Goal: Communication & Community: Share content

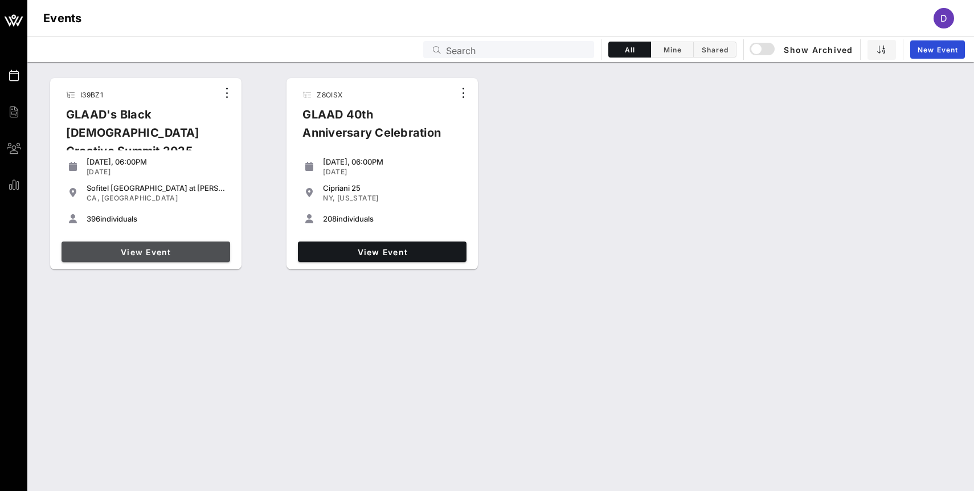
click at [138, 256] on span "View Event" at bounding box center [146, 252] width 160 height 10
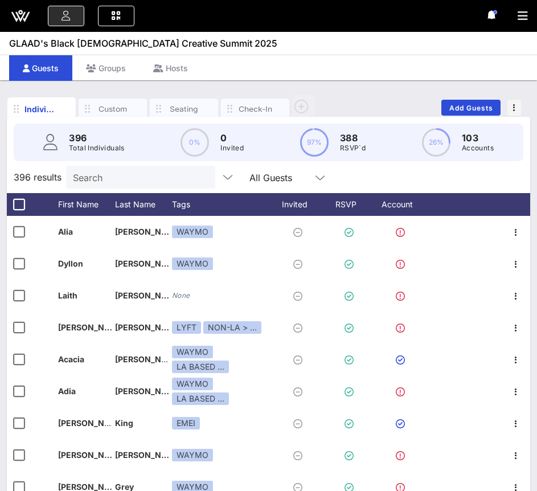
click at [111, 174] on input "Search" at bounding box center [139, 177] width 133 height 15
click at [111, 174] on input "text" at bounding box center [139, 177] width 133 height 15
paste input "Cheyenne"
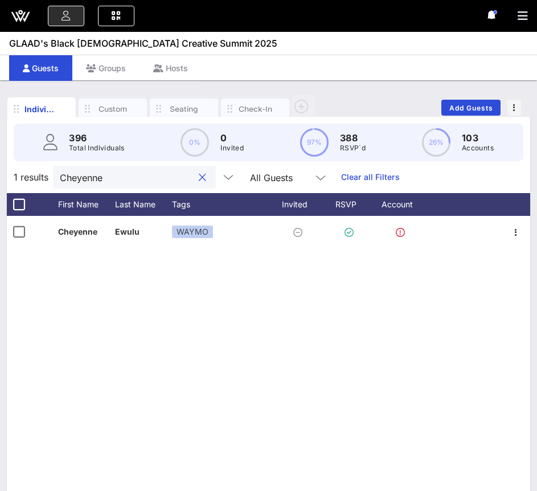
click at [107, 180] on input "Cheyenne" at bounding box center [126, 177] width 133 height 15
paste input "LarryJean"
click at [134, 178] on input "LarryJean" at bounding box center [126, 177] width 133 height 15
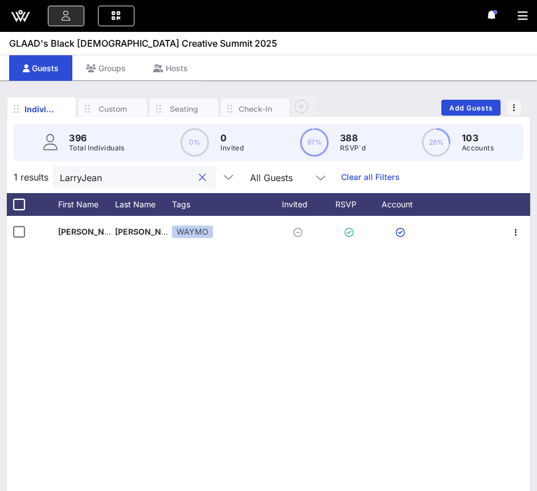
click at [134, 178] on input "LarryJean" at bounding box center [126, 177] width 133 height 15
paste input "Dexter"
click at [133, 170] on input "Dexter" at bounding box center [126, 177] width 133 height 15
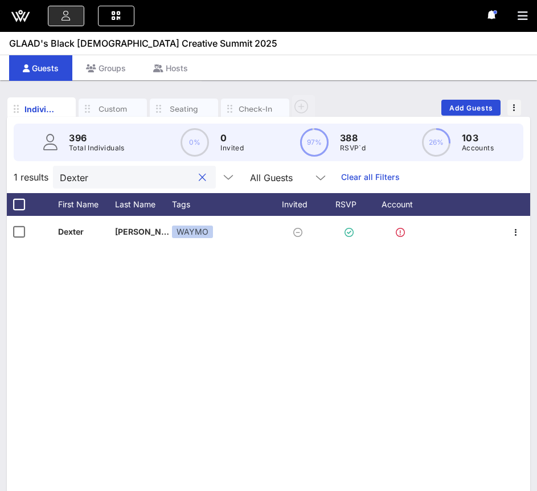
click at [133, 170] on input "Dexter" at bounding box center [126, 177] width 133 height 15
paste input "Carol"
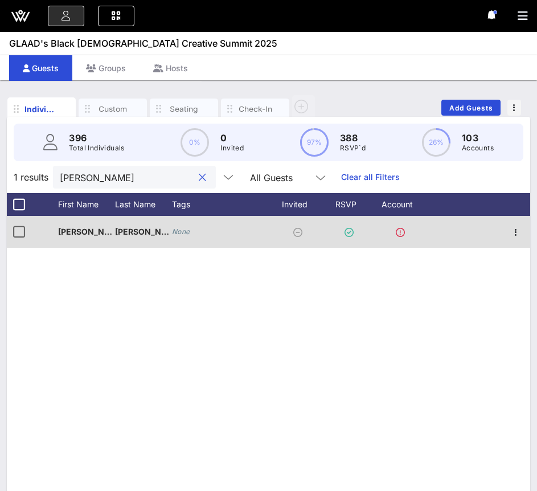
type input "Carol"
click at [177, 235] on icon "None" at bounding box center [181, 231] width 18 height 9
click at [177, 235] on div "Event Builder Guests Journeys Comms QR Scanner Team Settings GLAAD's Black Quee…" at bounding box center [268, 284] width 537 height 569
click at [177, 235] on icon "None" at bounding box center [181, 231] width 18 height 9
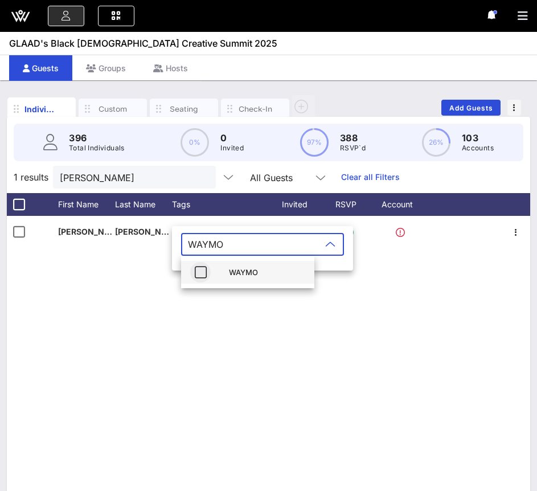
type input "WAYMO"
click at [202, 276] on icon "button" at bounding box center [201, 273] width 14 height 14
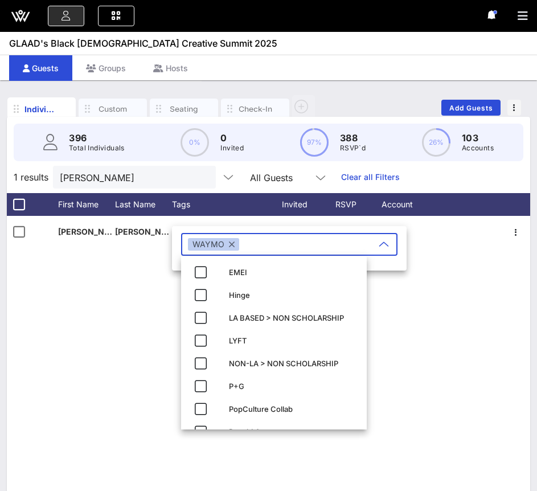
click at [140, 296] on div "C Carol Dunn caroldunn@barkingowl.com None" at bounding box center [269, 387] width 524 height 342
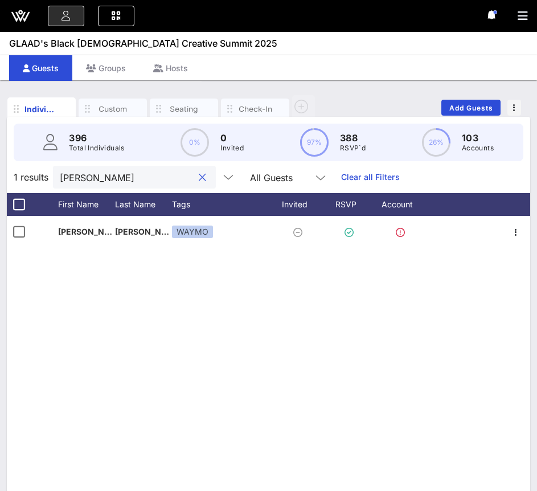
click at [117, 178] on input "Carol" at bounding box center [126, 177] width 133 height 15
paste input "Suni MF"
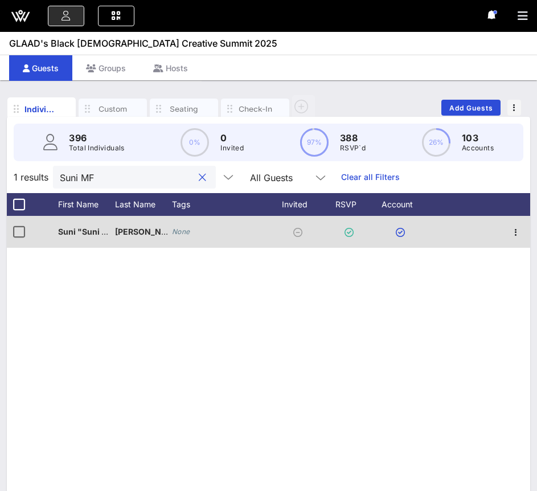
type input "Suni MF"
click at [181, 230] on icon "None" at bounding box center [181, 231] width 18 height 9
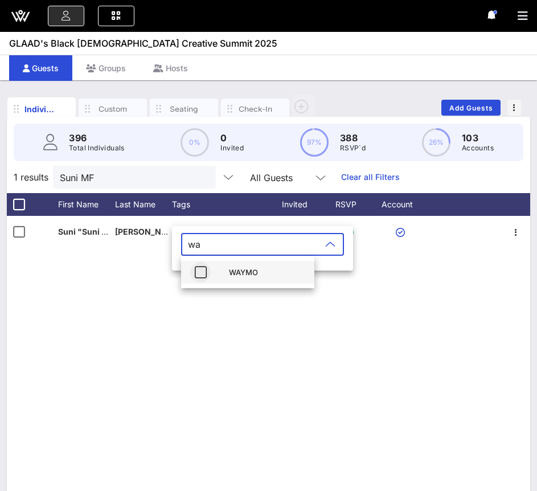
type input "wa"
click at [202, 275] on icon "button" at bounding box center [201, 273] width 14 height 14
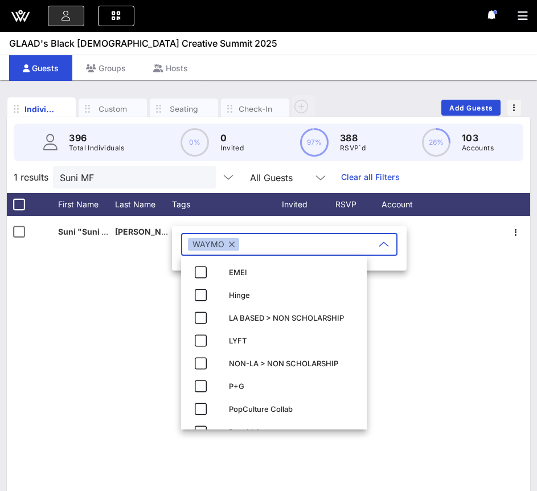
click at [157, 323] on div "S Suni "Suni MF" Solomon suni.mf.b… +14049015781 None" at bounding box center [269, 387] width 524 height 342
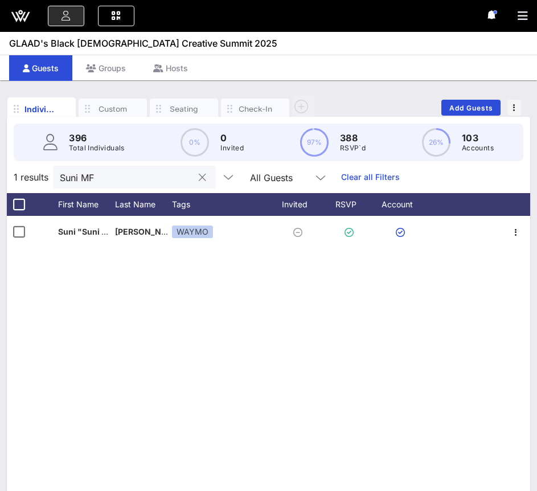
click at [115, 175] on input "Suni MF" at bounding box center [126, 177] width 133 height 15
paste input "Morgan"
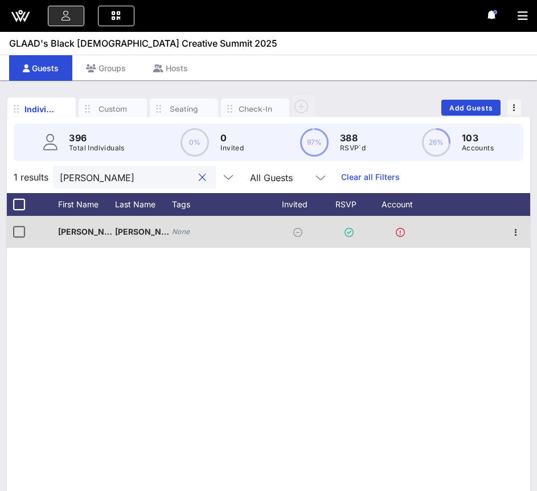
type input "Morgan"
click at [188, 233] on icon "None" at bounding box center [181, 231] width 18 height 9
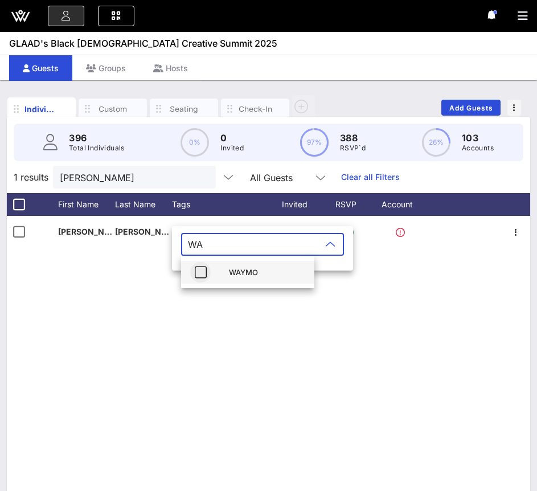
type input "WA"
click at [199, 276] on icon "button" at bounding box center [201, 273] width 14 height 14
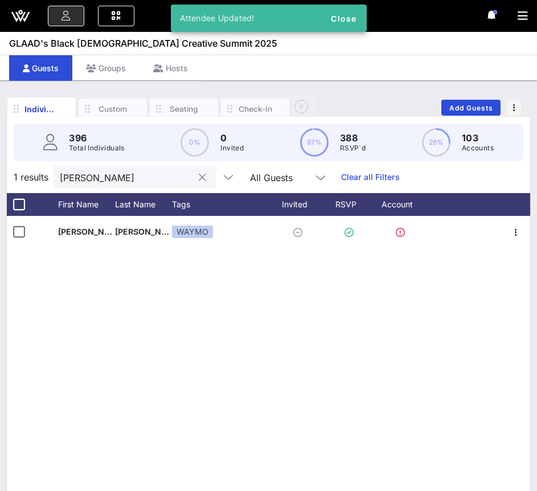
click at [121, 176] on input "Morgan" at bounding box center [126, 177] width 133 height 15
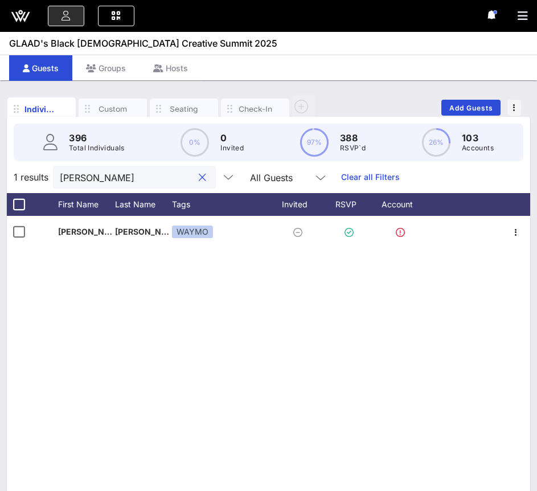
click at [121, 176] on input "Morgan" at bounding box center [126, 177] width 133 height 15
paste input "Jasmi"
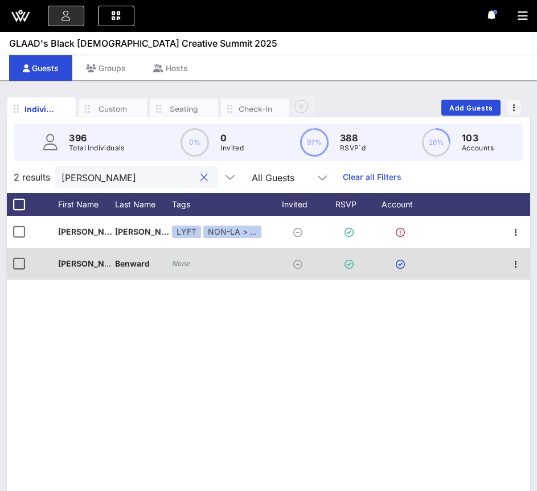
type input "Jasmin"
click at [182, 265] on icon "None" at bounding box center [181, 263] width 18 height 9
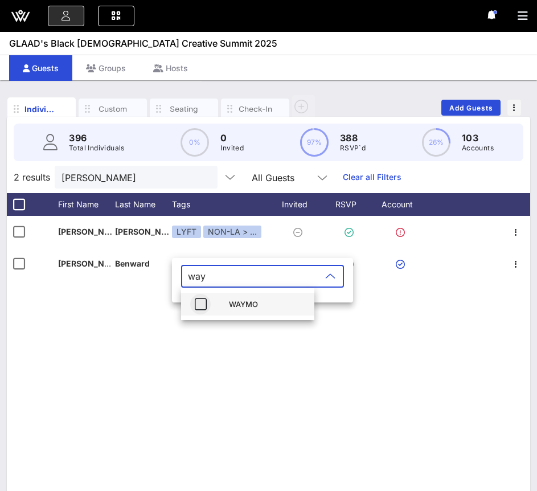
type input "way"
click at [203, 299] on icon "button" at bounding box center [201, 304] width 14 height 14
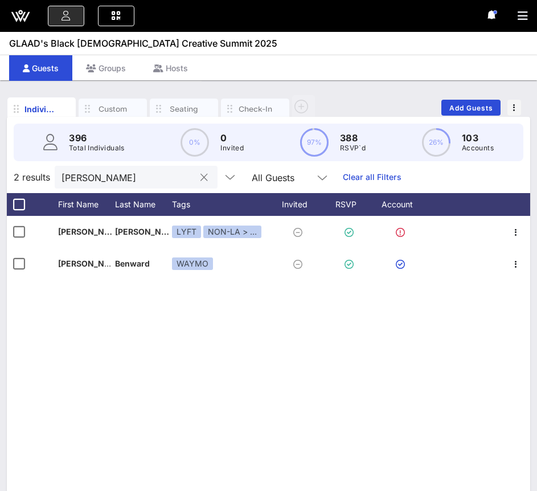
click at [141, 174] on input "Jasmin" at bounding box center [128, 177] width 133 height 15
paste input "Laith"
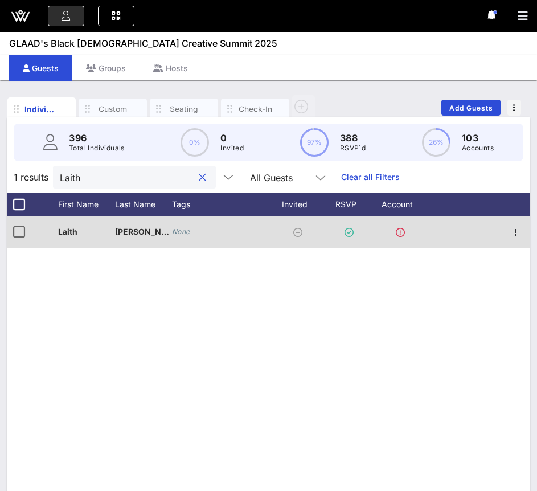
type input "Laith"
click at [187, 234] on icon "None" at bounding box center [181, 231] width 18 height 9
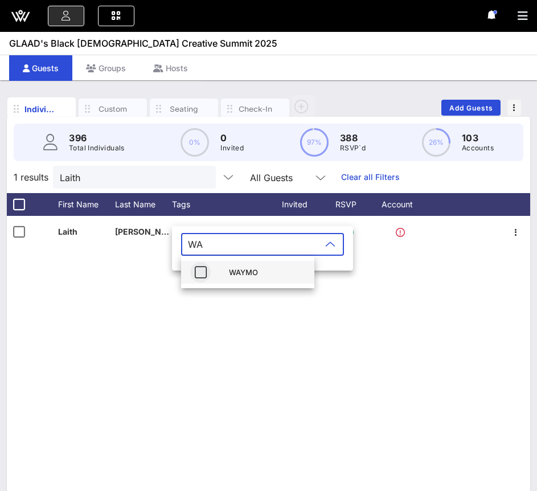
type input "WA"
click at [193, 279] on button "button" at bounding box center [200, 272] width 21 height 21
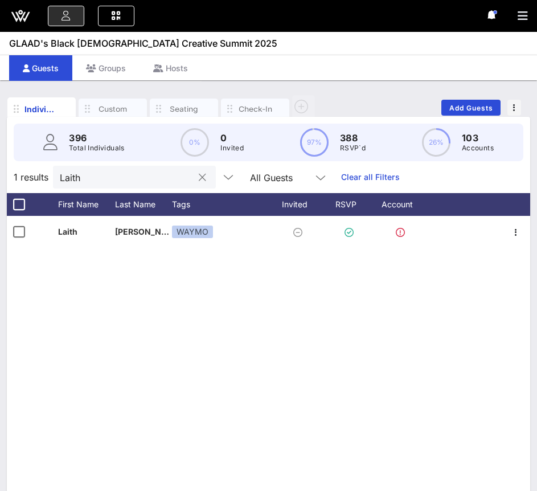
click at [149, 182] on input "Laith" at bounding box center [126, 177] width 133 height 15
paste input "Jimanekia"
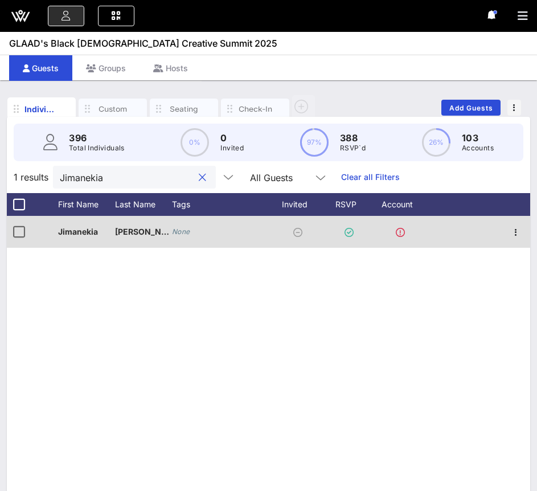
type input "Jimanekia"
click at [174, 232] on icon "None" at bounding box center [181, 231] width 18 height 9
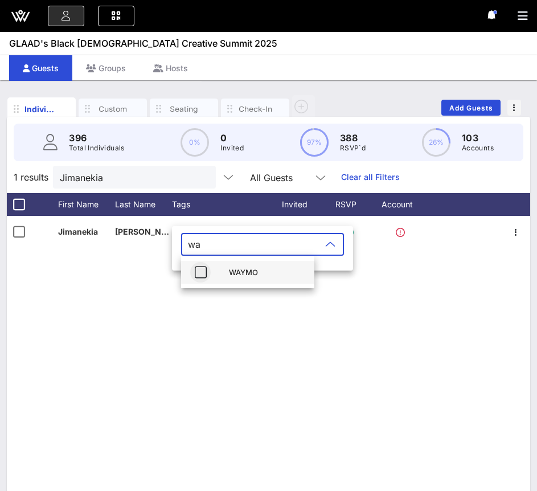
type input "wa"
click at [203, 273] on icon "button" at bounding box center [201, 273] width 14 height 14
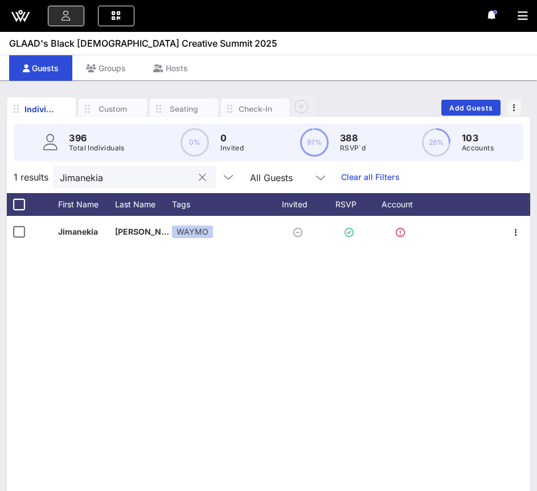
click at [118, 178] on input "Jimanekia" at bounding box center [126, 177] width 133 height 15
paste input "Regan"
click at [140, 175] on input "Regan" at bounding box center [126, 177] width 133 height 15
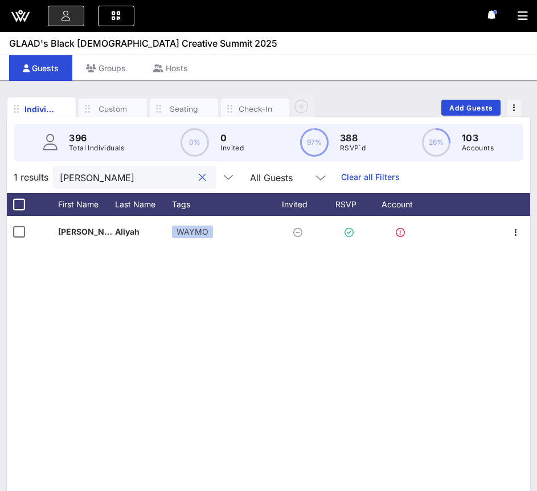
click at [140, 175] on input "Regan" at bounding box center [126, 177] width 133 height 15
paste input "Ellene V."
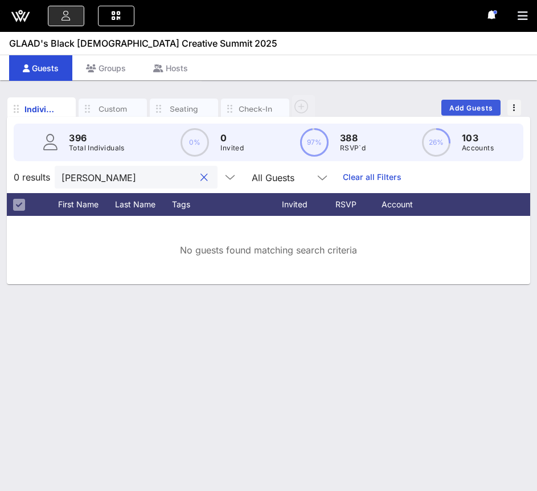
type input "Ellene V."
click at [470, 108] on span "Add Guests" at bounding box center [471, 108] width 45 height 9
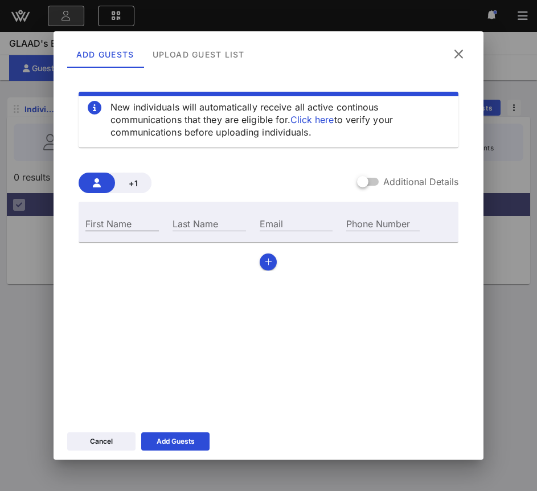
click at [119, 224] on div "First Name" at bounding box center [122, 223] width 74 height 15
paste input "Ellene V."
type input "Ellene V."
click at [204, 224] on div "Last Name" at bounding box center [210, 223] width 74 height 15
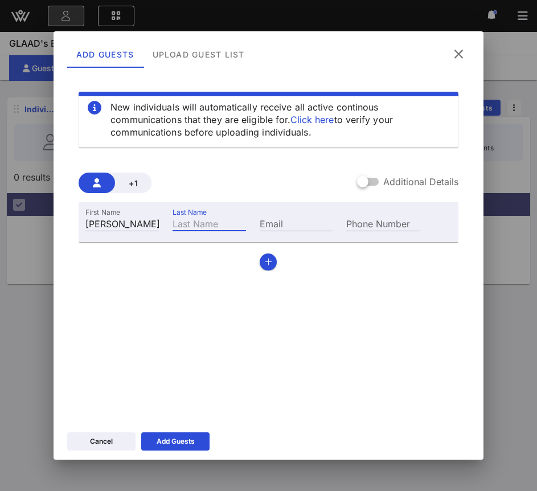
click at [204, 224] on div "Last Name" at bounding box center [210, 223] width 74 height 15
click at [204, 224] on input "Last Name" at bounding box center [210, 223] width 74 height 15
paste input "Miles"
type input "Miles"
click at [368, 181] on div at bounding box center [362, 181] width 19 height 19
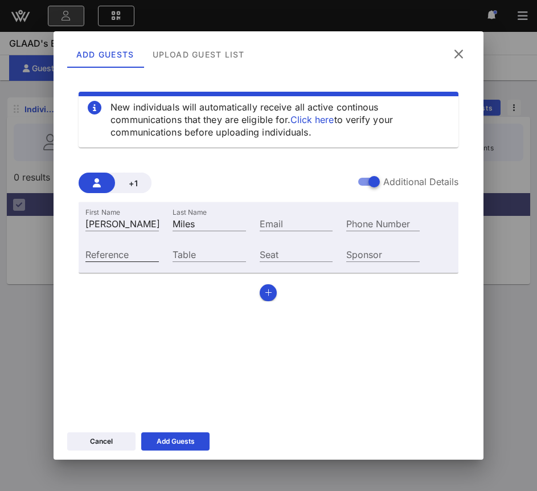
click at [120, 258] on input "Reference" at bounding box center [122, 254] width 74 height 15
click at [366, 179] on div at bounding box center [374, 181] width 19 height 19
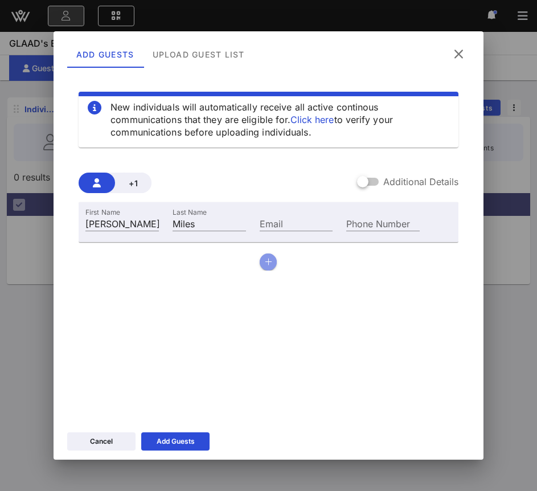
click at [266, 263] on icon "button" at bounding box center [268, 262] width 7 height 8
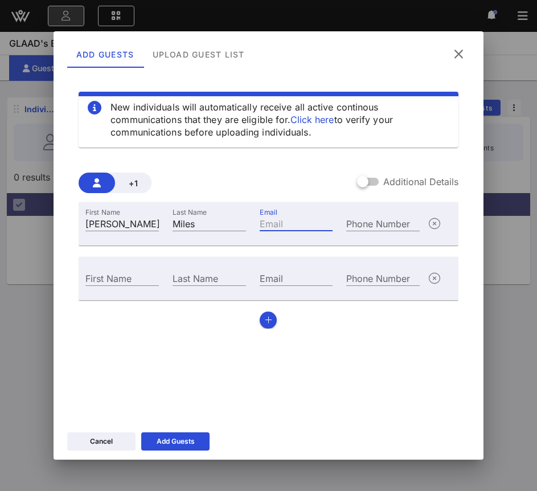
click at [269, 221] on input "Email" at bounding box center [297, 223] width 74 height 15
paste input "Ellene_Miles@spe.sony.com"
type input "Ellene_Miles@spe.sony.com"
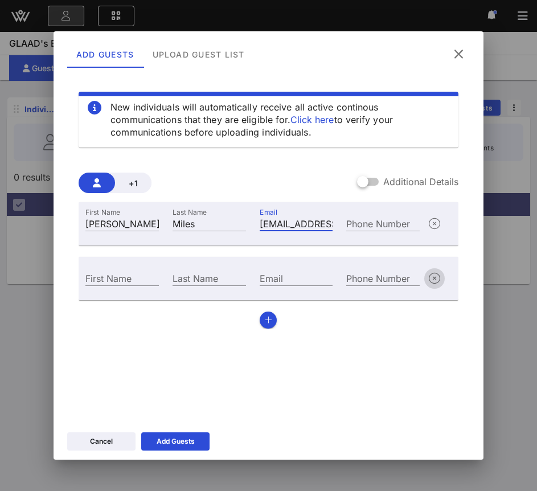
click at [436, 280] on icon "button" at bounding box center [435, 279] width 14 height 14
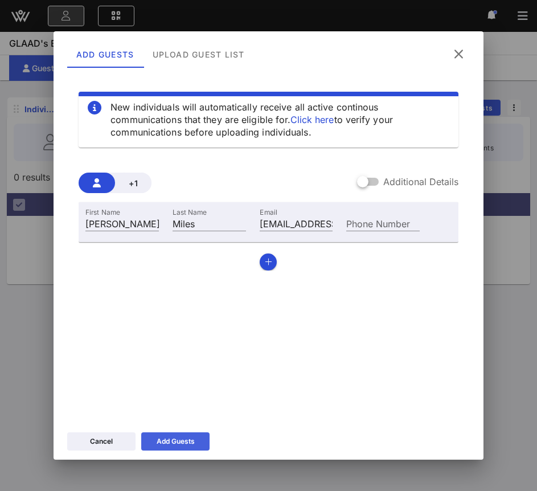
click at [177, 443] on icon at bounding box center [176, 441] width 8 height 7
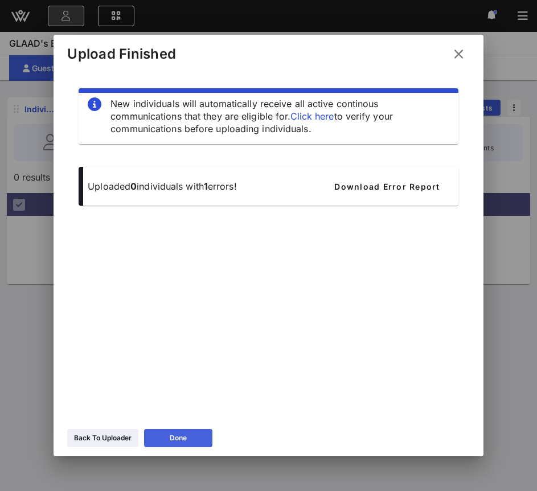
click at [177, 437] on icon at bounding box center [178, 438] width 8 height 7
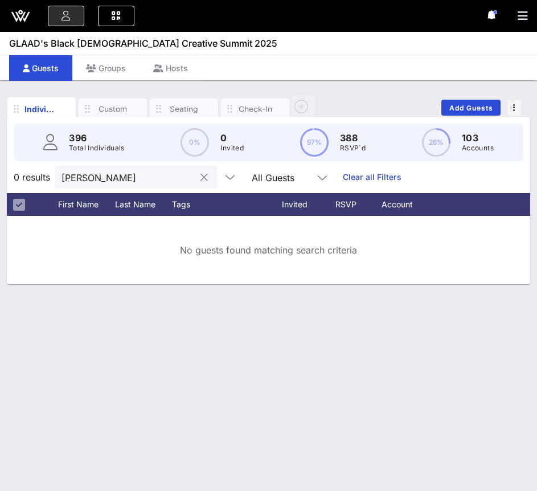
click at [109, 176] on input "Ellene V." at bounding box center [128, 177] width 133 height 15
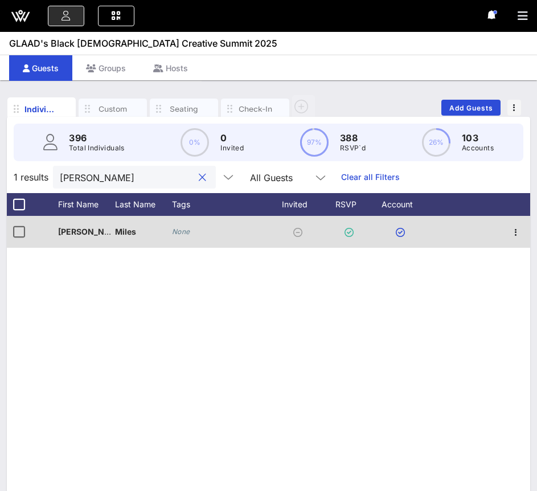
type input "Ellene"
click at [180, 234] on icon "None" at bounding box center [181, 231] width 18 height 9
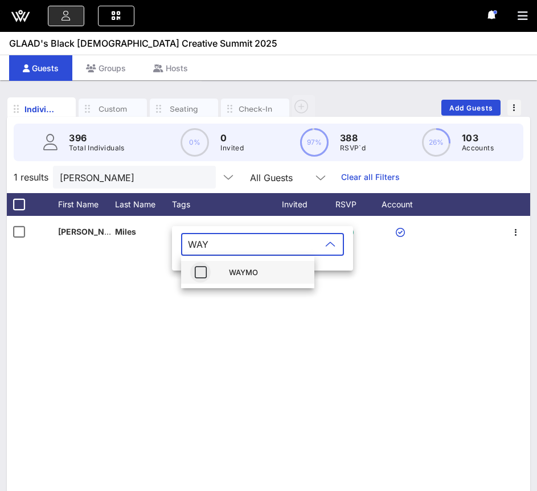
type input "WAY"
click at [205, 272] on icon "button" at bounding box center [201, 273] width 14 height 14
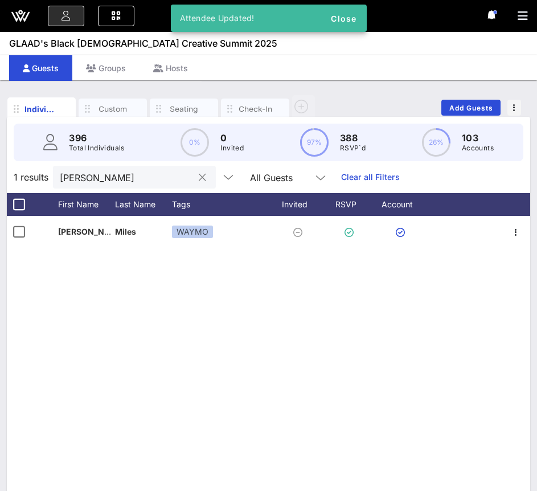
click at [150, 176] on input "Ellene" at bounding box center [126, 177] width 133 height 15
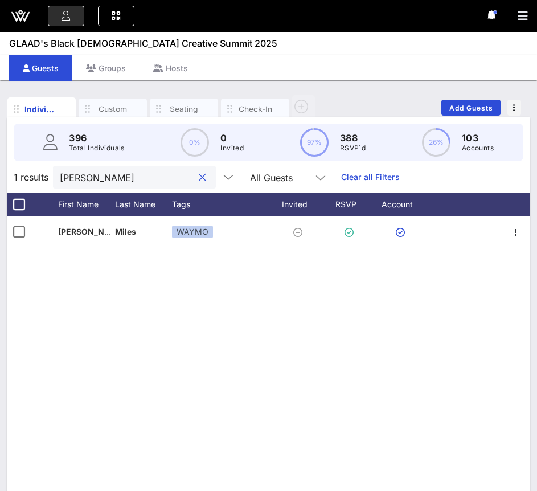
click at [150, 176] on input "Ellene" at bounding box center [126, 177] width 133 height 15
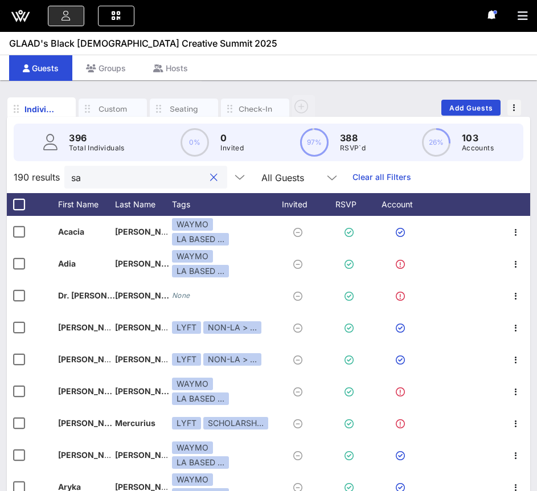
type input "s"
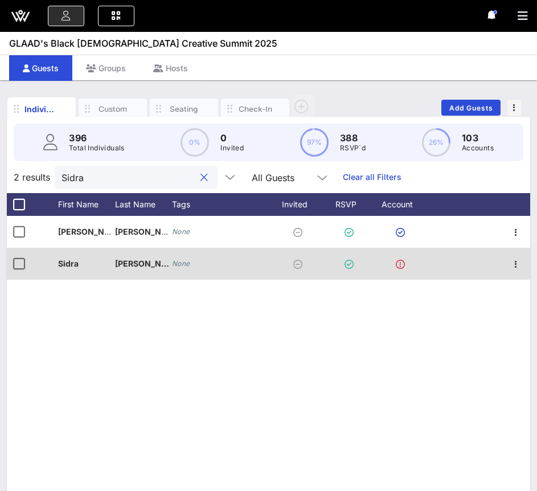
type input "Sidra"
click at [180, 266] on icon "None" at bounding box center [181, 263] width 18 height 9
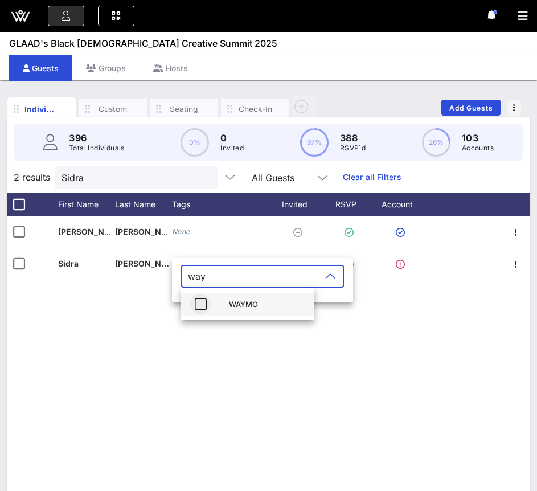
type input "way"
click at [197, 305] on icon "button" at bounding box center [201, 304] width 14 height 14
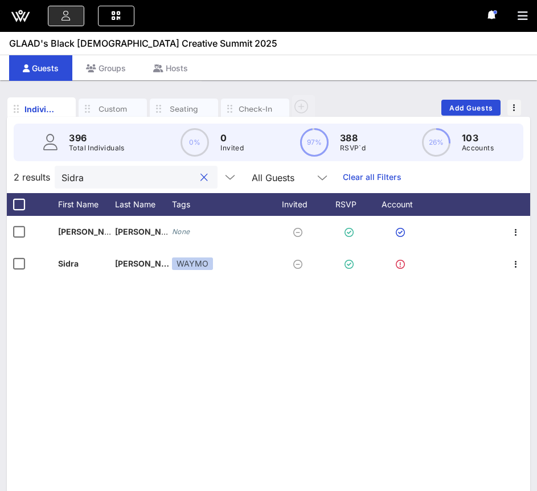
click at [84, 177] on input "Sidra" at bounding box center [128, 177] width 133 height 15
paste input "Dee"
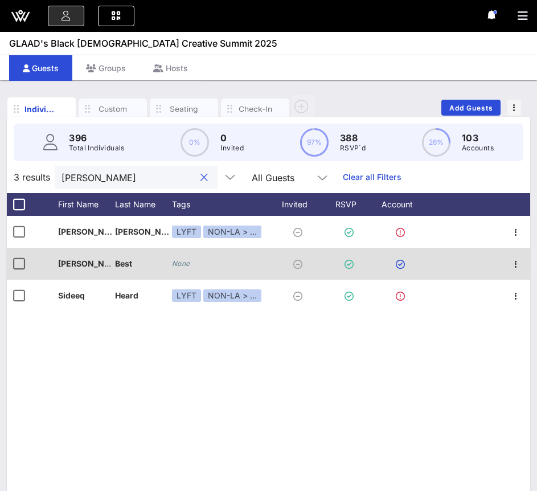
type input "Dee"
click at [188, 265] on icon "None" at bounding box center [181, 263] width 18 height 9
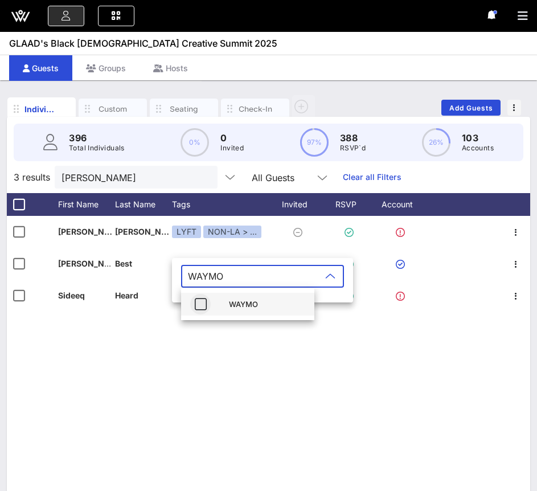
type input "WAYMO"
click at [197, 305] on icon "button" at bounding box center [201, 304] width 14 height 14
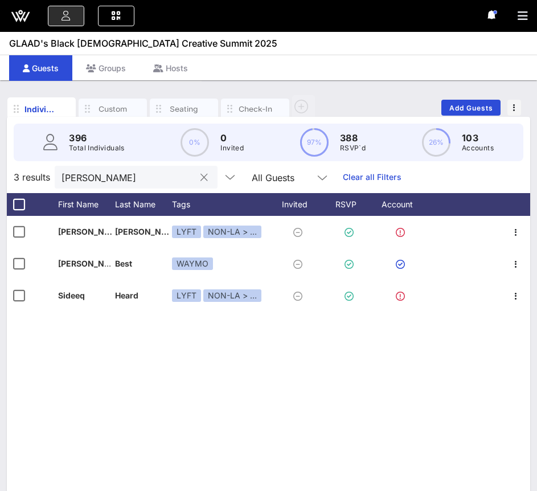
click at [134, 177] on input "Dee" at bounding box center [128, 177] width 133 height 15
paste input "Cameron"
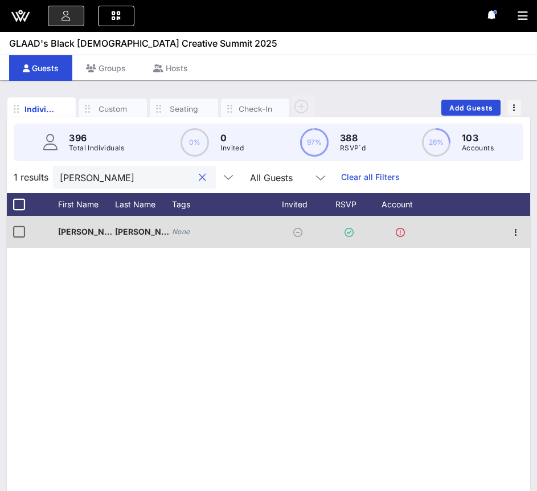
type input "Cameron"
click at [191, 229] on div "None" at bounding box center [220, 232] width 97 height 32
click at [181, 235] on icon "None" at bounding box center [181, 231] width 18 height 9
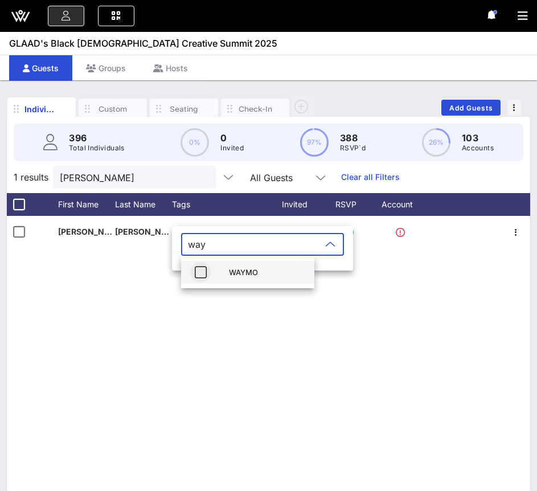
type input "way"
click at [198, 275] on icon "button" at bounding box center [201, 273] width 14 height 14
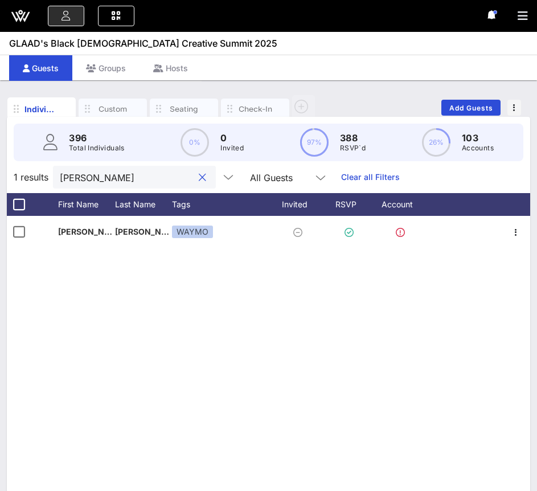
click at [102, 176] on input "Cameron" at bounding box center [126, 177] width 133 height 15
paste input "Kirk"
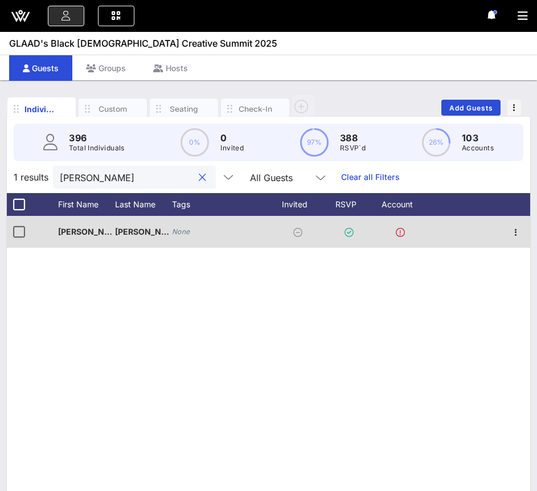
type input "Kirk"
click at [178, 234] on icon "None" at bounding box center [181, 231] width 18 height 9
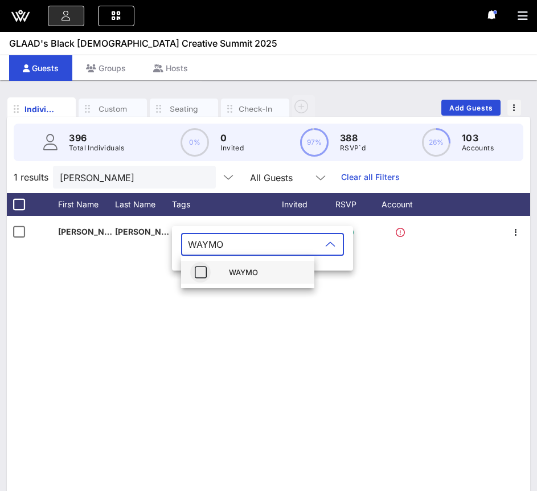
type input "WAYMO"
click at [202, 271] on icon "button" at bounding box center [201, 273] width 14 height 14
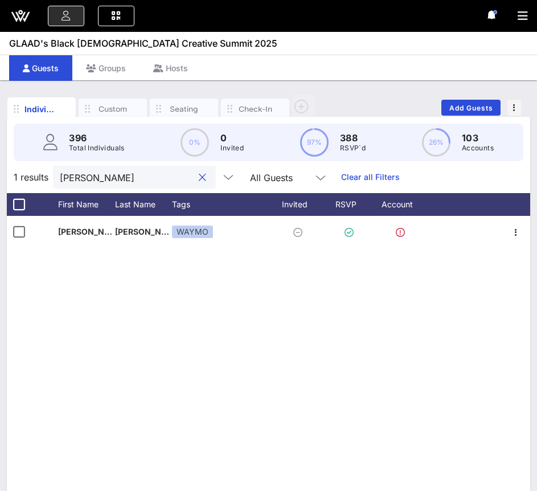
click at [101, 174] on input "Kirk" at bounding box center [126, 177] width 133 height 15
paste input "Nene"
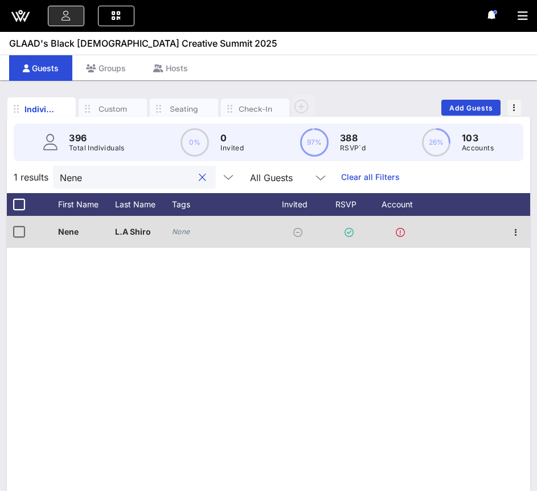
type input "Nene"
click at [177, 235] on icon "None" at bounding box center [181, 231] width 18 height 9
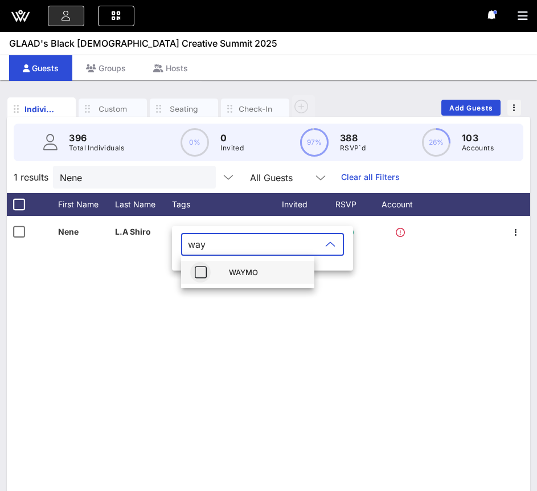
type input "way"
click at [198, 272] on icon "button" at bounding box center [201, 273] width 14 height 14
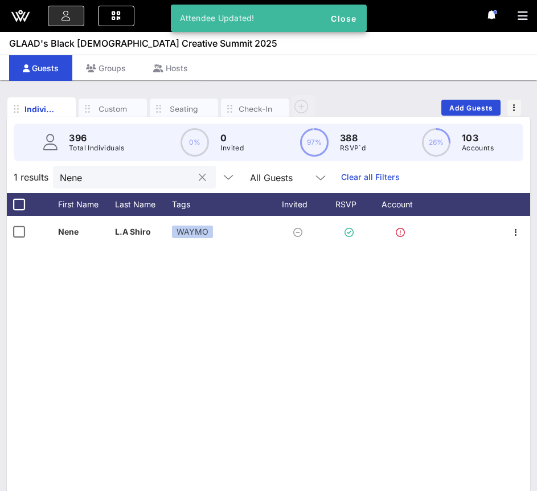
click at [141, 182] on input "Nene" at bounding box center [126, 177] width 133 height 15
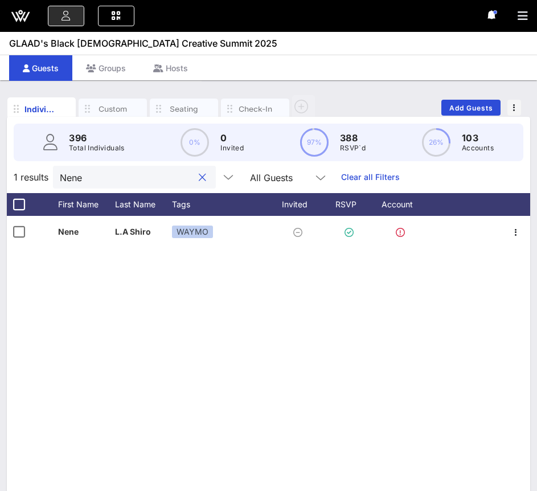
paste input "Chais"
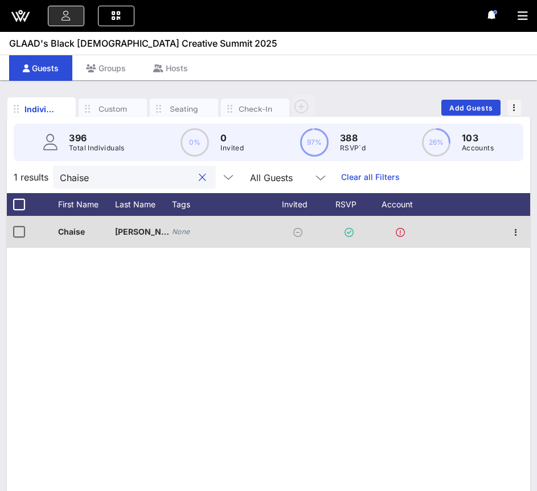
type input "Chaise"
click at [190, 237] on div "None" at bounding box center [181, 231] width 18 height 11
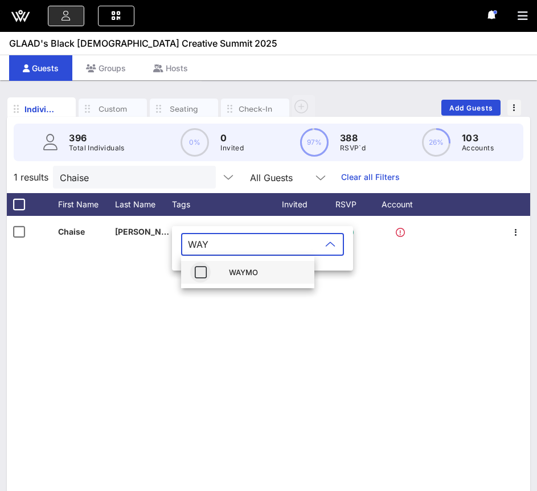
type input "WAY"
click at [199, 270] on icon "button" at bounding box center [201, 273] width 14 height 14
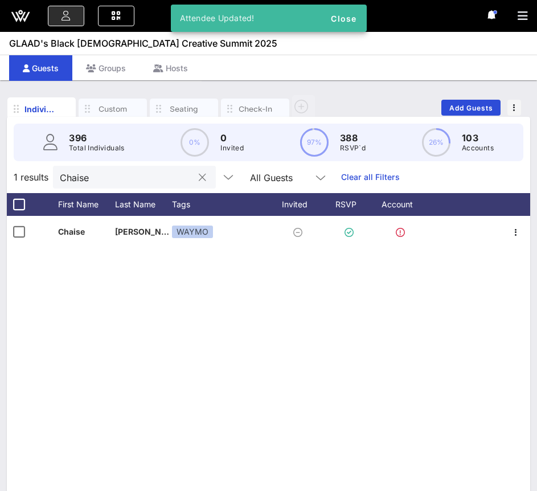
click at [132, 181] on input "Chaise" at bounding box center [126, 177] width 133 height 15
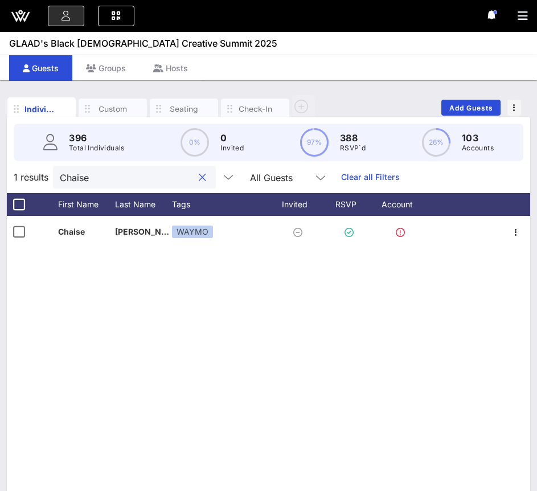
paste input "Jerri"
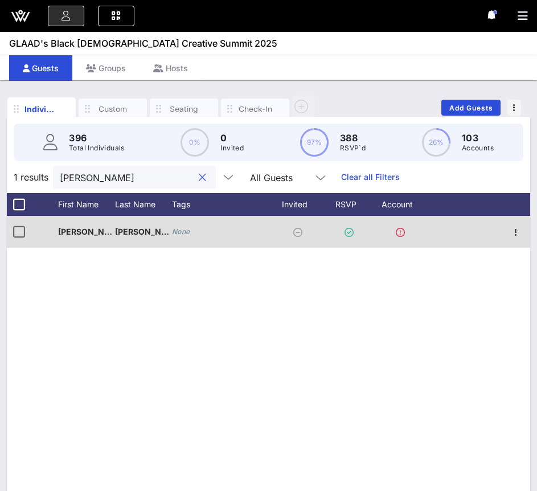
type input "Jerrie"
click at [179, 234] on icon "None" at bounding box center [181, 231] width 18 height 9
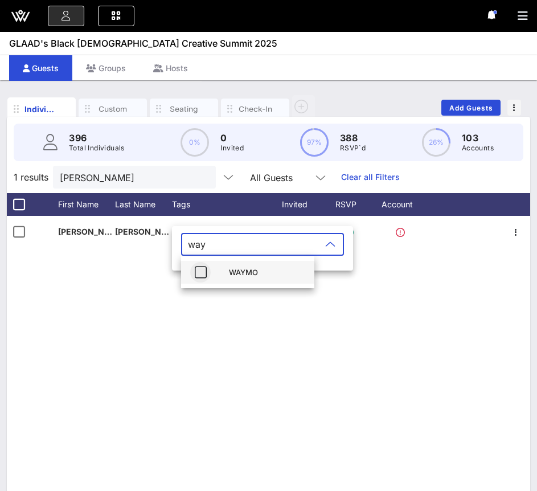
type input "way"
click at [205, 274] on icon "button" at bounding box center [201, 273] width 14 height 14
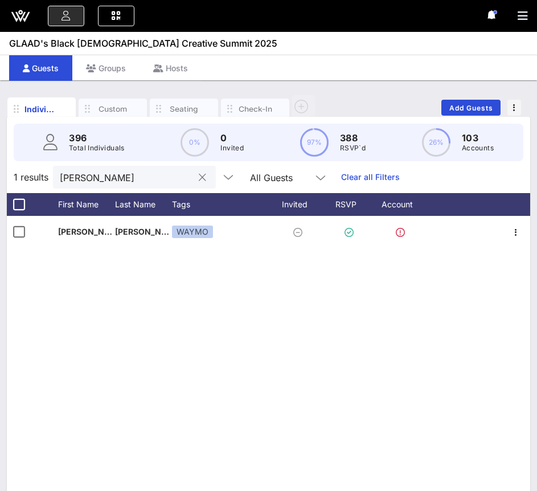
click at [133, 172] on input "Jerrie" at bounding box center [126, 177] width 133 height 15
paste input "Nick"
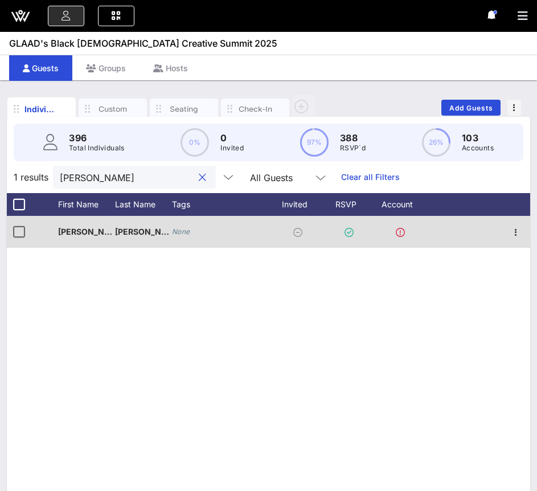
type input "Nick"
click at [180, 234] on icon "None" at bounding box center [181, 231] width 18 height 9
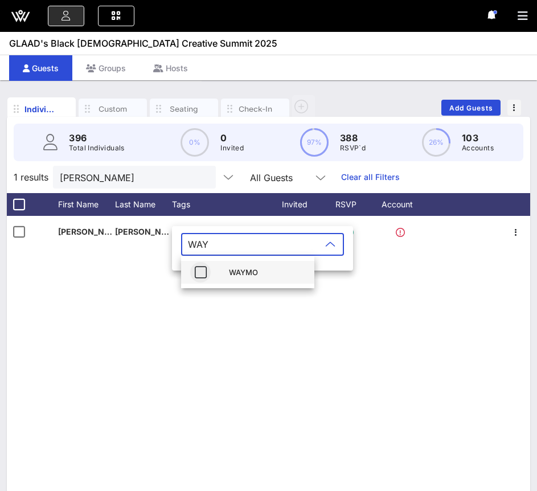
type input "WAY"
click at [202, 278] on icon "button" at bounding box center [201, 273] width 14 height 14
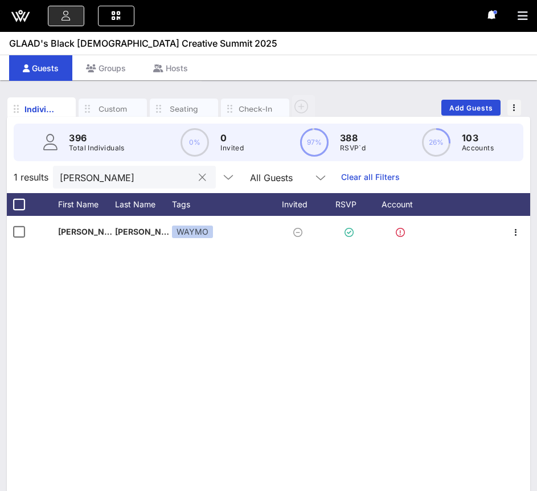
click at [122, 181] on input "Nick" at bounding box center [126, 177] width 133 height 15
paste input "text"
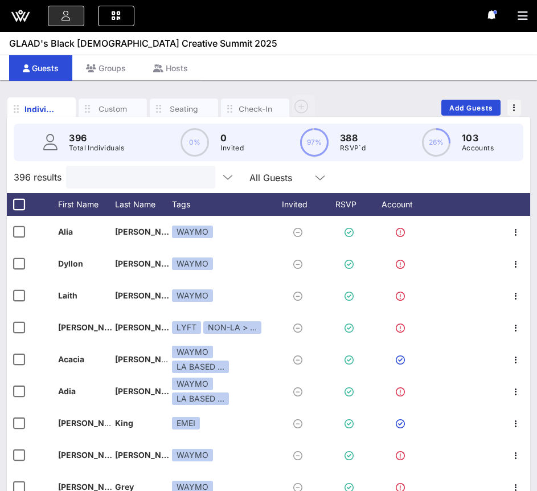
click at [117, 177] on input "text" at bounding box center [139, 177] width 133 height 15
paste input "Tanzyn"
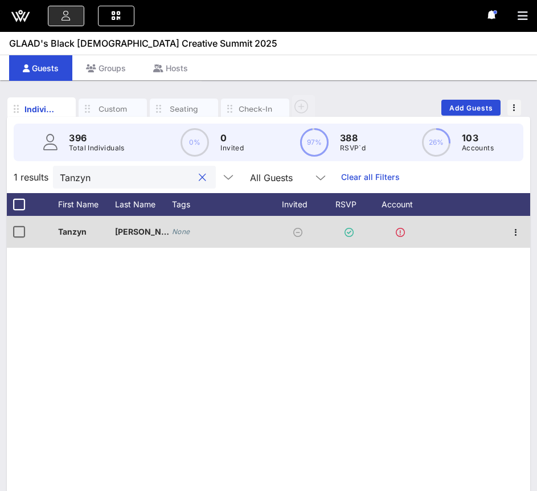
type input "Tanzyn"
click at [183, 235] on icon "None" at bounding box center [181, 231] width 18 height 9
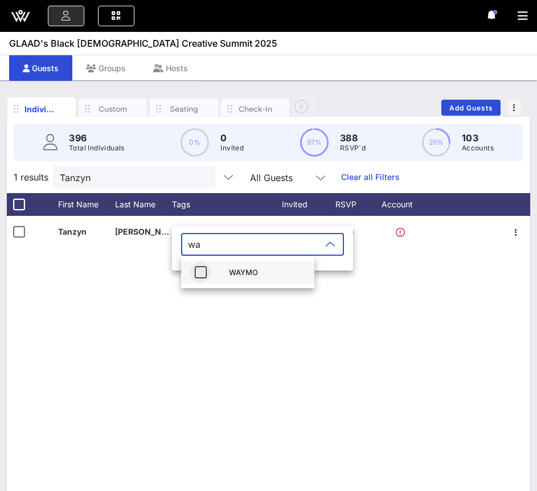
type input "wa"
click at [210, 270] on span "button" at bounding box center [200, 273] width 21 height 14
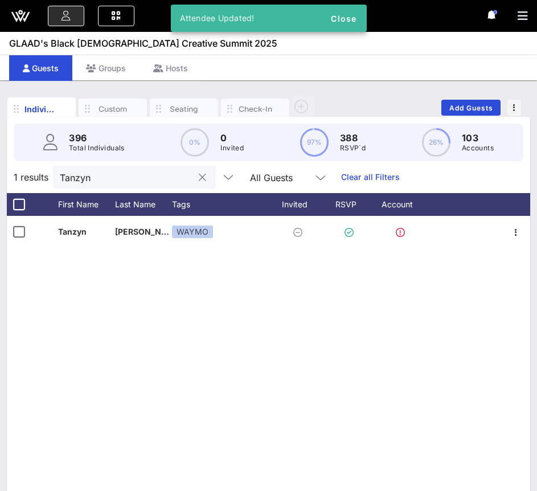
click at [87, 166] on div "Tanzyn" at bounding box center [126, 177] width 133 height 23
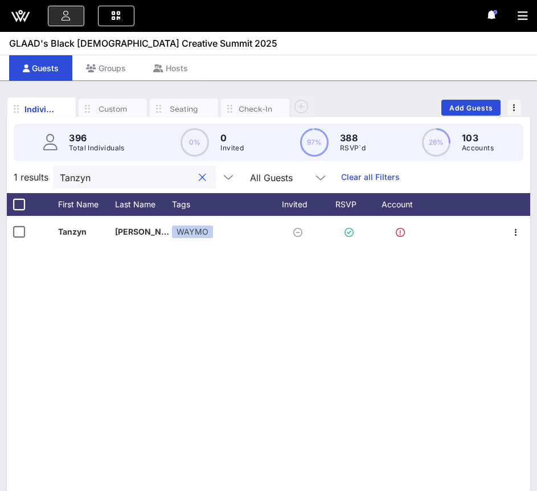
click at [86, 178] on input "Tanzyn" at bounding box center [126, 177] width 133 height 15
paste input "Ebonie"
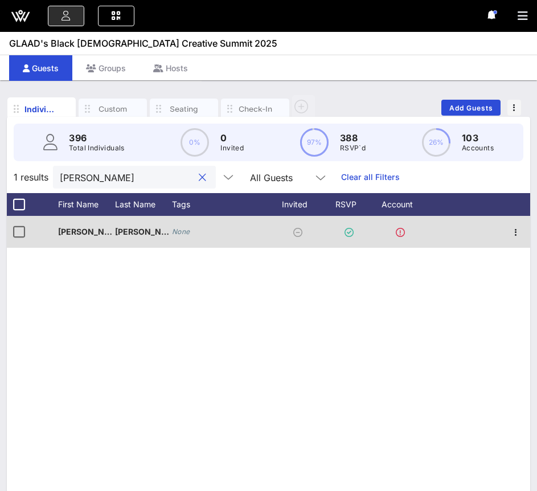
type input "Ebonie"
click at [173, 236] on div "None" at bounding box center [181, 231] width 18 height 11
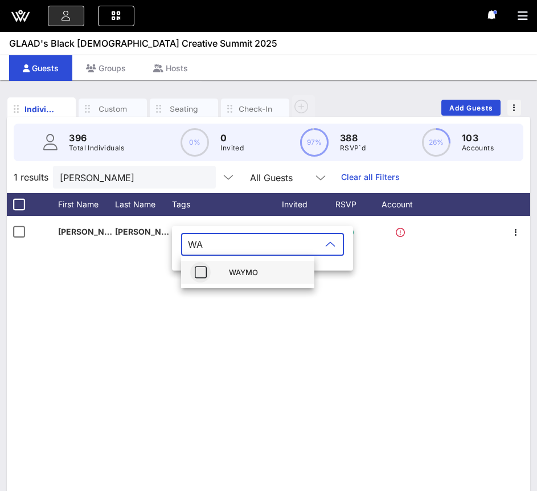
type input "WA"
click at [195, 276] on icon "button" at bounding box center [201, 273] width 14 height 14
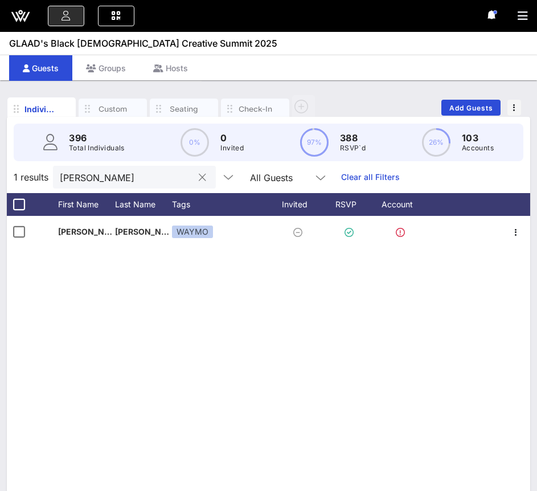
click at [92, 178] on input "Ebonie" at bounding box center [126, 177] width 133 height 15
paste input "DJ Likwuid"
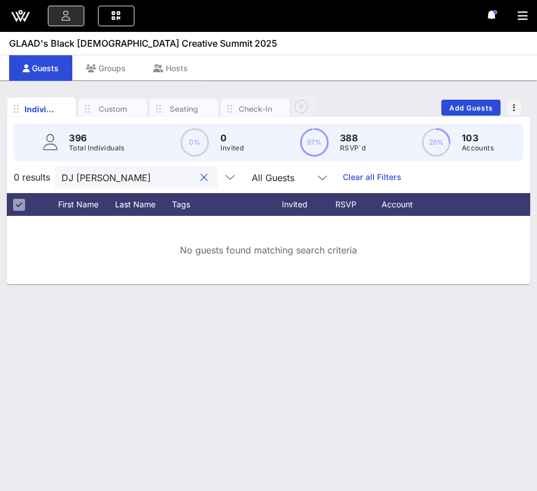
drag, startPoint x: 78, startPoint y: 176, endPoint x: 48, endPoint y: 176, distance: 29.1
click at [48, 176] on div "0 results DJ Likwuid All Guests Clear all Filters" at bounding box center [269, 177] width 524 height 32
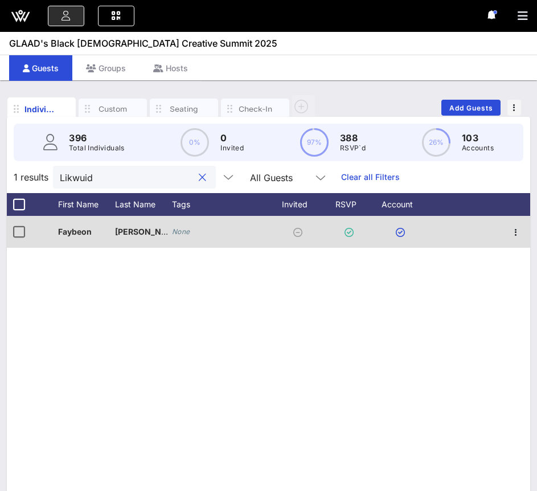
type input "Likwuid"
click at [184, 231] on icon "None" at bounding box center [181, 231] width 18 height 9
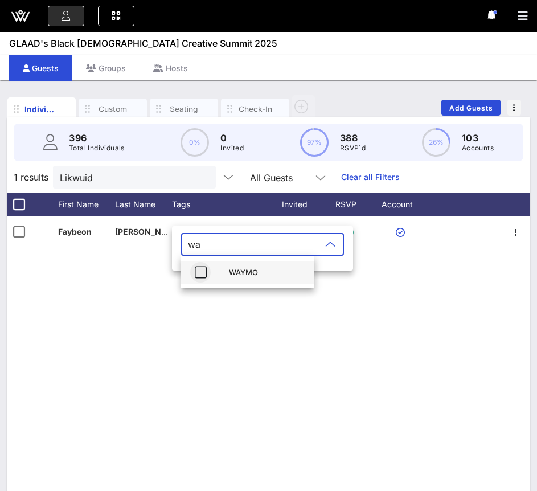
type input "wa"
click at [199, 272] on icon "button" at bounding box center [201, 273] width 14 height 14
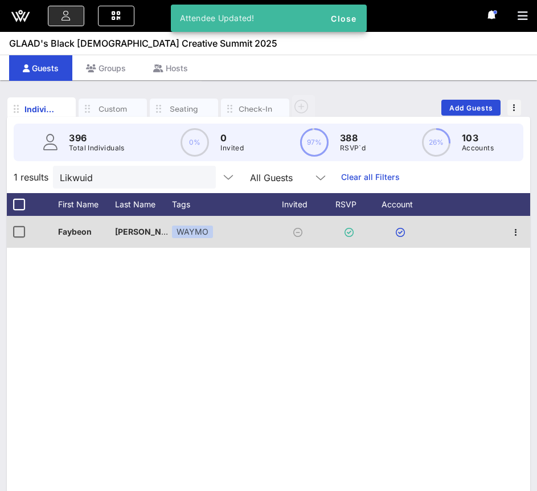
click at [88, 234] on span "Faybeon" at bounding box center [75, 232] width 34 height 10
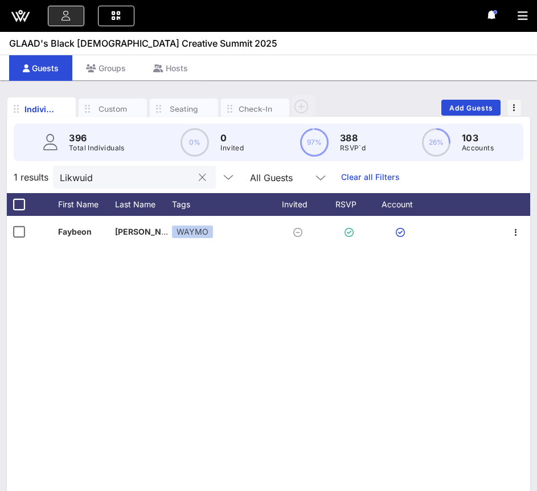
click at [139, 178] on input "Likwuid" at bounding box center [126, 177] width 133 height 15
paste input "Dr. Michael"
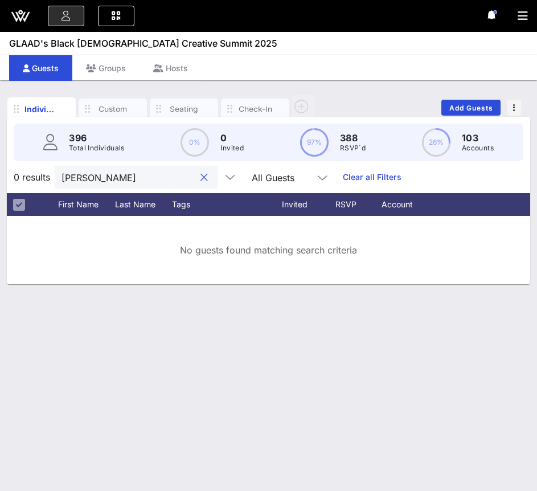
drag, startPoint x: 81, startPoint y: 175, endPoint x: 39, endPoint y: 173, distance: 42.2
click at [39, 173] on div "0 results Dr. Michael All Guests Clear all Filters" at bounding box center [269, 177] width 524 height 32
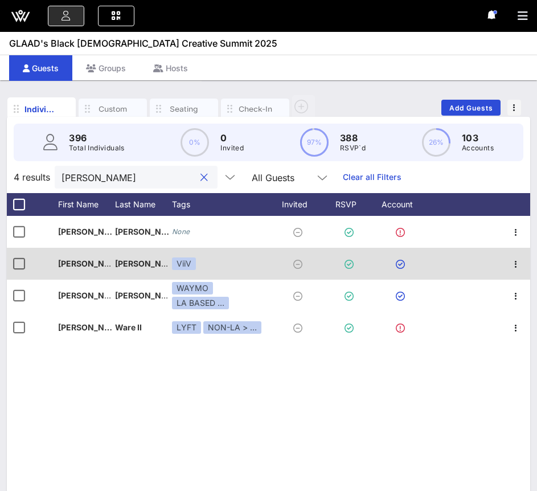
type input "Michael"
click at [210, 266] on div "ViiV" at bounding box center [220, 264] width 97 height 32
click at [199, 264] on div "ViiV" at bounding box center [220, 264] width 97 height 32
click at [196, 265] on div "ViiV" at bounding box center [220, 264] width 97 height 32
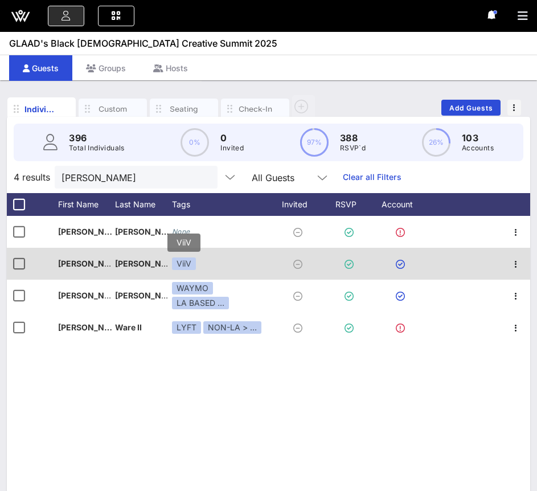
click at [185, 265] on div "ViiV" at bounding box center [184, 264] width 24 height 13
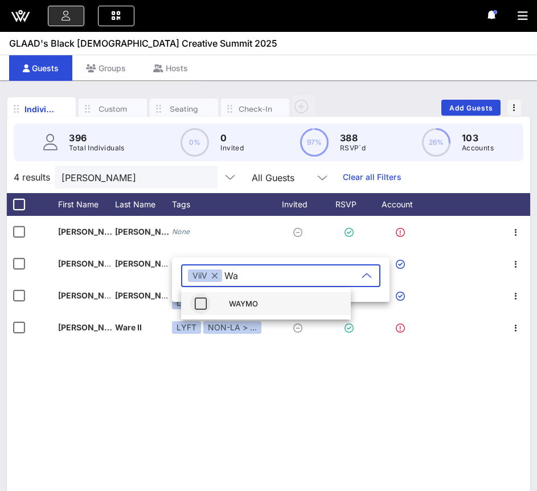
type input "Wa"
click at [203, 306] on icon "button" at bounding box center [201, 304] width 14 height 14
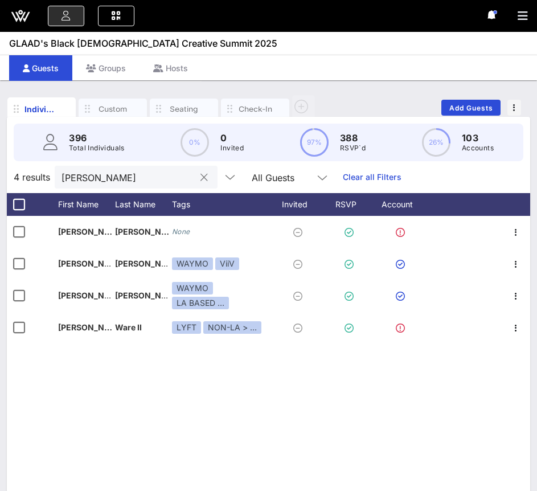
click at [129, 176] on input "Michael" at bounding box center [128, 177] width 133 height 15
paste input "Ryan"
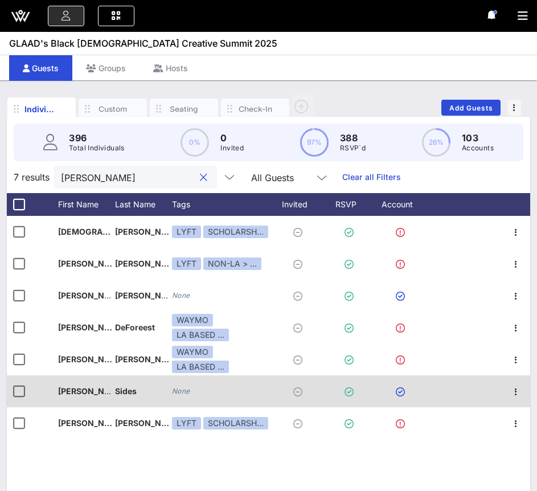
type input "Ryan"
click at [183, 393] on icon "None" at bounding box center [181, 391] width 18 height 9
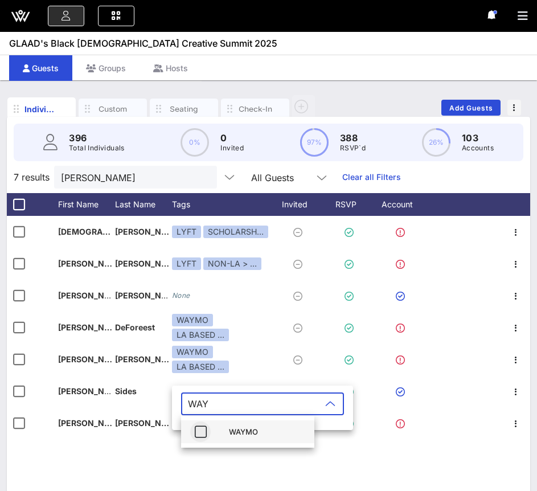
type input "WAY"
click at [198, 435] on icon "button" at bounding box center [201, 432] width 14 height 14
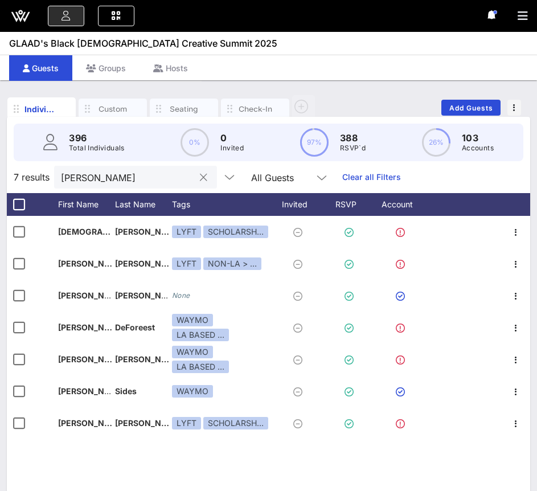
click at [111, 176] on input "Ryan" at bounding box center [127, 177] width 133 height 15
paste input "Carlos"
click at [111, 176] on input "Ryan" at bounding box center [127, 177] width 133 height 15
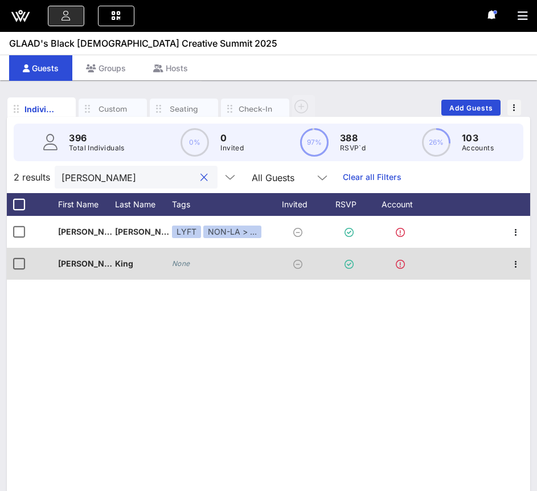
type input "Carlos"
click at [186, 260] on icon "None" at bounding box center [181, 263] width 18 height 9
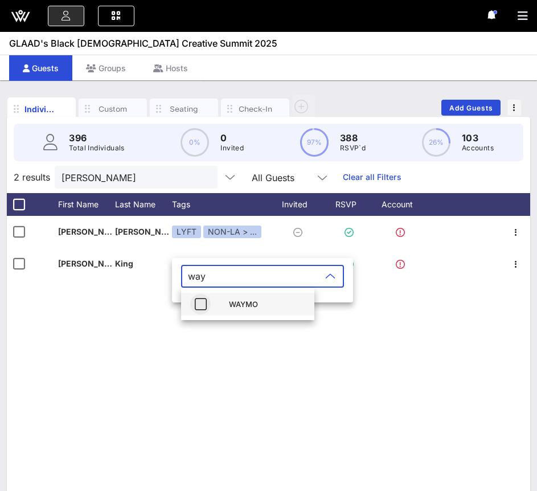
type input "way"
click at [200, 305] on icon "button" at bounding box center [201, 304] width 14 height 14
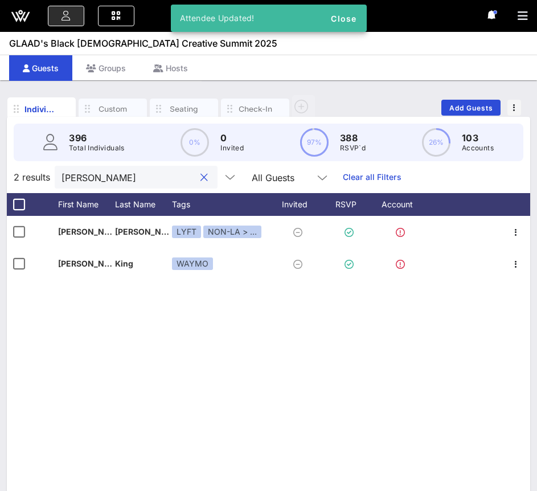
click at [116, 172] on input "Carlos" at bounding box center [128, 177] width 133 height 15
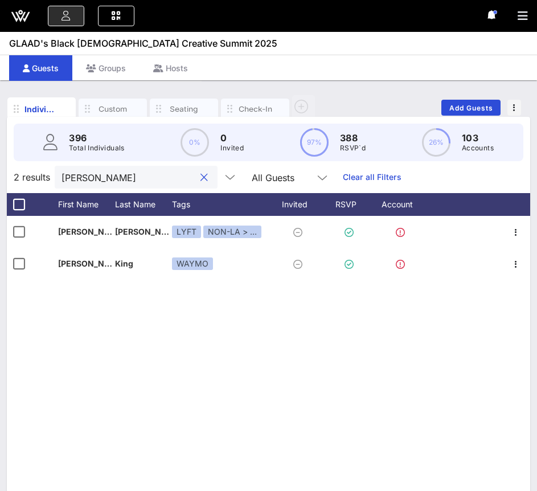
click at [116, 172] on input "Carlos" at bounding box center [128, 177] width 133 height 15
paste input "Joy"
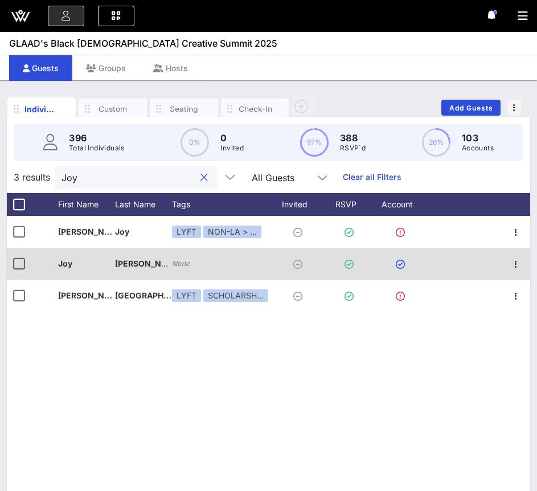
type input "Joy"
click at [182, 263] on icon "None" at bounding box center [181, 263] width 18 height 9
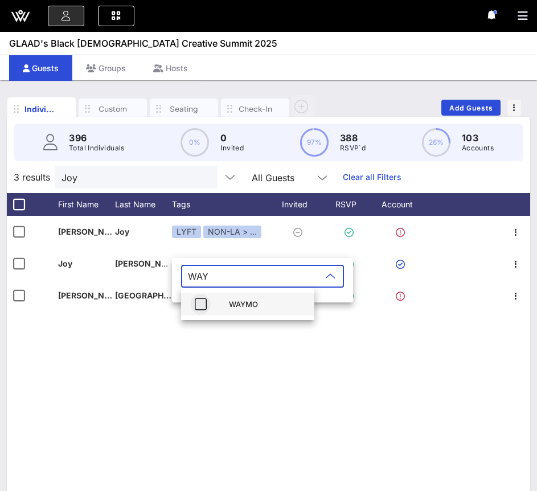
type input "WAY"
click at [198, 304] on icon "button" at bounding box center [201, 304] width 14 height 14
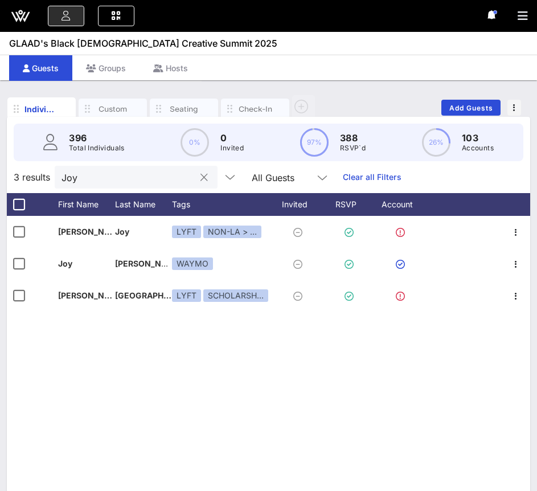
click at [130, 180] on input "Joy" at bounding box center [128, 177] width 133 height 15
paste input "B"
type input "B"
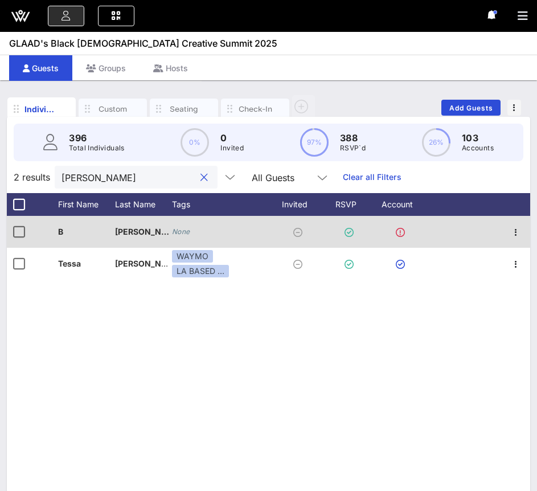
type input "sCOTT"
click at [185, 234] on icon "None" at bounding box center [181, 231] width 18 height 9
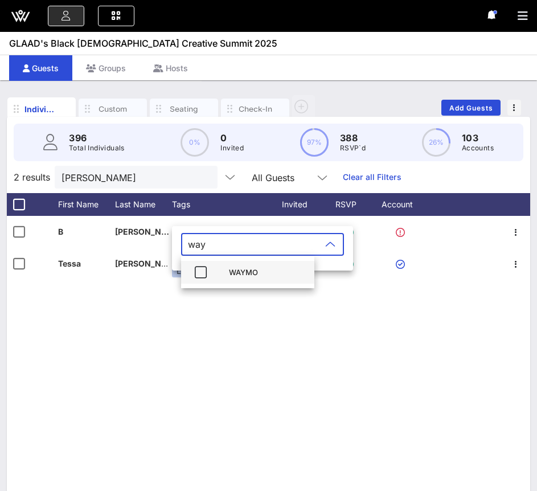
type input "way"
click at [218, 274] on div "WAYMO" at bounding box center [247, 272] width 133 height 23
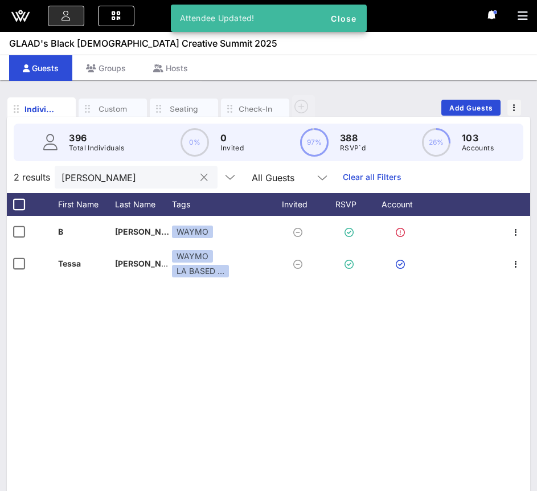
click at [120, 182] on input "sCOTT" at bounding box center [128, 177] width 133 height 15
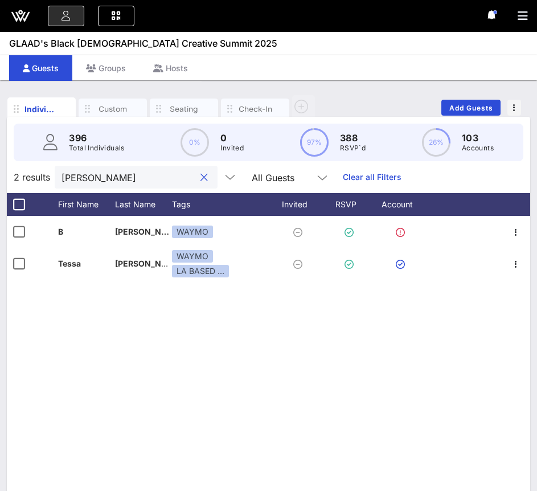
click at [120, 182] on input "sCOTT" at bounding box center [128, 177] width 133 height 15
paste input "Jason"
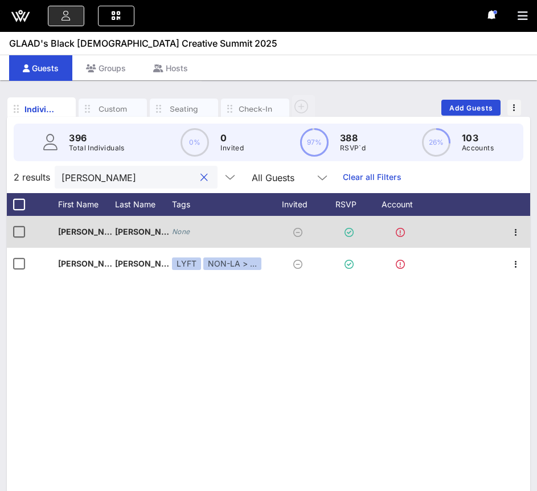
type input "Jason"
click at [182, 231] on icon "None" at bounding box center [181, 231] width 18 height 9
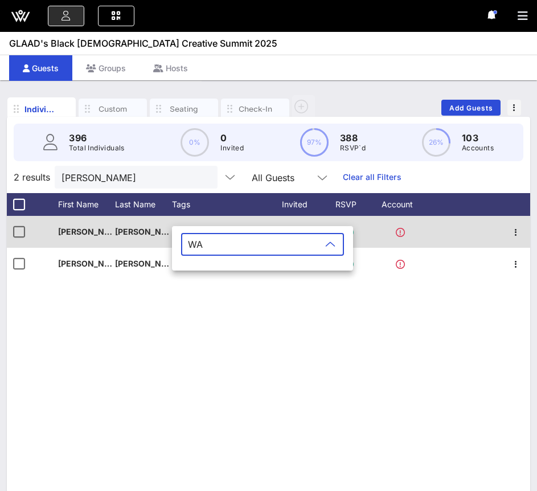
type input "WAY"
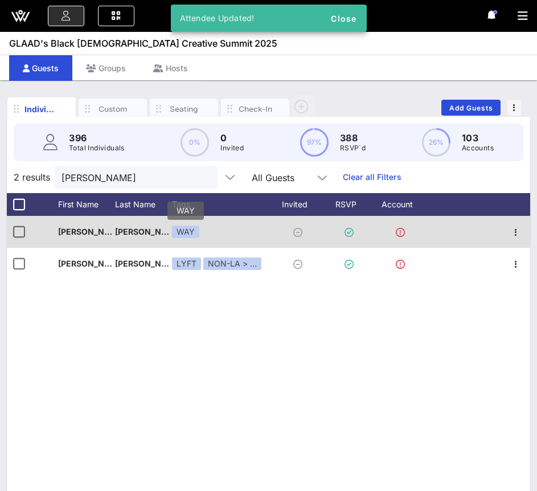
click at [186, 227] on div "WAY" at bounding box center [185, 232] width 27 height 13
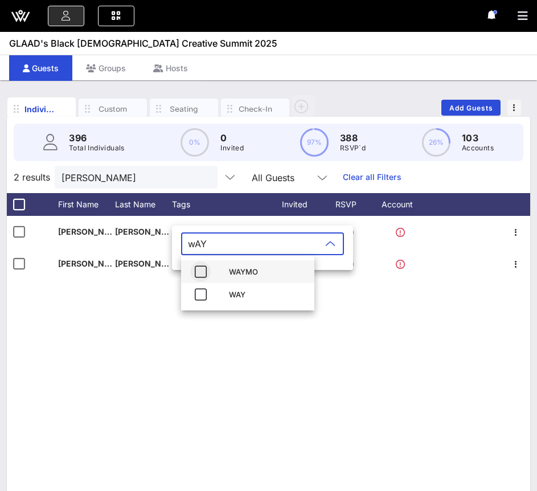
type input "wAY"
click at [201, 270] on icon "button" at bounding box center [201, 272] width 14 height 14
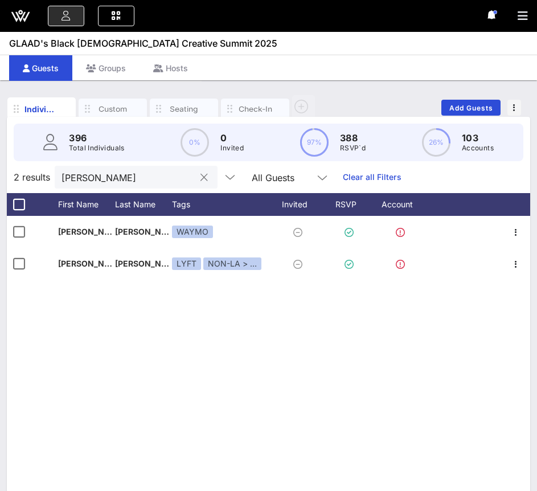
click at [144, 176] on input "Jason" at bounding box center [128, 177] width 133 height 15
paste input "text"
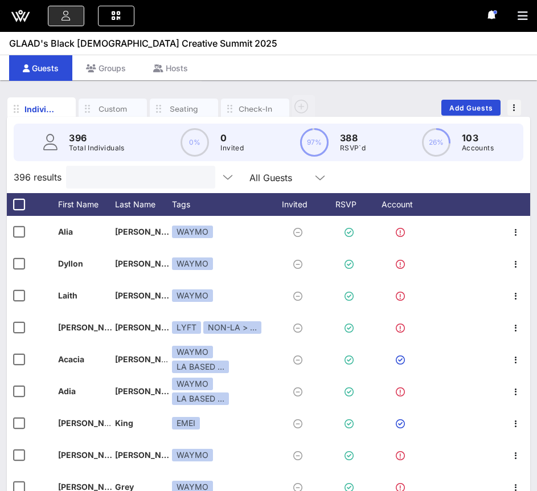
paste input "t"
click at [136, 174] on input "text" at bounding box center [139, 177] width 133 height 15
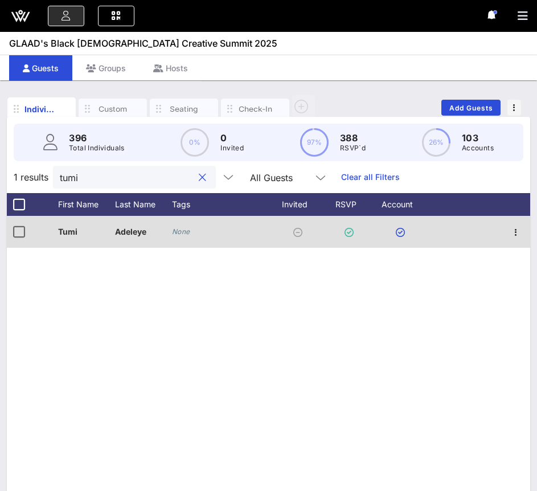
type input "tumi"
click at [179, 229] on icon "None" at bounding box center [181, 231] width 18 height 9
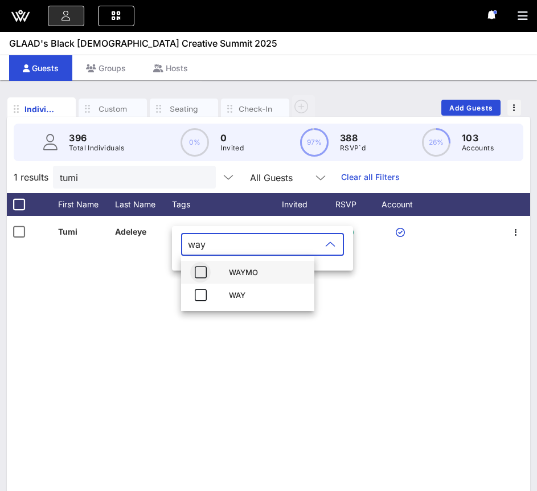
type input "way"
click at [201, 275] on icon "button" at bounding box center [201, 273] width 14 height 14
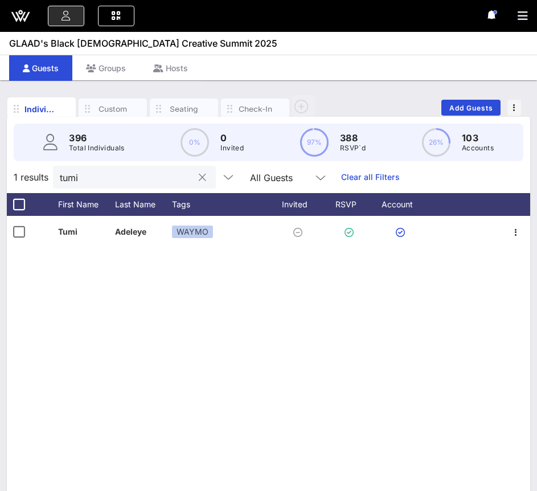
click at [126, 175] on input "tumi" at bounding box center [126, 177] width 133 height 15
paste input "Charles"
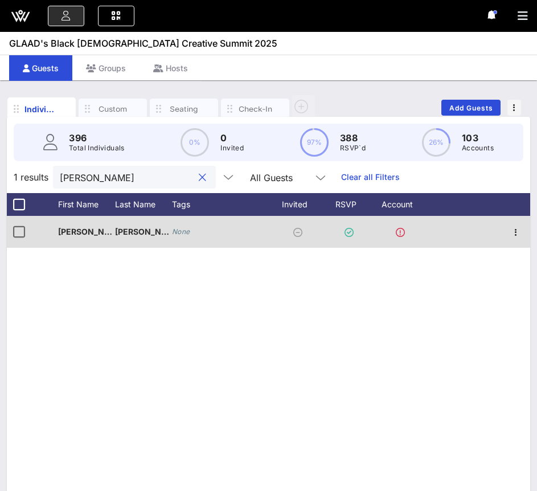
type input "Charles"
click at [180, 230] on icon "None" at bounding box center [181, 231] width 18 height 9
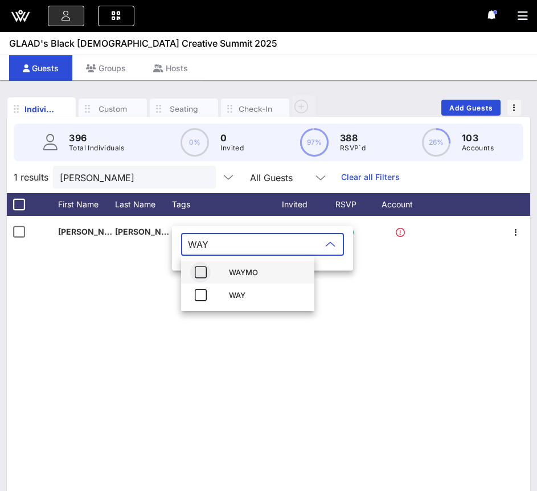
type input "WAY"
click at [202, 280] on button "button" at bounding box center [200, 272] width 21 height 21
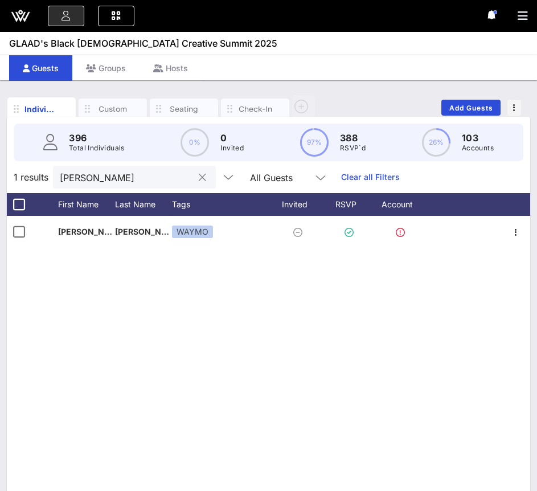
click at [113, 180] on input "Charles" at bounding box center [126, 177] width 133 height 15
paste input "Tre'vell"
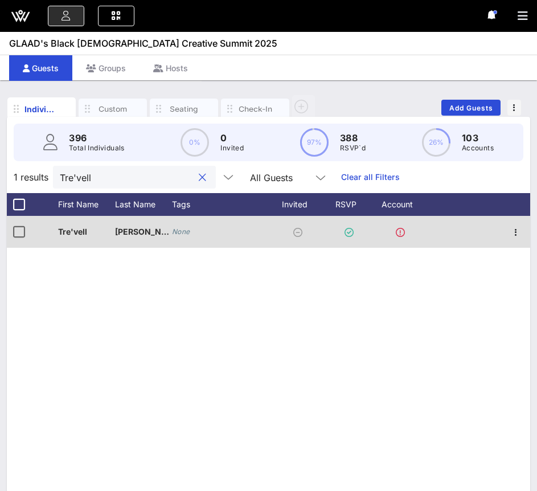
type input "Tre'vell"
click at [178, 236] on div "None" at bounding box center [181, 231] width 18 height 11
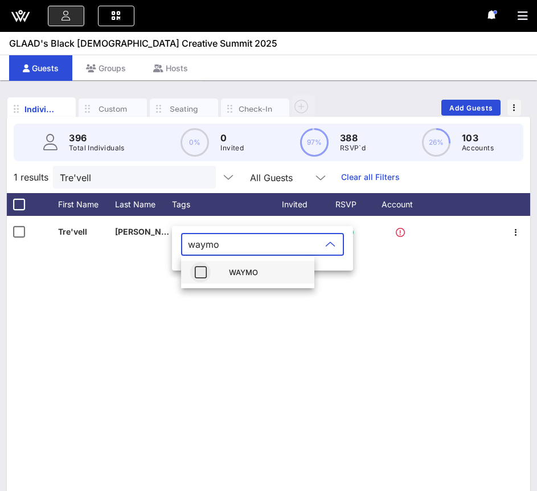
type input "waymo"
click at [198, 274] on icon "button" at bounding box center [201, 273] width 14 height 14
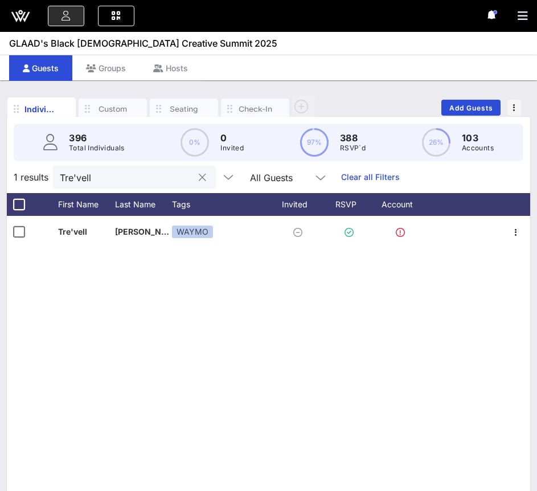
click at [85, 180] on input "Tre'vell" at bounding box center [126, 177] width 133 height 15
paste input "Amber"
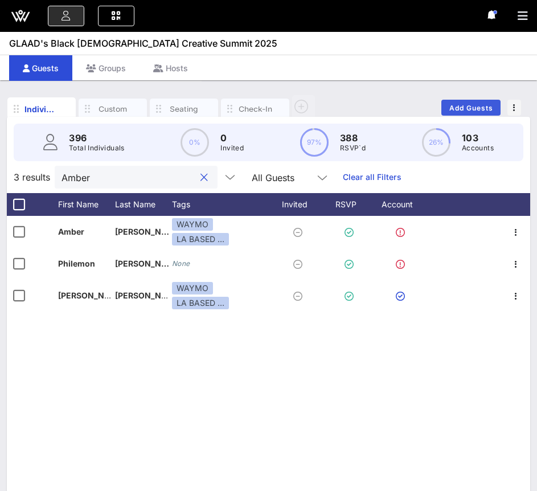
type input "Amber"
click at [466, 106] on span "Add Guests" at bounding box center [471, 108] width 45 height 9
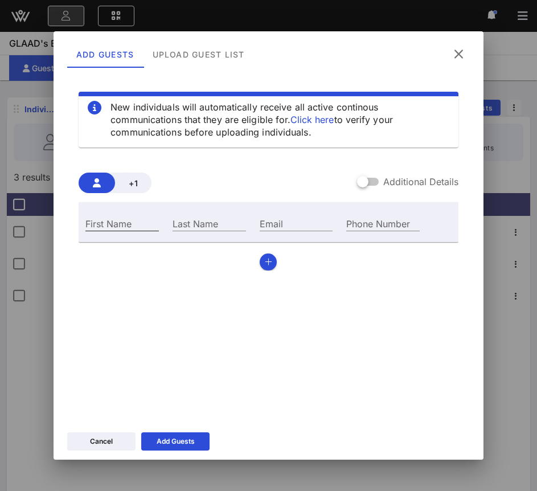
click at [121, 225] on input "First Name" at bounding box center [122, 223] width 74 height 15
type input "Amber"
type input "Abundance"
paste input "heyauntie@amberabundance.com"
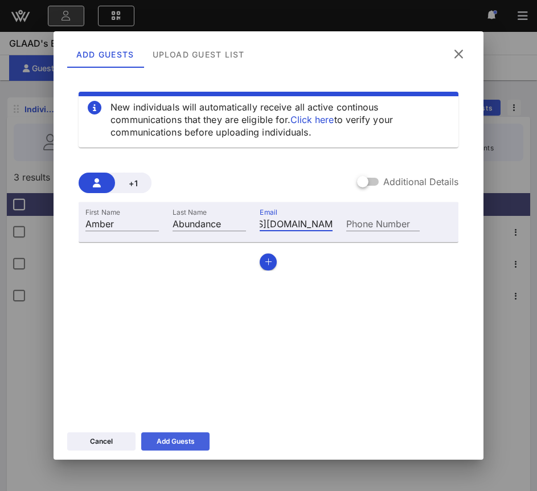
type input "heyauntie@amberabundance.com"
click at [180, 444] on div "Add Guests" at bounding box center [176, 441] width 38 height 11
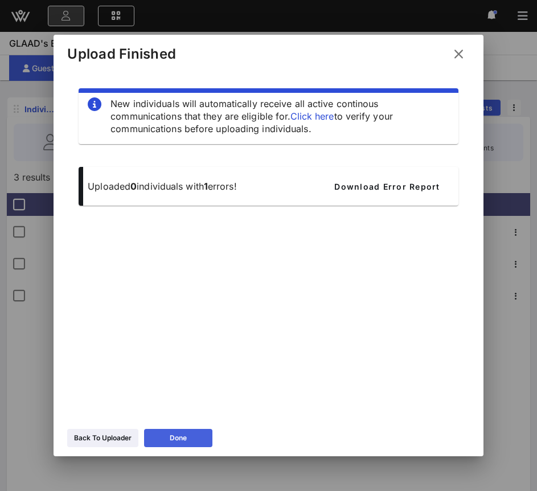
click at [180, 440] on icon at bounding box center [178, 438] width 8 height 7
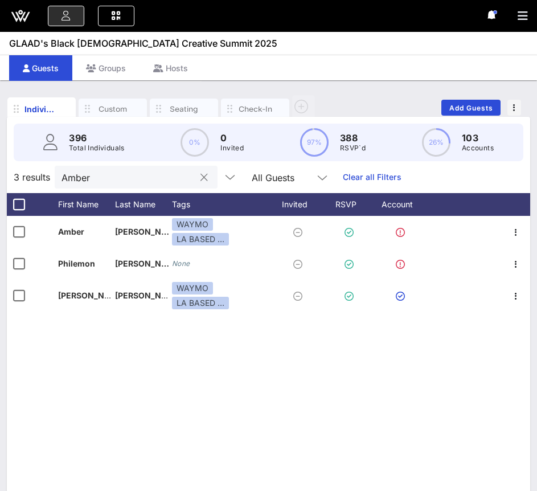
click at [142, 180] on input "Amber" at bounding box center [128, 177] width 133 height 15
click at [120, 186] on div "Amber" at bounding box center [128, 177] width 133 height 23
click at [109, 168] on div "Amber" at bounding box center [128, 177] width 133 height 23
click at [109, 178] on input "Amber" at bounding box center [128, 177] width 133 height 15
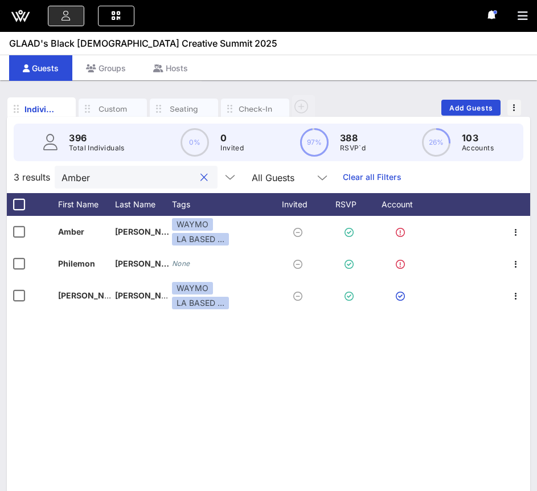
click at [109, 178] on input "Amber" at bounding box center [128, 177] width 133 height 15
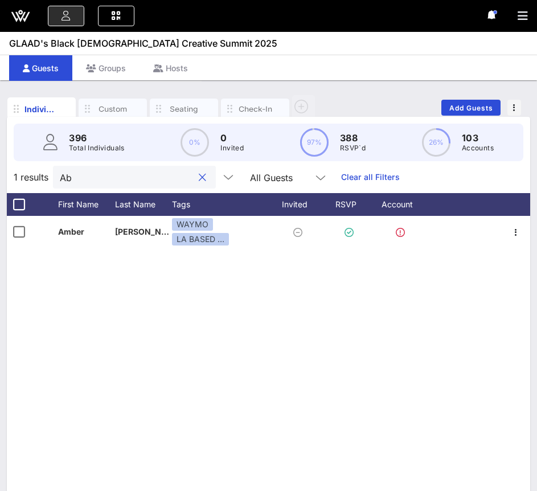
type input "A"
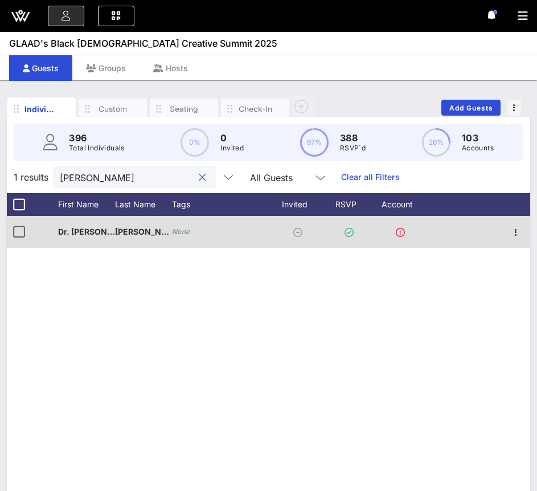
type input "Alisha"
click at [181, 232] on icon "None" at bounding box center [181, 231] width 18 height 9
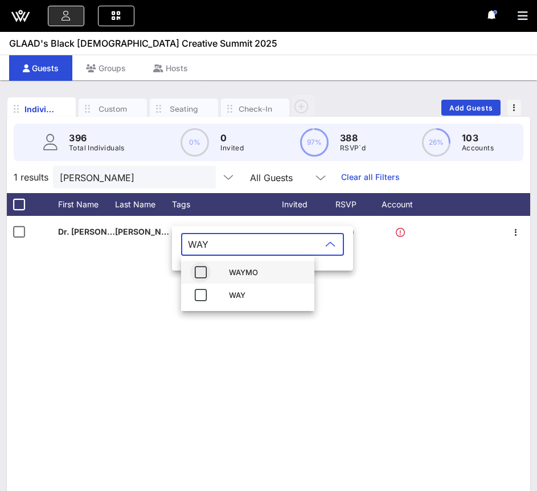
type input "WAY"
click at [197, 270] on icon "button" at bounding box center [201, 273] width 14 height 14
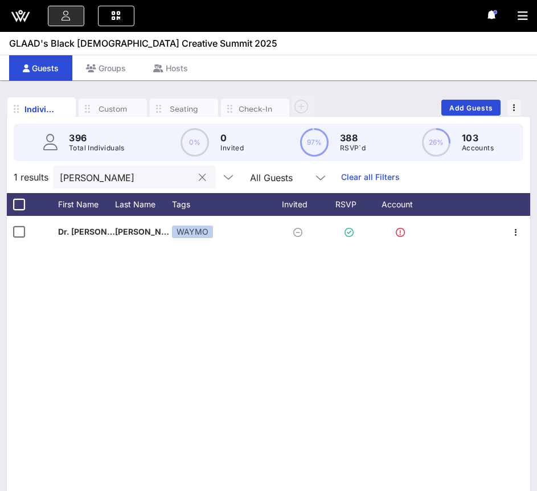
click at [132, 173] on input "Alisha" at bounding box center [126, 177] width 133 height 15
paste input "Jade"
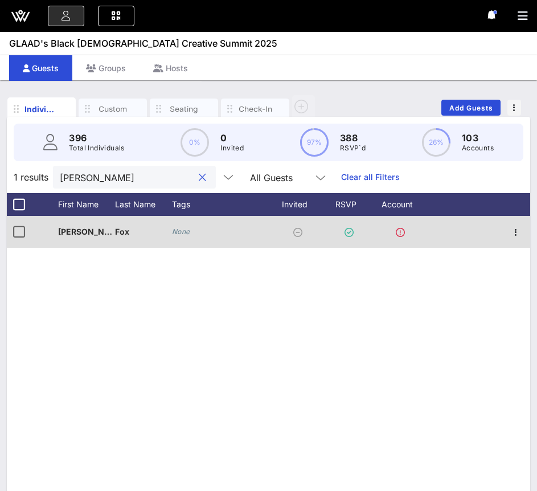
type input "Jade"
click at [183, 236] on div "None" at bounding box center [181, 231] width 18 height 11
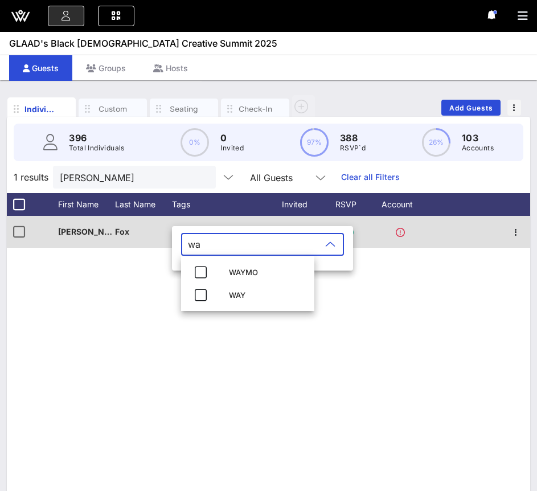
type input "w"
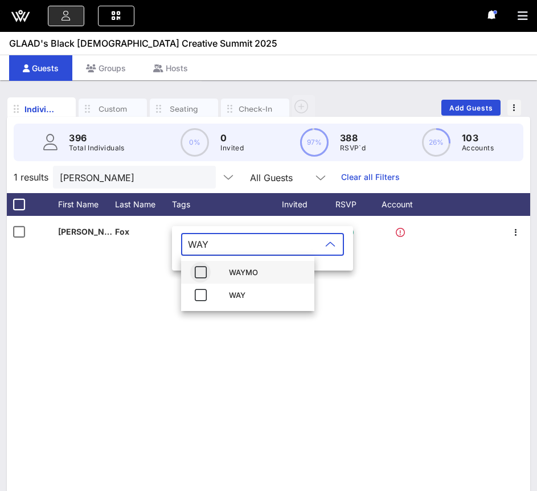
type input "WAY"
click at [199, 275] on icon "button" at bounding box center [201, 273] width 14 height 14
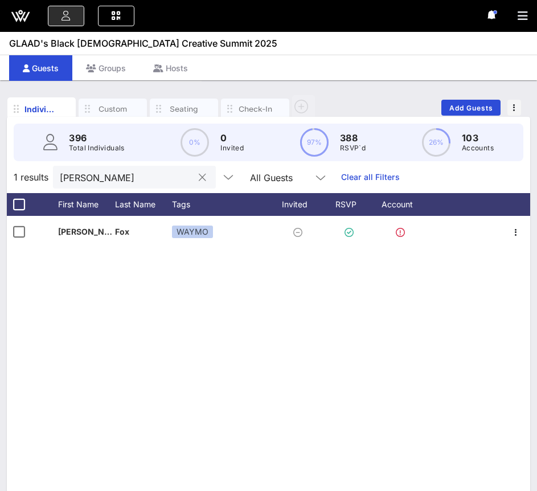
click at [125, 183] on input "Jade" at bounding box center [126, 177] width 133 height 15
paste input "Kudzi"
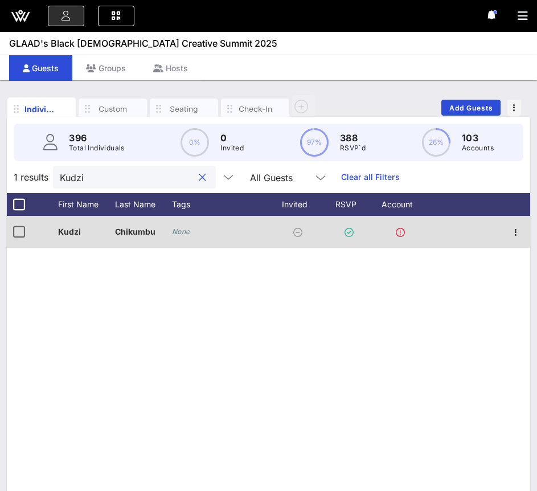
type input "Kudzi"
click at [184, 234] on icon "None" at bounding box center [181, 231] width 18 height 9
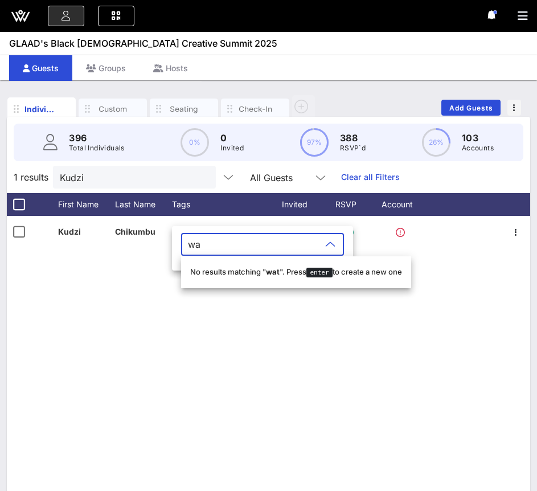
type input "w"
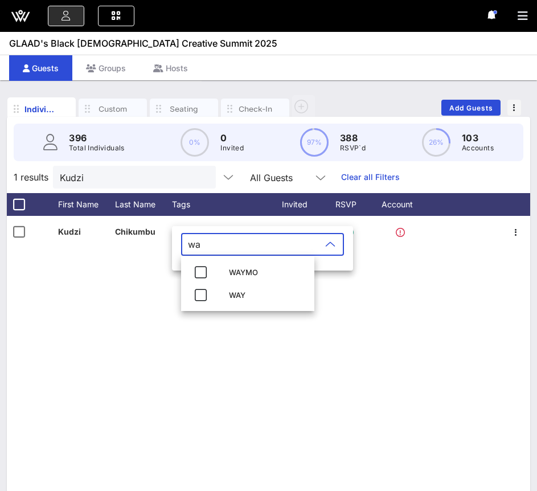
type input "w"
type input "WA"
click at [199, 274] on icon "button" at bounding box center [201, 273] width 14 height 14
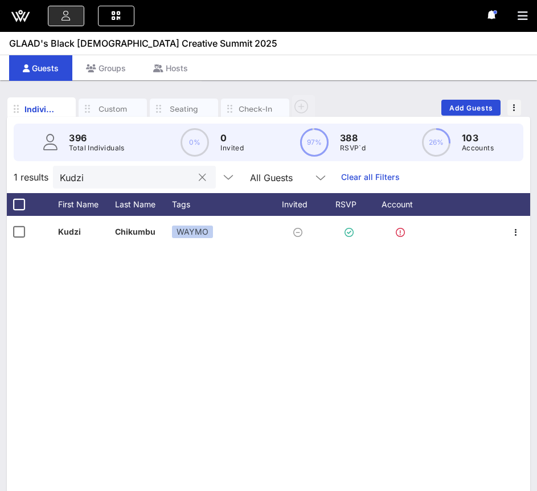
click at [78, 179] on input "Kudzi" at bounding box center [126, 177] width 133 height 15
paste input "Courtney"
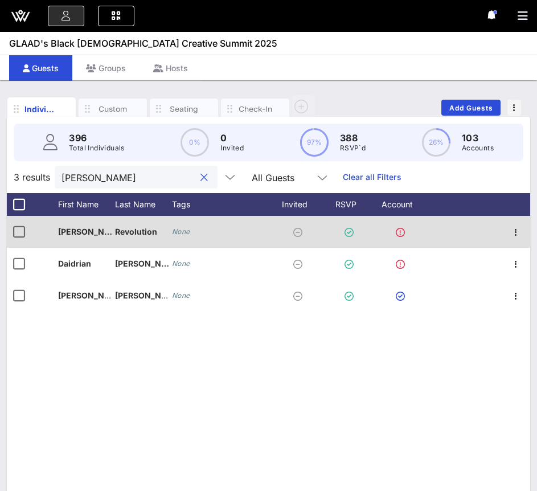
type input "Courtney"
click at [178, 229] on icon "None" at bounding box center [181, 231] width 18 height 9
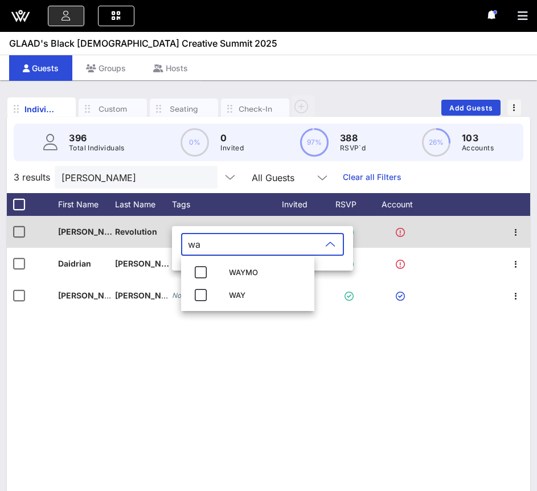
type input "w"
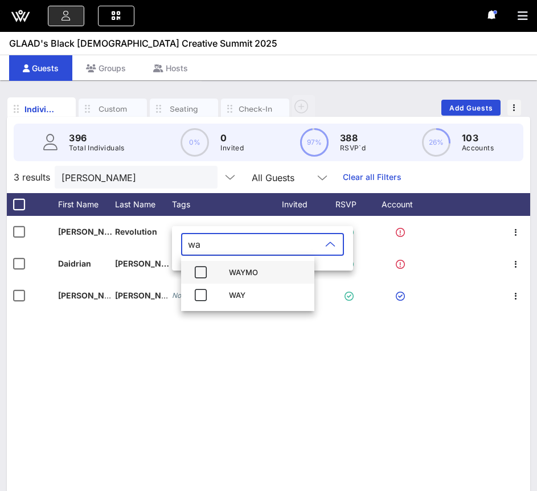
type input "w"
type input "WAY"
click at [198, 268] on icon "button" at bounding box center [201, 273] width 14 height 14
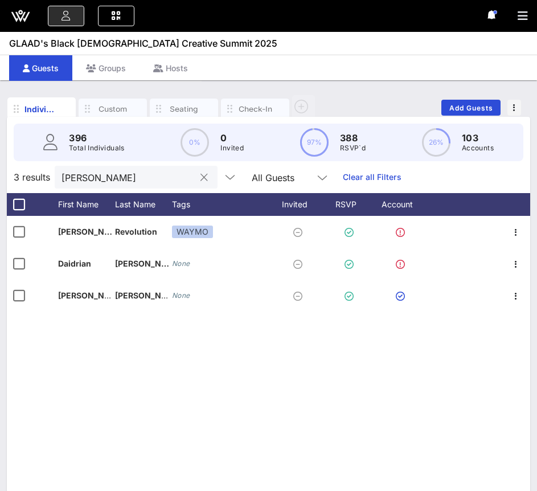
click at [115, 180] on input "Courtney" at bounding box center [128, 177] width 133 height 15
paste input "Kaleena"
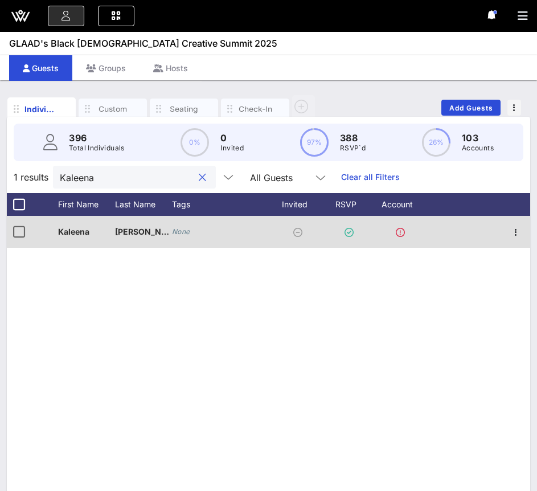
type input "Kaleena"
click at [181, 230] on icon "None" at bounding box center [181, 231] width 18 height 9
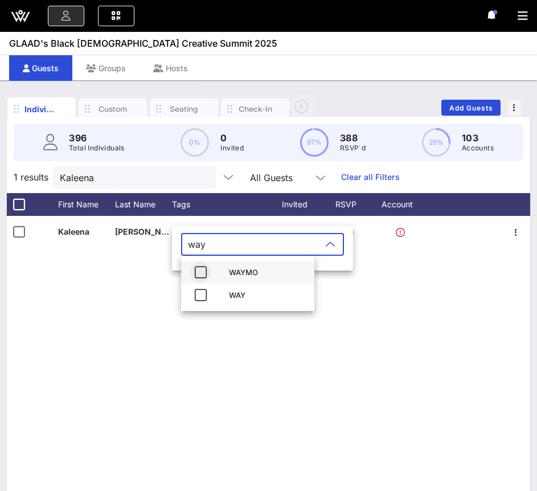
type input "way"
click at [196, 274] on icon "button" at bounding box center [201, 273] width 14 height 14
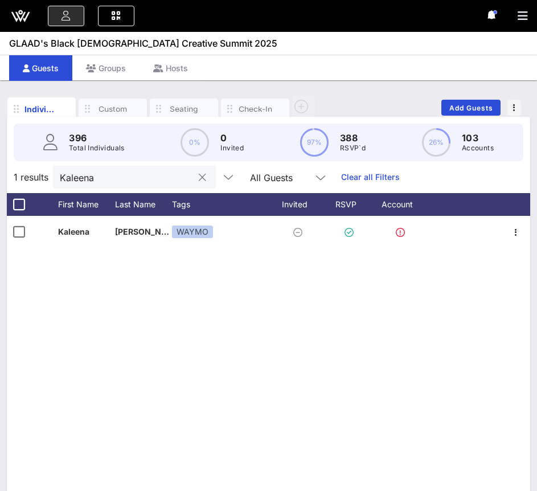
click at [114, 179] on input "Kaleena" at bounding box center [126, 177] width 133 height 15
paste input "Backline"
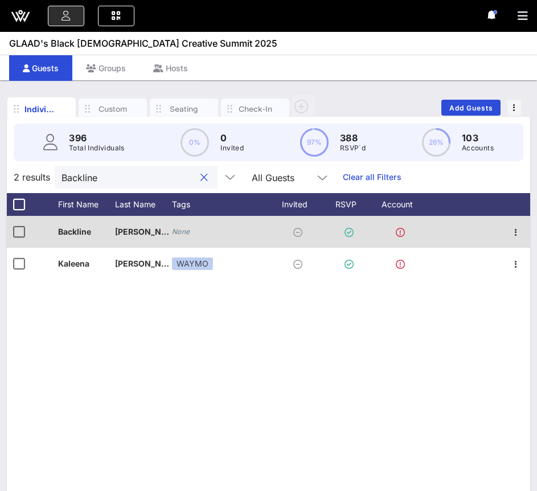
type input "Backline"
click at [174, 224] on div "None" at bounding box center [220, 232] width 97 height 32
click at [182, 231] on icon "None" at bounding box center [181, 231] width 18 height 9
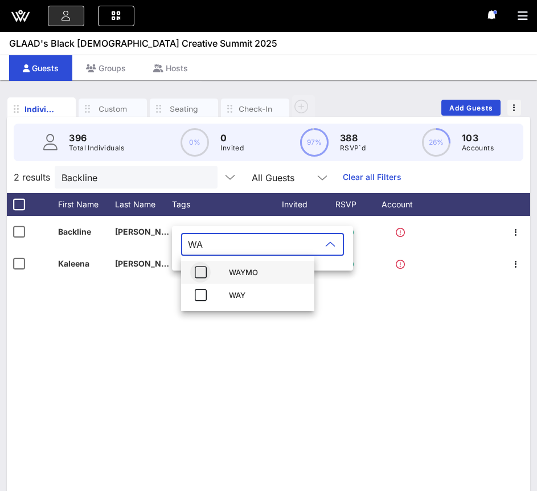
type input "WA"
click at [202, 276] on icon "button" at bounding box center [201, 273] width 14 height 14
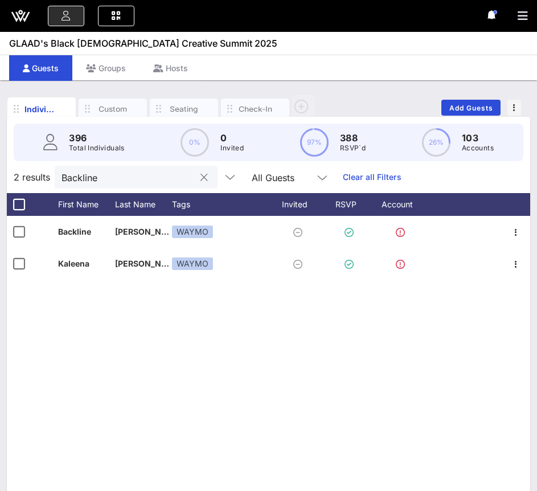
click at [155, 170] on input "Backline" at bounding box center [128, 177] width 133 height 15
paste input "Damez"
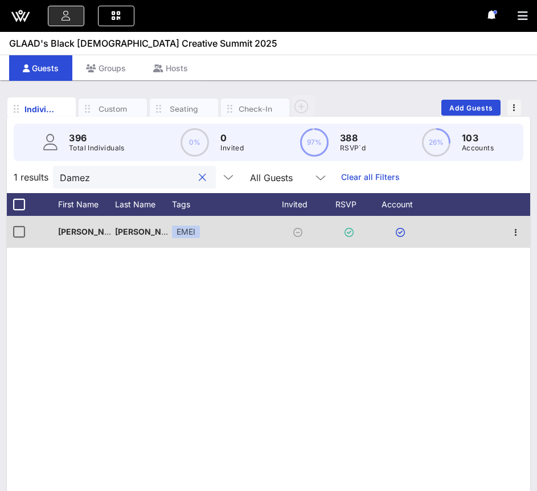
type input "Damez"
click at [208, 238] on div "EMEI" at bounding box center [220, 232] width 97 height 32
click at [154, 229] on span "Henderson" at bounding box center [148, 232] width 67 height 10
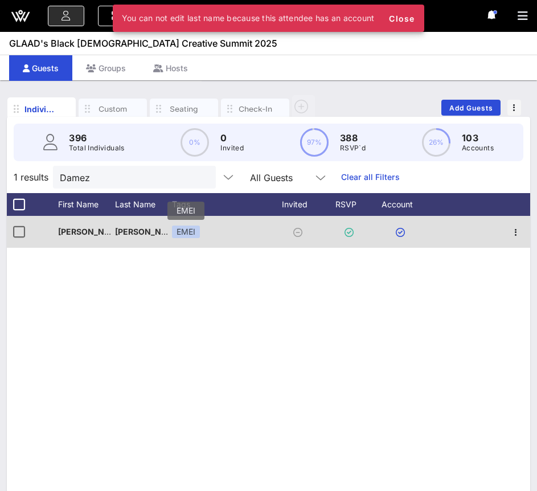
click at [191, 233] on div "EMEI" at bounding box center [186, 232] width 28 height 13
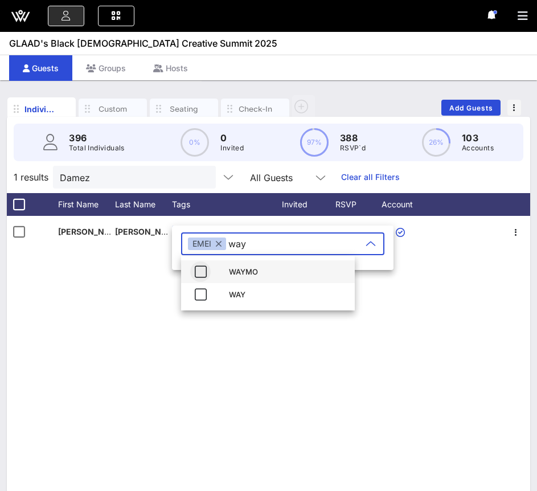
type input "way"
click at [203, 270] on icon "button" at bounding box center [201, 272] width 14 height 14
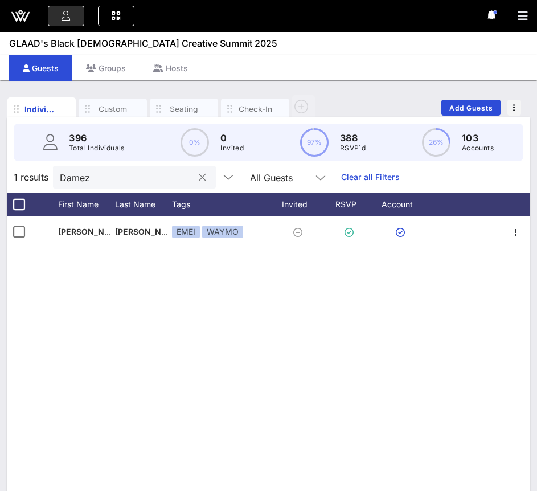
click at [130, 175] on input "Damez" at bounding box center [126, 177] width 133 height 15
paste input "Mark"
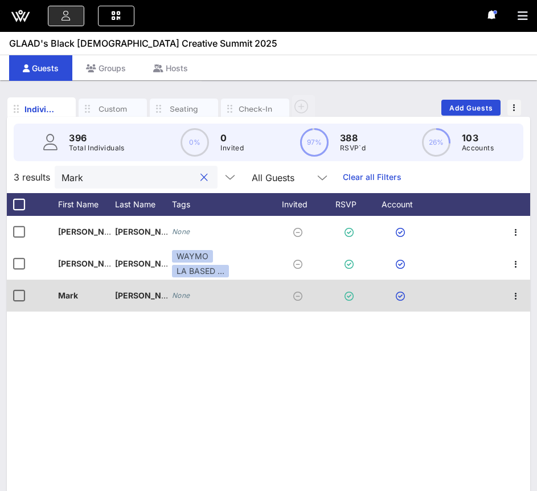
type input "Mark"
click at [177, 294] on icon "None" at bounding box center [181, 295] width 18 height 9
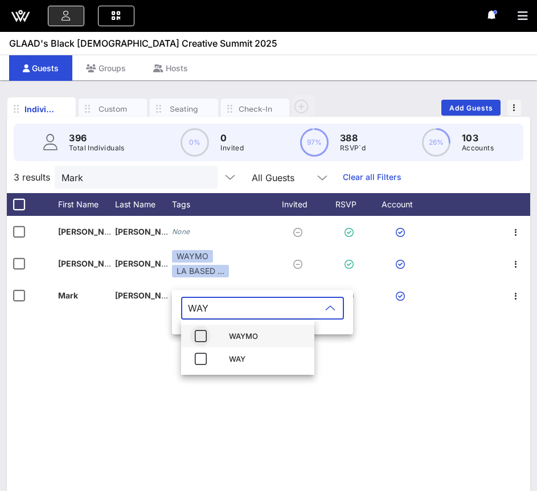
type input "WAY"
click at [203, 336] on icon "button" at bounding box center [201, 336] width 14 height 14
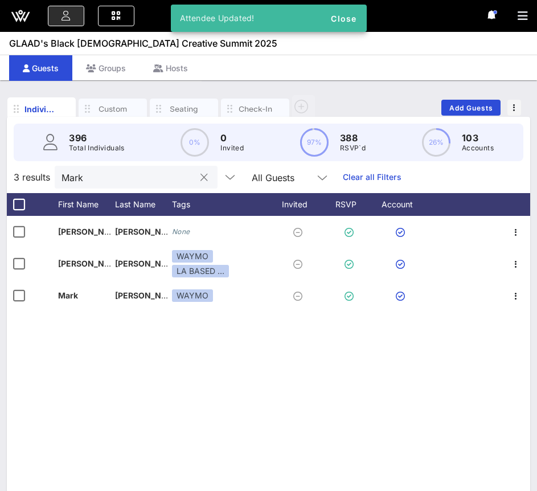
click at [125, 184] on input "Mark" at bounding box center [128, 177] width 133 height 15
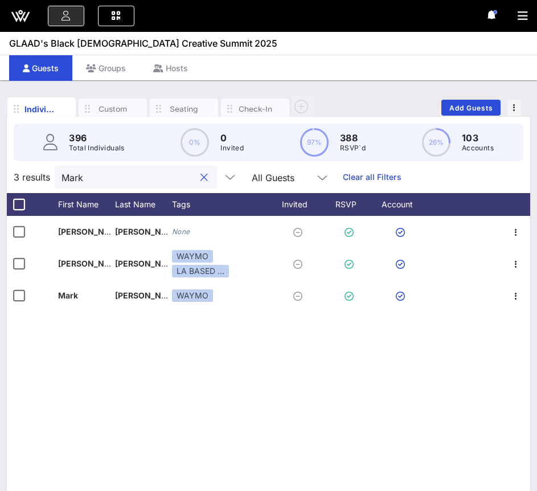
click at [125, 184] on input "Mark" at bounding box center [128, 177] width 133 height 15
paste input "Kelci"
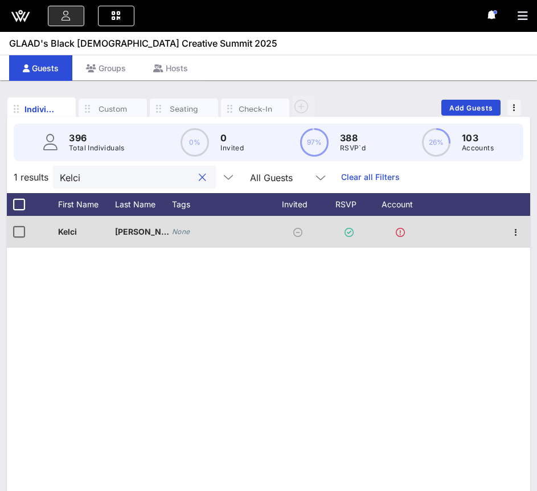
type input "Kelci"
click at [186, 231] on icon "None" at bounding box center [181, 231] width 18 height 9
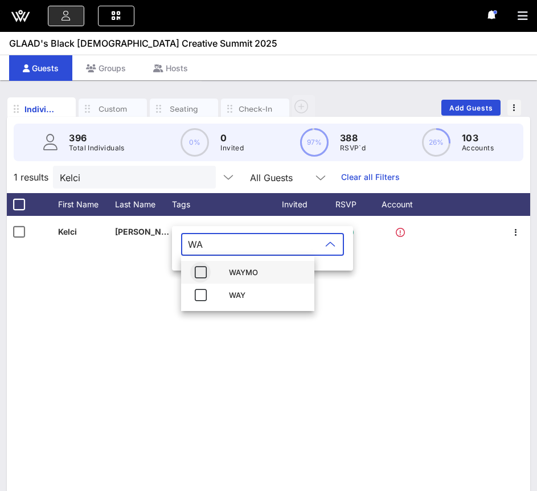
type input "WA"
click at [200, 275] on icon "button" at bounding box center [201, 273] width 14 height 14
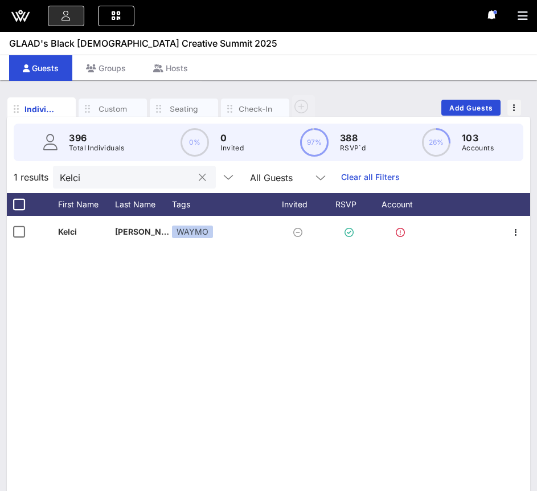
click at [142, 177] on input "Kelci" at bounding box center [126, 177] width 133 height 15
paste input "Mychael"
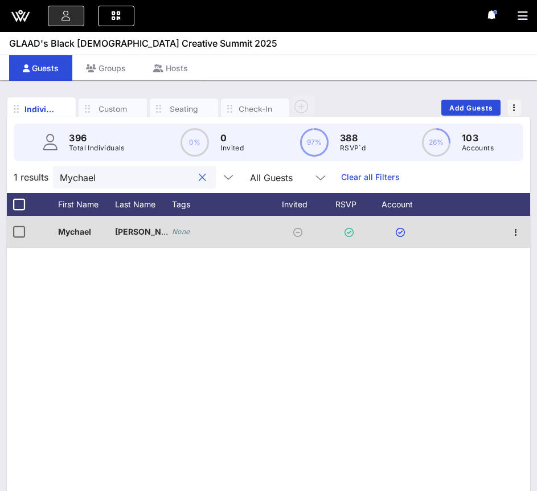
type input "Mychael"
click at [177, 233] on icon "None" at bounding box center [181, 231] width 18 height 9
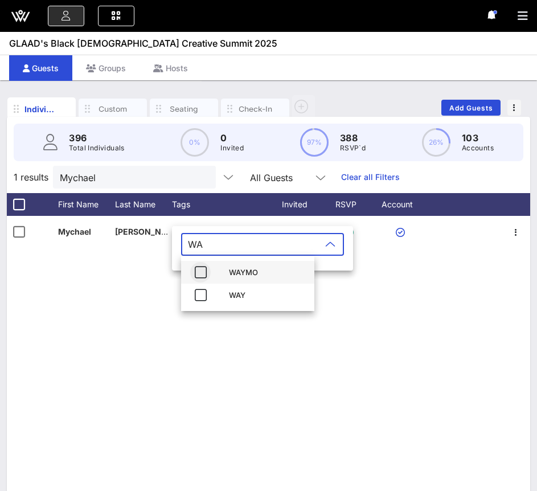
type input "WA"
click at [200, 275] on icon "button" at bounding box center [201, 273] width 14 height 14
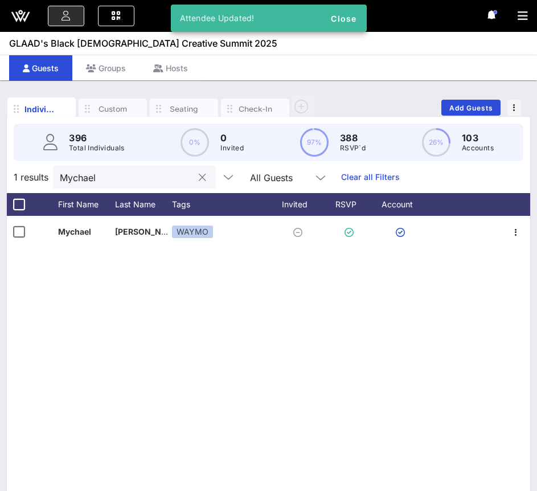
click at [144, 181] on input "Mychael" at bounding box center [126, 177] width 133 height 15
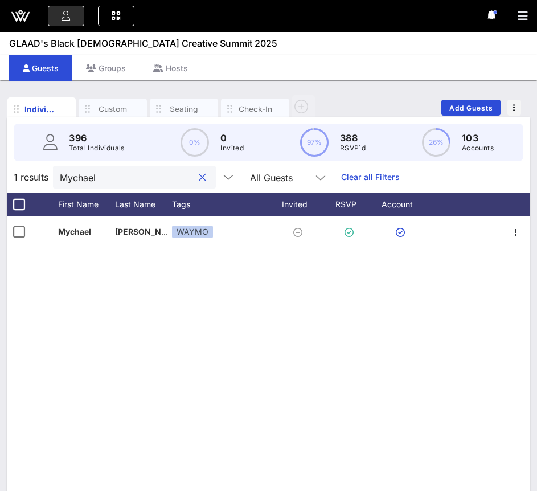
click at [144, 181] on input "Mychael" at bounding box center [126, 177] width 133 height 15
paste input "James"
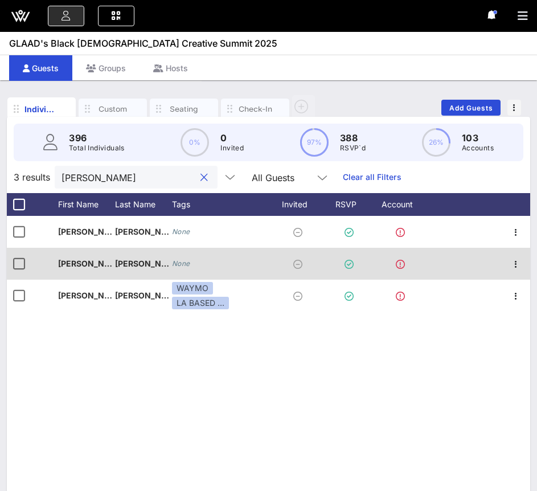
type input "James"
click at [180, 263] on icon "None" at bounding box center [181, 263] width 18 height 9
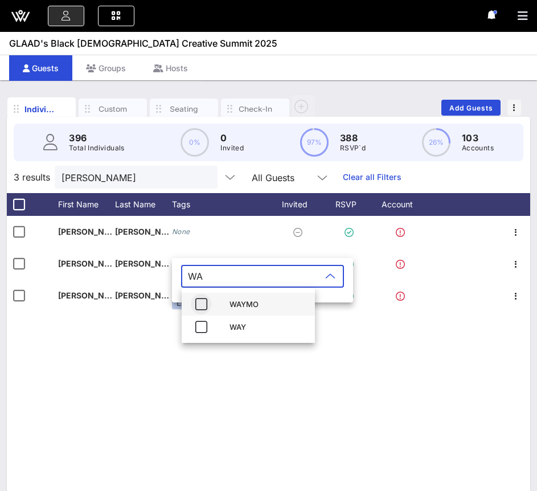
type input "WA"
click at [195, 300] on icon "button" at bounding box center [201, 304] width 14 height 14
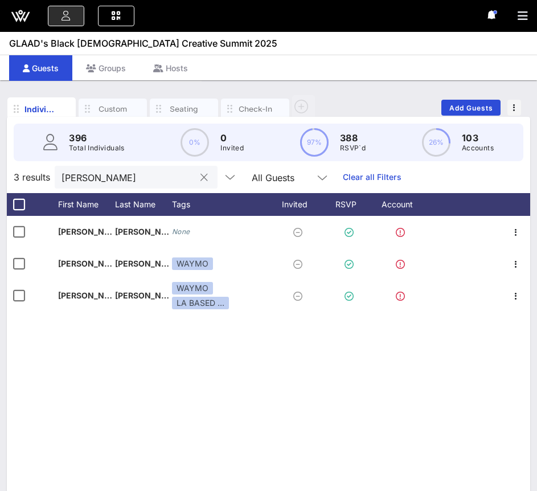
click at [123, 173] on input "James" at bounding box center [128, 177] width 133 height 15
paste input "Deniese"
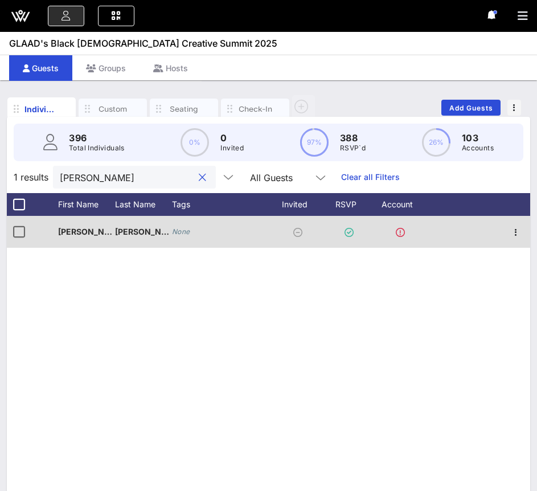
type input "Deniese"
click at [179, 233] on icon "None" at bounding box center [181, 231] width 18 height 9
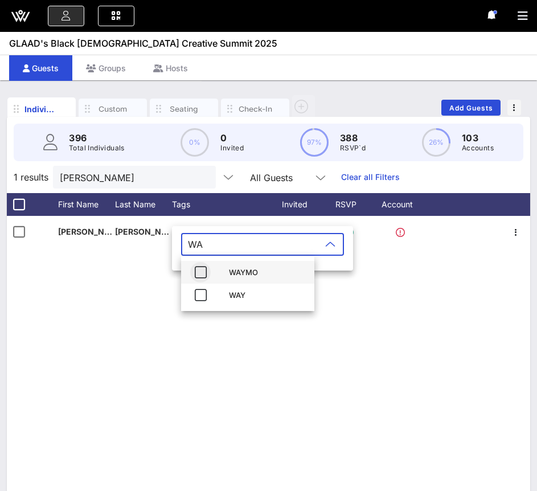
type input "WA"
click at [203, 276] on icon "button" at bounding box center [201, 273] width 14 height 14
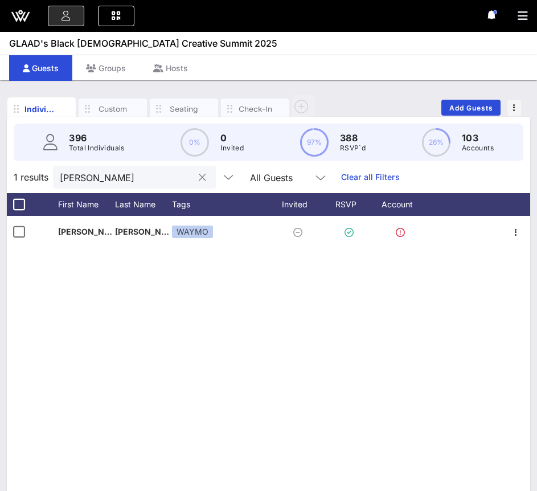
click at [128, 176] on input "Deniese" at bounding box center [126, 177] width 133 height 15
paste input "arnell"
type input "Darnell"
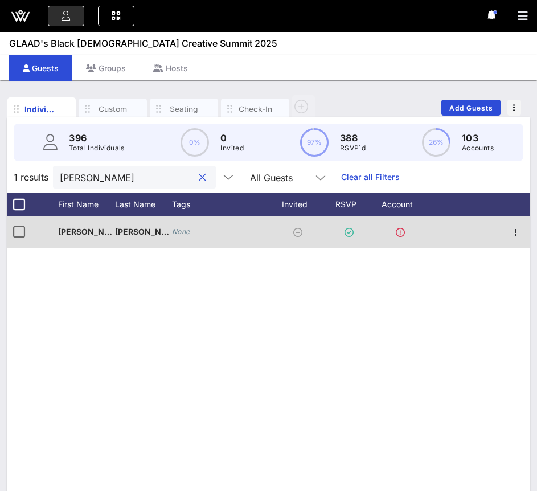
click at [174, 230] on icon "None" at bounding box center [181, 231] width 18 height 9
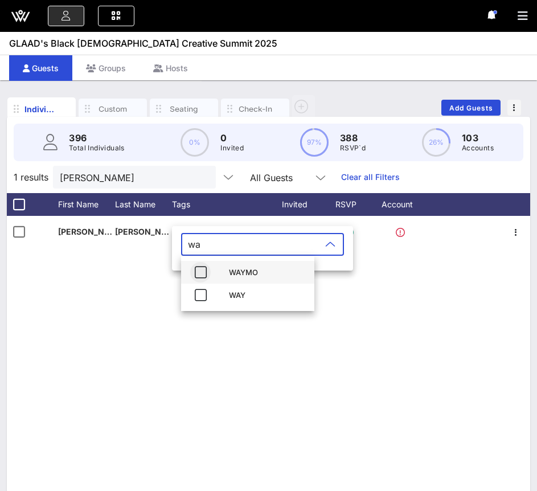
type input "wa"
click at [199, 274] on icon "button" at bounding box center [201, 273] width 14 height 14
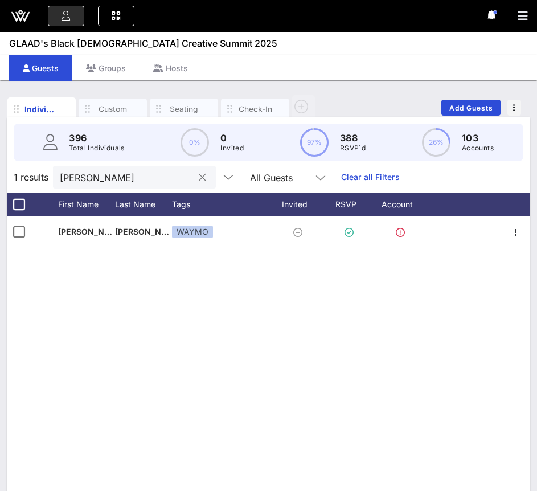
click at [144, 178] on input "Darnell" at bounding box center [126, 177] width 133 height 15
paste input "Philemon"
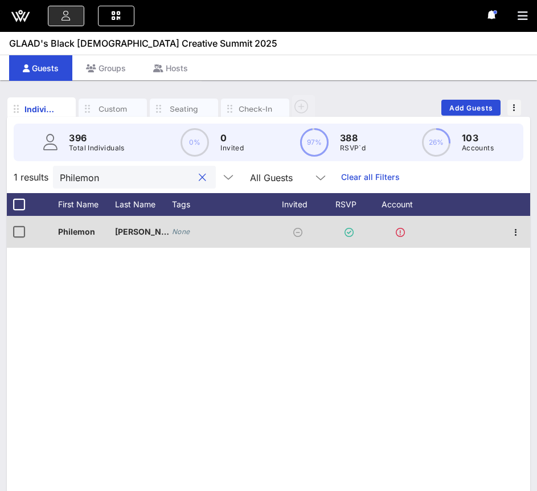
type input "Philemon"
click at [179, 226] on div "None" at bounding box center [181, 231] width 18 height 11
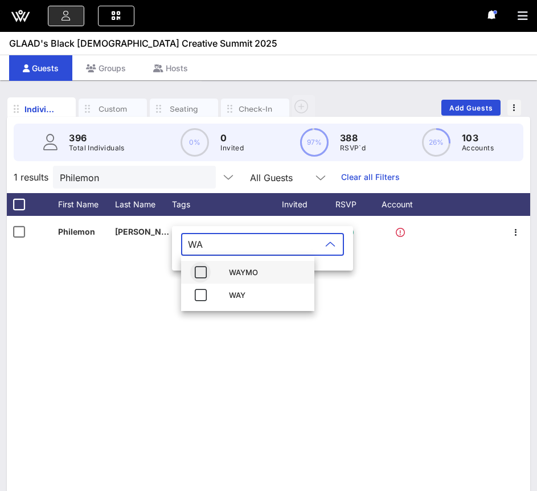
type input "WA"
click at [198, 276] on icon "button" at bounding box center [201, 273] width 14 height 14
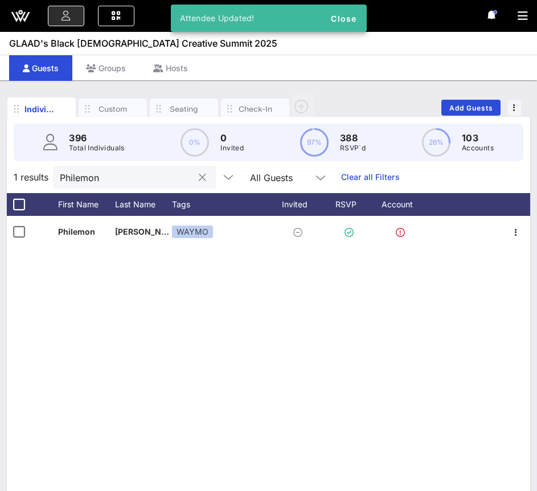
click at [126, 173] on input "Philemon" at bounding box center [126, 177] width 133 height 15
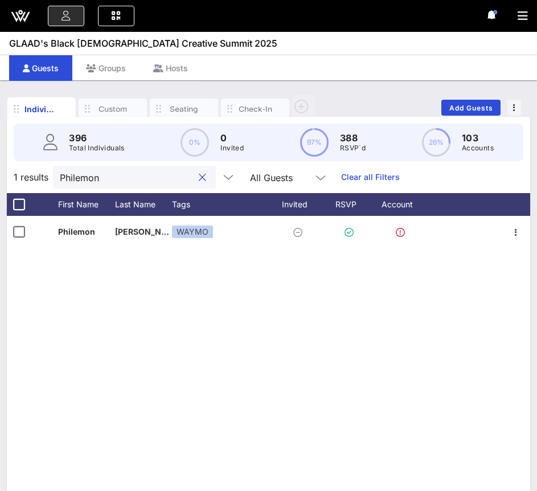
click at [126, 173] on input "Philemon" at bounding box center [126, 177] width 133 height 15
paste input "Jojo T."
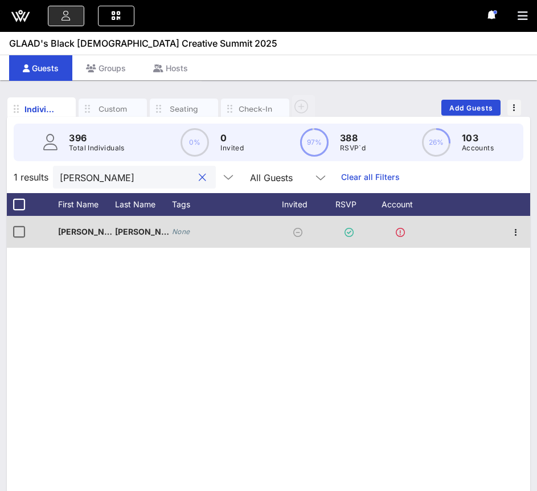
type input "Jojo T."
click at [181, 235] on icon "None" at bounding box center [181, 231] width 18 height 9
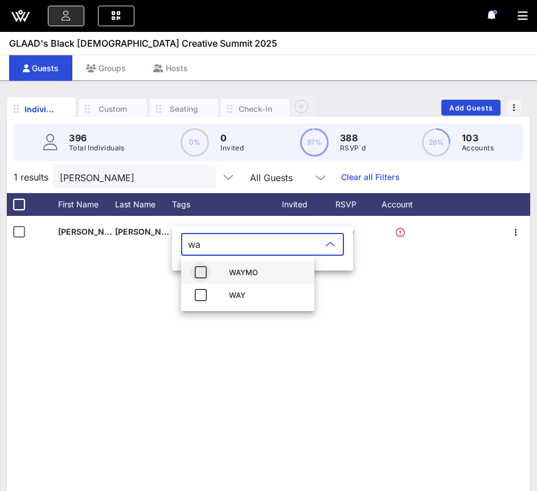
type input "wa"
click at [202, 274] on icon "button" at bounding box center [201, 273] width 14 height 14
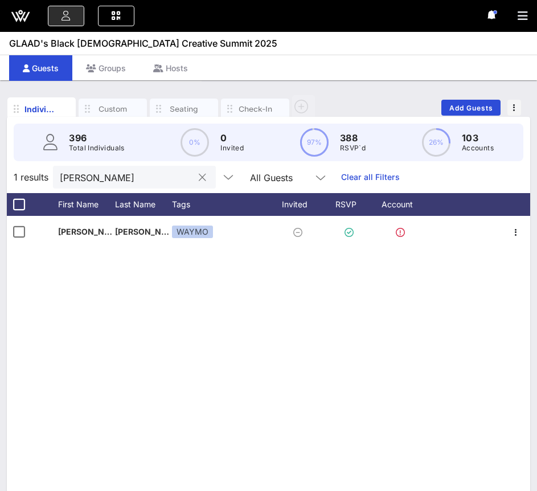
click at [129, 181] on input "Jojo T." at bounding box center [126, 177] width 133 height 15
paste input "Blossom Chrishell"
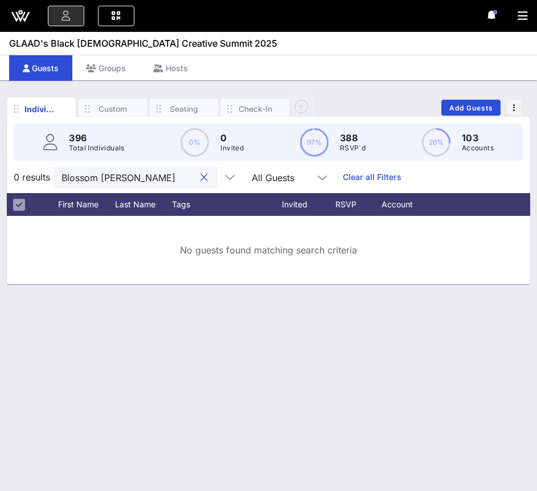
drag, startPoint x: 102, startPoint y: 178, endPoint x: 171, endPoint y: 181, distance: 69.0
click at [171, 181] on div "Blossom Chrishell" at bounding box center [136, 177] width 163 height 23
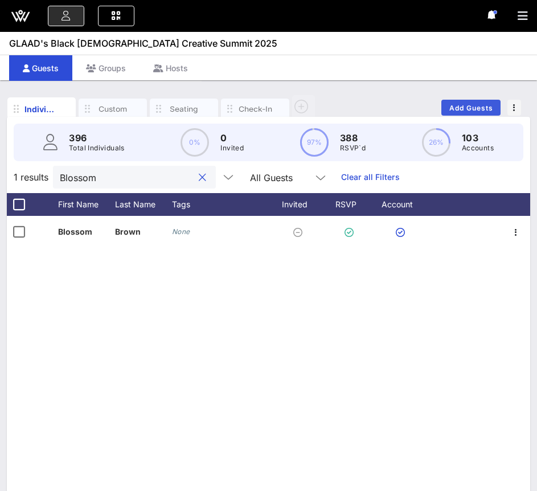
type input "Blossom"
click at [465, 104] on span "Add Guests" at bounding box center [471, 108] width 45 height 9
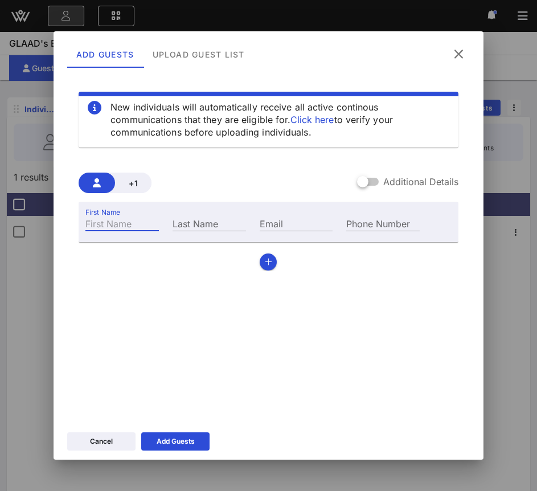
click at [100, 221] on input "First Name" at bounding box center [122, 223] width 74 height 15
type input "Blossom"
type input "Chrishell"
click at [455, 54] on icon at bounding box center [458, 54] width 15 height 14
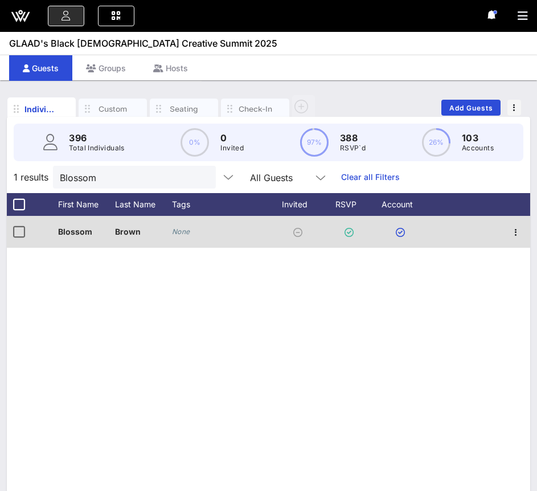
click at [182, 233] on icon "None" at bounding box center [181, 231] width 18 height 9
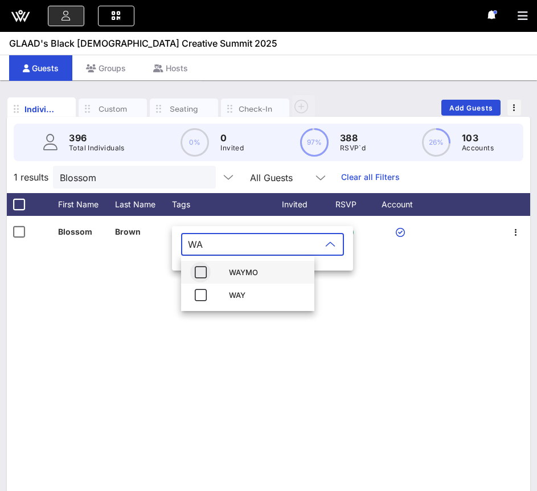
type input "WA"
click at [199, 276] on icon "button" at bounding box center [201, 273] width 14 height 14
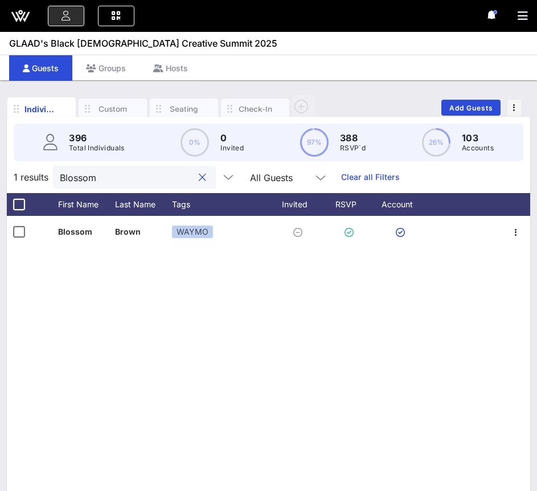
click at [129, 178] on input "Blossom" at bounding box center [126, 177] width 133 height 15
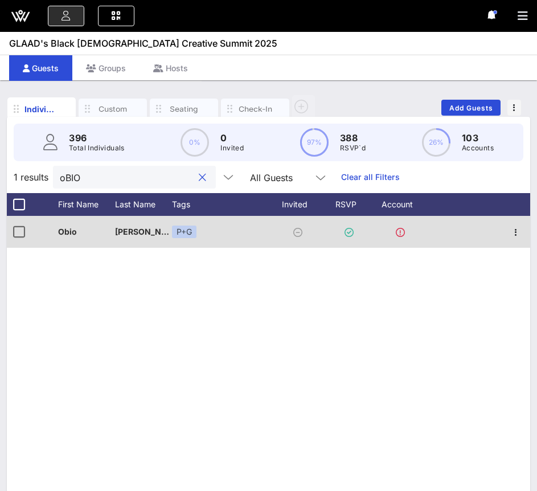
type input "oBIO"
click at [207, 229] on div "P+G" at bounding box center [220, 232] width 97 height 32
click at [190, 235] on div "P+G" at bounding box center [184, 232] width 25 height 13
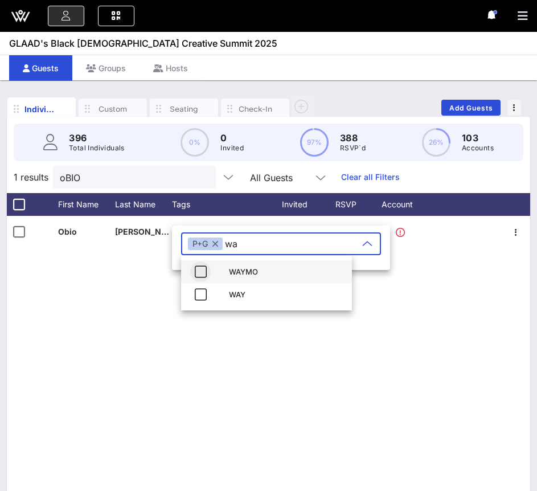
type input "wa"
click at [202, 272] on icon "button" at bounding box center [201, 272] width 14 height 14
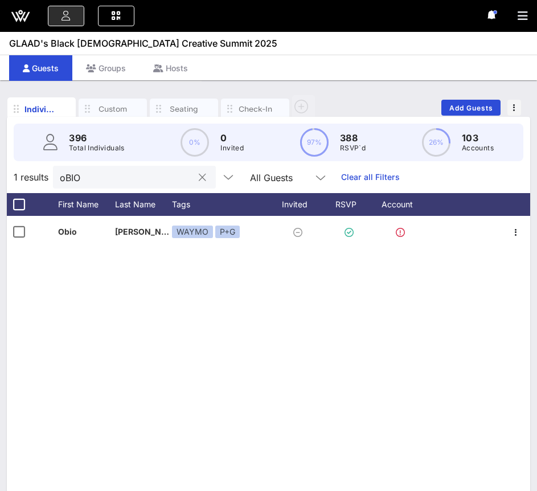
click at [116, 168] on div "oBIO" at bounding box center [126, 177] width 133 height 23
click at [116, 169] on div "oBIO" at bounding box center [126, 177] width 133 height 23
paste input "Hope"
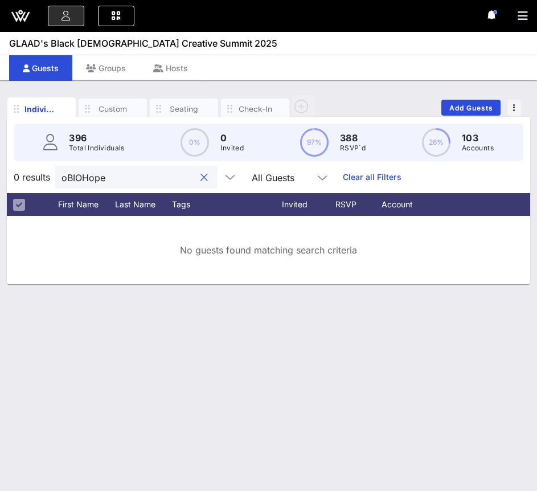
click at [109, 178] on input "oBIOHope" at bounding box center [128, 177] width 133 height 15
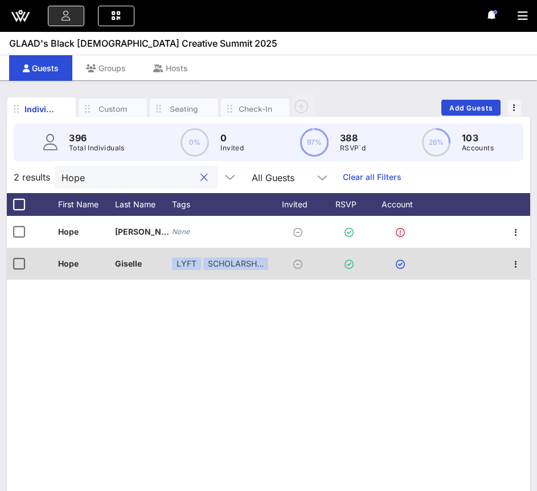
type input "Hope"
click at [129, 266] on span "Giselle" at bounding box center [128, 264] width 27 height 10
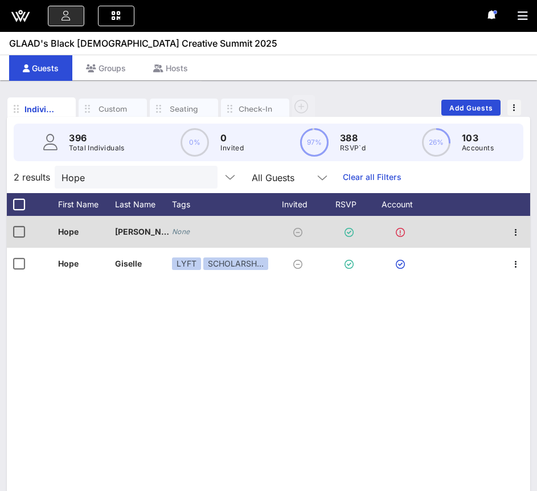
click at [181, 233] on icon "None" at bounding box center [181, 231] width 18 height 9
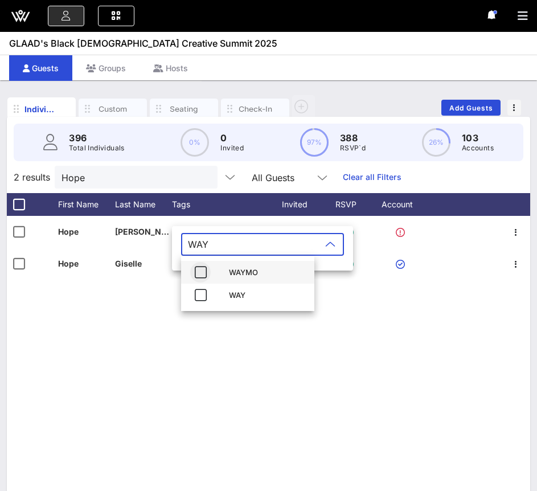
type input "WAY"
click at [197, 270] on icon "button" at bounding box center [201, 273] width 14 height 14
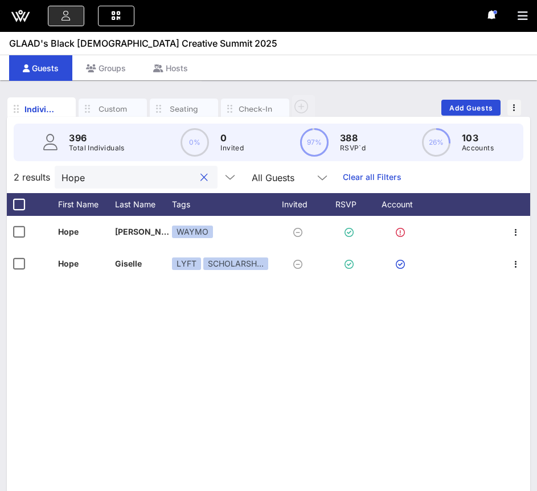
click at [122, 178] on input "Hope" at bounding box center [128, 177] width 133 height 15
paste input "Shala"
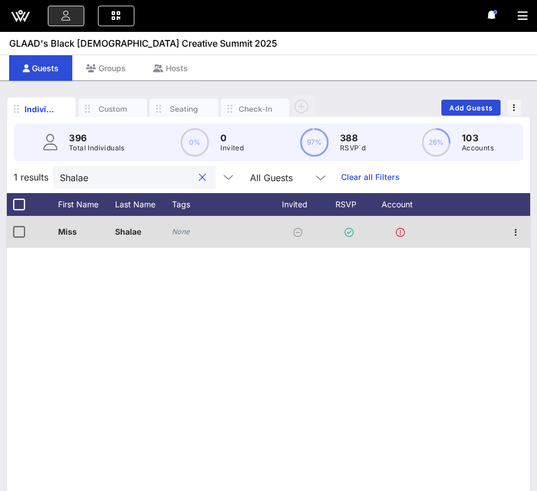
type input "Shalae"
click at [186, 232] on icon "None" at bounding box center [181, 231] width 18 height 9
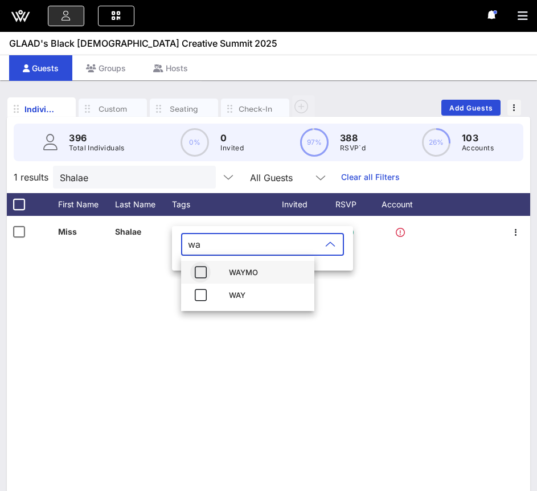
type input "wa"
click at [202, 271] on icon "button" at bounding box center [201, 273] width 14 height 14
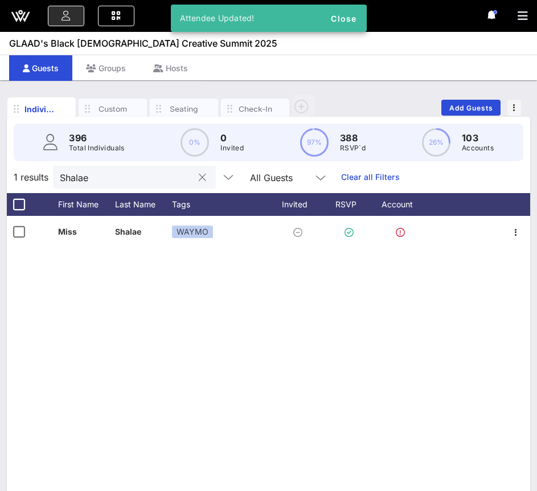
click at [134, 172] on input "Shalae" at bounding box center [126, 177] width 133 height 15
paste input "Brianca"
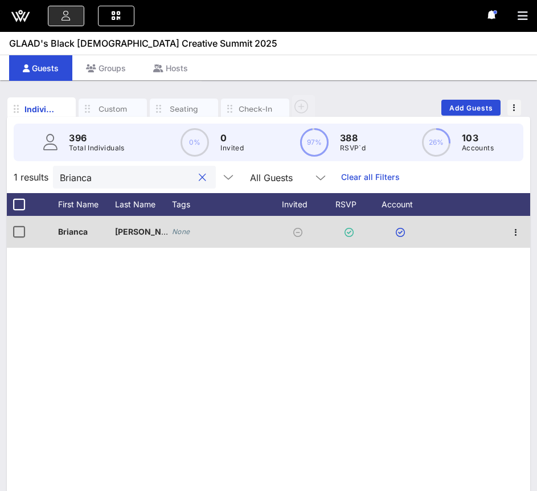
click at [176, 235] on icon "None" at bounding box center [181, 231] width 18 height 9
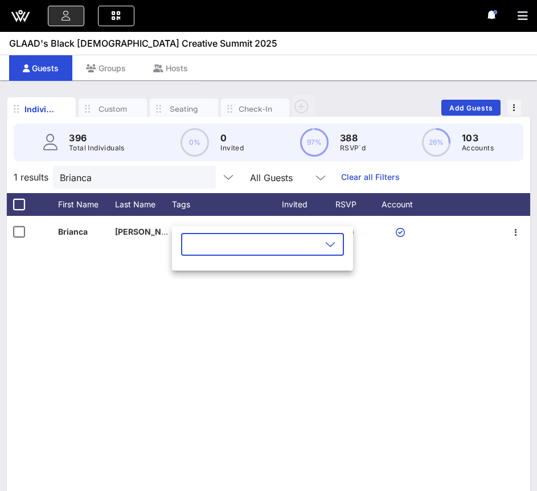
click at [202, 246] on input "text" at bounding box center [254, 244] width 133 height 18
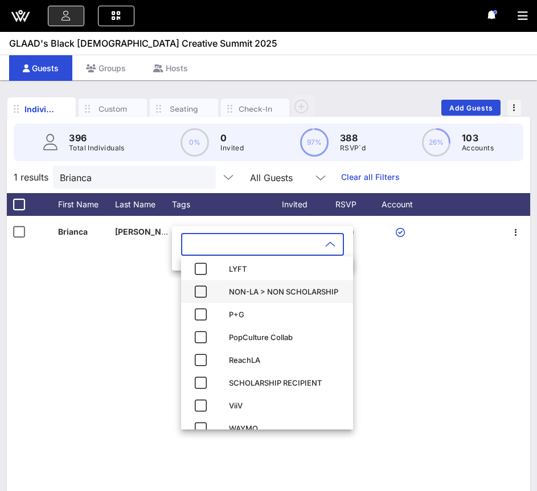
scroll to position [109, 0]
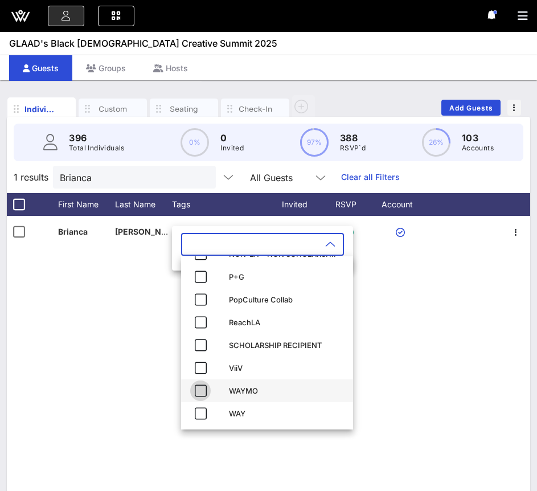
click at [202, 391] on icon "button" at bounding box center [201, 391] width 14 height 14
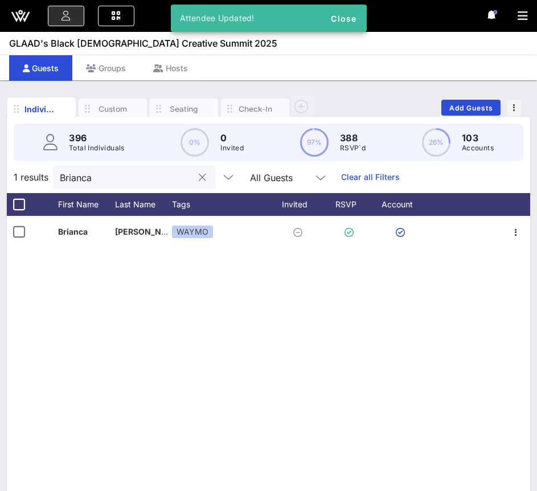
click at [121, 180] on input "Brianca" at bounding box center [126, 177] width 133 height 15
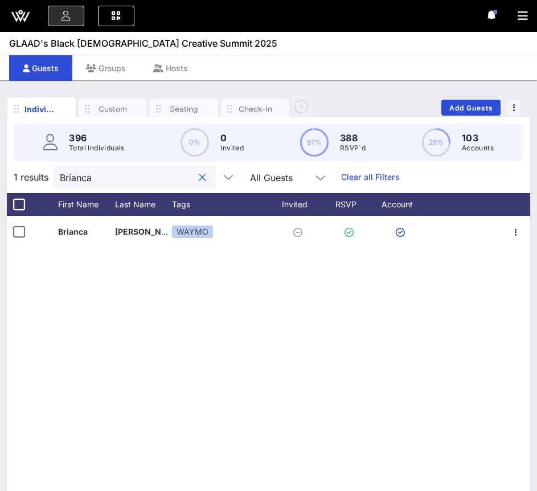
click at [121, 180] on input "Brianca" at bounding box center [126, 177] width 133 height 15
paste input "RK"
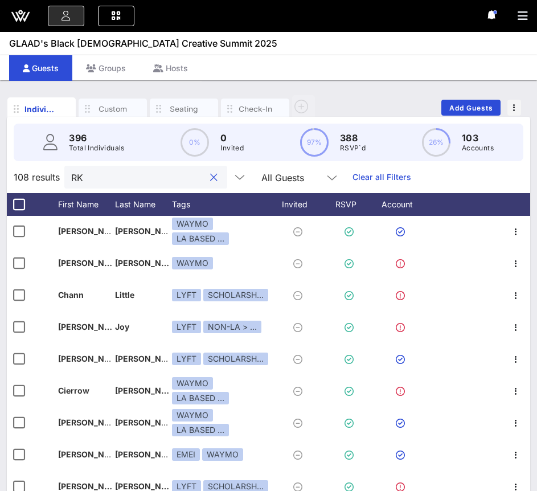
scroll to position [0, 0]
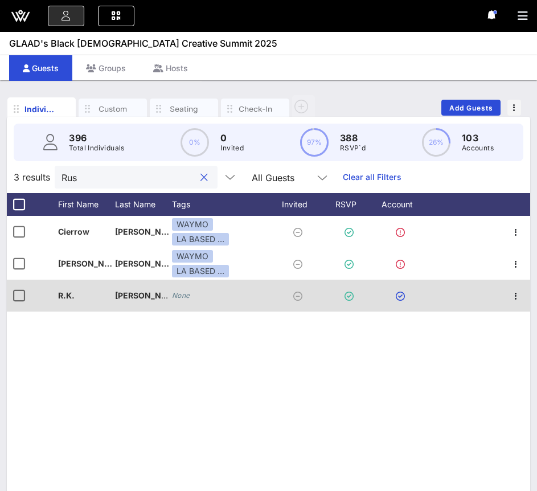
type input "Rus"
click at [180, 297] on icon "None" at bounding box center [181, 295] width 18 height 9
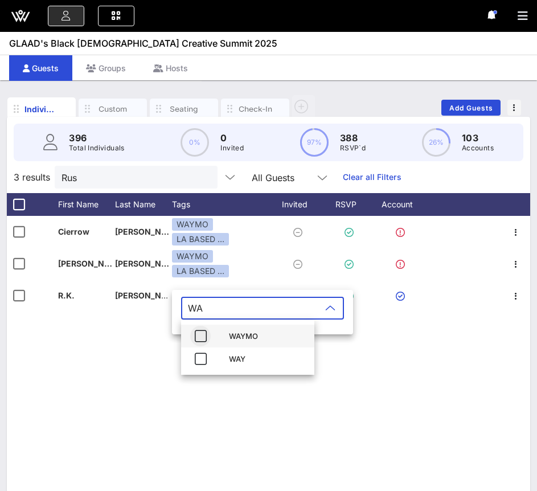
type input "WA"
click at [196, 332] on icon "button" at bounding box center [201, 336] width 14 height 14
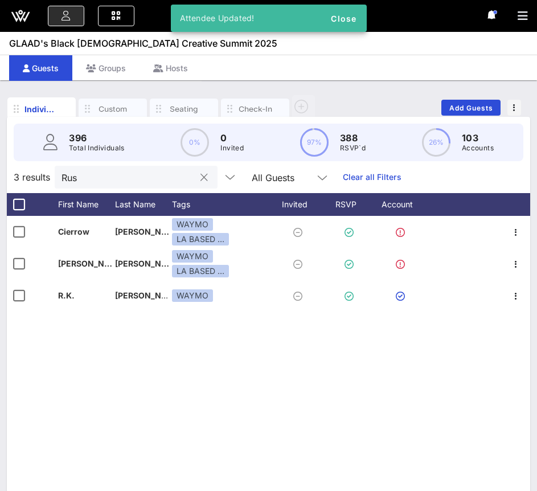
click at [133, 168] on div "Rus" at bounding box center [128, 177] width 133 height 23
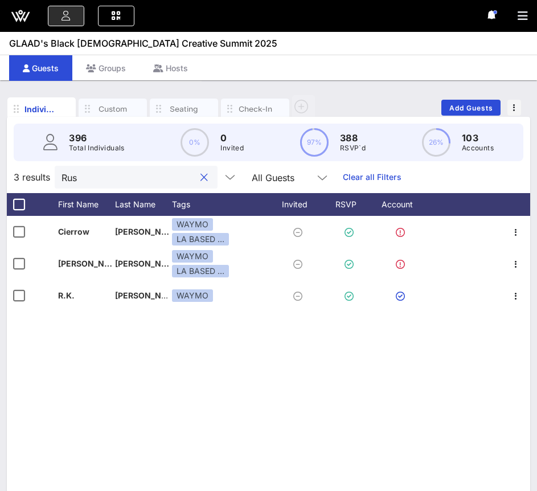
click at [133, 168] on div "Rus" at bounding box center [128, 177] width 133 height 23
click at [95, 183] on input "Rus" at bounding box center [128, 177] width 133 height 15
click at [95, 178] on input "Rus" at bounding box center [128, 177] width 133 height 15
paste input "Kerri"
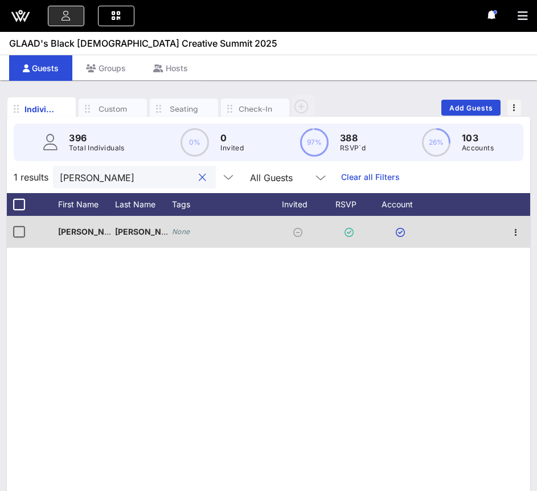
type input "Kerri"
click at [187, 233] on icon "None" at bounding box center [181, 231] width 18 height 9
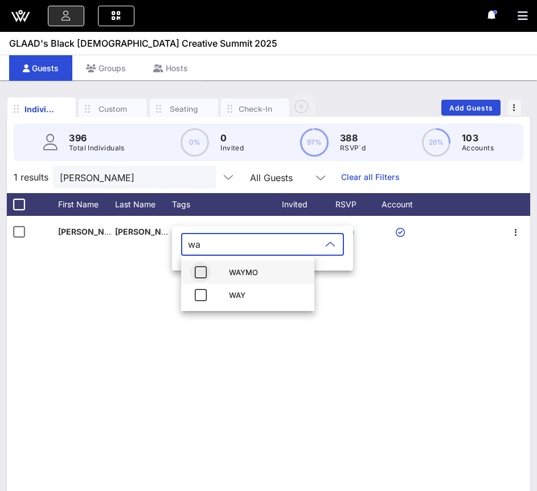
type input "wa"
click at [198, 273] on icon "button" at bounding box center [201, 273] width 14 height 14
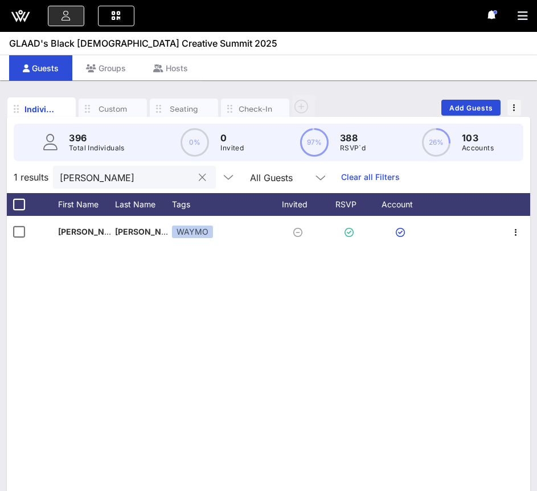
click at [134, 180] on input "Kerri" at bounding box center [126, 177] width 133 height 15
paste input "Mike"
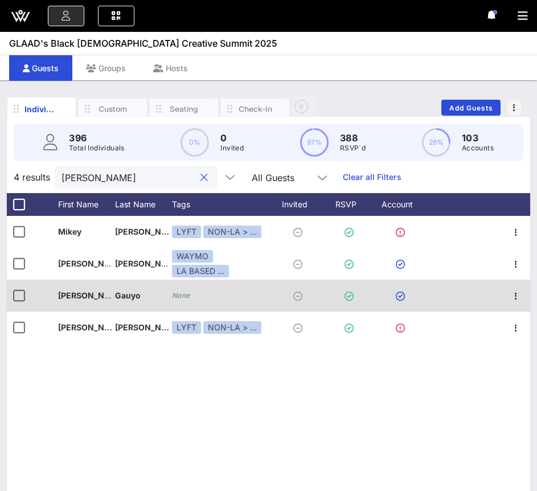
type input "Mike"
click at [182, 295] on icon "None" at bounding box center [181, 295] width 18 height 9
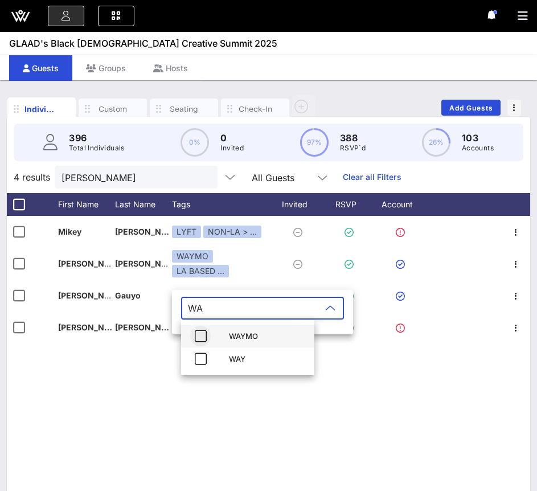
type input "WA"
click at [199, 337] on icon "button" at bounding box center [201, 336] width 14 height 14
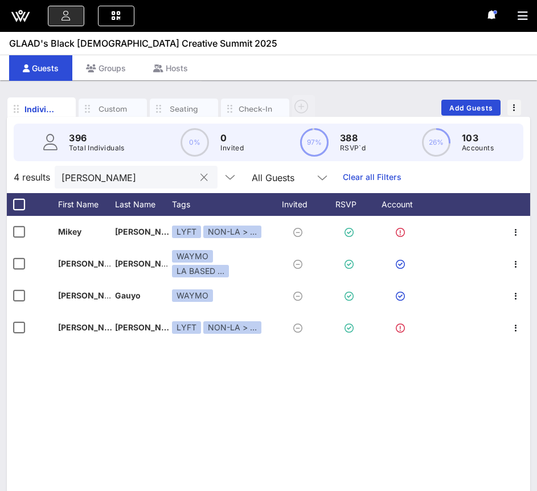
click at [144, 176] on input "Mike" at bounding box center [128, 177] width 133 height 15
paste input "Dawn"
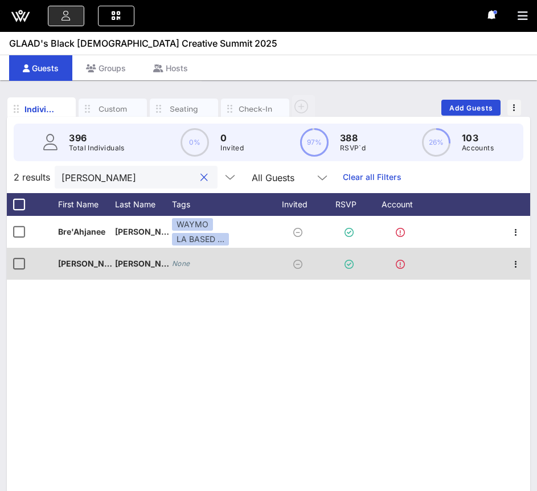
type input "Dawn"
click at [178, 264] on icon "None" at bounding box center [181, 263] width 18 height 9
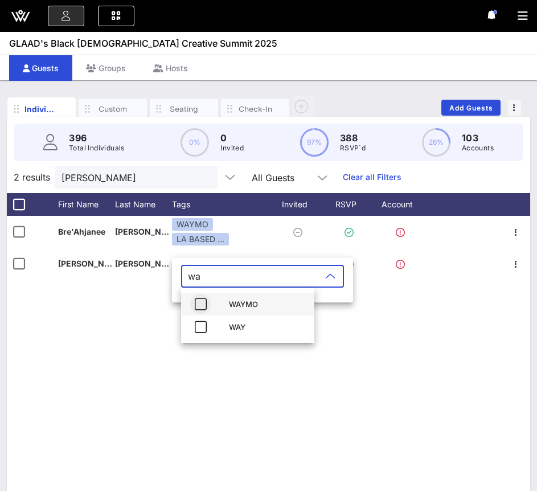
type input "wa"
click at [205, 308] on icon "button" at bounding box center [201, 304] width 14 height 14
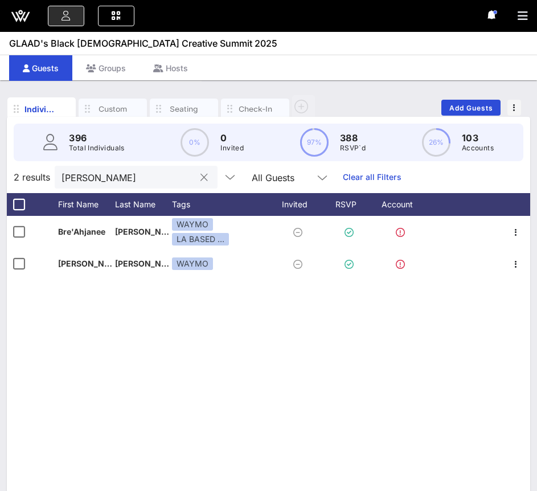
click at [121, 183] on input "Dawn" at bounding box center [128, 177] width 133 height 15
paste input "Anthez"
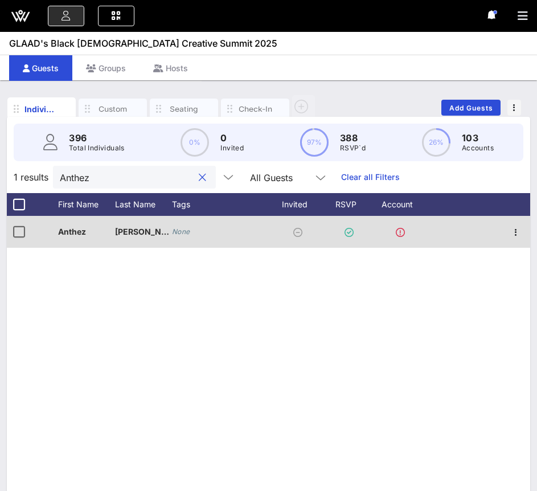
type input "Anthez"
click at [175, 229] on icon "None" at bounding box center [181, 231] width 18 height 9
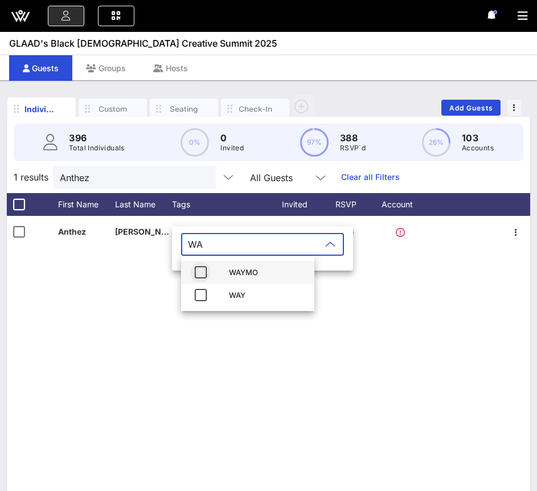
type input "WA"
click at [204, 276] on icon "button" at bounding box center [201, 273] width 14 height 14
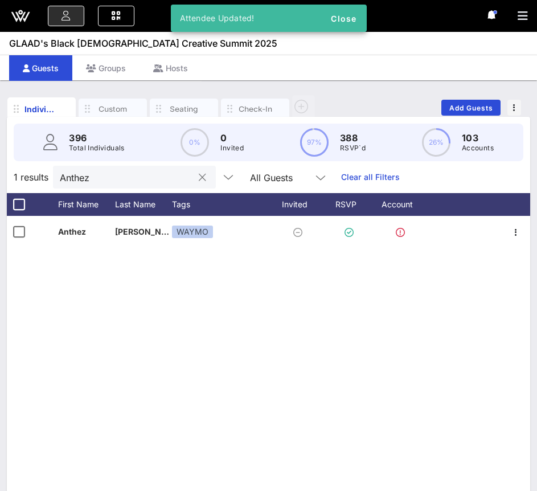
click at [123, 180] on input "Anthez" at bounding box center [126, 177] width 133 height 15
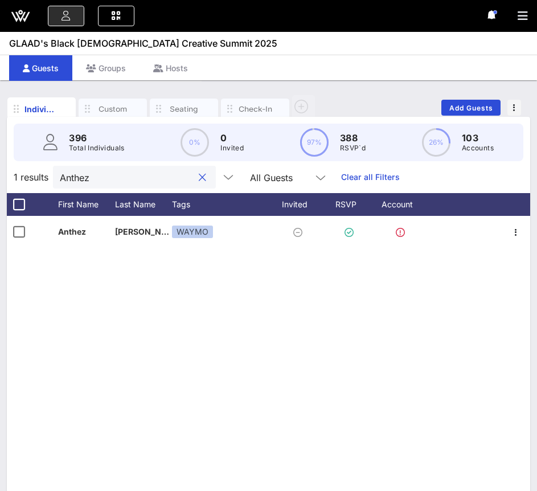
click at [123, 180] on input "Anthez" at bounding box center [126, 177] width 133 height 15
paste input "Corece"
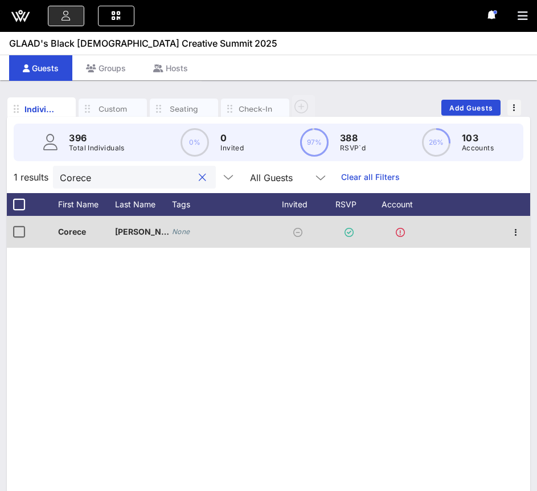
type input "Corece"
click at [181, 232] on icon "None" at bounding box center [181, 231] width 18 height 9
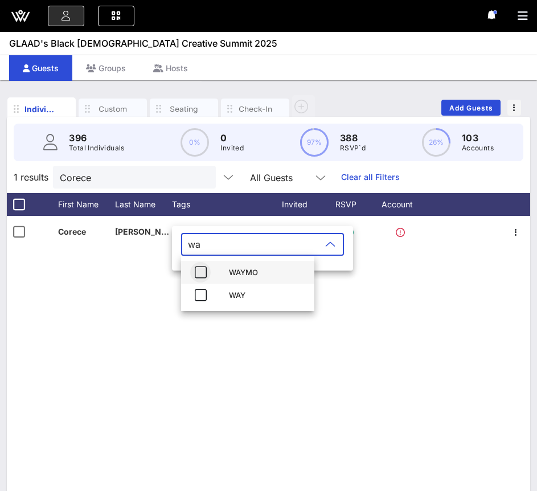
type input "wa"
click at [202, 274] on icon "button" at bounding box center [201, 273] width 14 height 14
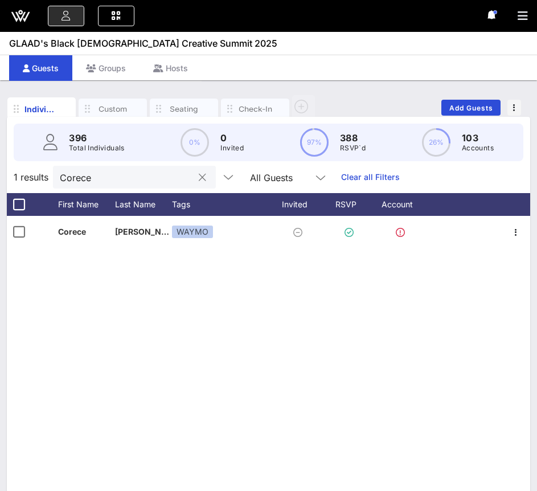
click at [124, 180] on input "Corece" at bounding box center [126, 177] width 133 height 15
paste input "Dickinson"
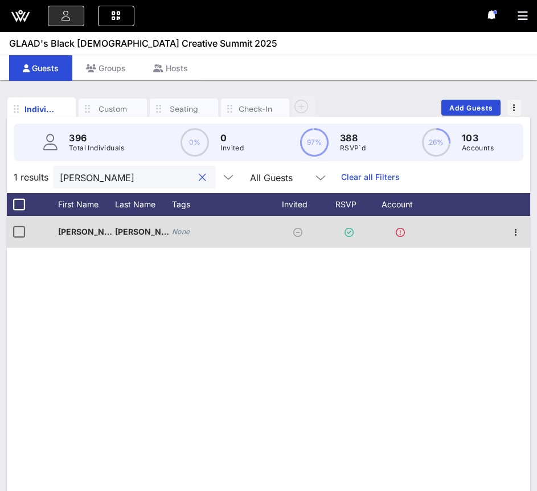
type input "Dickinson"
click at [178, 237] on div "None" at bounding box center [181, 231] width 18 height 11
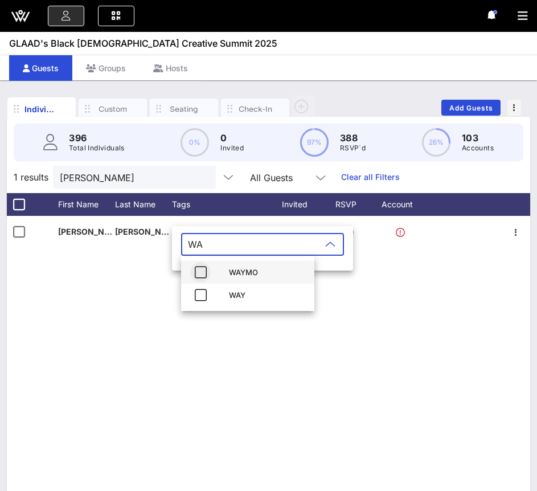
type input "WA"
click at [199, 273] on icon "button" at bounding box center [201, 273] width 14 height 14
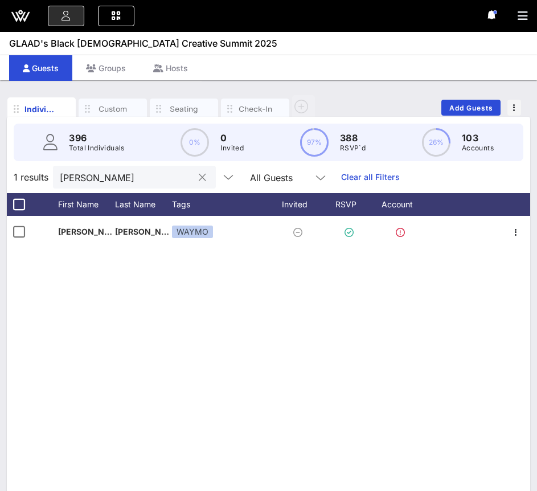
click at [134, 183] on input "Dickinson" at bounding box center [126, 177] width 133 height 15
paste input "Jarvis"
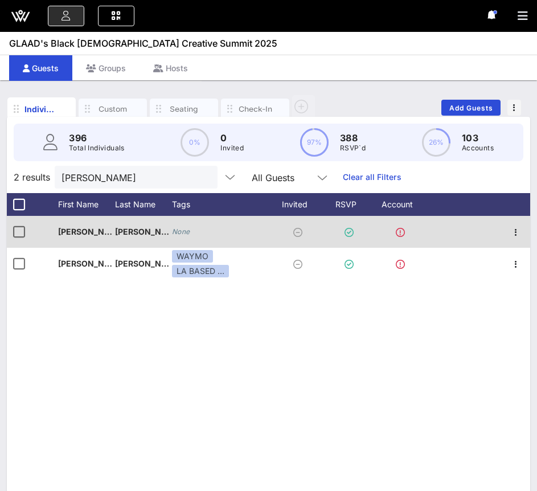
click at [177, 235] on icon "None" at bounding box center [181, 231] width 18 height 9
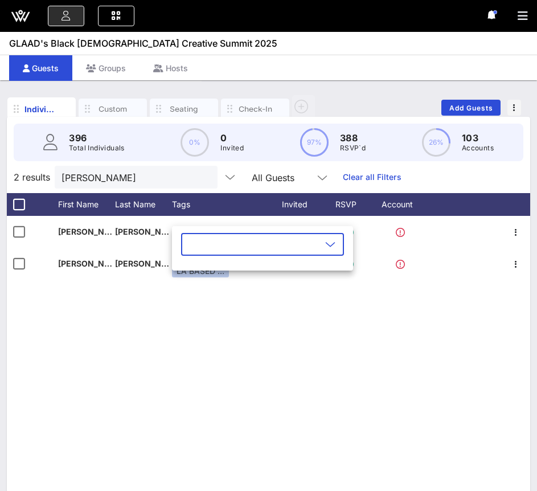
click at [177, 231] on div "​" at bounding box center [262, 248] width 181 height 44
click at [188, 240] on div at bounding box center [254, 244] width 133 height 23
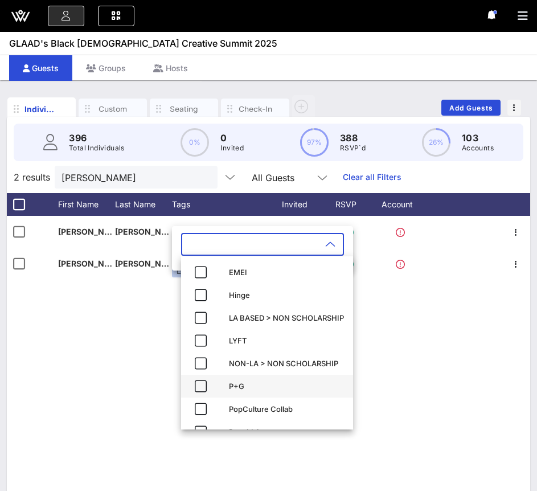
scroll to position [109, 0]
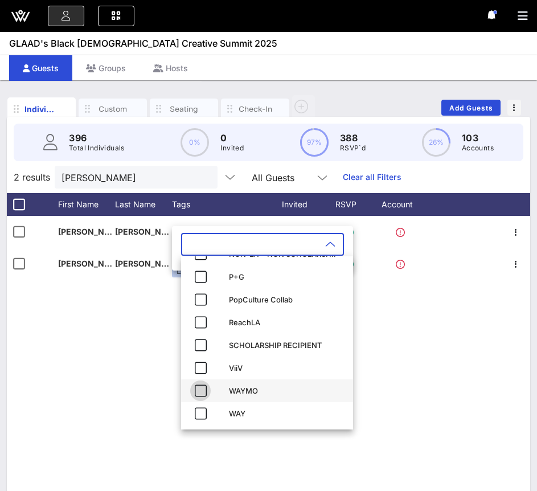
click at [200, 390] on icon "button" at bounding box center [201, 391] width 14 height 14
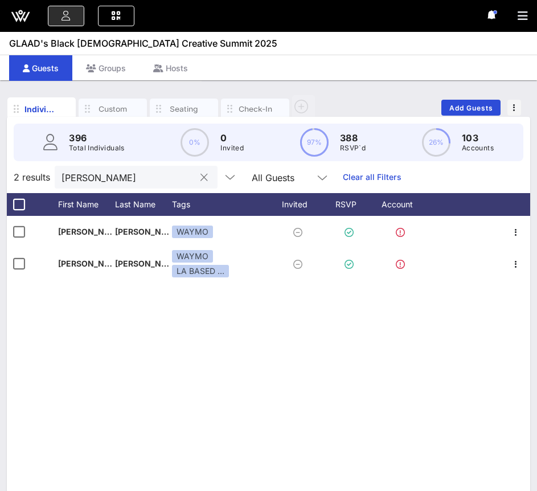
click at [131, 173] on input "Jarvis" at bounding box center [128, 177] width 133 height 15
paste input "Ward III"
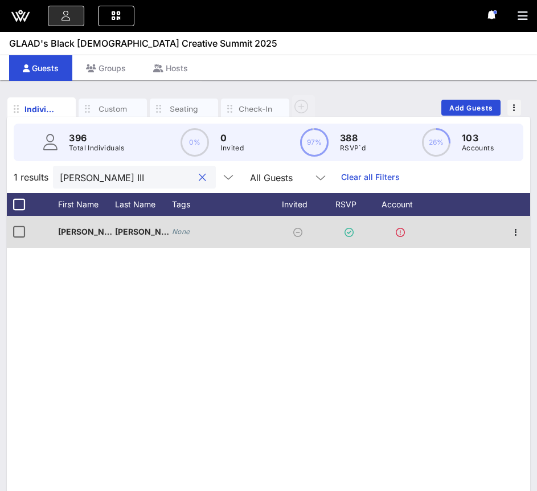
type input "Ward III"
click at [181, 234] on icon "None" at bounding box center [181, 231] width 18 height 9
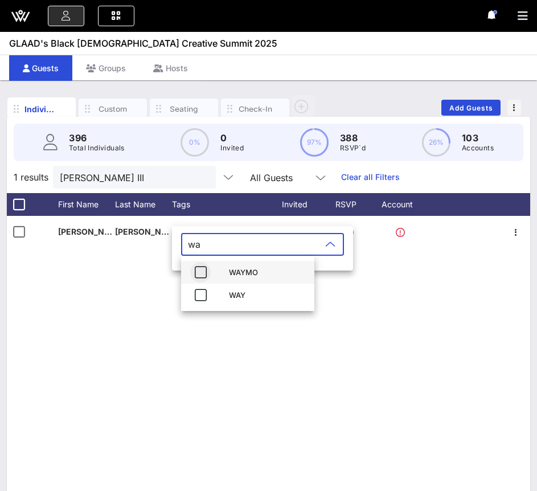
type input "wa"
click at [204, 269] on icon "button" at bounding box center [201, 273] width 14 height 14
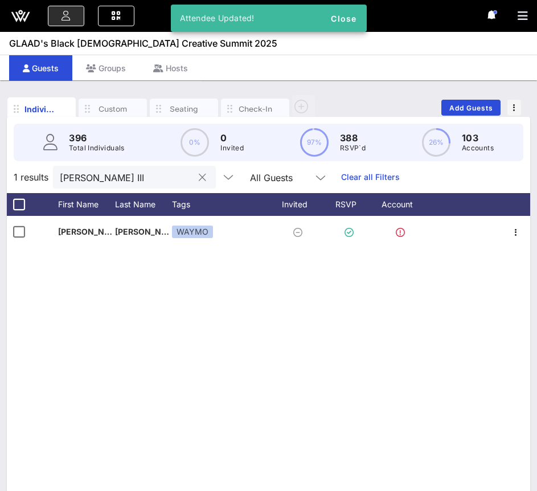
click at [140, 178] on input "Ward III" at bounding box center [126, 177] width 133 height 15
paste input "right"
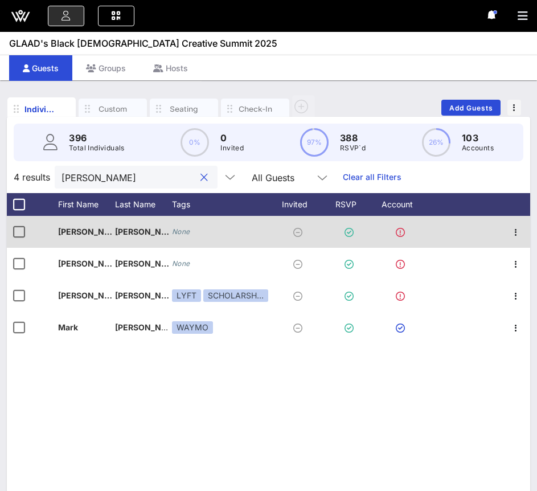
type input "Wright"
click at [177, 233] on icon "None" at bounding box center [181, 231] width 18 height 9
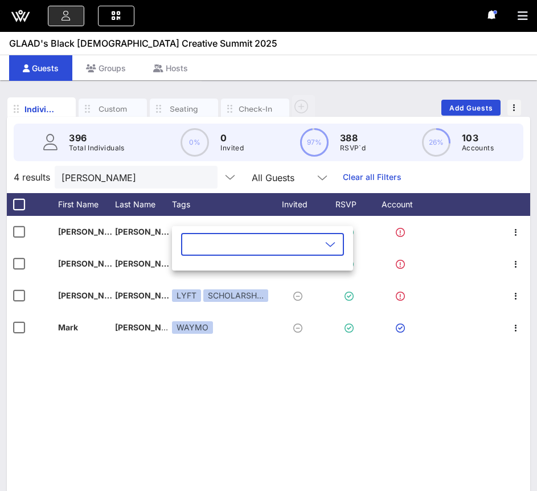
click at [168, 410] on div "K Kendall Wright kendall.j.wright@gmail.com None K Kendall Wright kendall.wrigh…" at bounding box center [269, 387] width 524 height 342
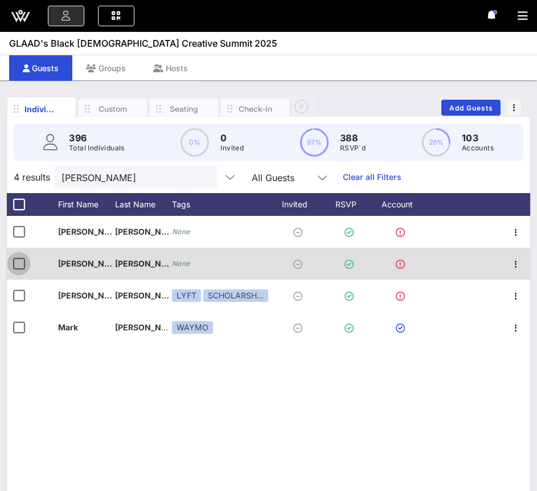
click at [22, 260] on div at bounding box center [18, 263] width 19 height 19
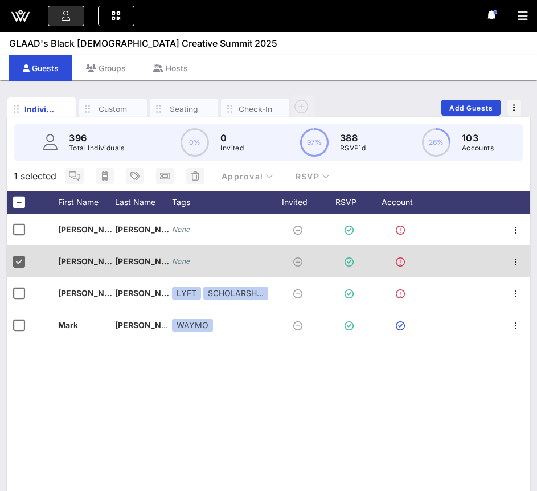
click at [175, 261] on icon "None" at bounding box center [181, 261] width 18 height 9
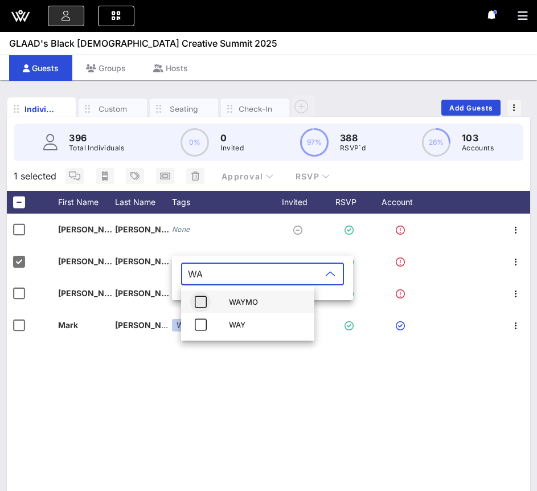
type input "WA"
click at [206, 303] on icon "button" at bounding box center [201, 302] width 14 height 14
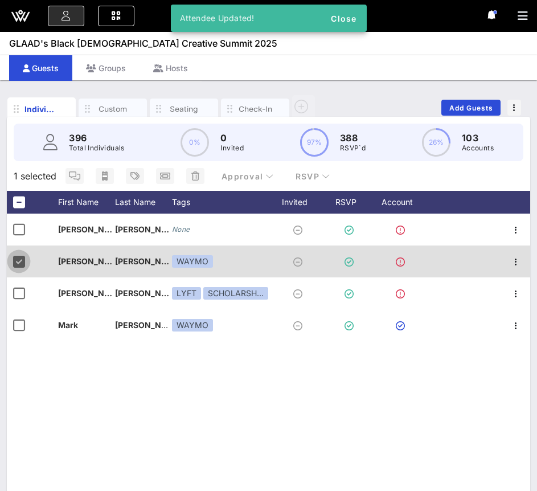
click at [15, 268] on div at bounding box center [18, 261] width 19 height 19
click at [15, 263] on div at bounding box center [18, 261] width 19 height 19
click at [17, 260] on div at bounding box center [18, 261] width 19 height 19
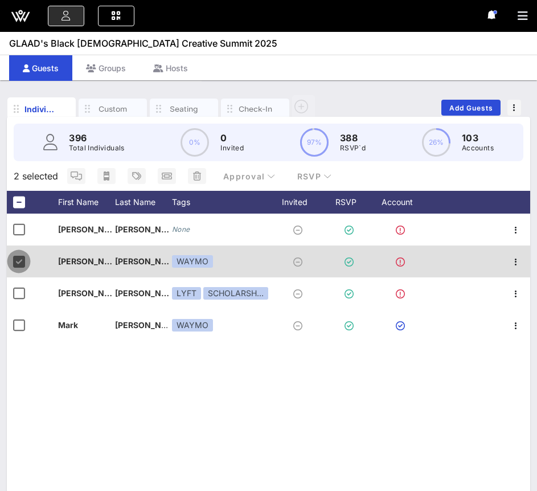
click at [21, 260] on div at bounding box center [18, 261] width 19 height 19
click at [13, 263] on div at bounding box center [18, 261] width 19 height 19
click at [21, 261] on div at bounding box center [18, 261] width 19 height 19
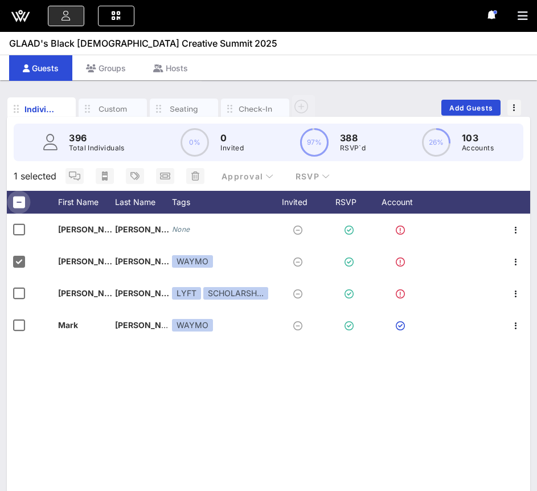
click at [22, 199] on div at bounding box center [18, 202] width 19 height 19
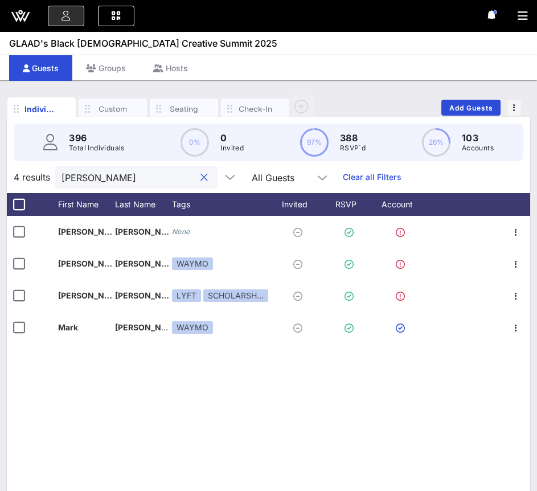
click at [115, 178] on input "Wright" at bounding box center [128, 177] width 133 height 15
paste input "Skelton"
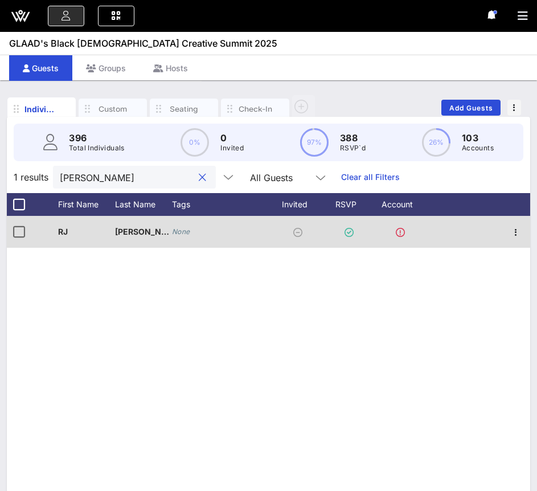
type input "Skelton"
click at [187, 234] on icon "None" at bounding box center [181, 231] width 18 height 9
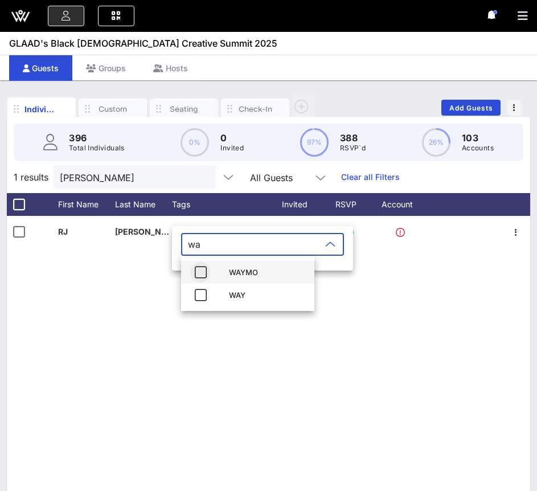
type input "wa"
click at [198, 272] on icon "button" at bounding box center [201, 273] width 14 height 14
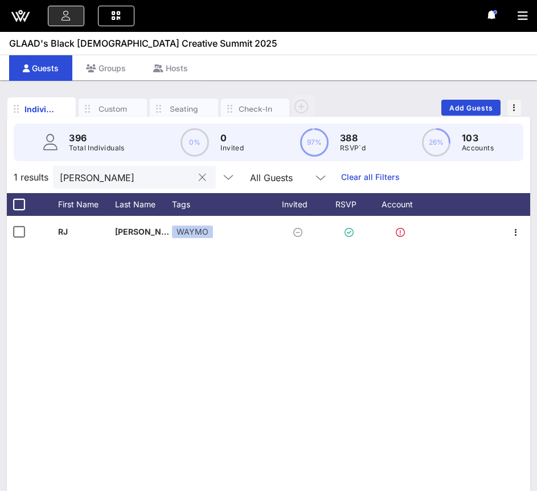
click at [116, 185] on div "Skelton" at bounding box center [126, 177] width 133 height 23
paste input "Hollis"
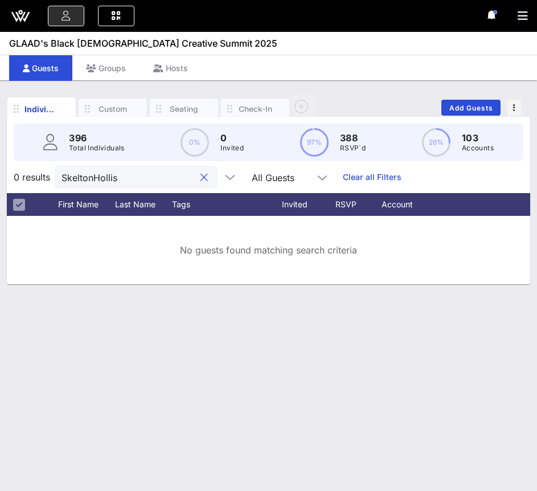
click at [95, 174] on input "SkeltonHollis" at bounding box center [128, 177] width 133 height 15
paste input "text"
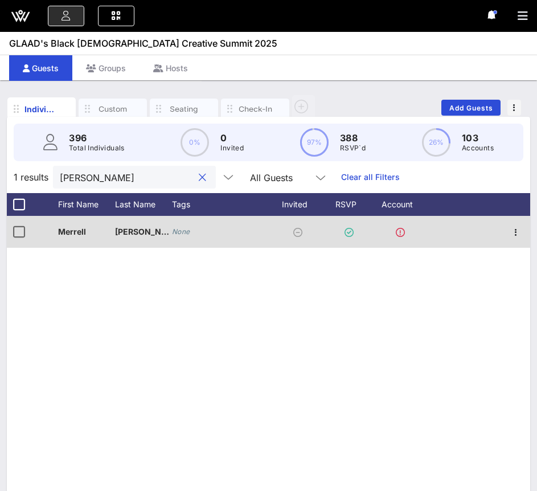
type input "Hollis"
click at [179, 230] on icon "None" at bounding box center [181, 231] width 18 height 9
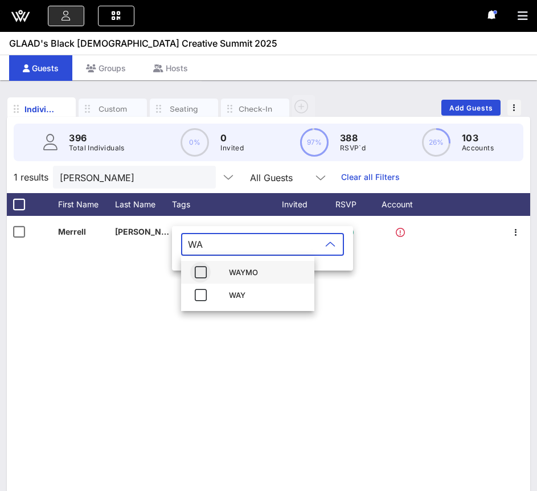
type input "WA"
click at [201, 276] on icon "button" at bounding box center [201, 273] width 14 height 14
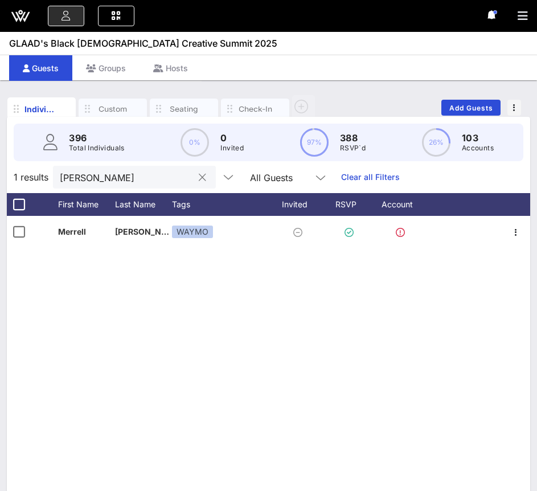
click at [134, 178] on input "Hollis" at bounding box center [126, 177] width 133 height 15
paste input "Manuel"
type input "Manuel"
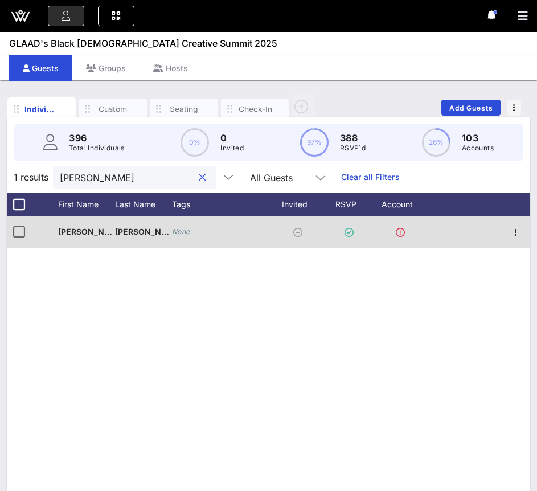
click at [183, 239] on div "None" at bounding box center [220, 232] width 97 height 32
click at [182, 231] on icon "None" at bounding box center [181, 231] width 18 height 9
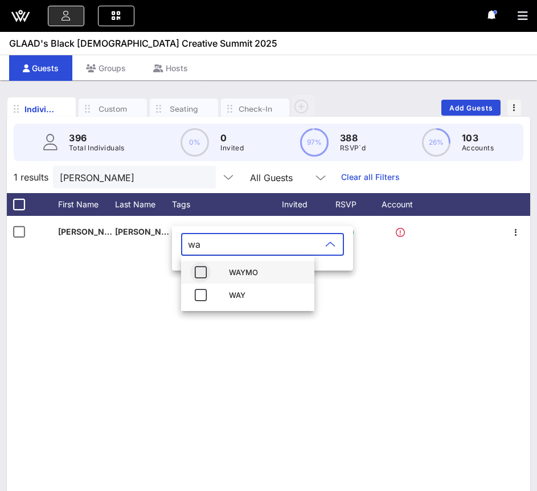
type input "wa"
click at [199, 274] on icon "button" at bounding box center [201, 273] width 14 height 14
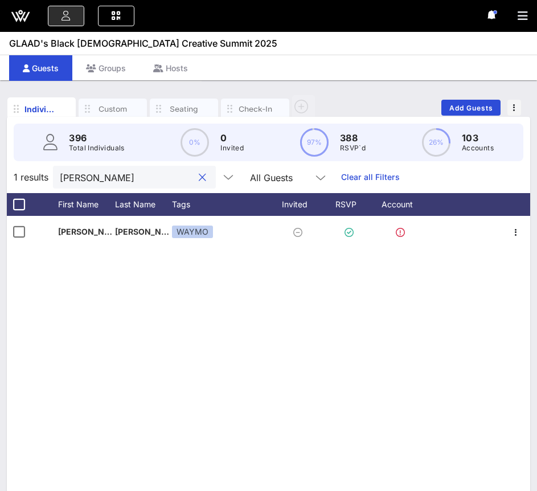
click at [68, 181] on input "Manuel" at bounding box center [126, 177] width 133 height 15
paste input "Kashonna"
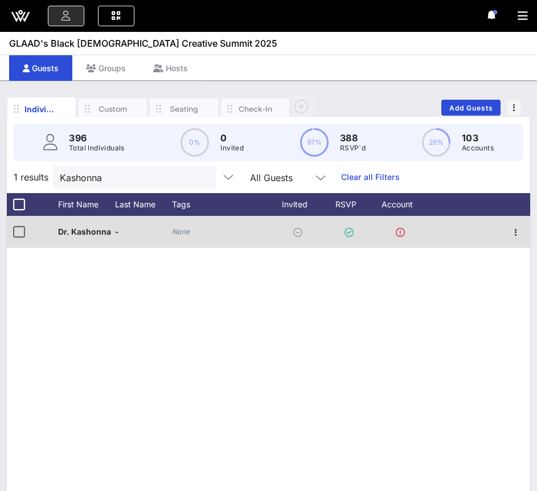
click at [192, 230] on div "None" at bounding box center [220, 232] width 97 height 32
click at [181, 230] on icon "None" at bounding box center [181, 231] width 18 height 9
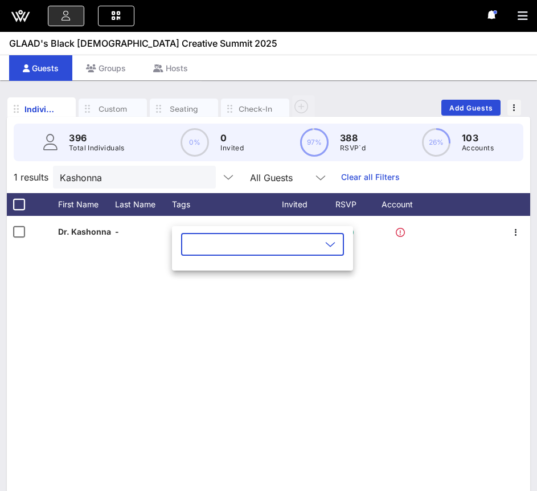
click at [199, 252] on input "text" at bounding box center [254, 244] width 133 height 18
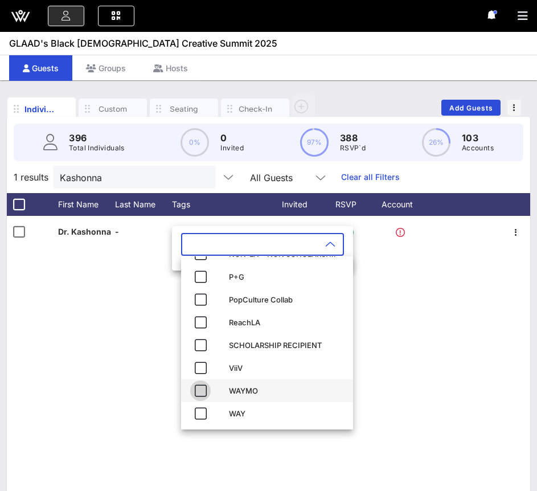
click at [201, 395] on icon "button" at bounding box center [201, 391] width 14 height 14
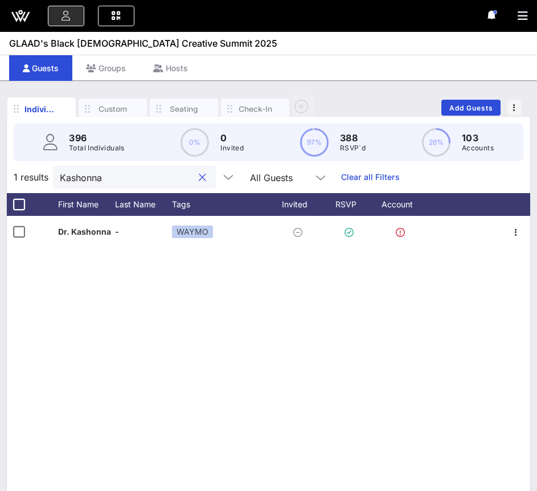
click at [87, 177] on input "Kashonna" at bounding box center [126, 177] width 133 height 15
paste input "Canillas"
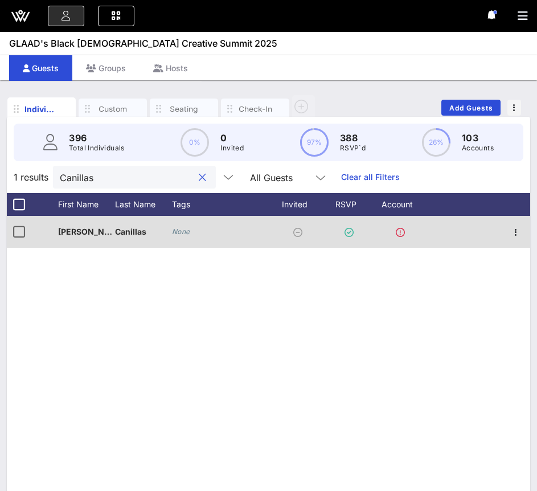
type input "Canillas"
click at [181, 231] on icon "None" at bounding box center [181, 231] width 18 height 9
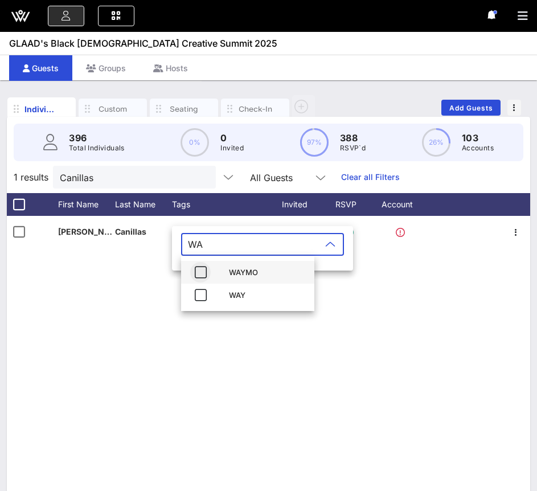
type input "WA"
click at [202, 276] on icon "button" at bounding box center [201, 273] width 14 height 14
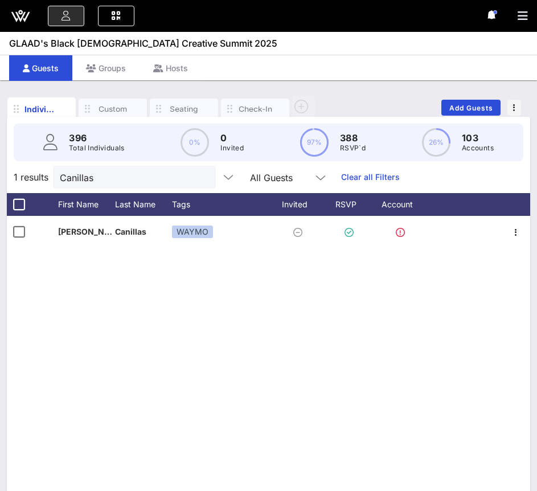
click at [89, 163] on div "396 Total Individuals 0% 0 Invited 97% 388 RSVP`d 26% 103 Accounts" at bounding box center [268, 142] width 537 height 51
click at [90, 183] on input "Canillas" at bounding box center [126, 177] width 133 height 15
paste input "Powell-Hick"
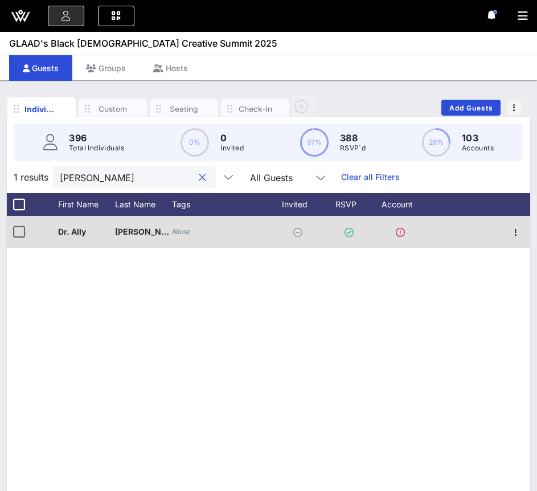
type input "[PERSON_NAME]"
click at [179, 232] on icon "None" at bounding box center [181, 231] width 18 height 9
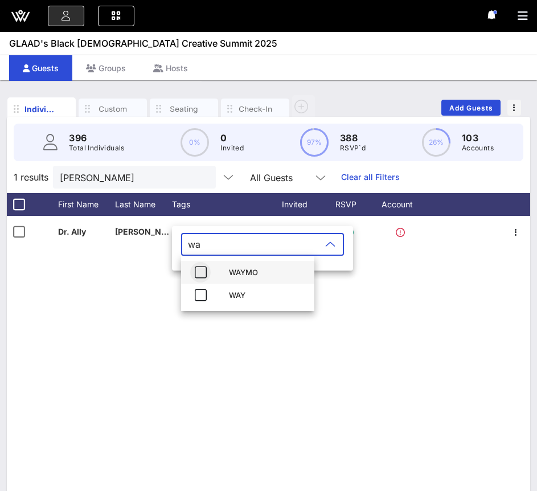
type input "wa"
click at [203, 272] on icon "button" at bounding box center [201, 273] width 14 height 14
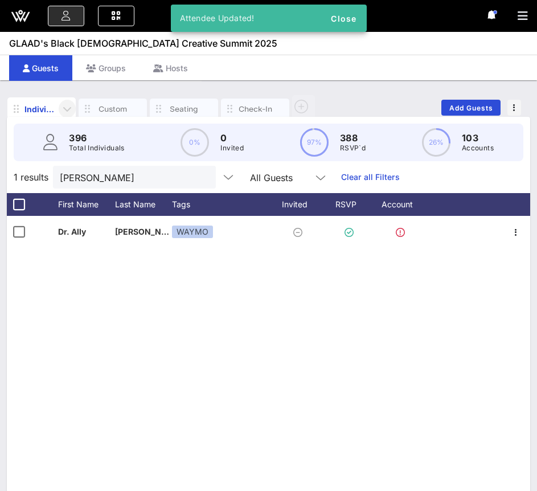
click at [64, 110] on icon "button" at bounding box center [67, 109] width 14 height 14
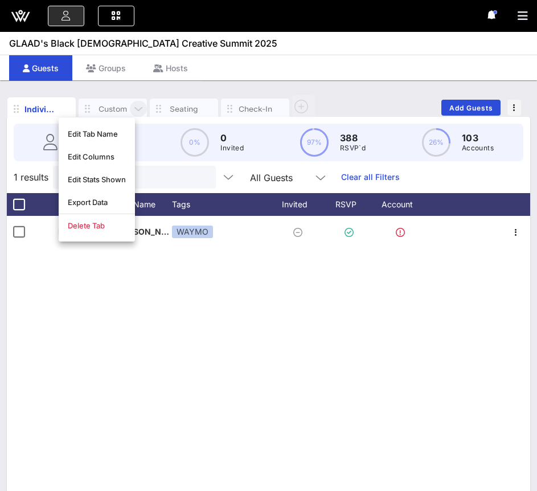
click at [138, 106] on icon "button" at bounding box center [139, 109] width 14 height 13
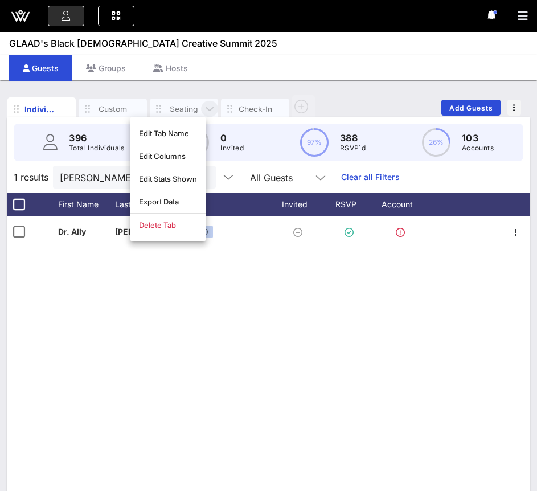
click at [208, 111] on icon "button" at bounding box center [210, 109] width 14 height 13
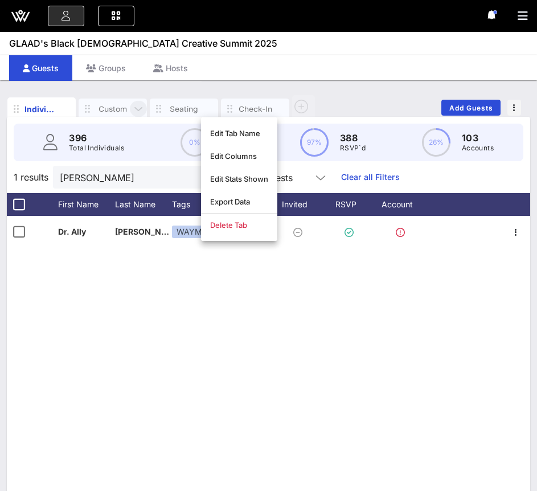
click at [136, 109] on icon "button" at bounding box center [139, 109] width 14 height 13
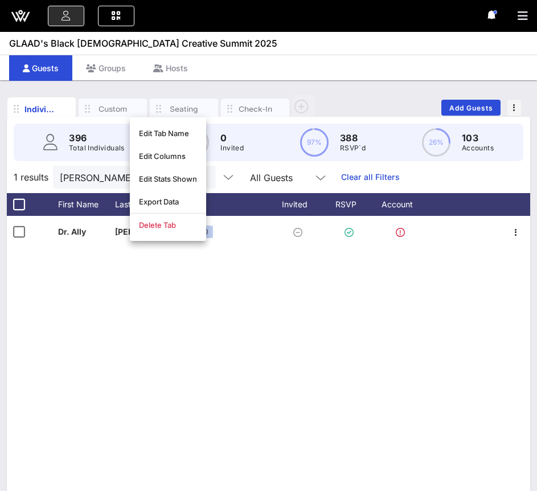
click at [130, 274] on div "D Dr. Ally Powell-Hicks allypowellhicks@gmail.com WAYMO" at bounding box center [269, 387] width 524 height 342
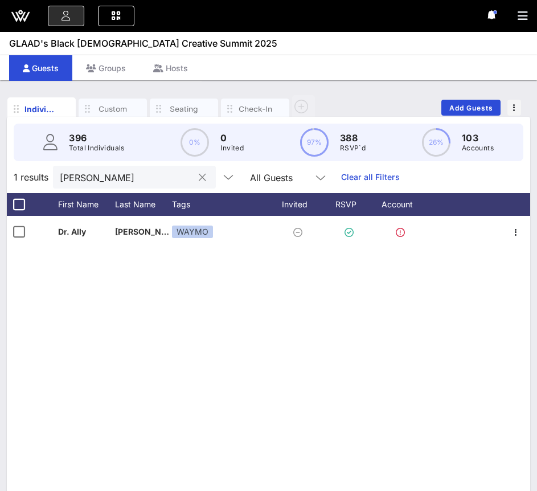
click at [135, 181] on input "[PERSON_NAME]" at bounding box center [126, 177] width 133 height 15
paste input "Bria Samoné"
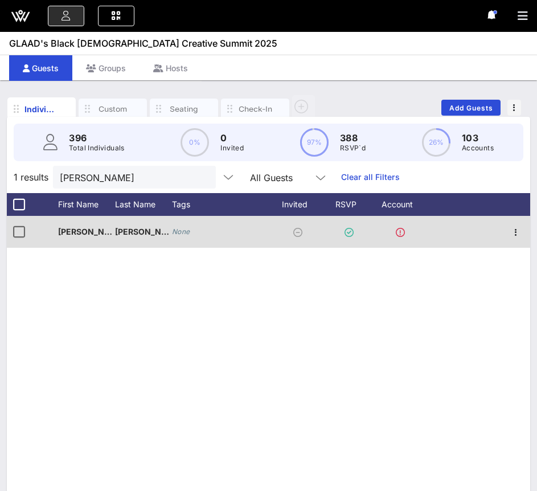
click at [187, 225] on div "None" at bounding box center [220, 232] width 97 height 32
click at [185, 230] on icon "None" at bounding box center [181, 231] width 18 height 9
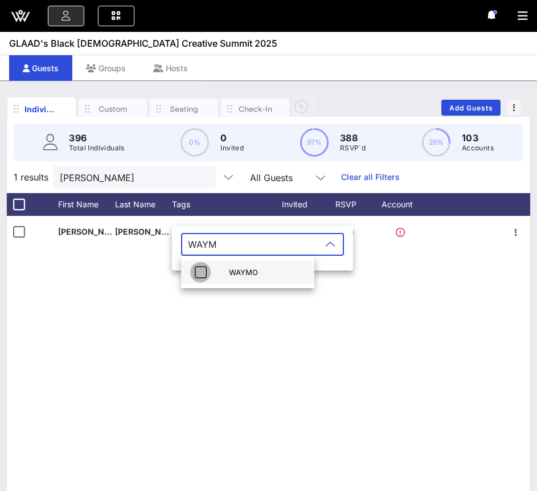
click at [198, 274] on icon "button" at bounding box center [201, 273] width 14 height 14
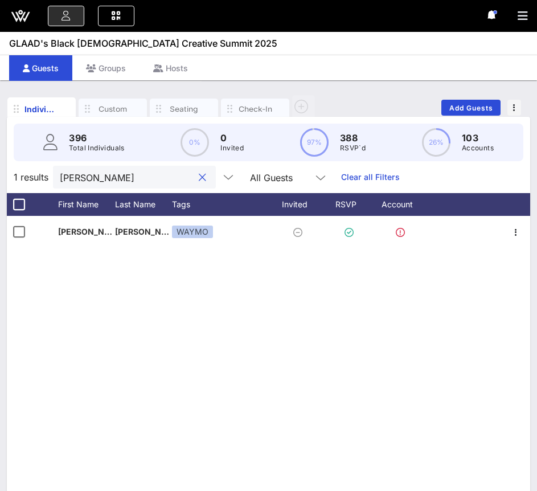
click at [127, 178] on input "Bria Samoné" at bounding box center [126, 177] width 133 height 15
paste input "Kaleef"
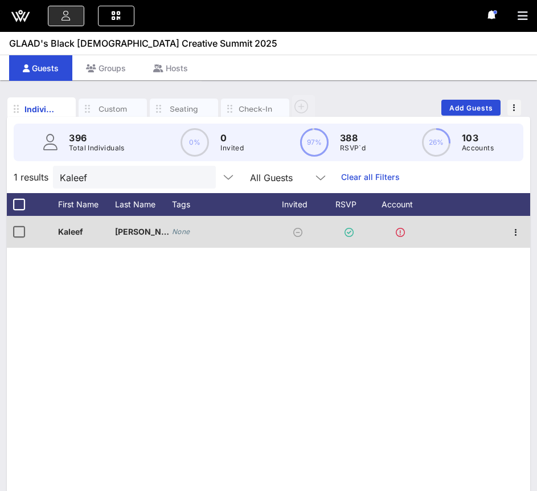
click at [182, 234] on icon "None" at bounding box center [181, 231] width 18 height 9
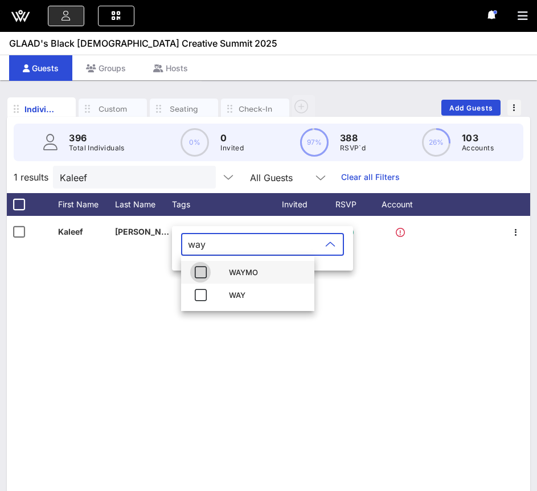
click at [203, 274] on icon "button" at bounding box center [201, 273] width 14 height 14
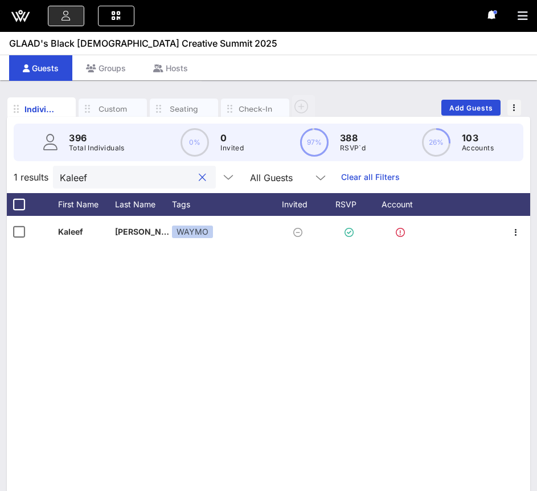
click at [84, 180] on input "Kaleef" at bounding box center [126, 177] width 133 height 15
paste input "Neverending"
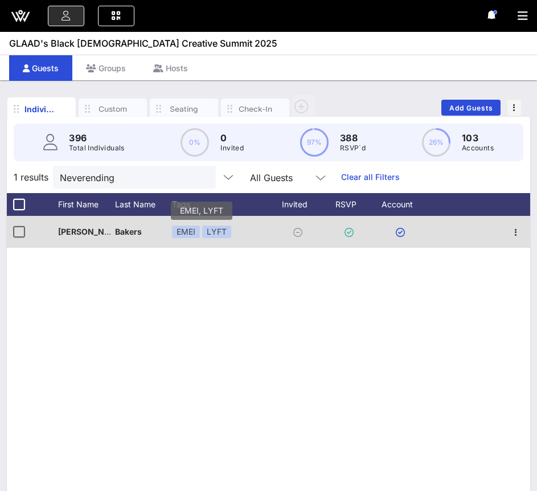
click at [223, 235] on div "LYFT" at bounding box center [216, 232] width 29 height 13
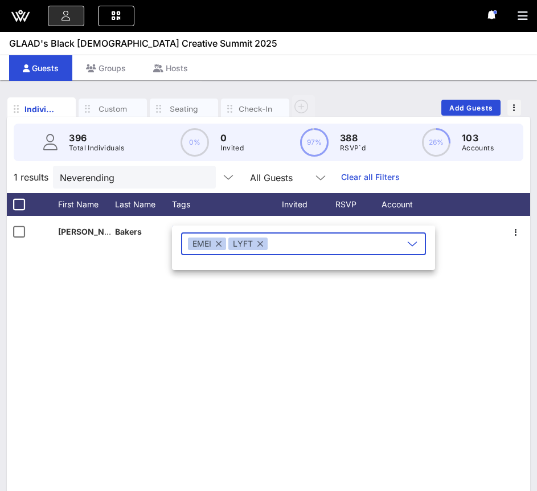
click at [261, 246] on button "button" at bounding box center [261, 244] width 6 height 13
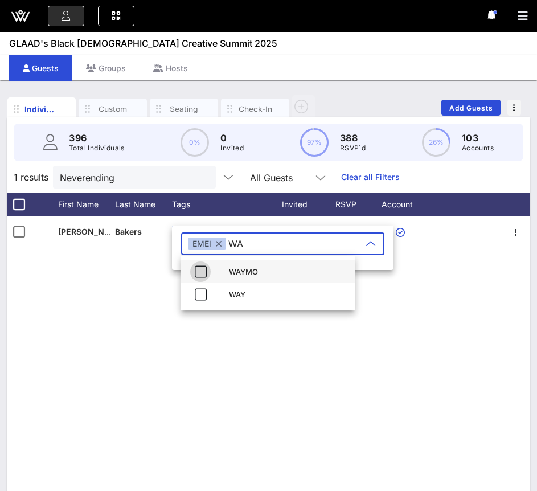
click at [200, 274] on icon "button" at bounding box center [201, 272] width 14 height 14
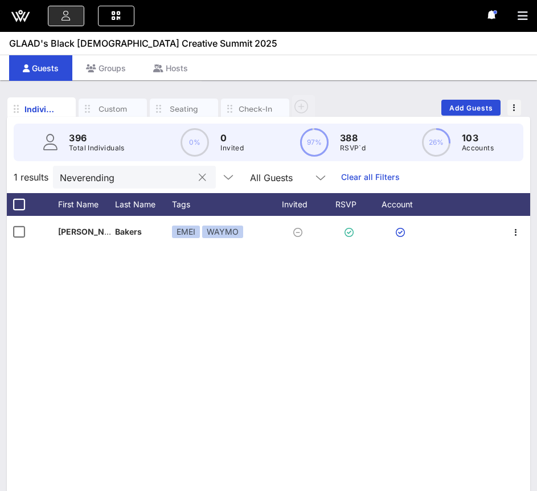
click at [94, 177] on input "Neverending" at bounding box center [126, 177] width 133 height 15
paste input "DJ Dilemmia"
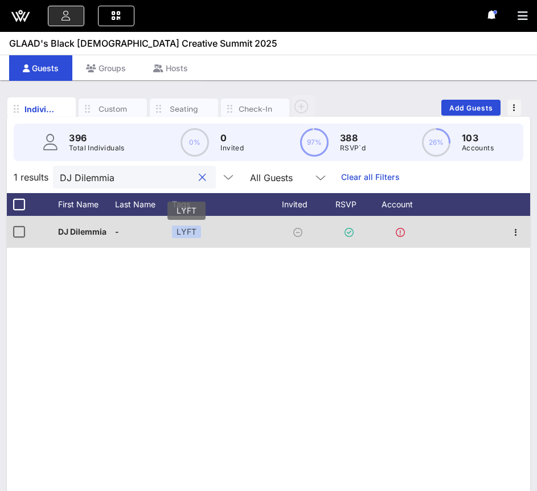
click at [182, 231] on div "LYFT" at bounding box center [186, 232] width 29 height 13
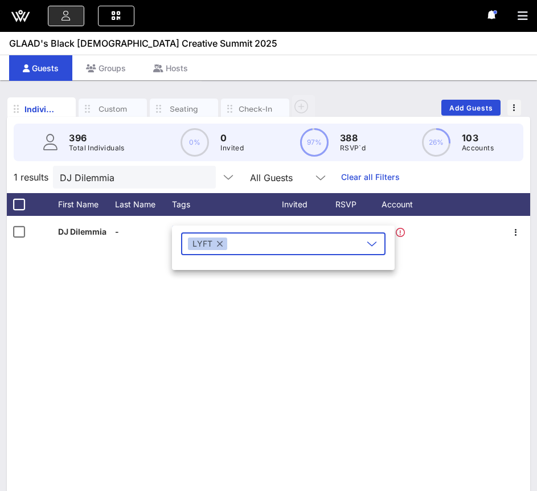
click at [96, 272] on div "D DJ Dilemmia - officialdilemma@gmail.com LYFT" at bounding box center [269, 387] width 524 height 342
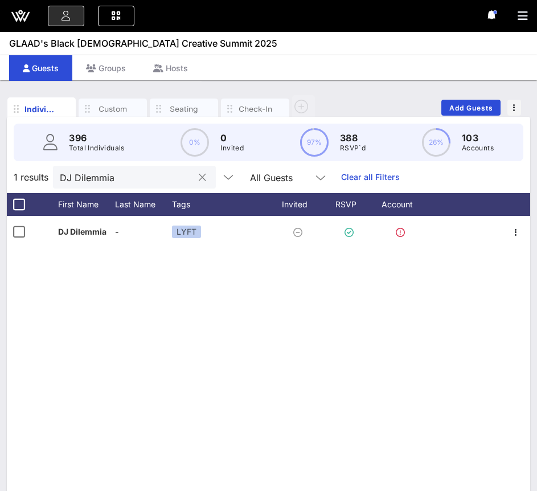
click at [96, 183] on input "DJ Dilemmia" at bounding box center [126, 177] width 133 height 15
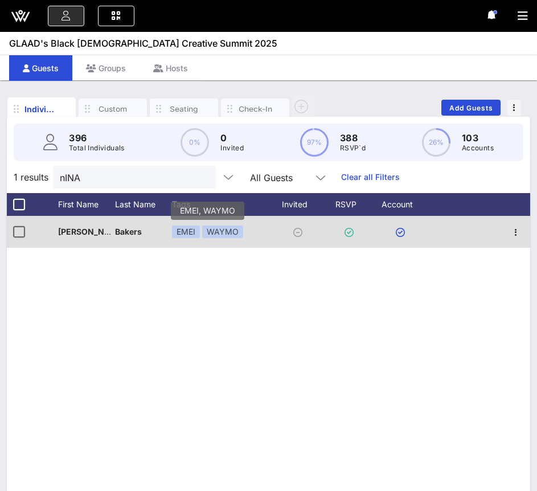
click at [221, 233] on div "WAYMO" at bounding box center [222, 232] width 41 height 13
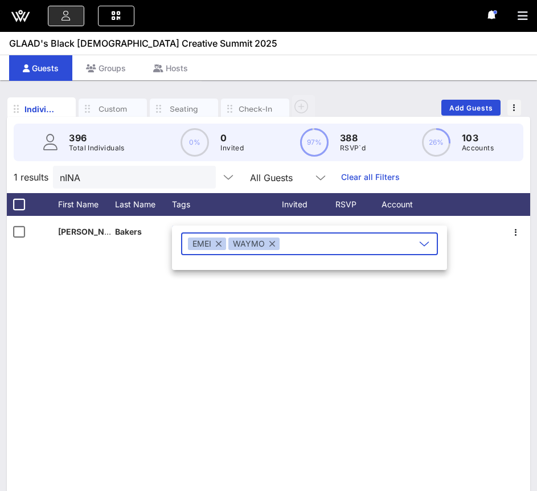
click at [272, 247] on button "button" at bounding box center [273, 244] width 6 height 13
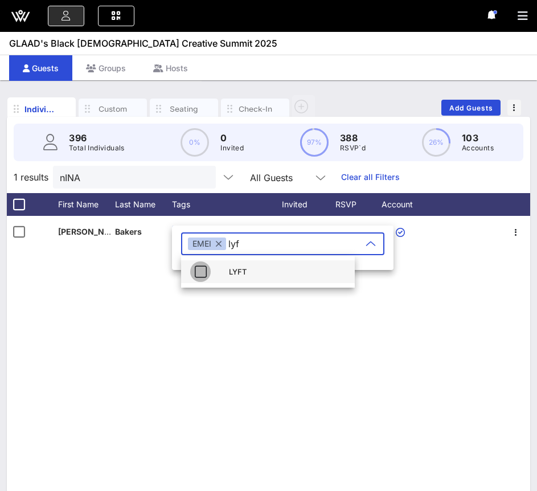
click at [198, 272] on icon "button" at bounding box center [201, 272] width 14 height 14
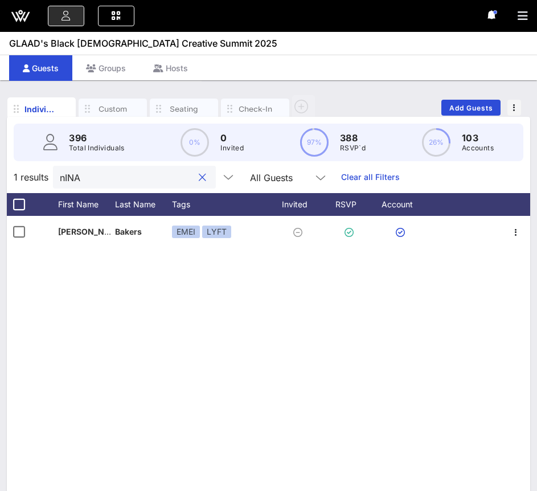
click at [93, 178] on input "nINA" at bounding box center [126, 177] width 133 height 15
click at [138, 183] on input "nINA" at bounding box center [126, 177] width 133 height 15
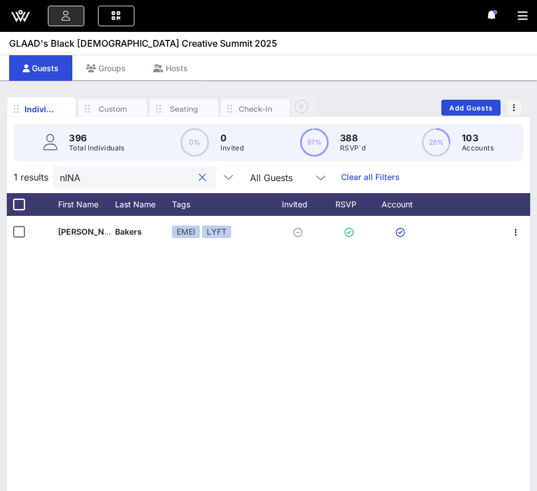
paste input "TT GOT IT"
click at [136, 172] on input "TT GOT IT" at bounding box center [126, 177] width 133 height 15
paste input "Danni"
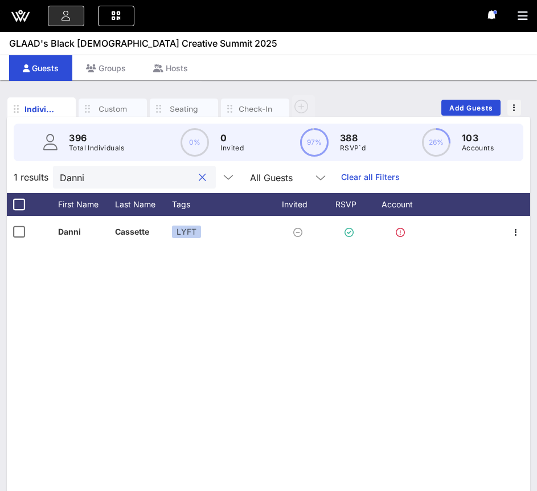
click at [125, 178] on input "Danni" at bounding box center [126, 177] width 133 height 15
paste input "rJar"
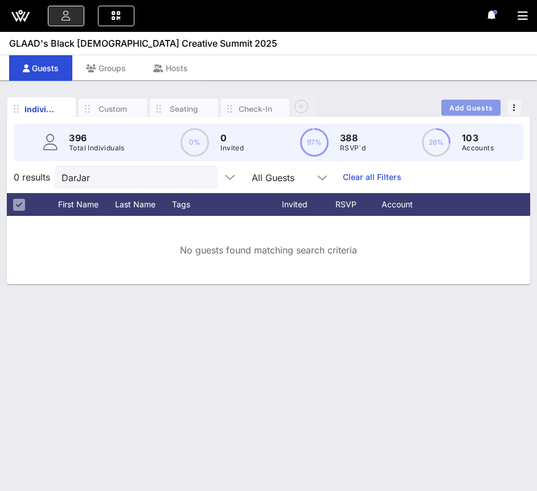
click at [449, 113] on button "Add Guests" at bounding box center [471, 108] width 59 height 16
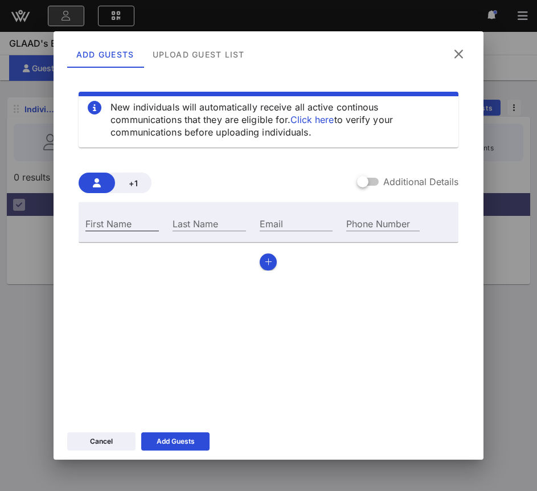
click at [120, 222] on input "First Name" at bounding box center [122, 223] width 74 height 15
paste input "DJ"
click at [201, 226] on input "Last Name" at bounding box center [210, 223] width 74 height 15
paste input "DarJar"
click at [280, 222] on input "Email" at bounding box center [297, 223] width 74 height 15
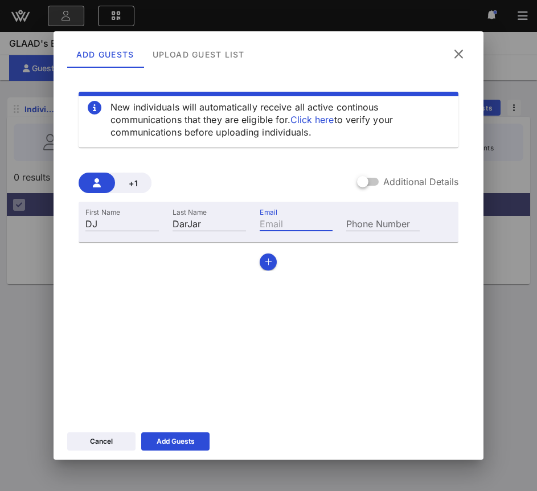
click at [272, 223] on input "Email" at bounding box center [297, 223] width 74 height 15
paste input "info@dar-jar.com"
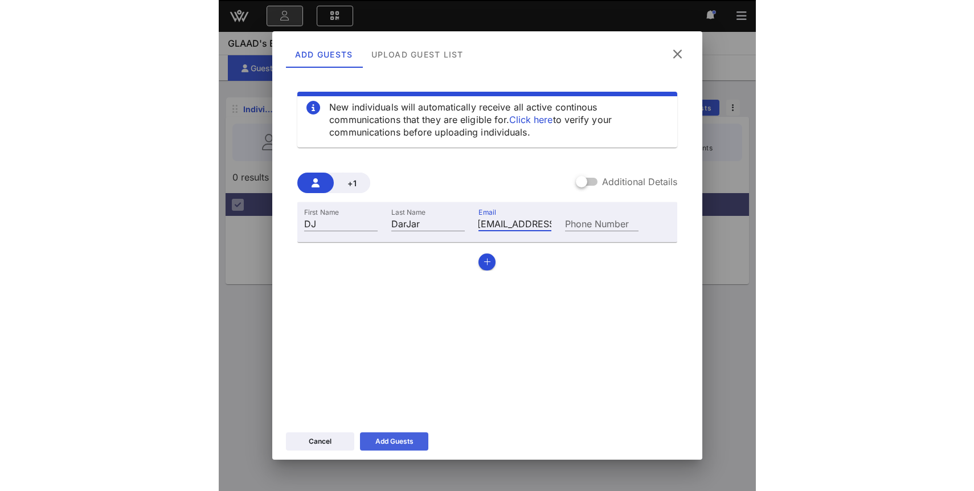
scroll to position [0, 0]
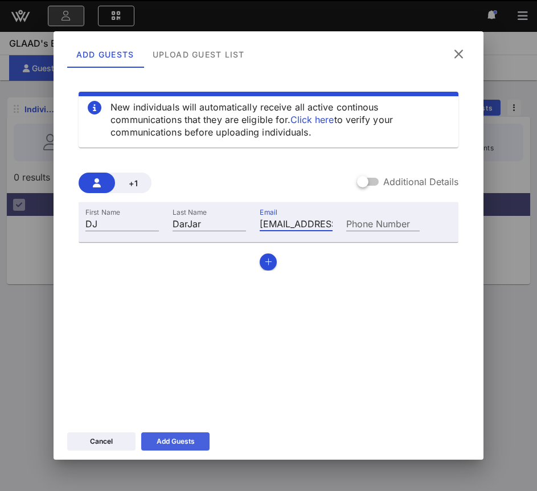
click at [190, 441] on div "Add Guests" at bounding box center [176, 441] width 38 height 11
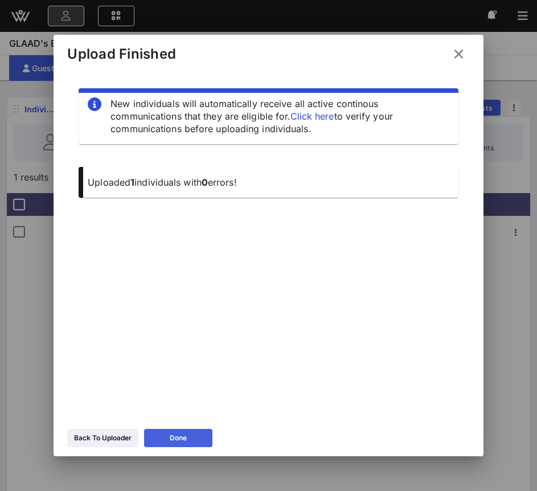
click at [195, 434] on button "Done" at bounding box center [178, 438] width 68 height 18
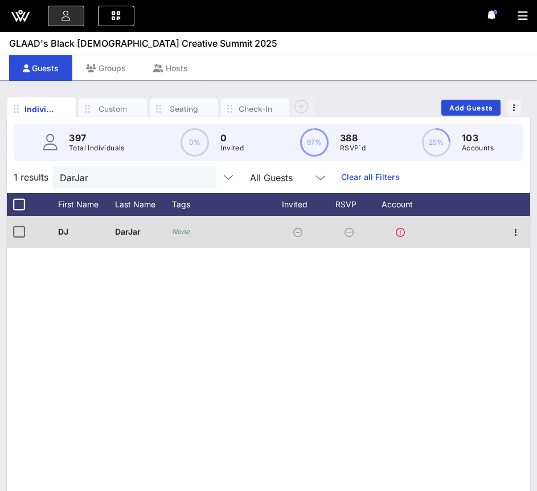
click at [185, 230] on icon "None" at bounding box center [181, 231] width 18 height 9
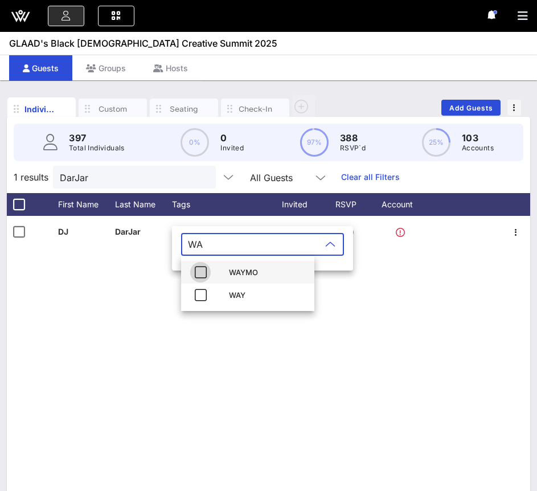
click at [198, 278] on icon "button" at bounding box center [201, 273] width 14 height 14
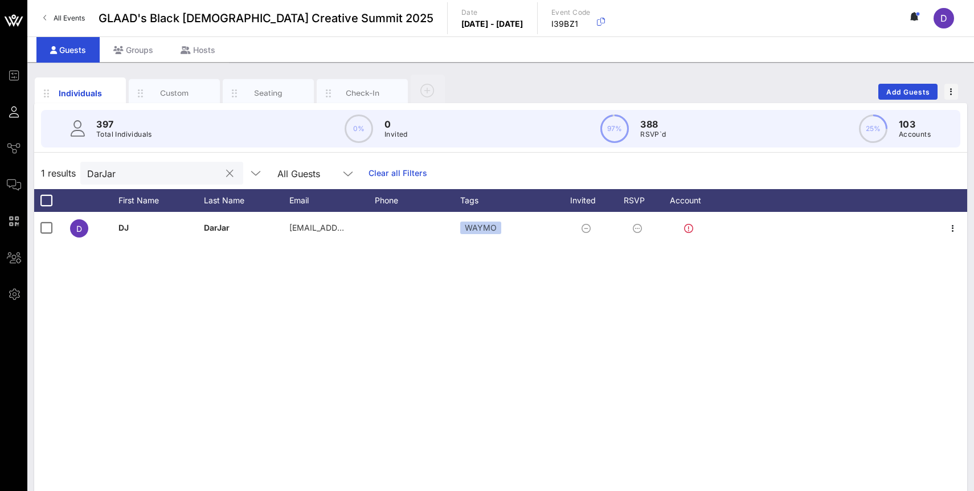
click at [132, 169] on input "DarJar" at bounding box center [153, 173] width 133 height 15
click at [226, 175] on button "clear icon" at bounding box center [229, 173] width 7 height 11
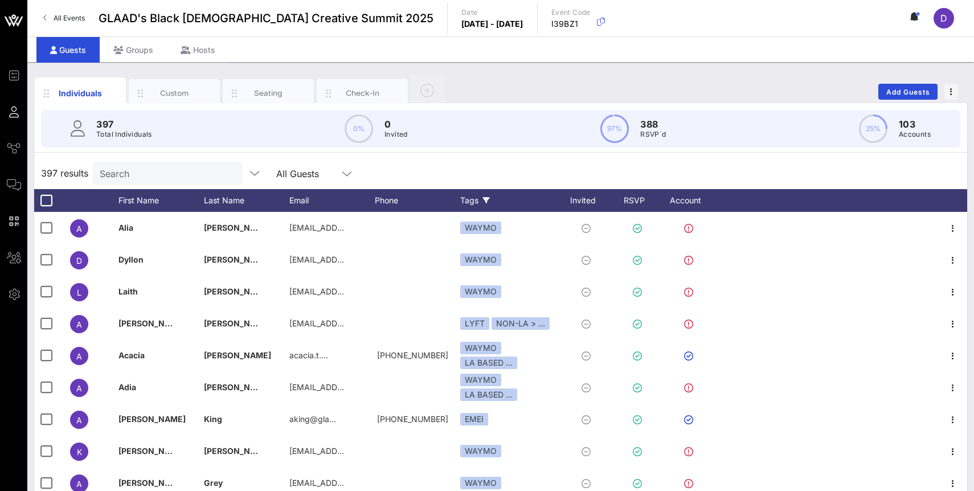
click at [490, 201] on icon at bounding box center [486, 200] width 7 height 7
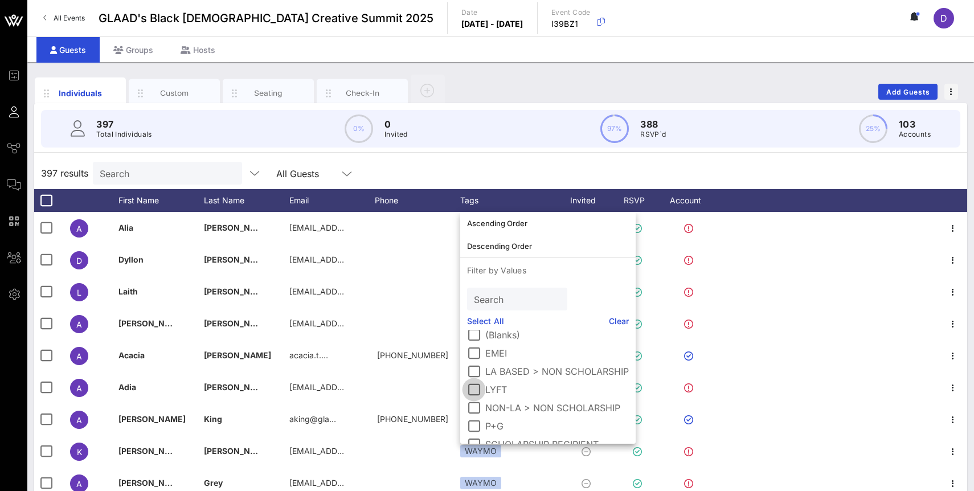
scroll to position [57, 0]
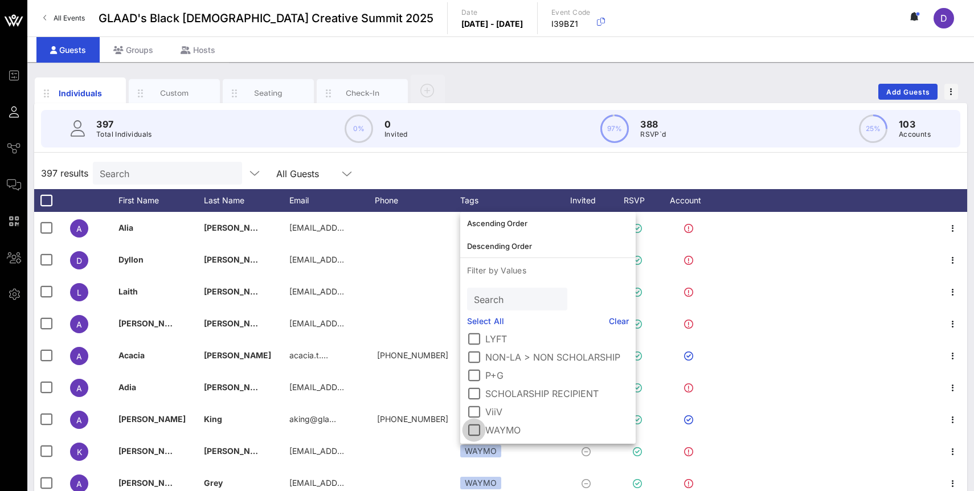
click at [475, 437] on div at bounding box center [473, 430] width 19 height 19
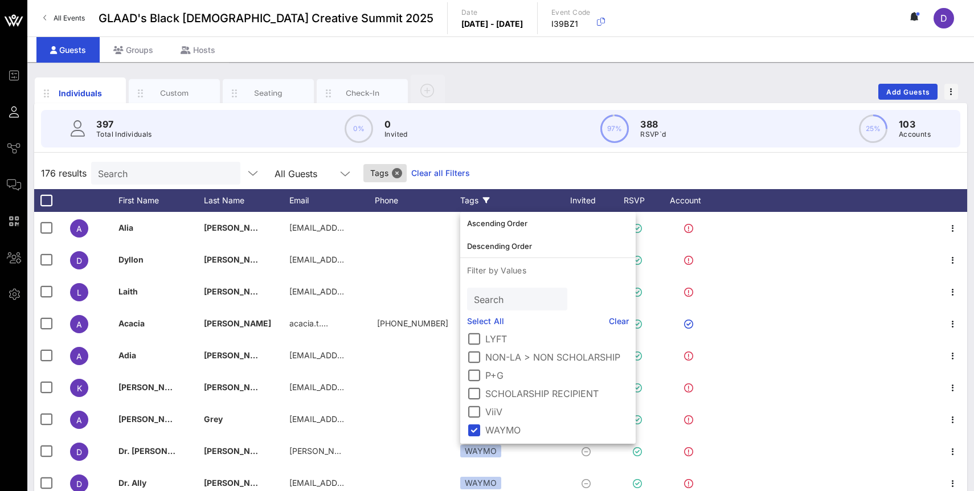
click at [501, 162] on div "176 results Search All Guests Tags Clear all Filters" at bounding box center [500, 173] width 933 height 32
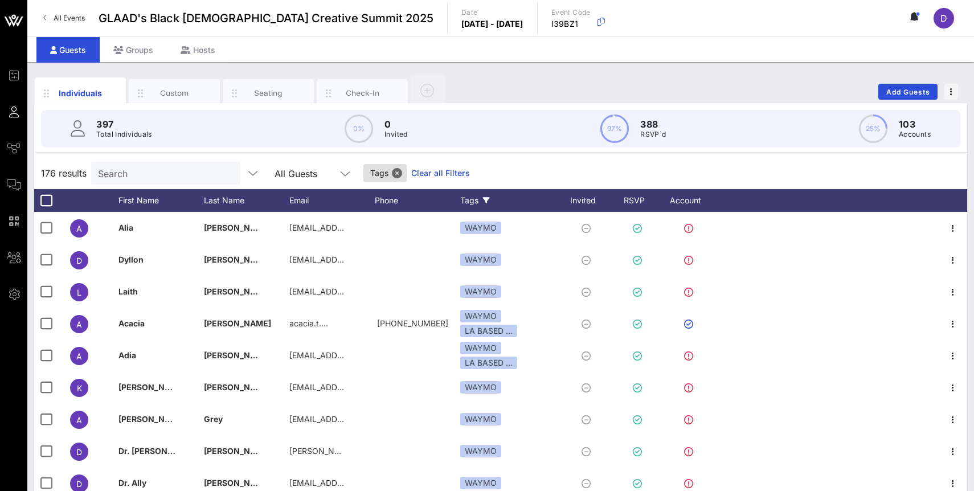
click at [484, 200] on icon at bounding box center [486, 200] width 7 height 7
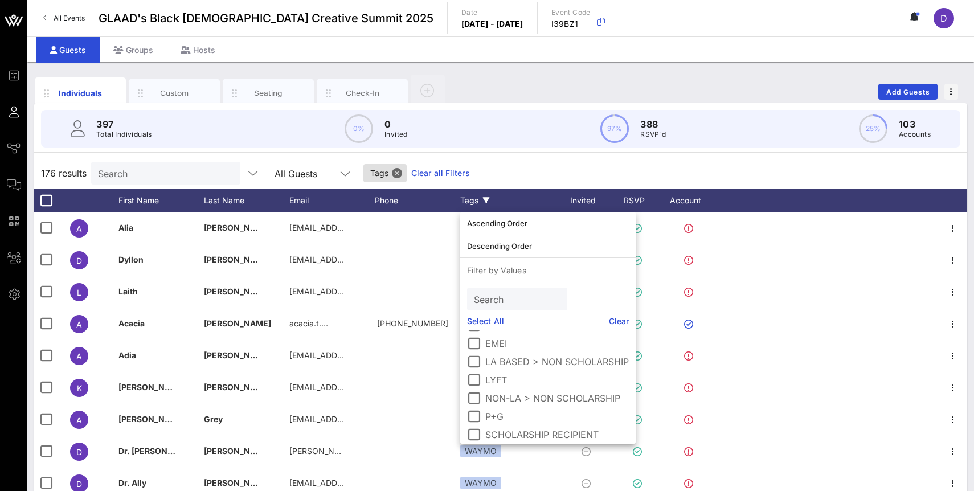
scroll to position [0, 0]
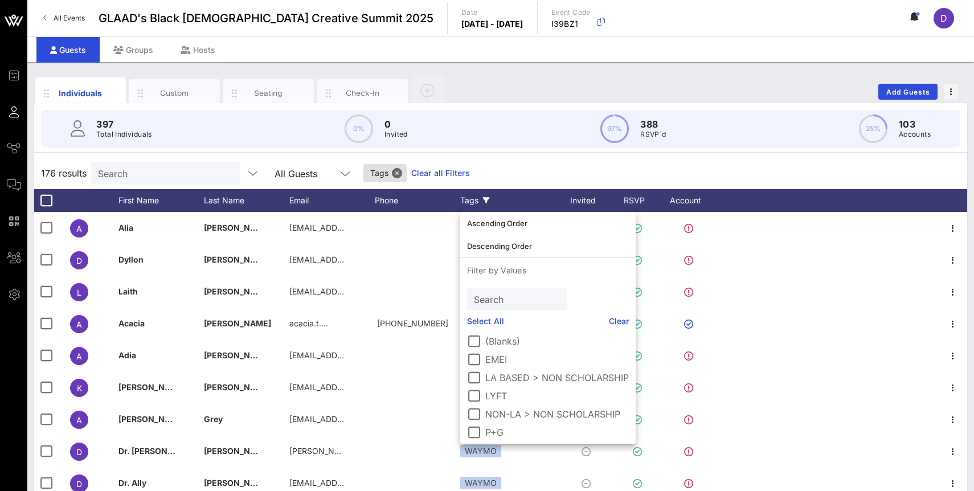
click at [528, 144] on div "397 Total Individuals 0% 0 Invited 97% 388 RSVP`d 25% 103 Accounts" at bounding box center [501, 129] width 920 height 38
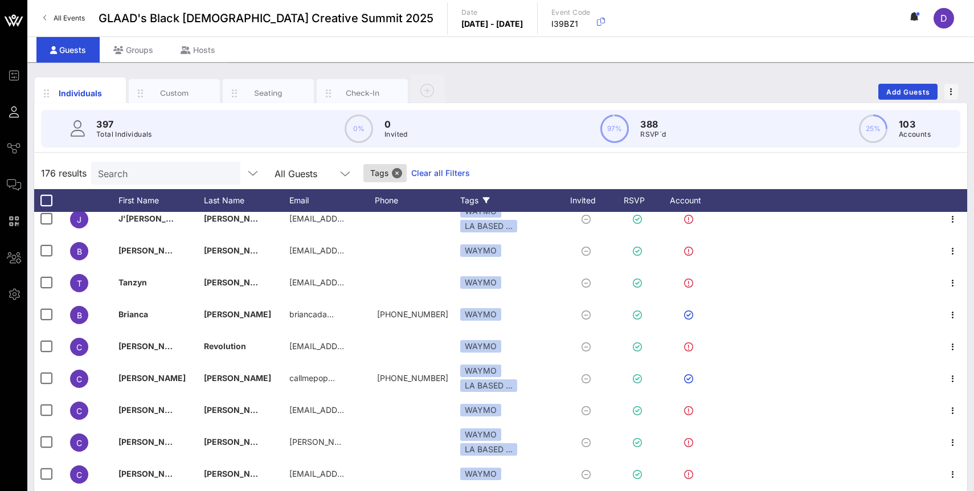
scroll to position [562, 0]
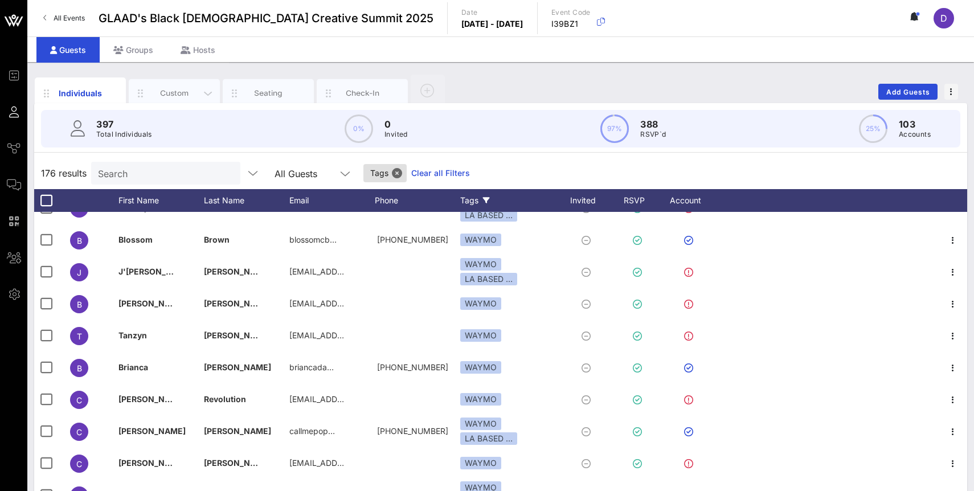
click at [178, 97] on div "Custom" at bounding box center [174, 93] width 51 height 11
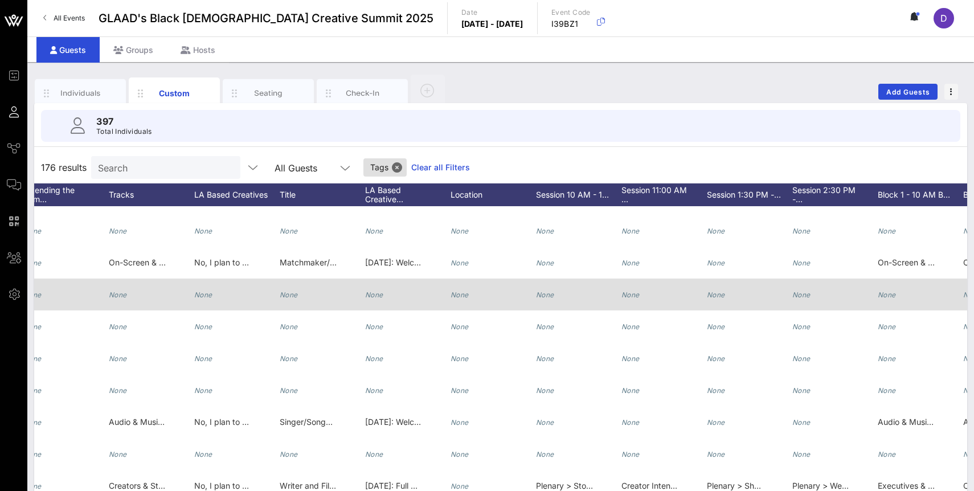
scroll to position [0, 0]
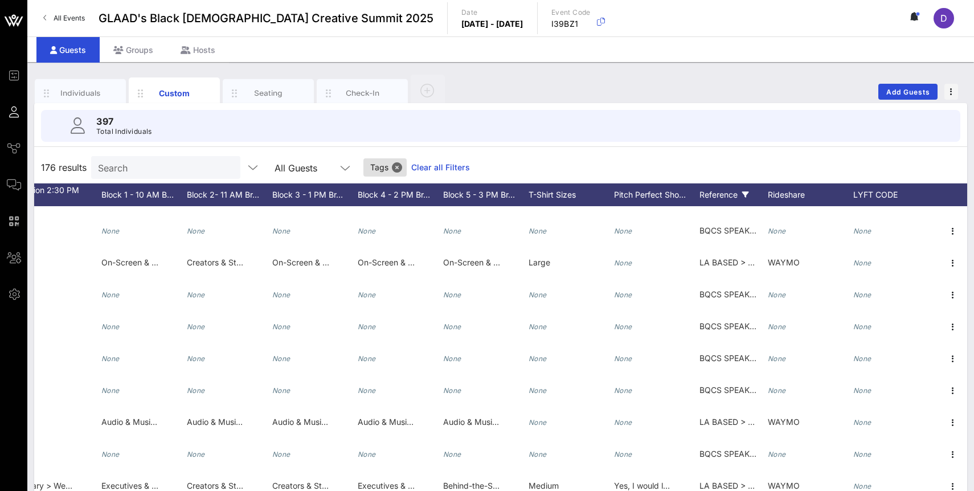
click at [745, 193] on icon at bounding box center [746, 194] width 7 height 7
click at [745, 197] on icon at bounding box center [746, 194] width 7 height 7
click at [748, 193] on icon at bounding box center [746, 194] width 7 height 7
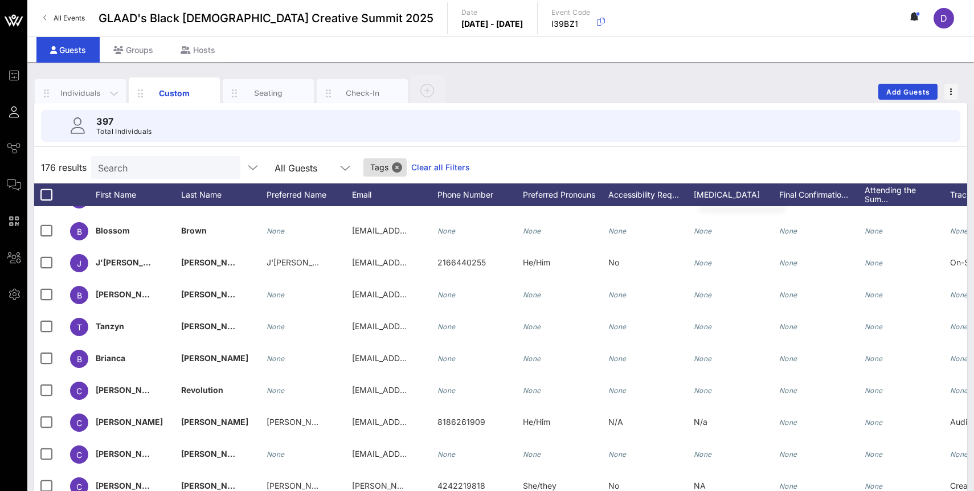
click at [77, 89] on div "Individuals" at bounding box center [80, 93] width 51 height 11
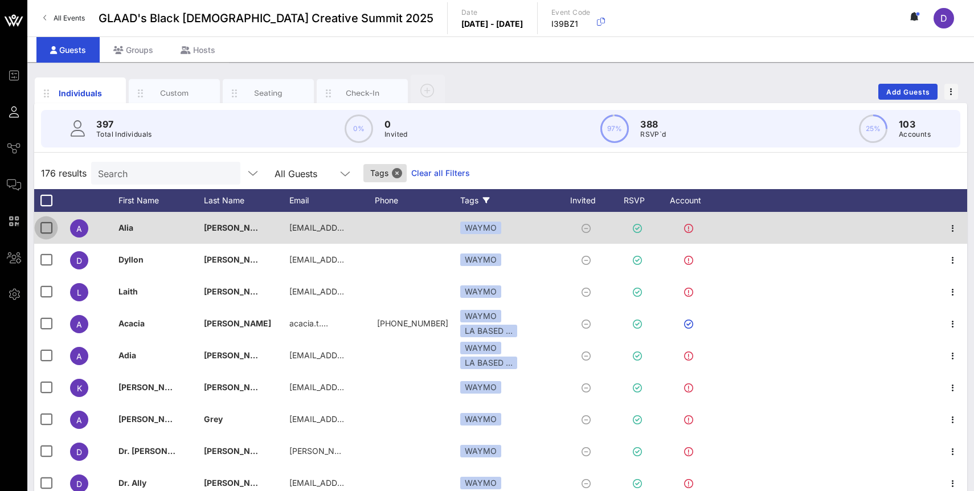
click at [48, 225] on div at bounding box center [45, 227] width 19 height 19
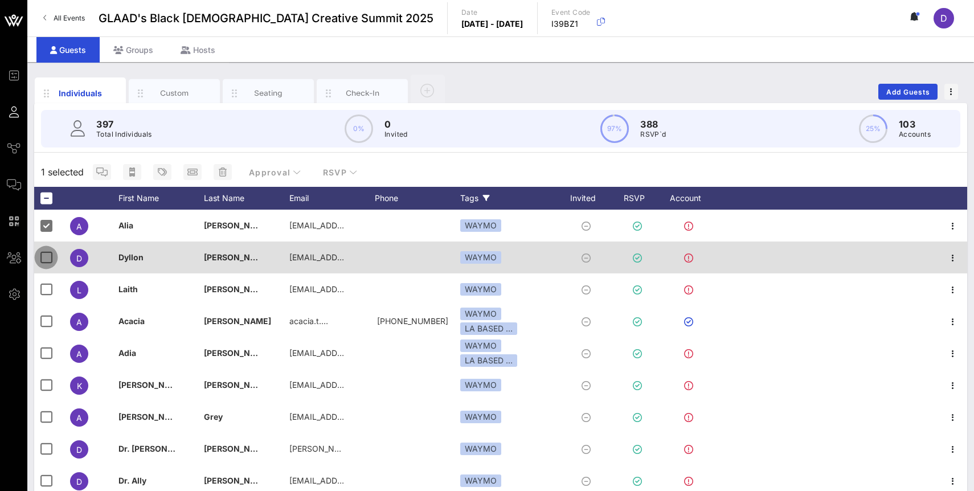
click at [47, 257] on div at bounding box center [45, 257] width 19 height 19
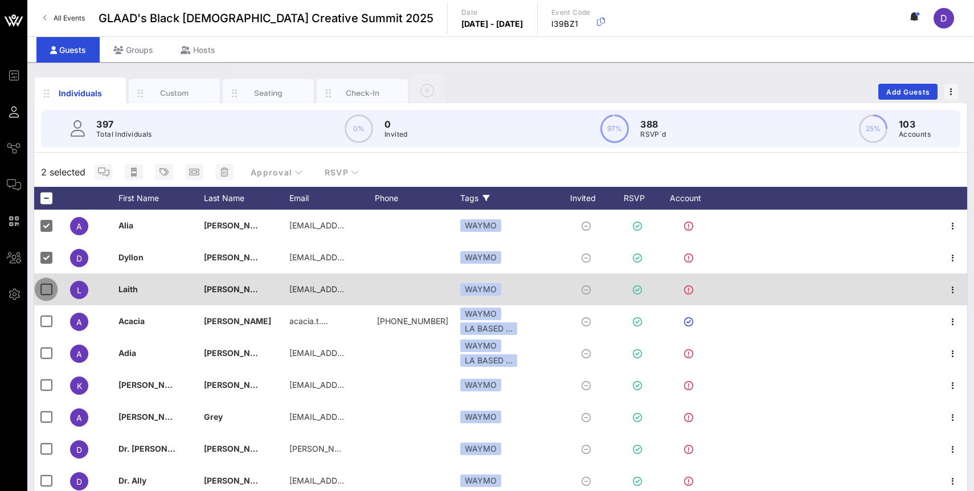
click at [47, 290] on div at bounding box center [45, 289] width 19 height 19
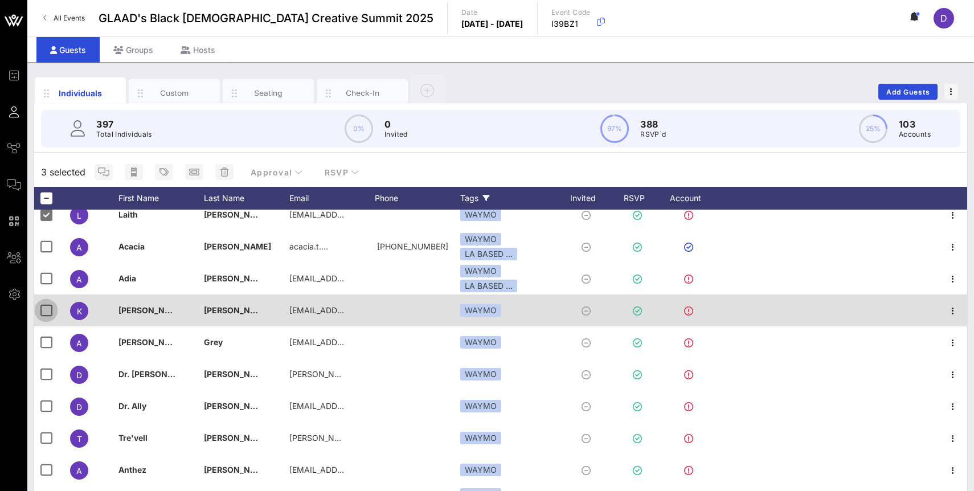
click at [44, 311] on div at bounding box center [45, 310] width 19 height 19
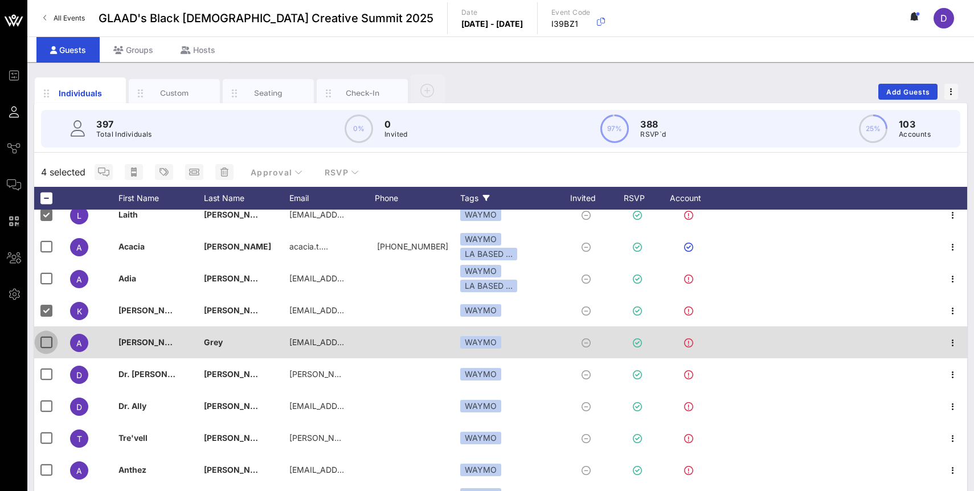
click at [44, 345] on div at bounding box center [45, 342] width 19 height 19
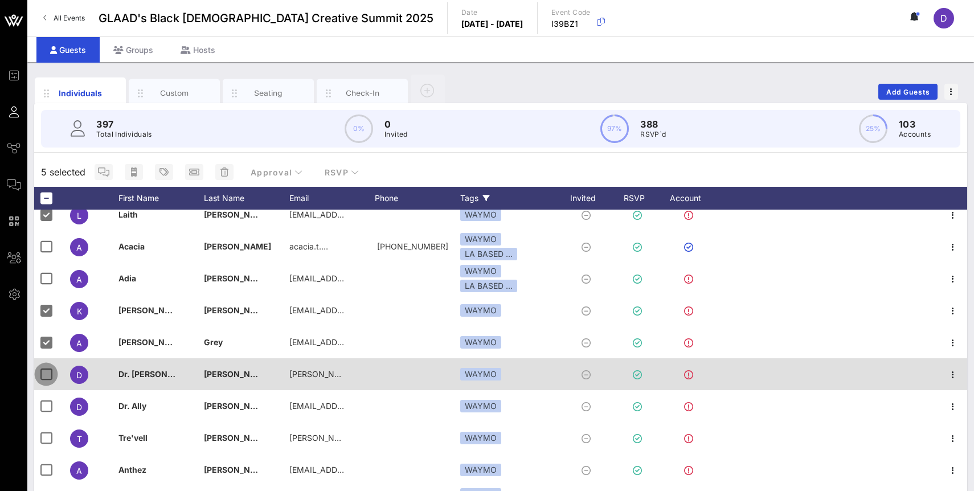
click at [46, 378] on div at bounding box center [45, 374] width 19 height 19
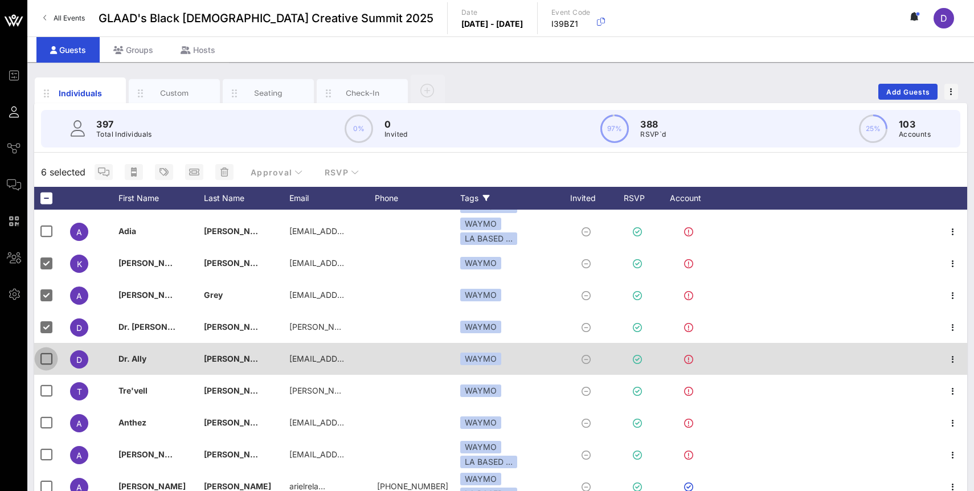
click at [46, 360] on div at bounding box center [45, 358] width 19 height 19
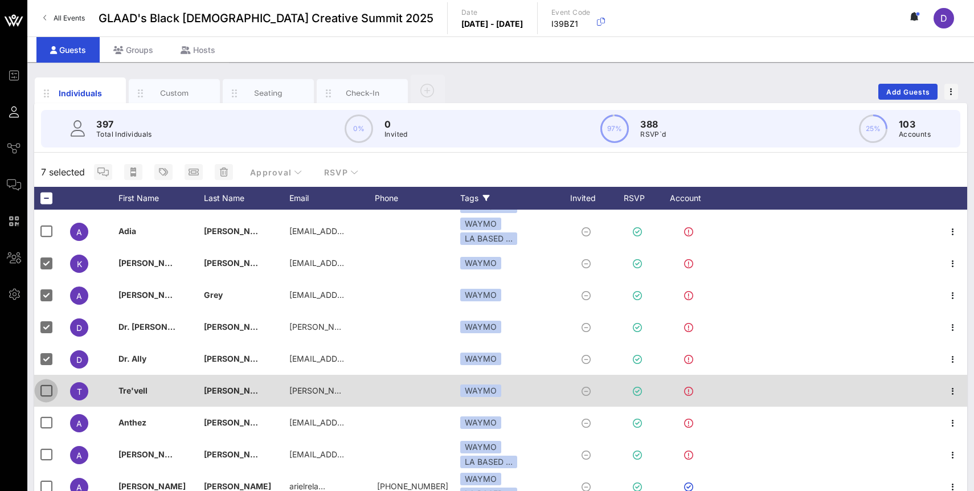
click at [46, 394] on div at bounding box center [45, 390] width 19 height 19
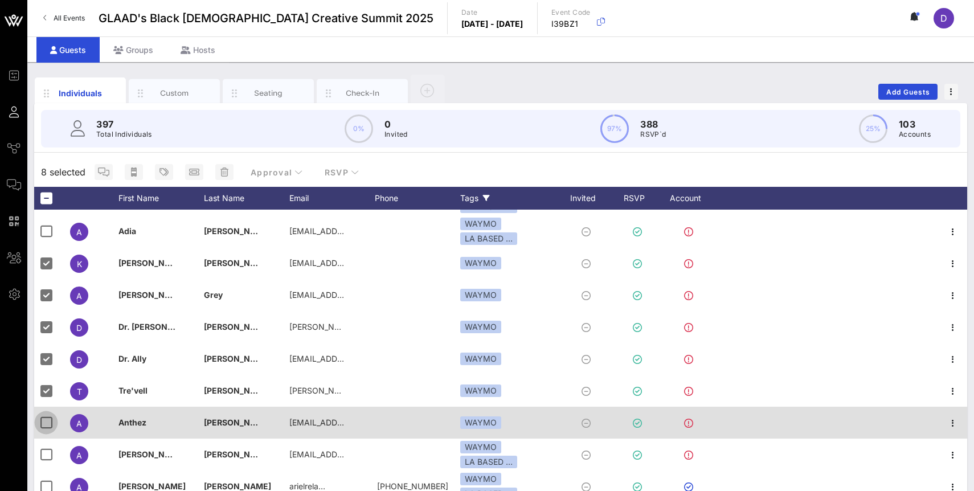
click at [46, 422] on div at bounding box center [45, 422] width 19 height 19
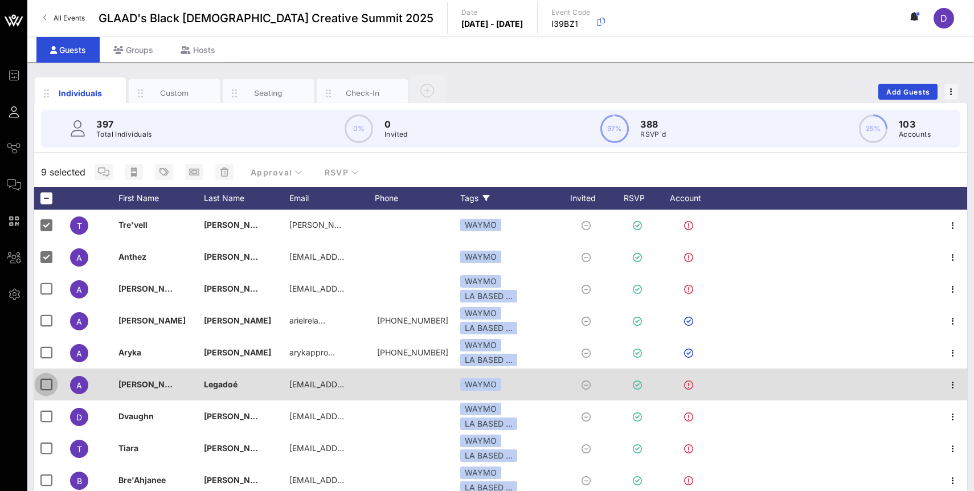
click at [44, 383] on div at bounding box center [45, 384] width 19 height 19
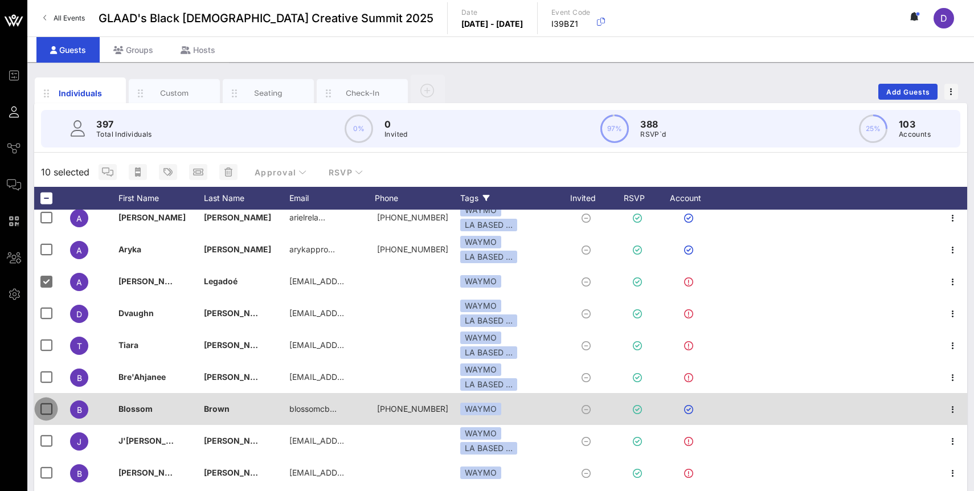
click at [43, 410] on div at bounding box center [45, 408] width 19 height 19
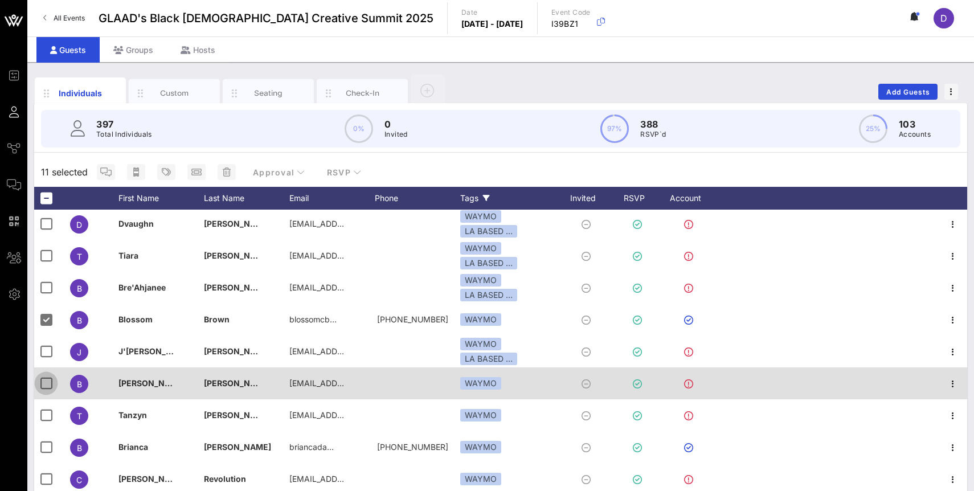
click at [45, 384] on div at bounding box center [45, 383] width 19 height 19
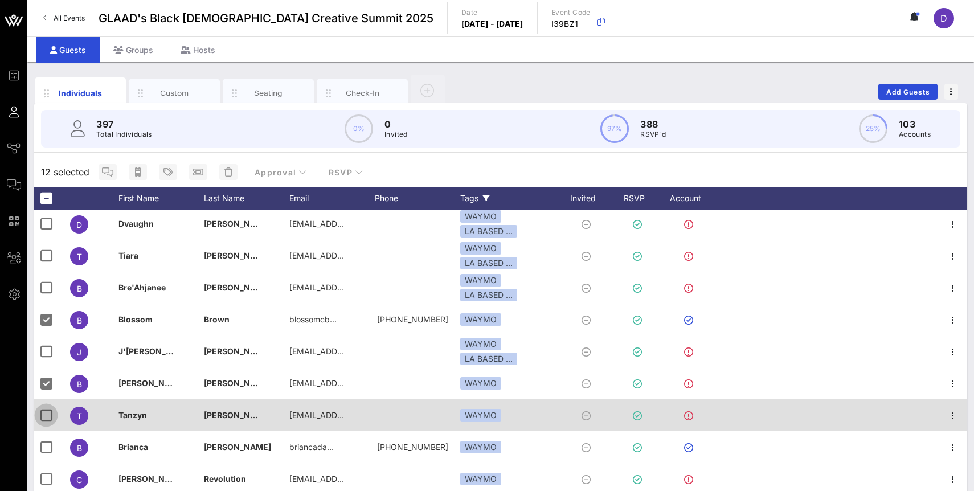
click at [45, 413] on div at bounding box center [45, 415] width 19 height 19
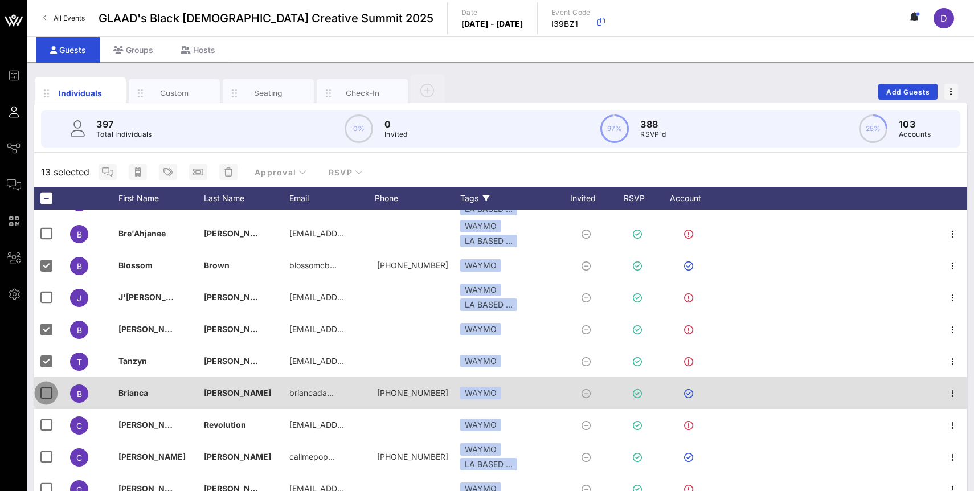
click at [45, 395] on div at bounding box center [45, 393] width 19 height 19
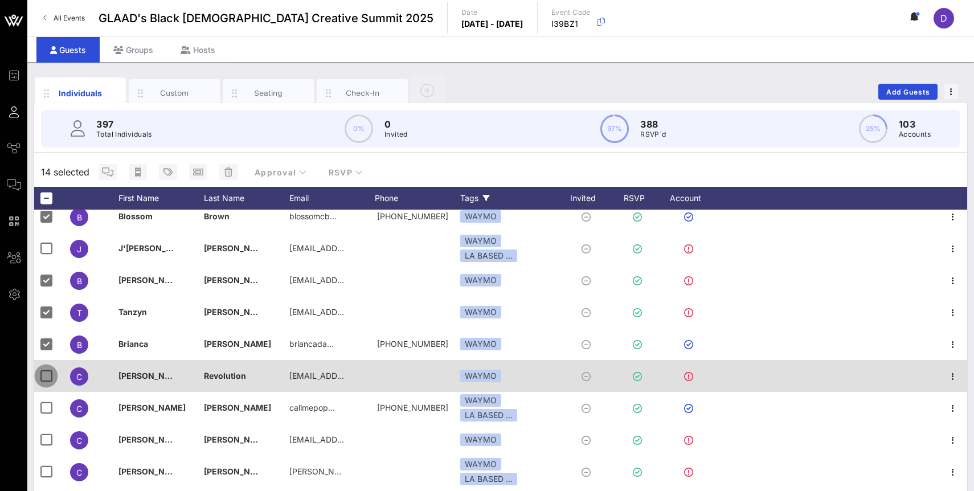
click at [45, 374] on div at bounding box center [45, 375] width 19 height 19
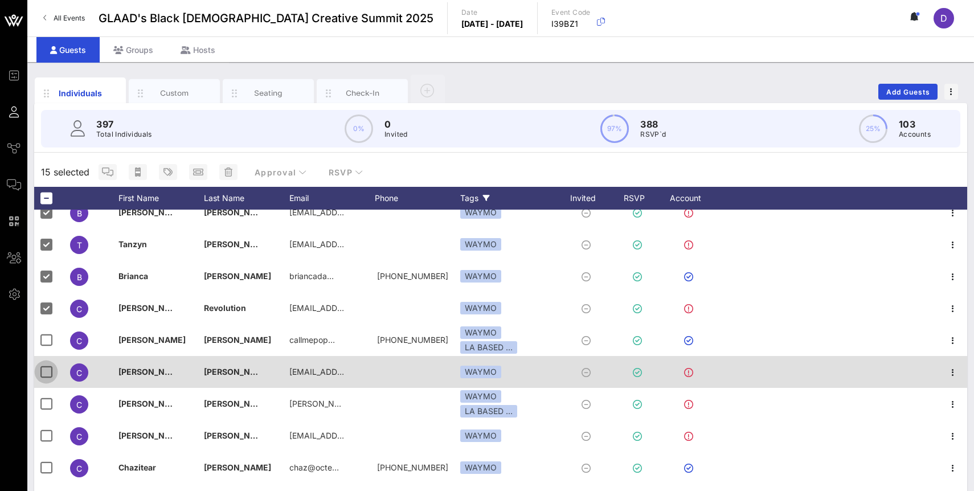
click at [45, 376] on div at bounding box center [45, 371] width 19 height 19
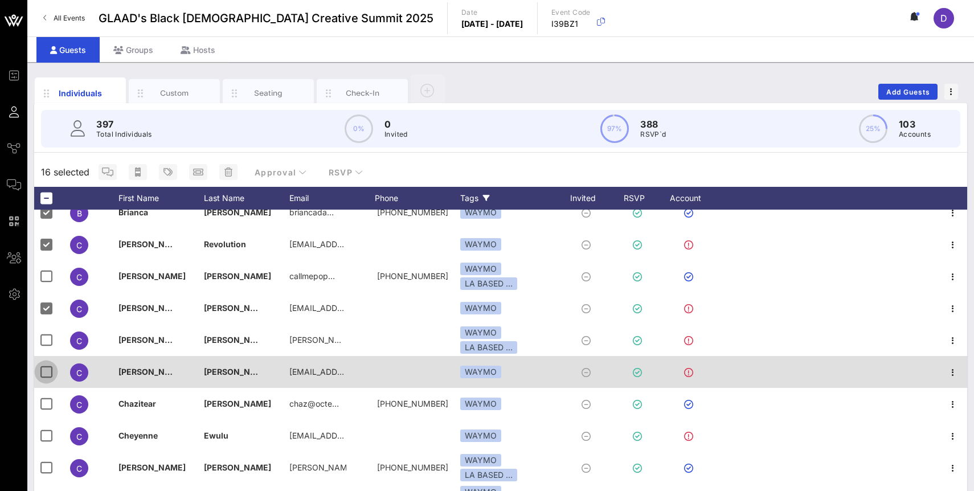
click at [46, 372] on div at bounding box center [45, 371] width 19 height 19
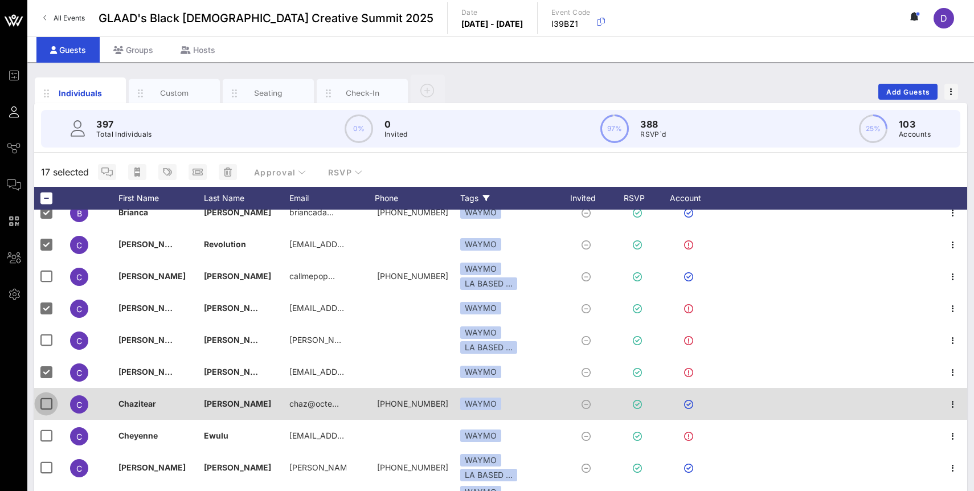
click at [45, 403] on div at bounding box center [45, 403] width 19 height 19
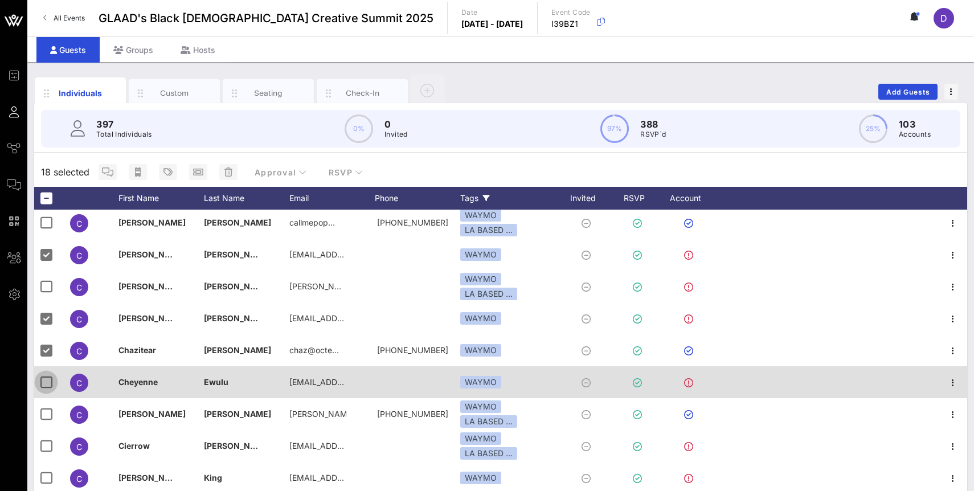
click at [44, 382] on div at bounding box center [45, 382] width 19 height 19
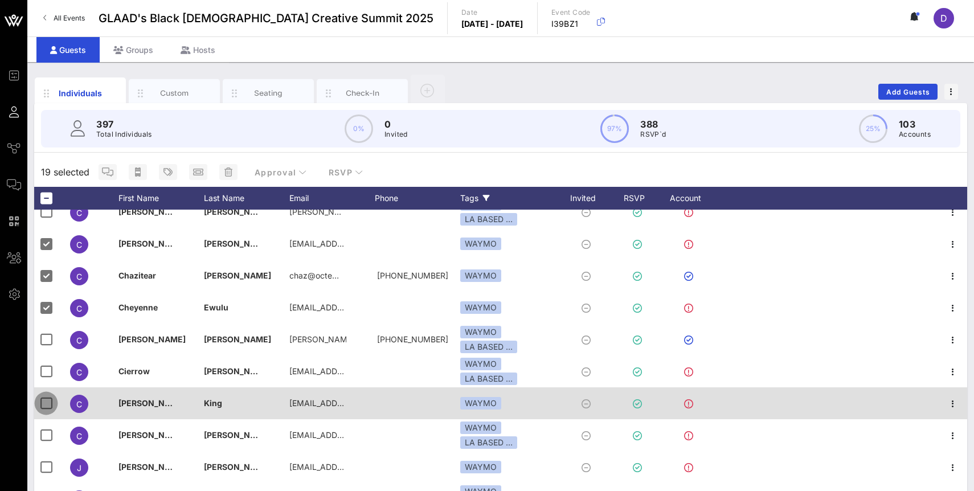
click at [41, 403] on div at bounding box center [45, 403] width 19 height 19
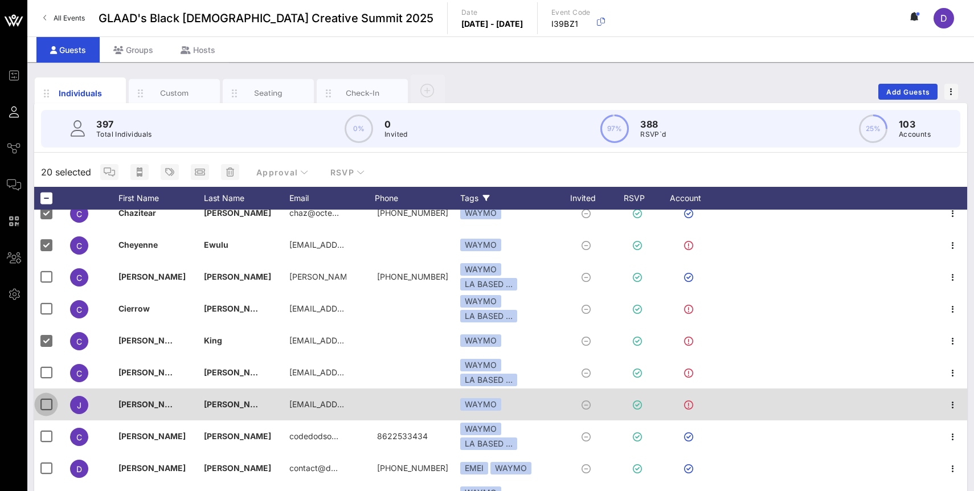
click at [41, 403] on div at bounding box center [45, 404] width 19 height 19
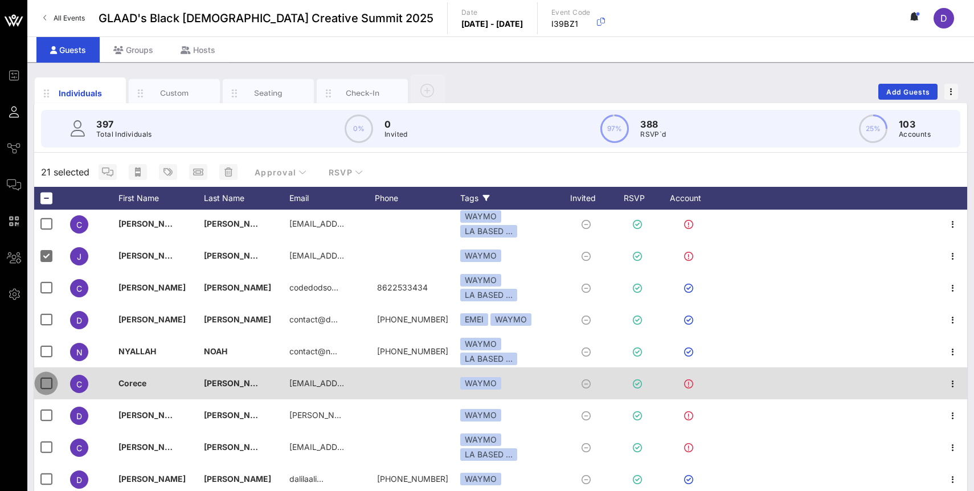
click at [45, 382] on div at bounding box center [45, 383] width 19 height 19
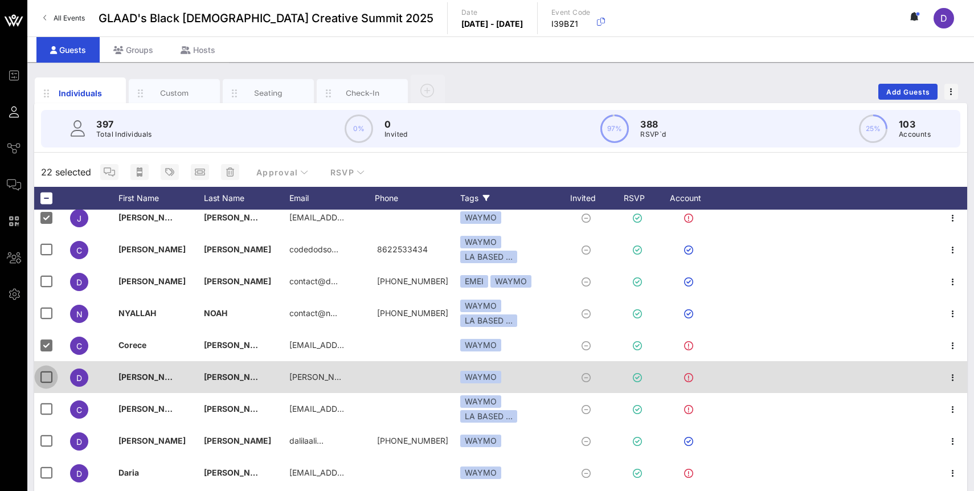
click at [45, 381] on div at bounding box center [45, 377] width 19 height 19
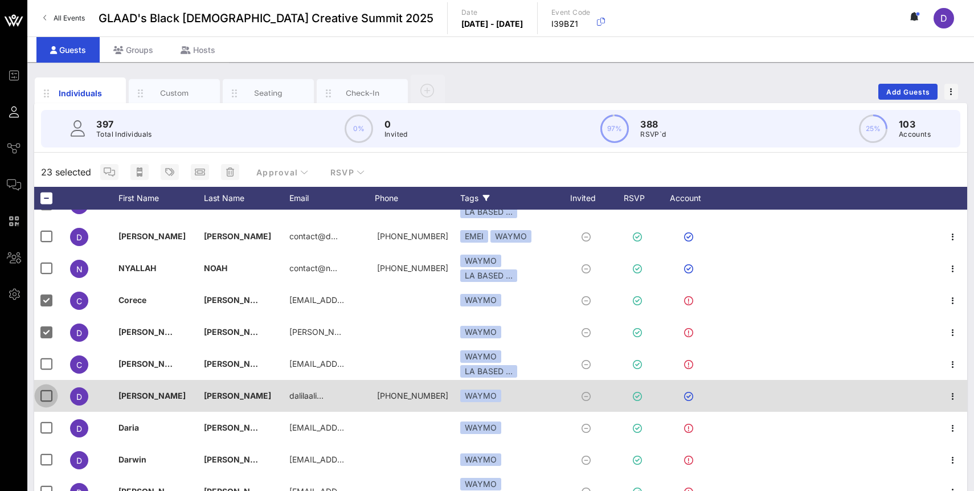
click at [45, 395] on div at bounding box center [45, 395] width 19 height 19
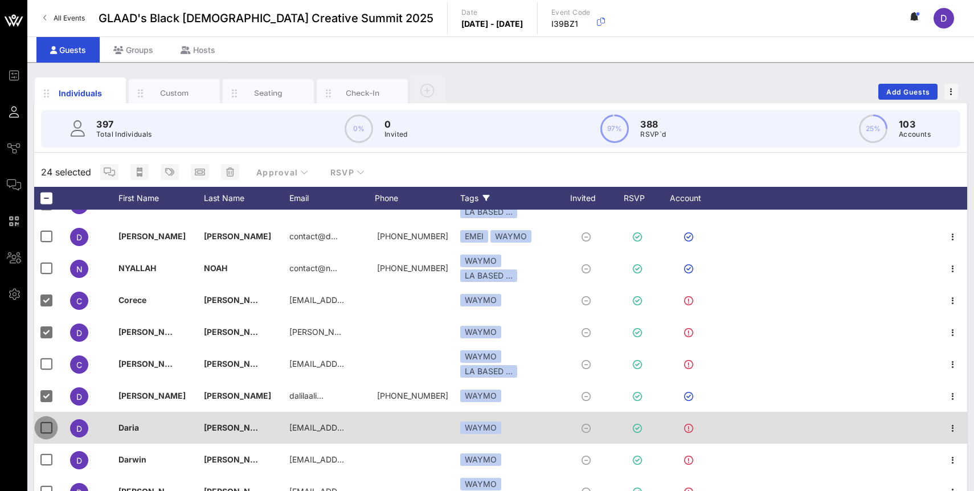
click at [45, 423] on div at bounding box center [45, 427] width 19 height 19
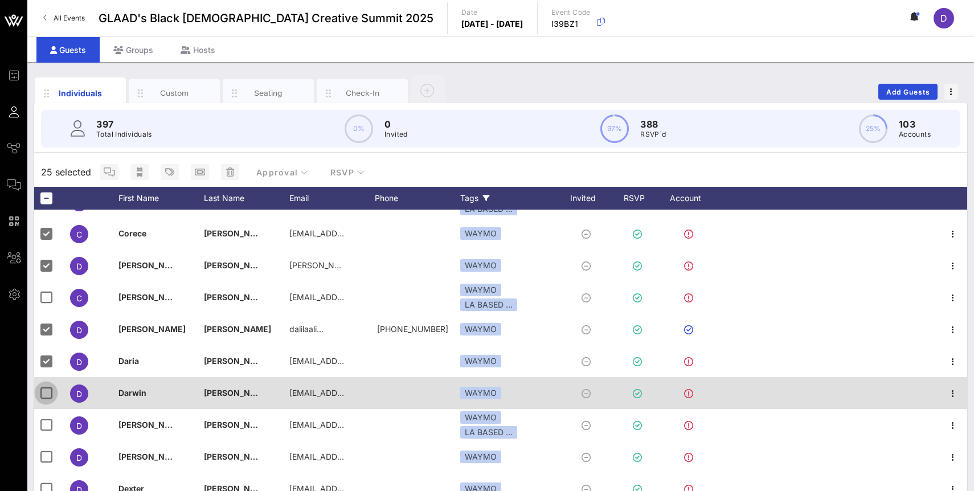
click at [46, 393] on div at bounding box center [45, 393] width 19 height 19
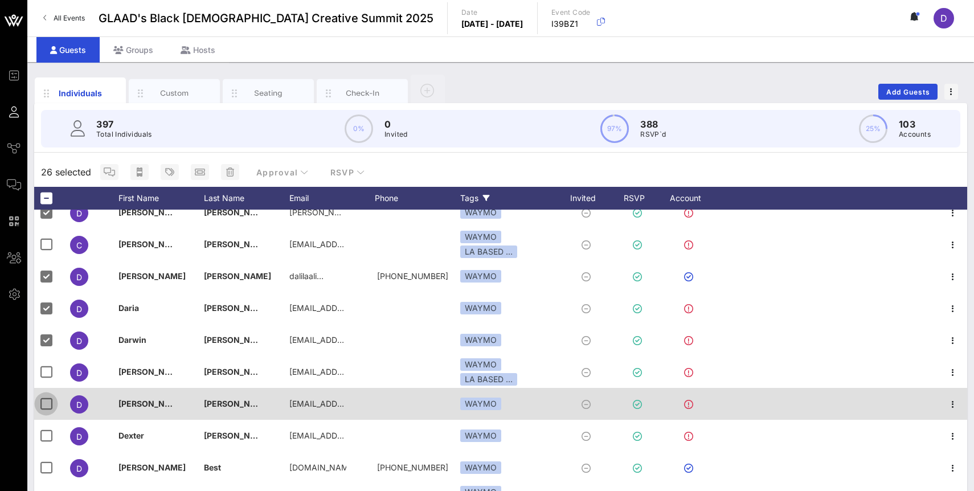
click at [46, 405] on div at bounding box center [45, 403] width 19 height 19
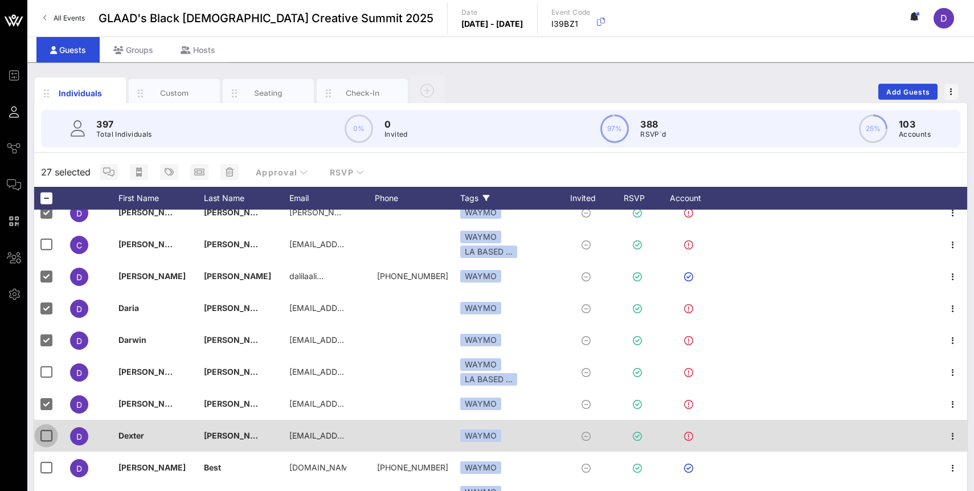
click at [46, 441] on div at bounding box center [45, 435] width 19 height 19
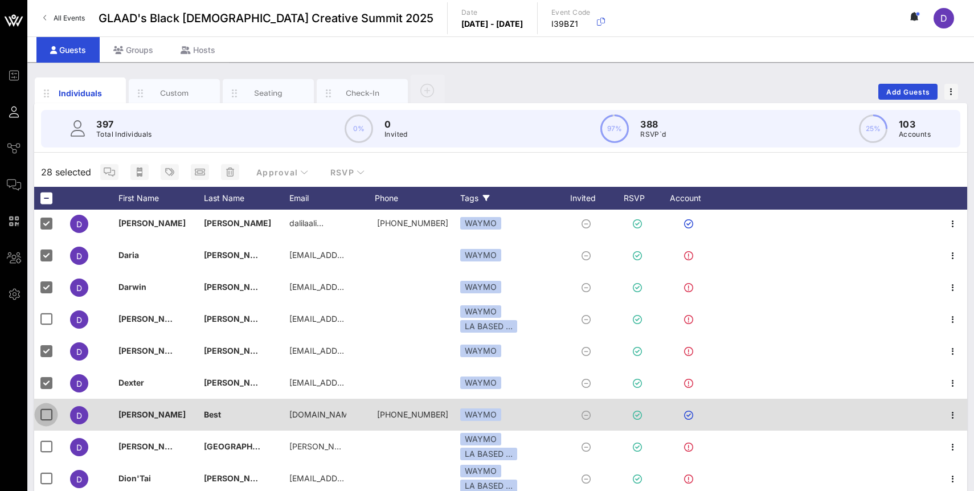
click at [46, 411] on div at bounding box center [45, 414] width 19 height 19
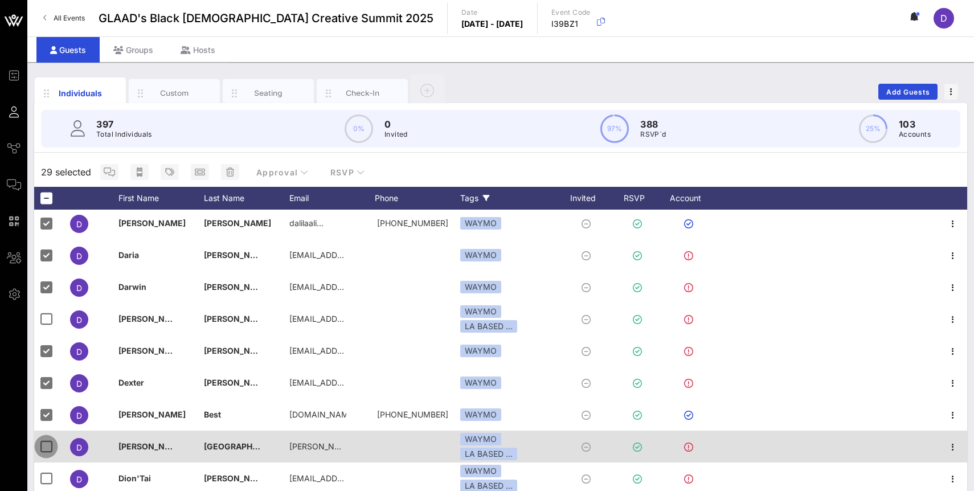
click at [46, 446] on div at bounding box center [45, 446] width 19 height 19
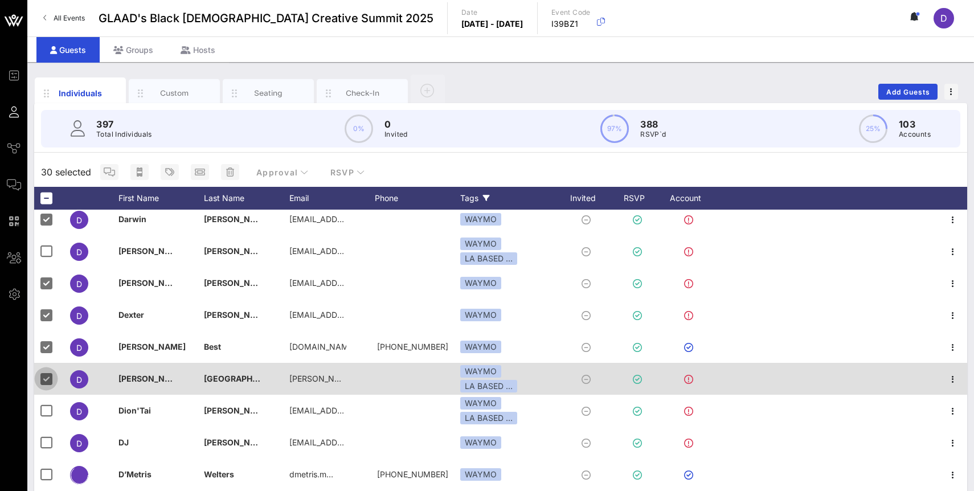
click at [50, 378] on div at bounding box center [45, 378] width 19 height 19
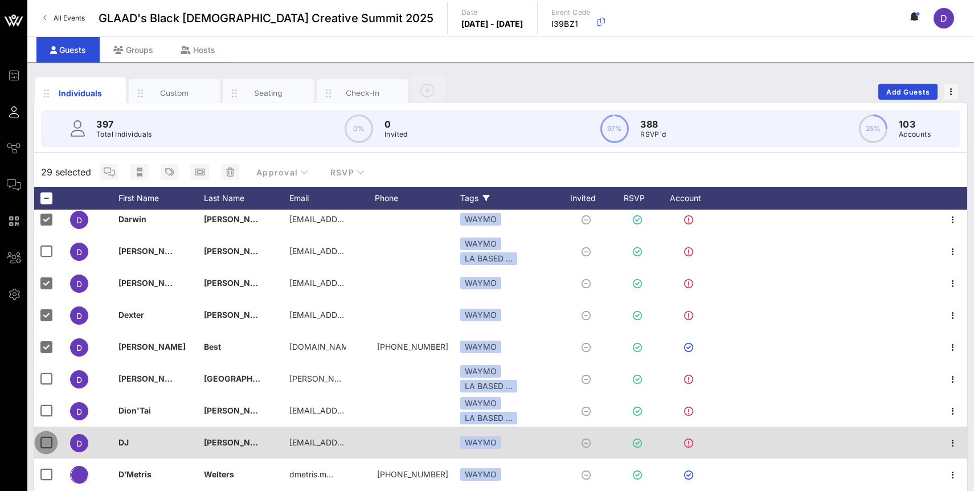
click at [43, 437] on div at bounding box center [45, 442] width 19 height 19
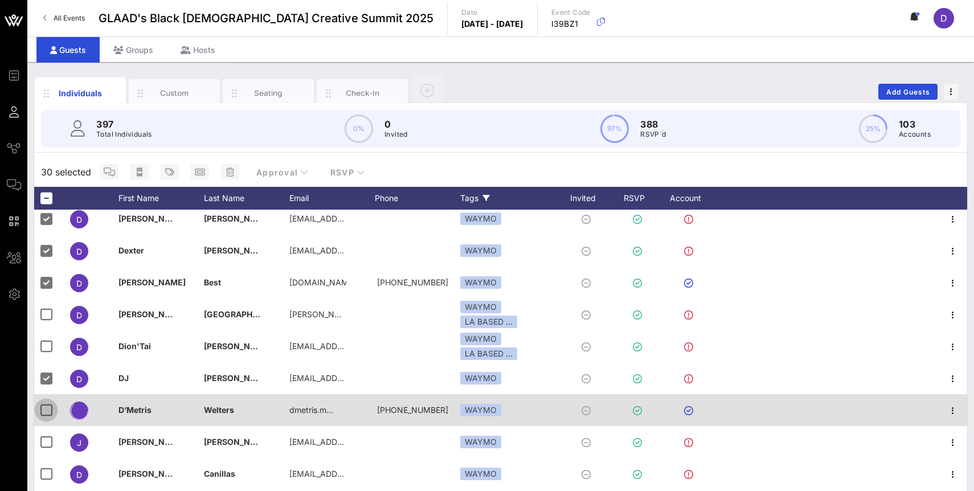
click at [44, 406] on div at bounding box center [45, 410] width 19 height 19
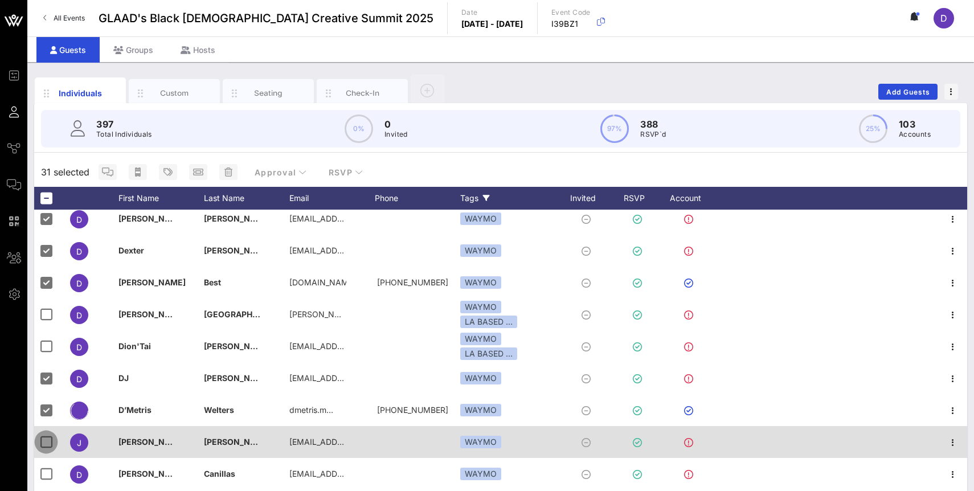
click at [44, 442] on div at bounding box center [45, 442] width 19 height 19
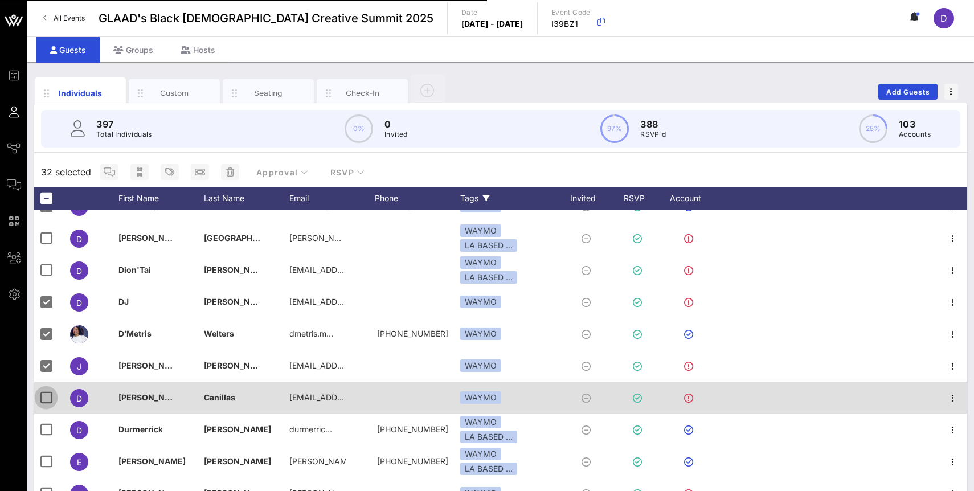
click at [46, 397] on div at bounding box center [45, 397] width 19 height 19
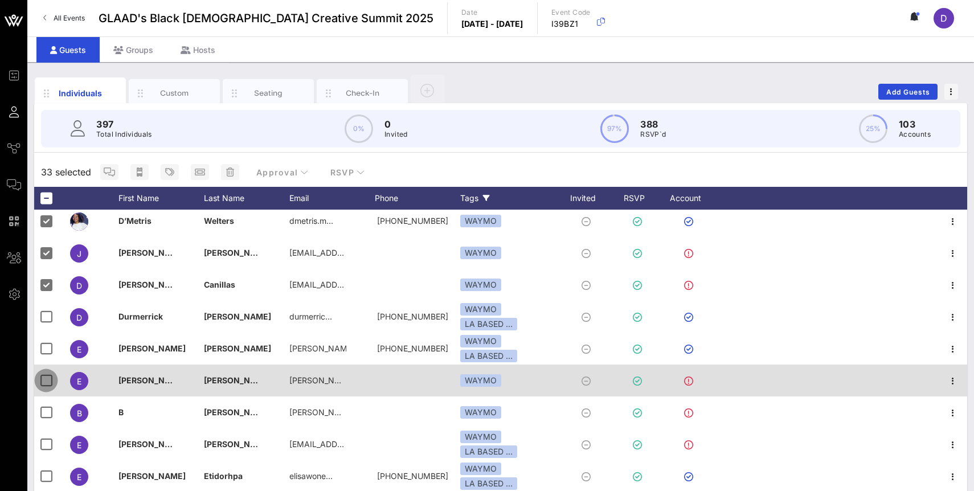
click at [45, 374] on div at bounding box center [45, 380] width 19 height 19
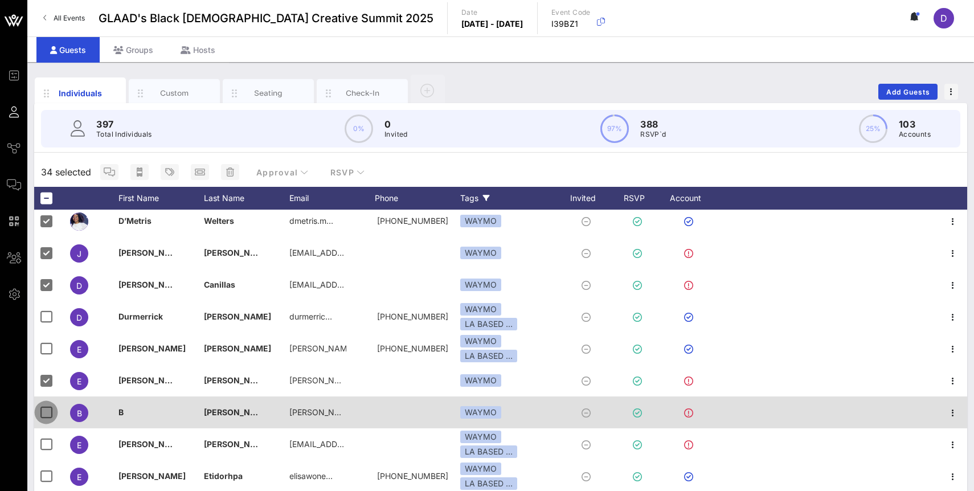
click at [45, 406] on div at bounding box center [45, 412] width 19 height 19
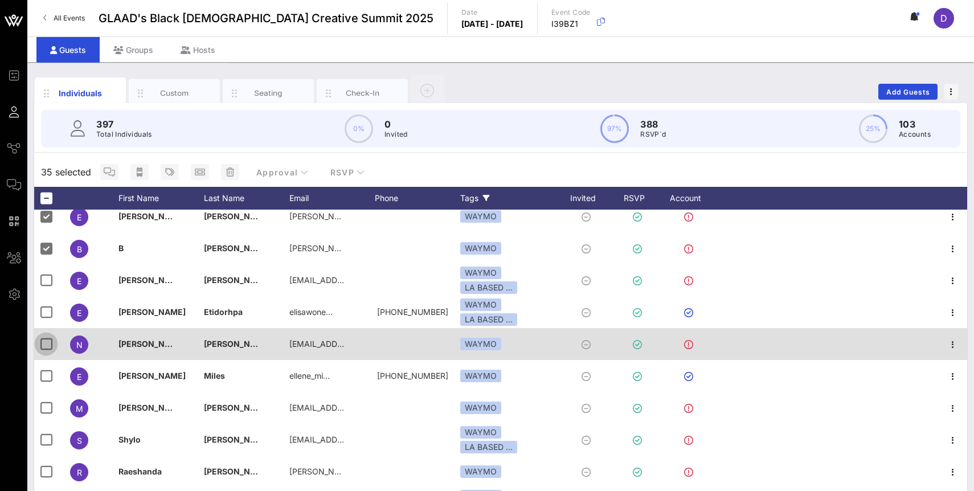
click at [48, 346] on div at bounding box center [45, 344] width 19 height 19
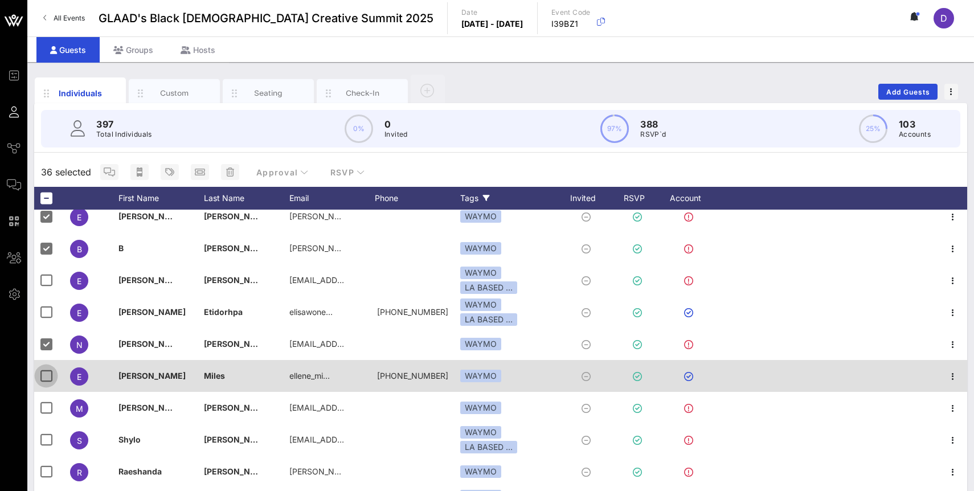
click at [48, 369] on div at bounding box center [45, 375] width 19 height 19
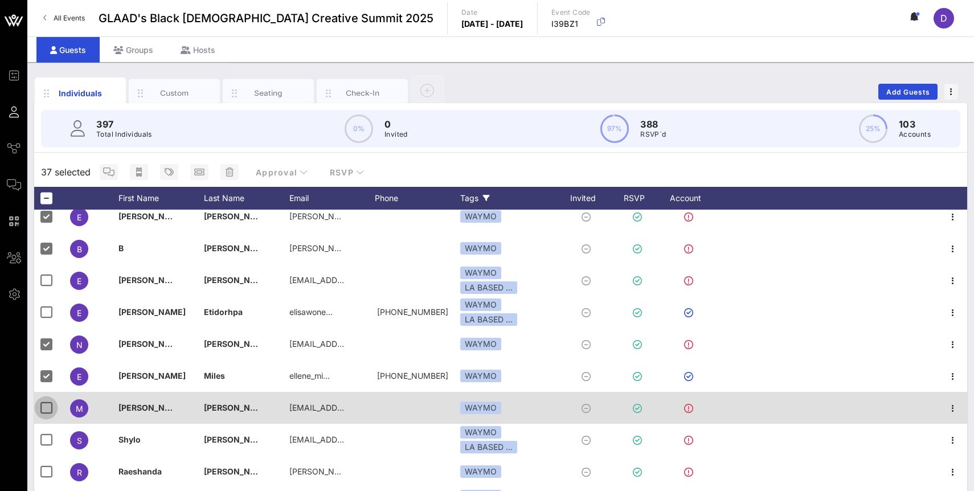
click at [48, 402] on div at bounding box center [45, 407] width 19 height 19
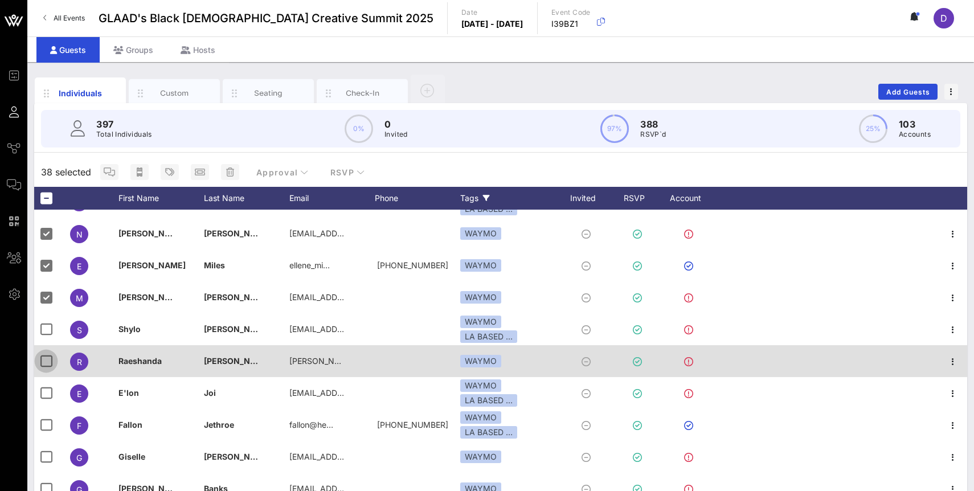
click at [45, 360] on div at bounding box center [45, 361] width 19 height 19
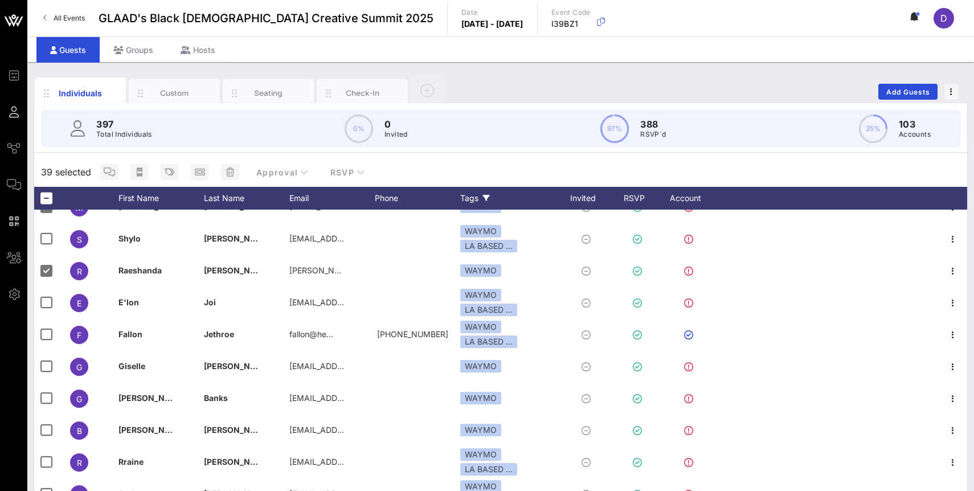
scroll to position [2000, 0]
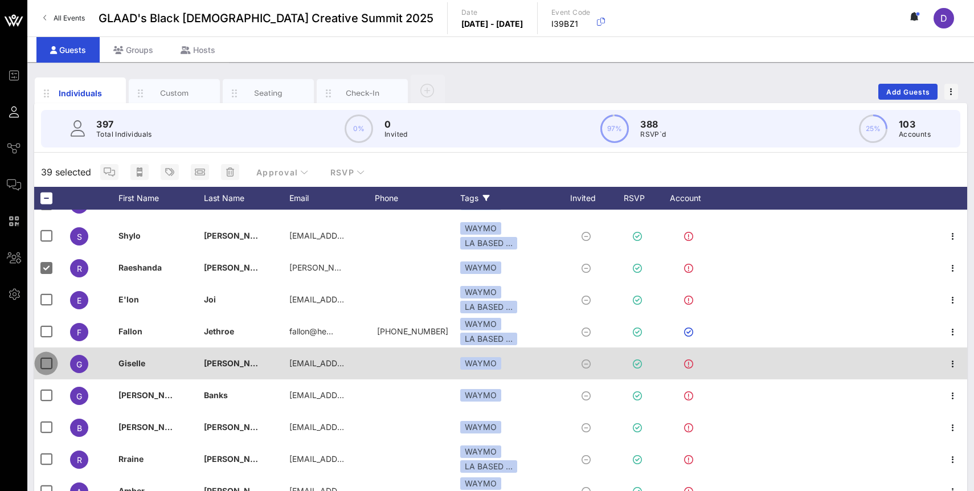
click at [42, 362] on div at bounding box center [45, 363] width 19 height 19
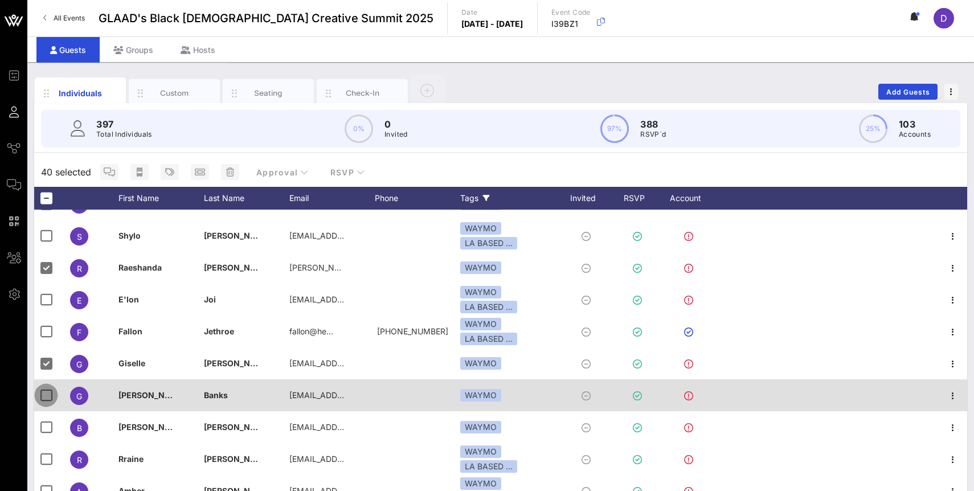
click at [44, 390] on div at bounding box center [45, 395] width 19 height 19
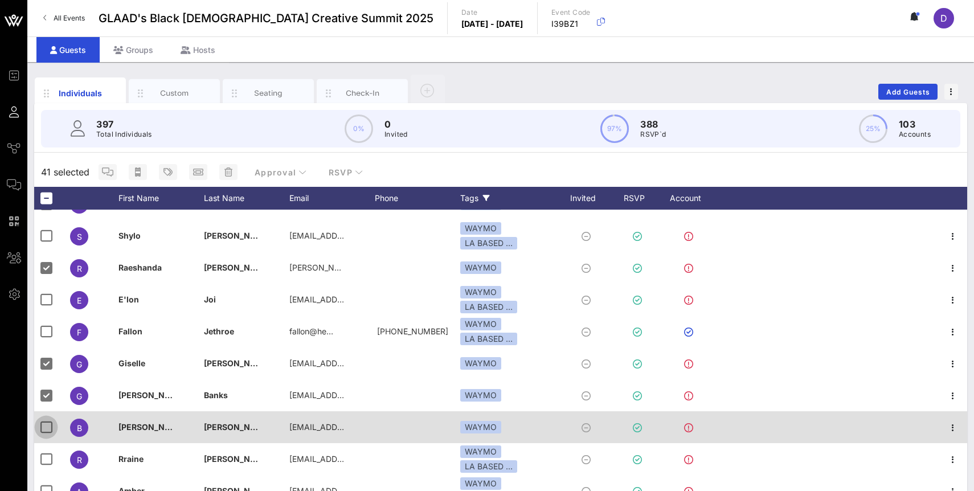
click at [47, 436] on div at bounding box center [45, 427] width 19 height 19
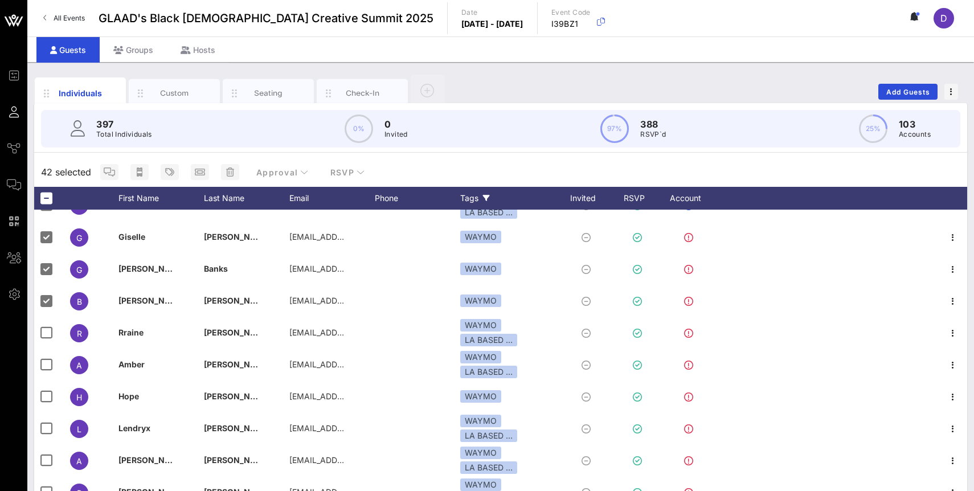
scroll to position [2143, 0]
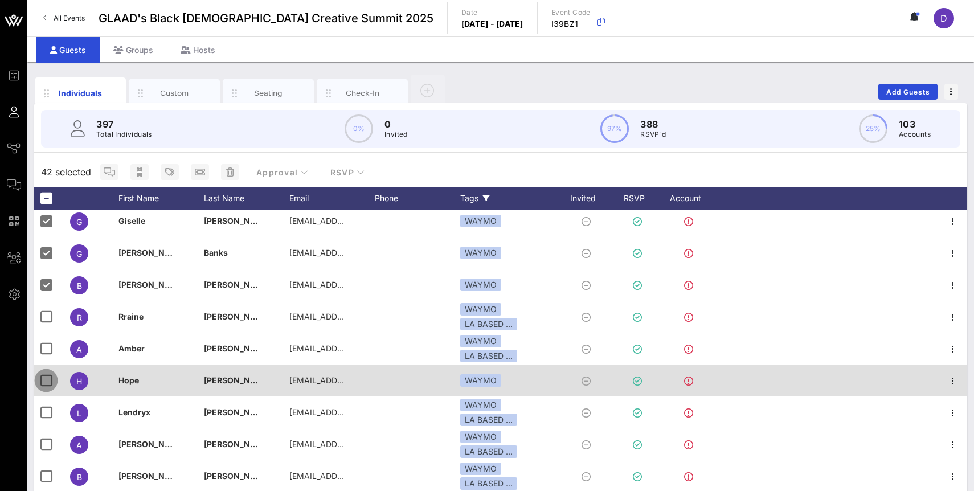
click at [42, 379] on div at bounding box center [45, 380] width 19 height 19
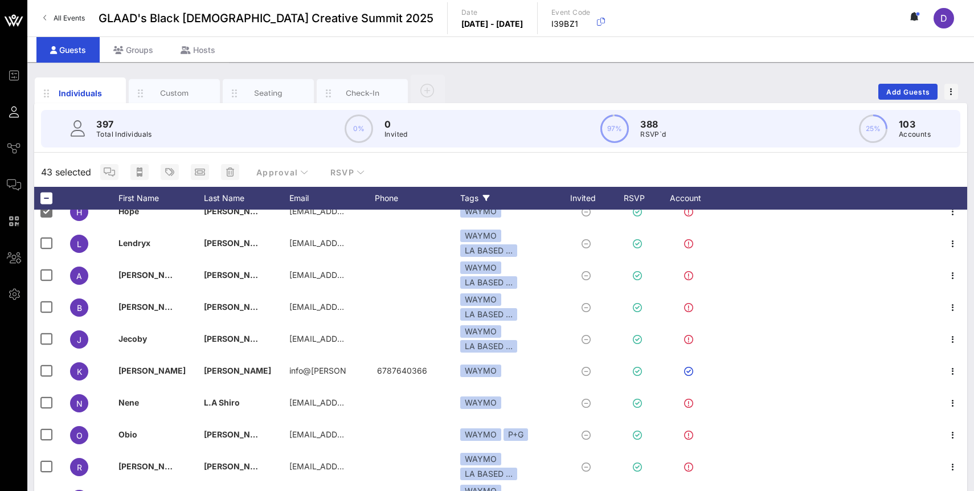
scroll to position [2315, 0]
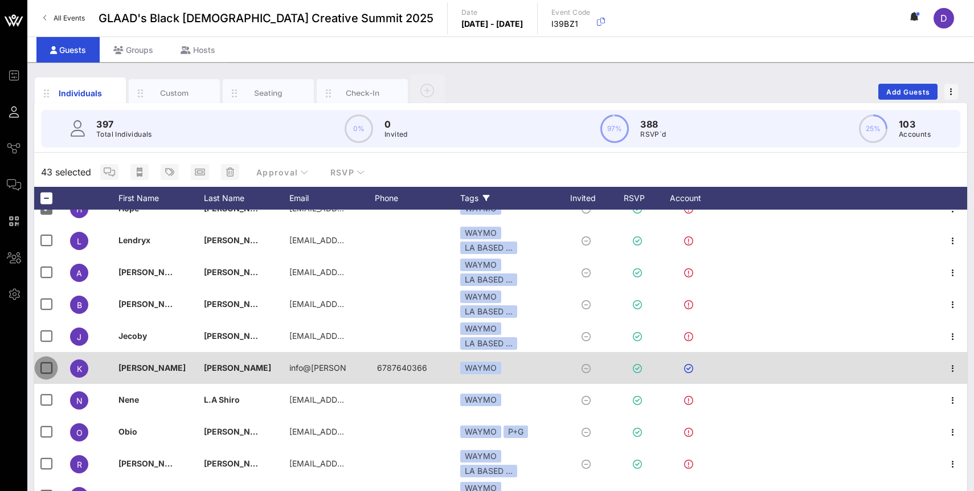
click at [42, 369] on div at bounding box center [45, 367] width 19 height 19
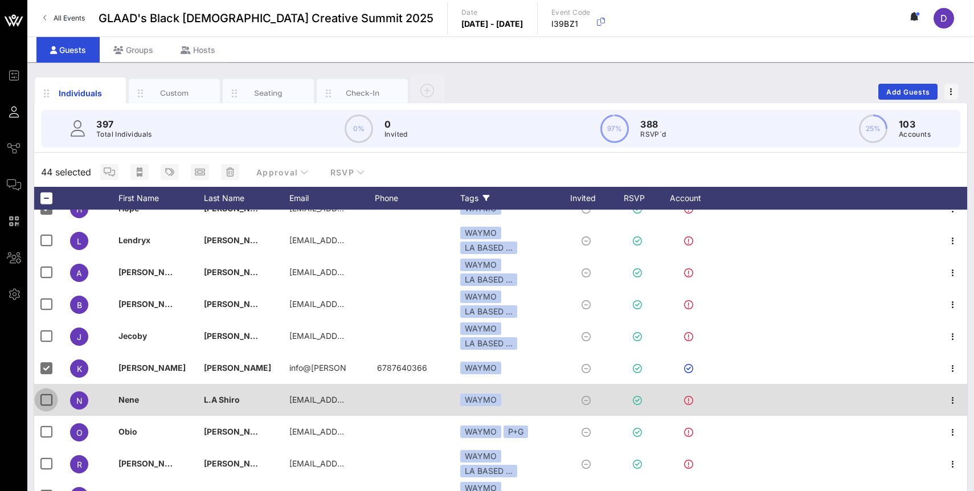
click at [44, 405] on div at bounding box center [45, 399] width 19 height 19
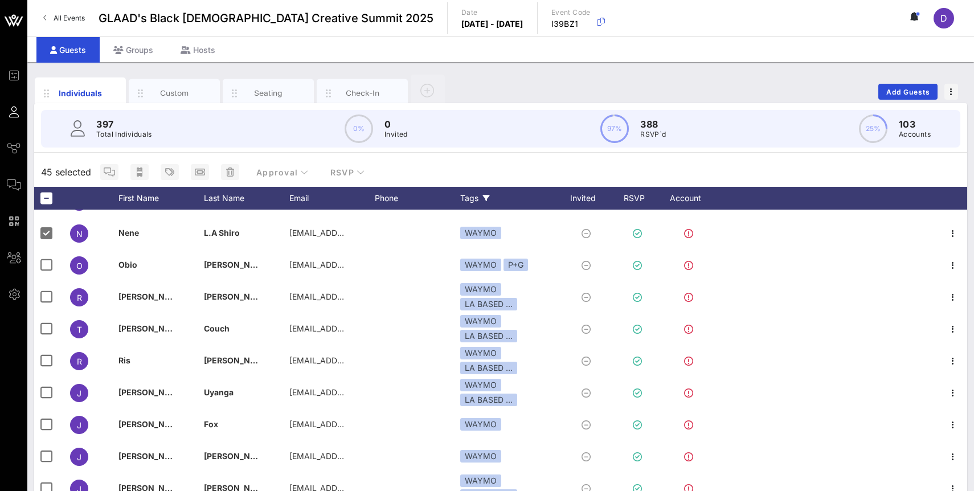
scroll to position [2512, 0]
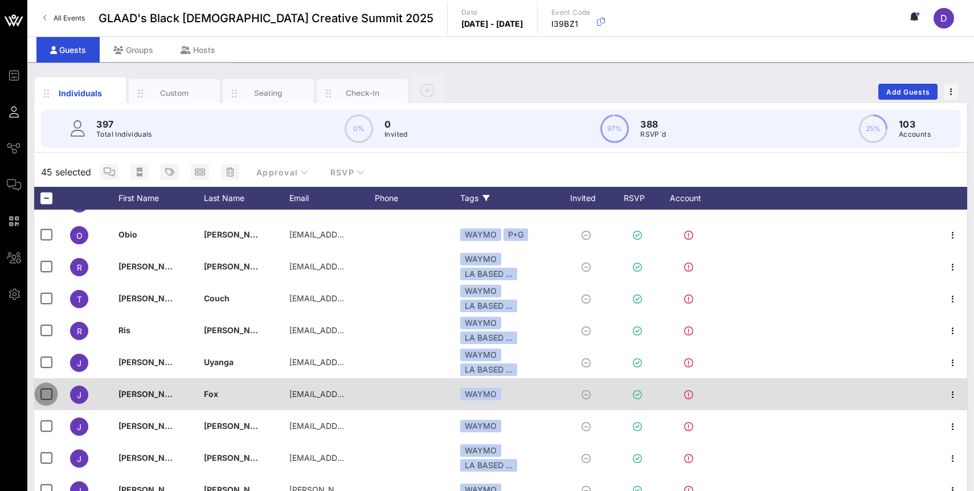
click at [43, 402] on div at bounding box center [45, 394] width 19 height 19
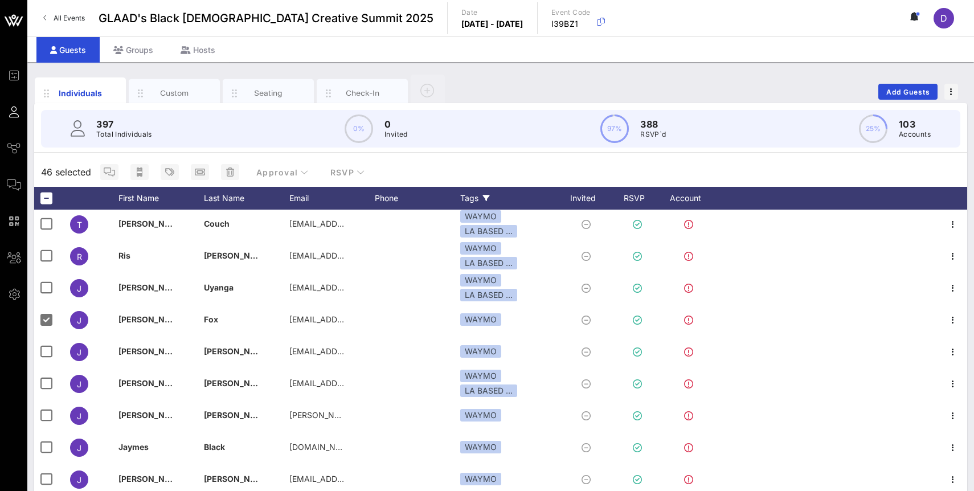
scroll to position [2616, 0]
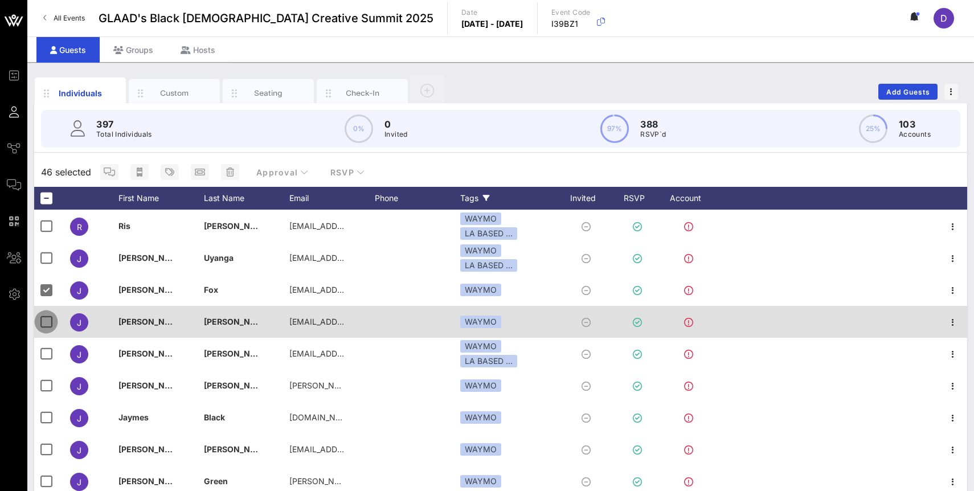
click at [47, 321] on div at bounding box center [45, 321] width 19 height 19
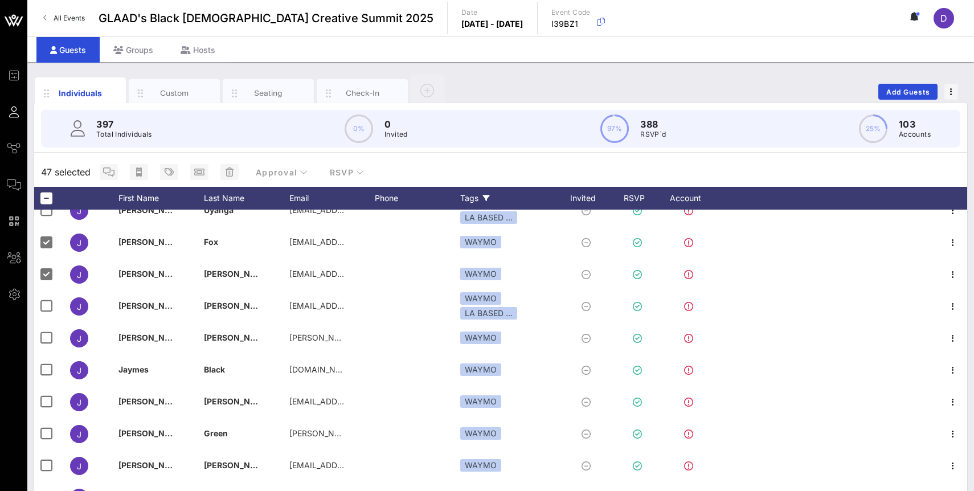
scroll to position [2673, 0]
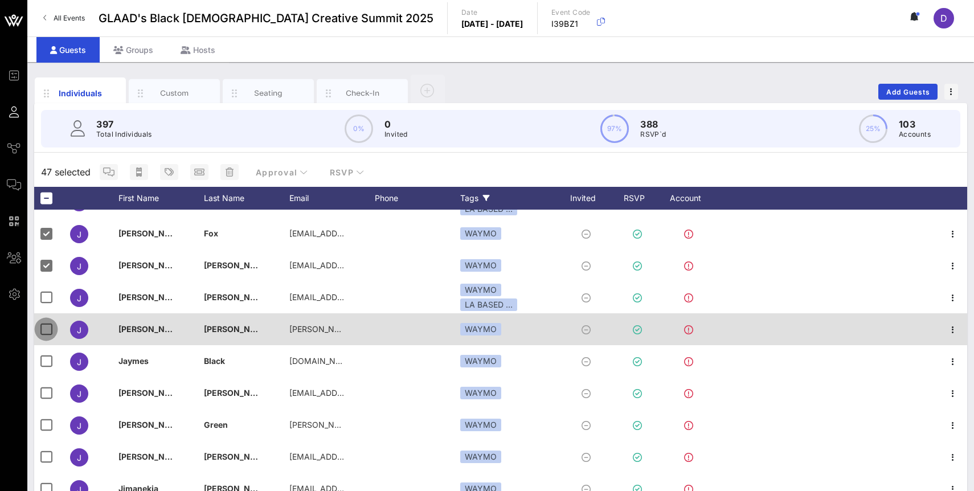
click at [49, 328] on div at bounding box center [45, 329] width 19 height 19
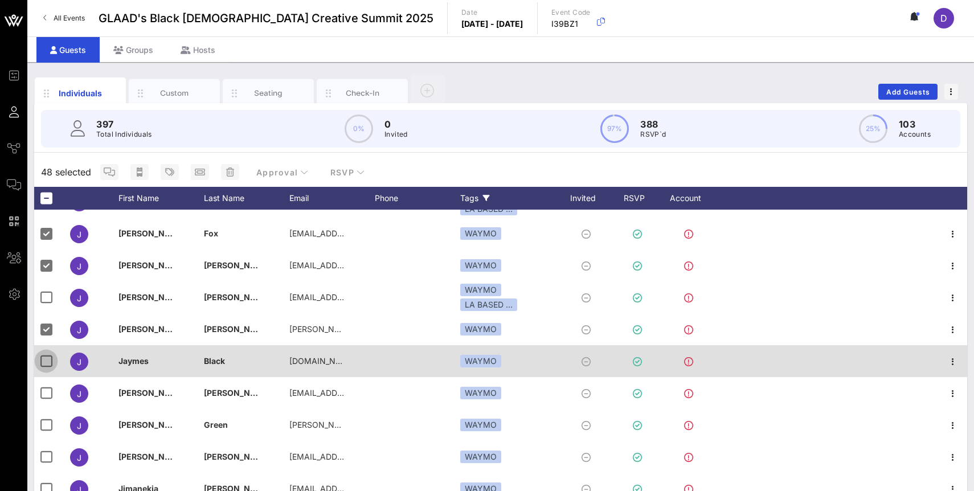
click at [48, 360] on div at bounding box center [45, 361] width 19 height 19
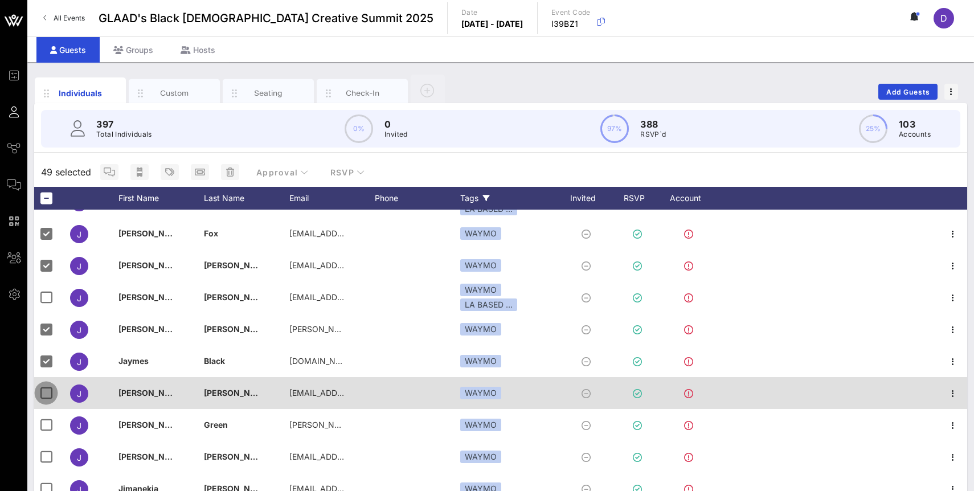
click at [48, 393] on div at bounding box center [45, 393] width 19 height 19
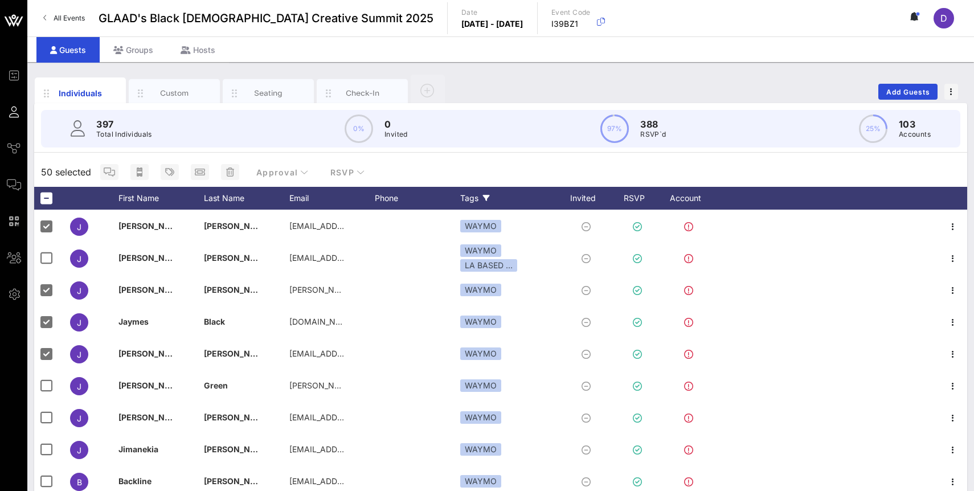
scroll to position [2726, 0]
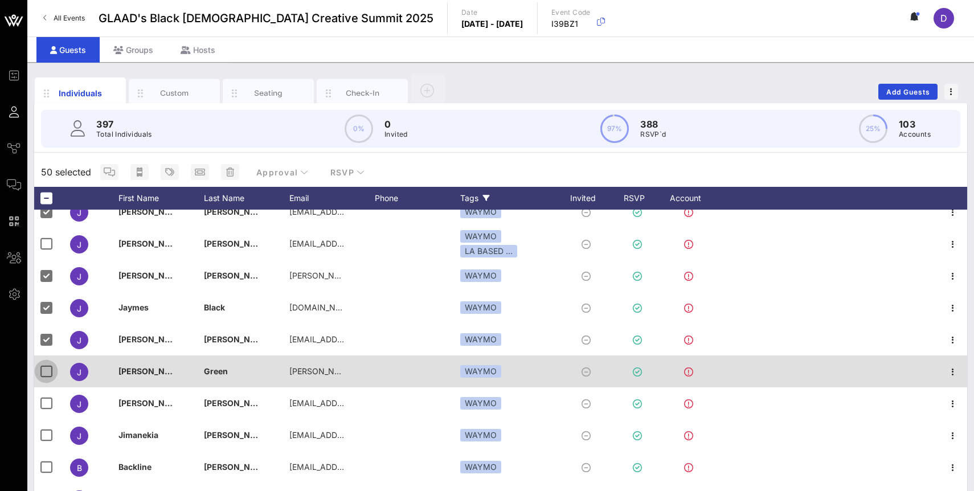
click at [47, 365] on div at bounding box center [45, 371] width 19 height 19
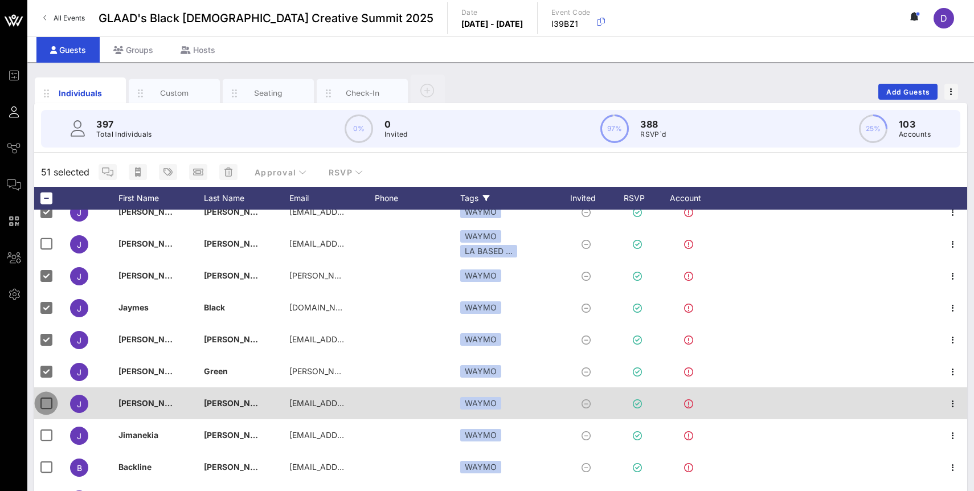
click at [46, 402] on div at bounding box center [45, 403] width 19 height 19
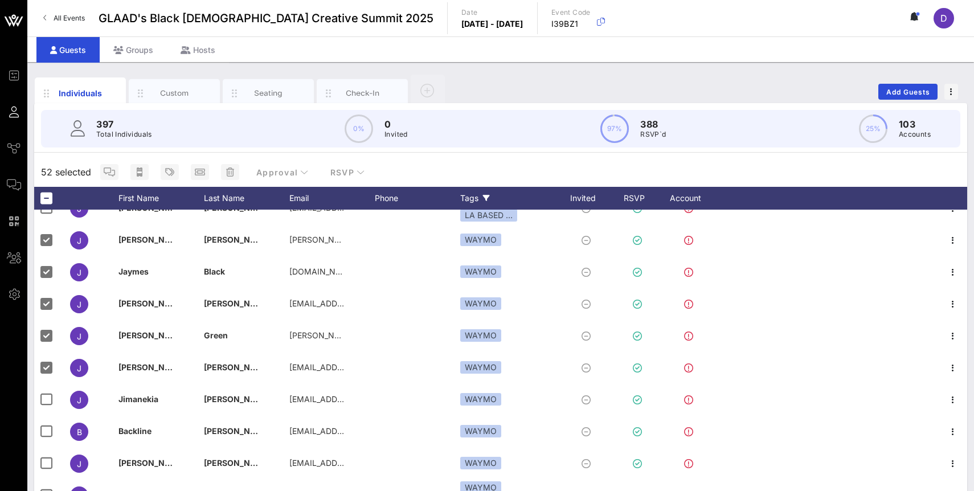
scroll to position [2764, 0]
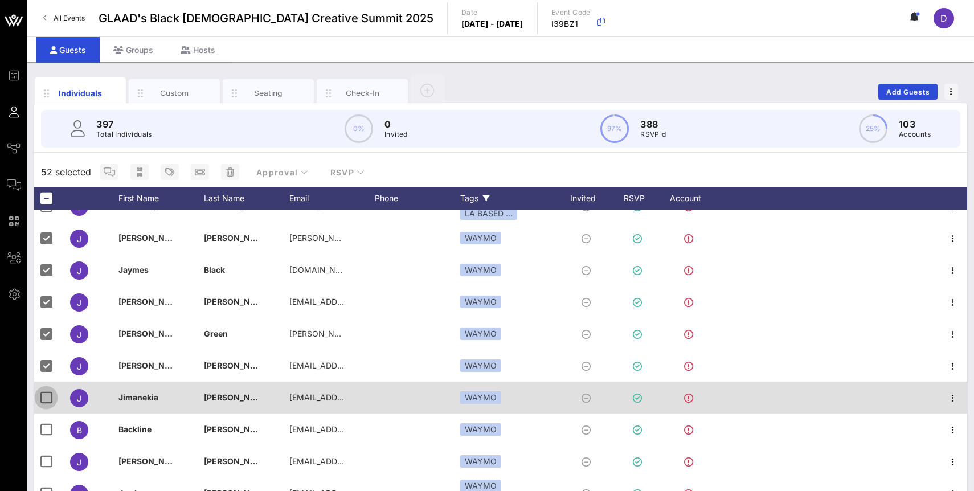
click at [46, 392] on div at bounding box center [45, 397] width 19 height 19
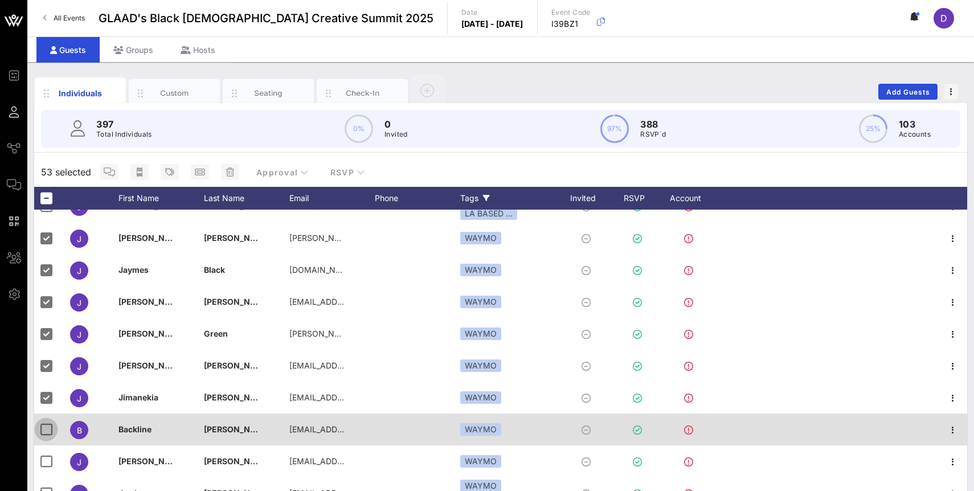
click at [46, 425] on div at bounding box center [45, 429] width 19 height 19
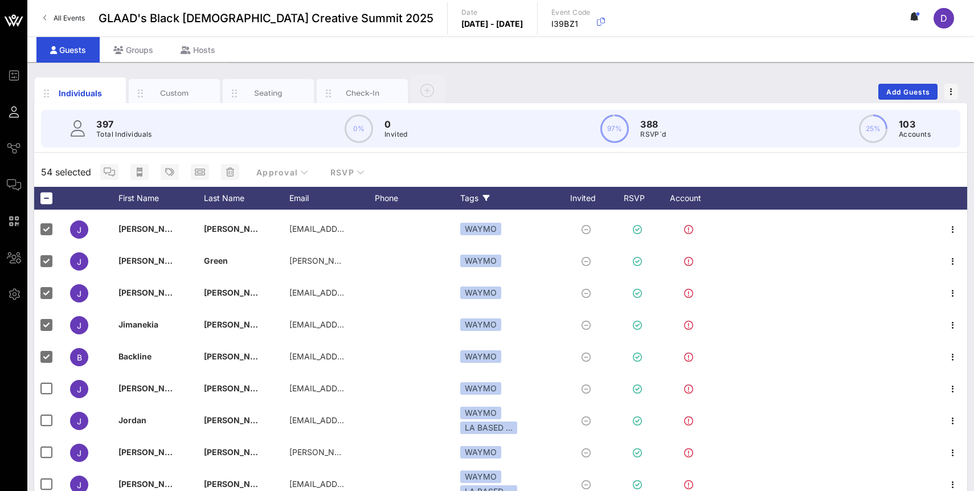
scroll to position [2844, 0]
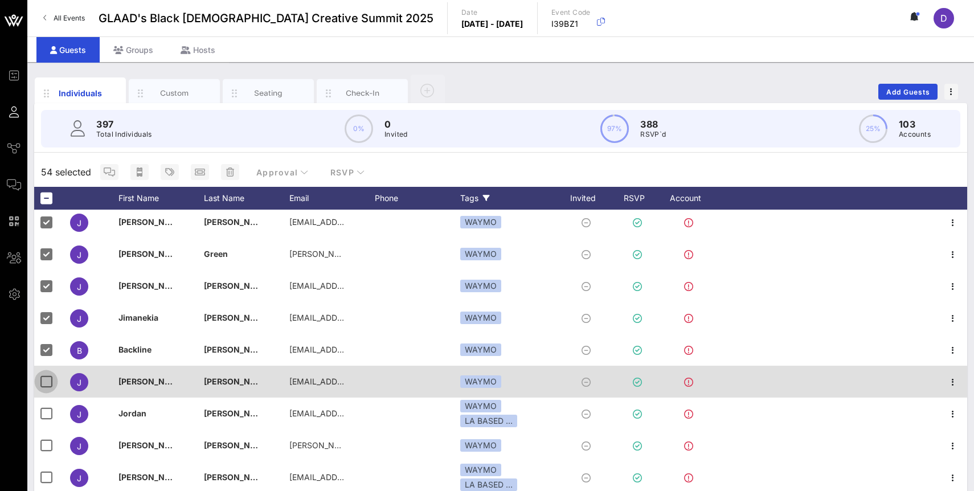
click at [47, 382] on div at bounding box center [45, 381] width 19 height 19
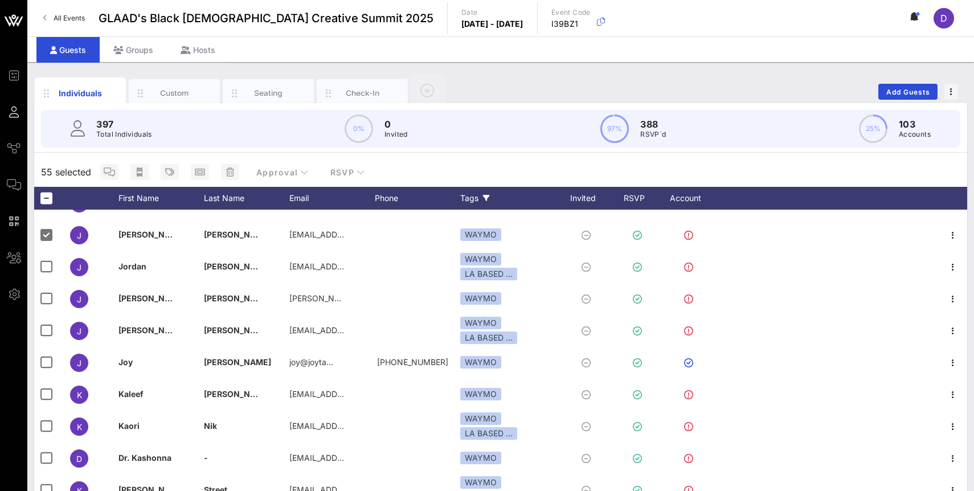
scroll to position [3041, 0]
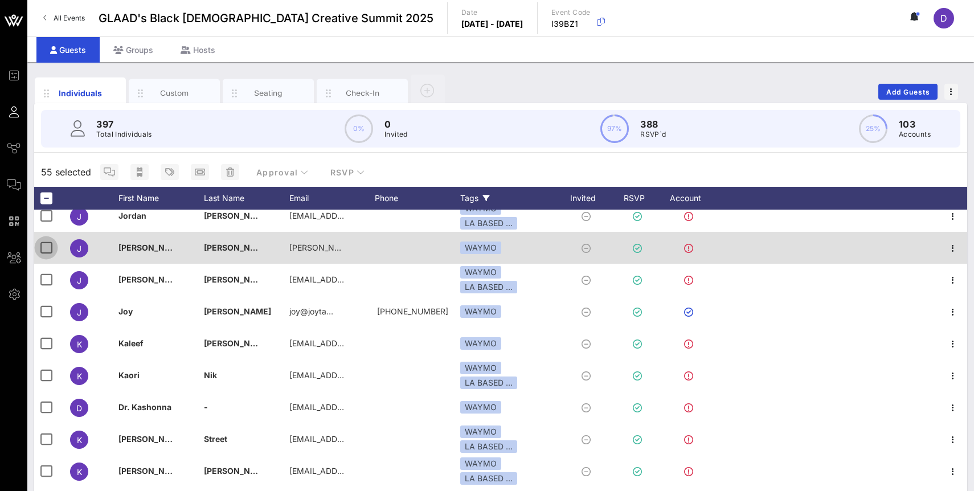
click at [48, 250] on div at bounding box center [45, 247] width 19 height 19
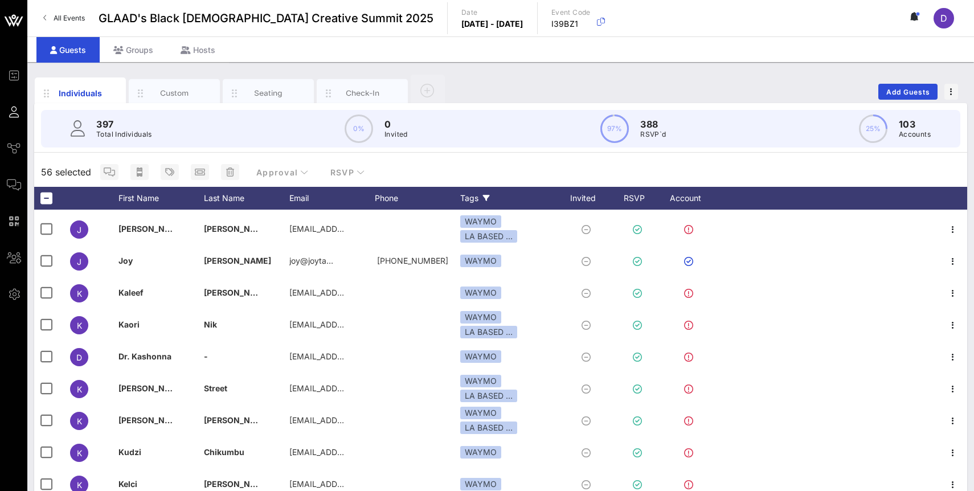
scroll to position [3095, 0]
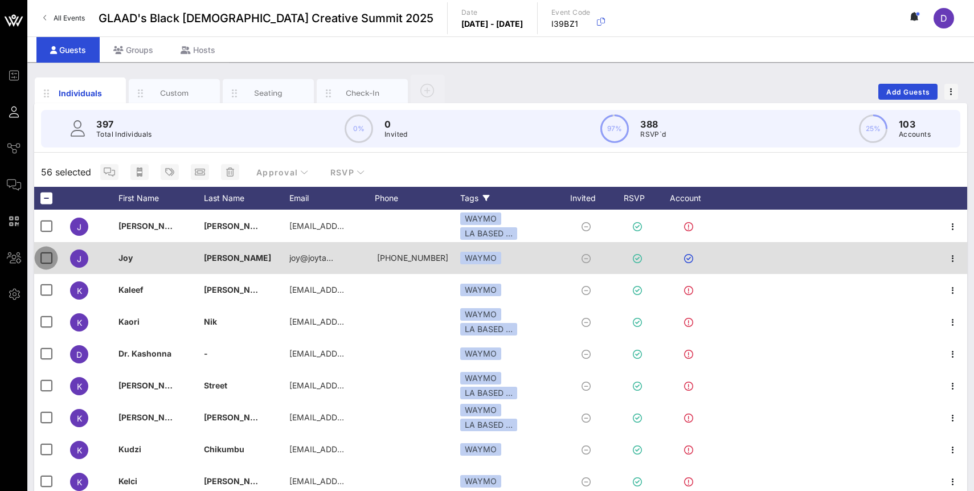
click at [47, 259] on div at bounding box center [45, 257] width 19 height 19
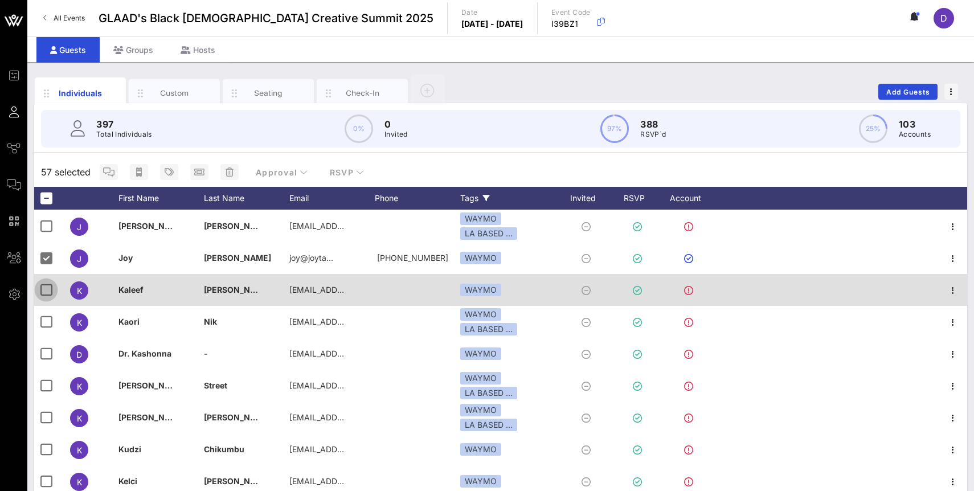
click at [43, 292] on div at bounding box center [45, 289] width 19 height 19
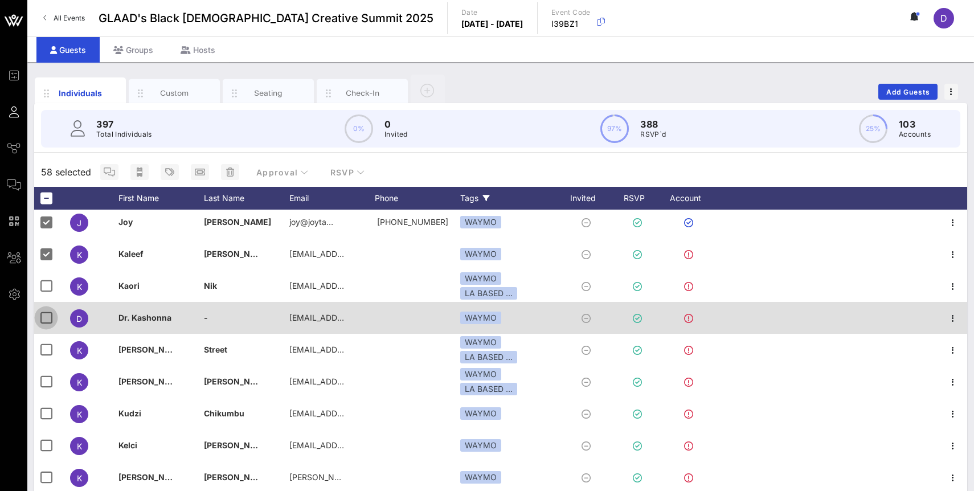
click at [44, 317] on div at bounding box center [45, 317] width 19 height 19
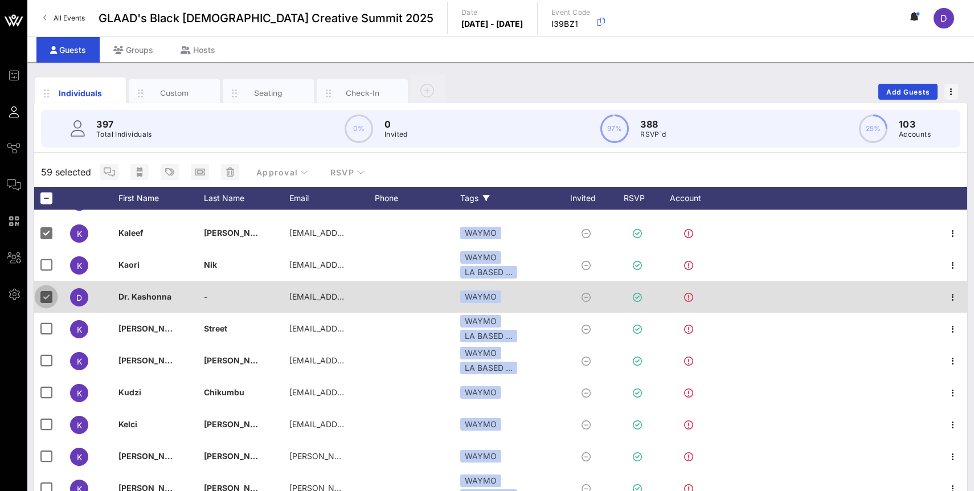
scroll to position [3167, 0]
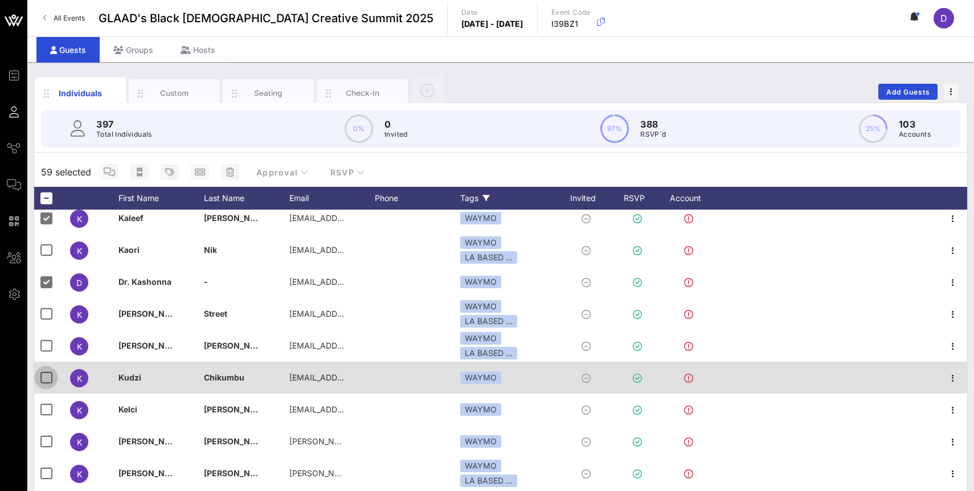
click at [42, 377] on div at bounding box center [45, 377] width 19 height 19
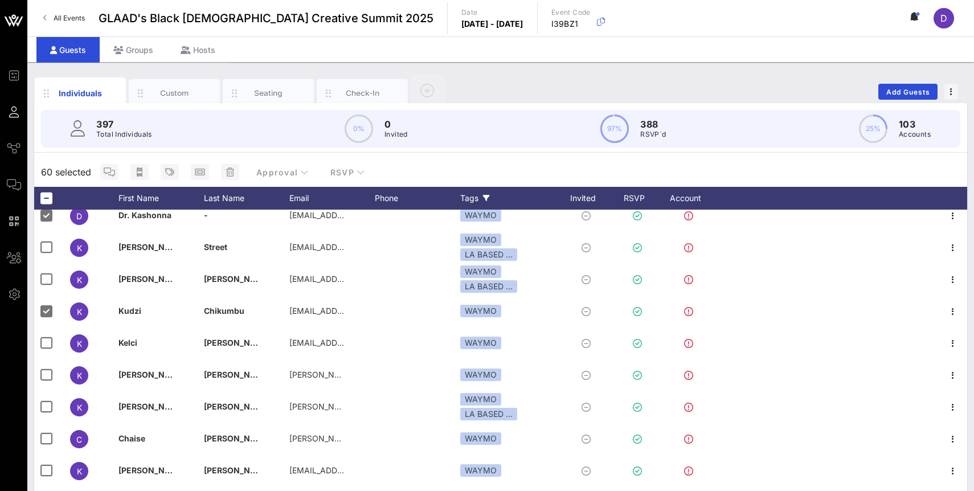
scroll to position [3240, 0]
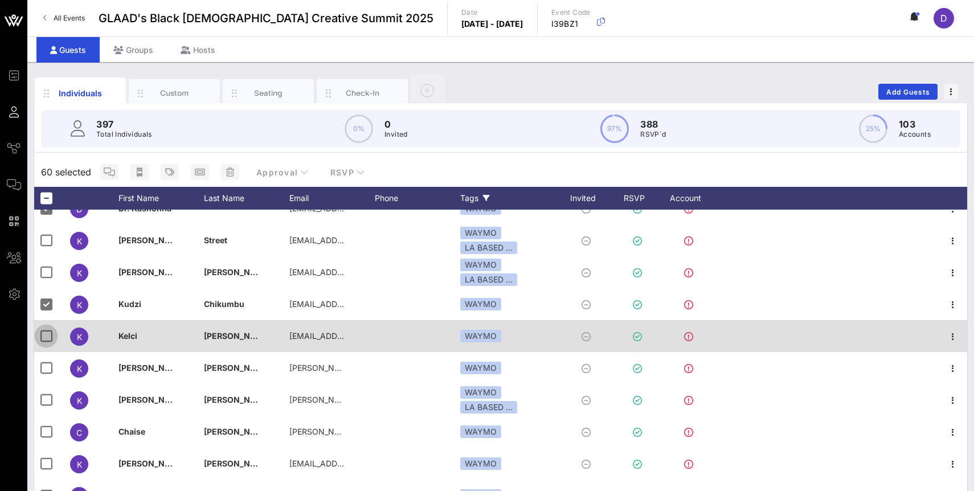
click at [47, 336] on div at bounding box center [45, 336] width 19 height 19
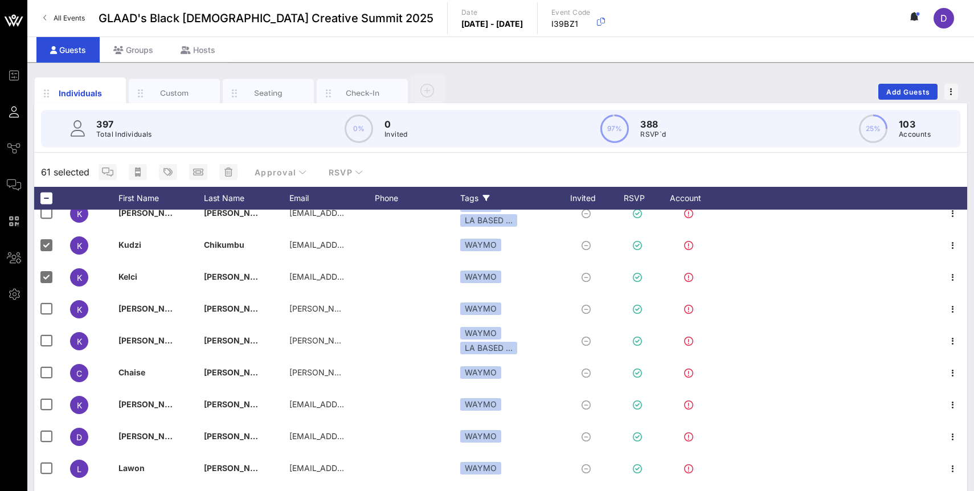
scroll to position [3301, 0]
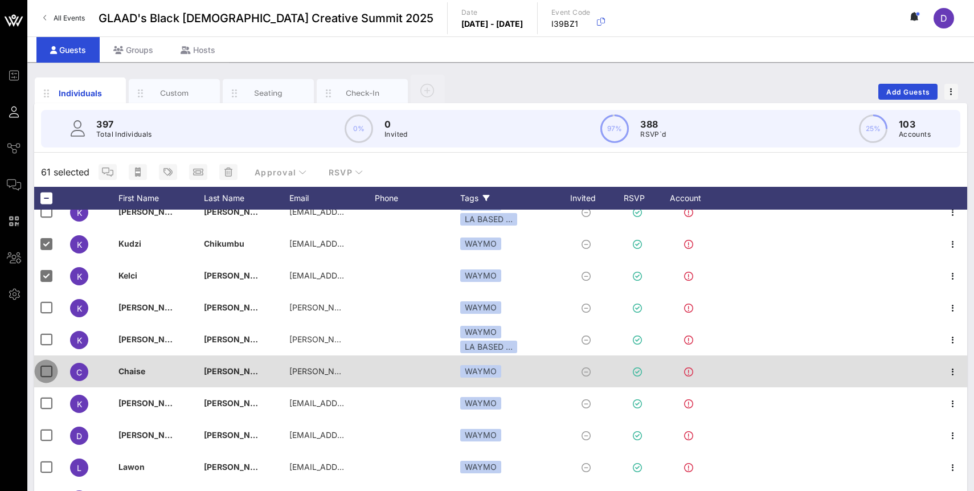
click at [46, 378] on div at bounding box center [45, 371] width 19 height 19
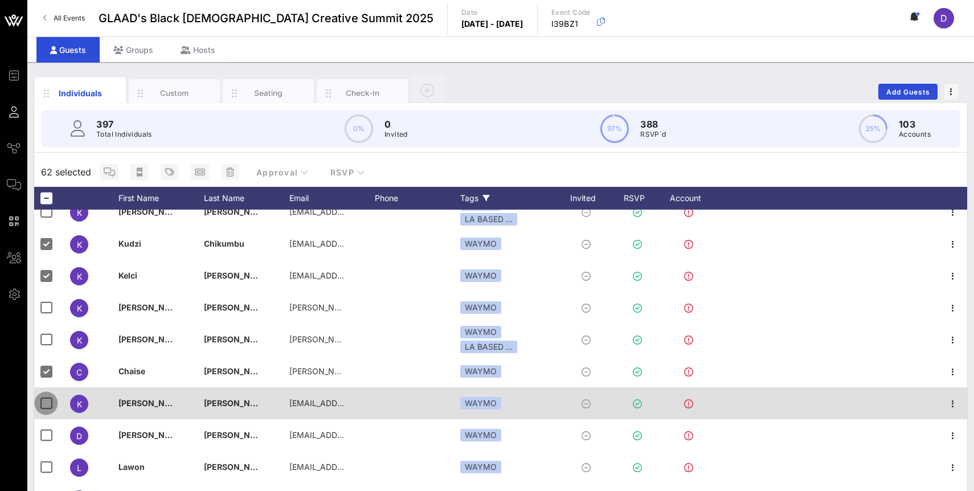
click at [46, 403] on div at bounding box center [45, 403] width 19 height 19
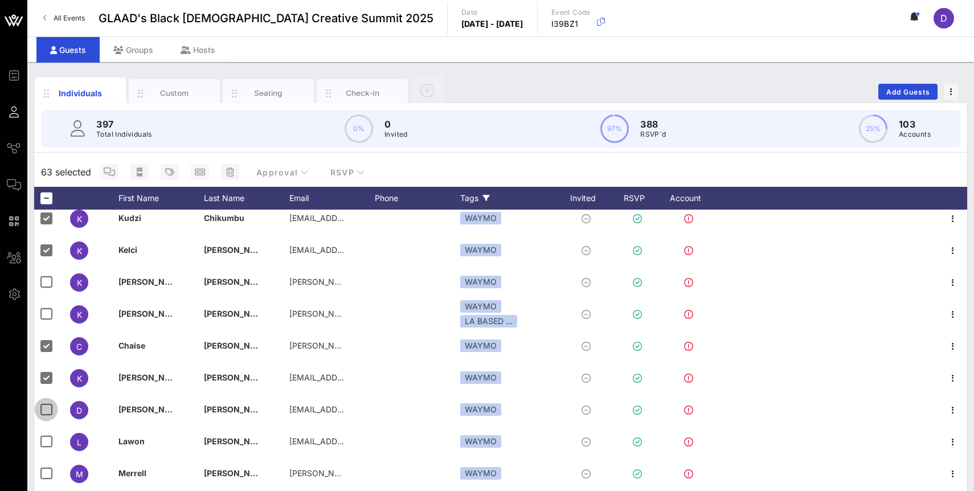
click at [46, 403] on div at bounding box center [45, 409] width 19 height 19
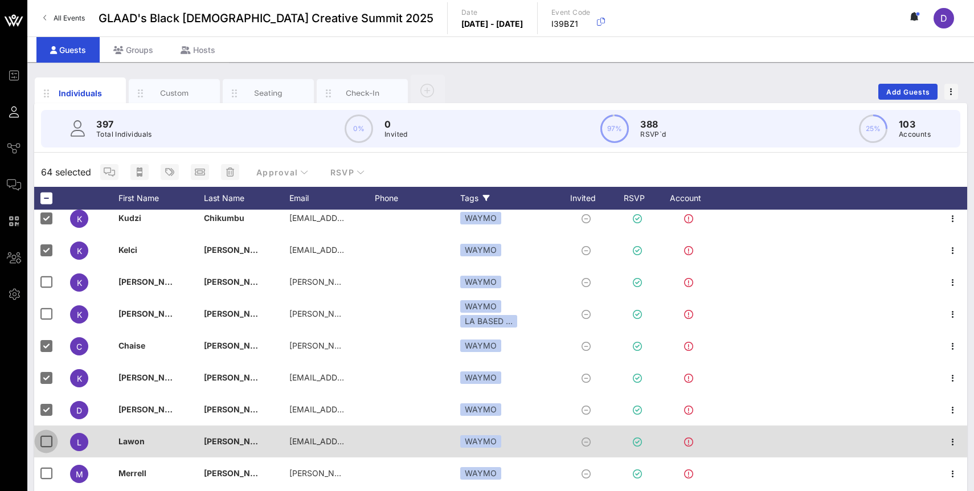
click at [46, 438] on div at bounding box center [45, 441] width 19 height 19
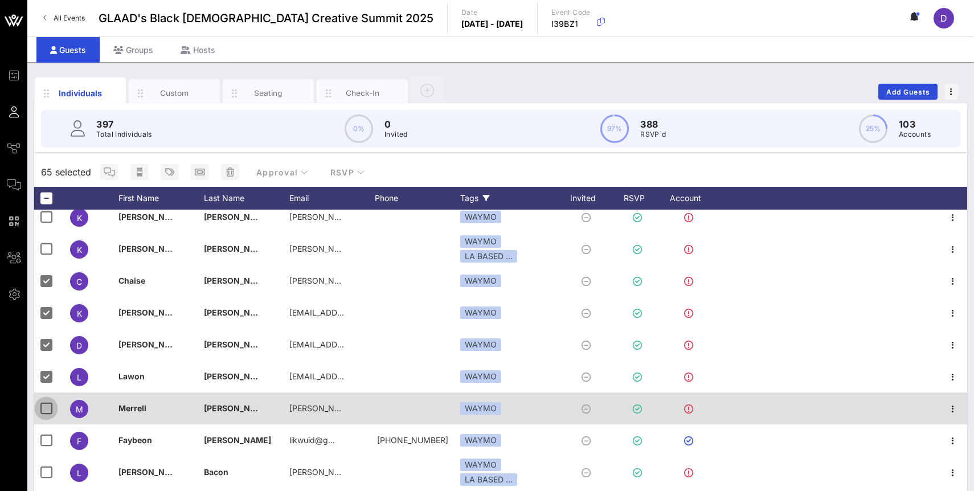
click at [47, 407] on div at bounding box center [45, 408] width 19 height 19
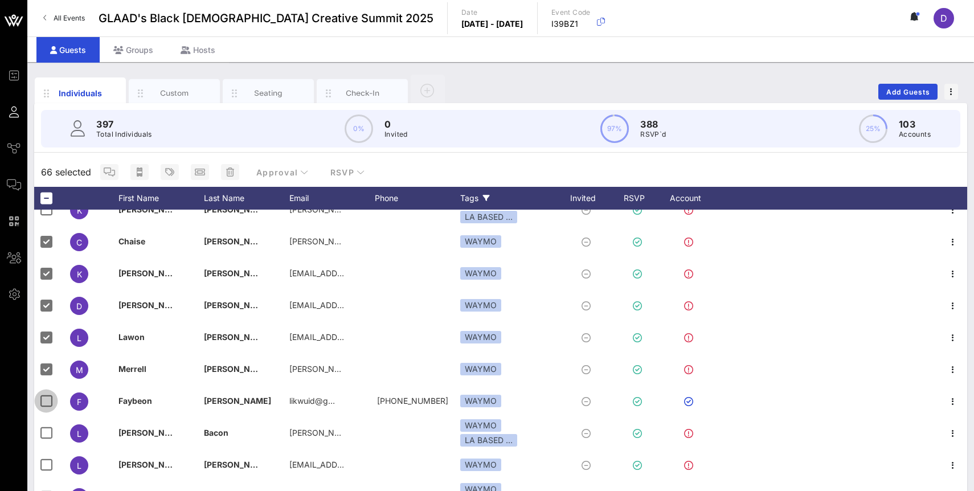
click at [47, 407] on div at bounding box center [45, 400] width 19 height 19
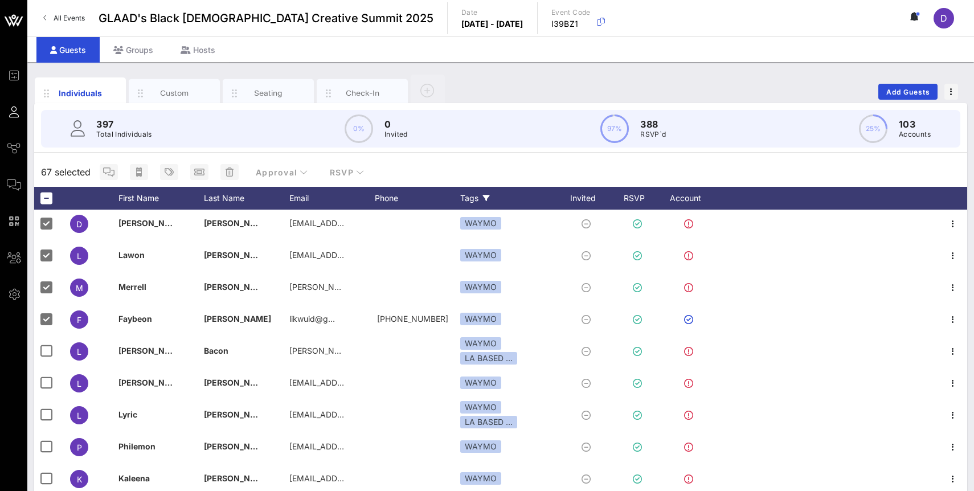
scroll to position [3515, 0]
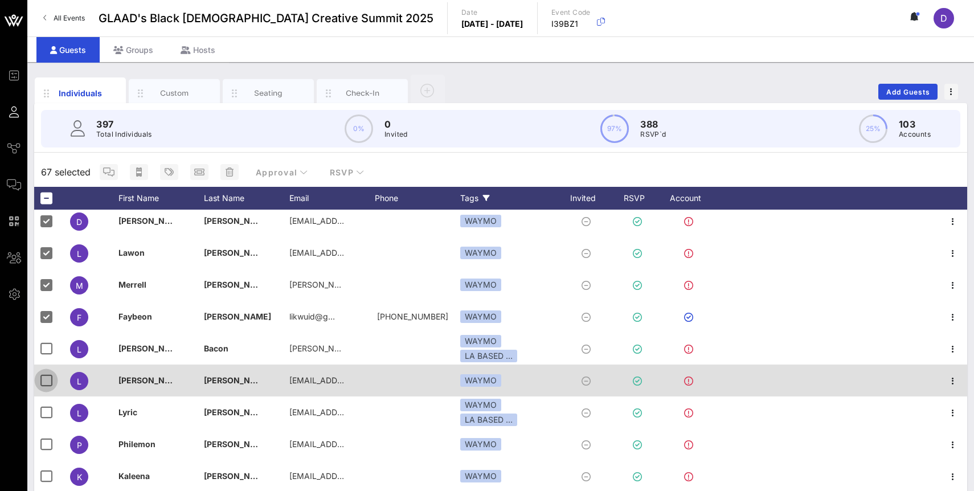
click at [50, 384] on div at bounding box center [45, 380] width 19 height 19
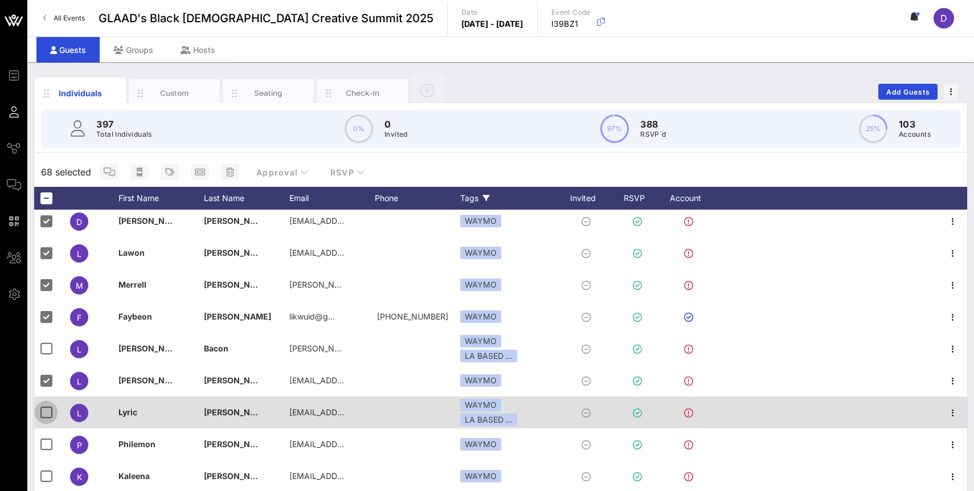
click at [50, 407] on div at bounding box center [45, 412] width 19 height 19
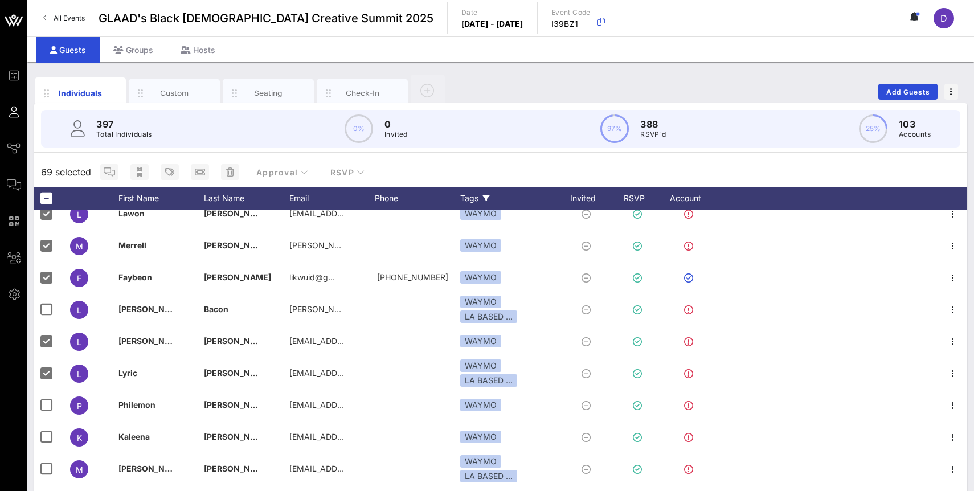
scroll to position [3555, 0]
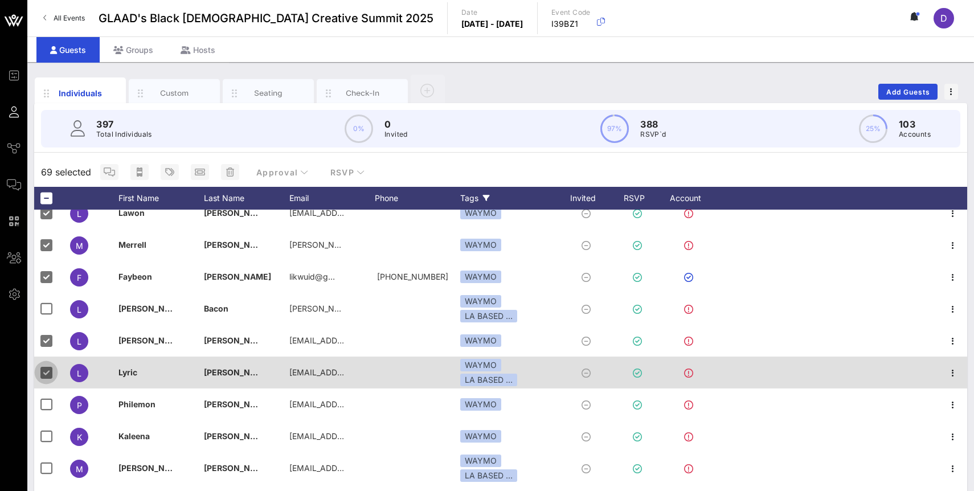
click at [48, 369] on div at bounding box center [45, 372] width 19 height 19
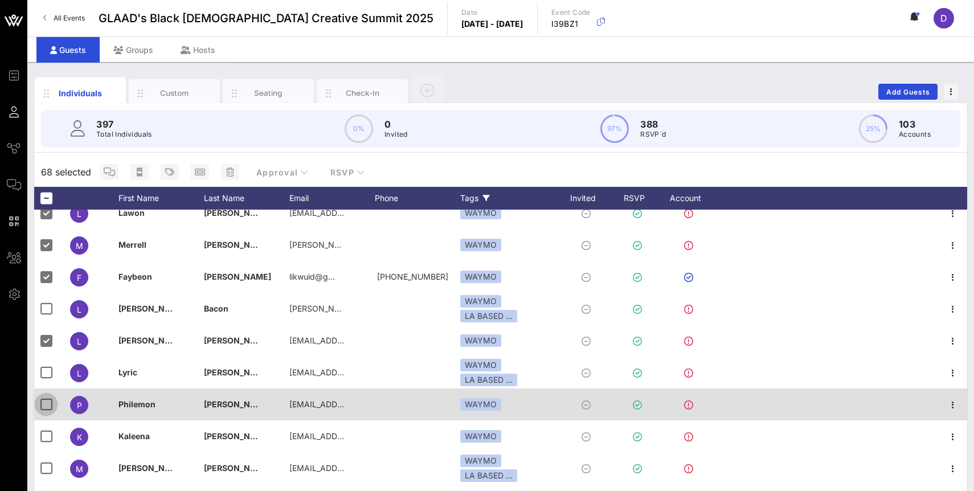
click at [46, 407] on div at bounding box center [45, 404] width 19 height 19
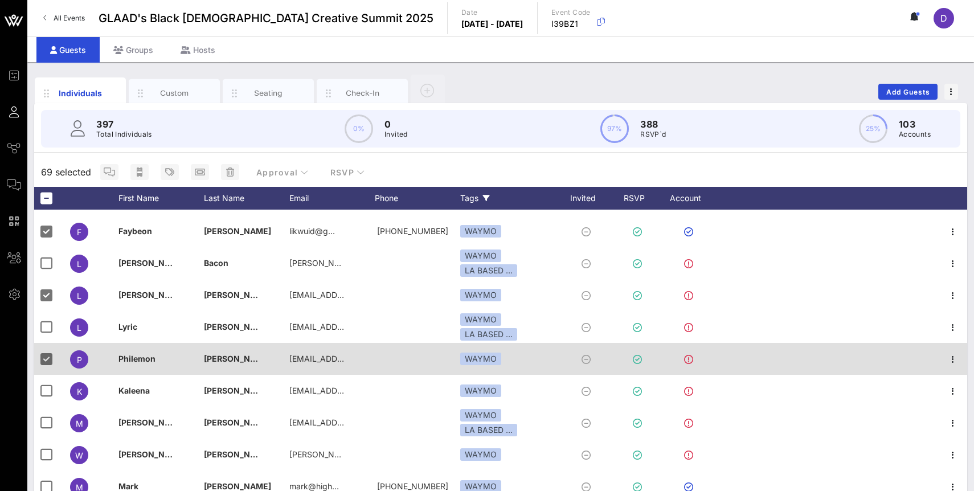
scroll to position [3615, 0]
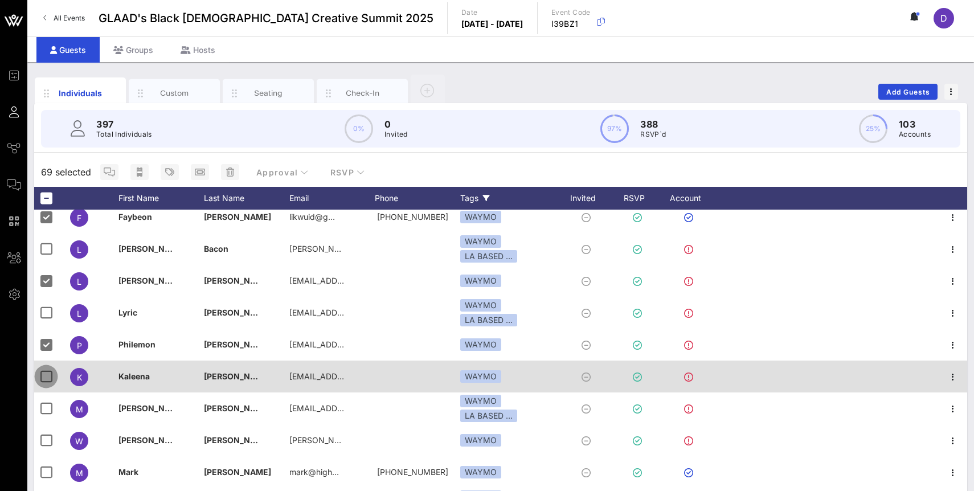
click at [49, 375] on div at bounding box center [45, 376] width 19 height 19
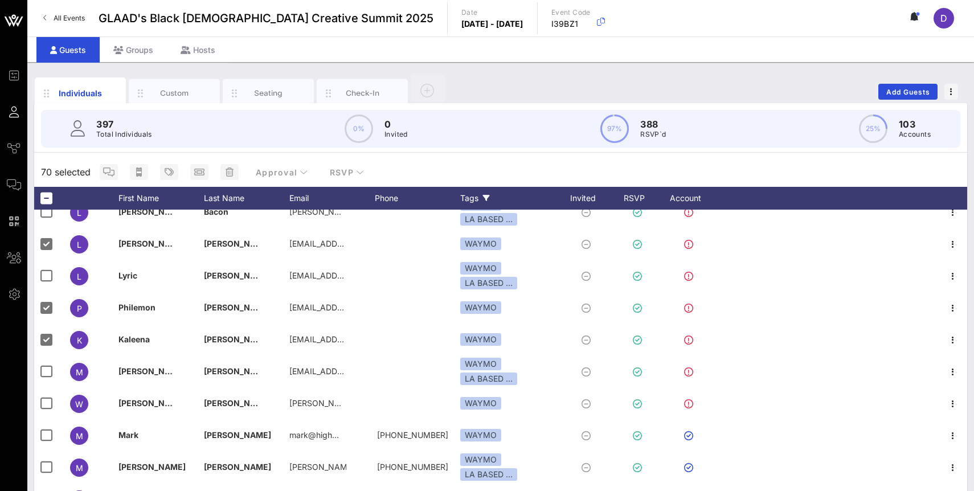
scroll to position [3658, 0]
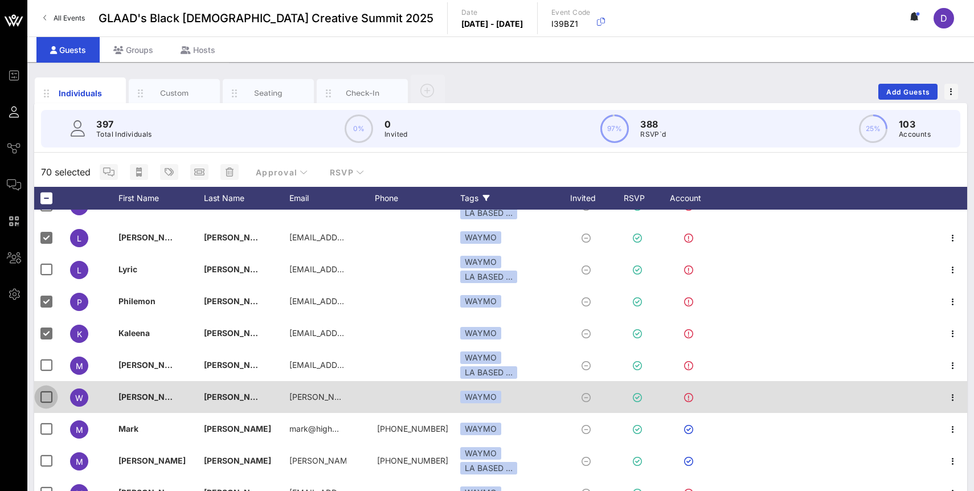
click at [45, 396] on div at bounding box center [45, 397] width 19 height 19
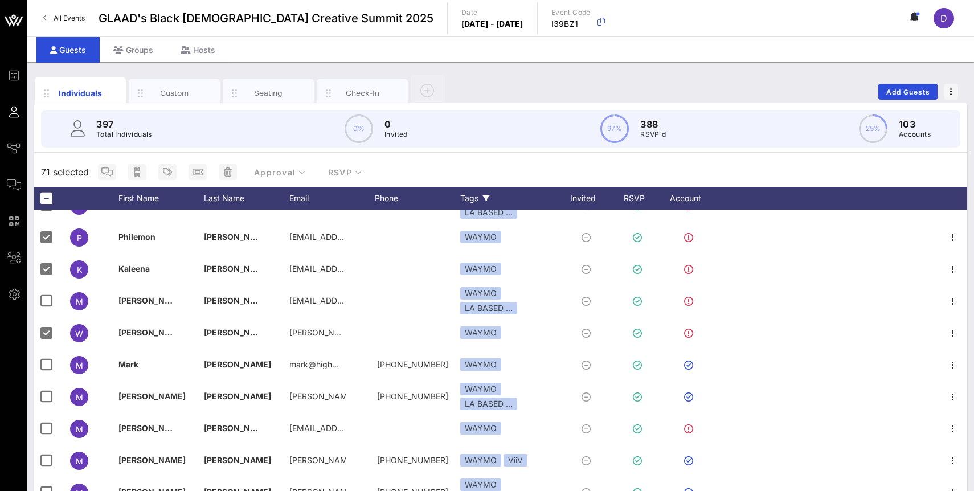
scroll to position [3724, 0]
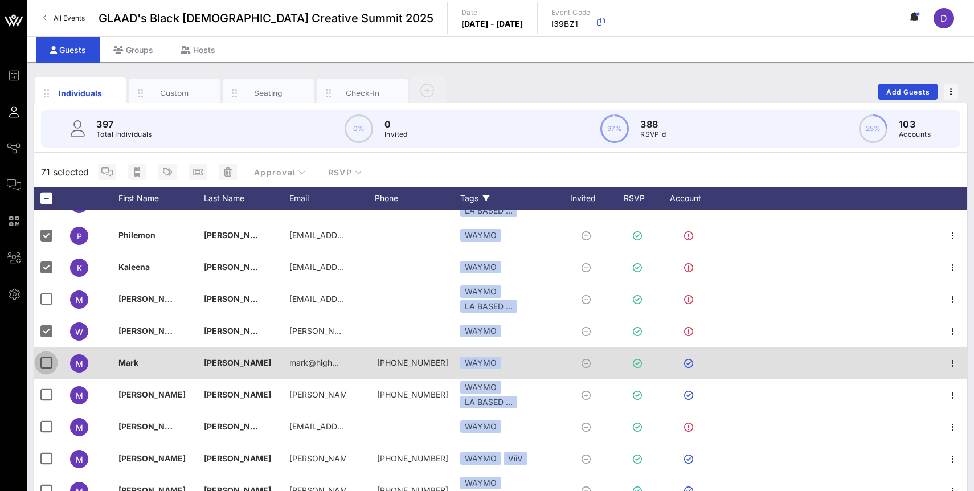
click at [44, 365] on div at bounding box center [45, 362] width 19 height 19
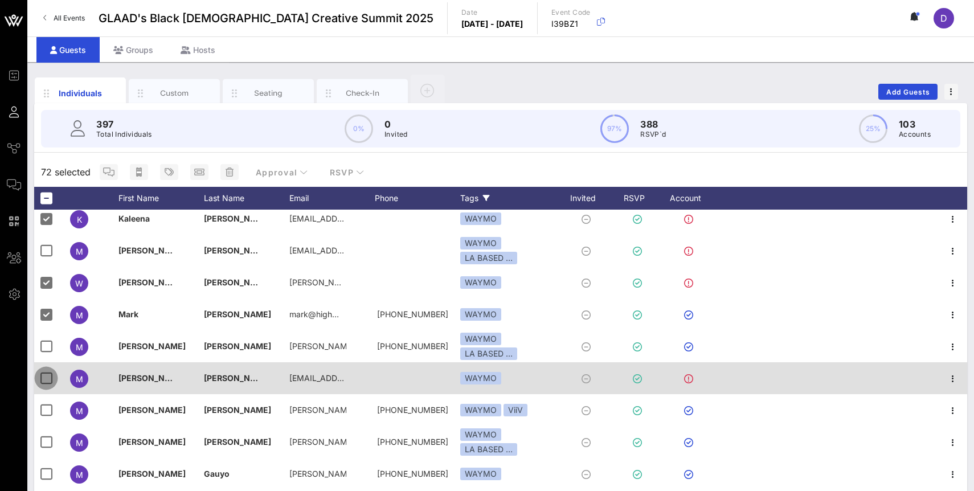
click at [44, 380] on div at bounding box center [45, 378] width 19 height 19
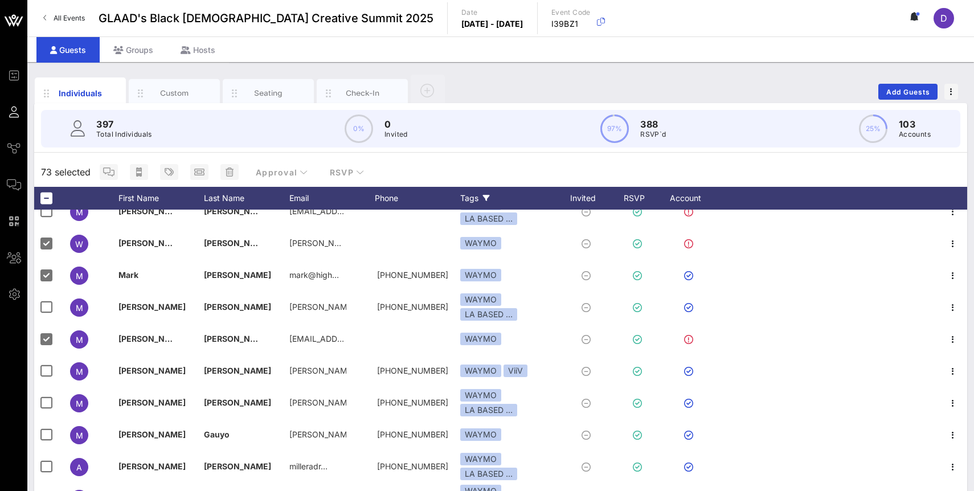
scroll to position [3813, 0]
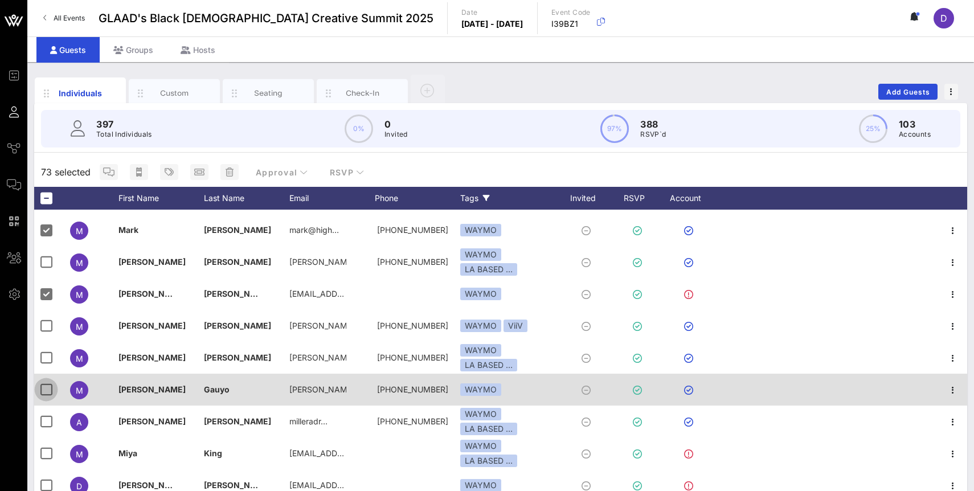
click at [43, 390] on div at bounding box center [45, 389] width 19 height 19
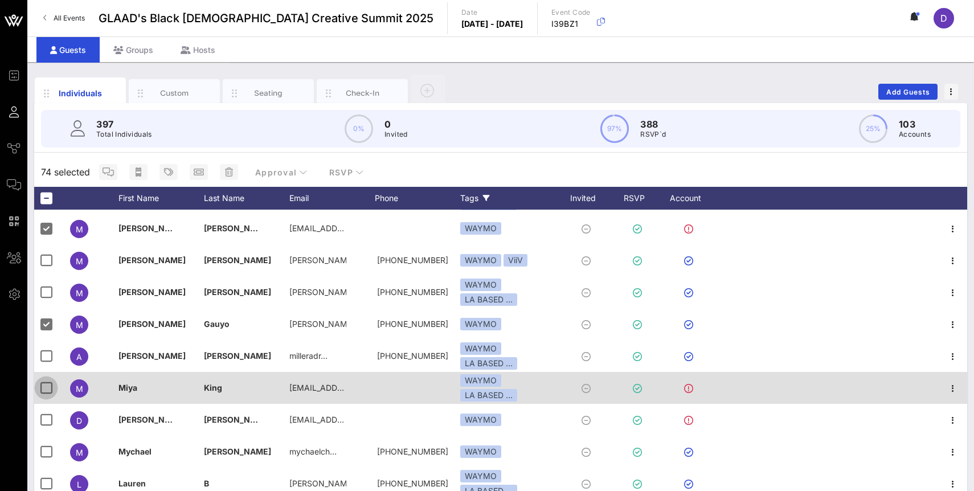
click at [43, 420] on div at bounding box center [45, 419] width 19 height 19
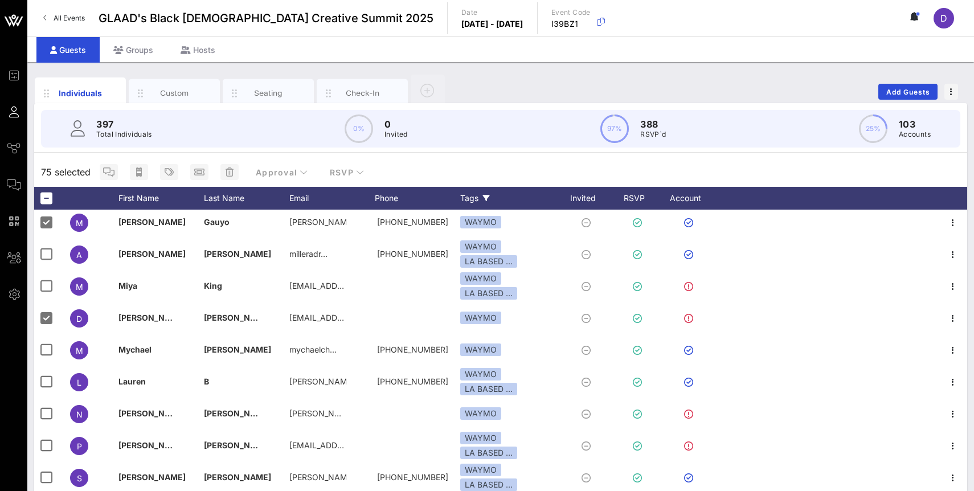
scroll to position [4031, 0]
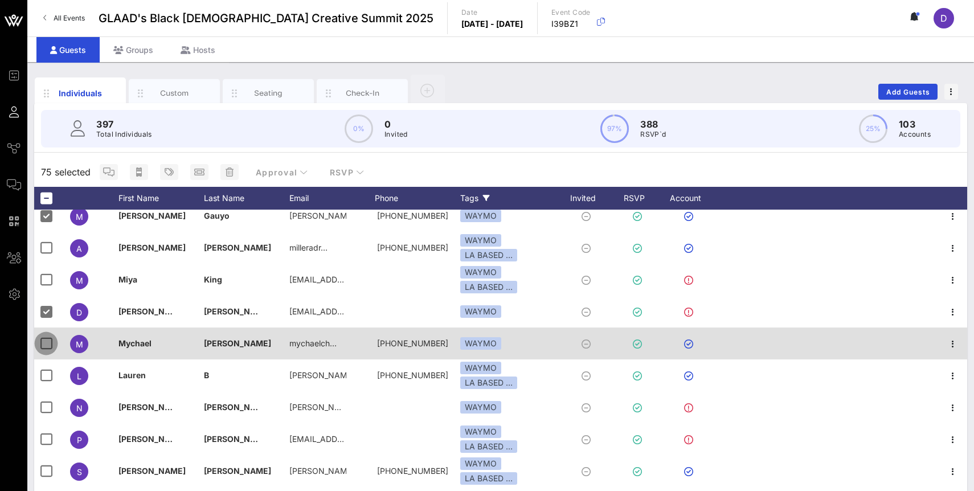
click at [45, 348] on div at bounding box center [45, 343] width 19 height 19
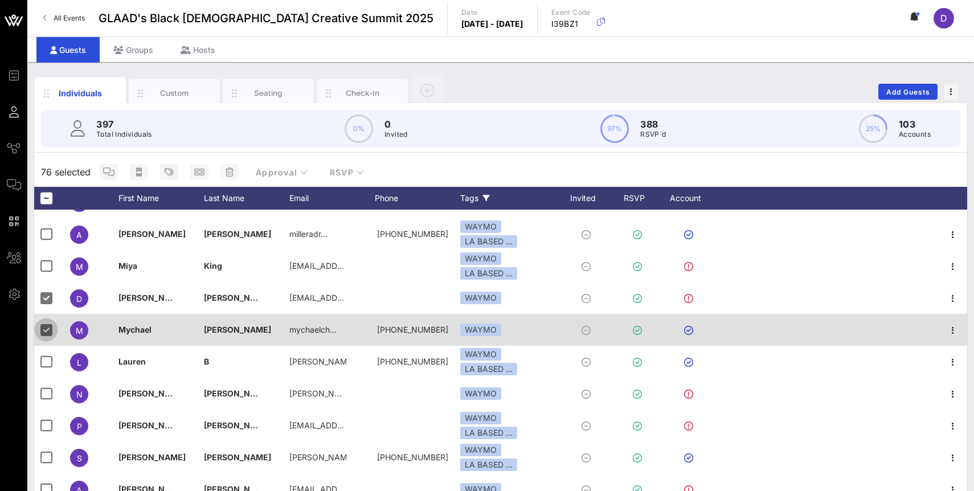
scroll to position [4054, 0]
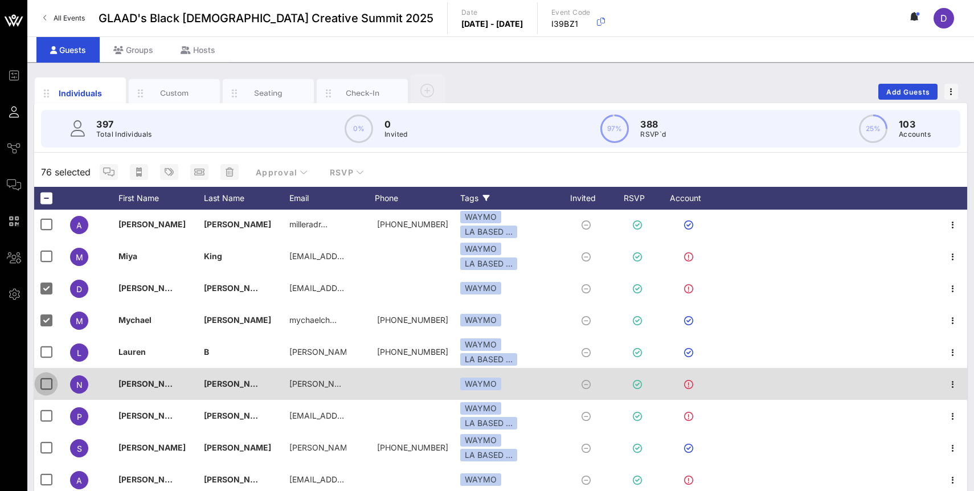
click at [49, 382] on div at bounding box center [45, 383] width 19 height 19
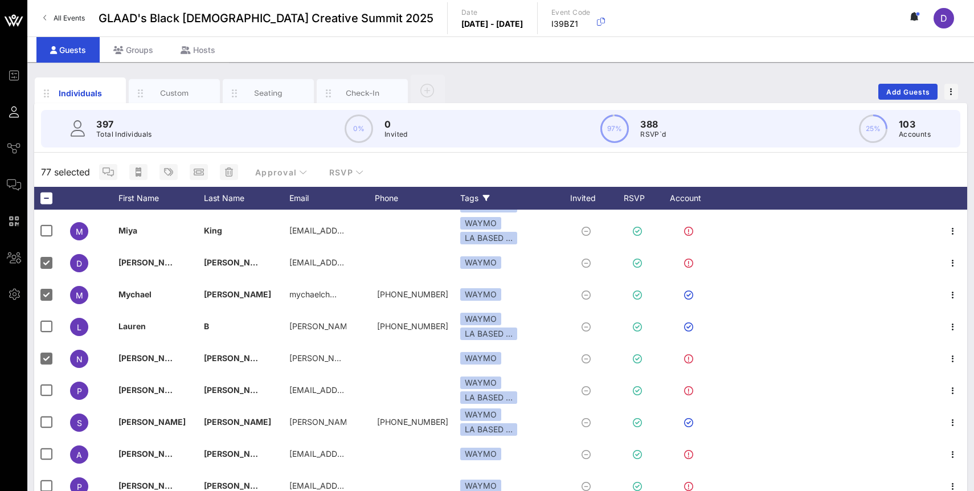
scroll to position [4090, 0]
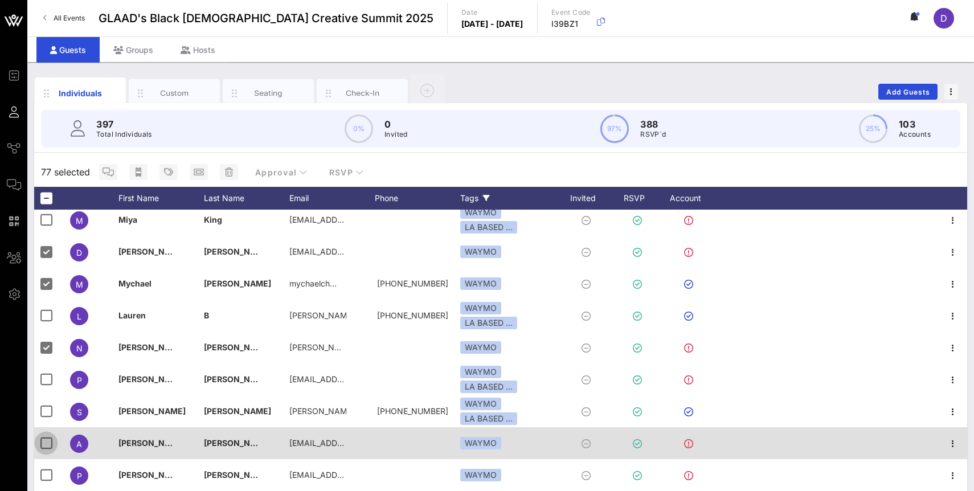
click at [46, 443] on div at bounding box center [45, 443] width 19 height 19
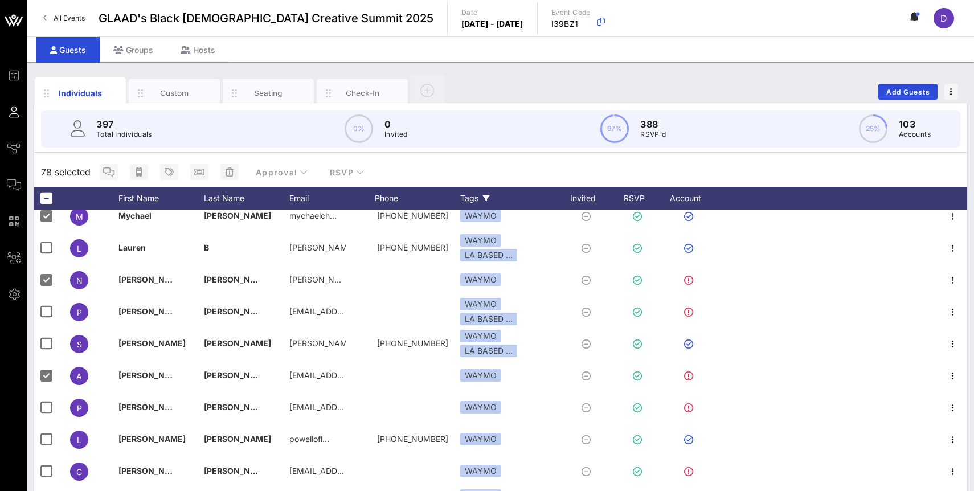
scroll to position [4185, 0]
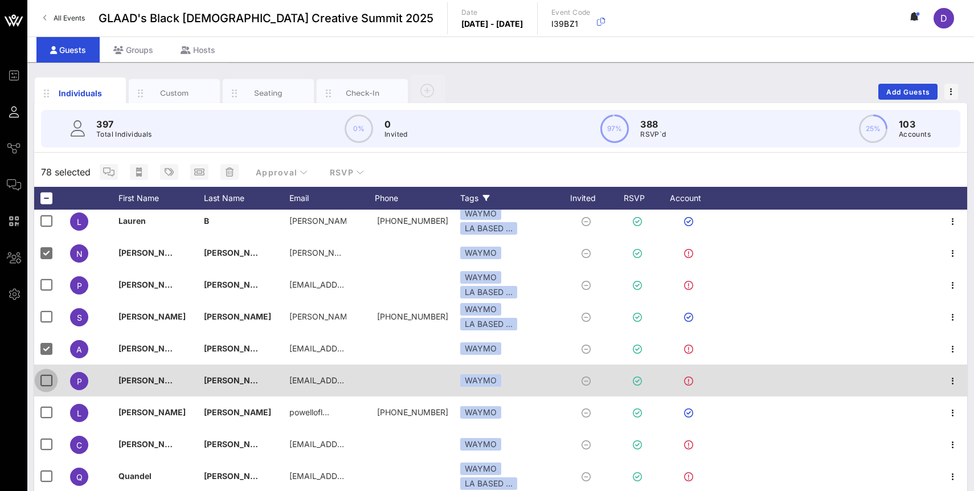
click at [46, 385] on div at bounding box center [45, 380] width 19 height 19
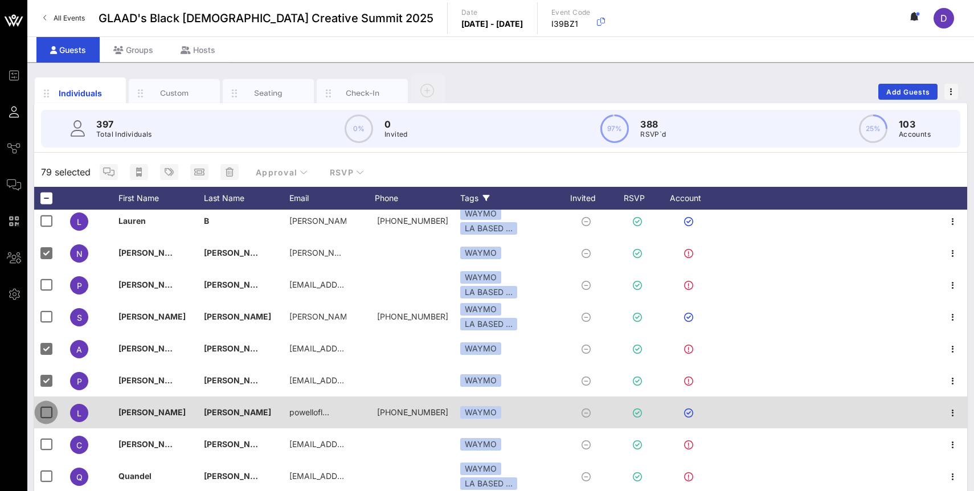
click at [46, 412] on div at bounding box center [45, 412] width 19 height 19
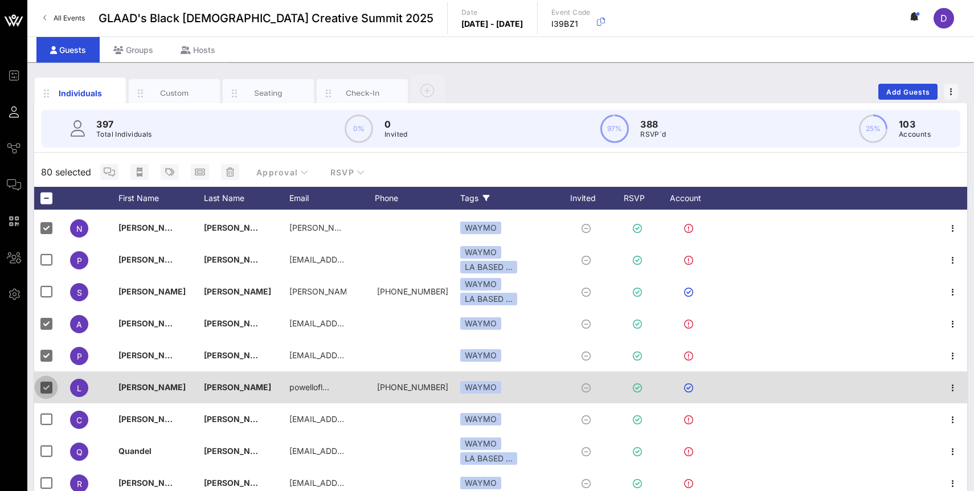
click at [46, 412] on div at bounding box center [45, 419] width 19 height 19
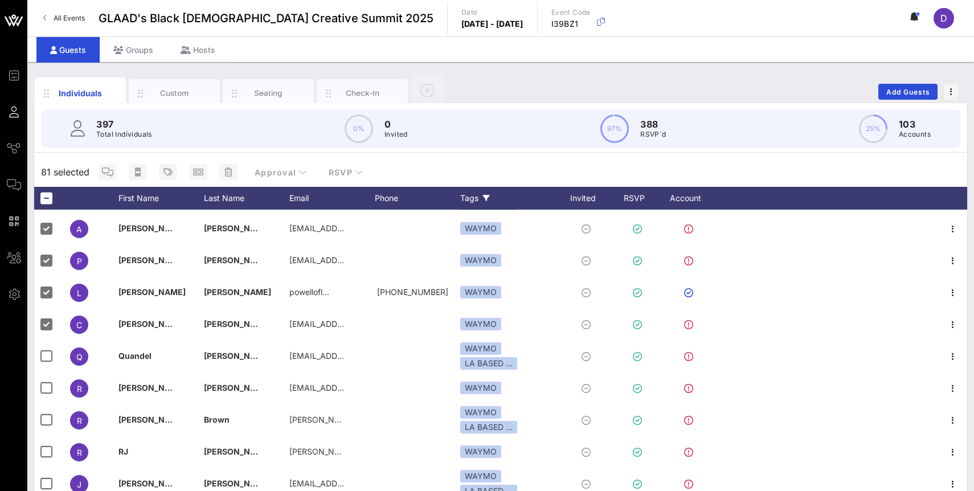
scroll to position [4360, 0]
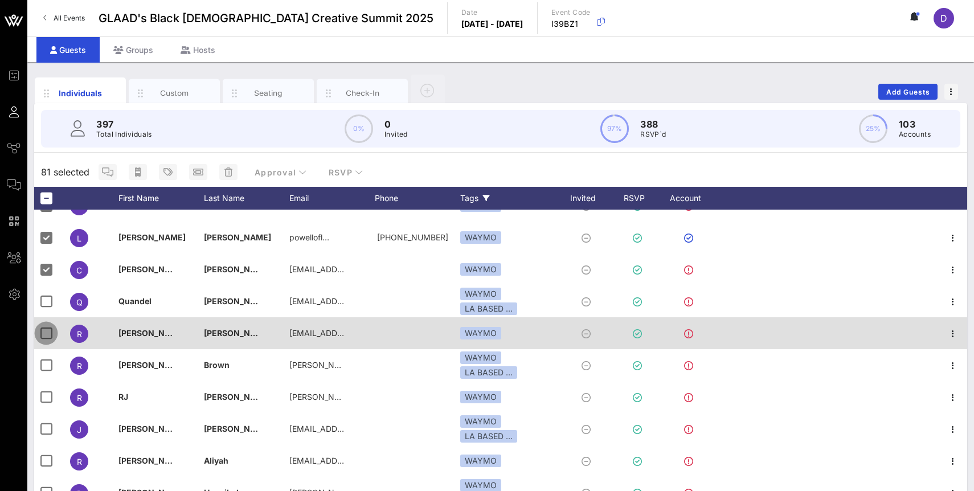
click at [45, 332] on div at bounding box center [45, 333] width 19 height 19
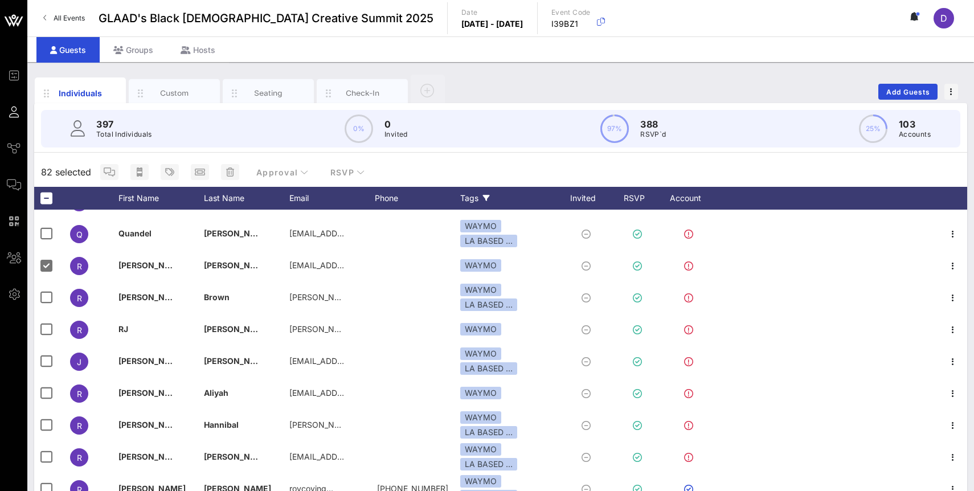
scroll to position [4434, 0]
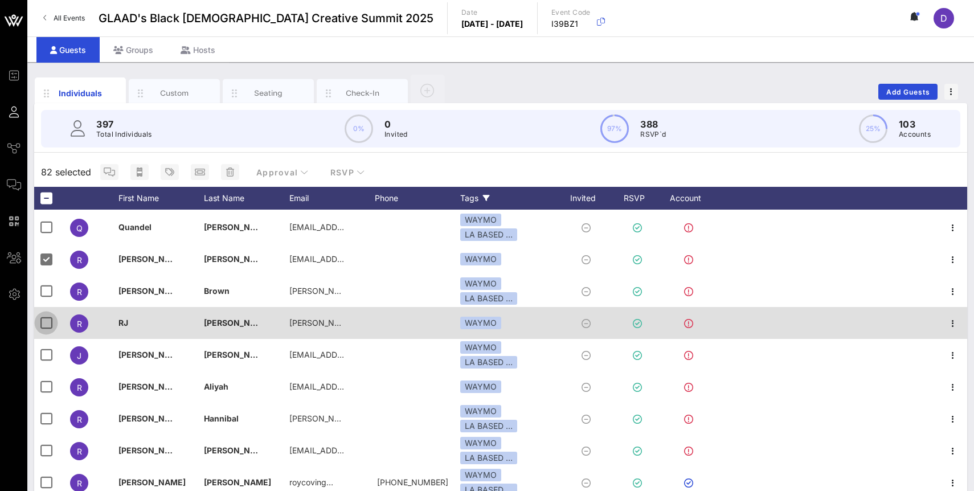
click at [46, 324] on div at bounding box center [45, 322] width 19 height 19
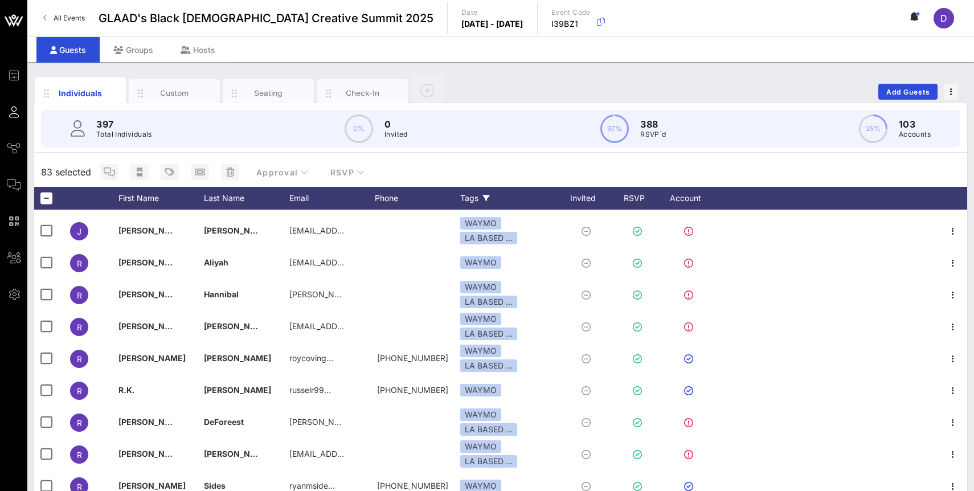
scroll to position [4562, 0]
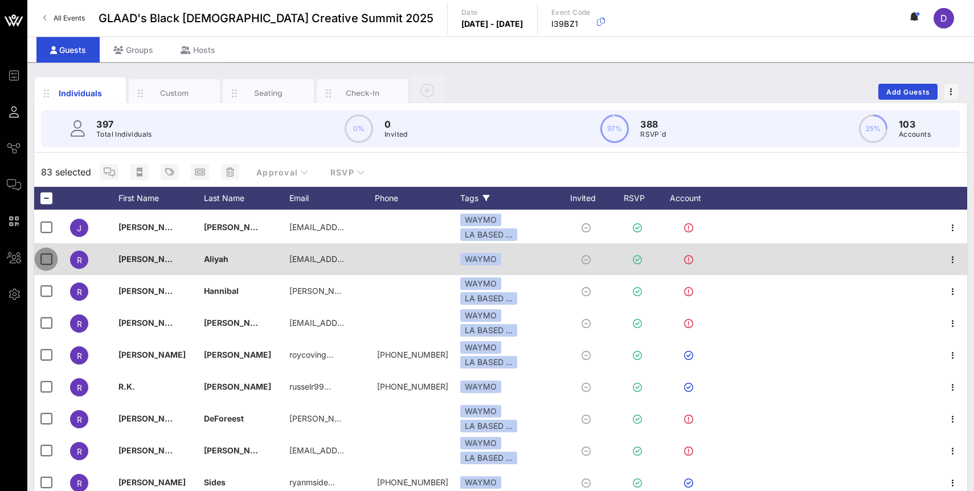
click at [43, 262] on div at bounding box center [45, 259] width 19 height 19
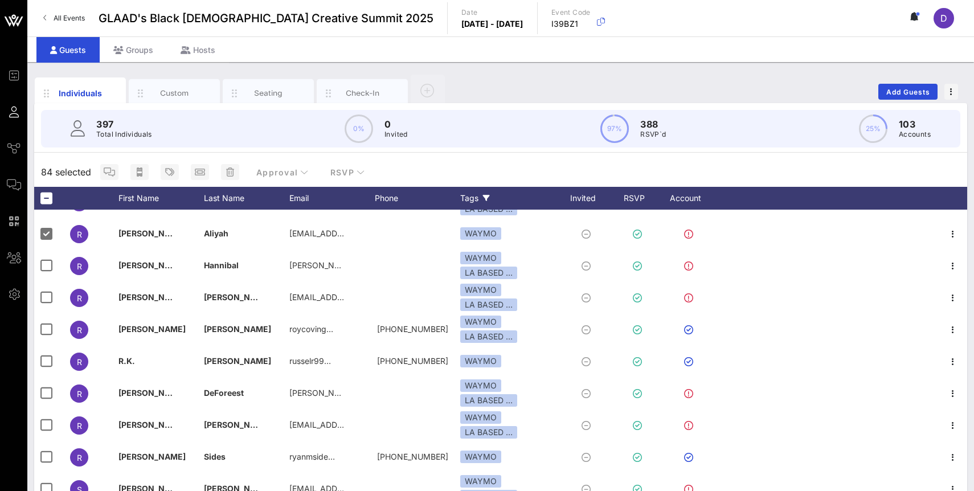
scroll to position [4617, 0]
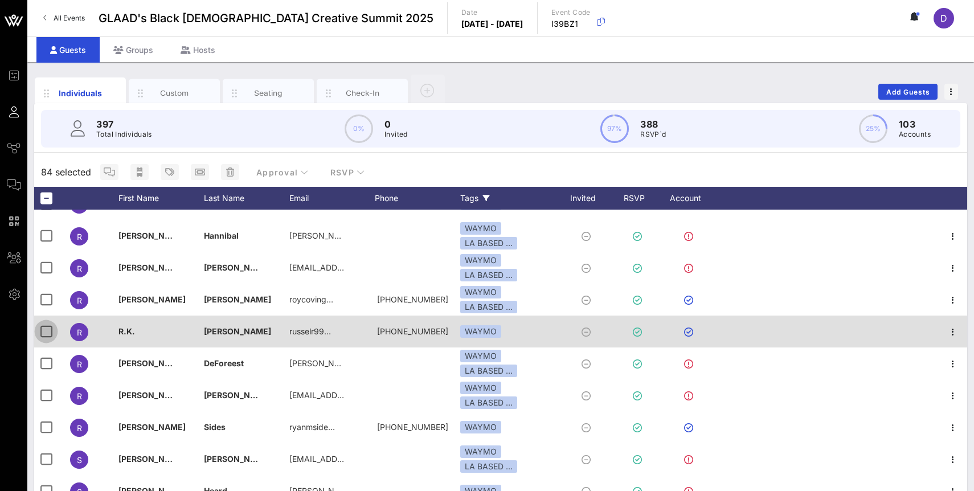
click at [40, 333] on div at bounding box center [45, 331] width 19 height 19
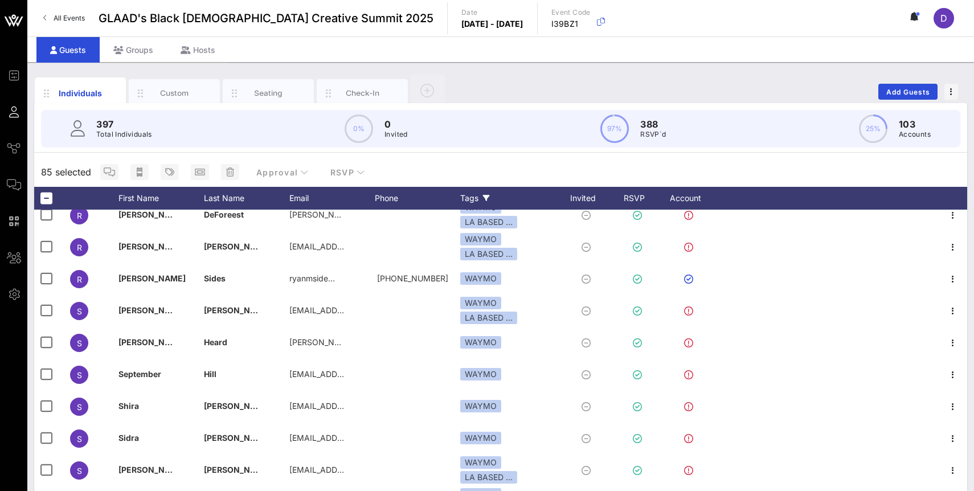
scroll to position [4768, 0]
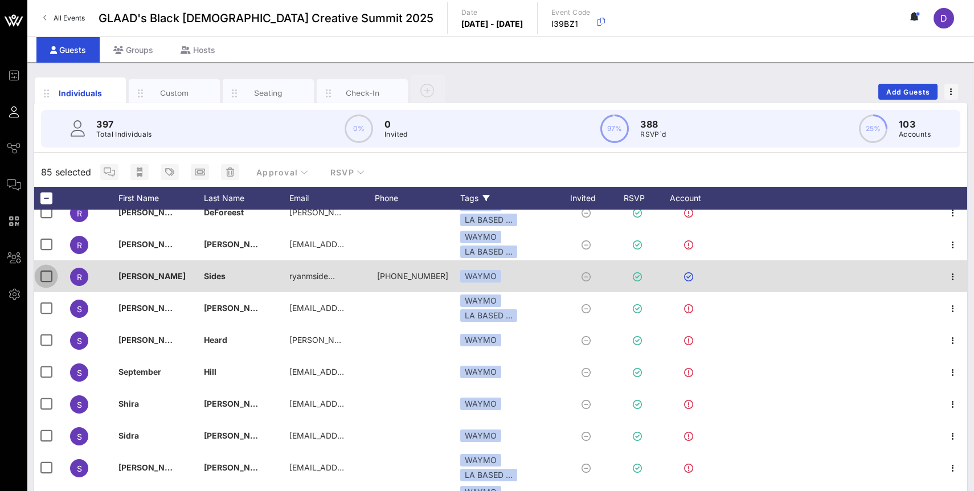
click at [42, 277] on div at bounding box center [45, 276] width 19 height 19
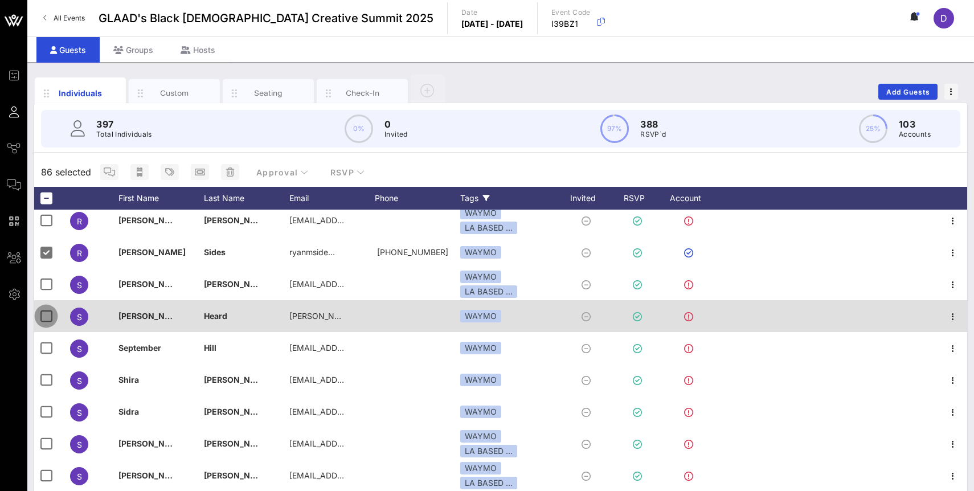
click at [43, 320] on div at bounding box center [45, 316] width 19 height 19
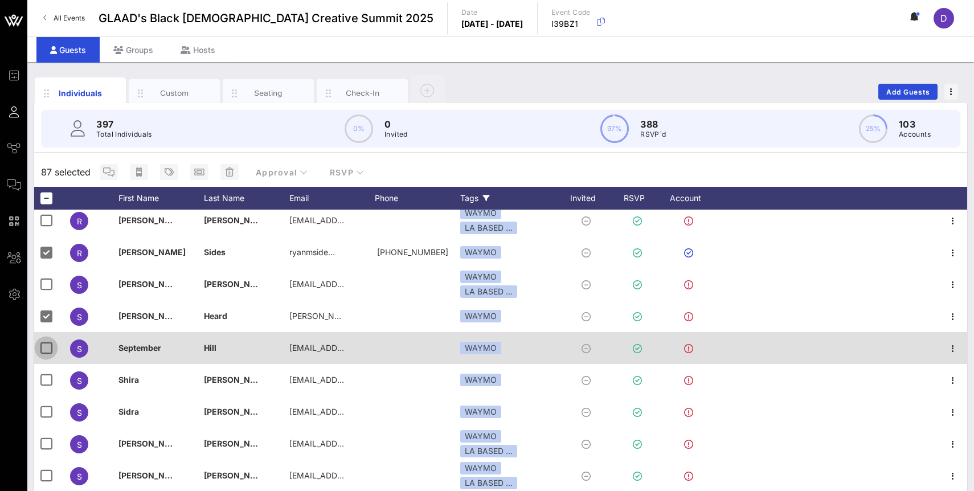
click at [43, 356] on div at bounding box center [45, 347] width 19 height 19
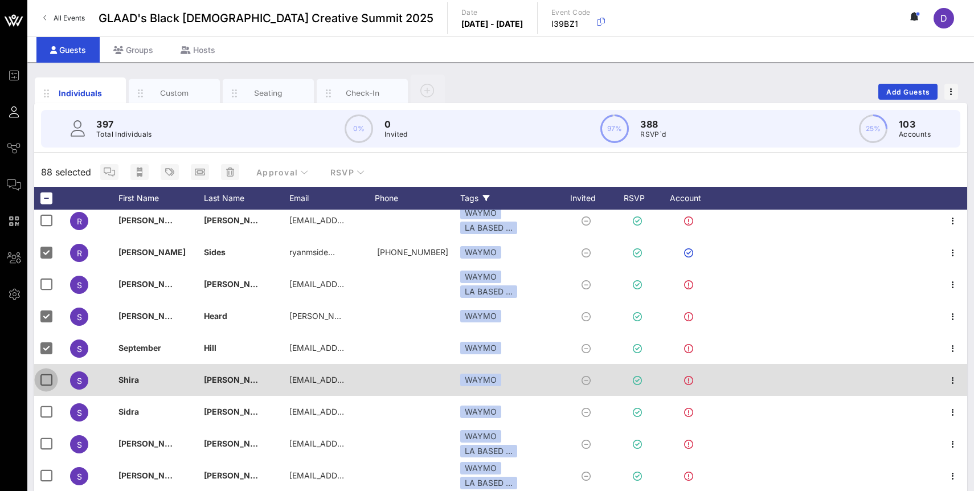
click at [48, 381] on div at bounding box center [45, 379] width 19 height 19
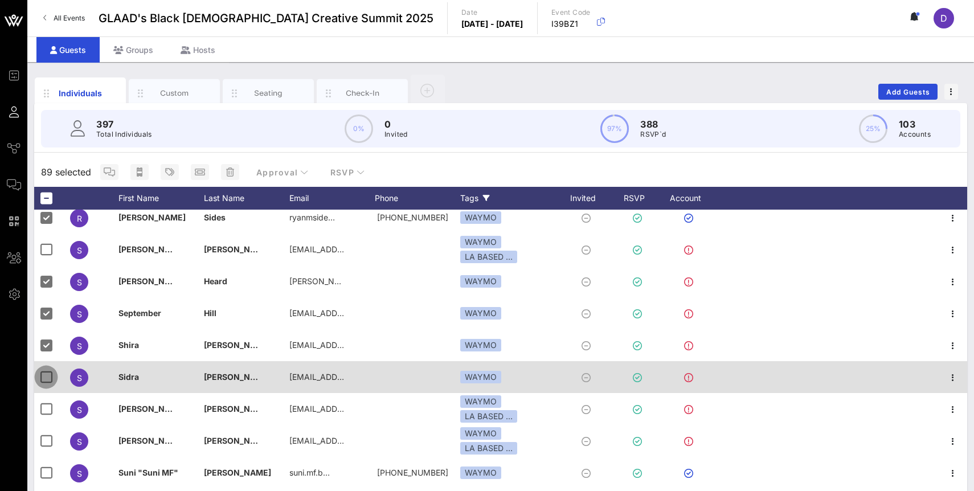
click at [49, 368] on div at bounding box center [45, 377] width 19 height 19
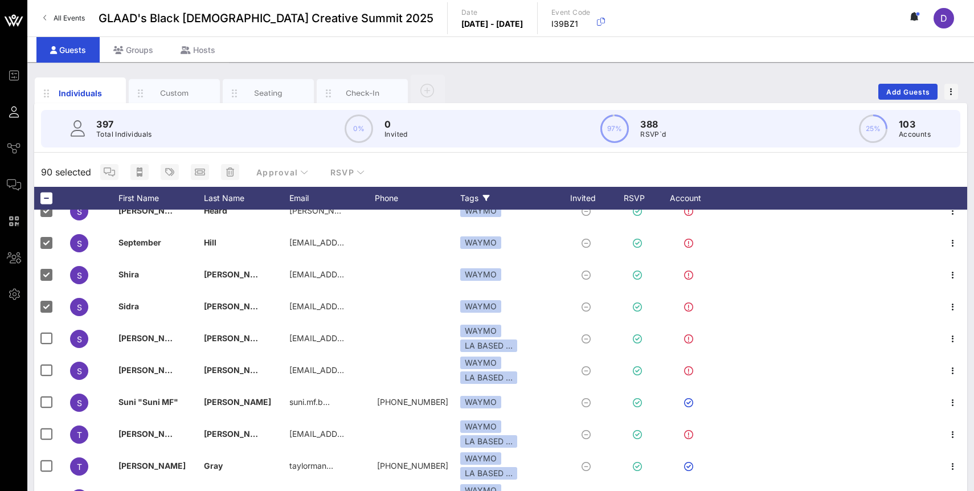
scroll to position [4912, 0]
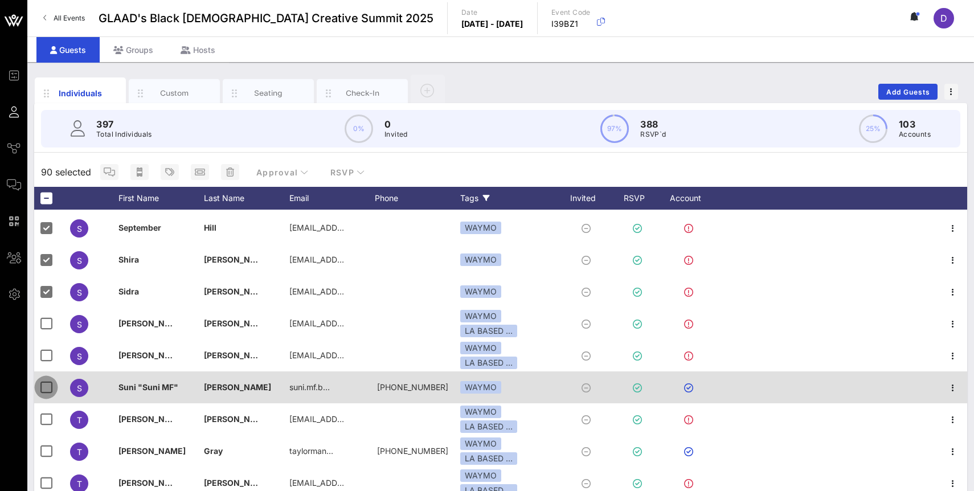
click at [47, 390] on div at bounding box center [45, 387] width 19 height 19
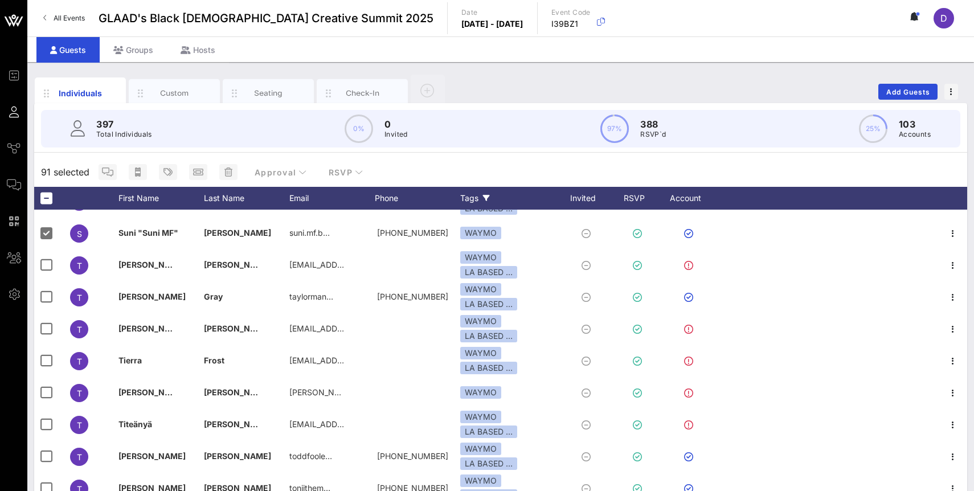
scroll to position [5068, 0]
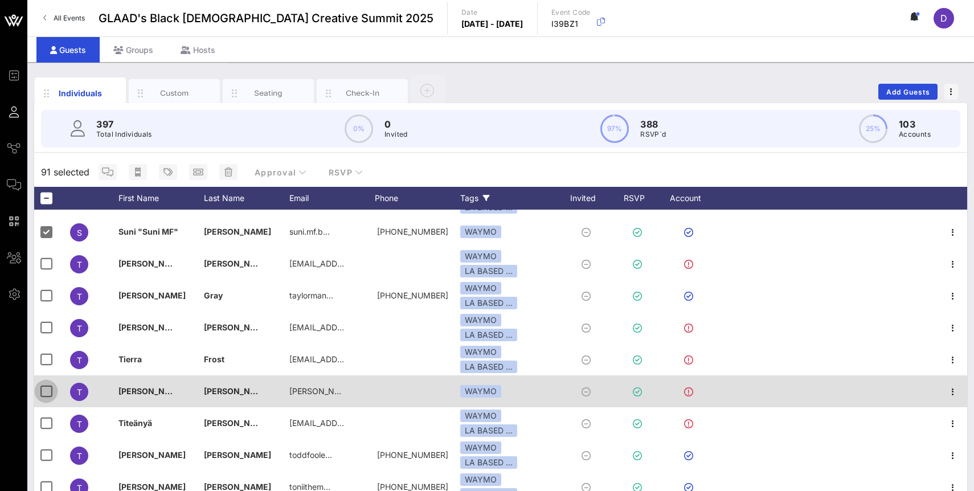
click at [46, 390] on div at bounding box center [45, 391] width 19 height 19
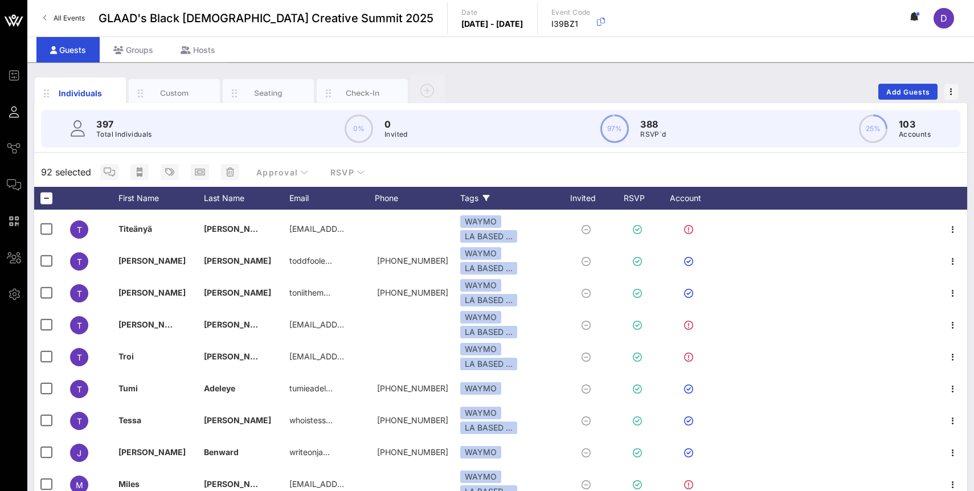
scroll to position [5275, 0]
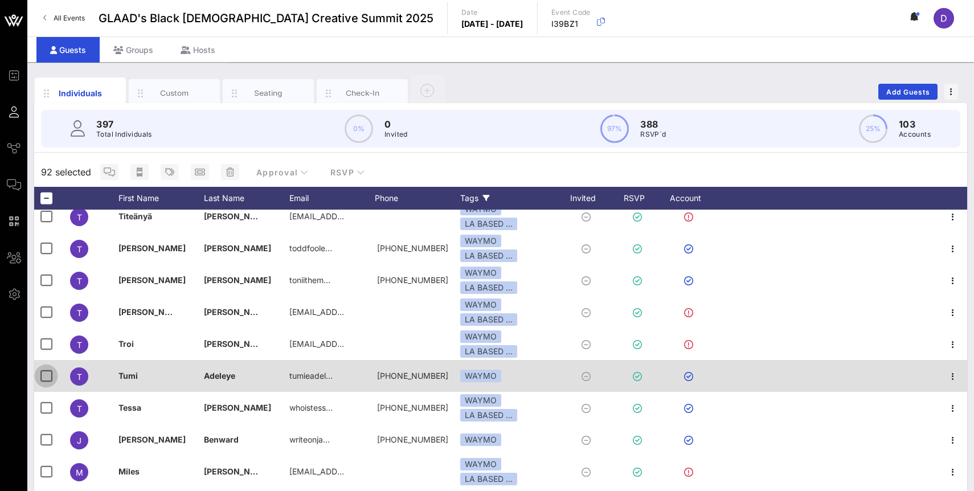
click at [43, 377] on div at bounding box center [45, 375] width 19 height 19
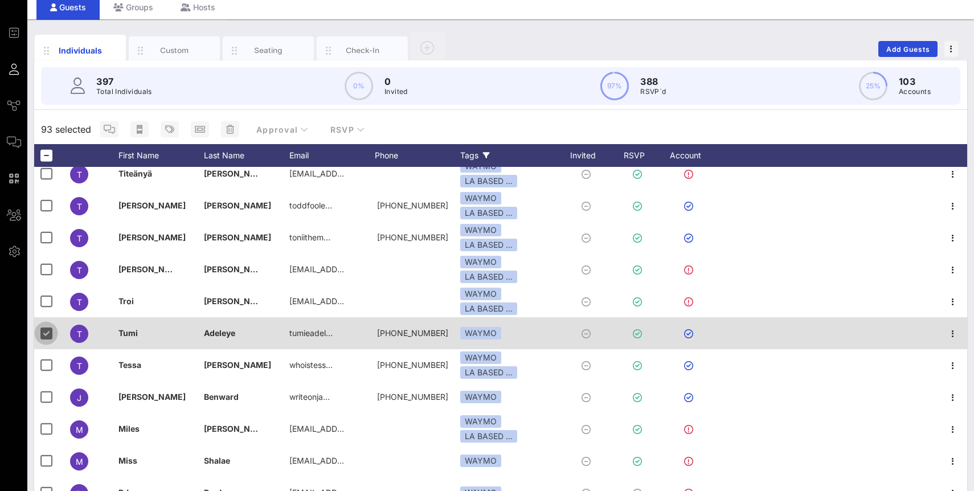
scroll to position [47, 0]
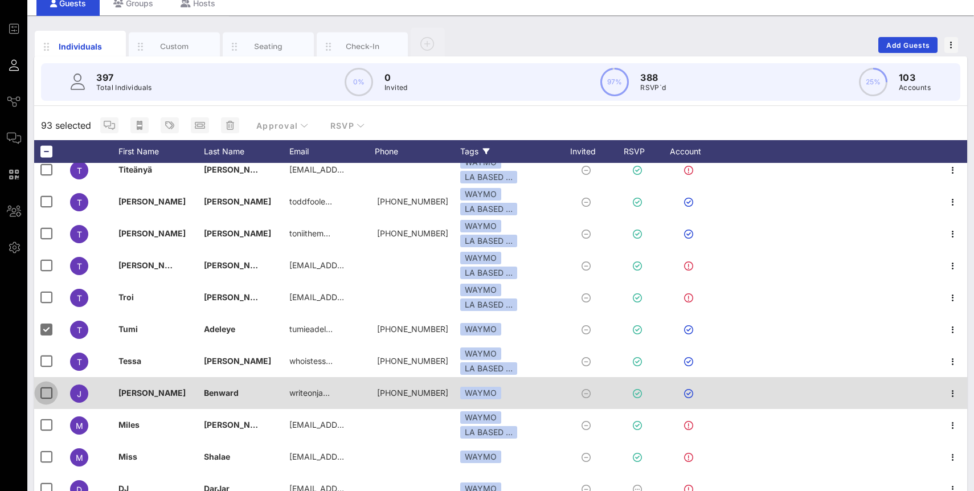
click at [44, 393] on div at bounding box center [45, 393] width 19 height 19
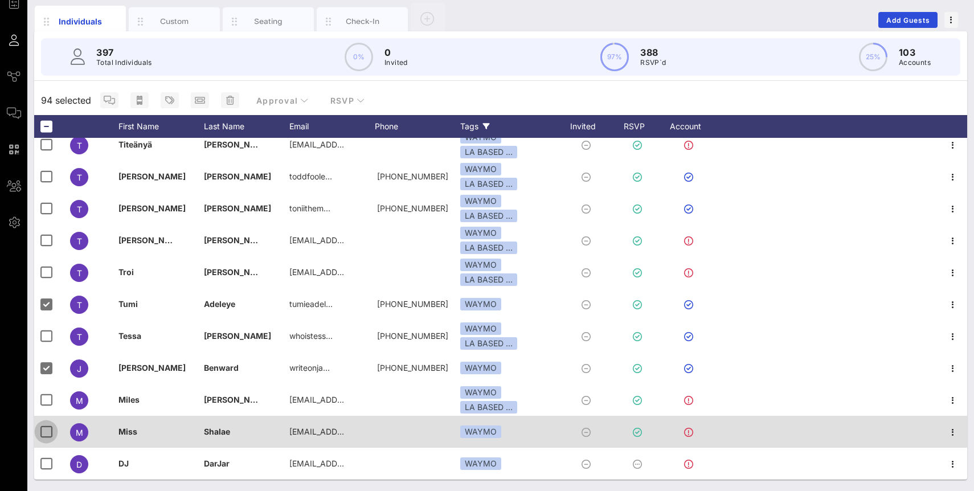
click at [45, 434] on div at bounding box center [45, 431] width 19 height 19
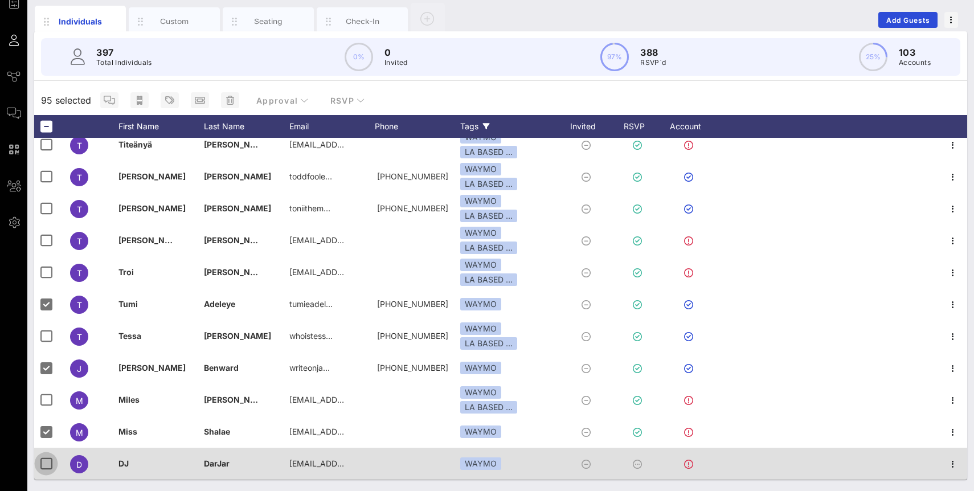
click at [47, 466] on div at bounding box center [45, 463] width 19 height 19
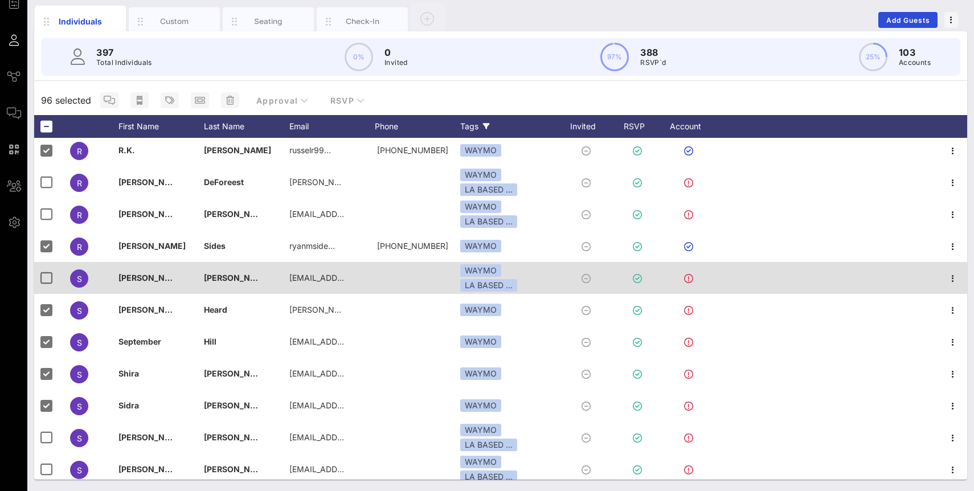
scroll to position [4592, 0]
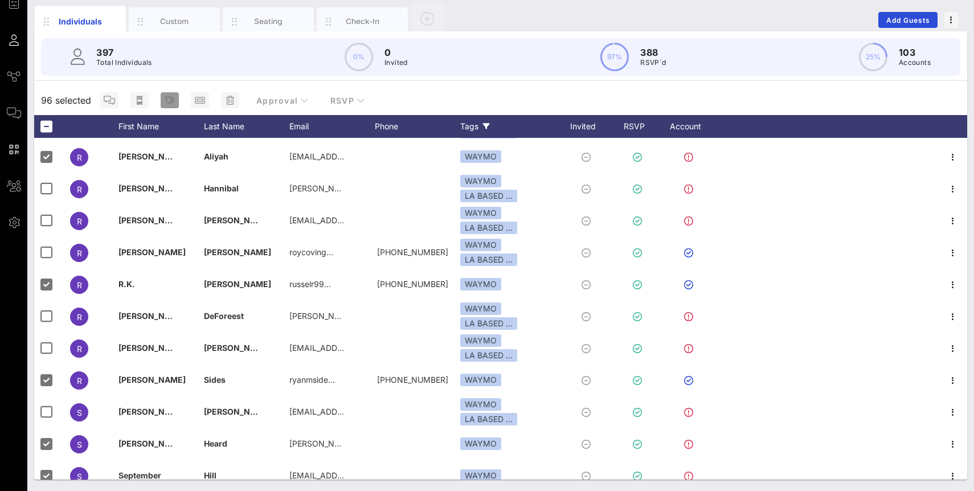
click at [165, 100] on icon "button" at bounding box center [169, 100] width 9 height 9
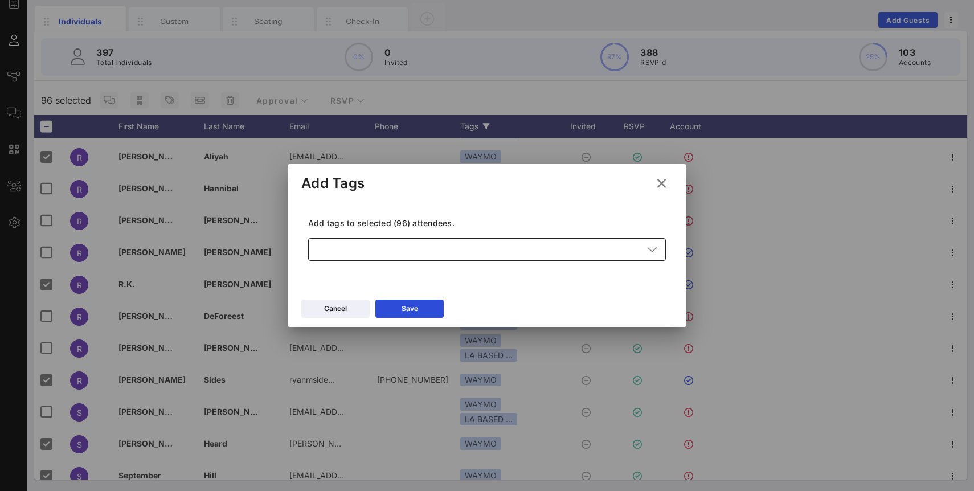
click at [365, 247] on div at bounding box center [479, 249] width 328 height 23
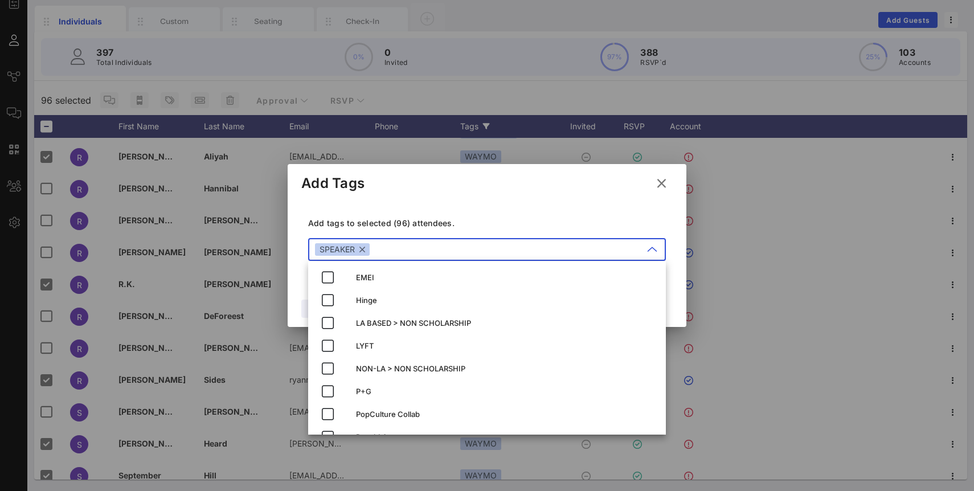
click at [479, 213] on div "Add tags to selected (96) attendees. ​ SPEAKER" at bounding box center [487, 240] width 372 height 83
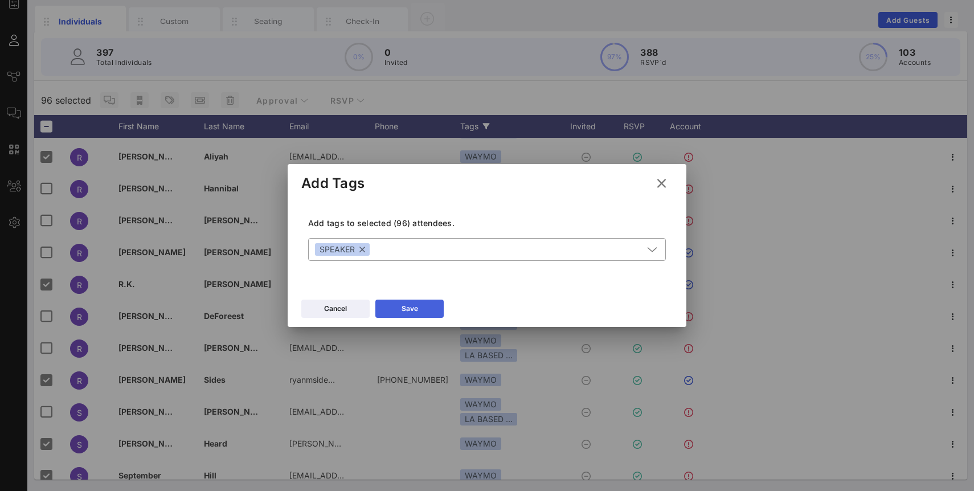
click at [419, 307] on button "Save" at bounding box center [410, 309] width 68 height 18
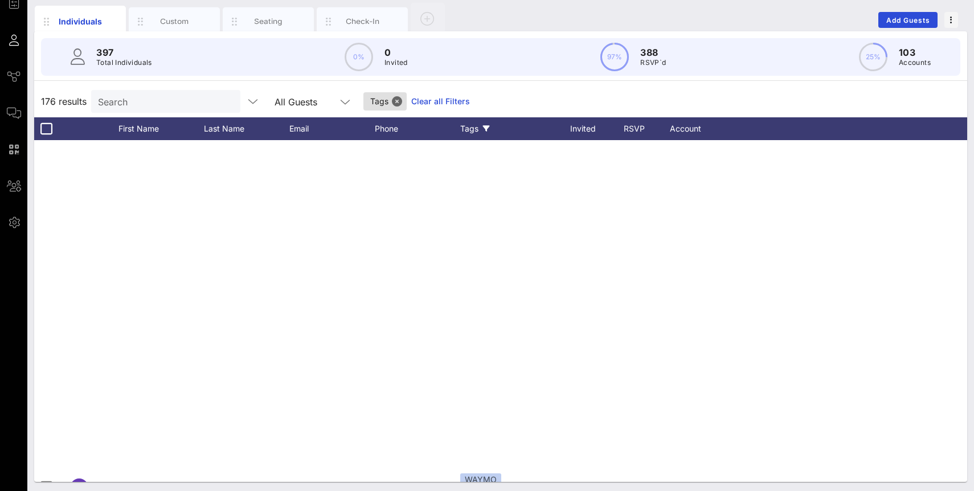
scroll to position [0, 0]
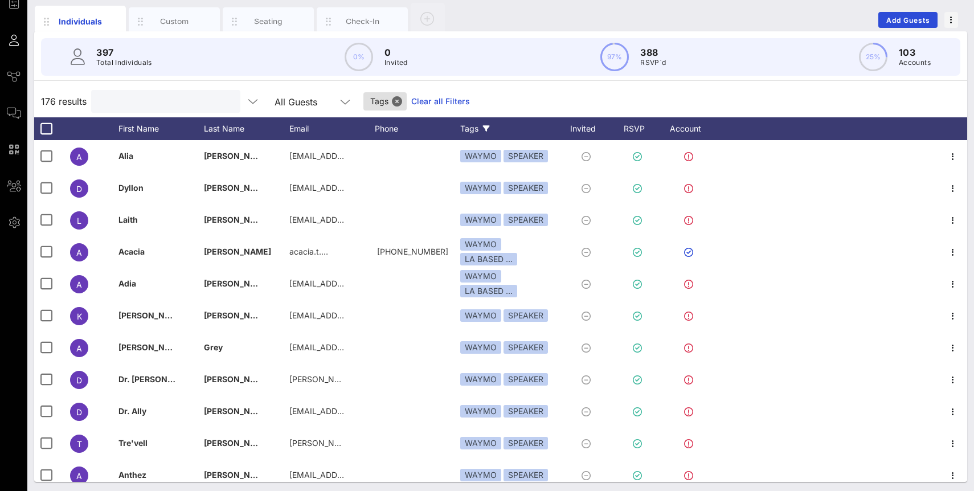
click at [187, 104] on input "text" at bounding box center [164, 101] width 133 height 15
click at [392, 100] on button "Close" at bounding box center [397, 101] width 10 height 10
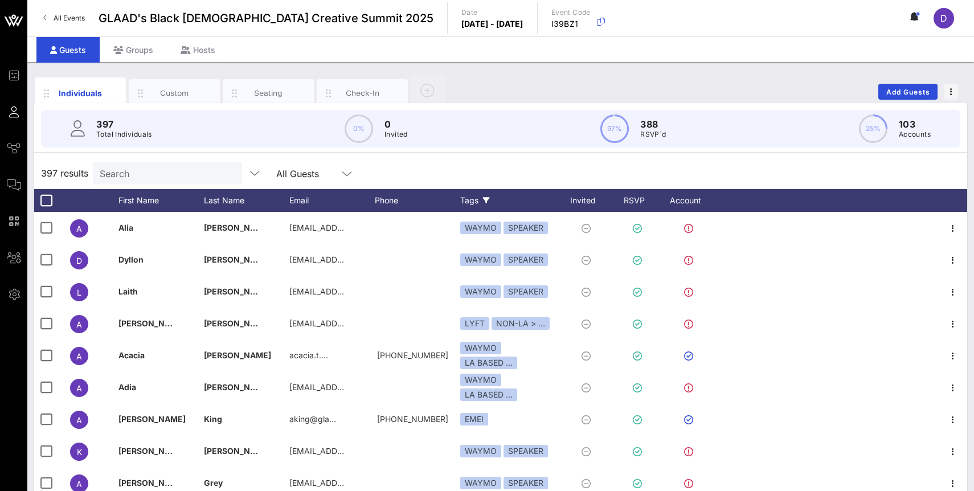
click at [487, 200] on icon at bounding box center [486, 200] width 7 height 7
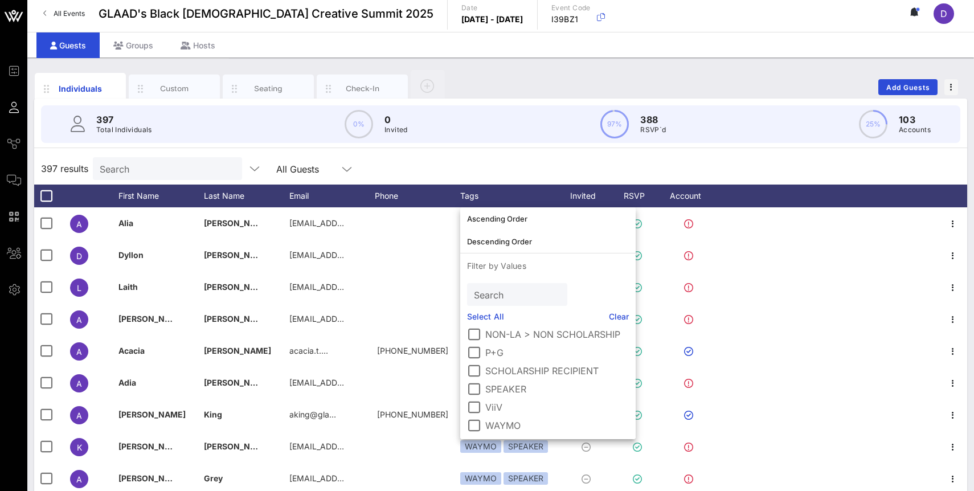
scroll to position [6, 0]
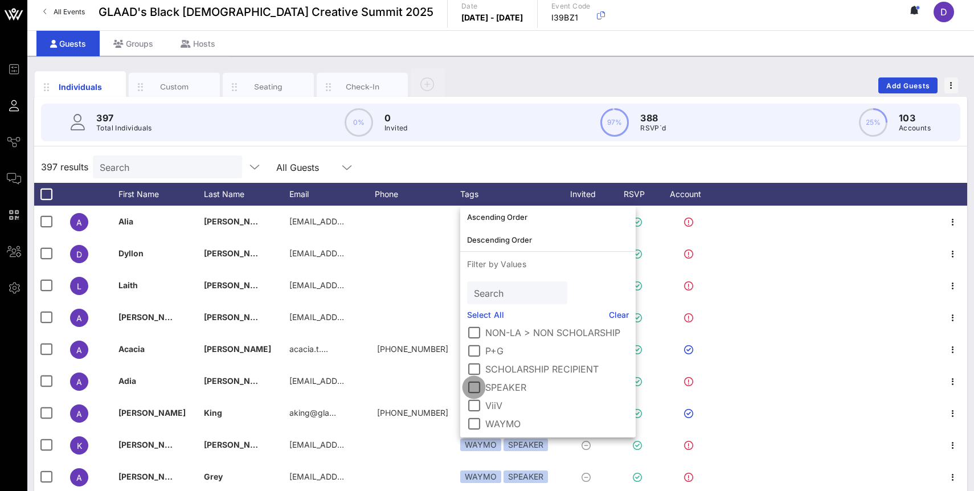
click at [479, 386] on div at bounding box center [473, 387] width 19 height 19
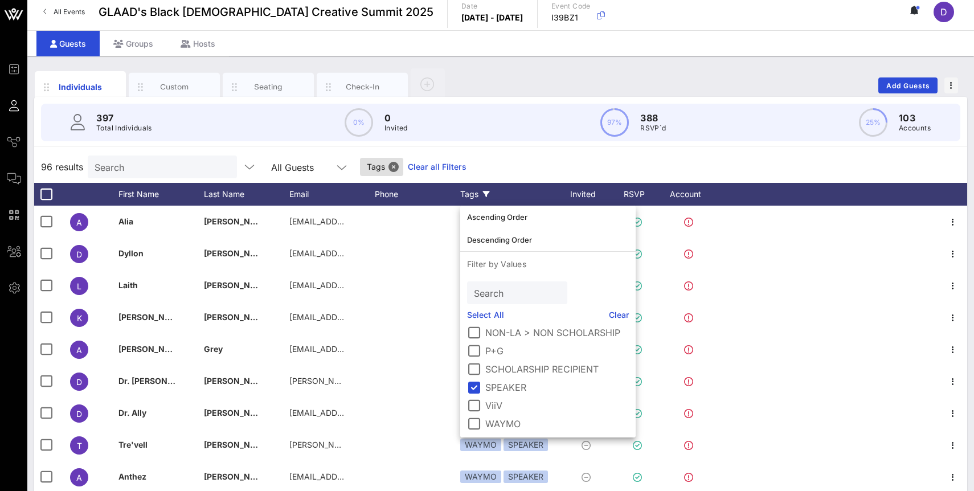
click at [481, 161] on div "96 results Search All Guests Tags Clear all Filters" at bounding box center [500, 167] width 933 height 32
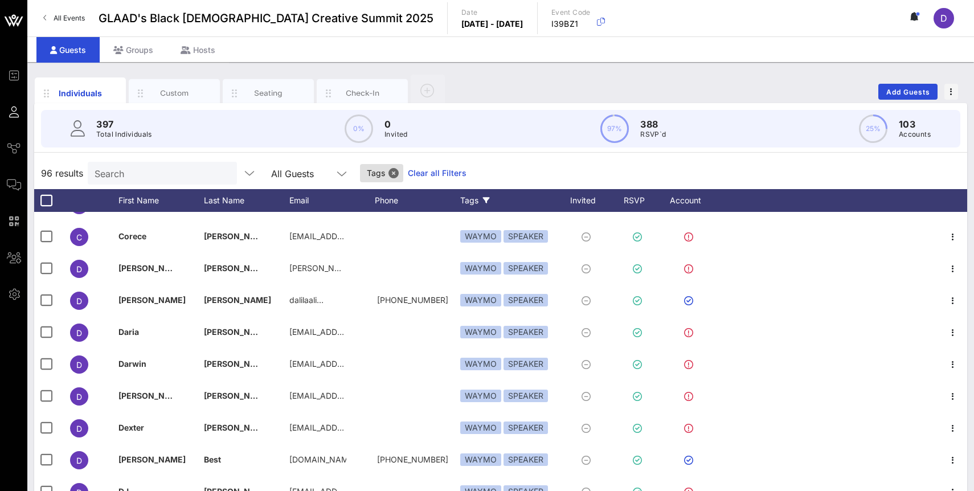
scroll to position [240, 0]
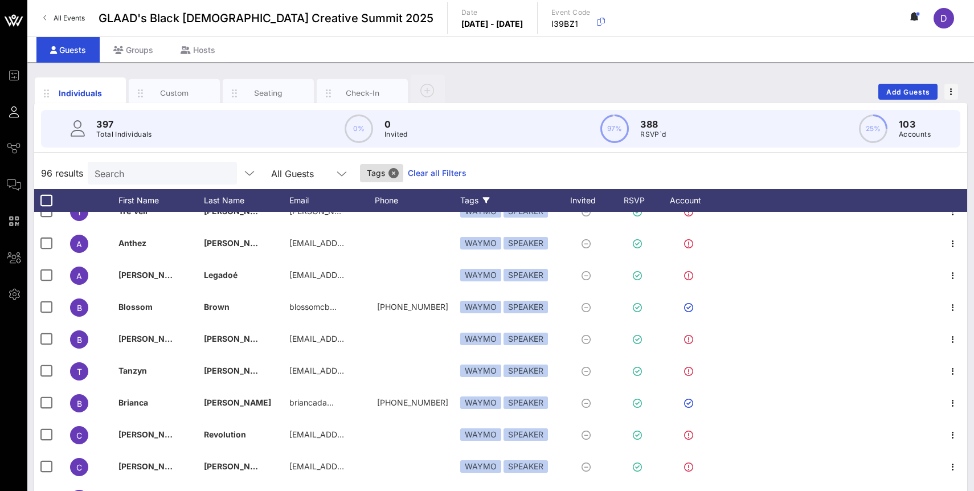
click at [487, 202] on icon at bounding box center [486, 200] width 7 height 7
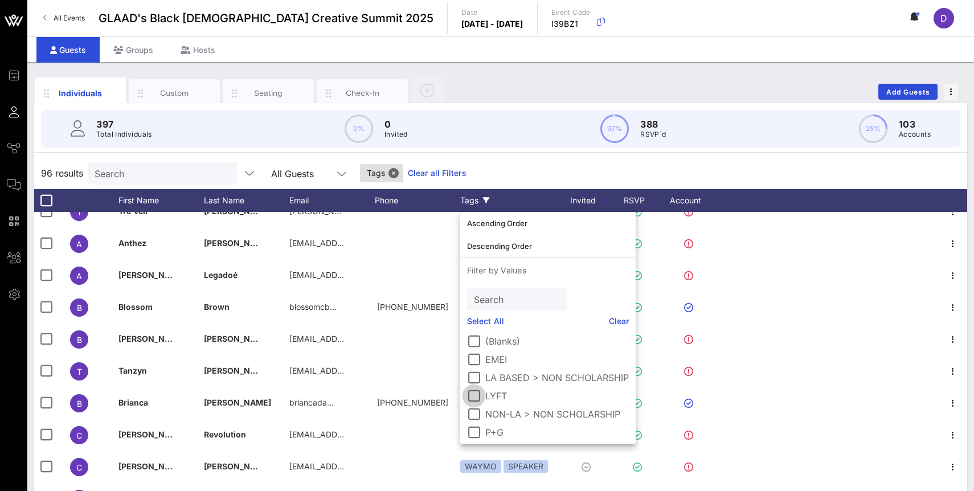
click at [475, 400] on div at bounding box center [473, 395] width 19 height 19
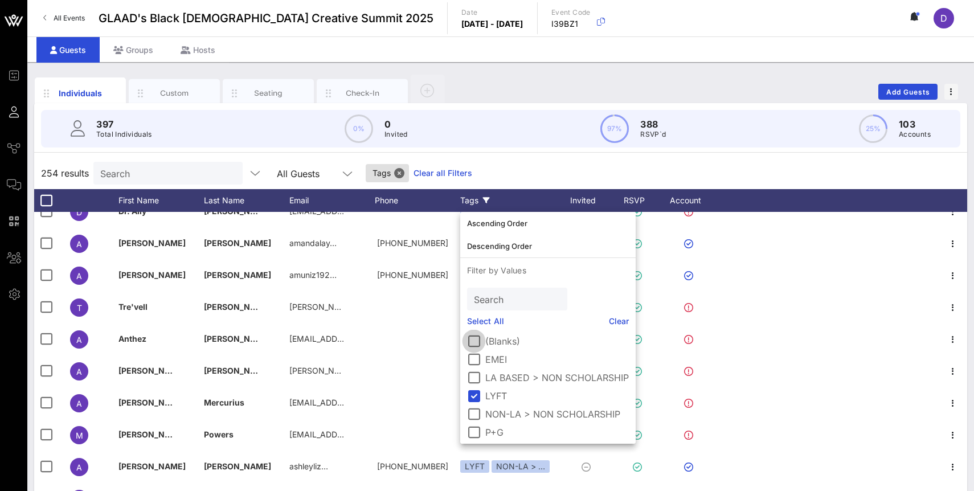
scroll to position [75, 0]
click at [476, 394] on div at bounding box center [473, 393] width 19 height 19
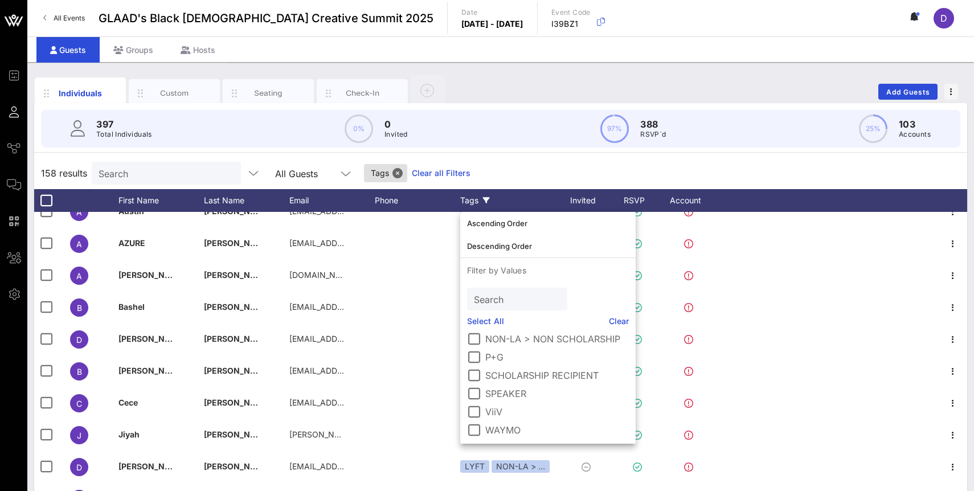
click at [510, 172] on div "158 results Search All Guests Tags Clear all Filters" at bounding box center [500, 173] width 933 height 32
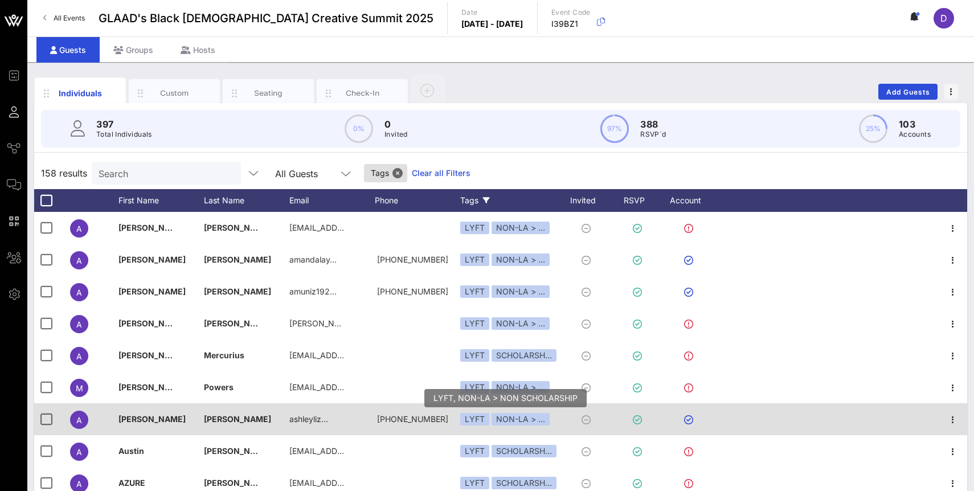
scroll to position [74, 0]
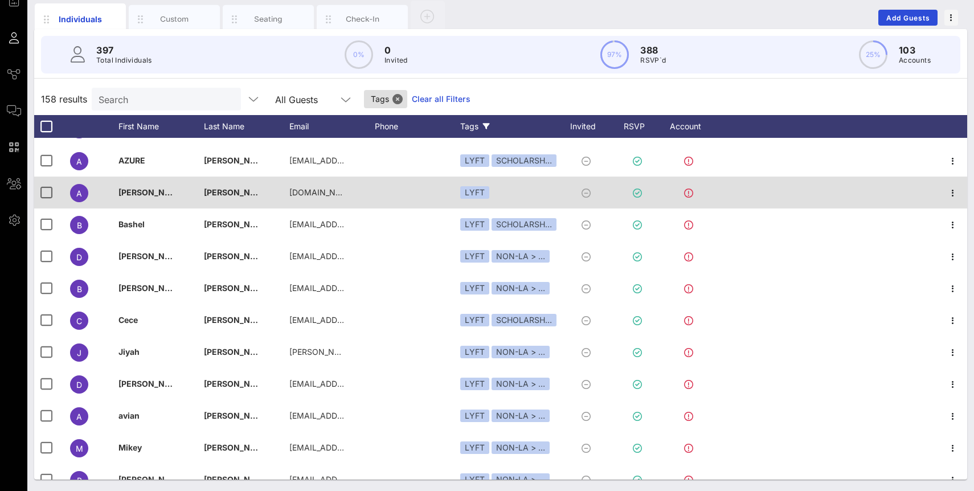
click at [503, 194] on div "LYFT" at bounding box center [508, 193] width 97 height 32
click at [485, 194] on div "LYFT" at bounding box center [474, 192] width 29 height 13
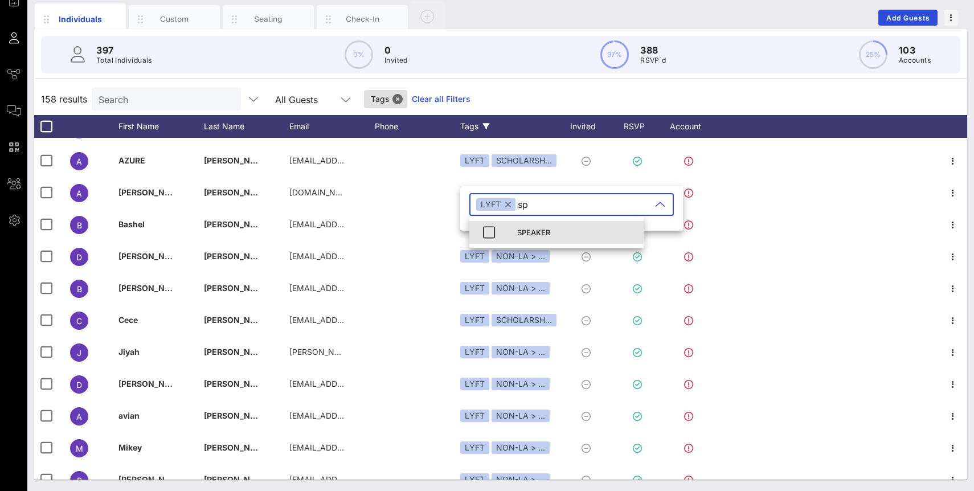
click at [541, 233] on div "SPEAKER" at bounding box center [575, 232] width 117 height 9
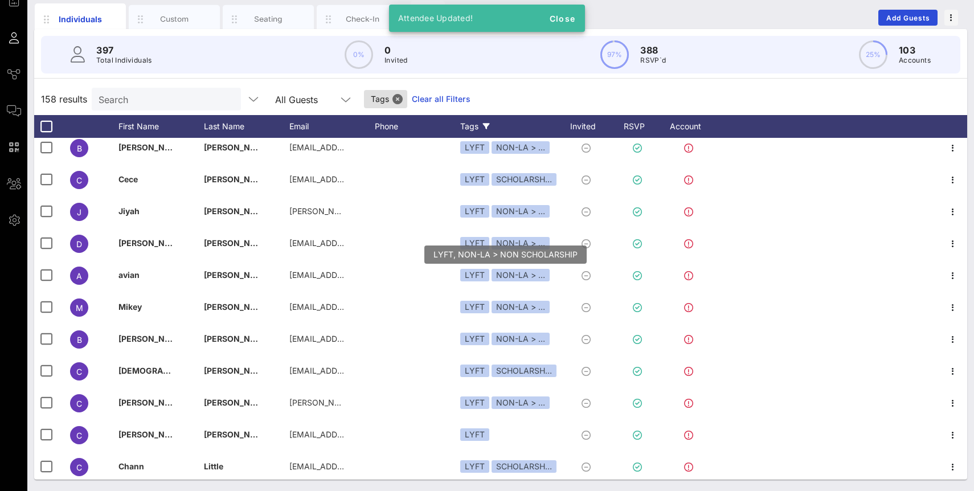
scroll to position [454, 0]
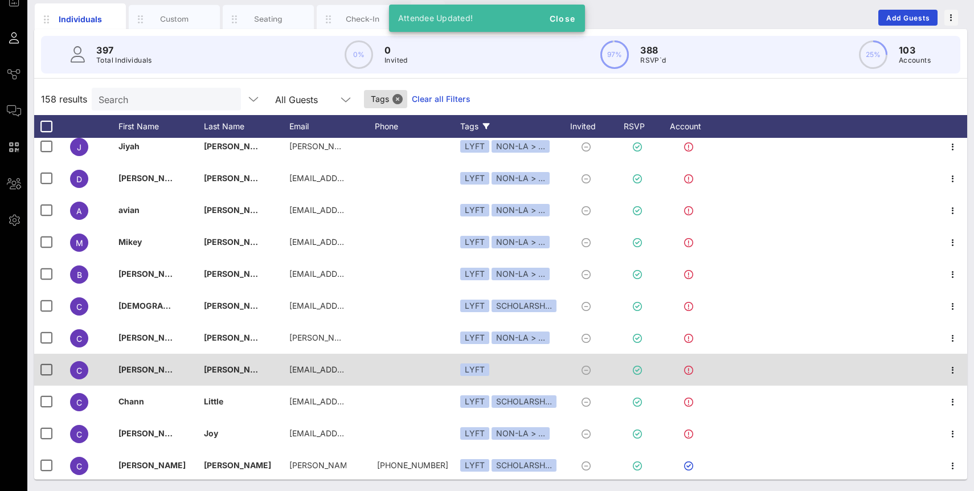
click at [507, 370] on div "LYFT" at bounding box center [508, 370] width 97 height 32
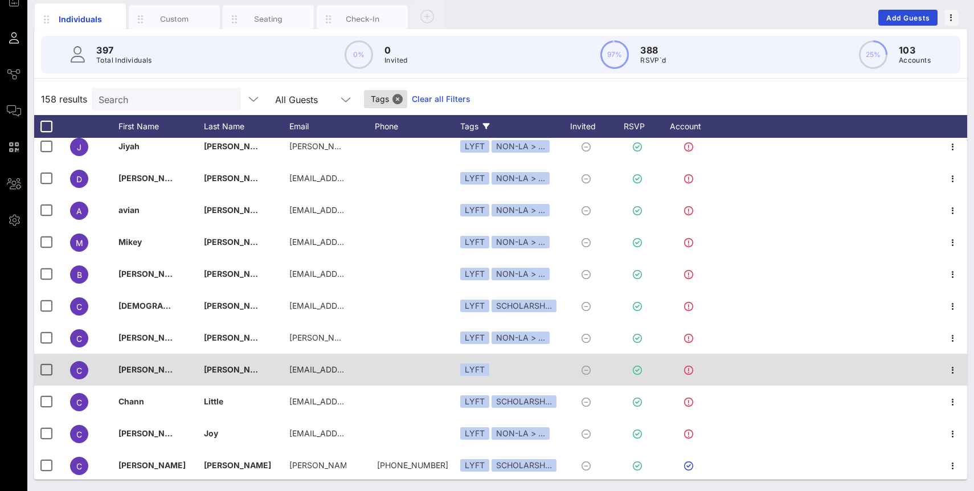
click at [220, 373] on span "Dandridge" at bounding box center [237, 370] width 67 height 10
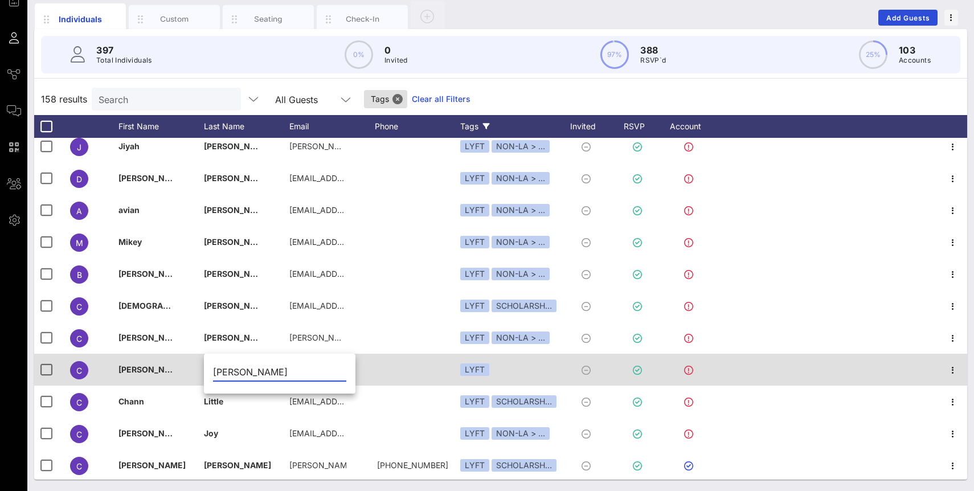
click at [220, 373] on input "Dandridge" at bounding box center [279, 372] width 133 height 18
click at [519, 368] on div "LYFT" at bounding box center [508, 370] width 97 height 32
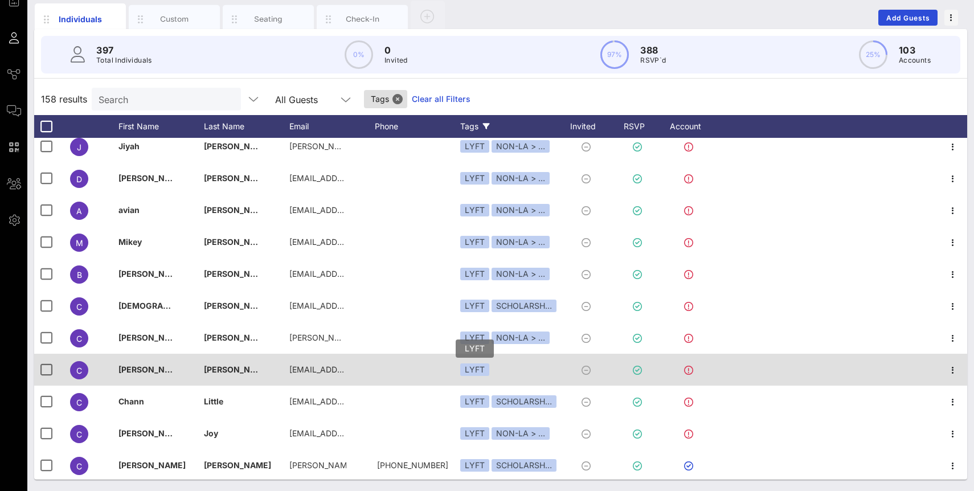
click at [486, 369] on div "LYFT" at bounding box center [474, 370] width 29 height 13
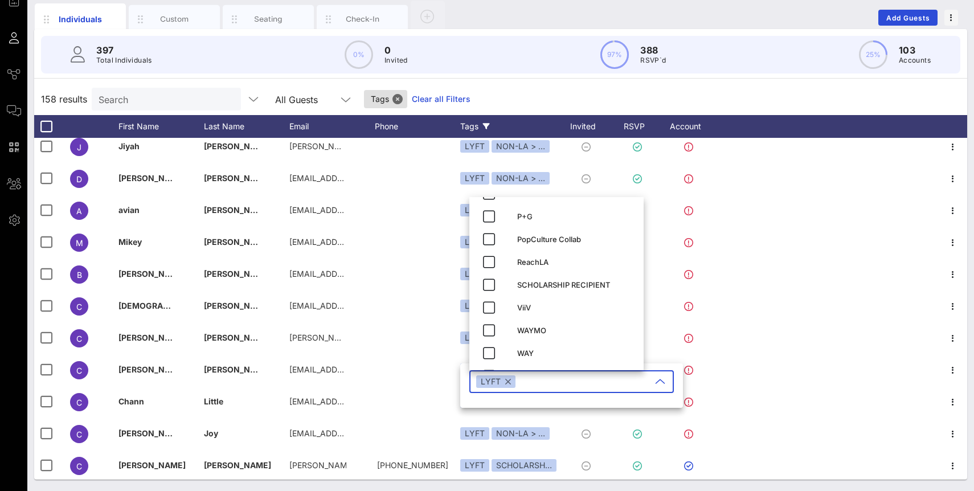
scroll to position [132, 0]
click at [525, 93] on div "158 results Search All Guests Tags Clear all Filters" at bounding box center [500, 99] width 933 height 32
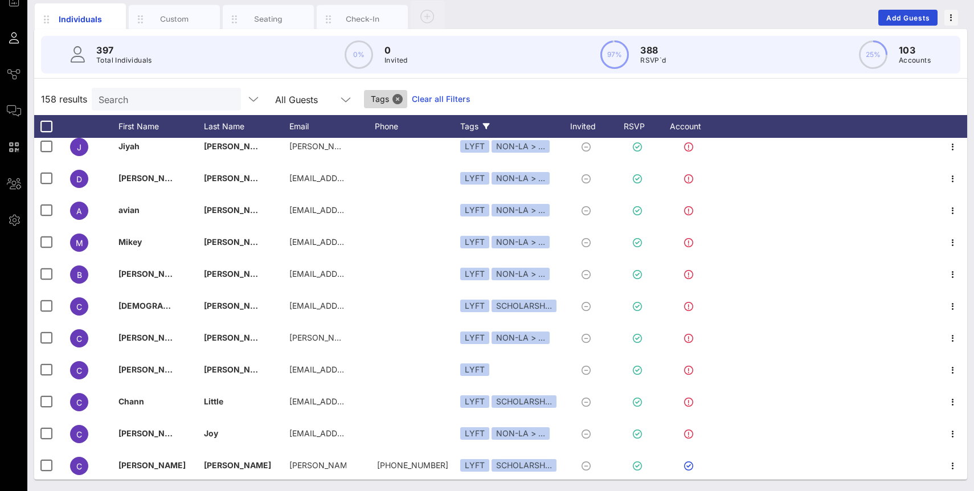
click at [373, 98] on span "Tags" at bounding box center [385, 99] width 43 height 18
click at [393, 99] on button "Close" at bounding box center [398, 99] width 10 height 10
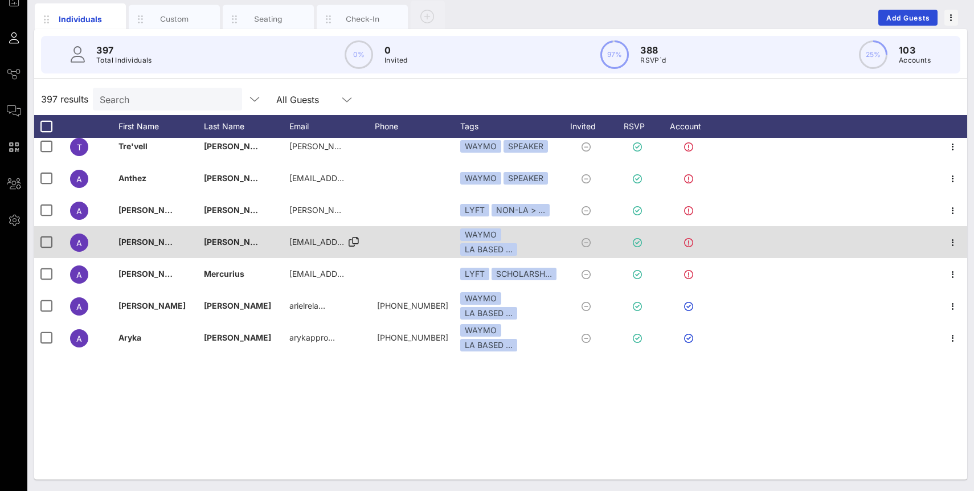
scroll to position [0, 0]
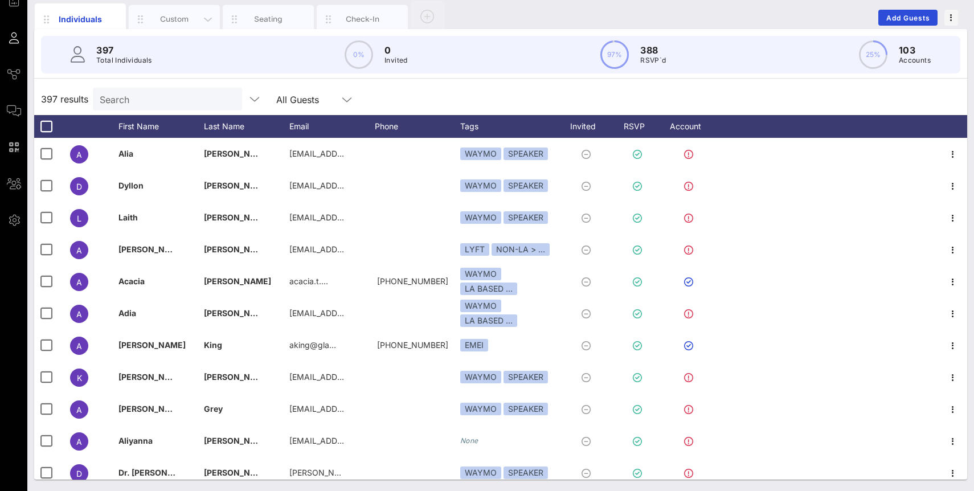
click at [167, 15] on div "Custom" at bounding box center [174, 19] width 51 height 11
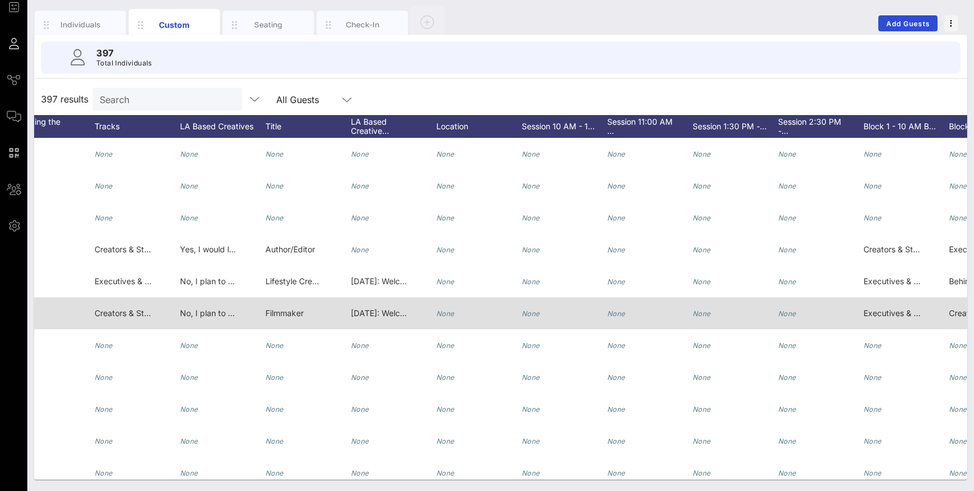
scroll to position [0, 1018]
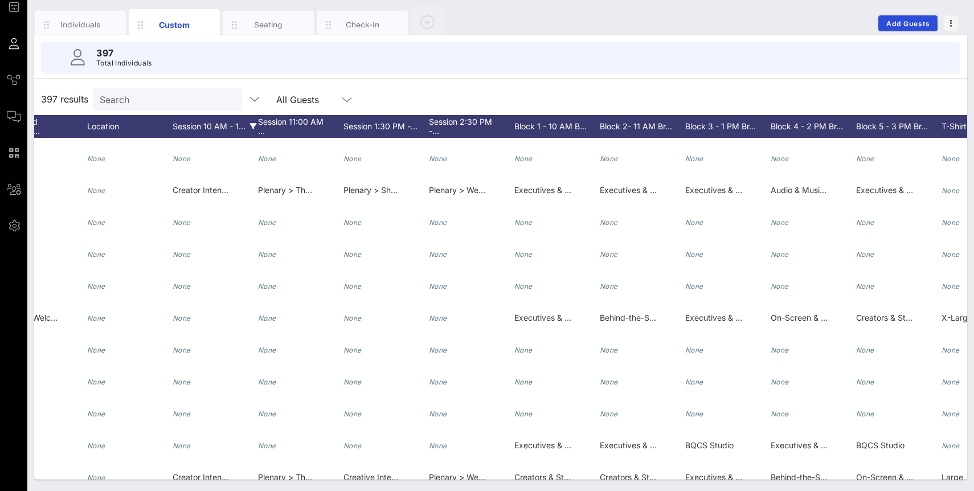
click at [247, 129] on div "Session 10 AM - 1…" at bounding box center [215, 126] width 85 height 23
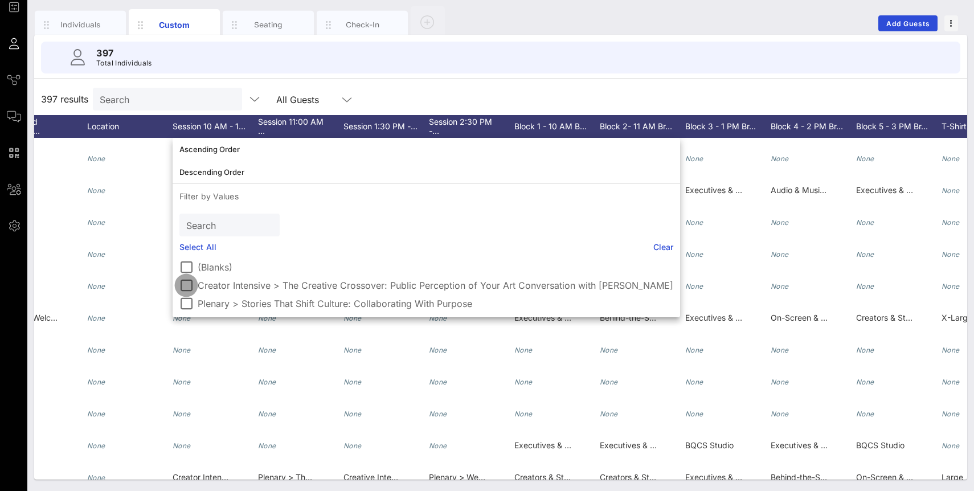
click at [186, 290] on div at bounding box center [186, 285] width 19 height 19
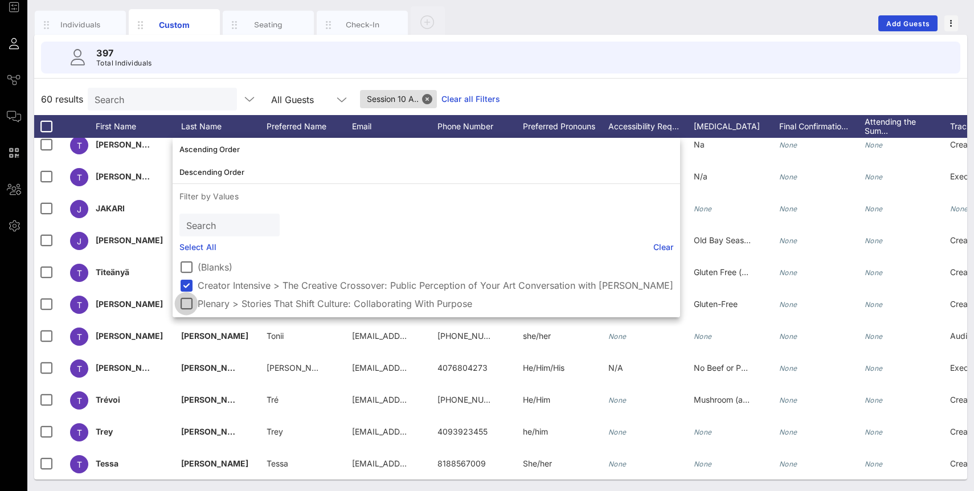
click at [189, 299] on div at bounding box center [186, 303] width 19 height 19
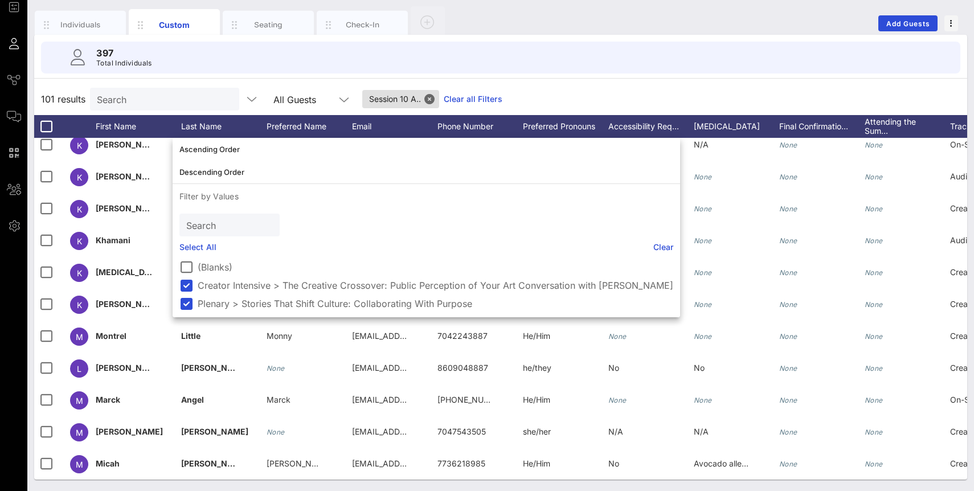
click at [308, 74] on div "397 Total Individuals" at bounding box center [500, 58] width 947 height 46
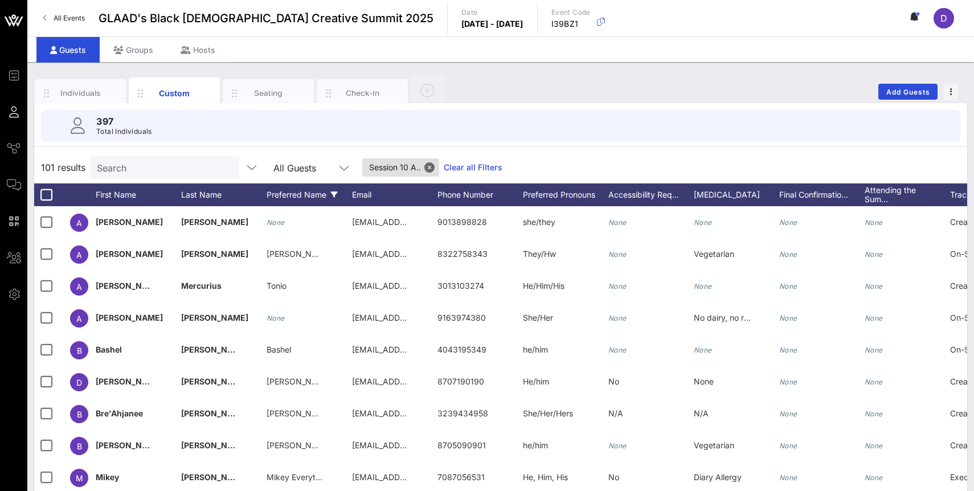
click at [335, 195] on icon at bounding box center [334, 194] width 7 height 7
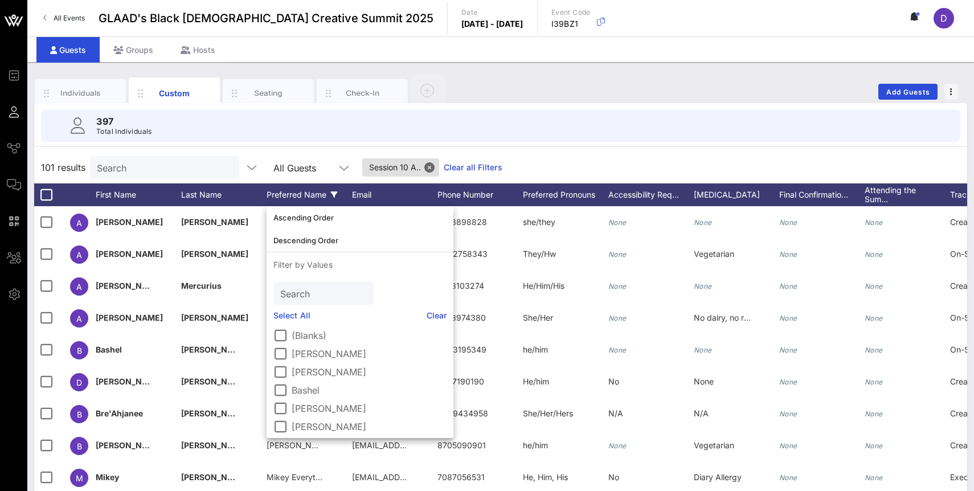
click at [335, 195] on icon at bounding box center [334, 194] width 7 height 7
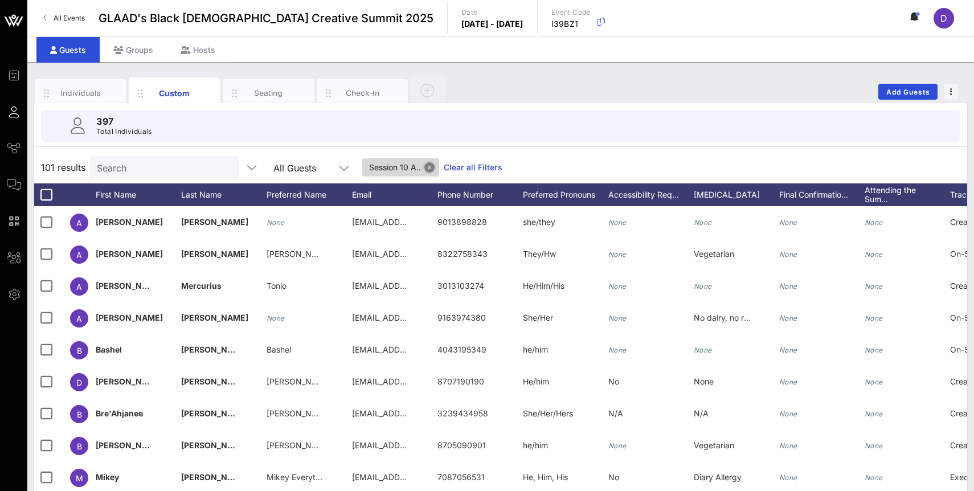
click at [425, 166] on button "Close" at bounding box center [430, 167] width 10 height 10
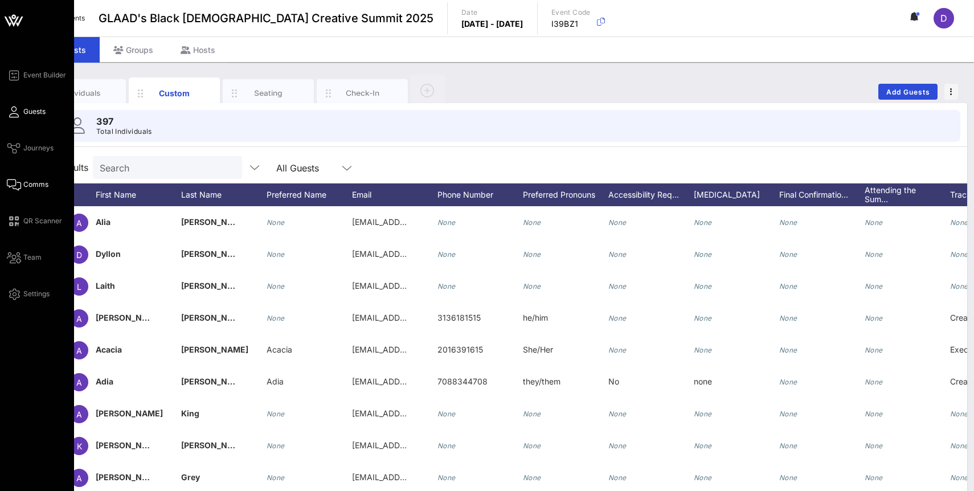
click at [21, 186] on icon at bounding box center [14, 185] width 14 height 2
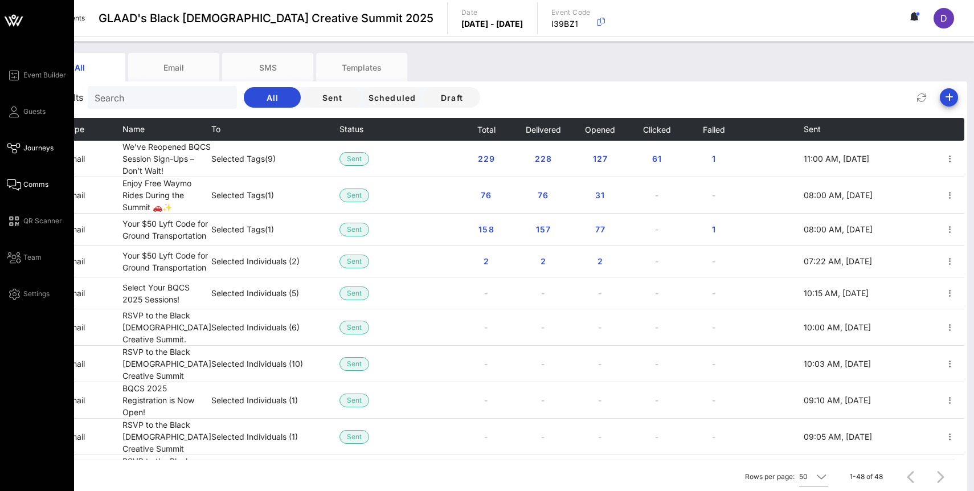
click at [21, 149] on link "Journeys" at bounding box center [30, 148] width 47 height 14
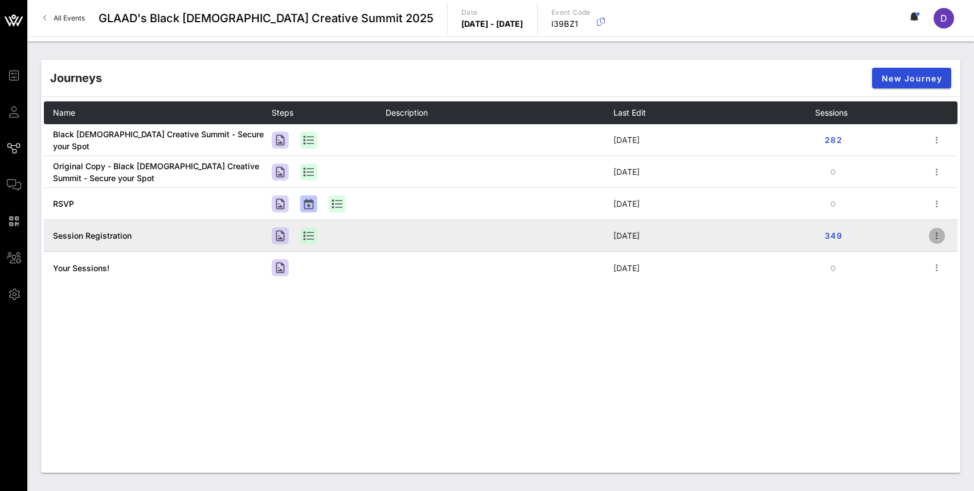
click at [935, 239] on icon "button" at bounding box center [938, 236] width 14 height 14
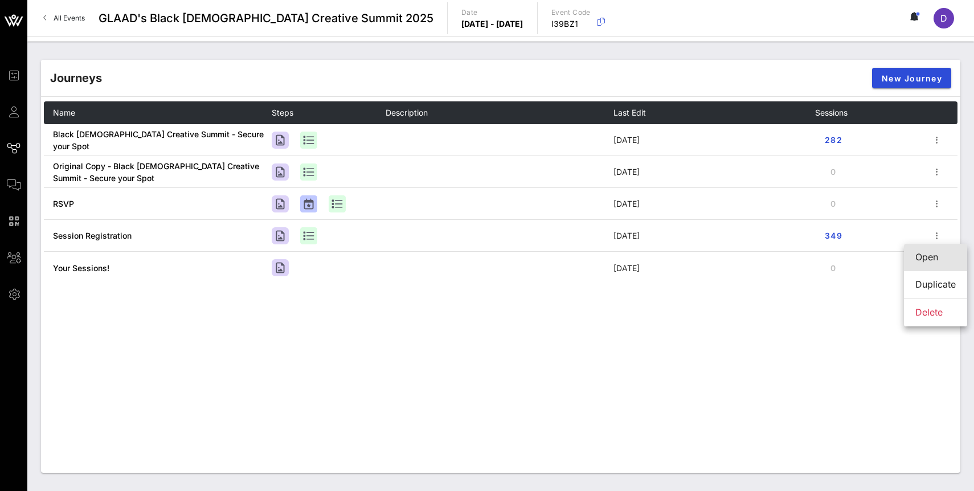
click at [932, 255] on div "Open" at bounding box center [936, 257] width 40 height 11
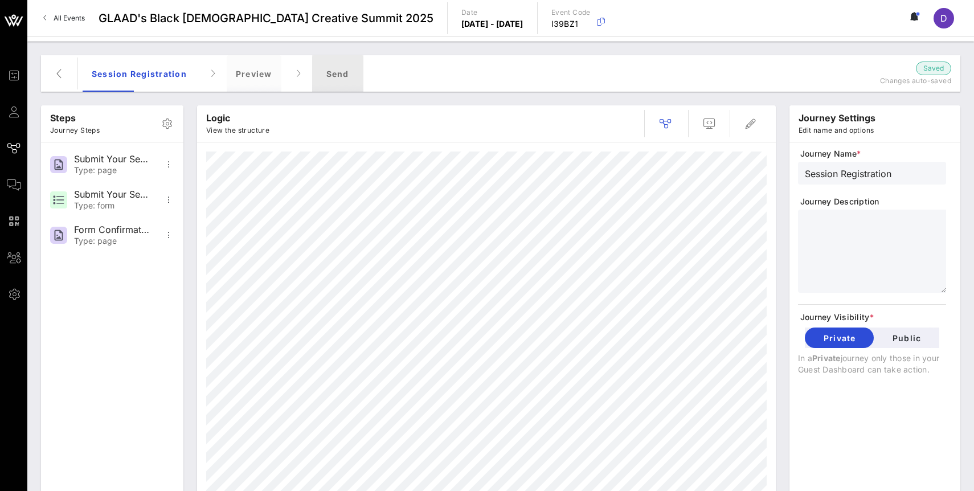
click at [339, 73] on div "Send" at bounding box center [337, 73] width 51 height 36
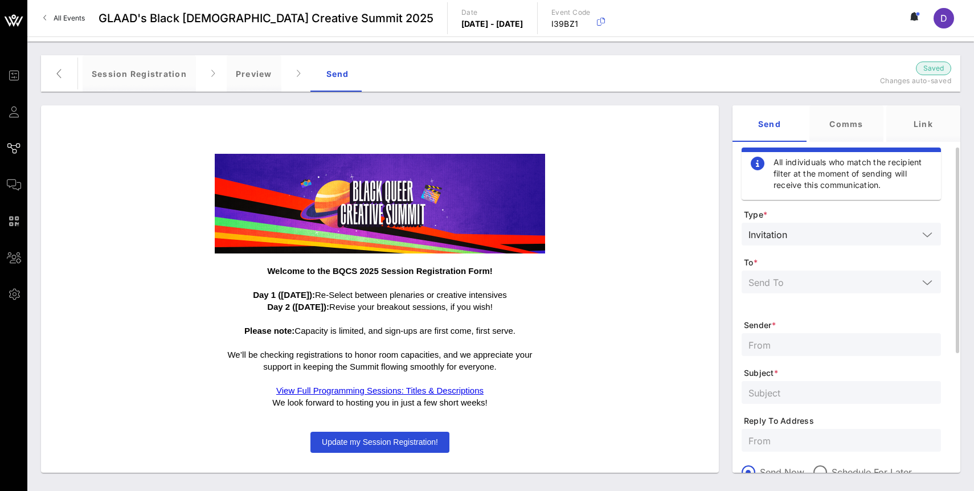
click at [850, 230] on input "text" at bounding box center [855, 234] width 127 height 15
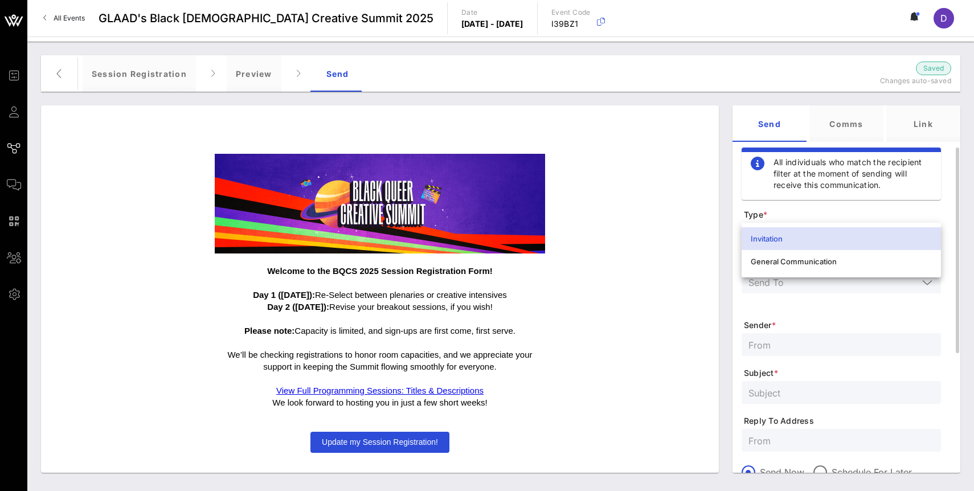
click at [850, 230] on div "Invitation" at bounding box center [841, 239] width 181 height 18
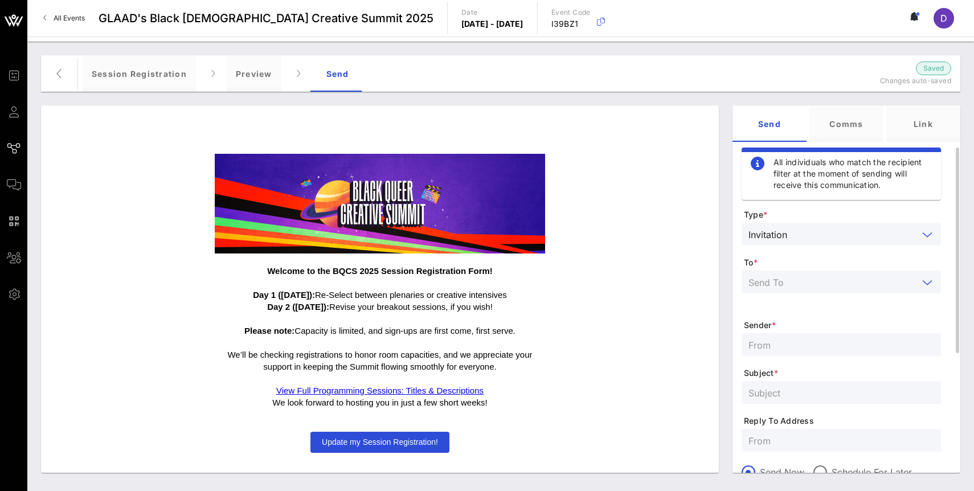
click at [856, 283] on input "text" at bounding box center [834, 282] width 170 height 15
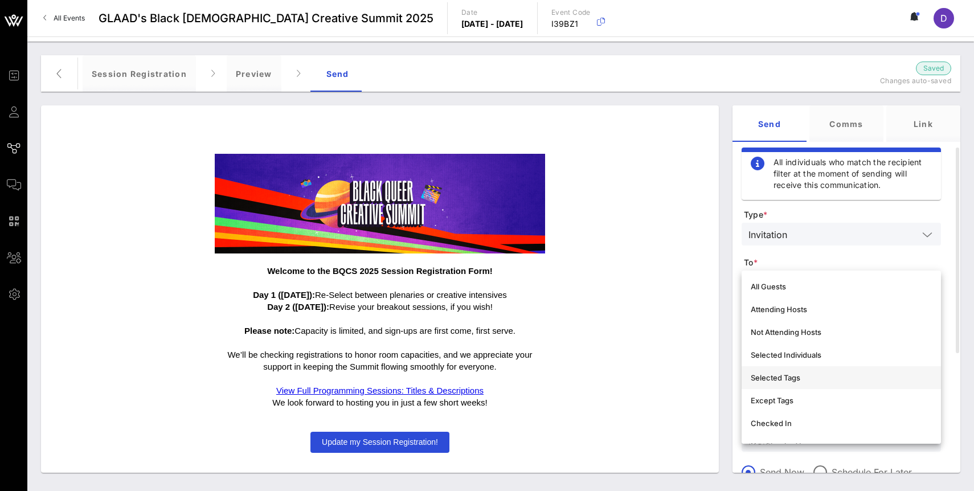
click at [855, 376] on div "Selected Tags" at bounding box center [841, 377] width 181 height 9
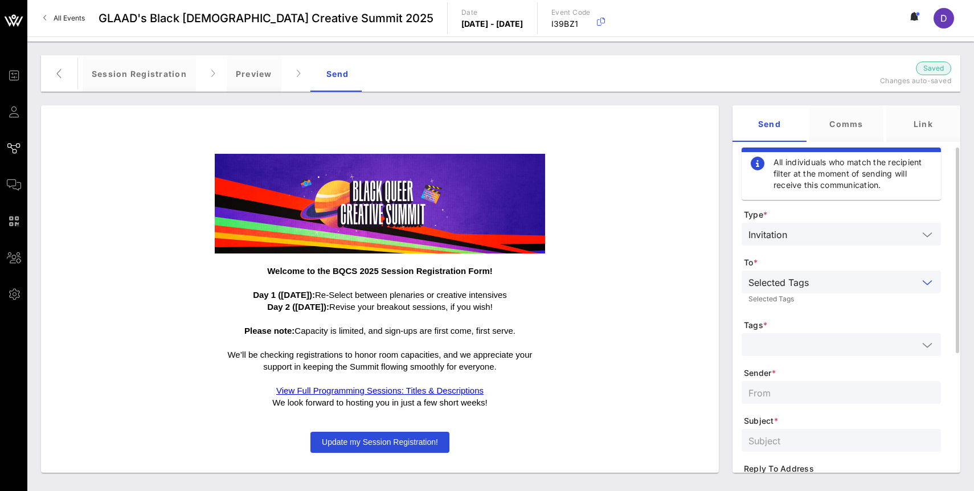
click at [918, 344] on input "text" at bounding box center [834, 344] width 170 height 15
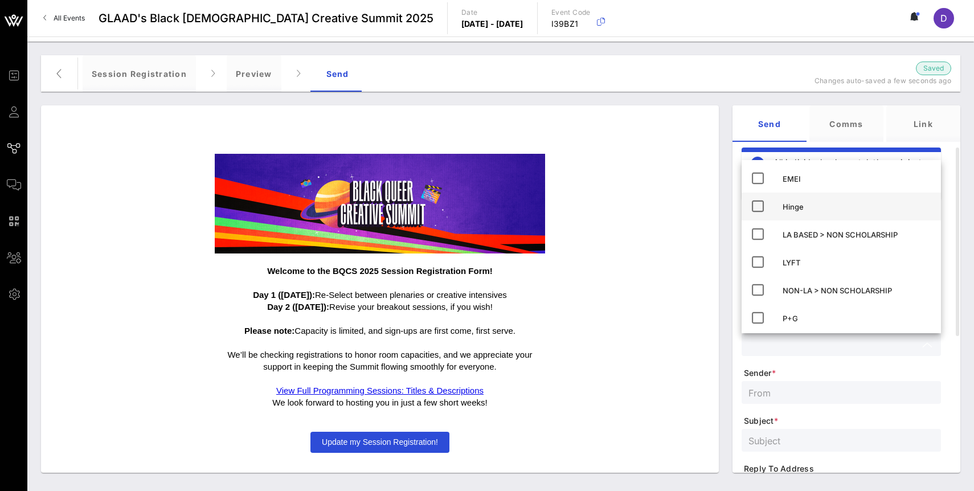
click at [756, 210] on icon at bounding box center [758, 206] width 14 height 14
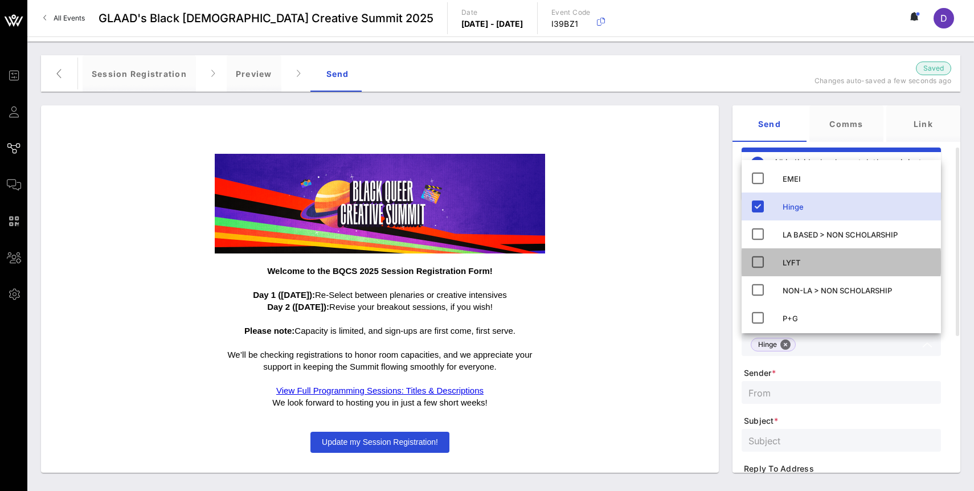
click at [762, 262] on icon at bounding box center [758, 262] width 14 height 14
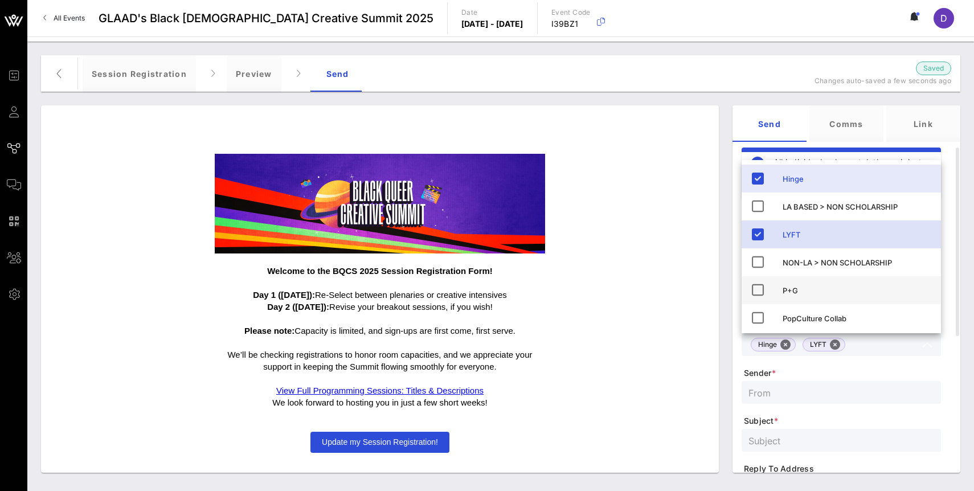
click at [759, 287] on icon at bounding box center [758, 290] width 14 height 14
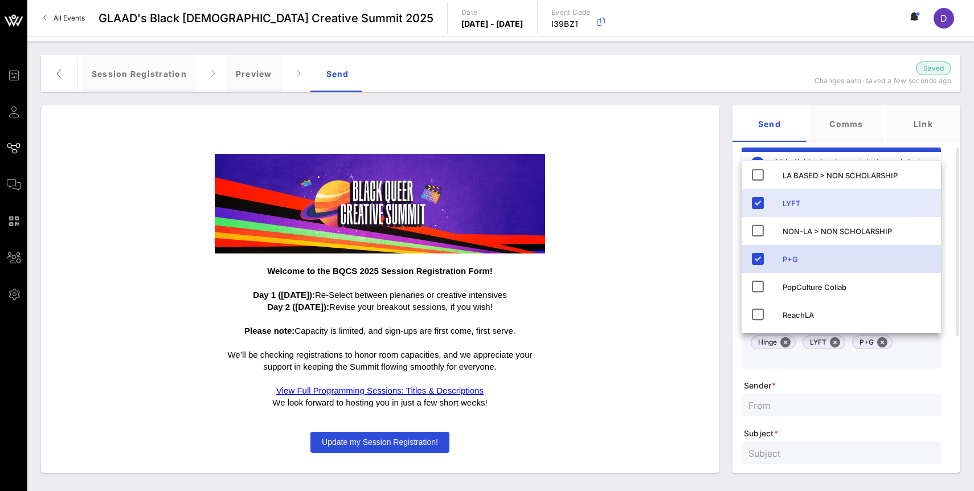
click at [759, 287] on icon at bounding box center [758, 287] width 14 height 14
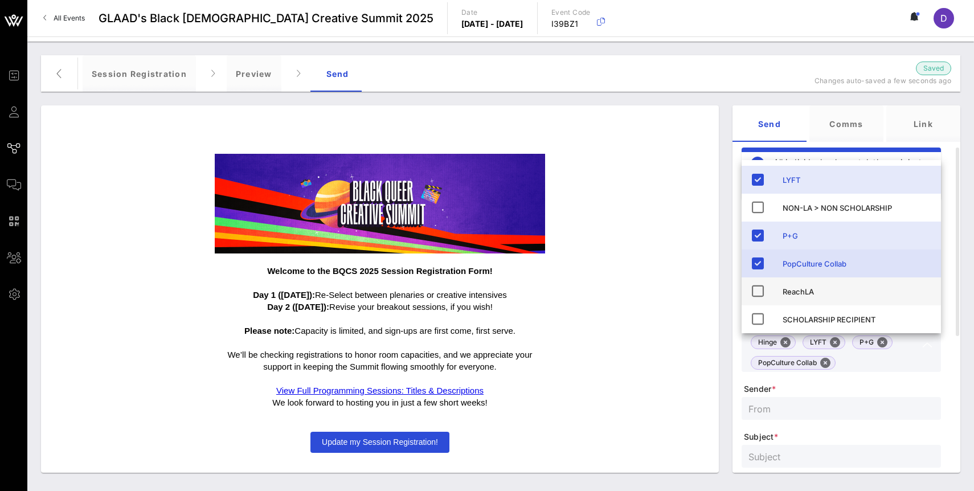
click at [759, 288] on icon at bounding box center [758, 291] width 14 height 14
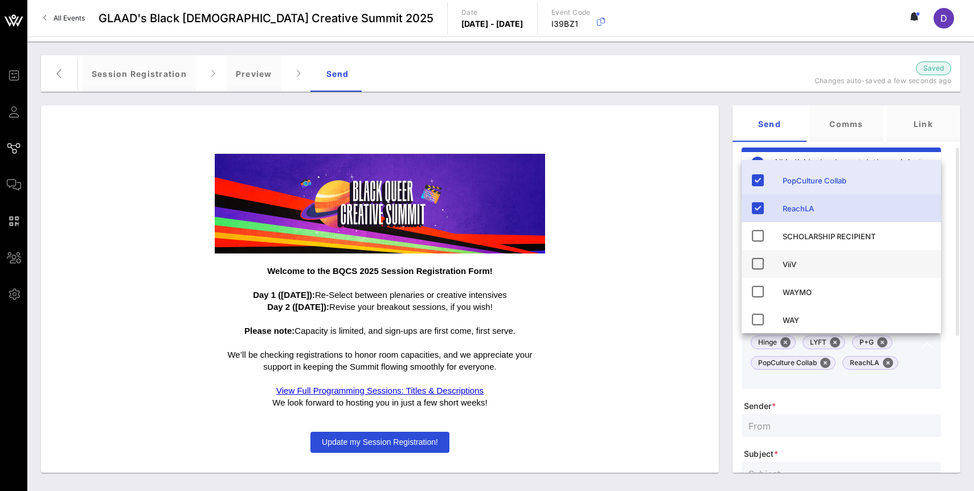
click at [759, 263] on icon at bounding box center [758, 264] width 14 height 14
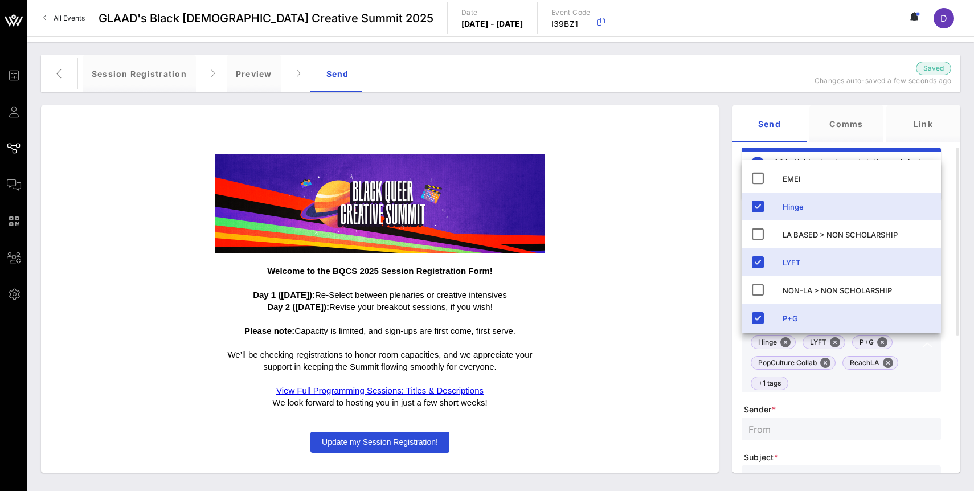
click at [793, 97] on div "Steps Journey Steps Submit Your Sessions Here Type: page Submit Your Sessions F…" at bounding box center [500, 266] width 933 height 427
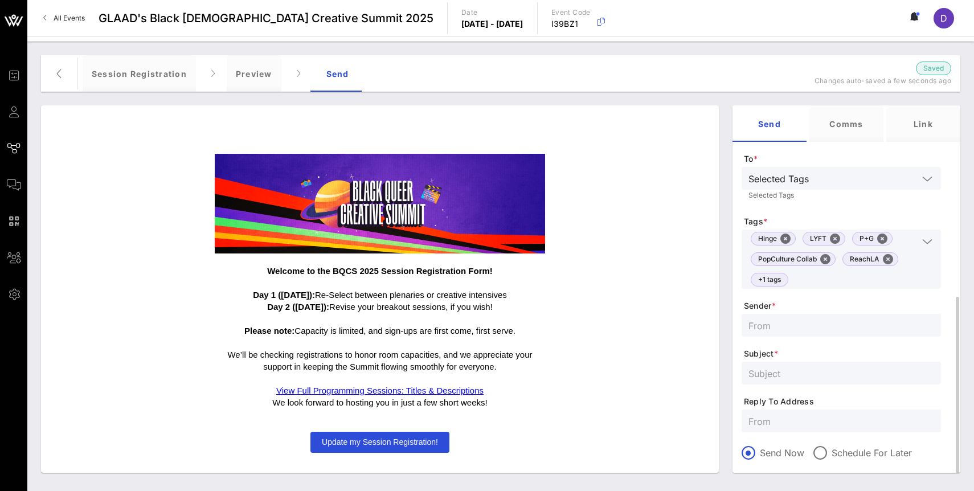
scroll to position [176, 0]
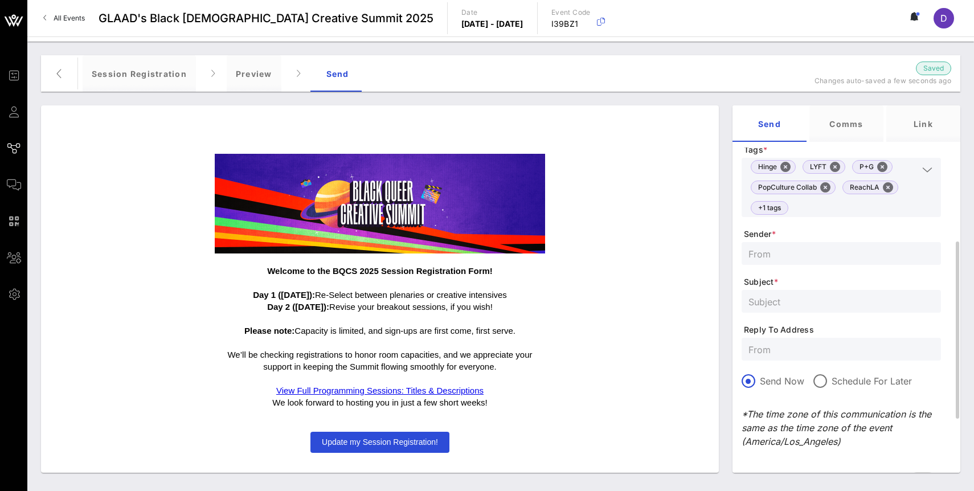
click at [780, 246] on input "text" at bounding box center [842, 253] width 186 height 15
paste input "We’ve Reopened Session Sign-Ups – Don’t Wait!"
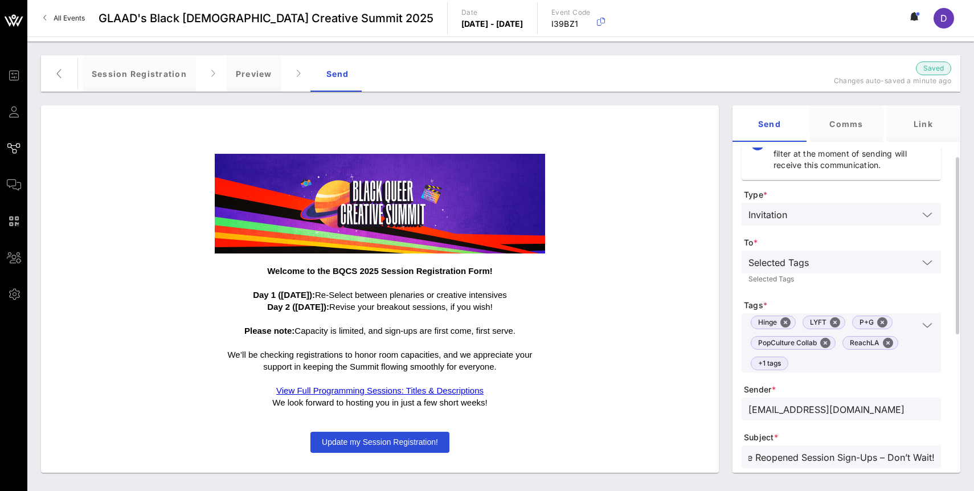
scroll to position [17, 0]
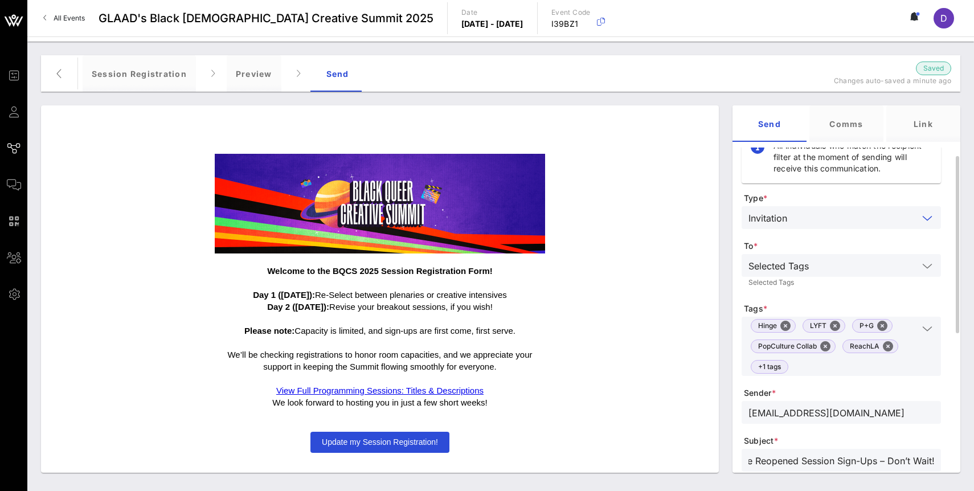
click at [818, 222] on input "text" at bounding box center [855, 217] width 127 height 15
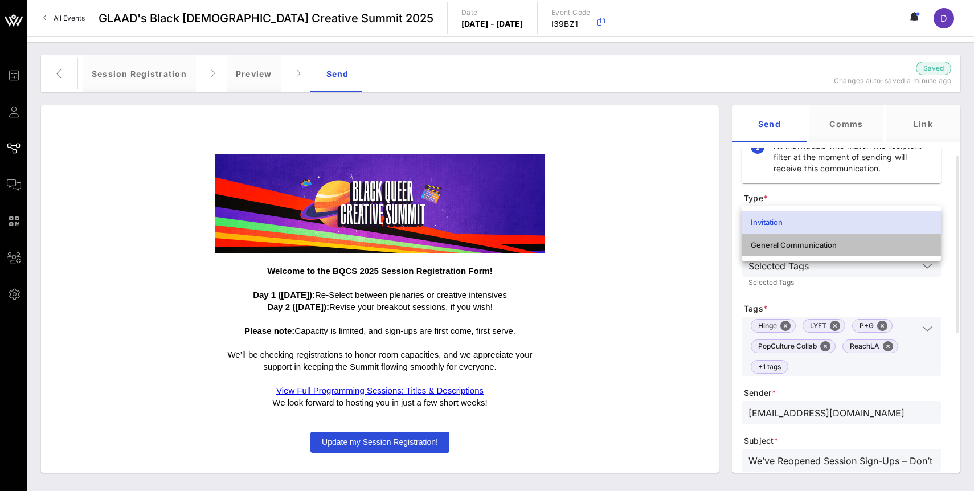
click at [821, 247] on div "General Communication" at bounding box center [841, 244] width 181 height 9
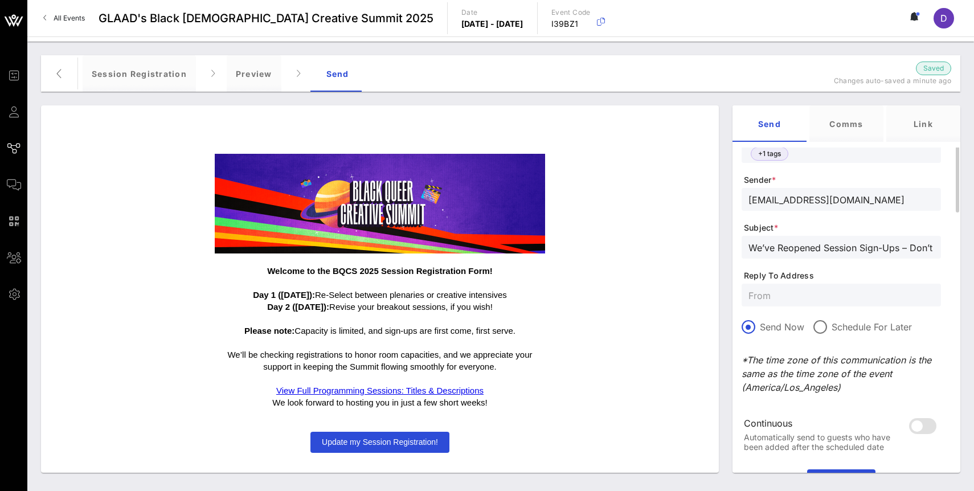
scroll to position [285, 0]
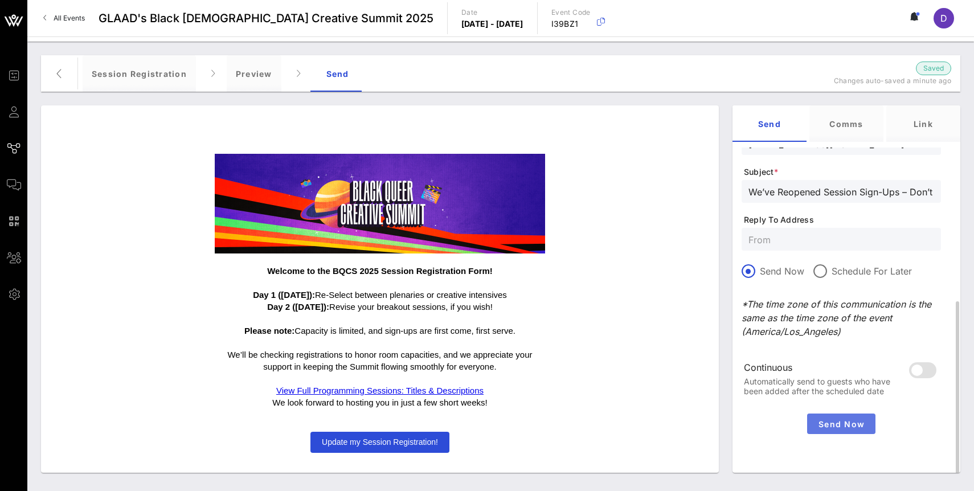
click at [842, 426] on span "Send Now" at bounding box center [841, 424] width 59 height 10
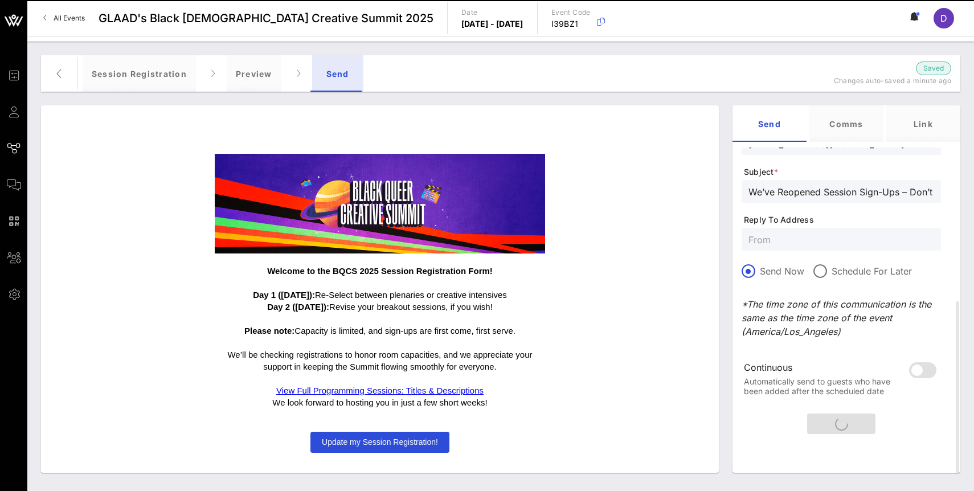
scroll to position [0, 0]
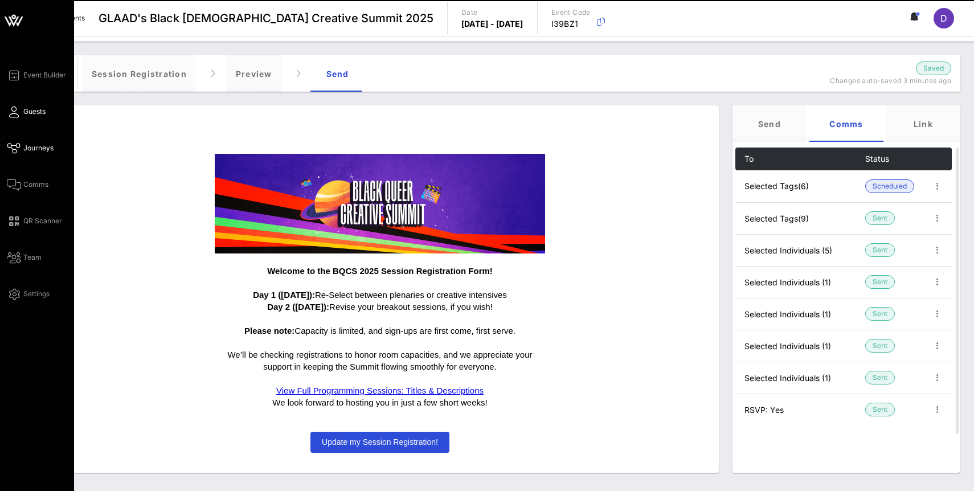
click at [19, 109] on link "Guests" at bounding box center [26, 112] width 39 height 14
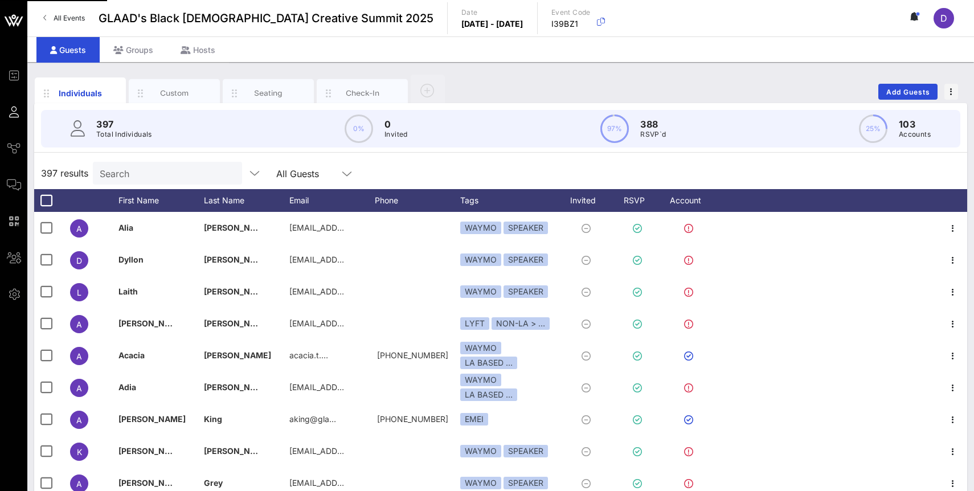
click at [133, 171] on input "Search" at bounding box center [166, 173] width 133 height 15
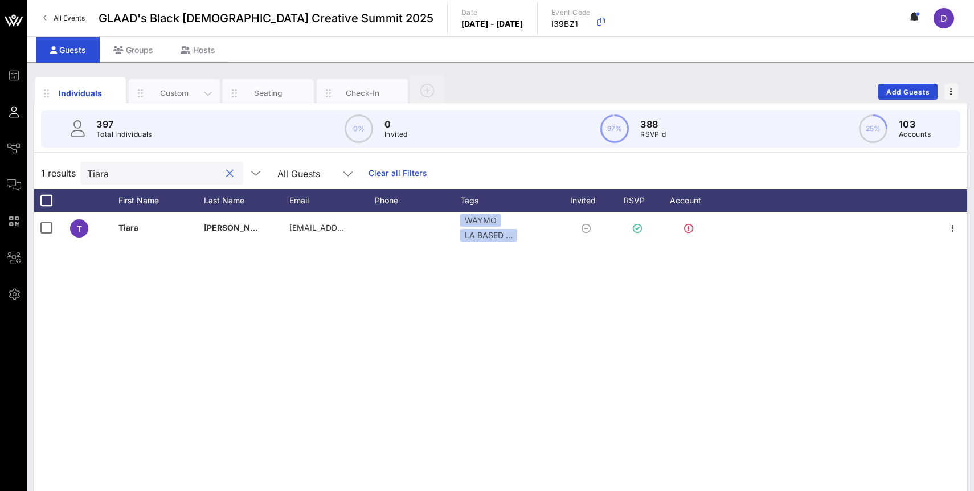
click at [179, 88] on div "Custom" at bounding box center [174, 93] width 51 height 11
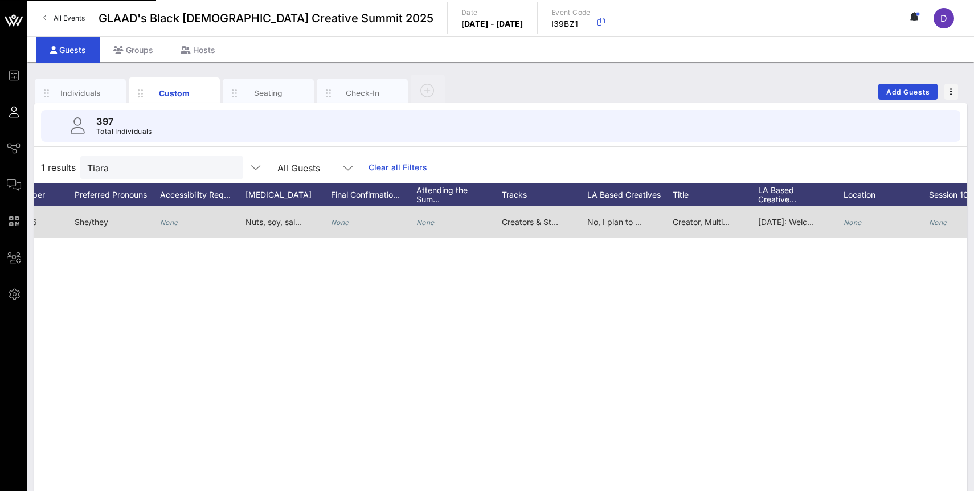
scroll to position [0, 470]
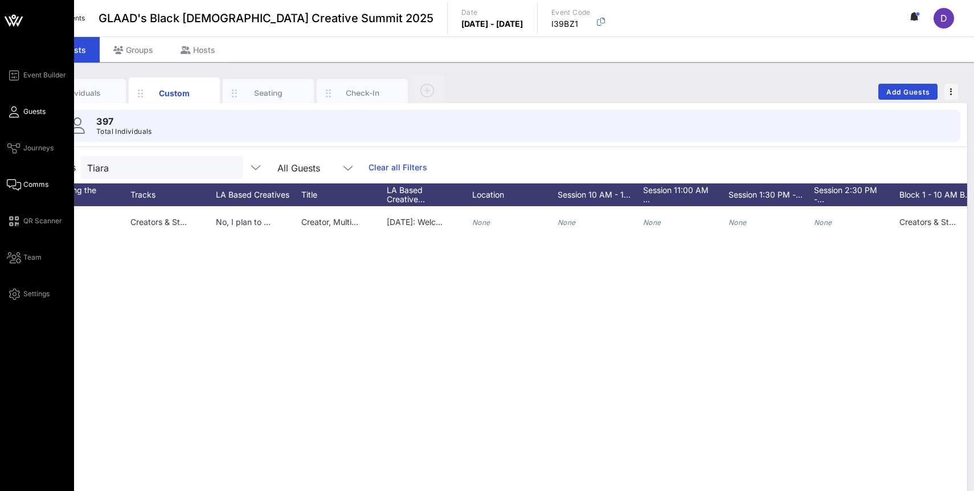
click at [30, 187] on span "Comms" at bounding box center [35, 185] width 25 height 10
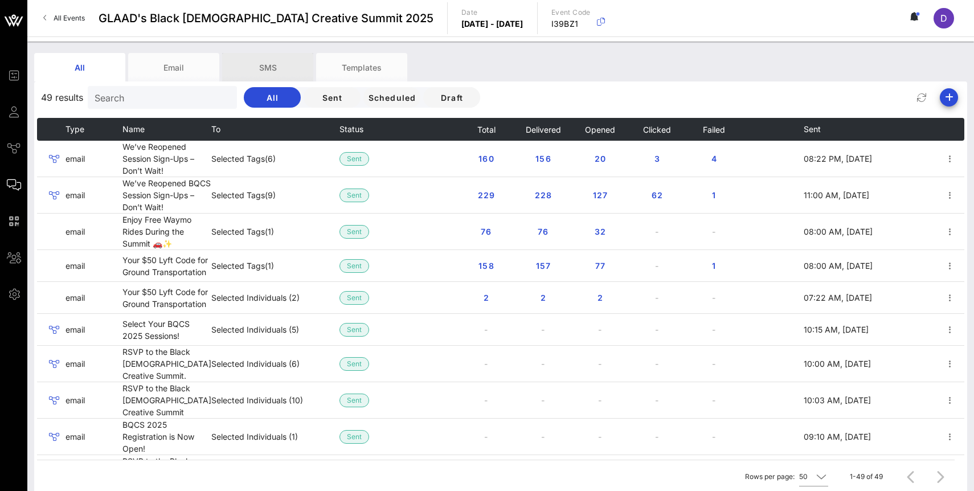
click at [279, 67] on div "SMS" at bounding box center [267, 67] width 91 height 28
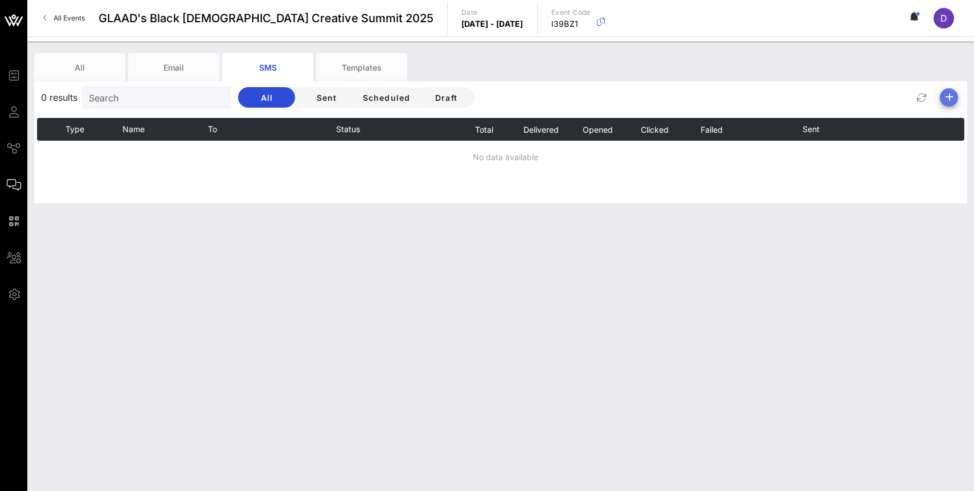
click at [954, 92] on icon "button" at bounding box center [950, 98] width 14 height 14
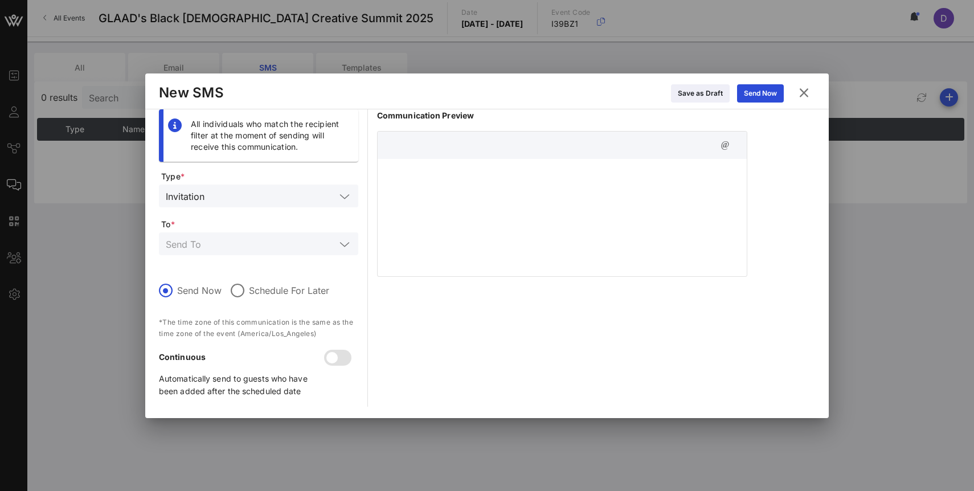
click at [457, 190] on div at bounding box center [562, 216] width 369 height 114
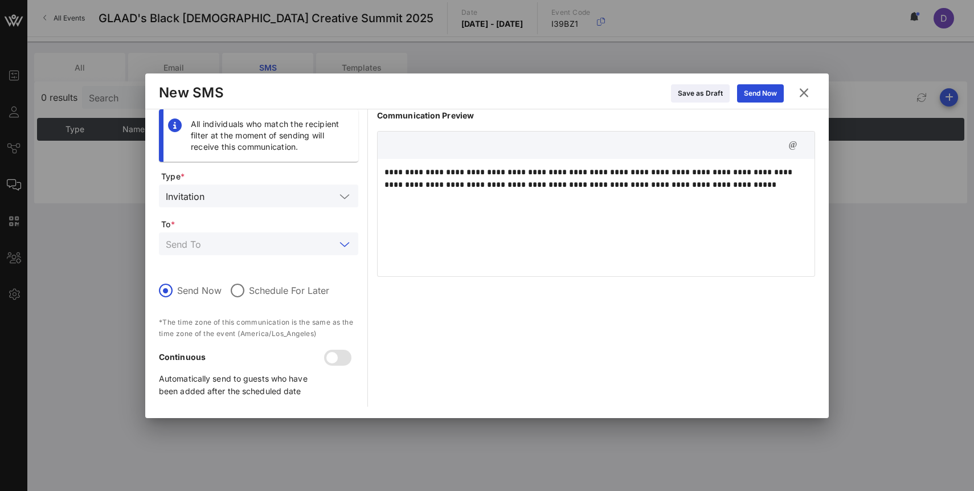
click at [216, 245] on input "text" at bounding box center [251, 243] width 170 height 15
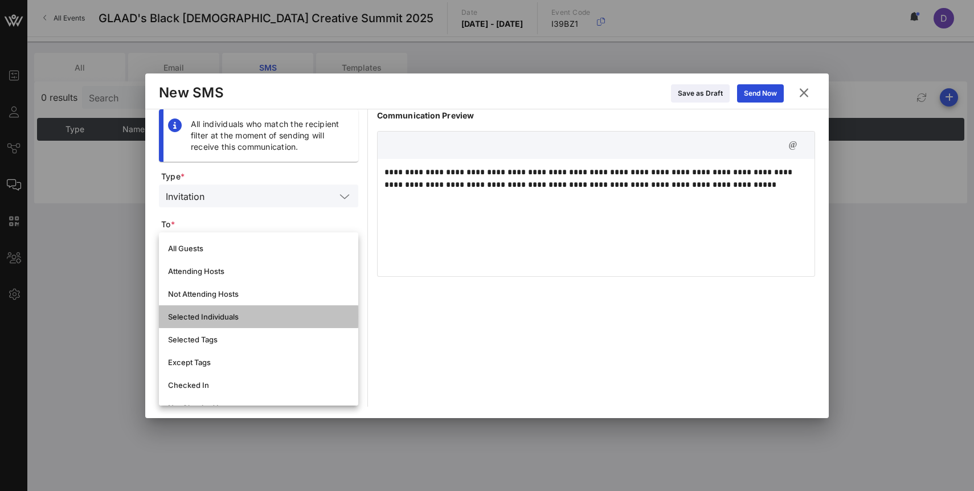
click at [221, 311] on div "Selected Individuals" at bounding box center [258, 317] width 181 height 18
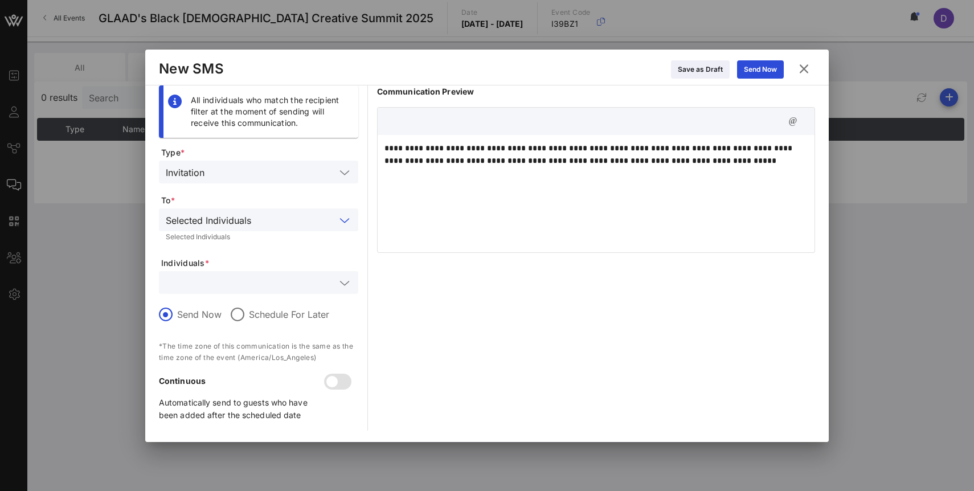
click at [236, 285] on input "text" at bounding box center [251, 282] width 170 height 15
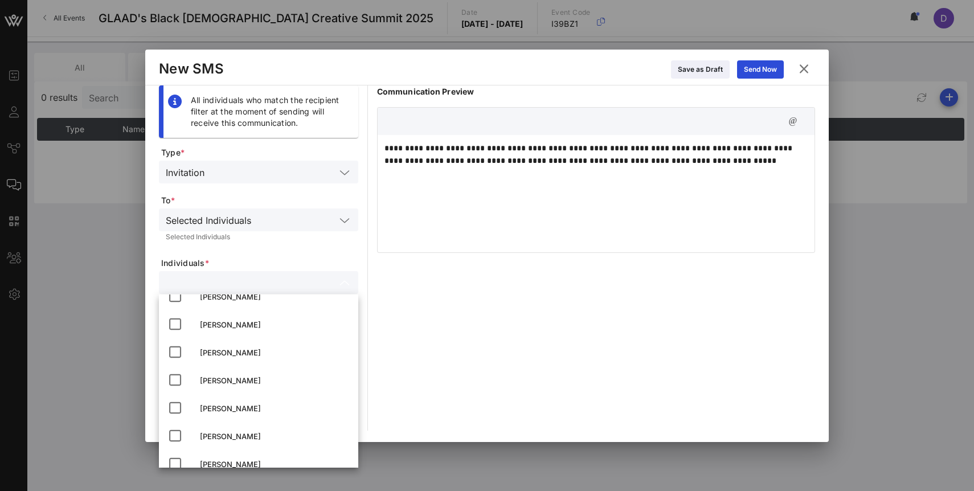
scroll to position [569, 0]
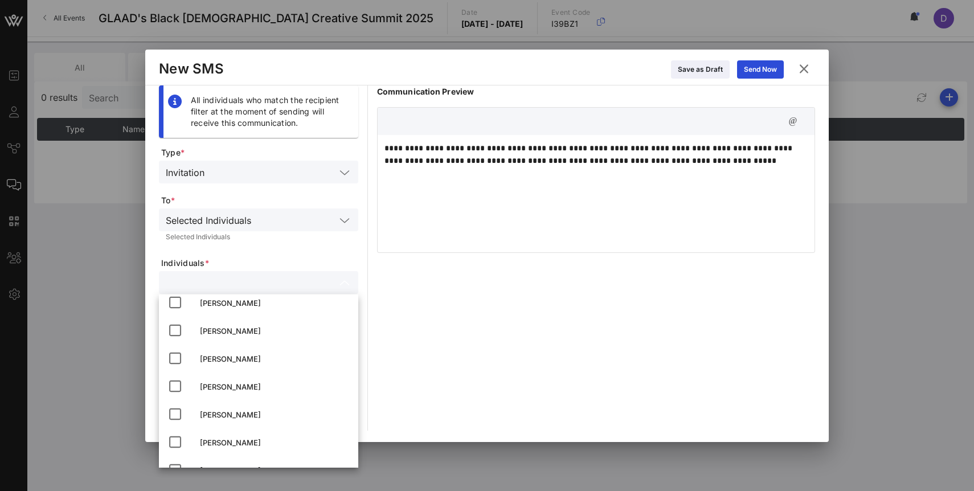
click at [251, 225] on div "Selected Individuals" at bounding box center [208, 220] width 85 height 10
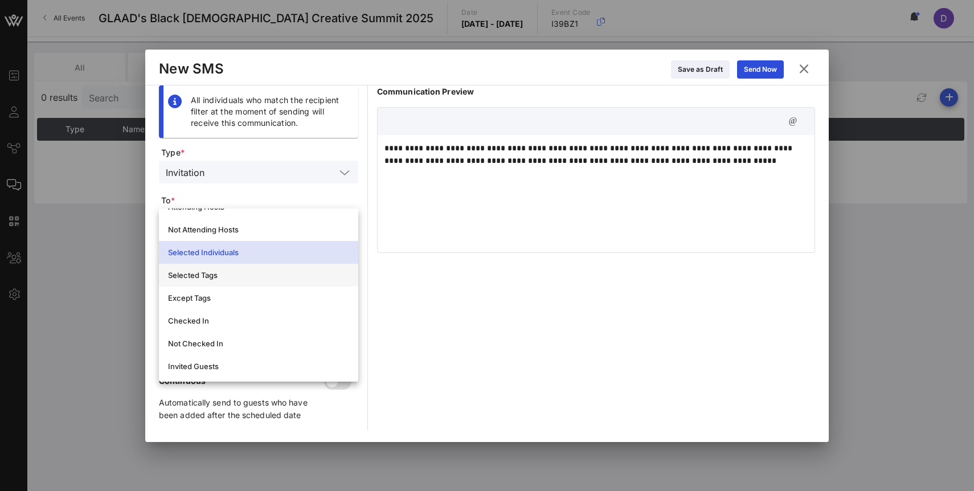
scroll to position [41, 0]
click at [239, 274] on div "Selected Tags" at bounding box center [258, 274] width 181 height 9
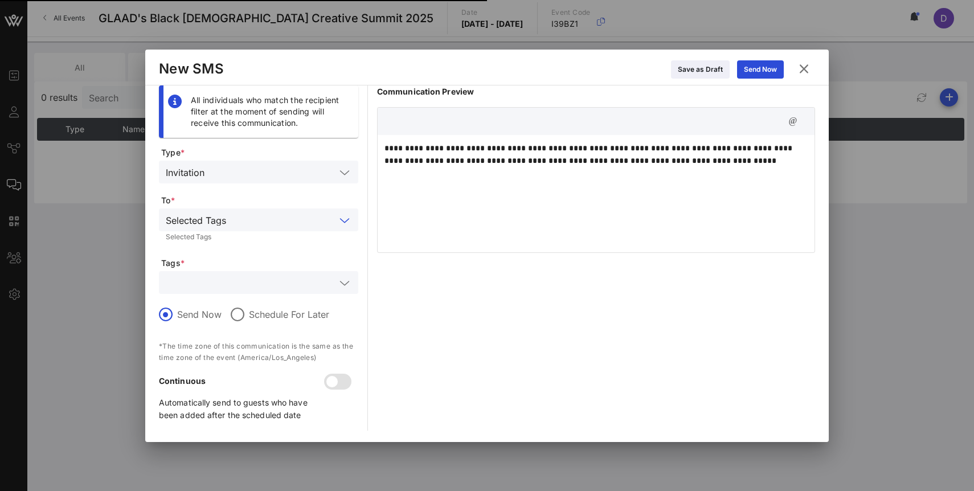
click at [242, 280] on input "text" at bounding box center [251, 282] width 170 height 15
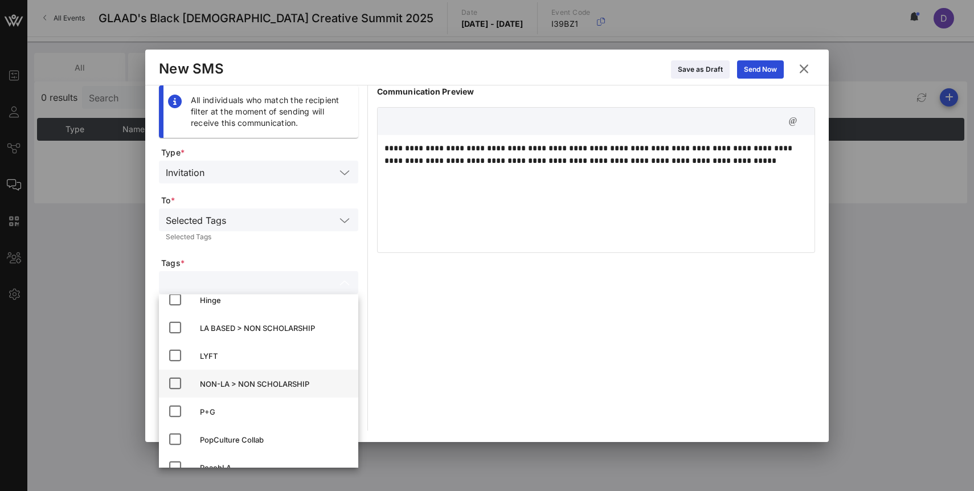
click at [254, 388] on div "NON-LA > NON SCHOLARSHIP" at bounding box center [274, 384] width 149 height 9
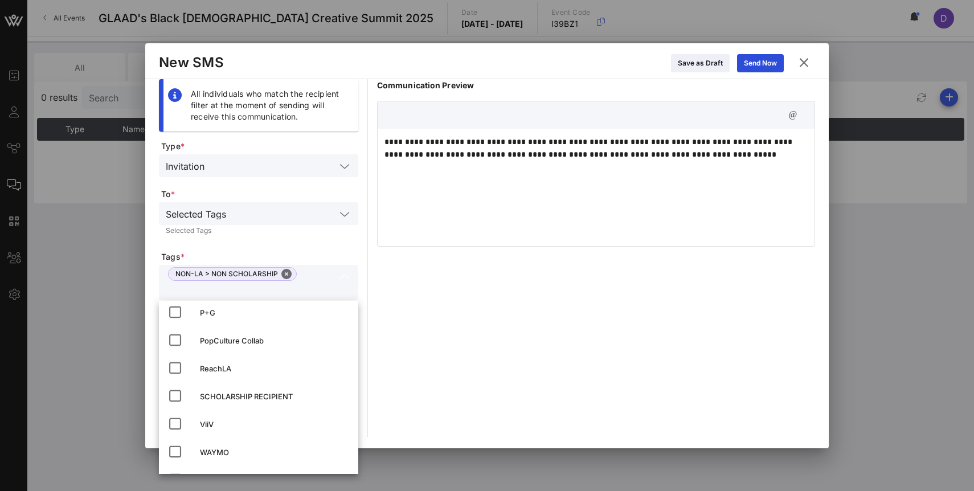
scroll to position [198, 0]
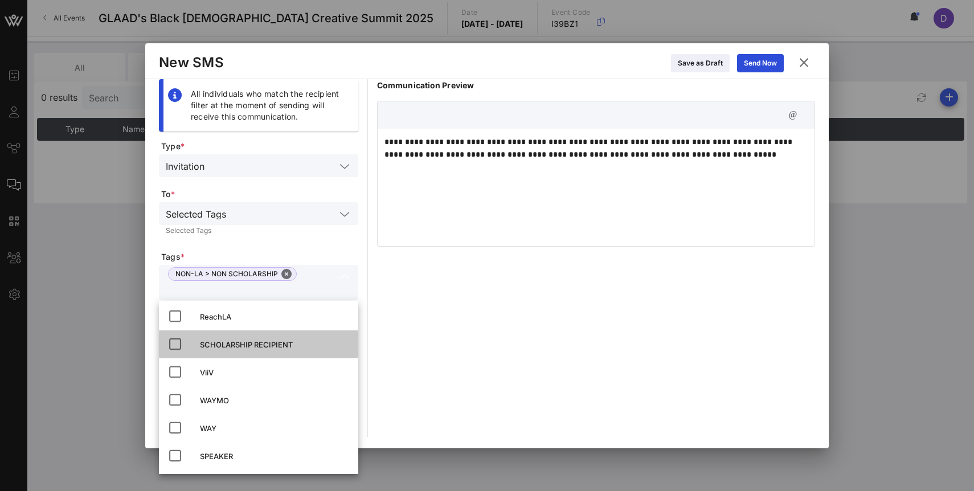
click at [251, 350] on div "SCHOLARSHIP RECIPIENT" at bounding box center [274, 345] width 149 height 18
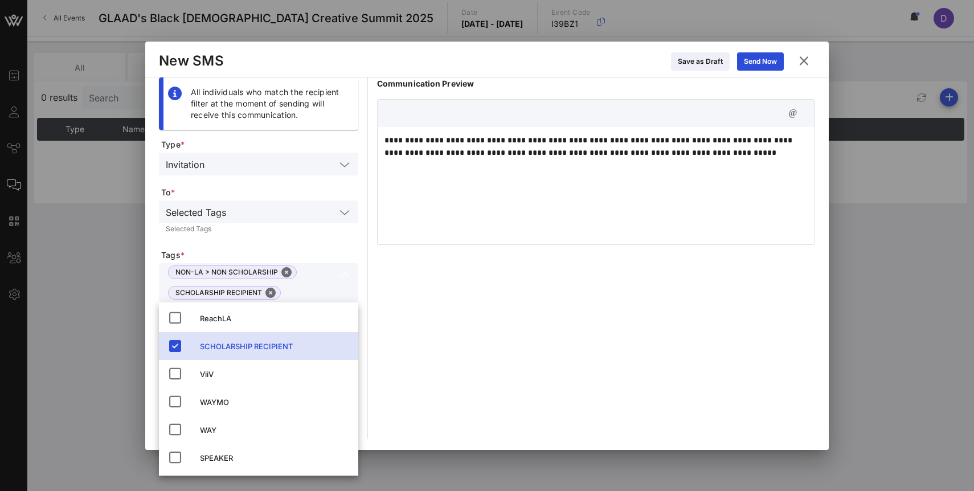
click at [260, 242] on form "Type * Invitation To * Selected Tags Selected Tags Tags * NON-LA > NON SCHOLARS…" at bounding box center [258, 289] width 199 height 300
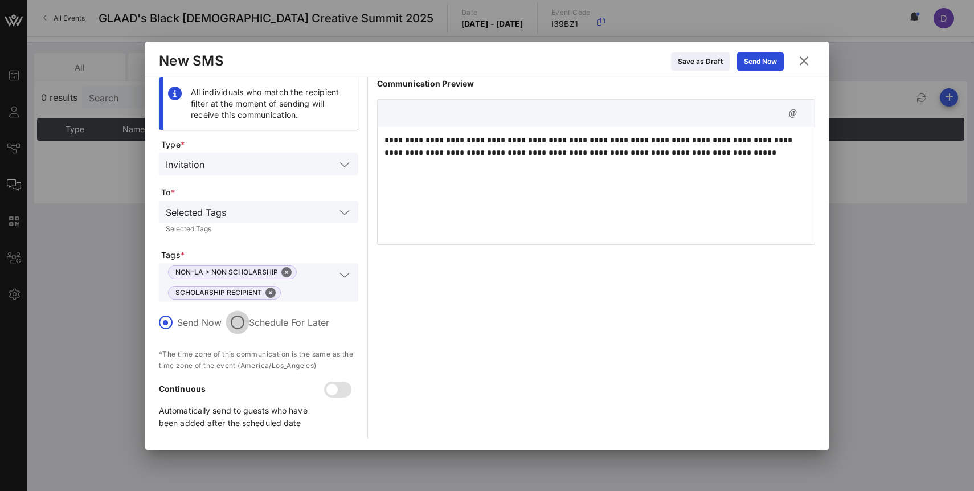
click at [238, 319] on div at bounding box center [237, 322] width 19 height 19
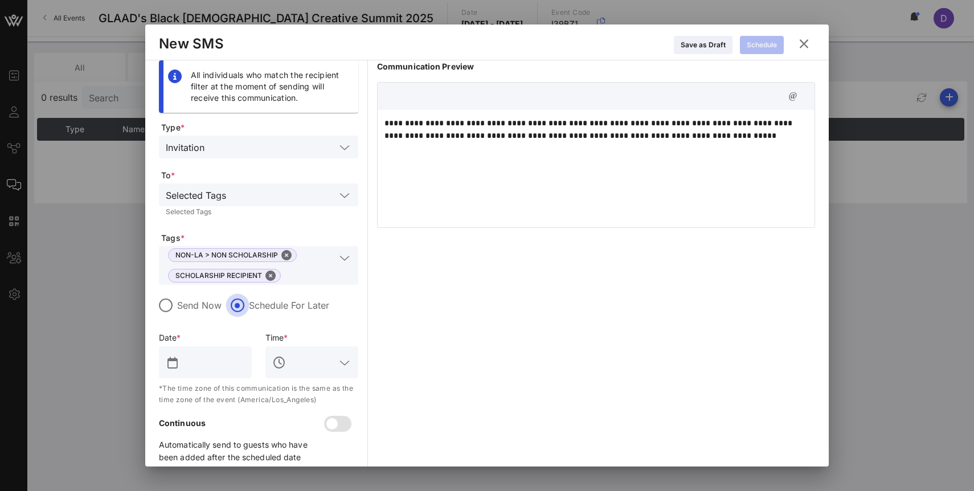
scroll to position [18, 0]
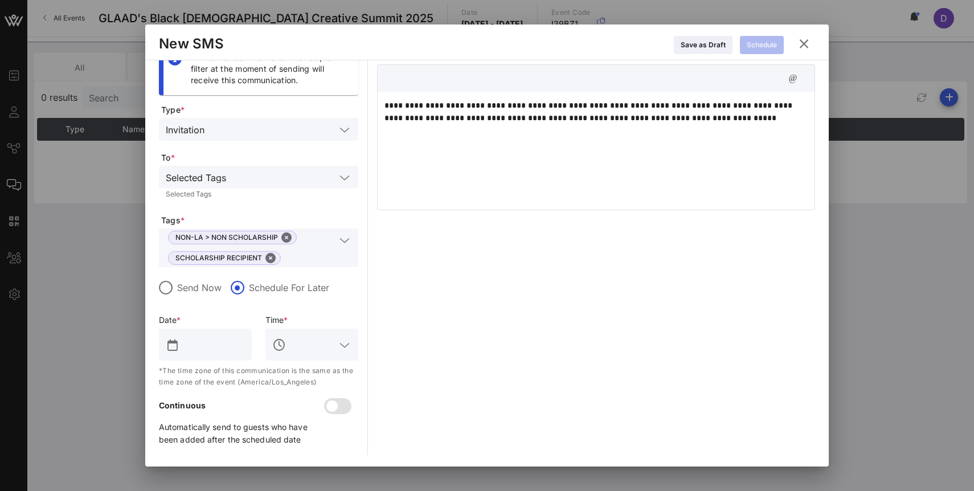
click at [213, 335] on div at bounding box center [213, 345] width 63 height 32
click at [206, 342] on input "text" at bounding box center [213, 345] width 63 height 18
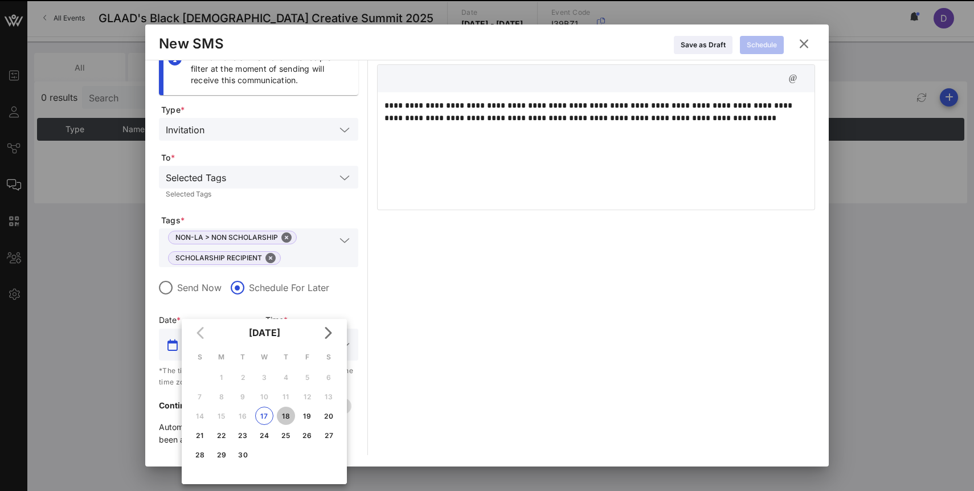
click at [287, 419] on div "18" at bounding box center [286, 416] width 18 height 9
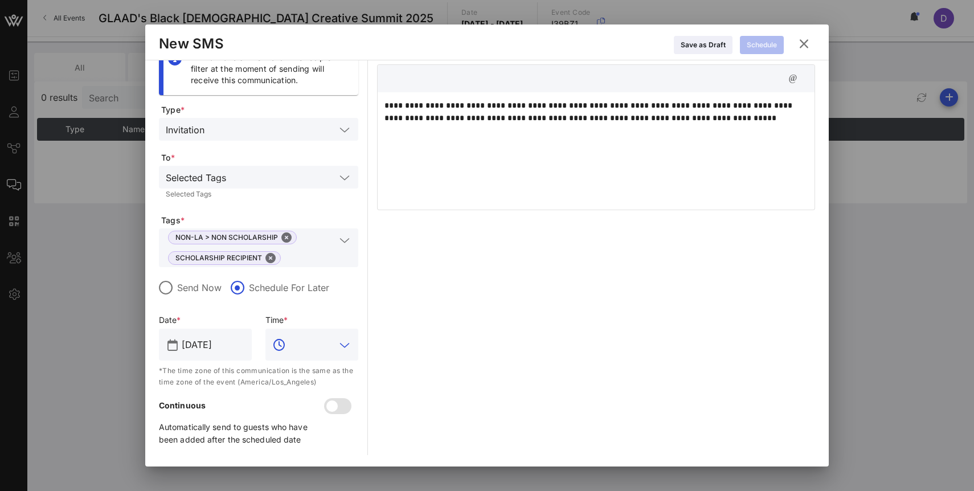
click at [303, 353] on input "text" at bounding box center [311, 345] width 47 height 18
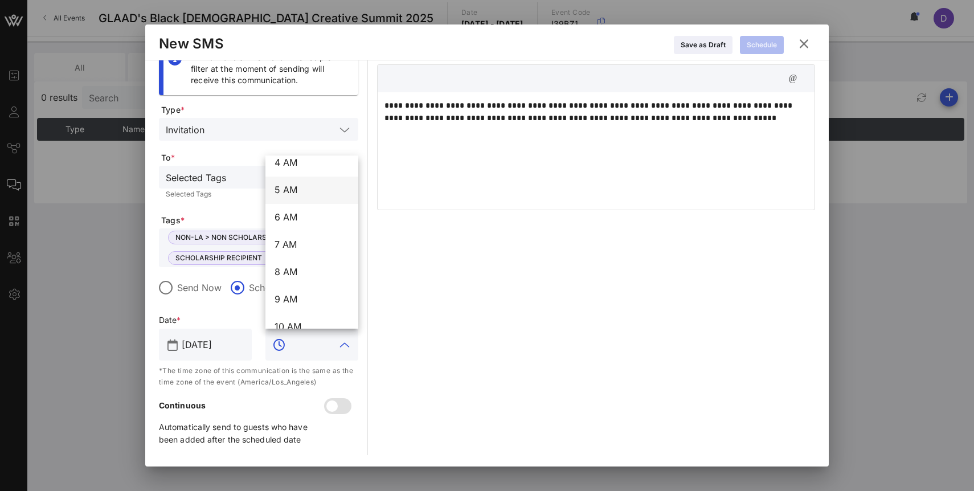
scroll to position [168, 0]
click at [298, 194] on div "7 AM" at bounding box center [312, 196] width 75 height 11
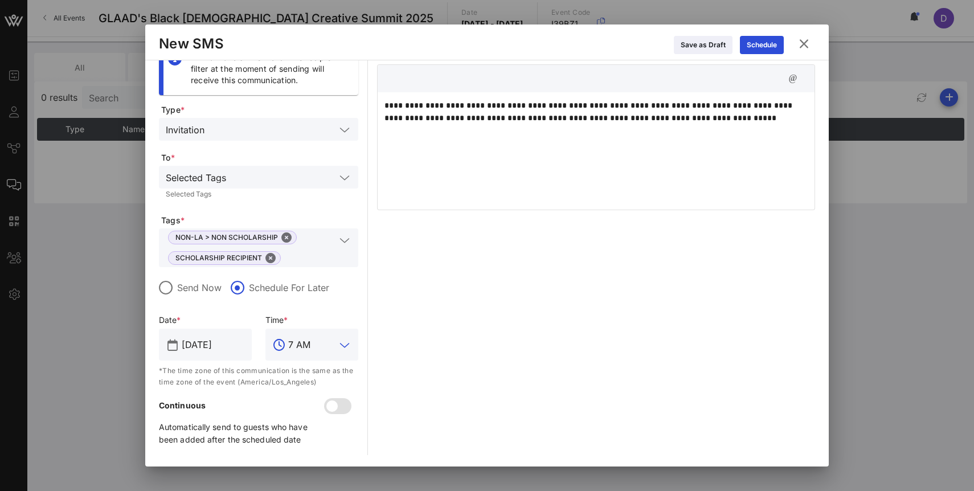
click at [493, 140] on div "**********" at bounding box center [596, 149] width 437 height 114
click at [589, 105] on p "**********" at bounding box center [596, 111] width 423 height 25
click at [564, 107] on p "**********" at bounding box center [596, 111] width 423 height 25
click at [757, 48] on div "Schedule" at bounding box center [762, 44] width 30 height 11
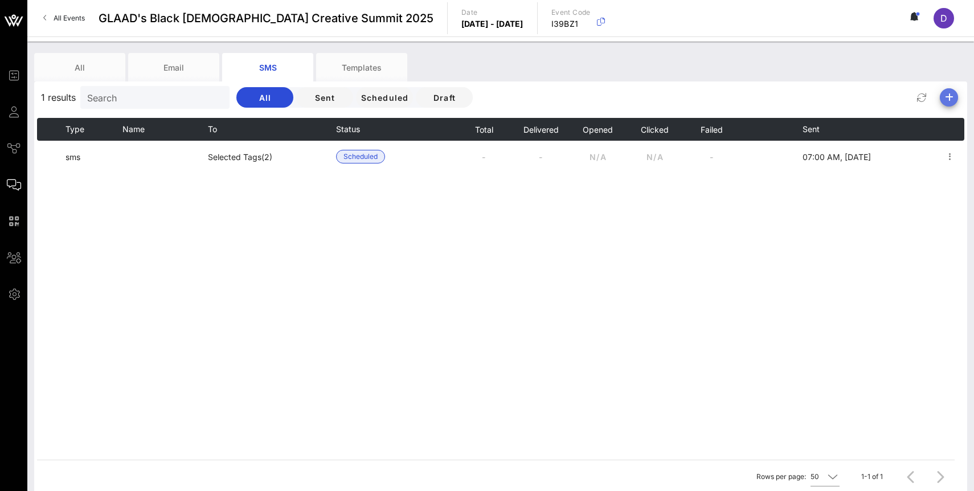
click at [949, 98] on icon "button" at bounding box center [950, 98] width 14 height 14
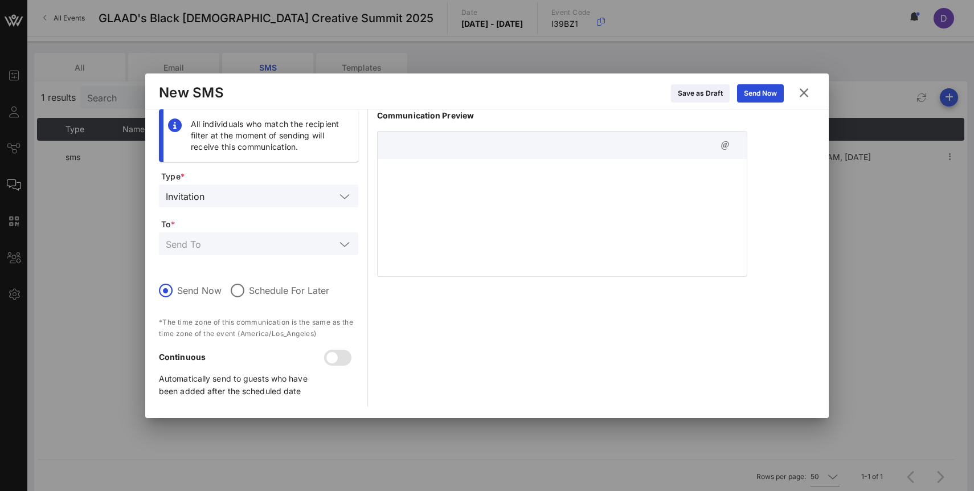
click at [462, 203] on div at bounding box center [562, 216] width 369 height 114
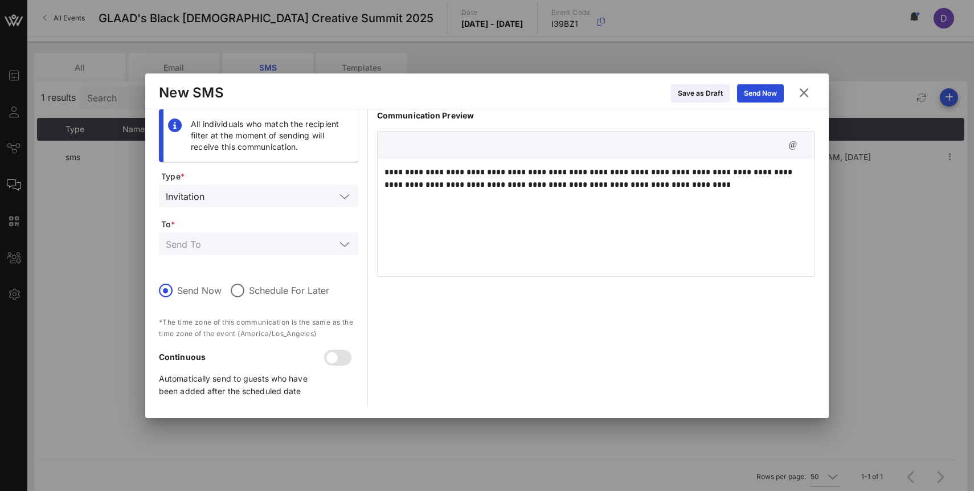
click at [707, 184] on p "**********" at bounding box center [596, 178] width 423 height 25
click at [289, 234] on div at bounding box center [259, 244] width 186 height 23
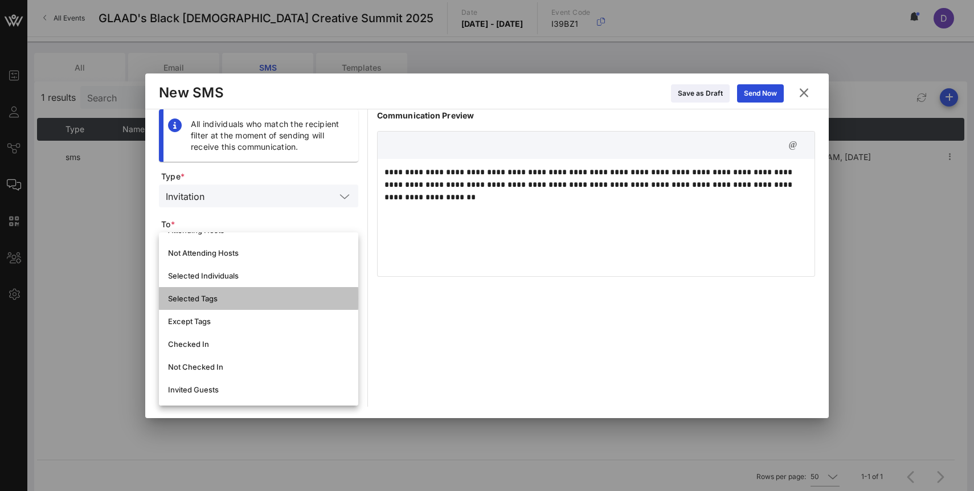
click at [280, 301] on div "Selected Tags" at bounding box center [258, 298] width 181 height 9
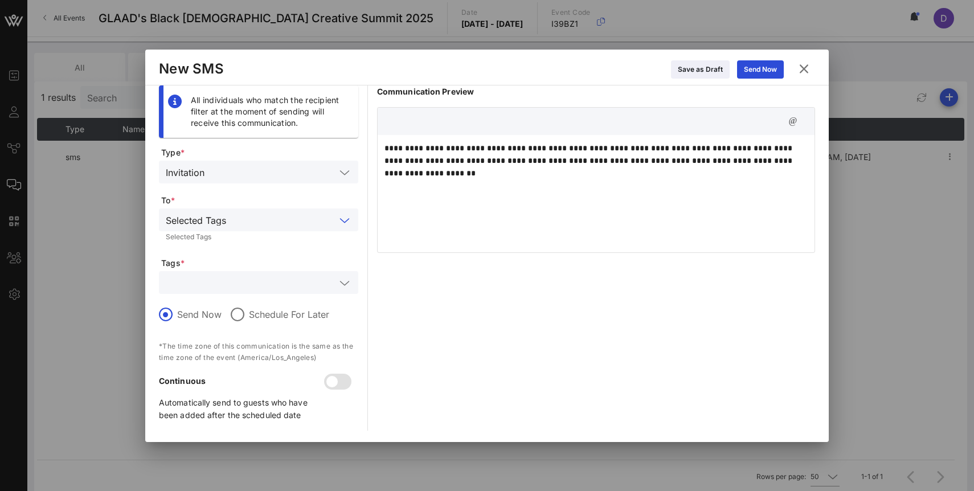
click at [281, 280] on input "text" at bounding box center [251, 282] width 170 height 15
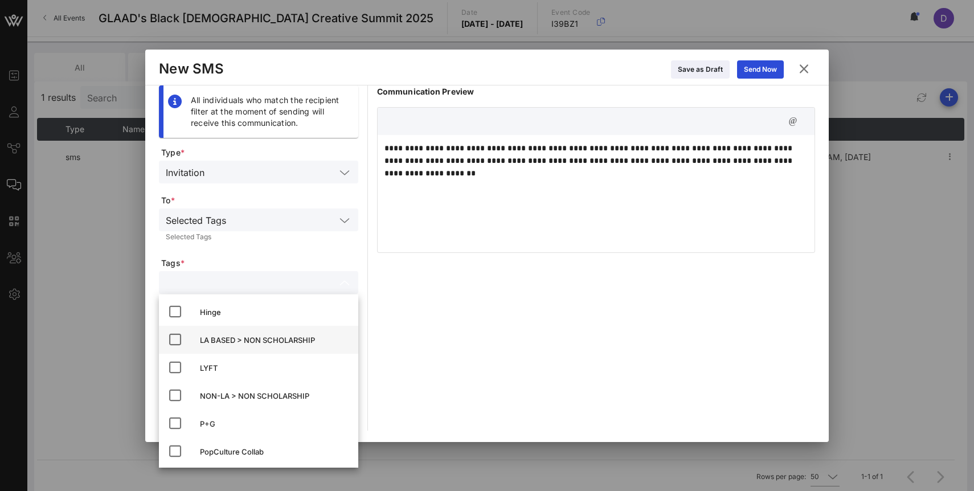
scroll to position [27, 0]
click at [290, 335] on div "LA BASED > NON SCHOLARSHIP" at bounding box center [274, 342] width 149 height 18
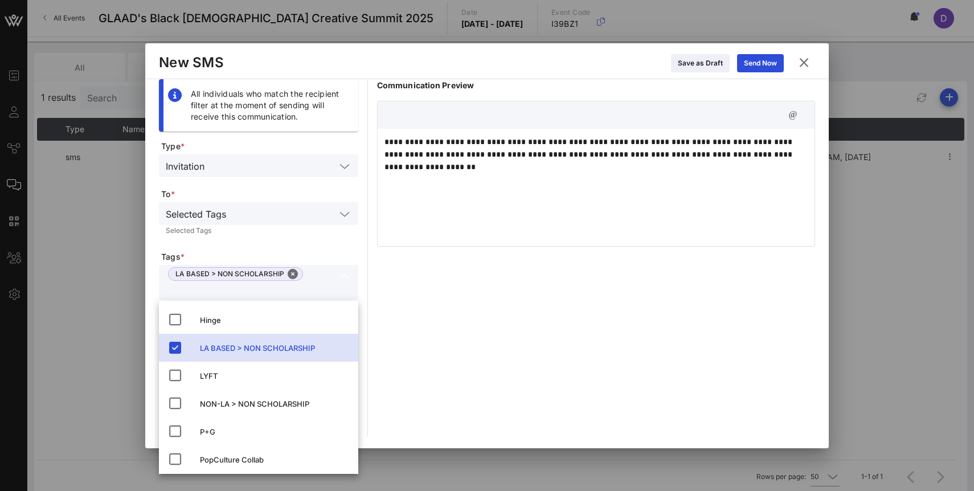
click at [338, 247] on form "Type * Invitation To * Selected Tags Selected Tags Tags * LA BASED > NON SCHOLA…" at bounding box center [258, 289] width 199 height 296
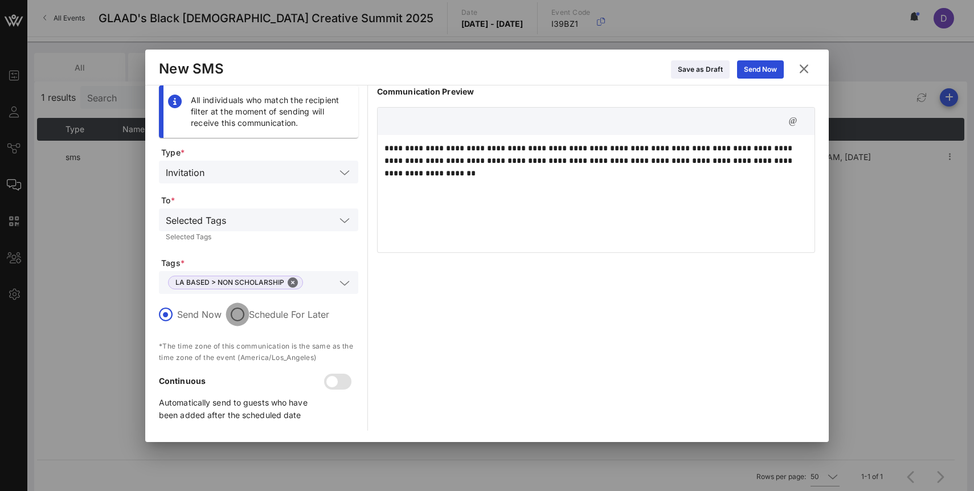
click at [242, 315] on div at bounding box center [237, 314] width 19 height 19
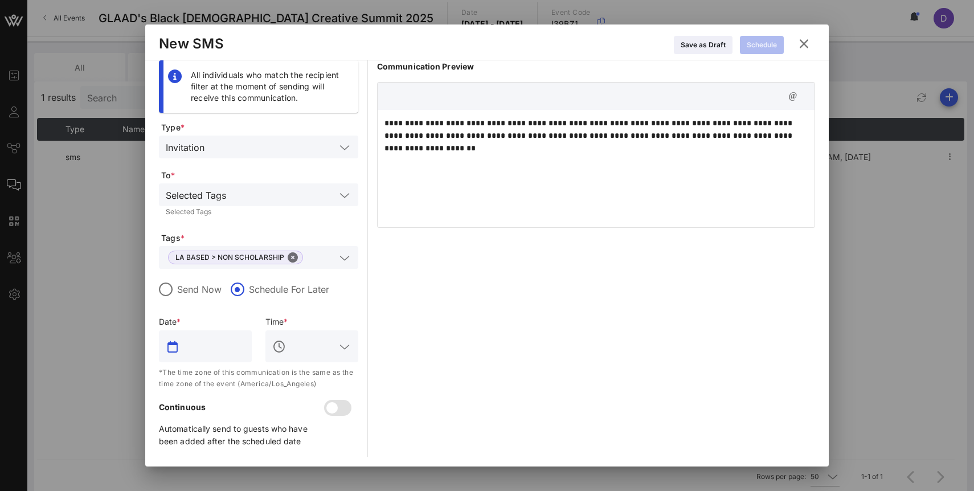
click at [223, 354] on input "text" at bounding box center [213, 346] width 63 height 18
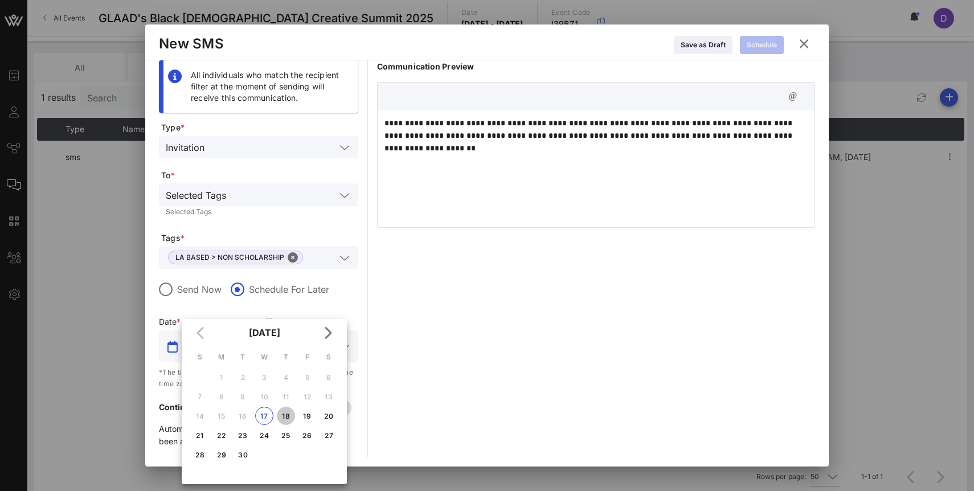
click at [283, 416] on div "18" at bounding box center [286, 416] width 18 height 9
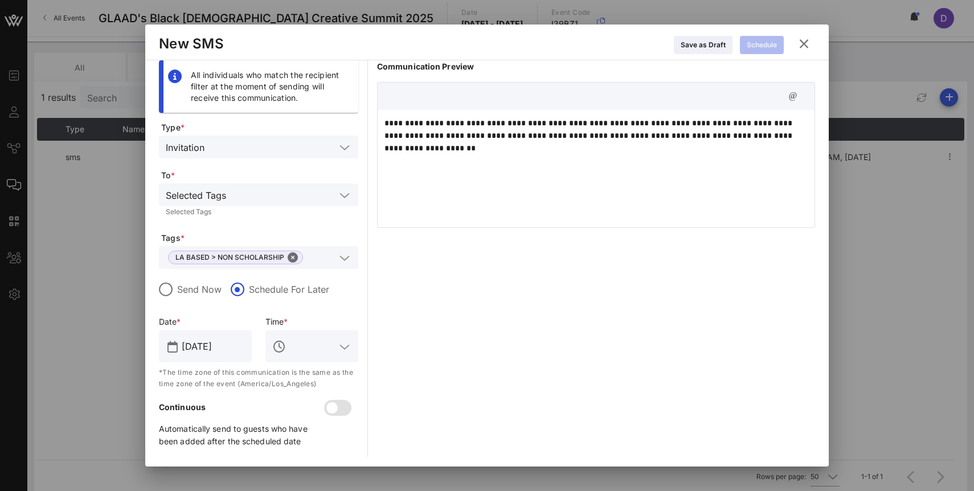
click at [296, 349] on input "text" at bounding box center [311, 346] width 47 height 18
click at [297, 183] on div "8 AM" at bounding box center [312, 184] width 75 height 11
click at [492, 141] on p "**********" at bounding box center [596, 136] width 423 height 38
click at [802, 129] on p "**********" at bounding box center [596, 136] width 423 height 38
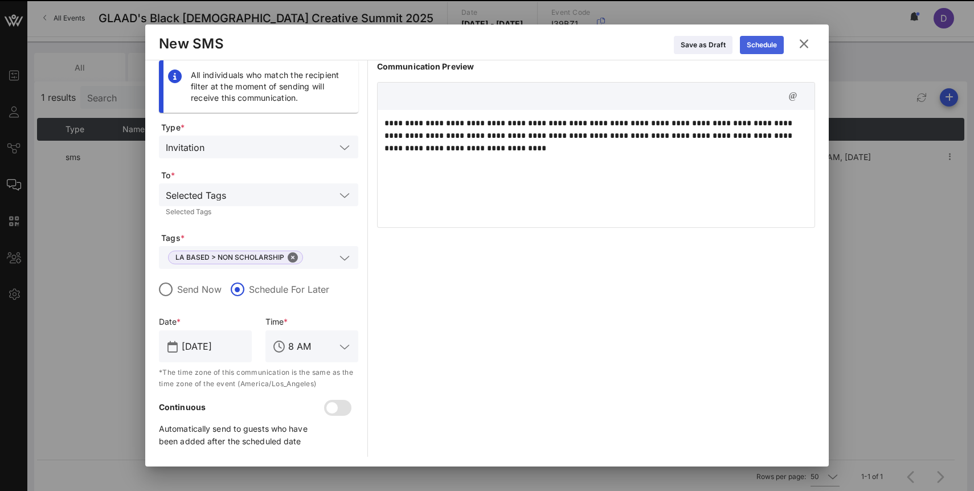
click at [773, 46] on div "Schedule" at bounding box center [762, 44] width 30 height 11
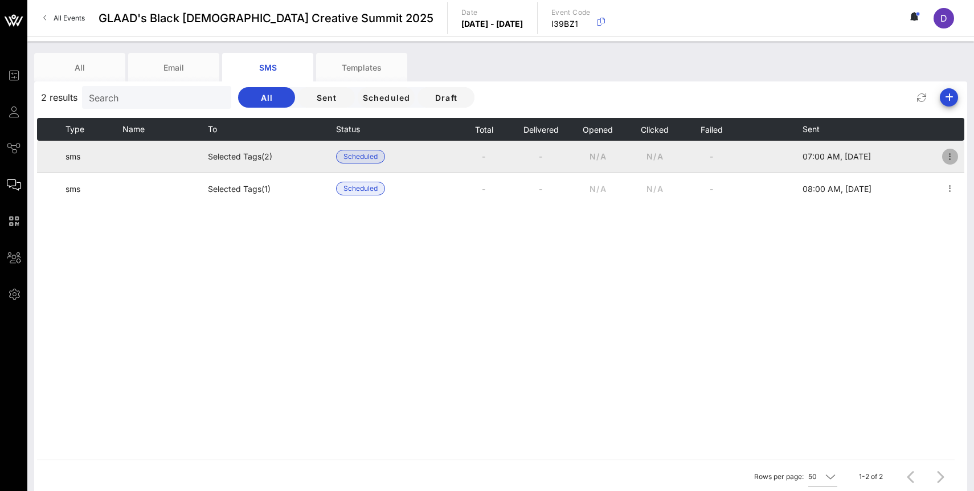
click at [951, 155] on icon "button" at bounding box center [951, 157] width 14 height 14
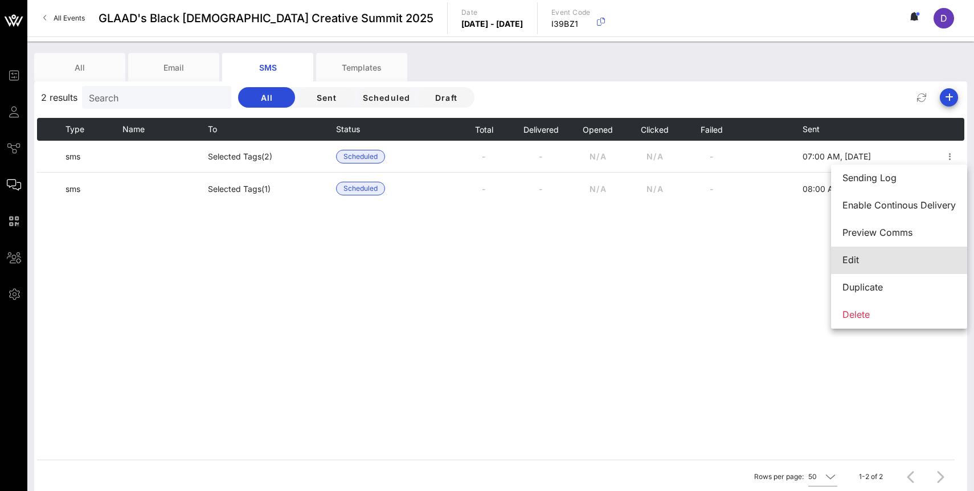
click at [904, 266] on div "Edit" at bounding box center [899, 260] width 113 height 25
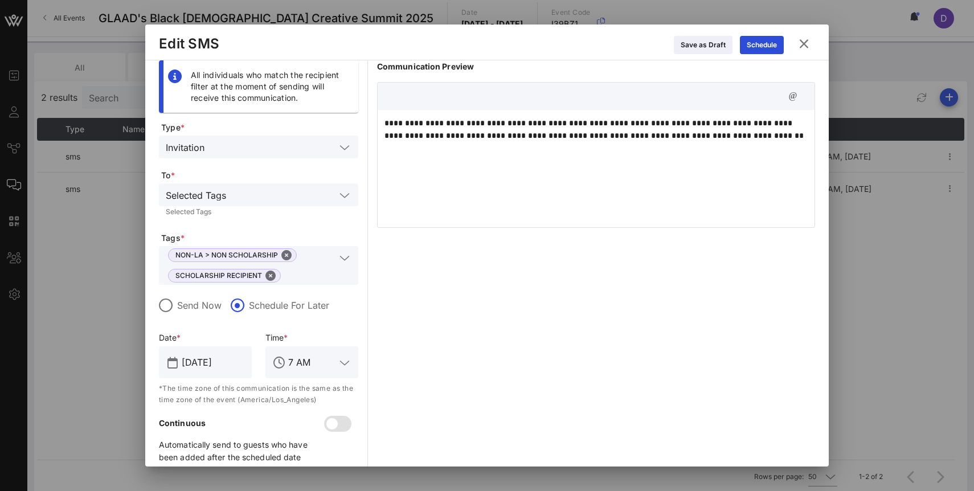
click at [555, 140] on p "**********" at bounding box center [596, 129] width 423 height 25
click at [722, 124] on p "**********" at bounding box center [596, 129] width 423 height 25
click at [767, 44] on div "Schedule" at bounding box center [762, 44] width 30 height 11
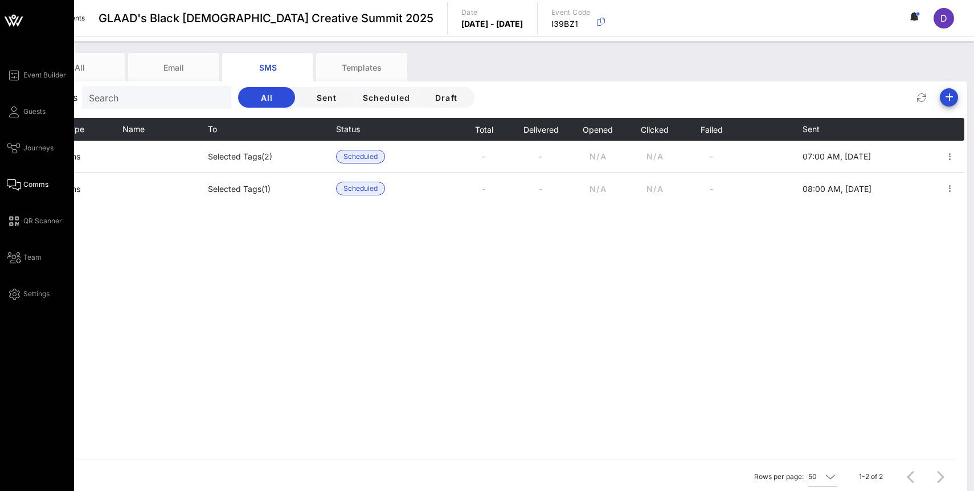
click at [22, 180] on link "Comms" at bounding box center [28, 185] width 42 height 14
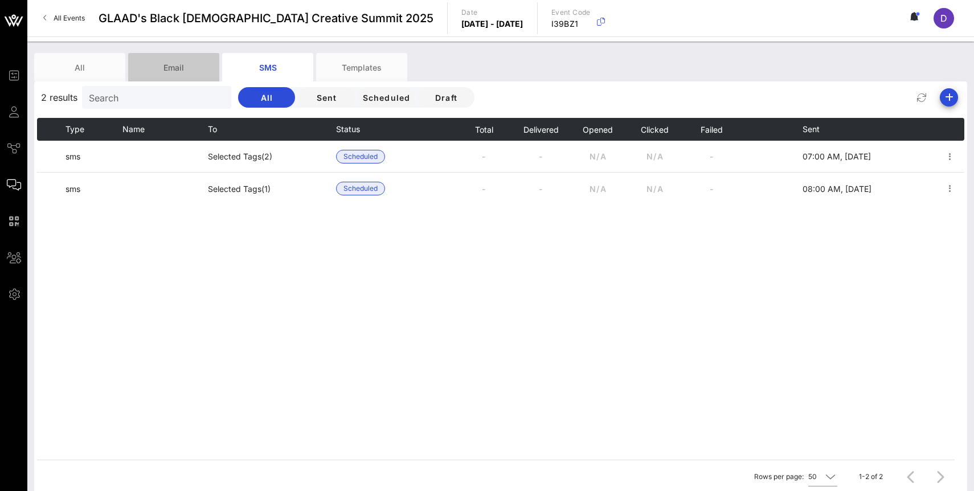
click at [160, 70] on div "Email" at bounding box center [173, 67] width 91 height 28
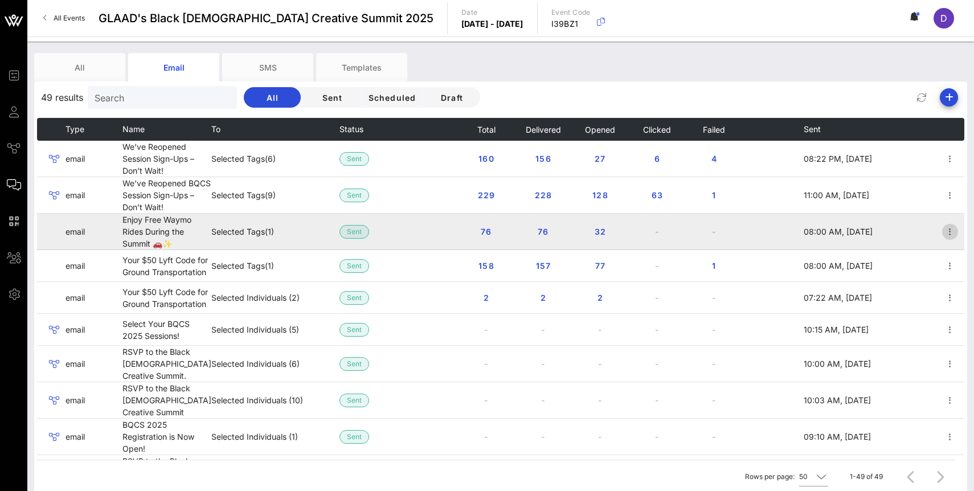
click at [952, 234] on icon "button" at bounding box center [951, 232] width 14 height 14
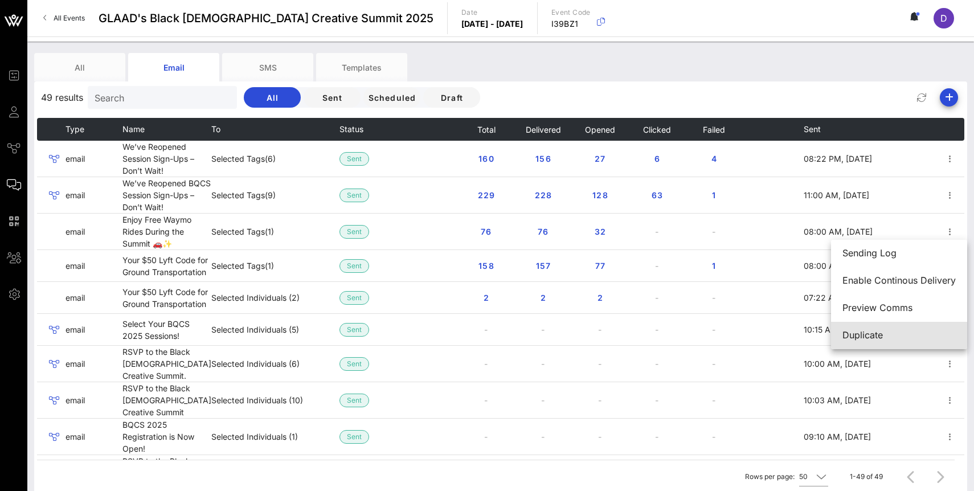
click at [903, 331] on div "Duplicate" at bounding box center [899, 335] width 113 height 11
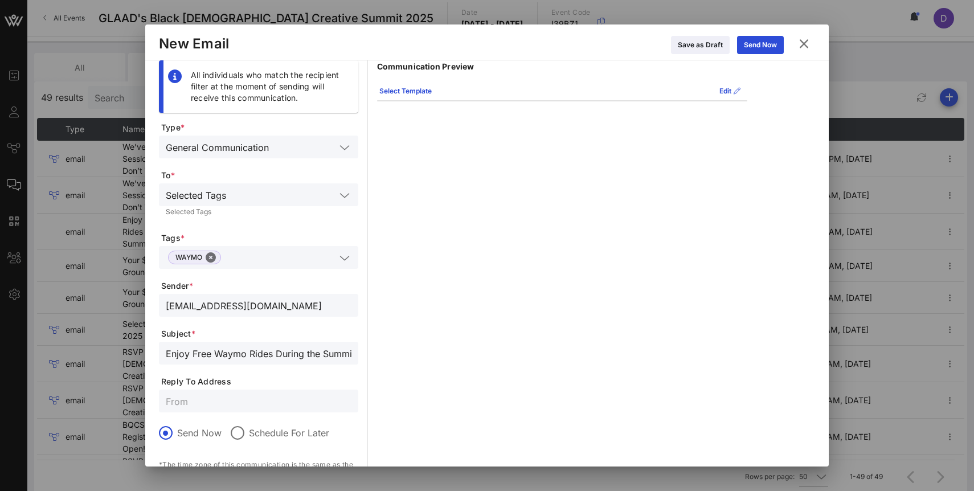
click at [349, 258] on icon at bounding box center [345, 258] width 10 height 14
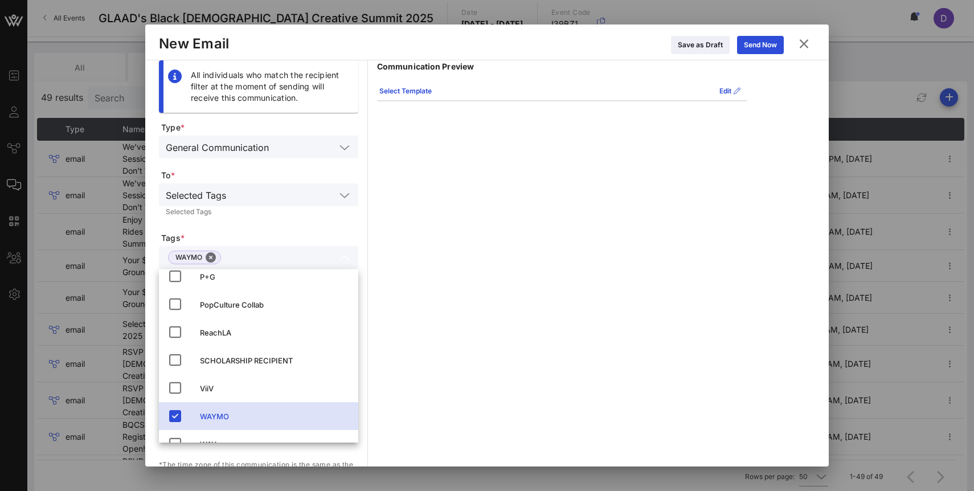
scroll to position [199, 0]
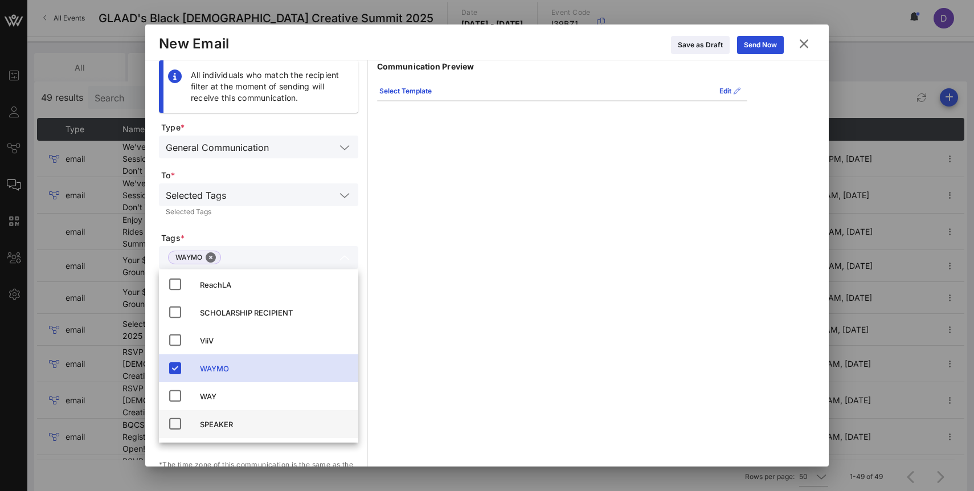
click at [229, 423] on div "SPEAKER" at bounding box center [274, 424] width 149 height 9
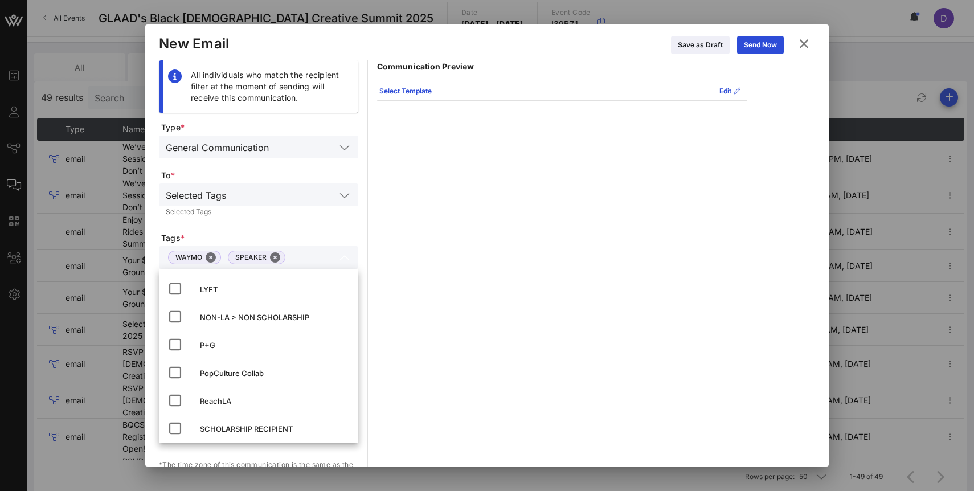
scroll to position [11, 0]
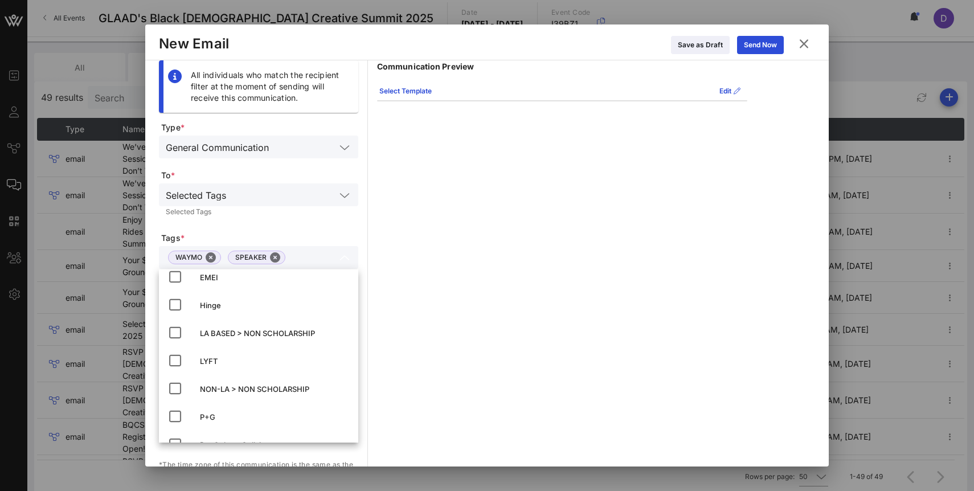
click at [255, 230] on form "Type * General Communication To * Selected Tags Selected Tags Tags * WAYMO SPEA…" at bounding box center [258, 335] width 199 height 427
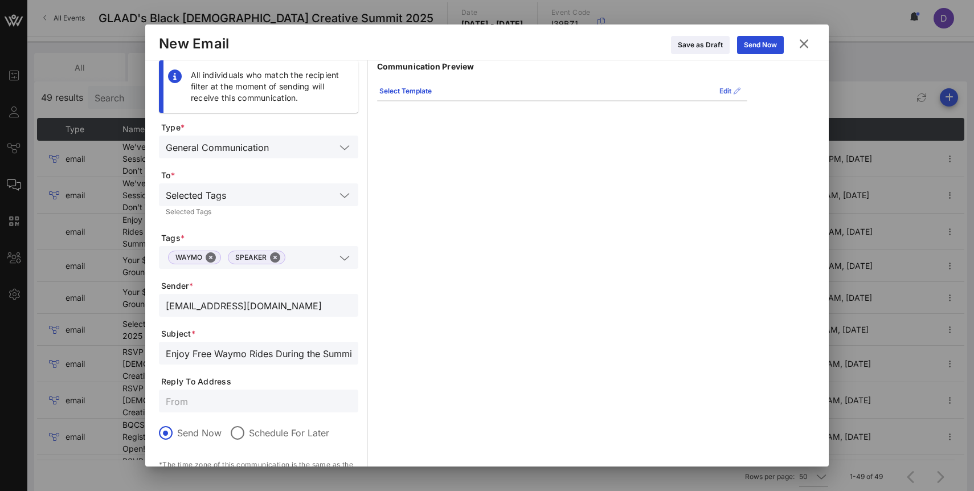
click at [727, 92] on icon at bounding box center [731, 91] width 8 height 7
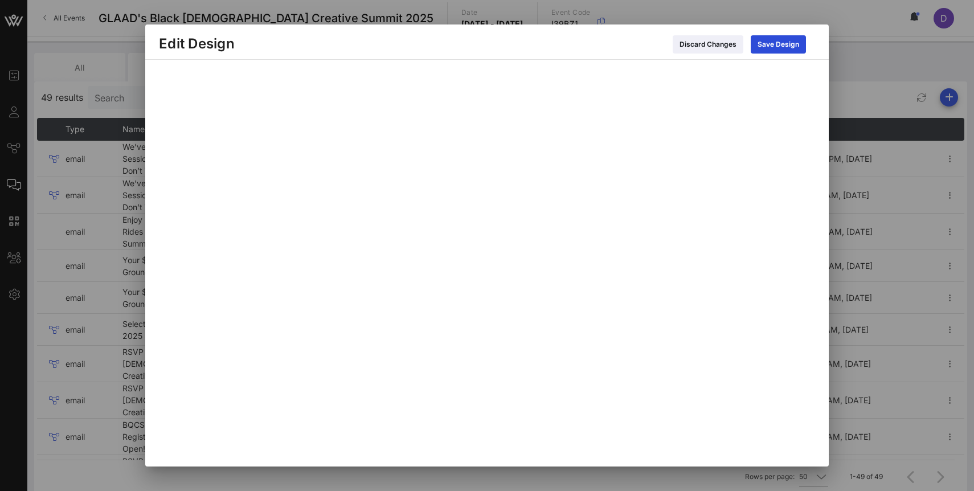
scroll to position [21, 0]
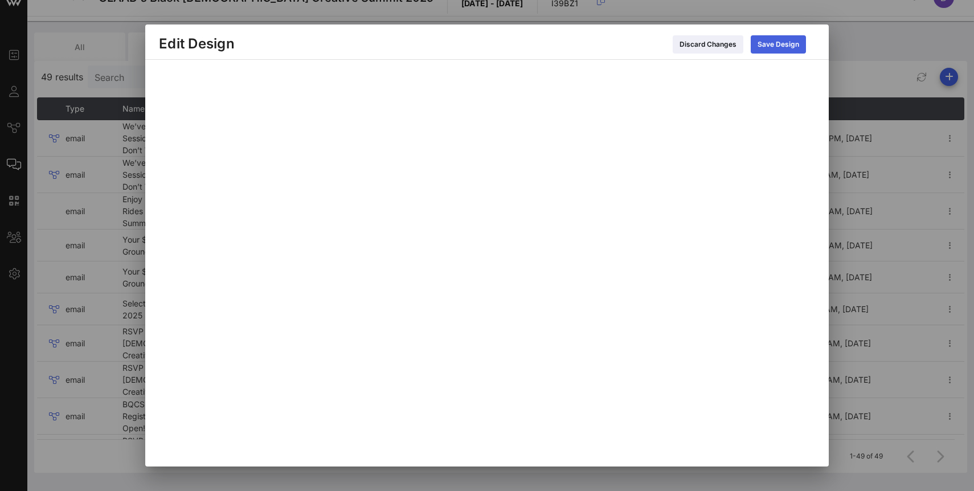
click at [777, 44] on icon at bounding box center [779, 44] width 8 height 7
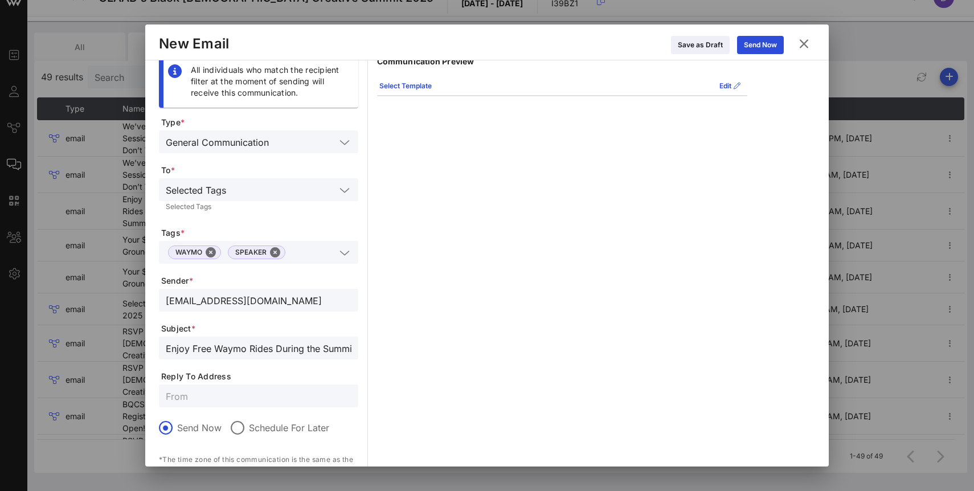
scroll to position [0, 0]
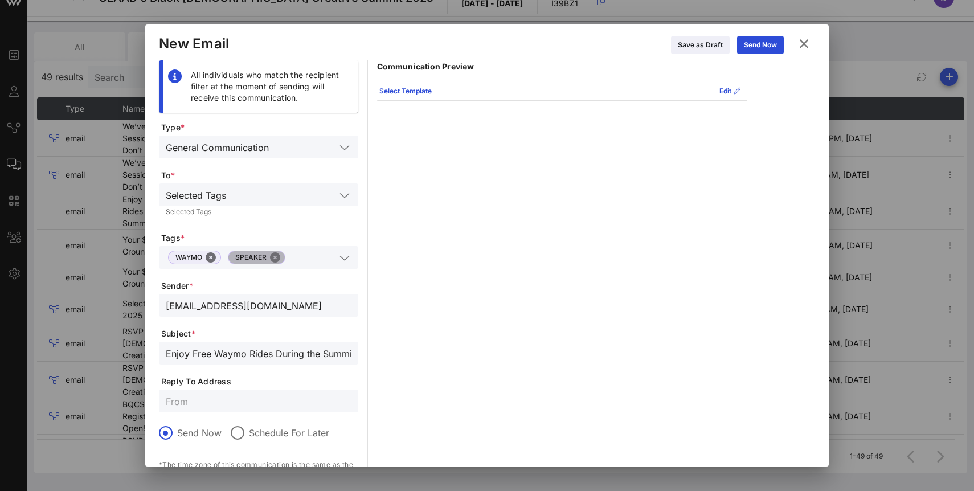
click at [275, 258] on button "Close" at bounding box center [275, 257] width 10 height 10
click at [267, 257] on input "text" at bounding box center [281, 257] width 110 height 15
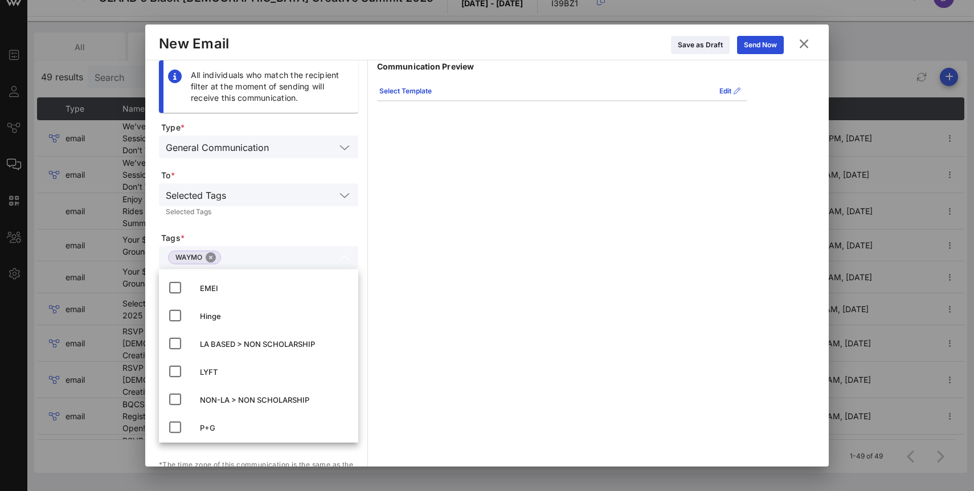
click at [211, 258] on button "Close" at bounding box center [211, 257] width 10 height 10
click at [333, 232] on form "Type * General Communication To * Selected Tags Selected Tags Tags * Sender * c…" at bounding box center [258, 335] width 199 height 427
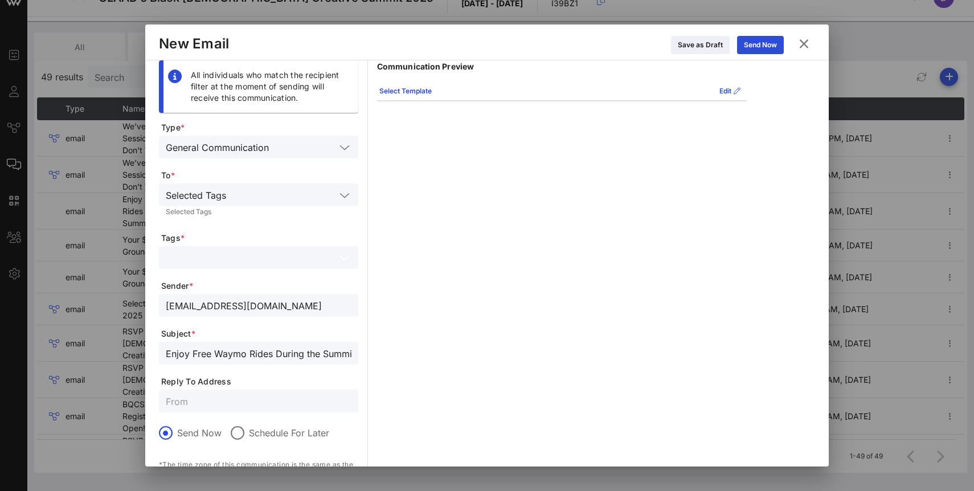
click at [324, 262] on input "text" at bounding box center [251, 257] width 170 height 15
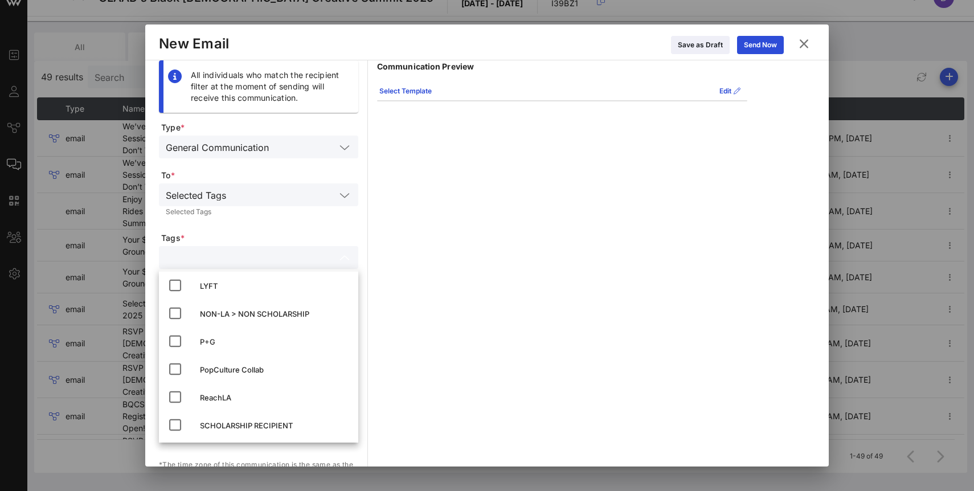
scroll to position [227, 0]
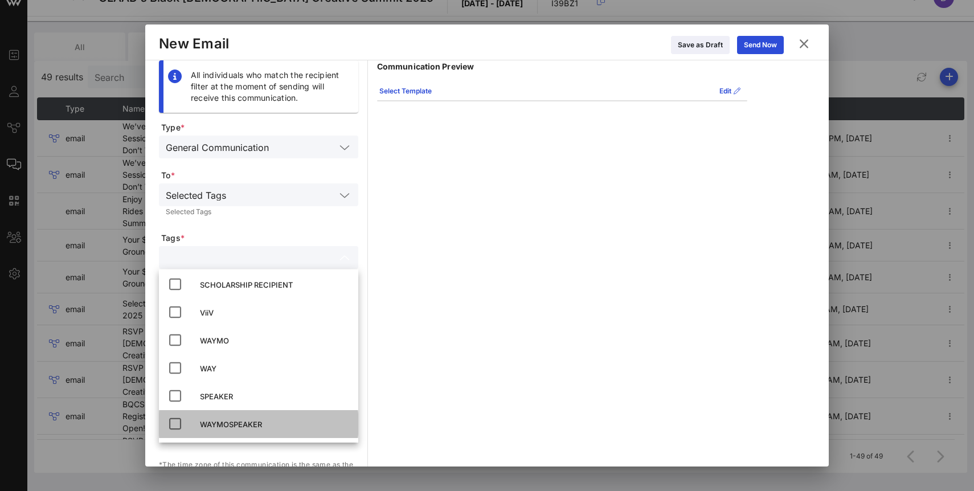
click at [283, 422] on div "WAYMOSPEAKER" at bounding box center [274, 424] width 149 height 9
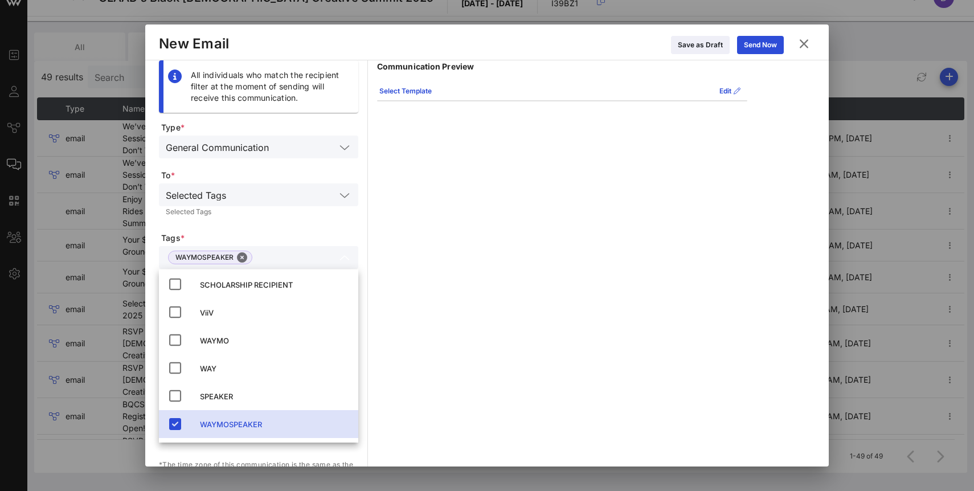
click at [274, 214] on div "Selected Tags" at bounding box center [259, 212] width 186 height 7
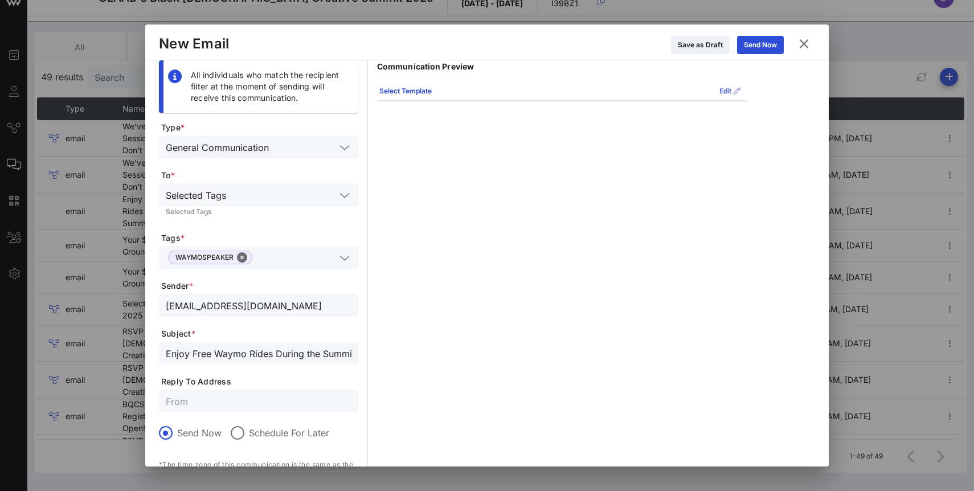
click at [723, 94] on div "Edit" at bounding box center [730, 90] width 21 height 11
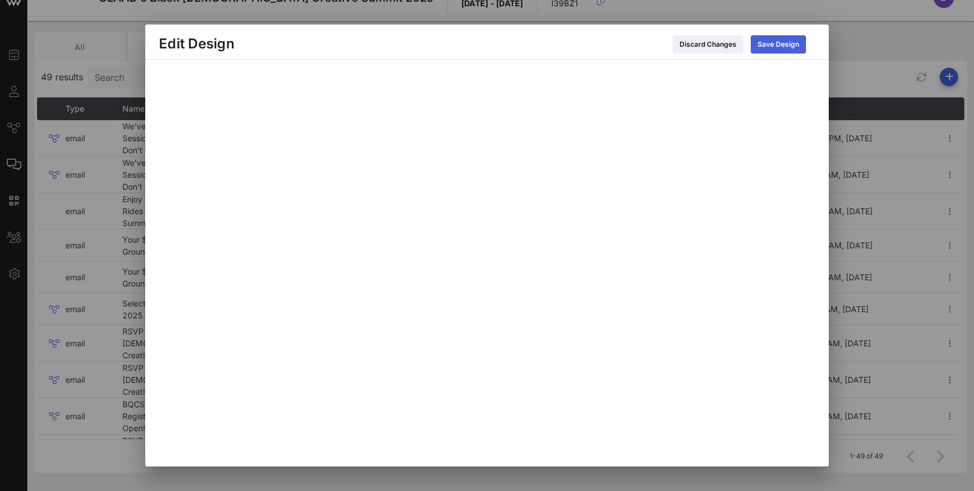
click at [778, 43] on icon at bounding box center [779, 44] width 8 height 7
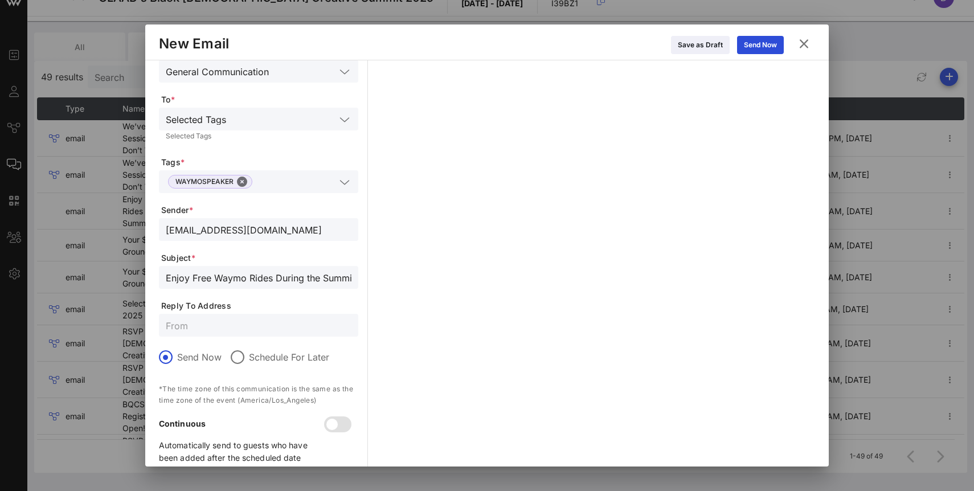
scroll to position [94, 0]
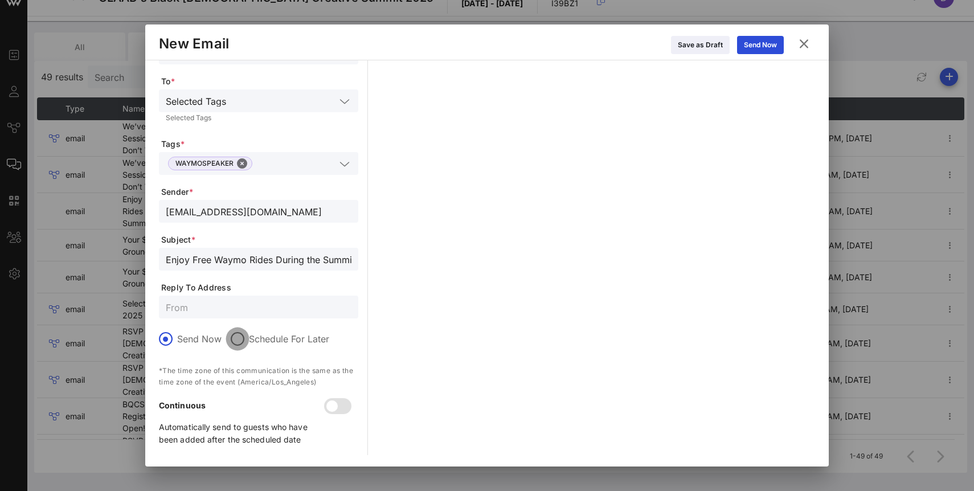
click at [239, 340] on div at bounding box center [237, 338] width 19 height 19
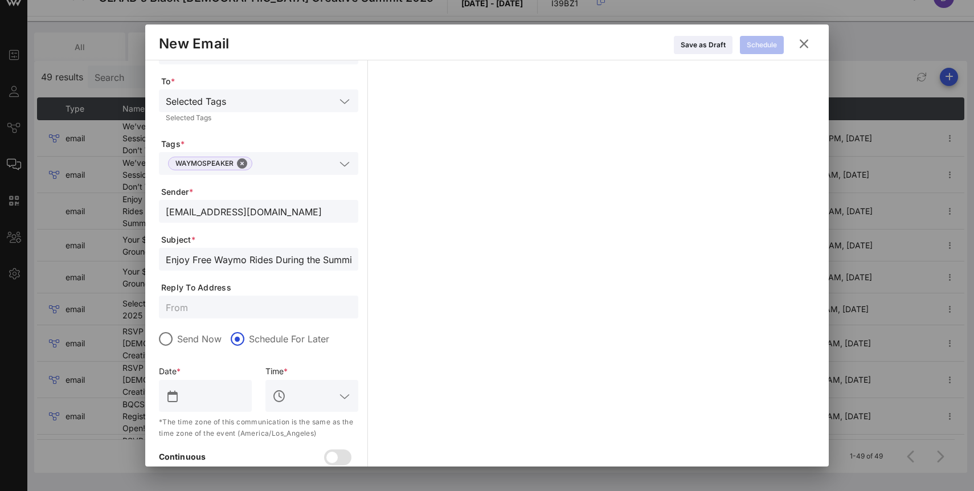
click at [211, 399] on input "text" at bounding box center [213, 396] width 63 height 18
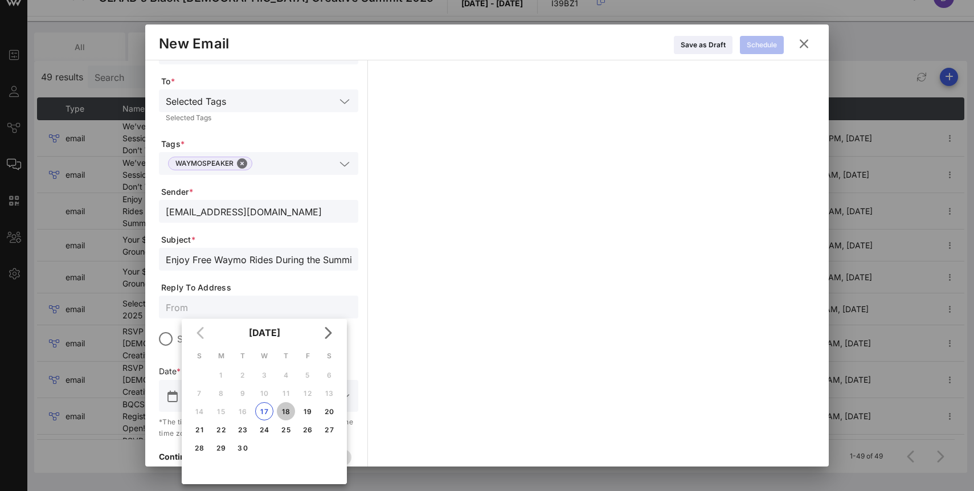
click at [279, 413] on div "18" at bounding box center [286, 411] width 18 height 9
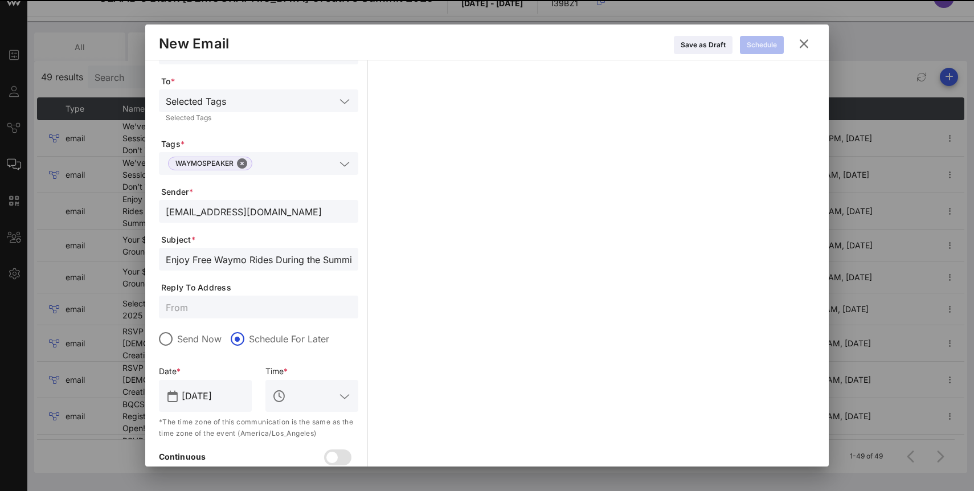
click at [297, 398] on input "text" at bounding box center [311, 396] width 47 height 18
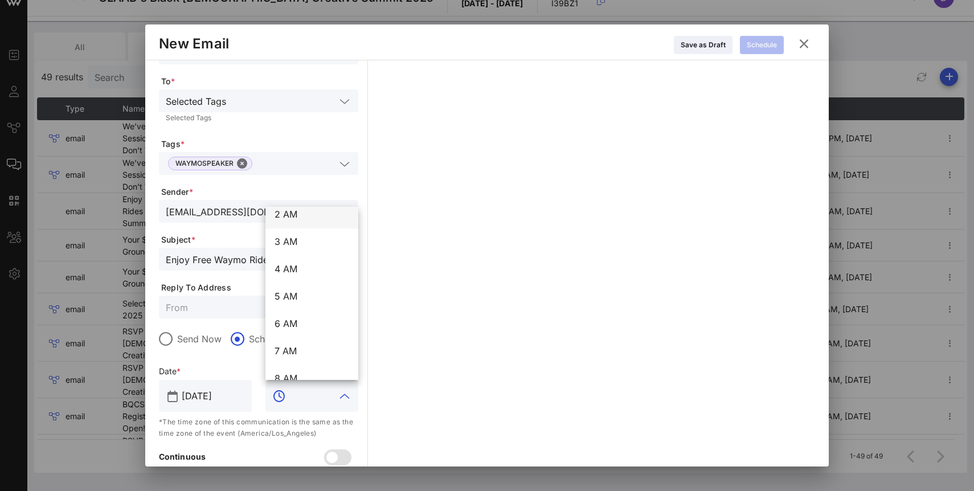
scroll to position [84, 0]
click at [303, 331] on div "7 AM" at bounding box center [312, 332] width 75 height 11
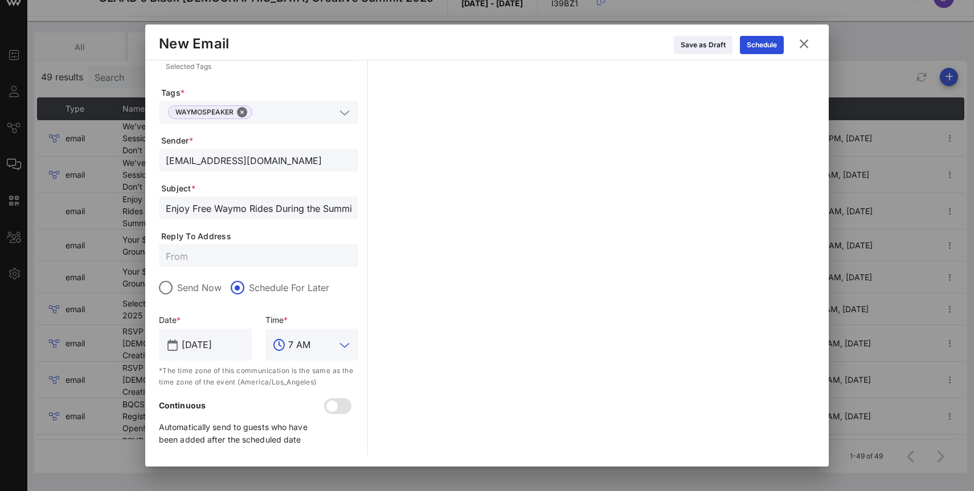
scroll to position [0, 0]
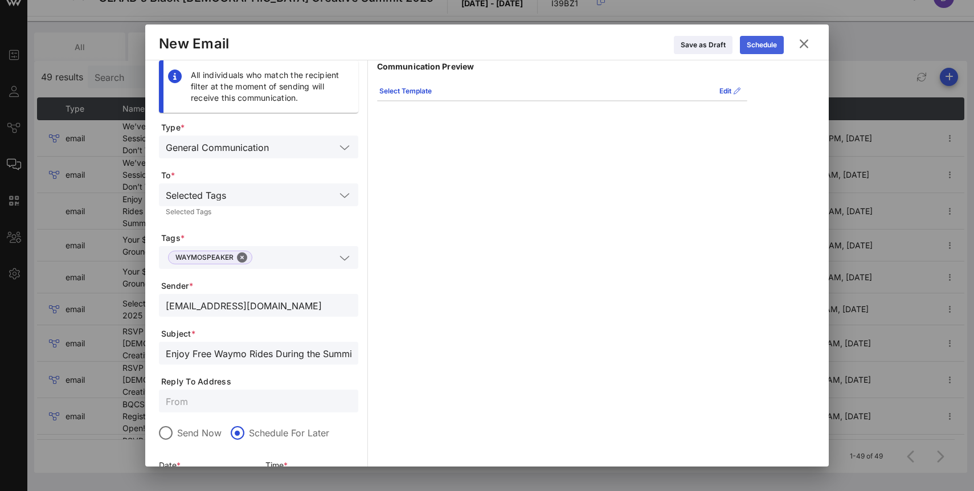
click at [763, 48] on icon at bounding box center [762, 45] width 8 height 7
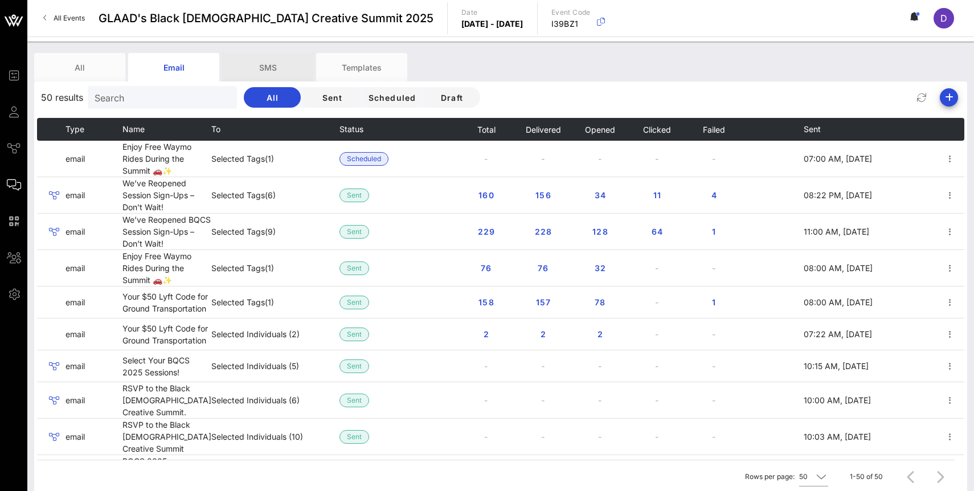
click at [272, 75] on div "SMS" at bounding box center [267, 67] width 91 height 28
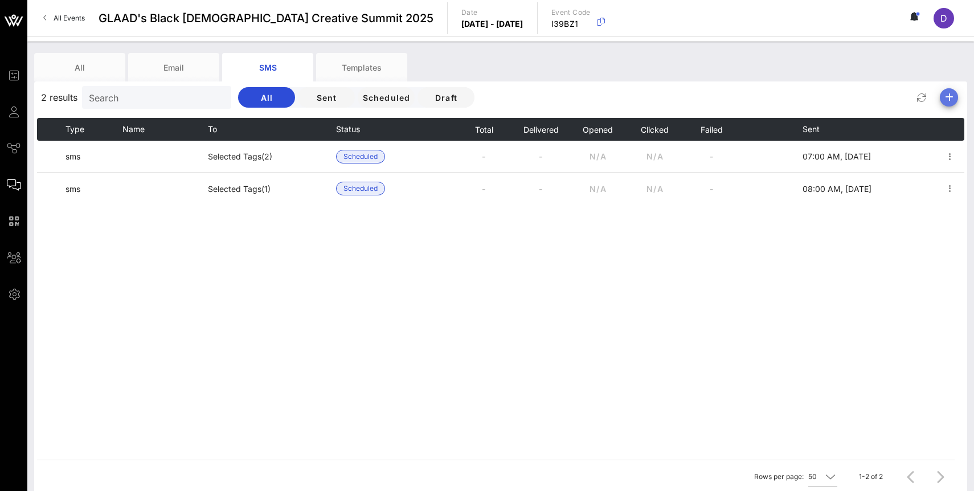
click at [948, 99] on icon "button" at bounding box center [950, 98] width 14 height 14
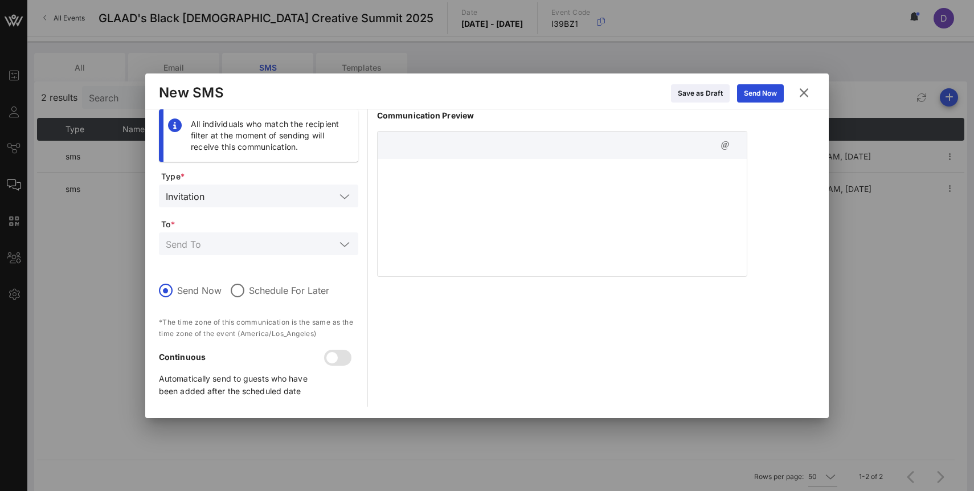
click at [300, 240] on input "text" at bounding box center [251, 243] width 170 height 15
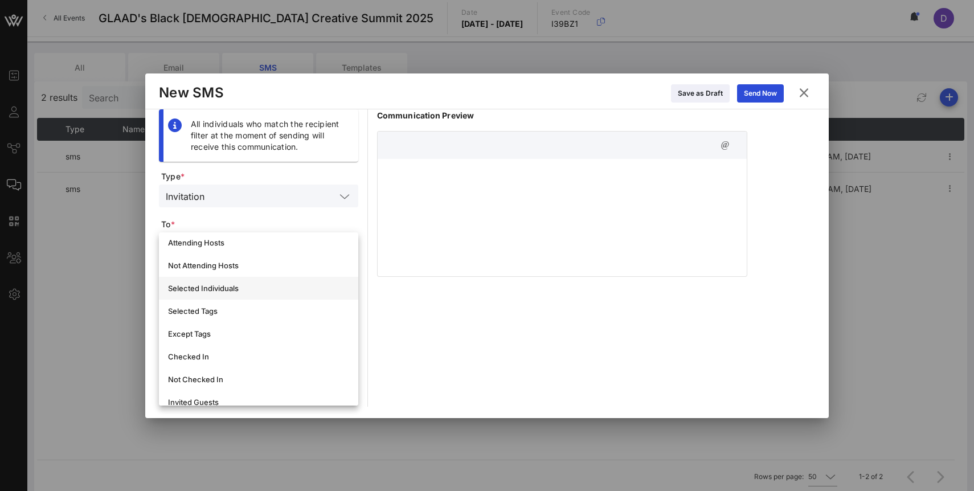
scroll to position [42, 0]
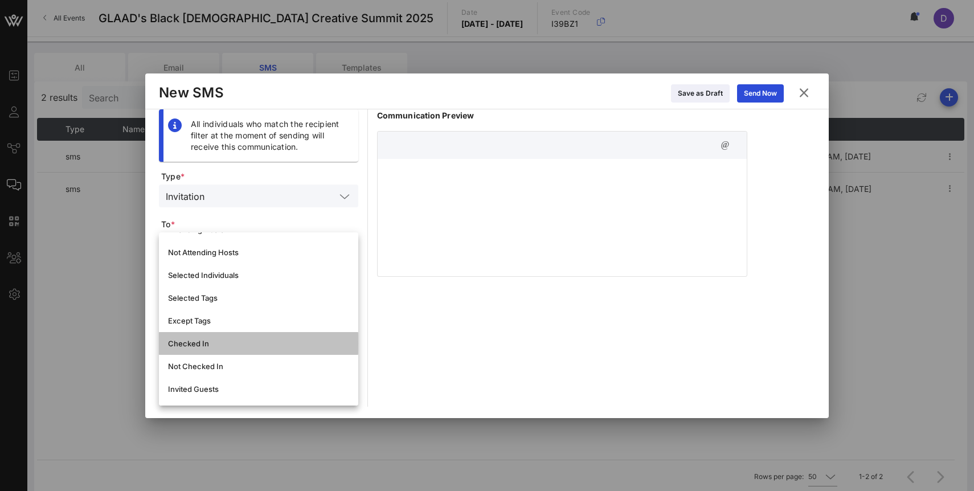
click at [275, 342] on div "Checked In" at bounding box center [258, 343] width 181 height 9
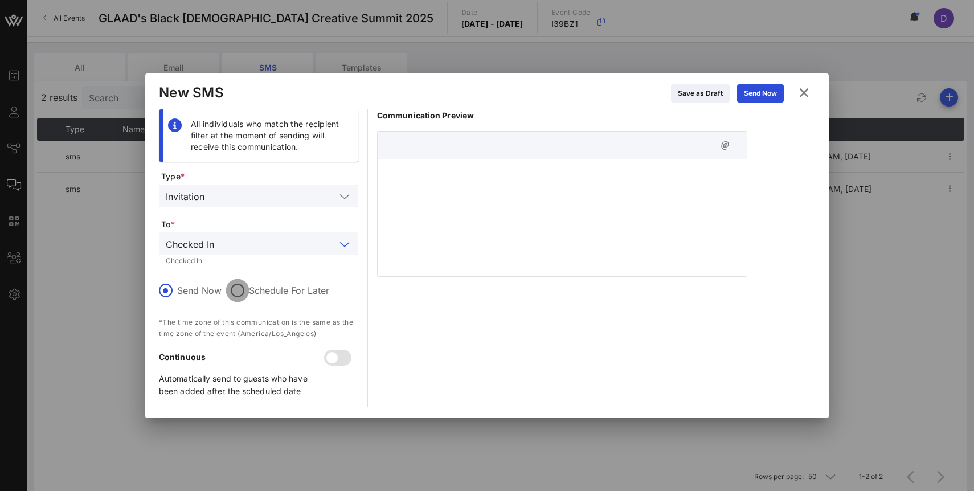
click at [237, 293] on div at bounding box center [237, 290] width 19 height 19
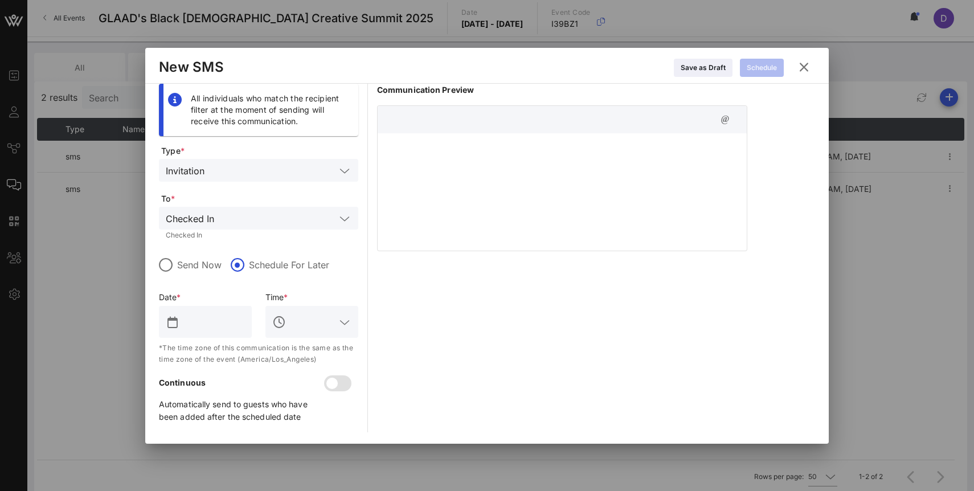
click at [199, 317] on input "text" at bounding box center [213, 322] width 63 height 18
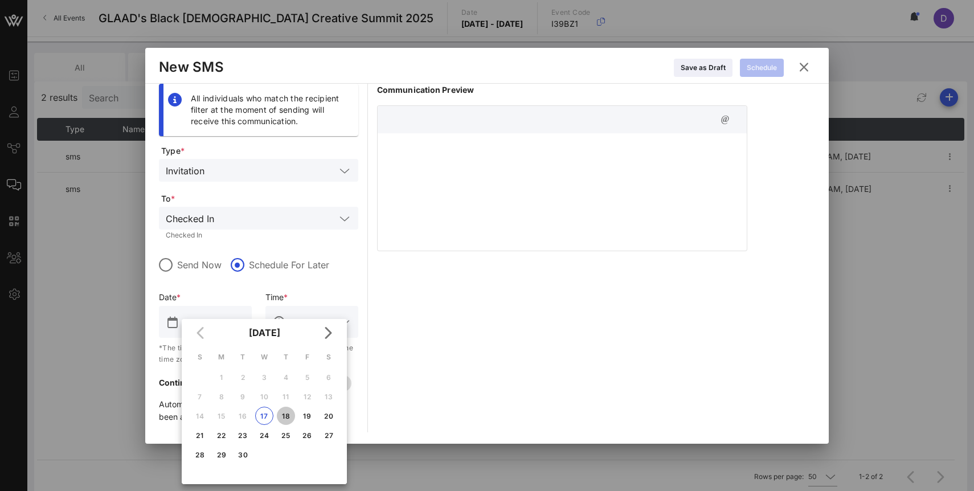
click at [285, 413] on div "18" at bounding box center [286, 416] width 18 height 9
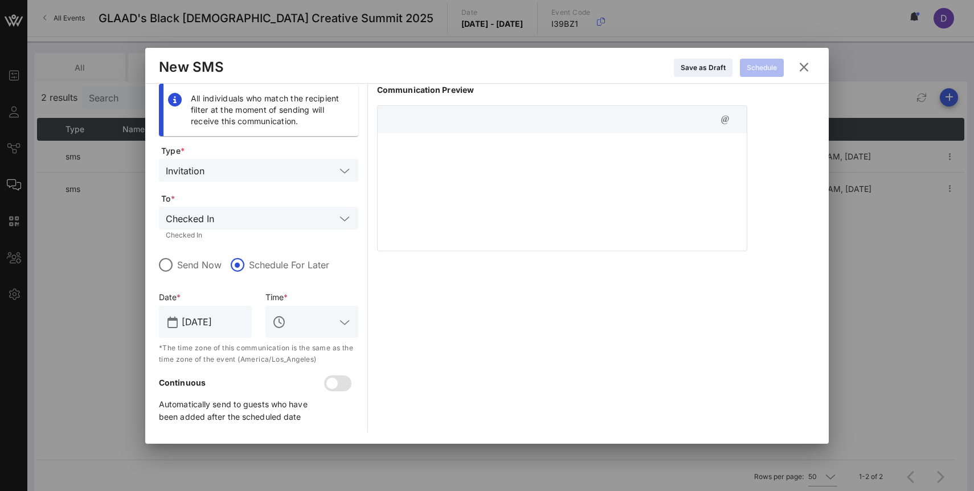
click at [299, 319] on input "text" at bounding box center [311, 322] width 47 height 18
click at [297, 364] on div "6 PM" at bounding box center [312, 356] width 75 height 25
click at [437, 229] on div at bounding box center [562, 190] width 369 height 114
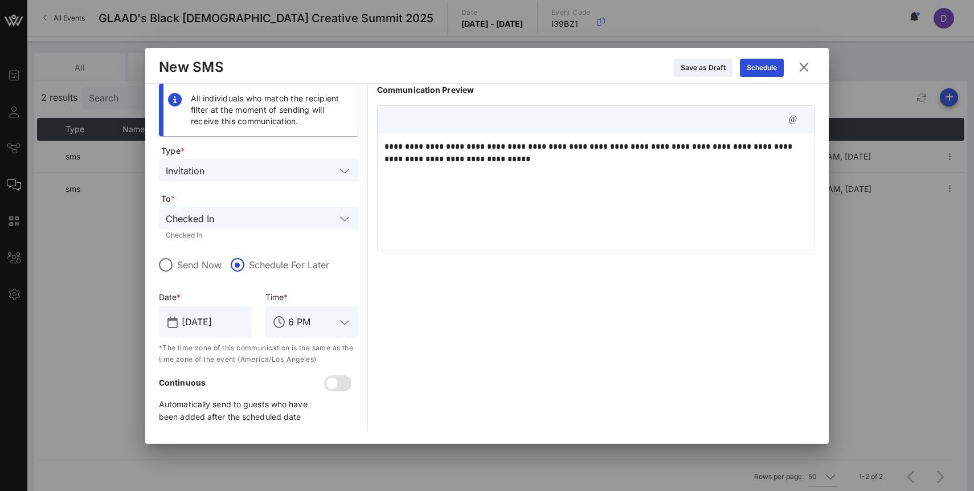
click at [487, 148] on p "**********" at bounding box center [596, 152] width 423 height 25
click at [497, 161] on p "**********" at bounding box center [596, 152] width 423 height 25
click at [728, 148] on p "**********" at bounding box center [596, 152] width 423 height 25
click at [301, 163] on input "text" at bounding box center [272, 170] width 127 height 15
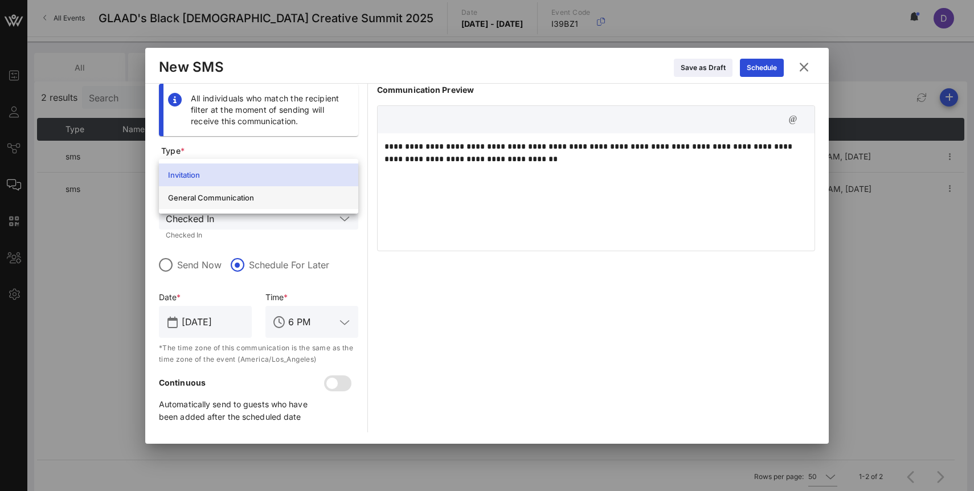
click at [297, 197] on div "General Communication" at bounding box center [258, 197] width 181 height 9
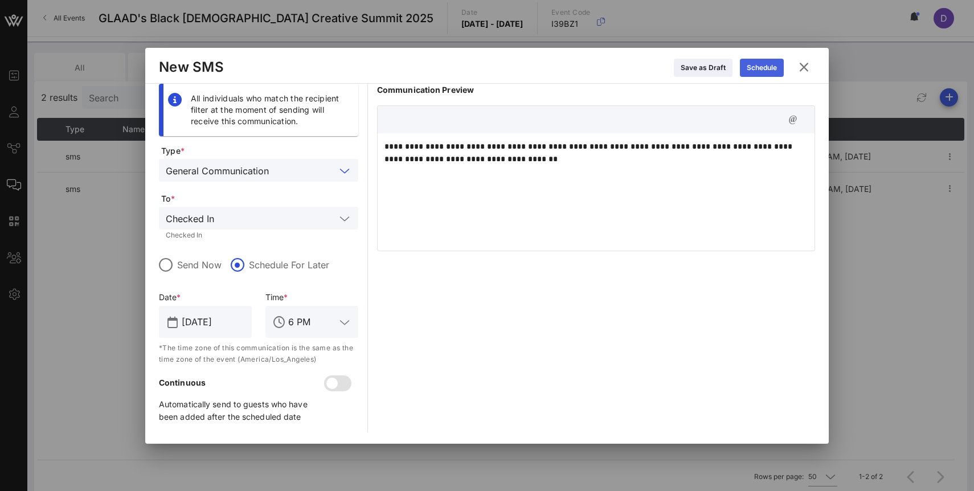
click at [758, 71] on button "Schedule" at bounding box center [762, 68] width 44 height 18
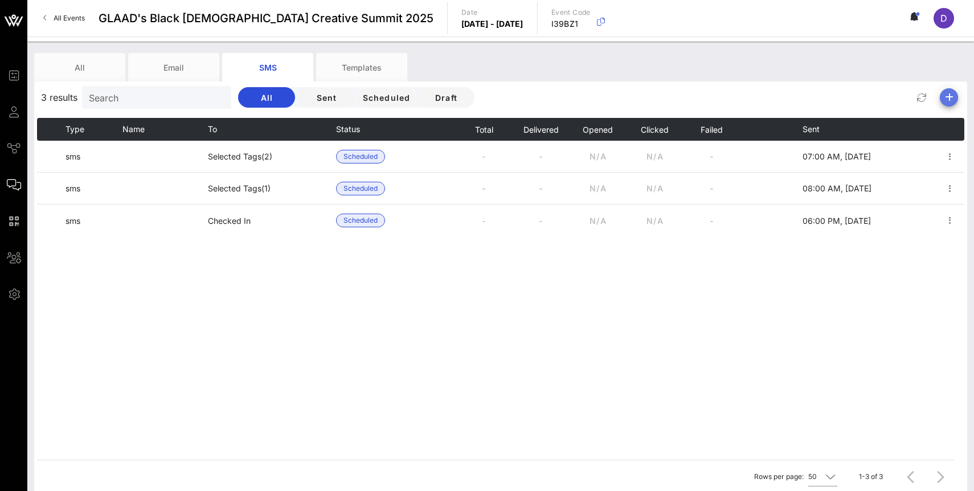
click at [950, 101] on icon "button" at bounding box center [950, 98] width 14 height 14
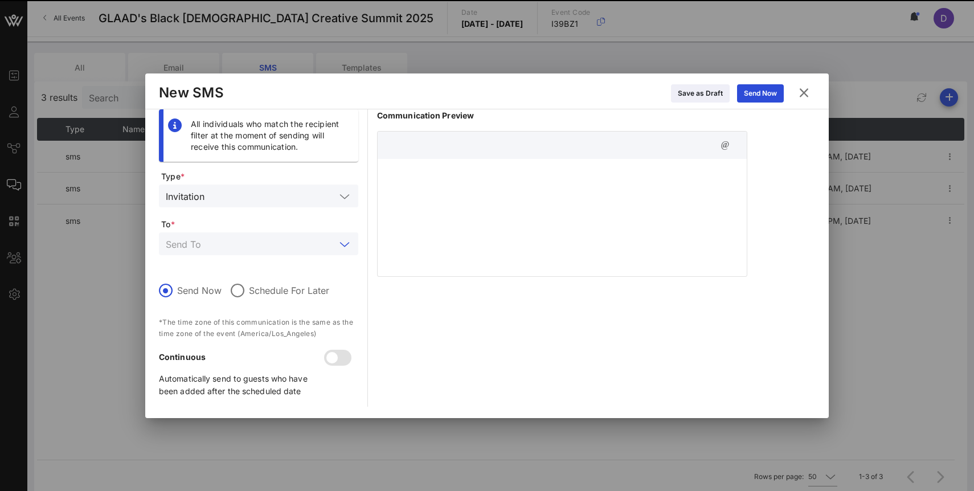
click at [246, 243] on input "text" at bounding box center [251, 243] width 170 height 15
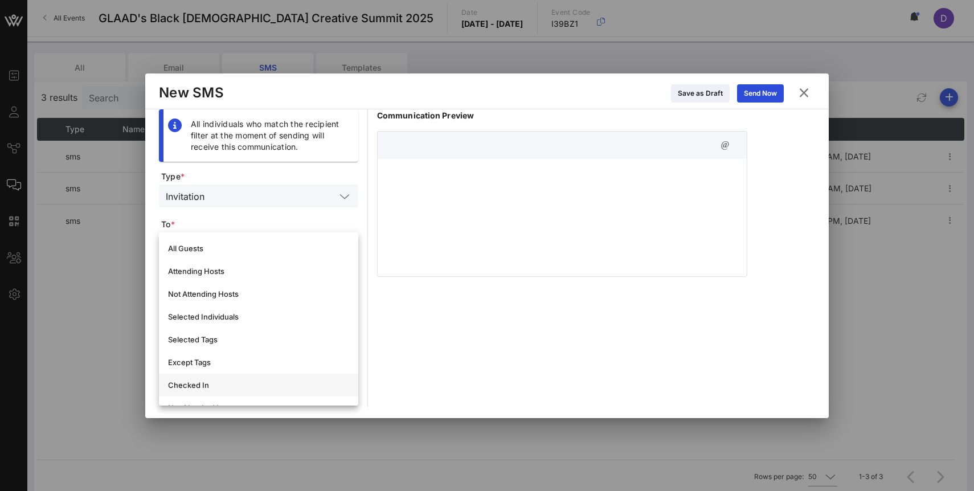
scroll to position [3, 0]
click at [223, 340] on div "Selected Tags" at bounding box center [258, 336] width 181 height 9
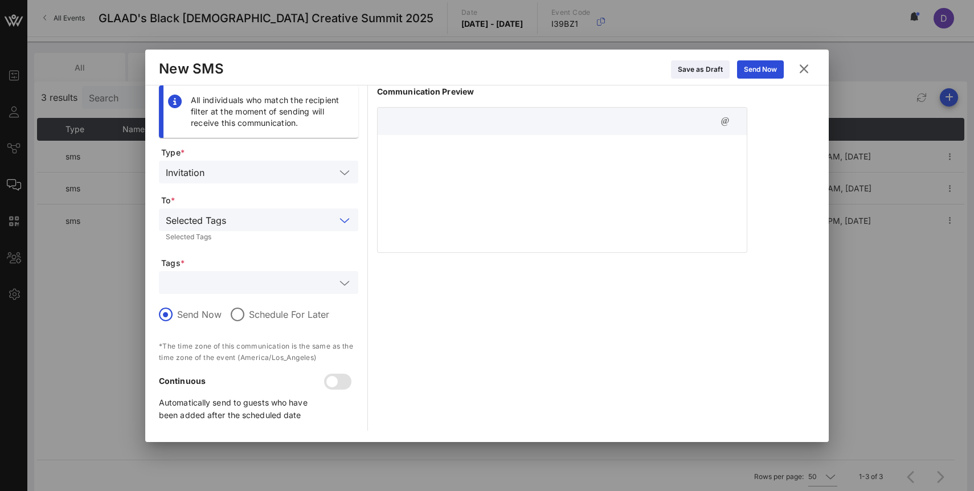
click at [243, 280] on input "text" at bounding box center [251, 282] width 170 height 15
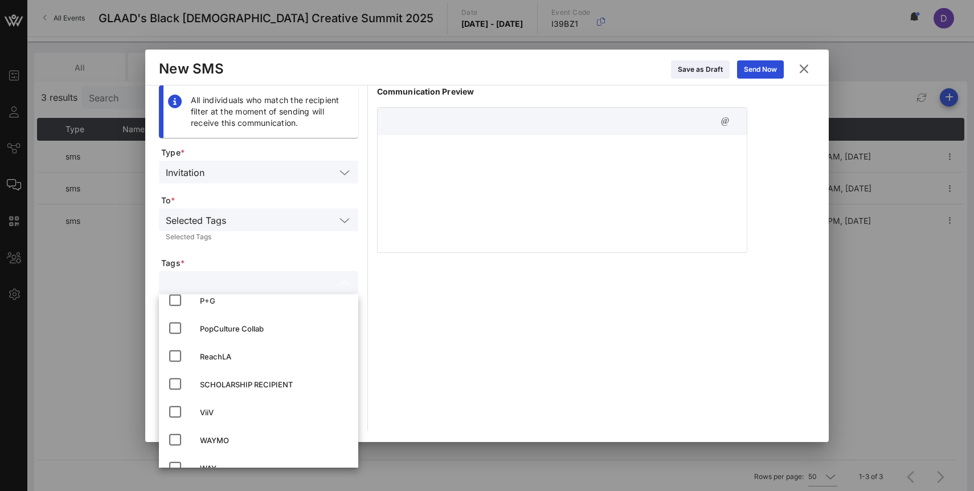
scroll to position [156, 0]
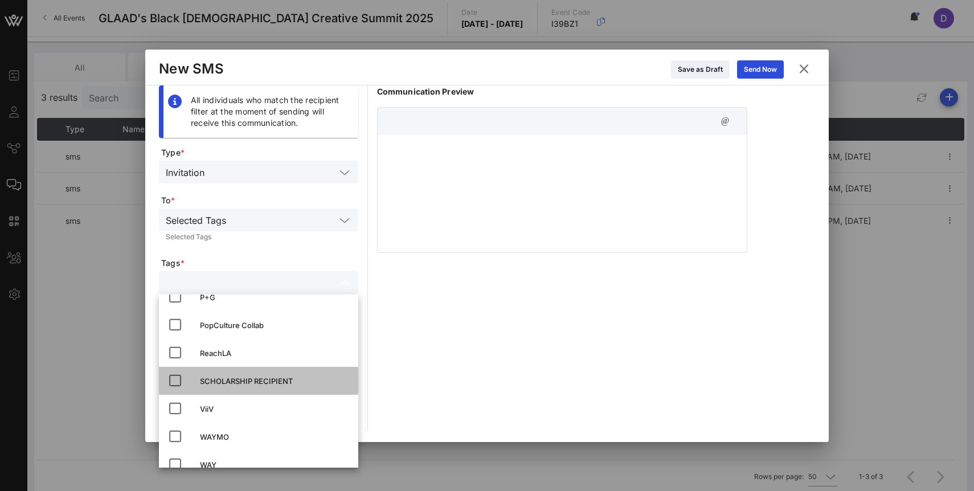
click at [251, 384] on div "SCHOLARSHIP RECIPIENT" at bounding box center [274, 381] width 149 height 9
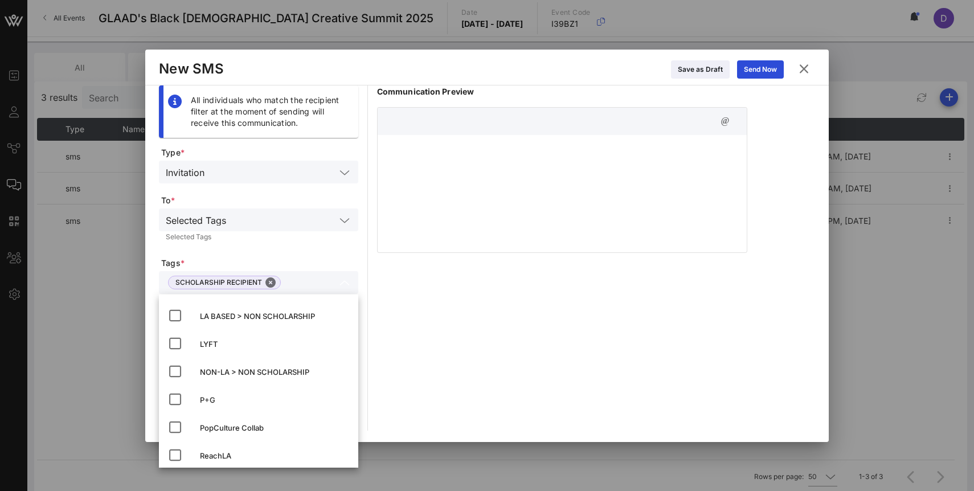
scroll to position [38, 0]
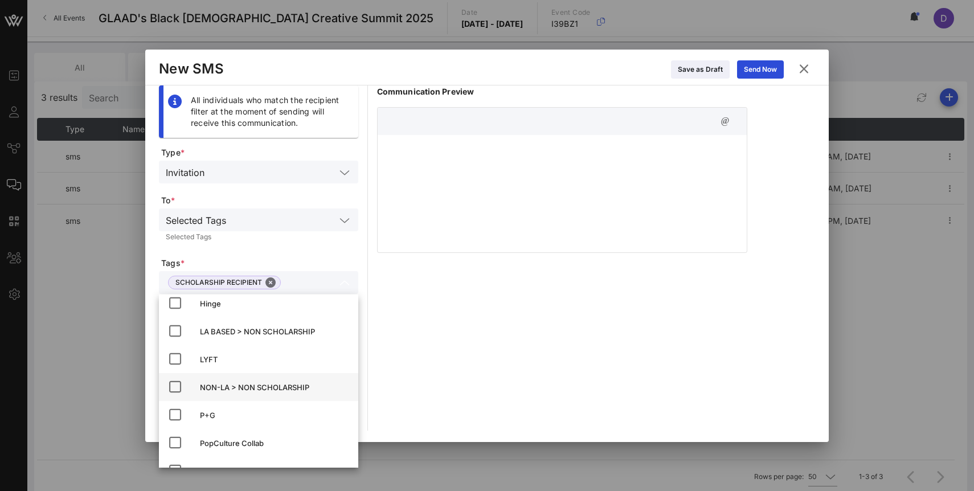
click at [249, 386] on div "NON-LA > NON SCHOLARSHIP" at bounding box center [274, 387] width 149 height 9
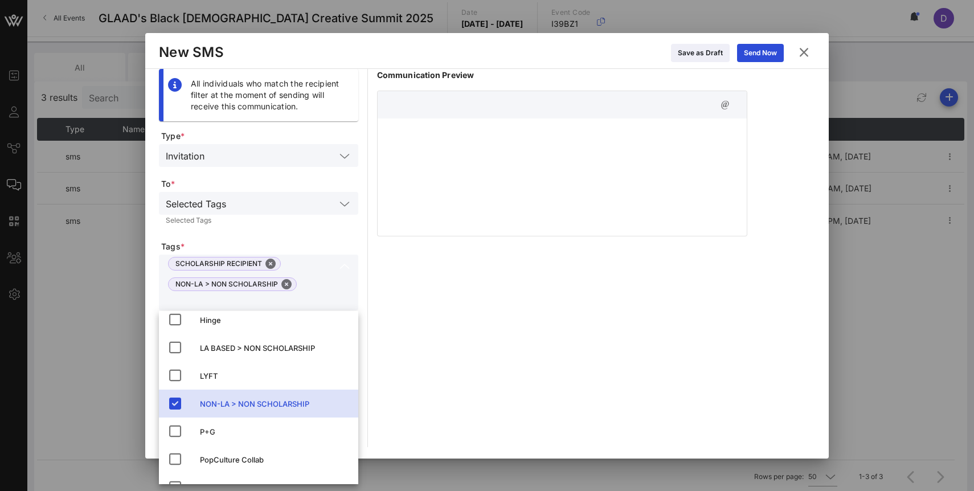
click at [261, 228] on div "Selected Tags Selected Tags" at bounding box center [258, 211] width 199 height 38
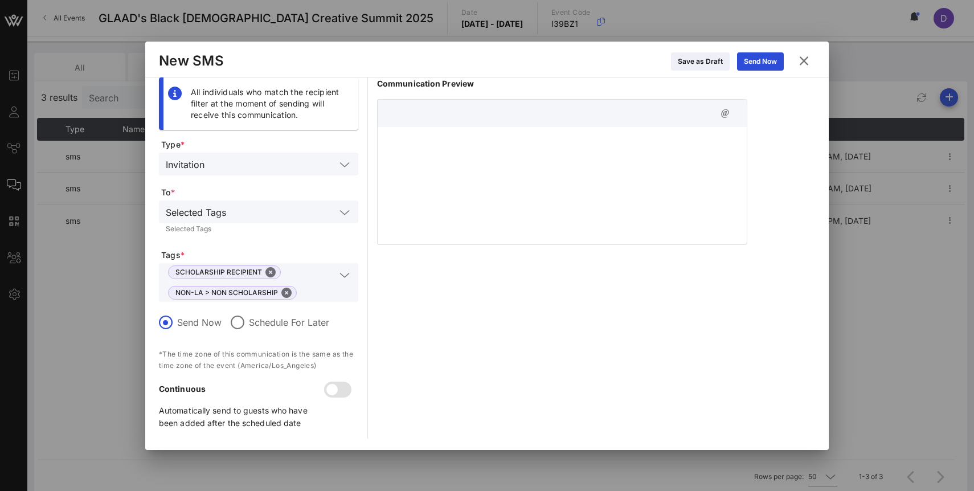
click at [413, 205] on div at bounding box center [562, 184] width 369 height 114
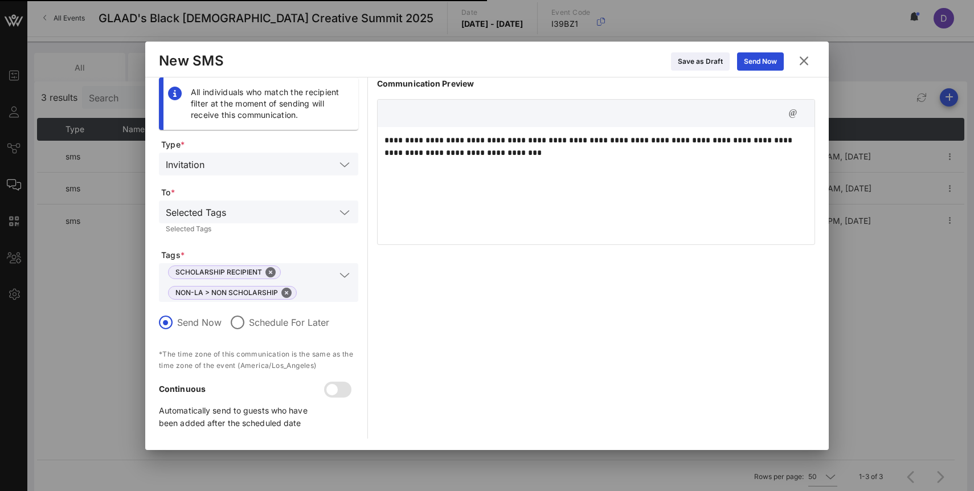
click at [403, 141] on p "**********" at bounding box center [596, 146] width 423 height 25
drag, startPoint x: 398, startPoint y: 138, endPoint x: 379, endPoint y: 138, distance: 19.4
click at [379, 138] on div "**********" at bounding box center [596, 184] width 437 height 114
click at [511, 154] on p "**********" at bounding box center [596, 146] width 423 height 25
click at [242, 317] on div at bounding box center [237, 322] width 19 height 19
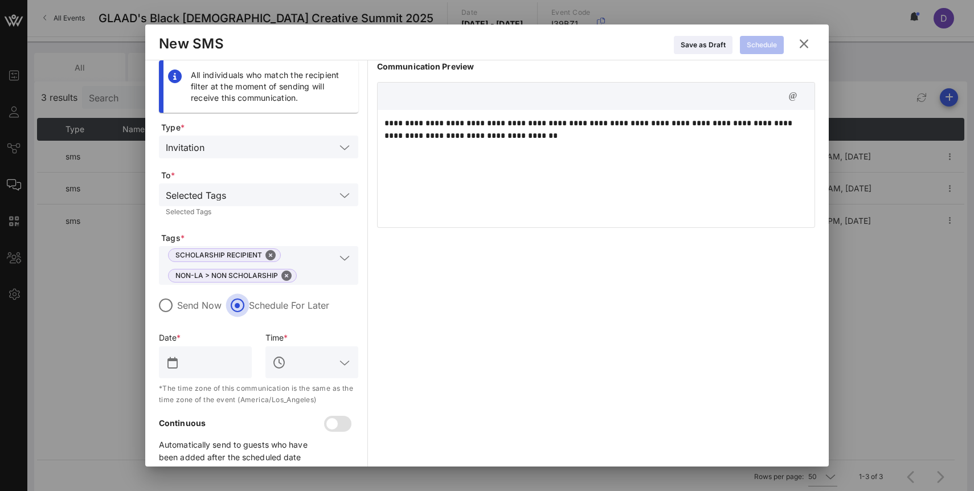
scroll to position [18, 0]
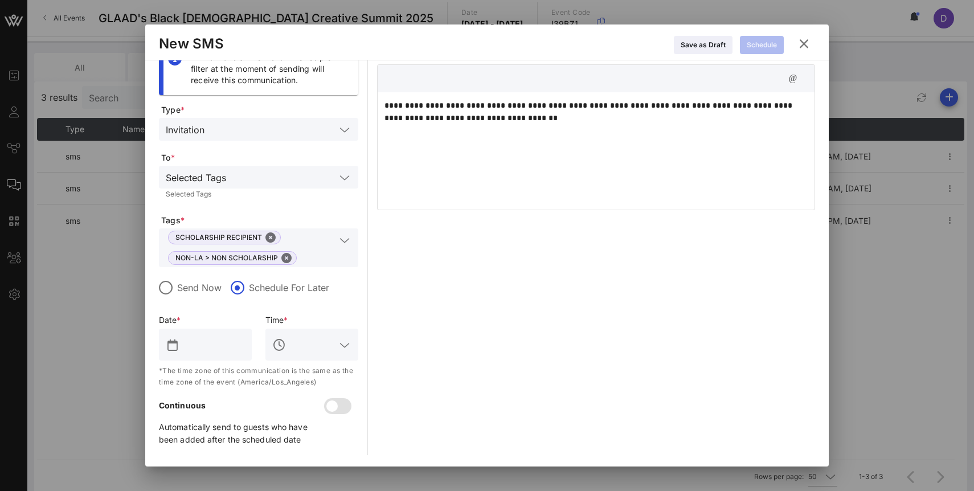
click at [218, 328] on div at bounding box center [205, 345] width 107 height 36
click at [217, 349] on input "text" at bounding box center [213, 345] width 63 height 18
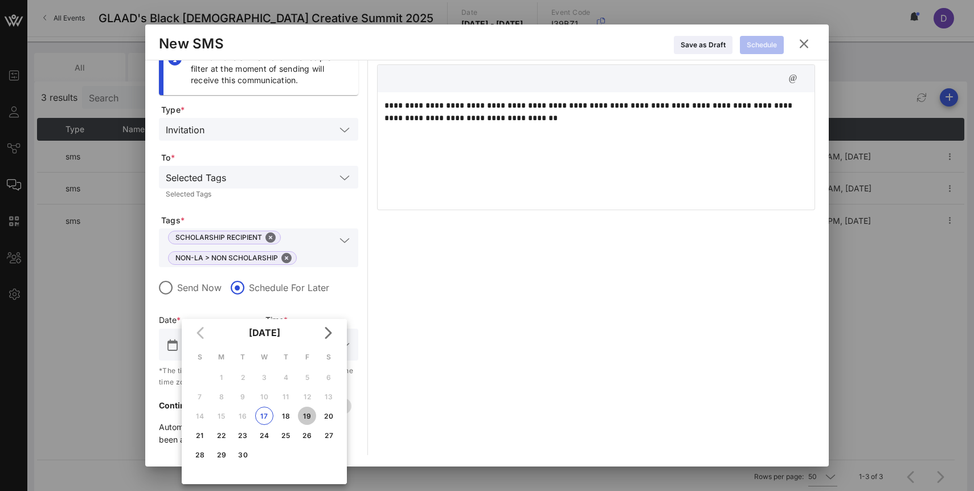
click at [310, 416] on div "19" at bounding box center [307, 416] width 18 height 9
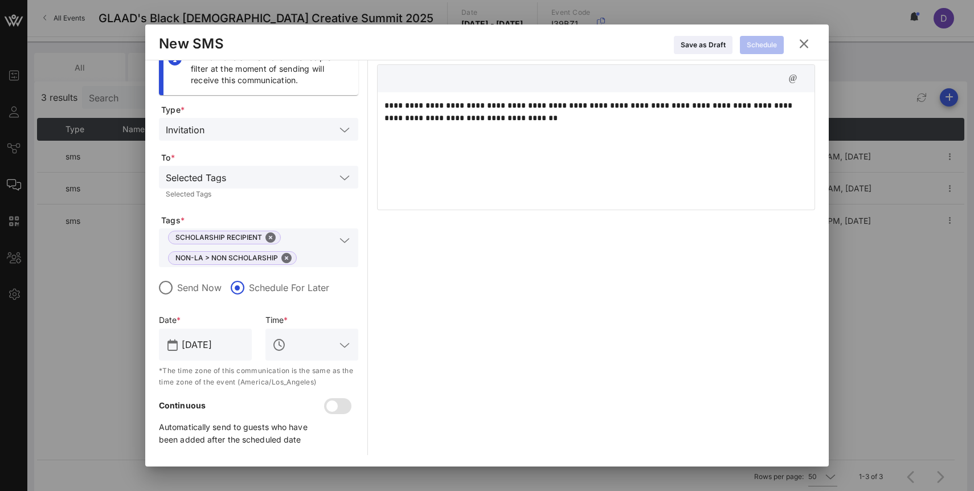
click at [317, 333] on div at bounding box center [319, 345] width 63 height 32
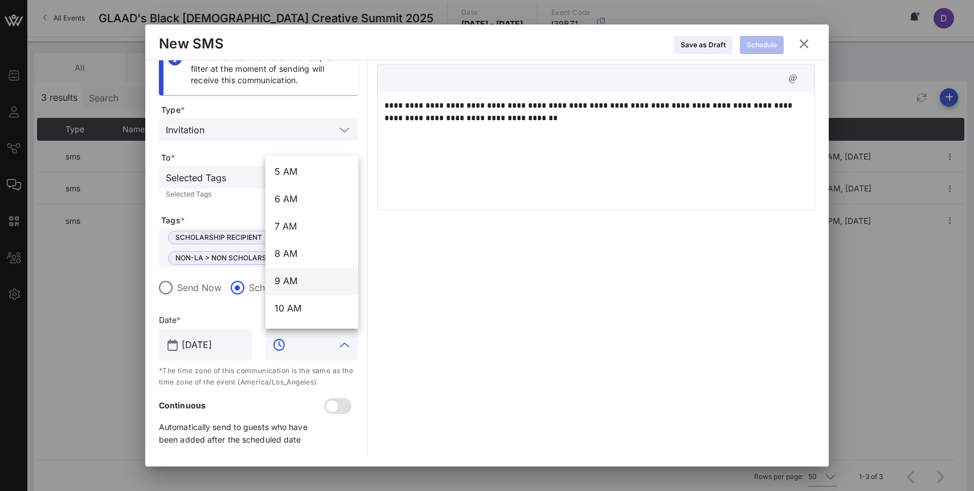
scroll to position [137, 0]
click at [293, 197] on div "6 AM" at bounding box center [312, 200] width 75 height 11
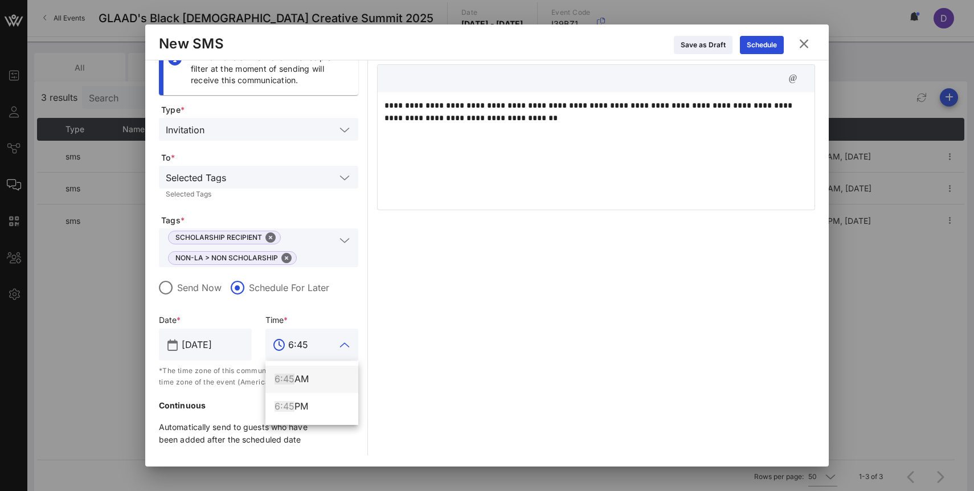
click at [304, 385] on div "6:45 AM" at bounding box center [312, 379] width 75 height 11
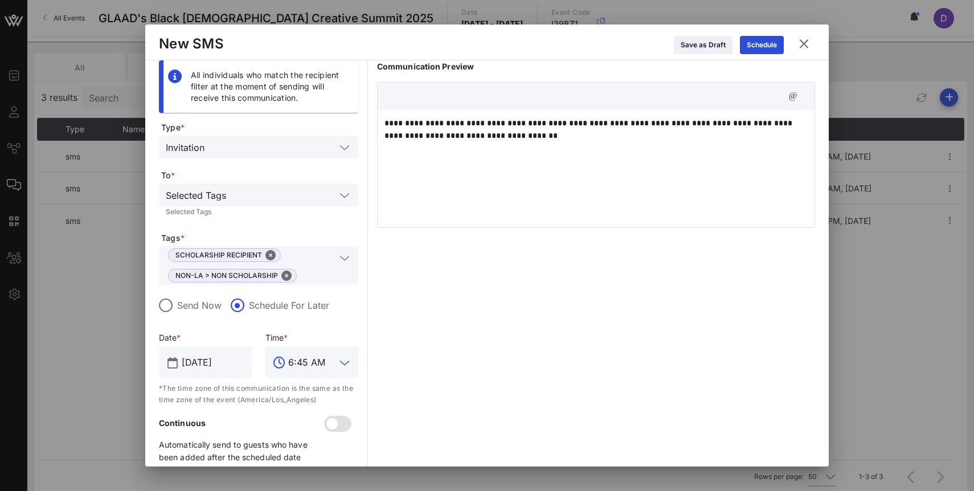
click at [523, 146] on div "**********" at bounding box center [596, 167] width 437 height 114
click at [601, 125] on p "**********" at bounding box center [596, 129] width 423 height 25
drag, startPoint x: 760, startPoint y: 125, endPoint x: 793, endPoint y: 124, distance: 33.1
click at [794, 124] on p "**********" at bounding box center [596, 129] width 423 height 25
click at [544, 135] on p "**********" at bounding box center [596, 129] width 423 height 25
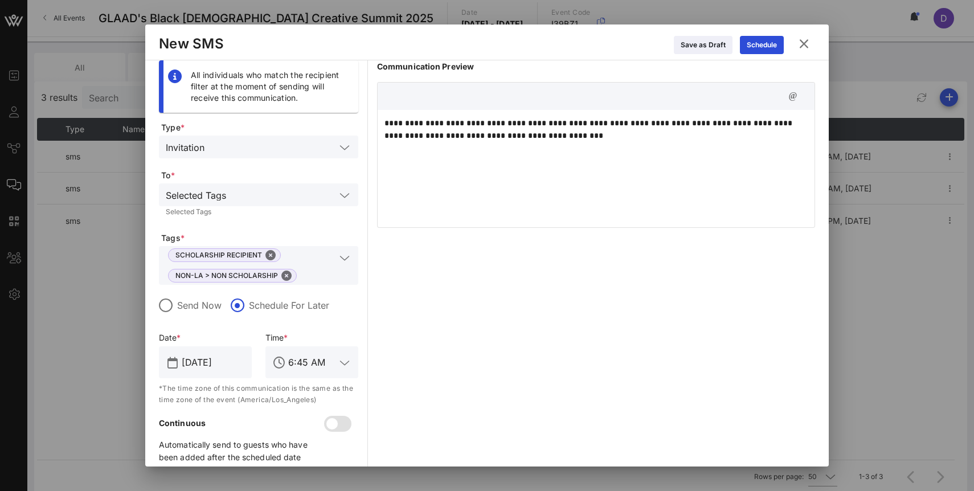
click at [544, 135] on p "**********" at bounding box center [596, 129] width 423 height 25
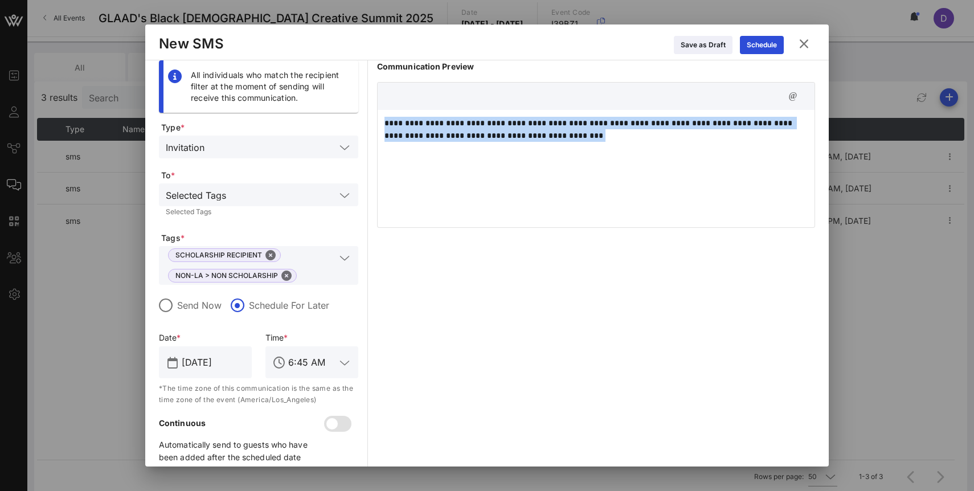
click at [544, 135] on p "**********" at bounding box center [596, 129] width 423 height 25
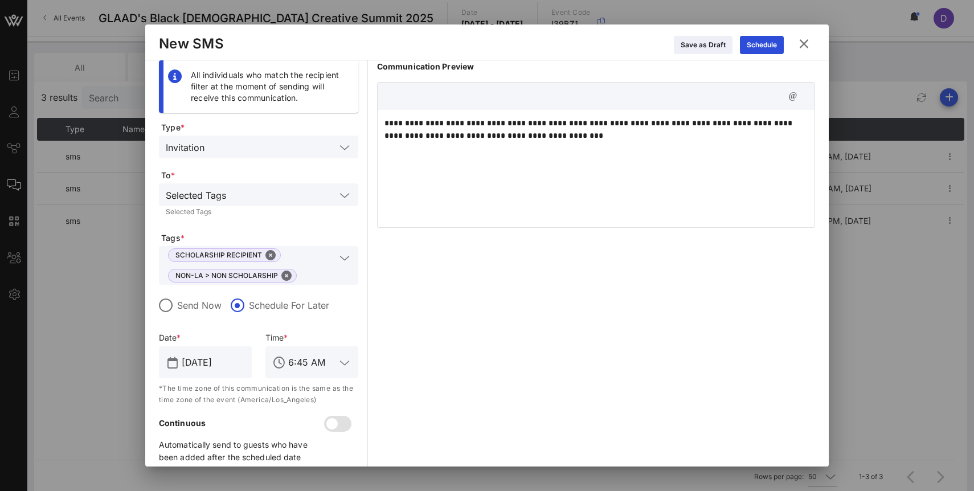
click at [446, 131] on p "**********" at bounding box center [596, 129] width 423 height 25
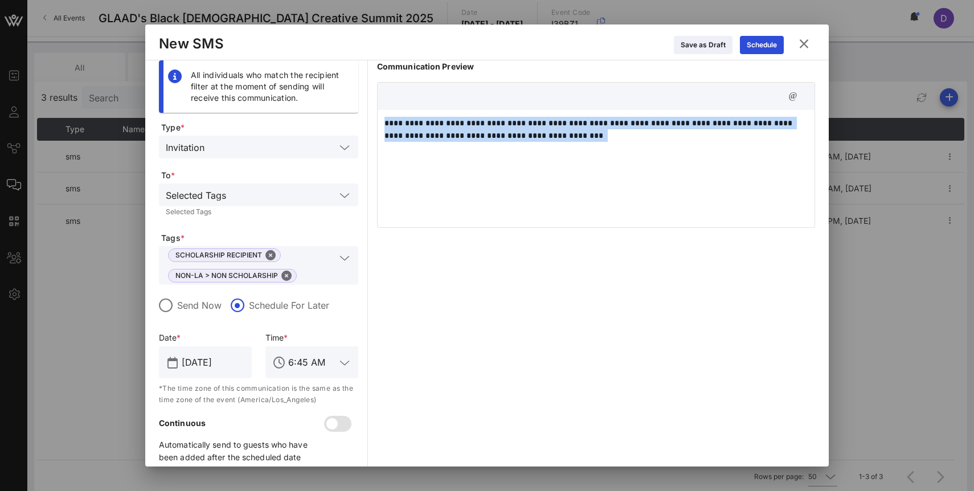
click at [446, 131] on p "**********" at bounding box center [596, 129] width 423 height 25
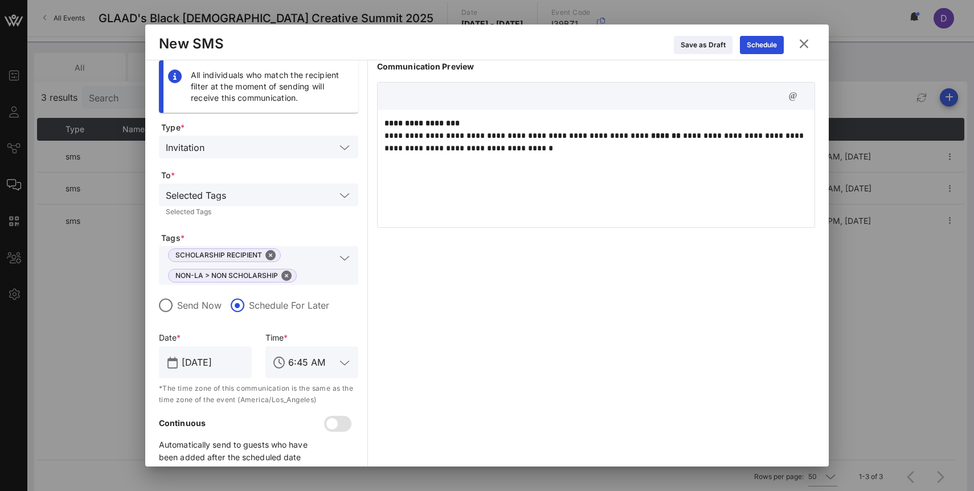
click at [385, 136] on p "**********" at bounding box center [596, 136] width 423 height 38
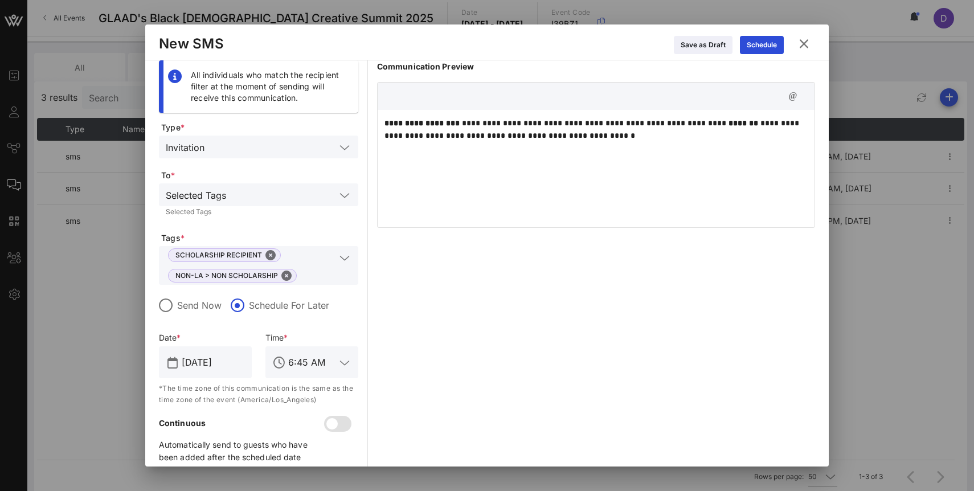
click at [469, 171] on div "**********" at bounding box center [596, 167] width 437 height 114
click at [770, 43] on div "Schedule" at bounding box center [762, 44] width 30 height 11
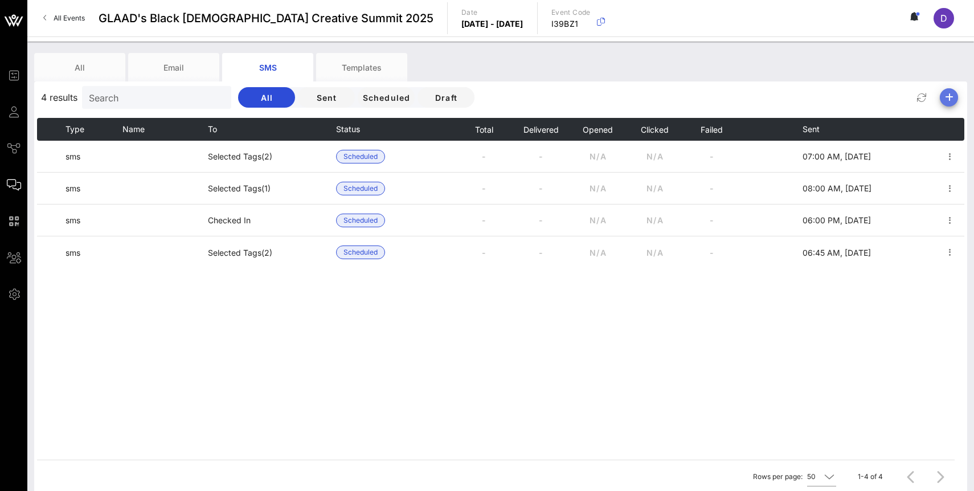
click at [949, 95] on icon "button" at bounding box center [950, 98] width 14 height 14
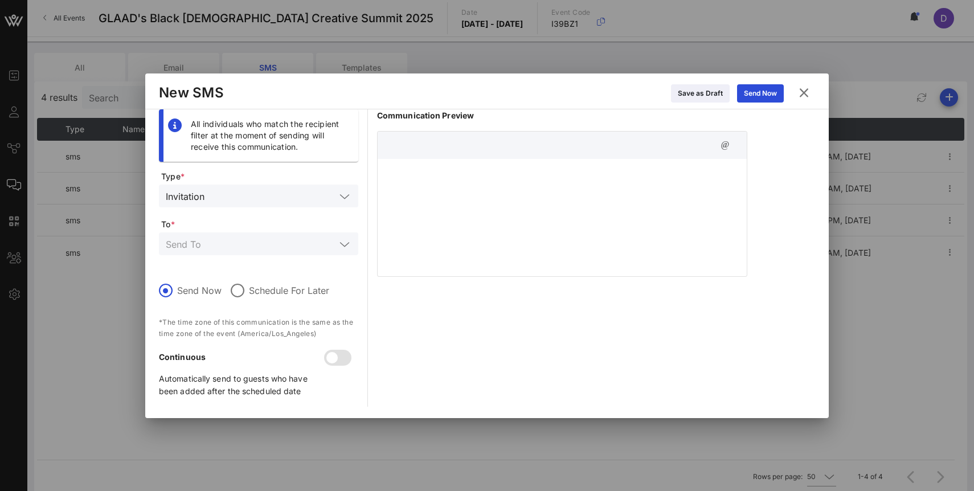
click at [503, 244] on div at bounding box center [562, 216] width 369 height 114
click at [644, 179] on div "**********" at bounding box center [562, 216] width 369 height 114
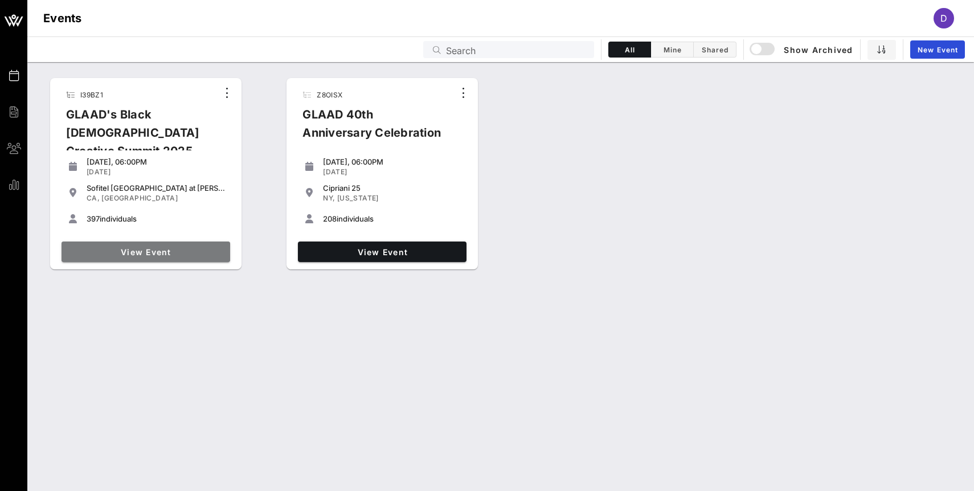
click at [161, 255] on span "View Event" at bounding box center [146, 252] width 160 height 10
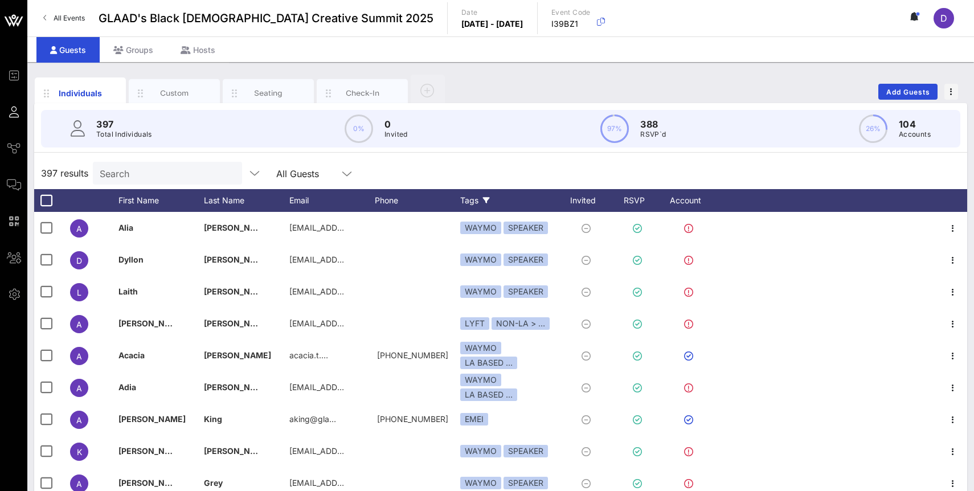
click at [490, 197] on div "Tags" at bounding box center [508, 200] width 97 height 23
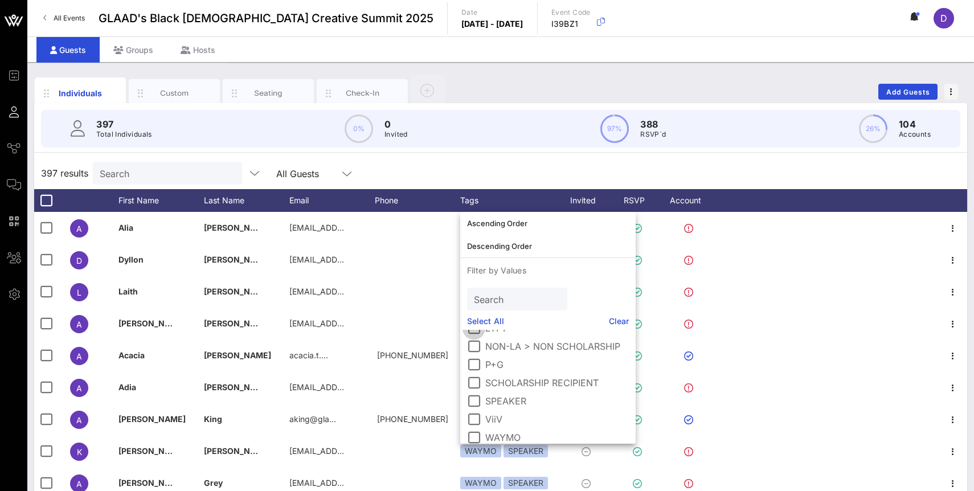
scroll to position [75, 0]
click at [476, 388] on div at bounding box center [473, 393] width 19 height 19
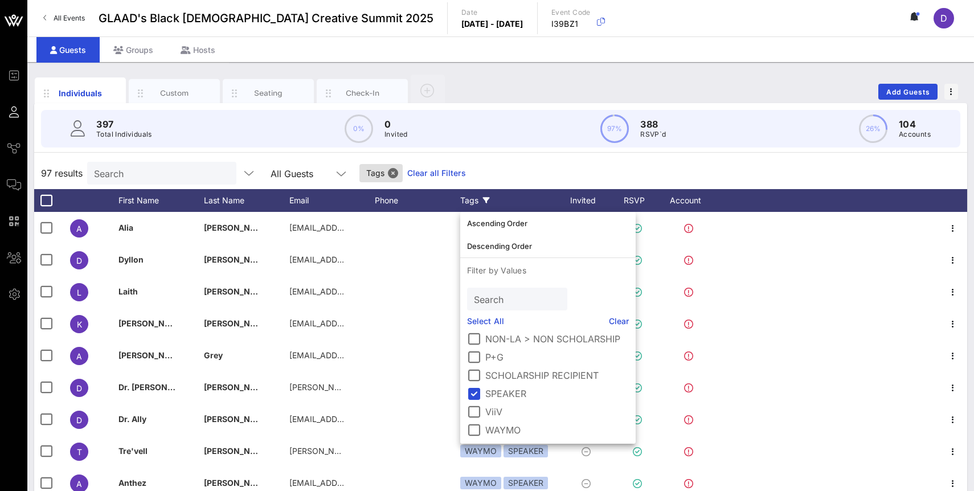
click at [475, 185] on div "97 results Search All Guests Tags Clear all Filters" at bounding box center [500, 173] width 933 height 32
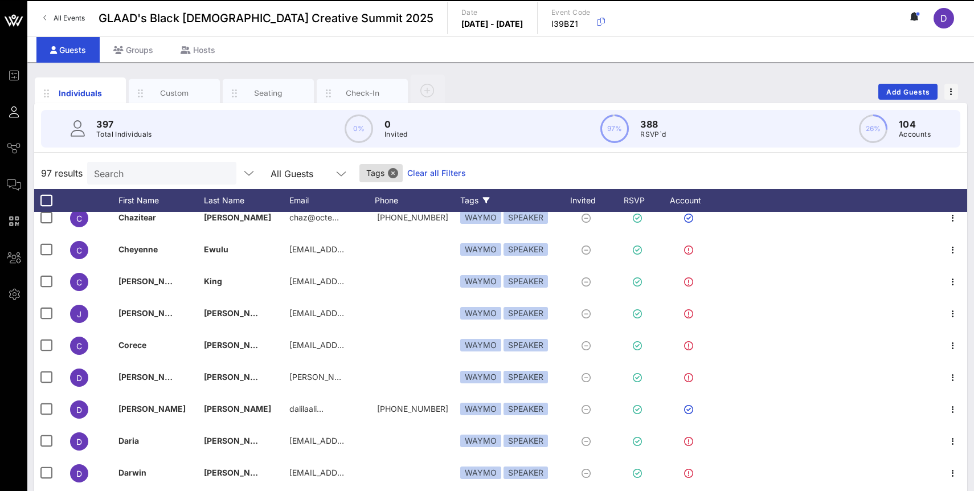
scroll to position [0, 0]
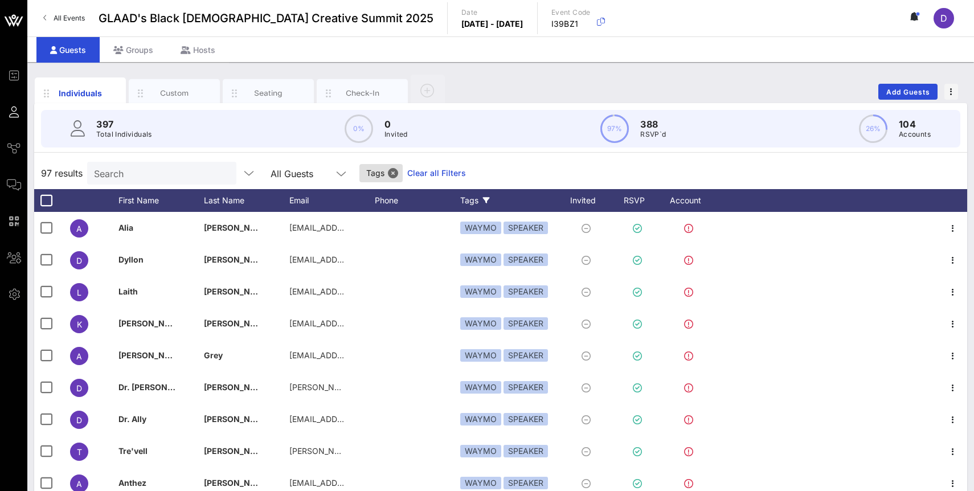
click at [474, 202] on div "Tags" at bounding box center [508, 200] width 97 height 23
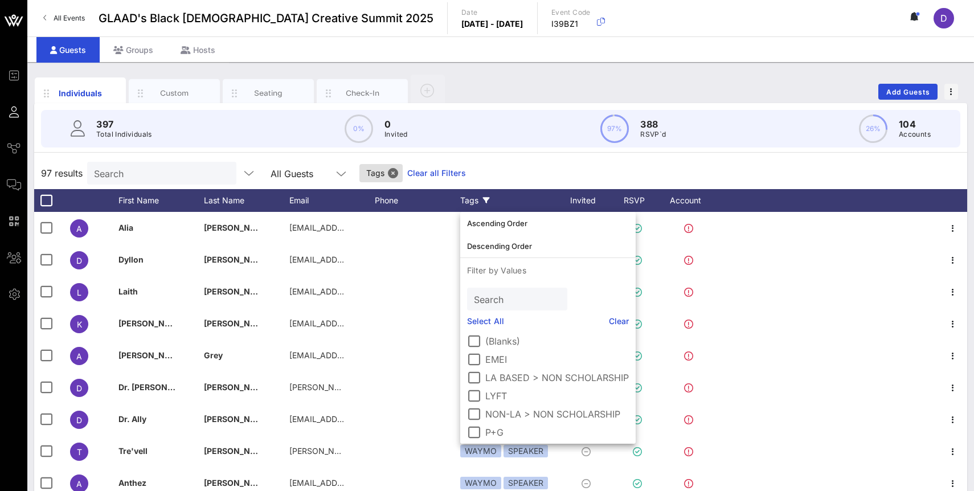
click at [474, 201] on div "Tags" at bounding box center [508, 200] width 97 height 23
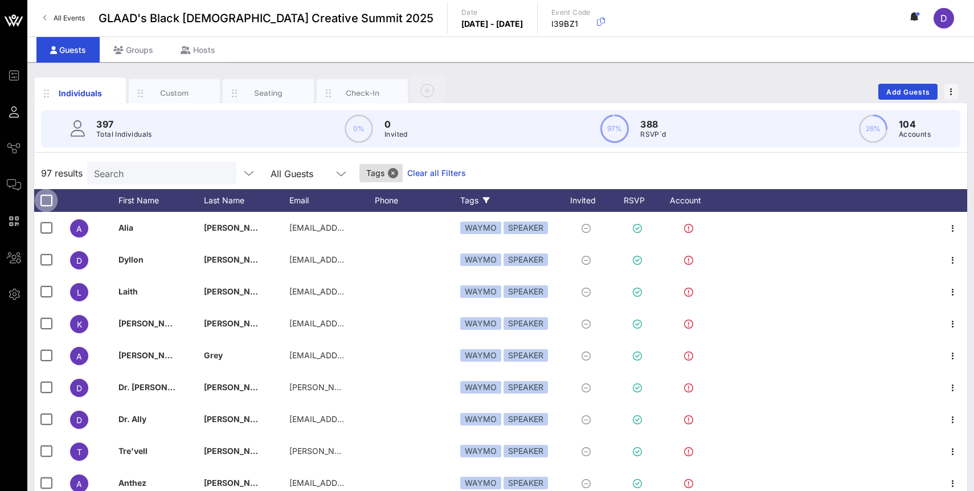
click at [52, 193] on div at bounding box center [45, 200] width 19 height 19
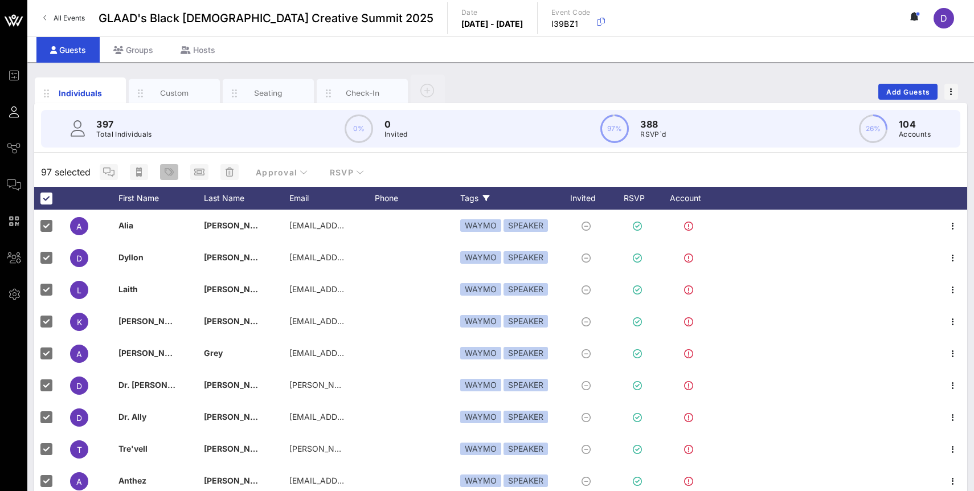
click at [171, 174] on icon "button" at bounding box center [169, 172] width 9 height 9
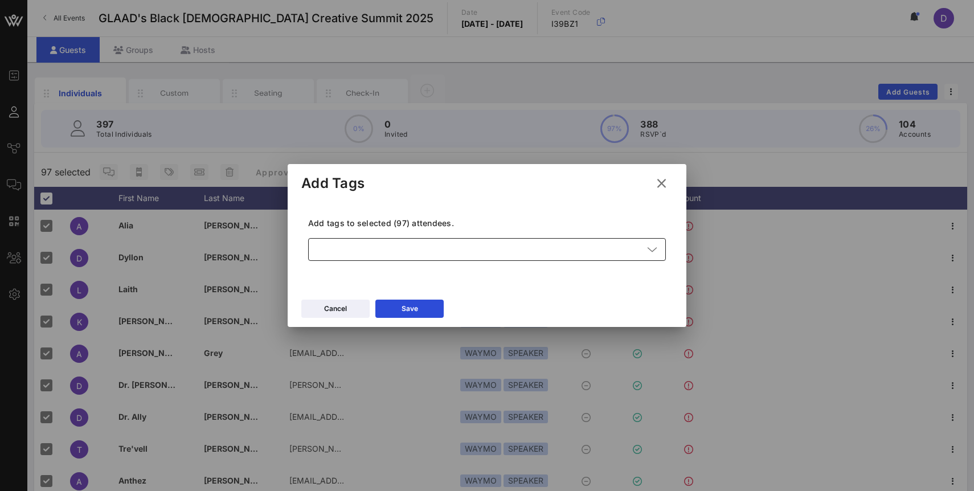
click at [332, 245] on div at bounding box center [479, 249] width 328 height 23
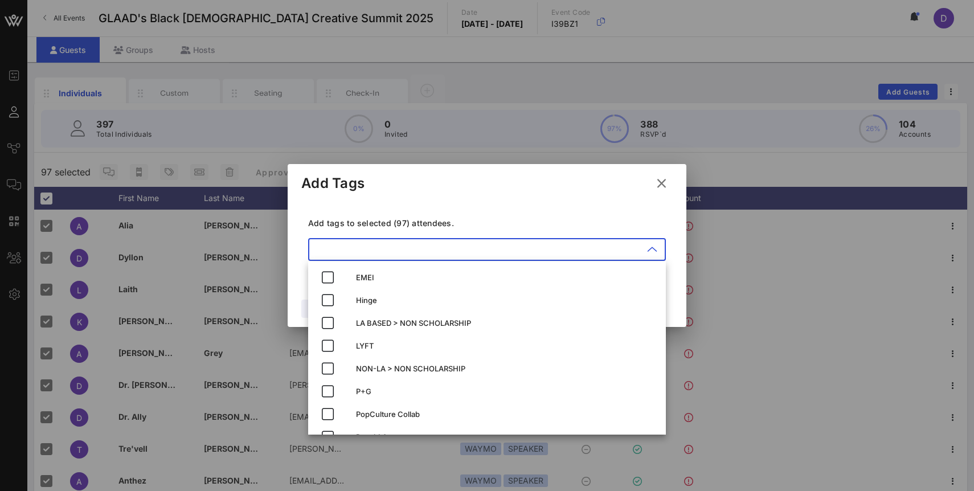
click at [363, 202] on div "Add tags to selected (97) attendees. ​" at bounding box center [487, 240] width 372 height 83
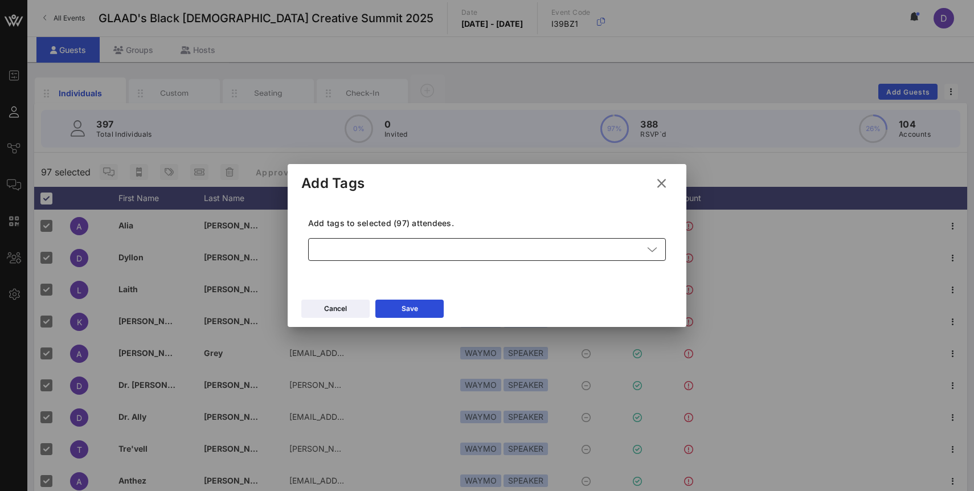
click at [377, 244] on div at bounding box center [479, 249] width 328 height 23
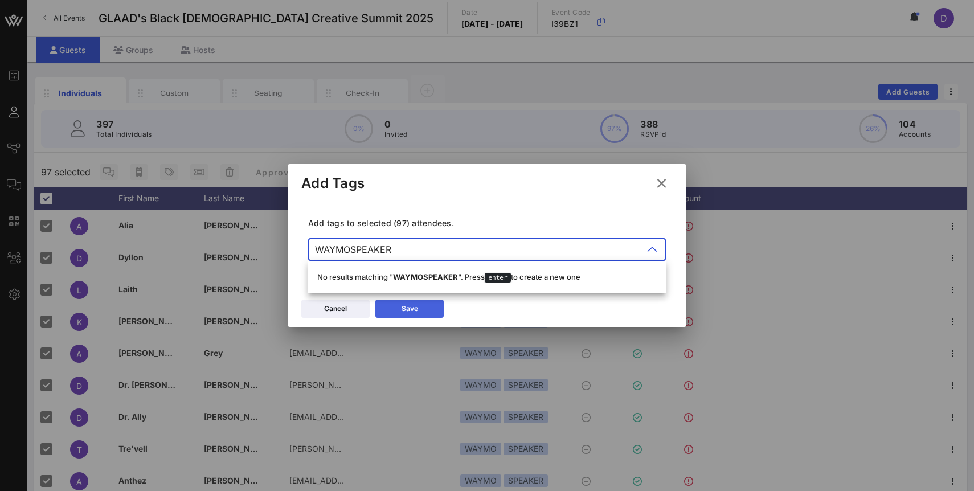
type input "WAYMOSPEAKER"
click at [404, 307] on div "Save" at bounding box center [410, 308] width 17 height 11
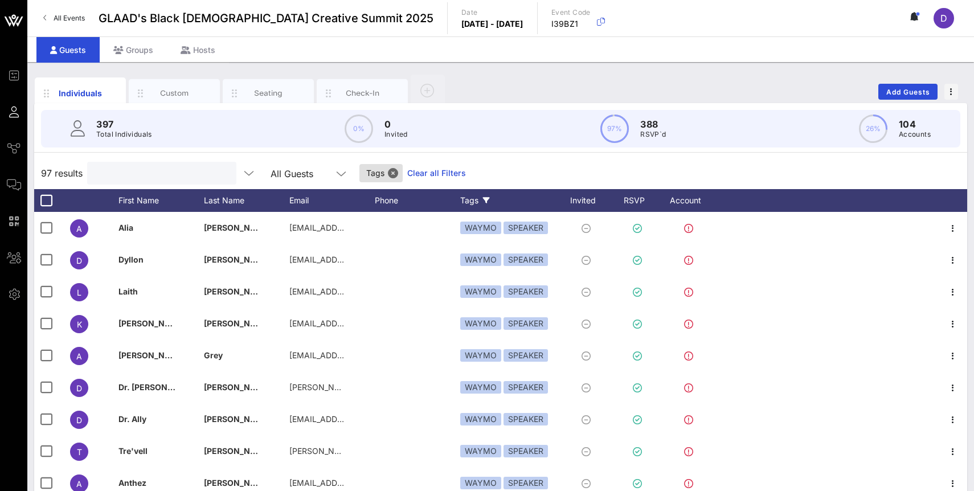
click at [133, 180] on input "text" at bounding box center [160, 173] width 133 height 15
type input "W"
click at [49, 200] on div at bounding box center [45, 200] width 19 height 19
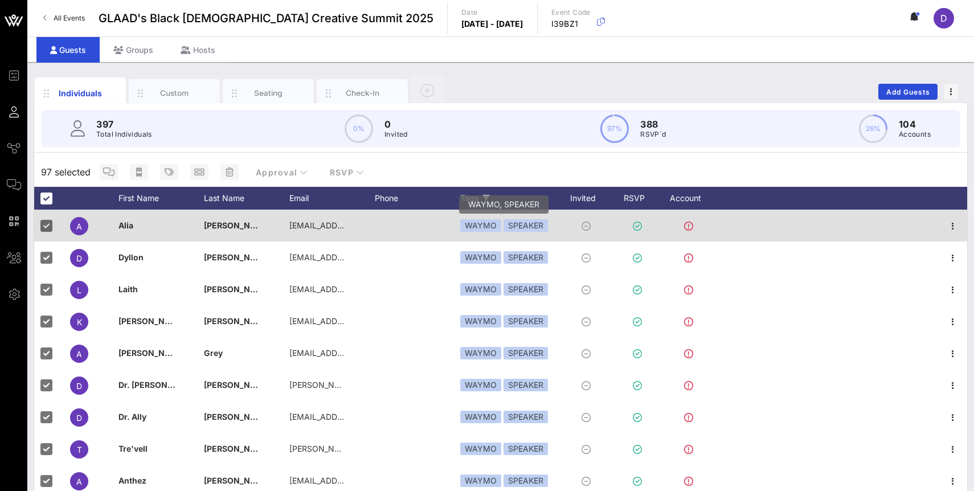
click at [488, 227] on div "WAYMO" at bounding box center [480, 225] width 41 height 13
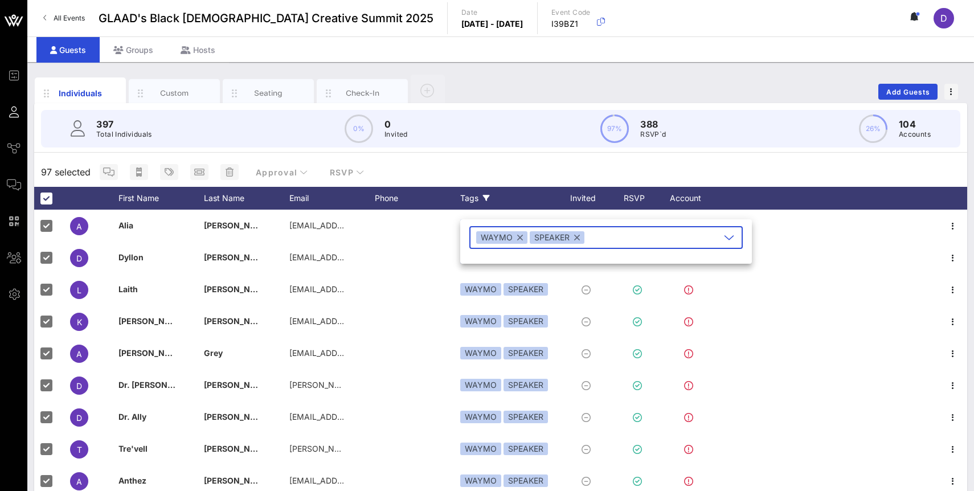
click at [495, 170] on div "97 selected Approval RSVP" at bounding box center [500, 172] width 933 height 30
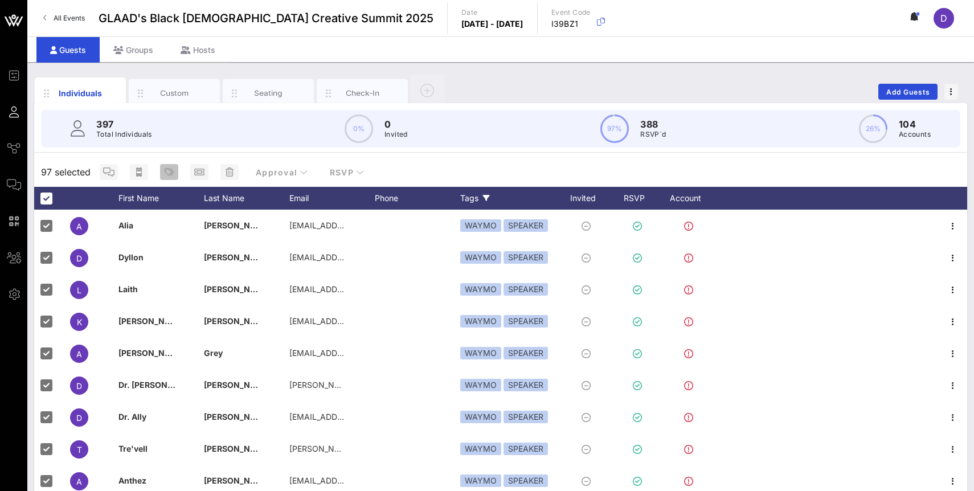
click at [173, 175] on span "button" at bounding box center [169, 172] width 18 height 9
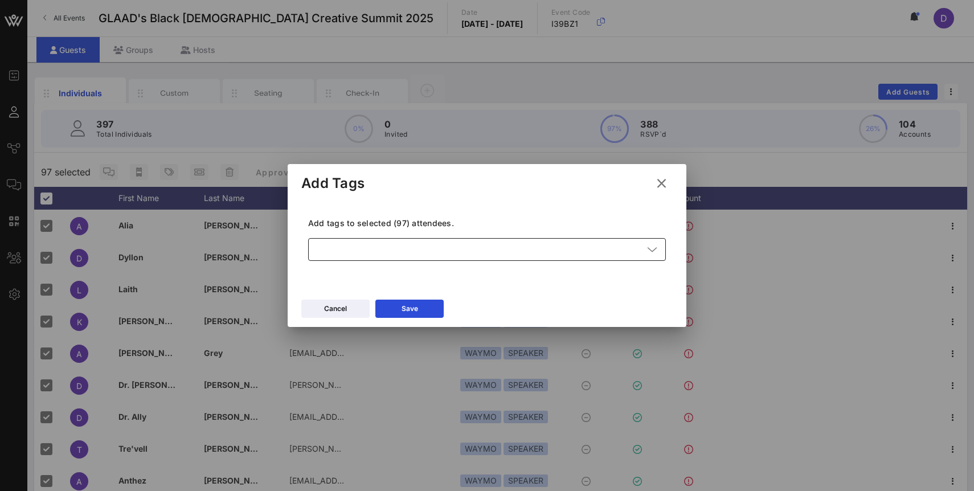
click at [341, 255] on div at bounding box center [479, 249] width 328 height 23
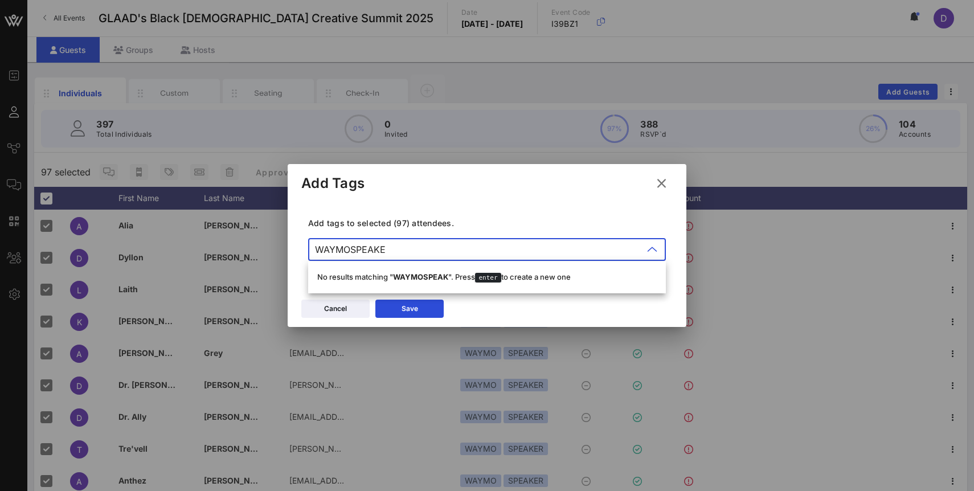
type input "WAYMOSPEAKER"
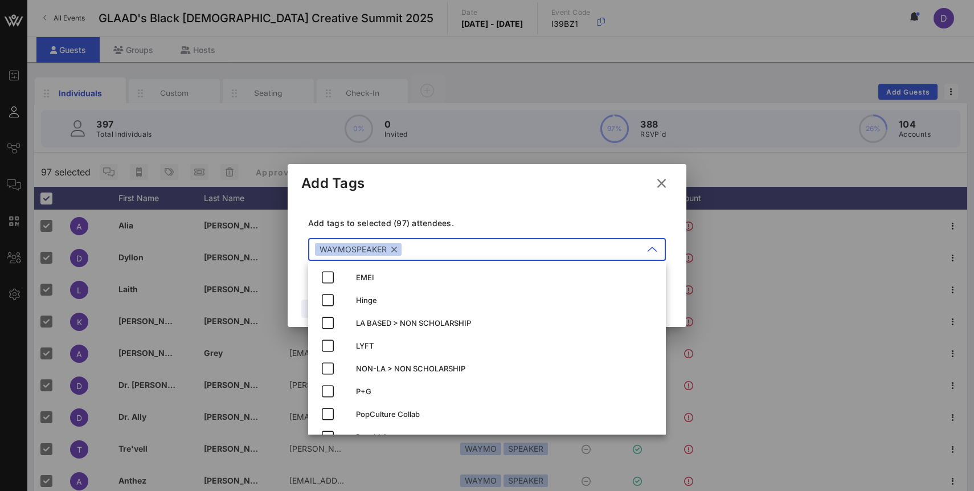
click at [424, 218] on p "Add tags to selected (97) attendees." at bounding box center [487, 223] width 358 height 11
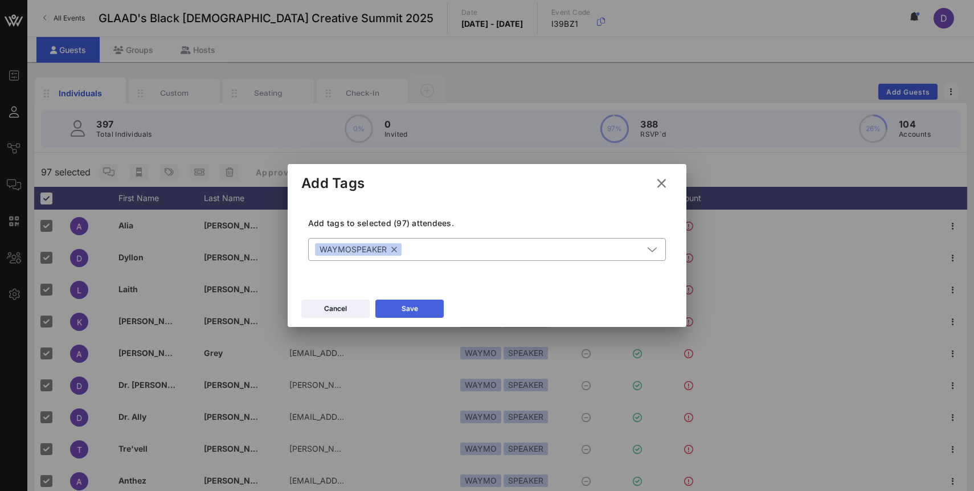
click at [408, 309] on icon at bounding box center [410, 308] width 8 height 7
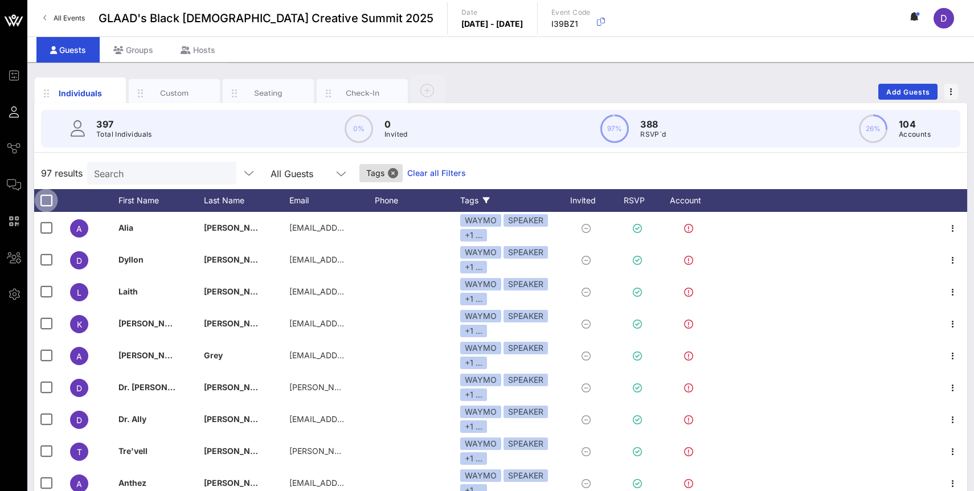
click at [41, 202] on div at bounding box center [45, 200] width 19 height 19
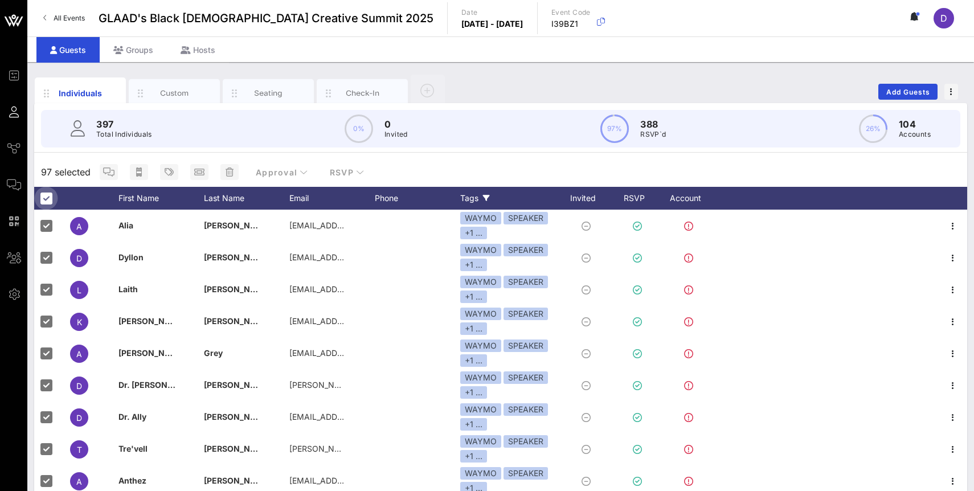
click at [41, 202] on div at bounding box center [45, 198] width 19 height 19
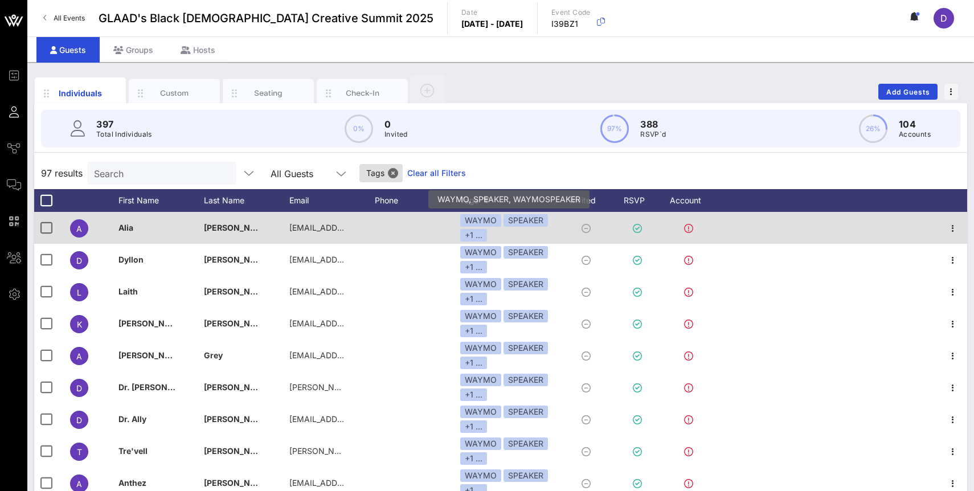
click at [477, 235] on div "+1 ..." at bounding box center [473, 235] width 27 height 13
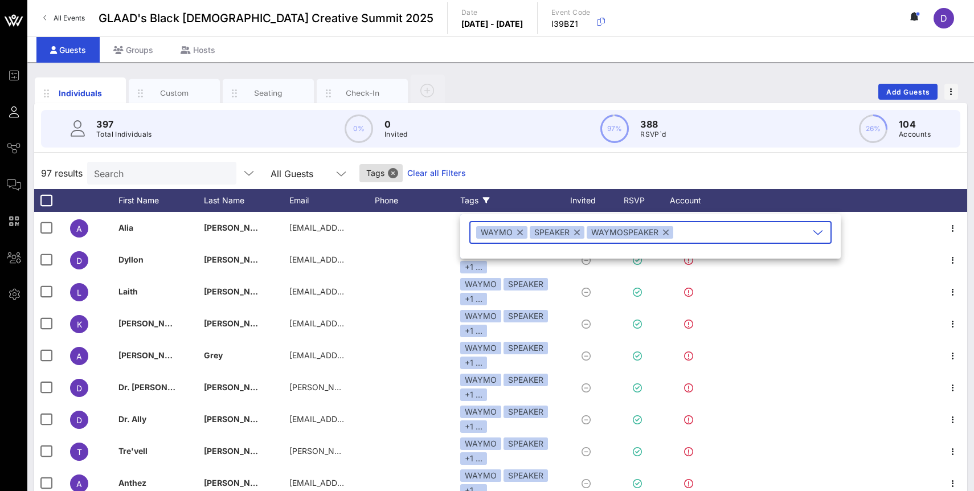
click at [511, 158] on div "97 results Search All Guests Tags Clear all Filters" at bounding box center [500, 173] width 933 height 32
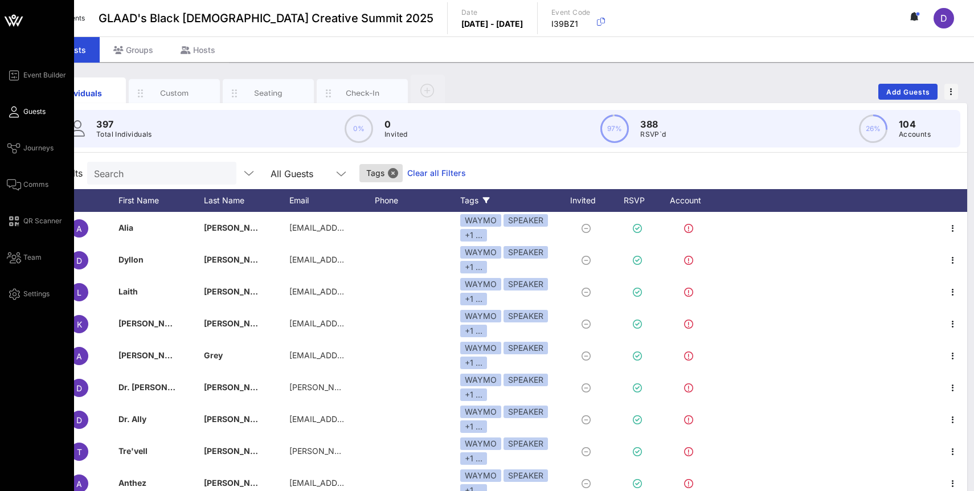
click at [25, 140] on div "Event Builder Guests Journeys Comms QR Scanner Team Settings" at bounding box center [40, 184] width 67 height 233
click at [25, 145] on span "Journeys" at bounding box center [38, 148] width 30 height 10
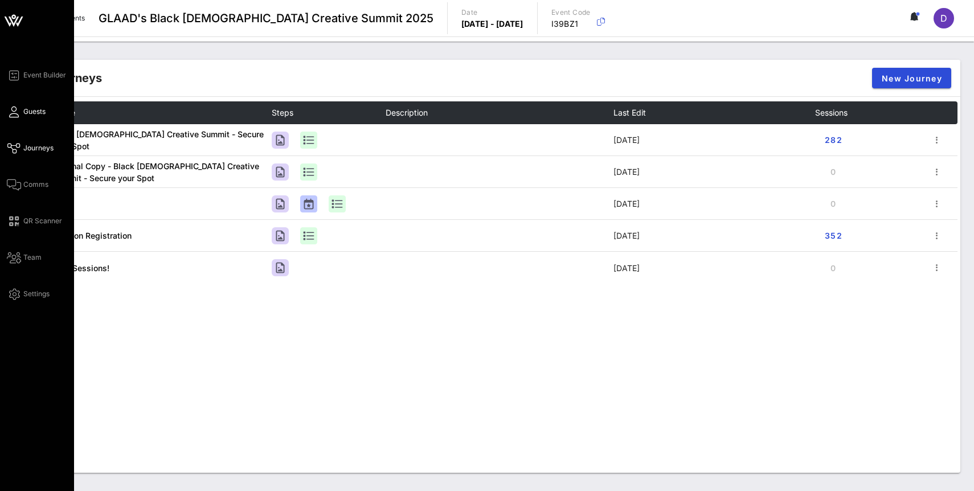
click at [19, 111] on icon at bounding box center [14, 112] width 14 height 2
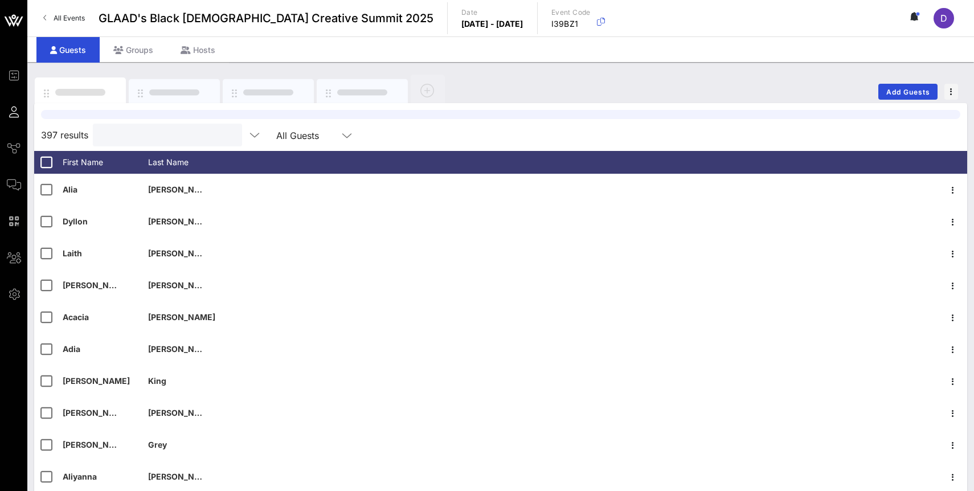
click at [142, 132] on input "text" at bounding box center [166, 135] width 133 height 15
type input "M"
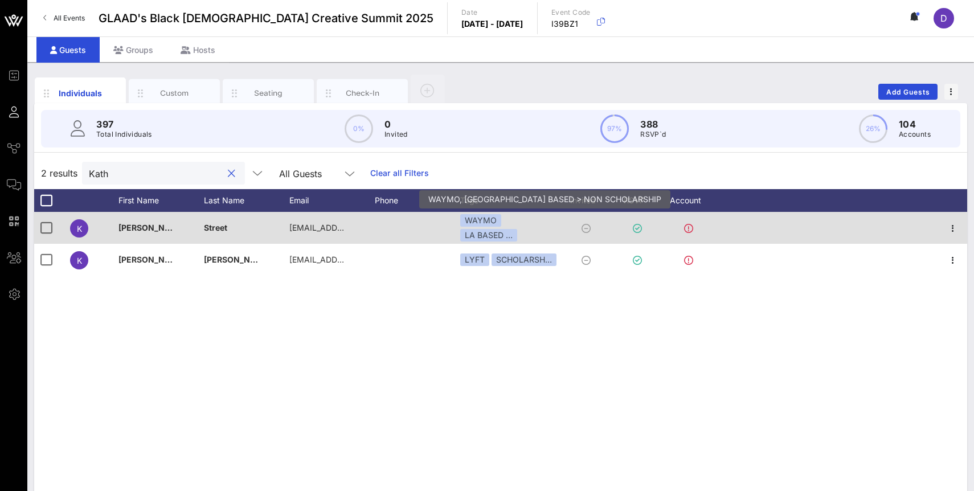
type input "Kath"
click at [513, 222] on div "WAYMO LA BASED …" at bounding box center [508, 227] width 97 height 27
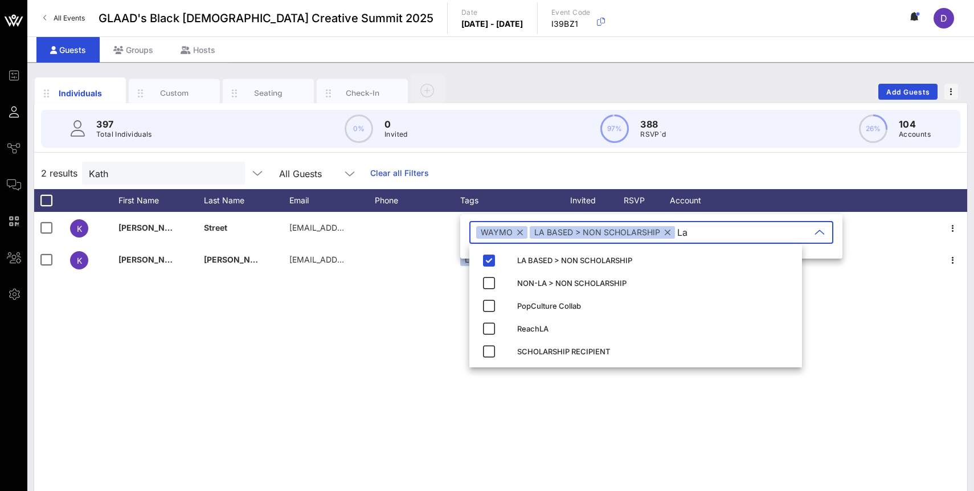
type input "L"
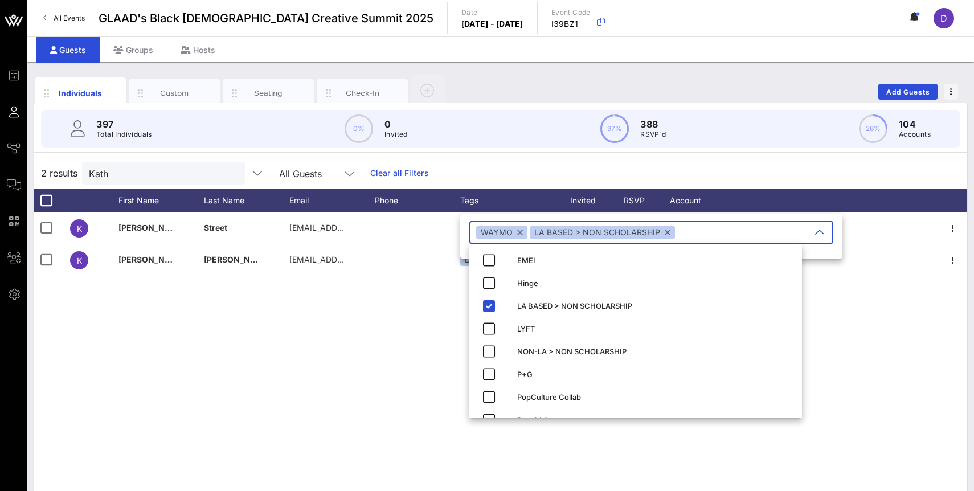
click at [649, 165] on div "2 results Kath All Guests Clear all Filters" at bounding box center [500, 173] width 933 height 32
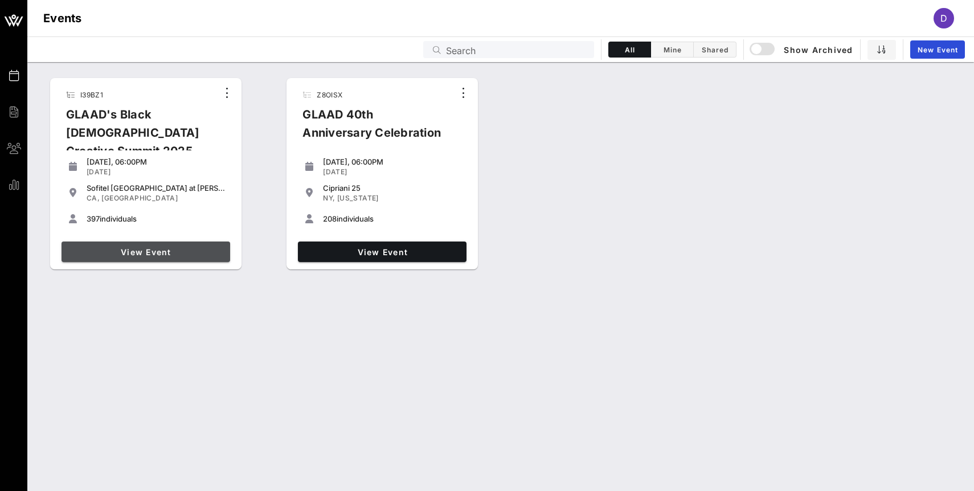
click at [142, 250] on span "View Event" at bounding box center [146, 252] width 160 height 10
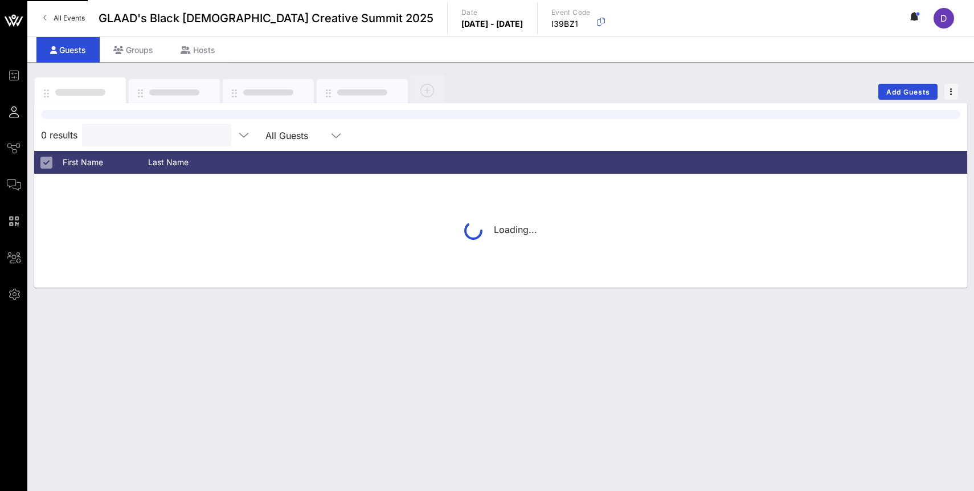
click at [142, 137] on input "text" at bounding box center [155, 135] width 133 height 15
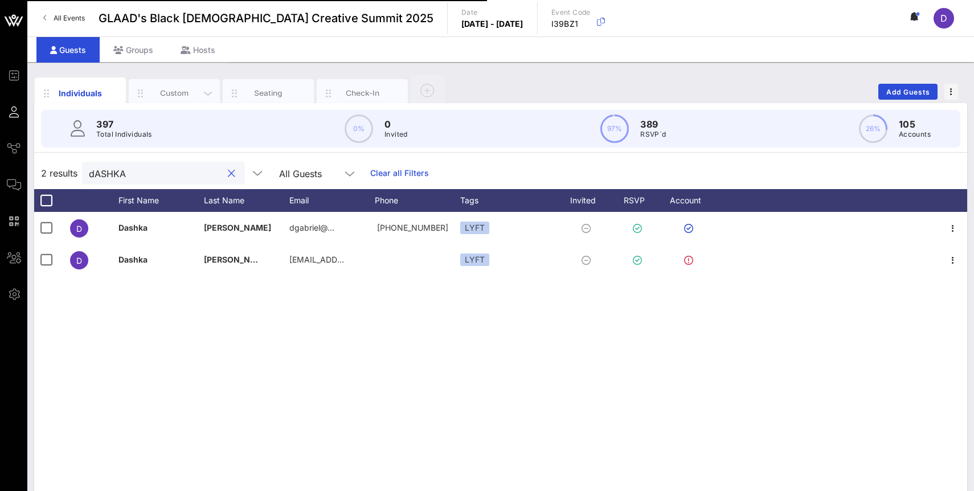
type input "dASHKA"
click at [188, 92] on div "Custom" at bounding box center [174, 93] width 51 height 11
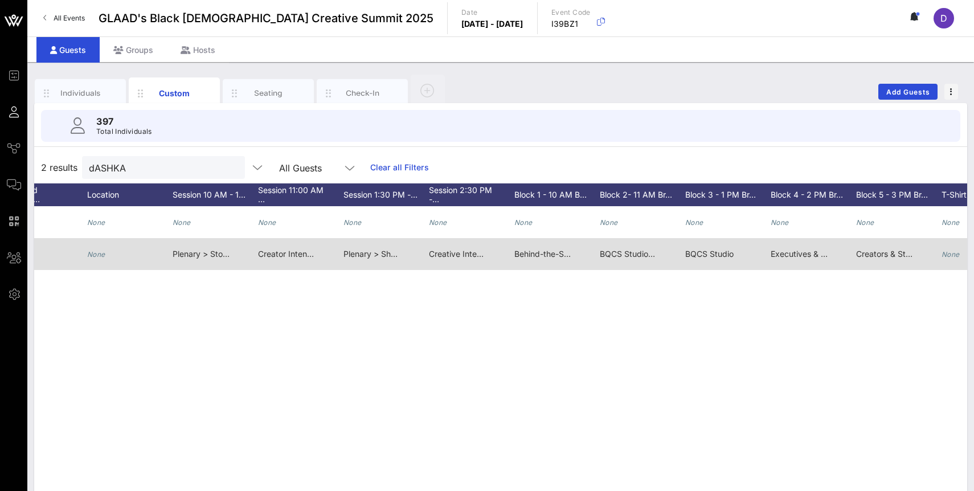
click at [197, 251] on span "Plenary > Stories That Shift Culture: Collaborating With Purpose" at bounding box center [292, 254] width 238 height 10
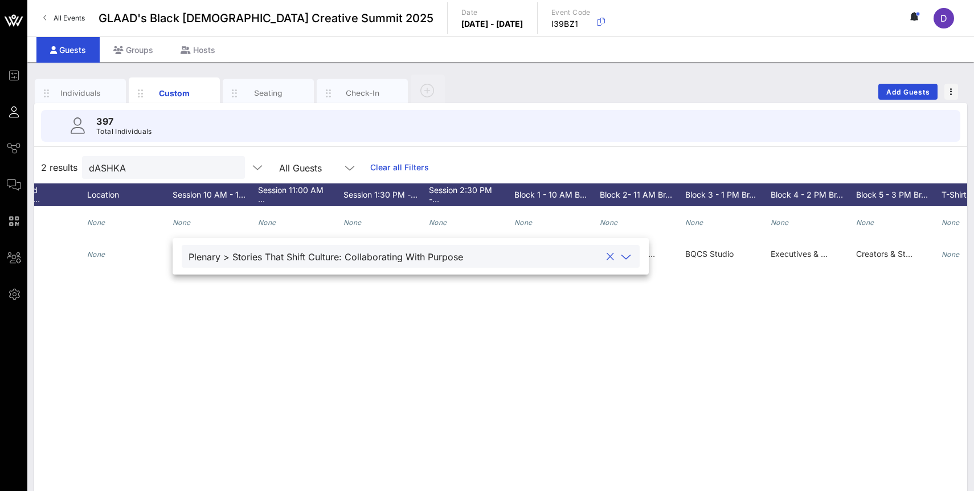
click at [209, 255] on div "Plenary > Stories That Shift Culture: Collaborating With Purpose" at bounding box center [326, 257] width 275 height 10
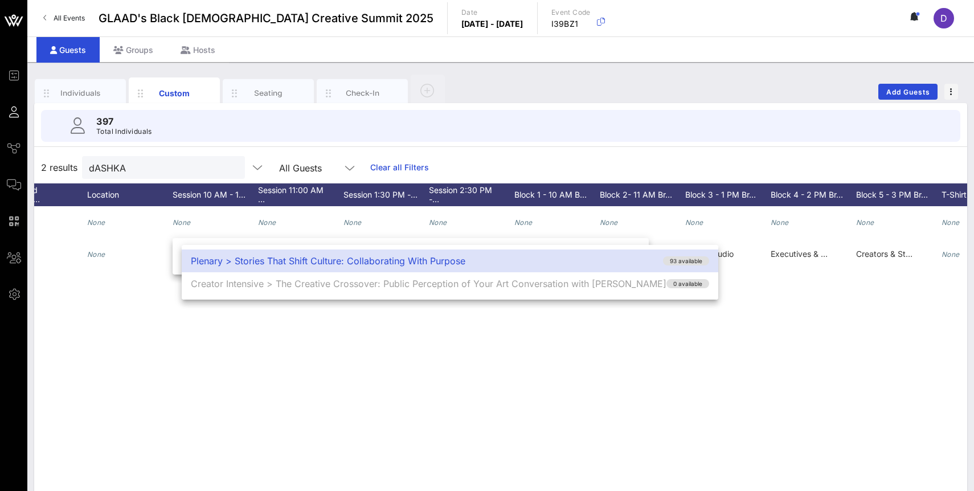
click at [209, 255] on div "Plenary > Stories That Shift Culture: Collaborating With Purpose 93 available" at bounding box center [450, 261] width 537 height 23
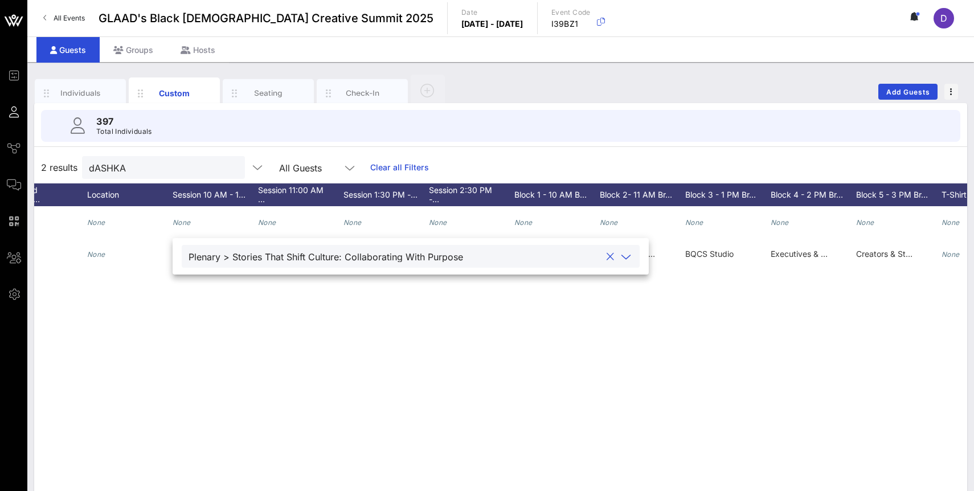
click at [209, 255] on div "Plenary > Stories That Shift Culture: Collaborating With Purpose" at bounding box center [326, 257] width 275 height 10
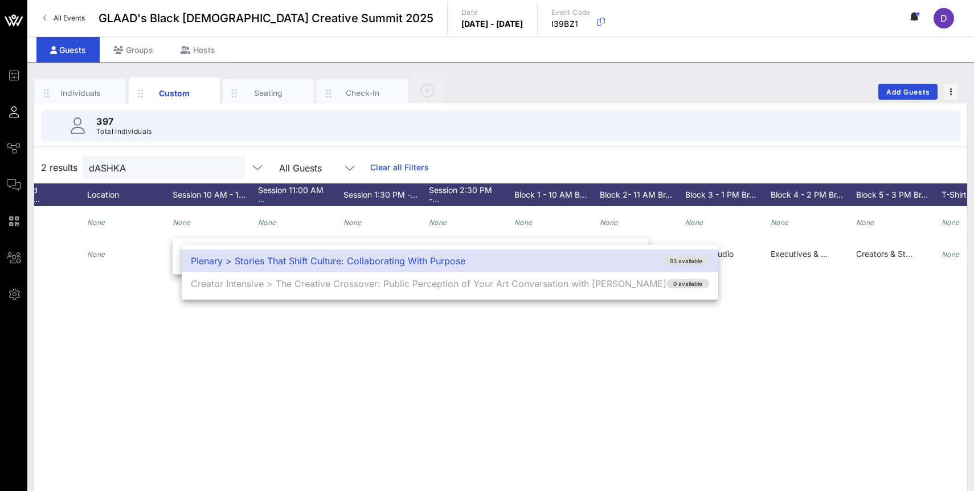
click at [256, 366] on div "D Dashka Gabriel None dgabriel@glaad.org None None None None None None None Non…" at bounding box center [500, 377] width 933 height 342
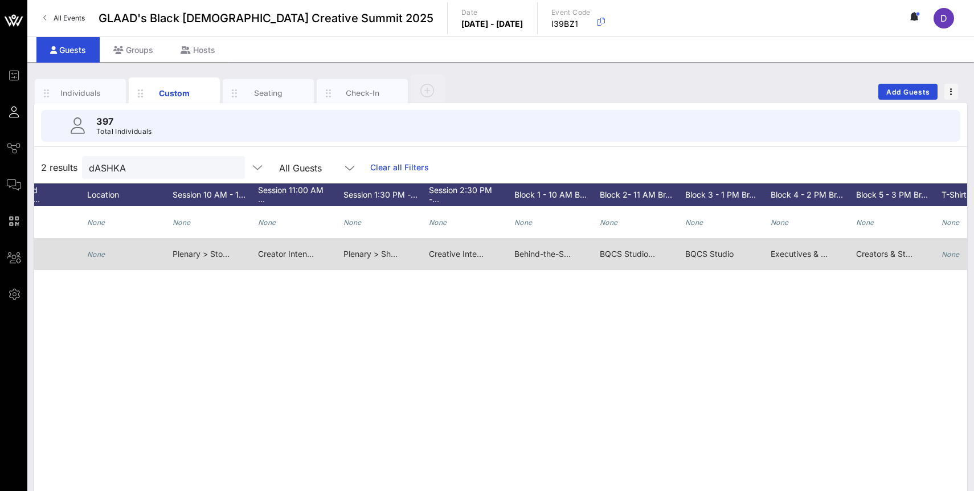
click at [205, 255] on span "Plenary > Stories That Shift Culture: Collaborating With Purpose" at bounding box center [292, 254] width 238 height 10
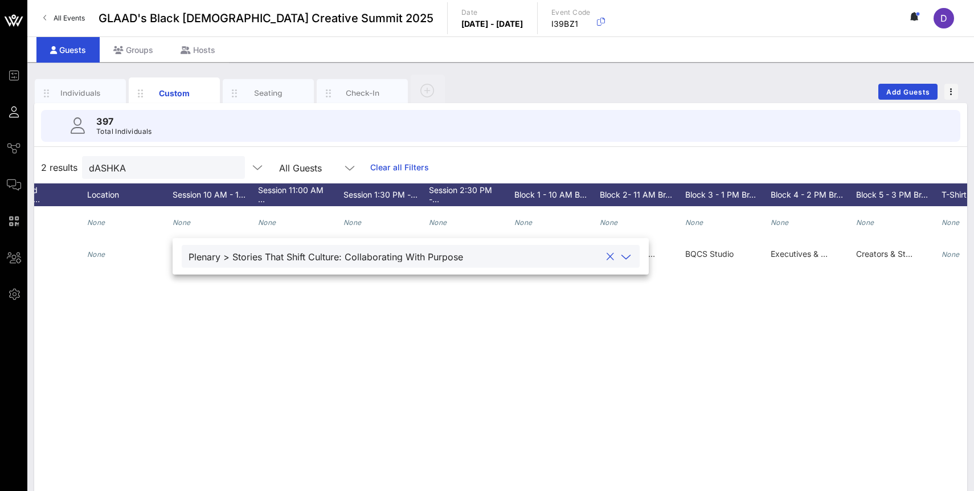
click at [607, 254] on button "clear icon" at bounding box center [610, 256] width 7 height 11
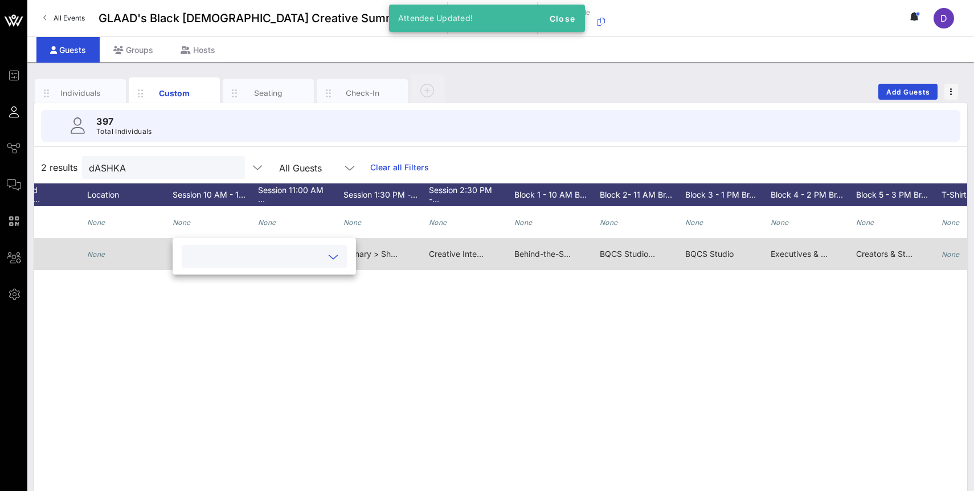
click at [358, 253] on span "Plenary > Showing Up & Showing Out: Advocacy Beyond the Screen" at bounding box center [472, 254] width 256 height 10
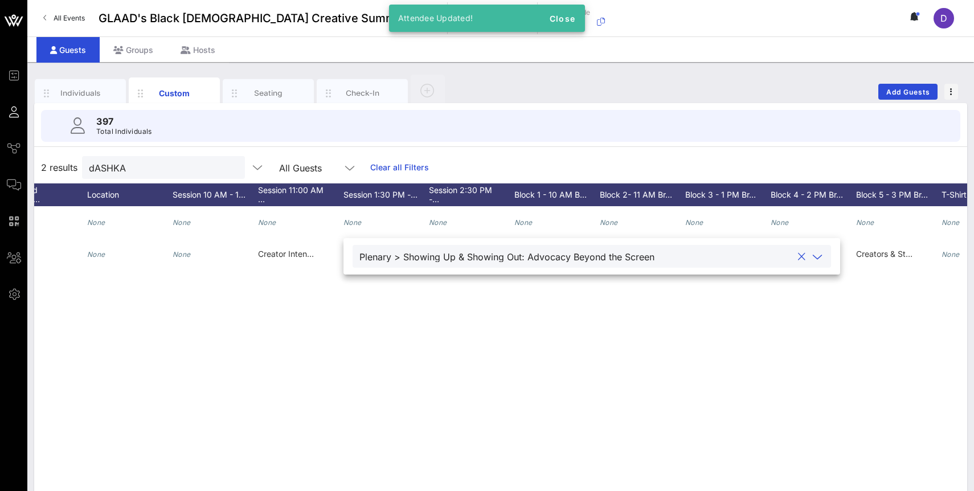
click at [798, 257] on button "clear icon" at bounding box center [801, 256] width 7 height 11
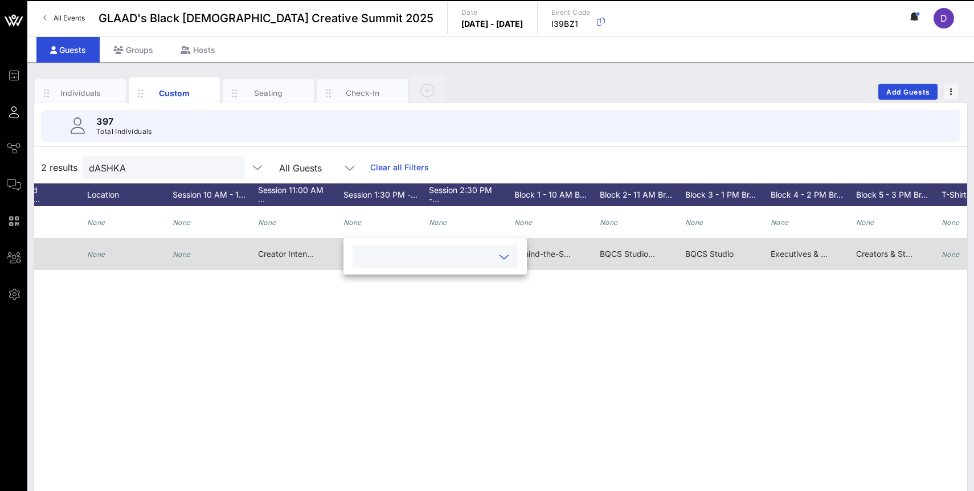
click at [289, 248] on div "Creator Intensive > Beyond Visibility: Defending and Defining Black Trans Narra…" at bounding box center [286, 254] width 57 height 32
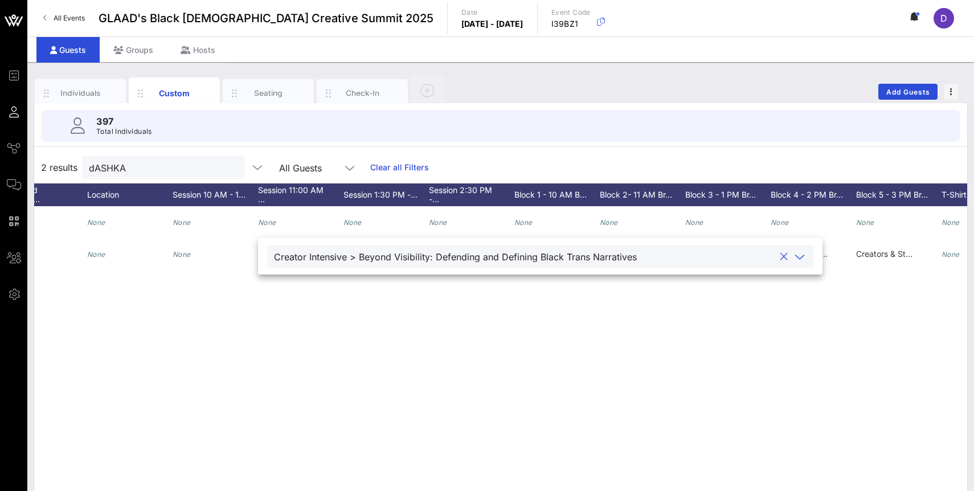
click at [781, 256] on button "clear icon" at bounding box center [784, 256] width 7 height 11
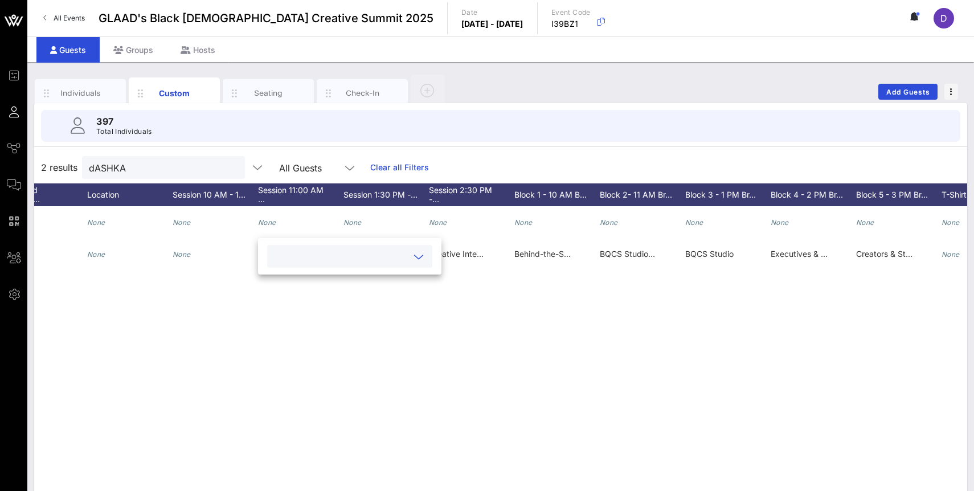
click at [484, 353] on div "D Dashka Gabriel None dgabriel@glaad.org None None None None None None None Non…" at bounding box center [500, 377] width 933 height 342
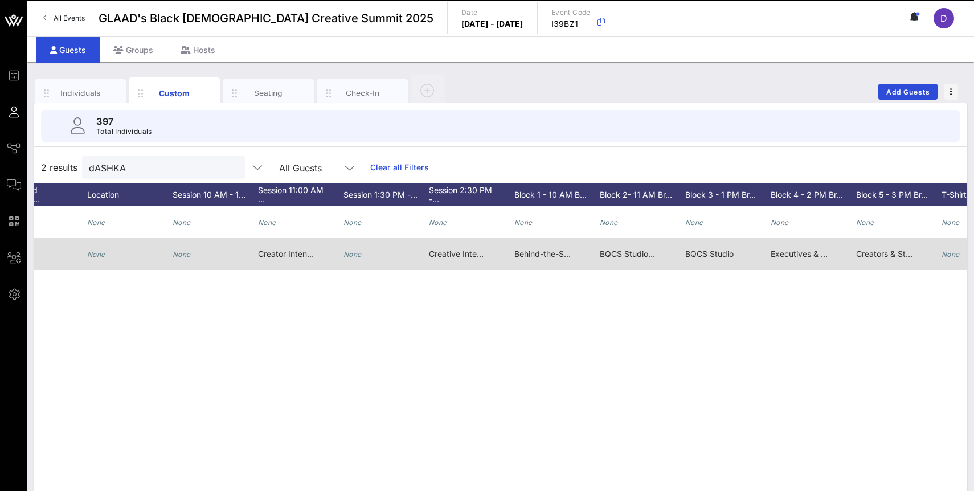
click at [460, 254] on span "Creative Intensive > Cut From the Same Cloth: Style, Story, and the Art of Part…" at bounding box center [588, 254] width 319 height 10
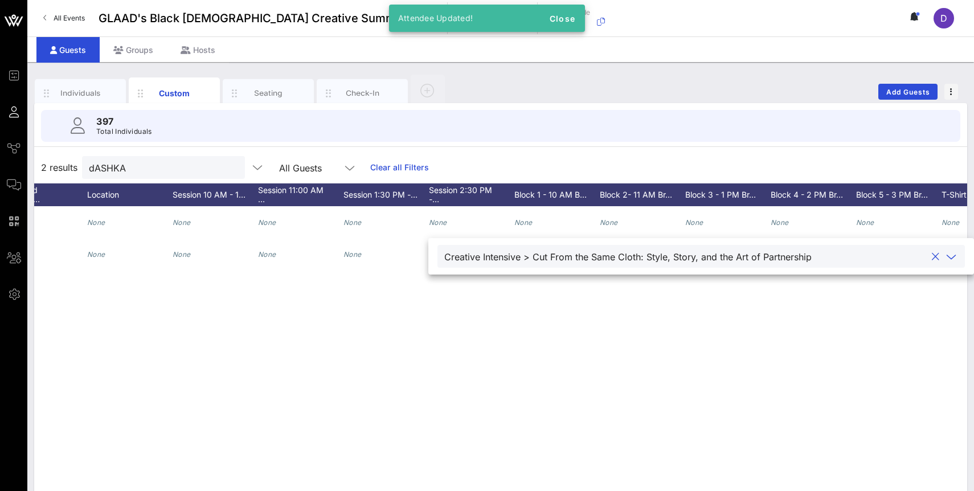
click at [932, 258] on button "clear icon" at bounding box center [935, 256] width 7 height 11
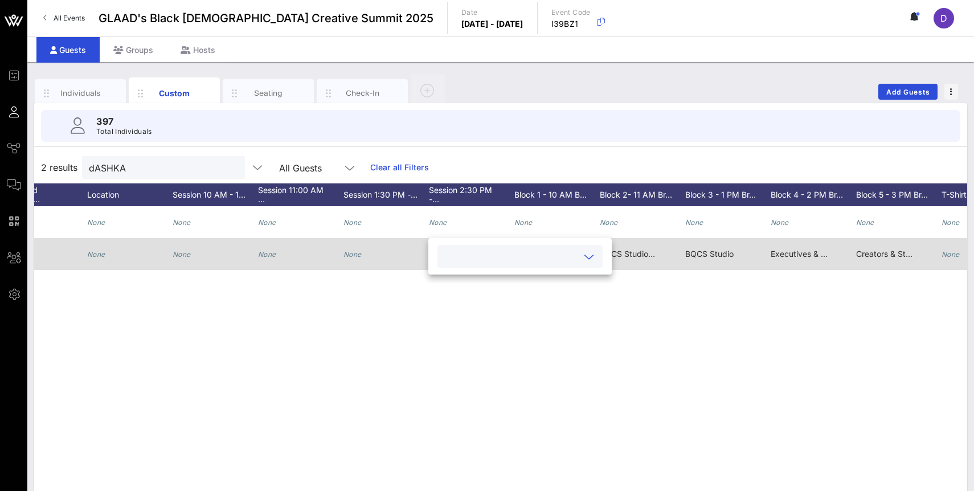
click at [618, 256] on span "BQCS Studio > ViiV: Project Disrupt: Makers of the Movement" at bounding box center [715, 254] width 231 height 10
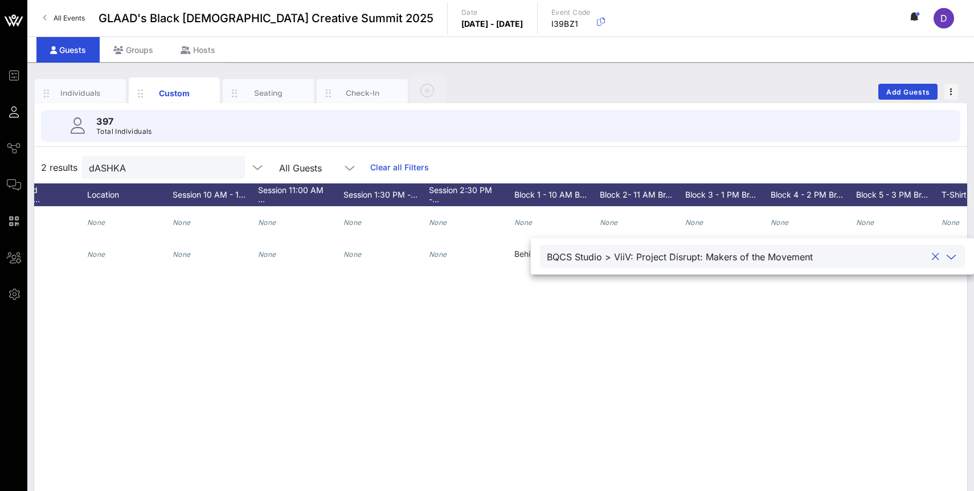
click at [932, 258] on button "clear icon" at bounding box center [935, 256] width 7 height 11
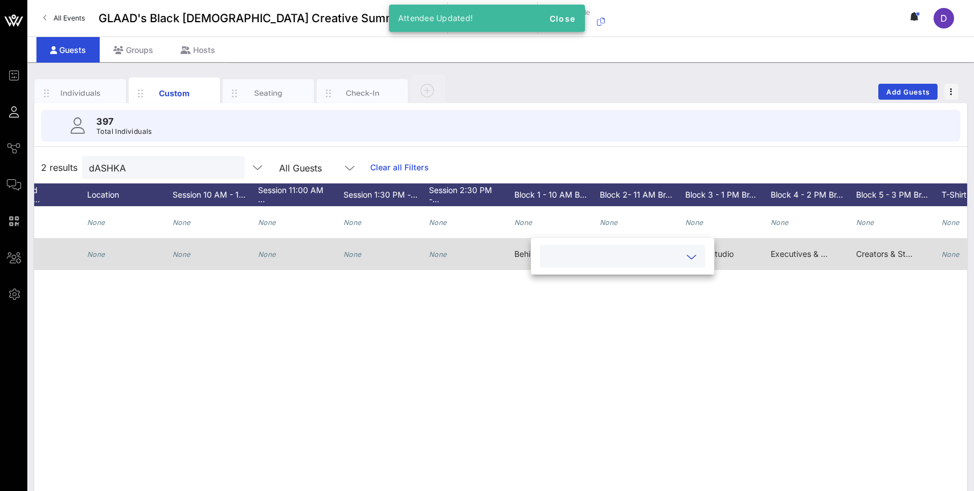
click at [716, 254] on span "BQCS Studio" at bounding box center [710, 254] width 48 height 10
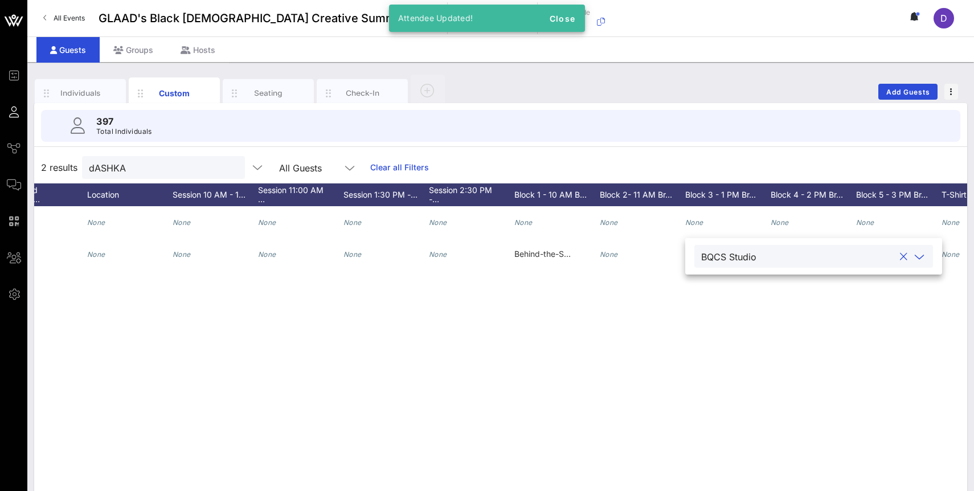
click at [897, 257] on div at bounding box center [904, 257] width 14 height 14
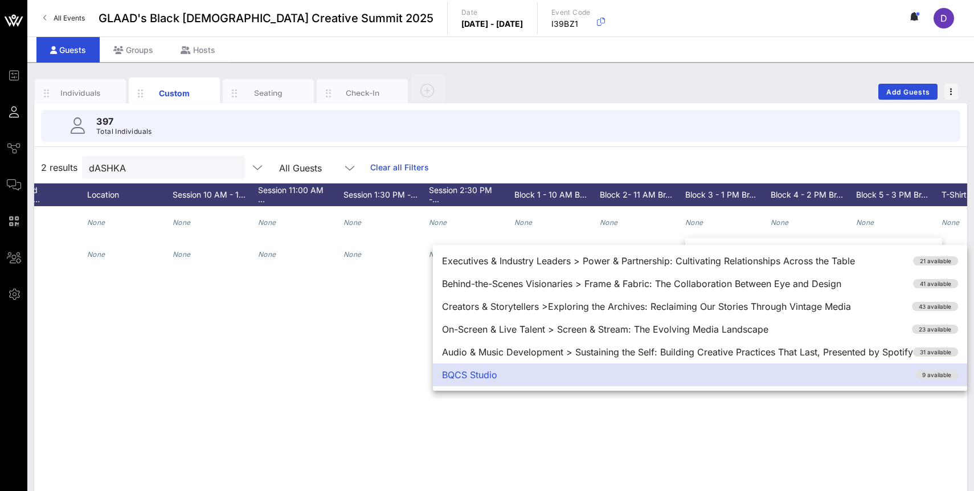
click at [386, 377] on div "D Dashka Gabriel None dgabriel@glaad.org None None None None None None None Non…" at bounding box center [500, 377] width 933 height 342
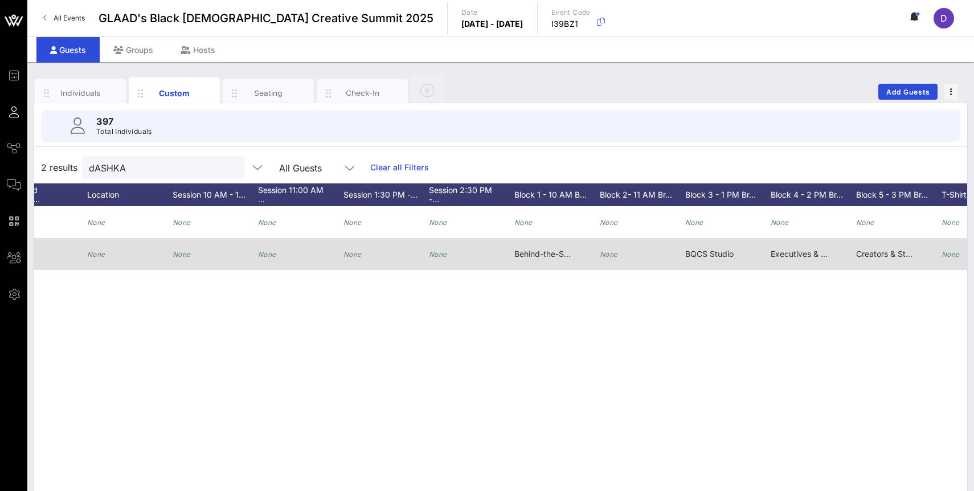
click at [529, 251] on span "Behind-the-Scenes Visionaries > LET’S GET IN FORMATION: A Choreographer’s Level…" at bounding box center [682, 254] width 335 height 10
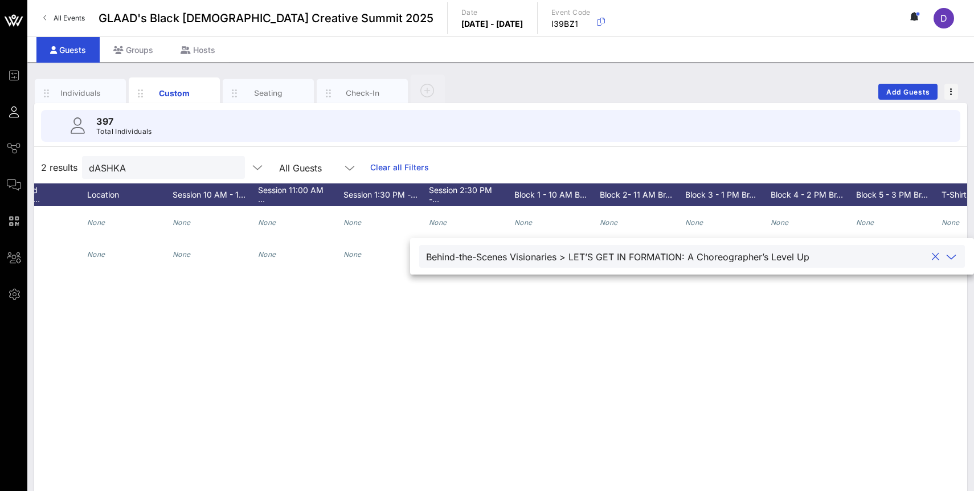
click at [932, 258] on button "clear icon" at bounding box center [935, 256] width 7 height 11
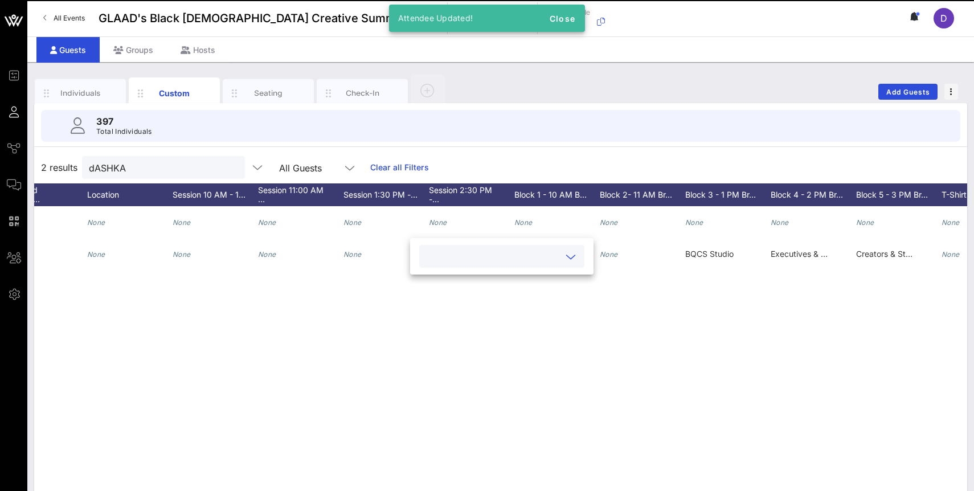
click at [637, 393] on div "D Dashka Gabriel None dgabriel@glaad.org None None None None None None None Non…" at bounding box center [500, 377] width 933 height 342
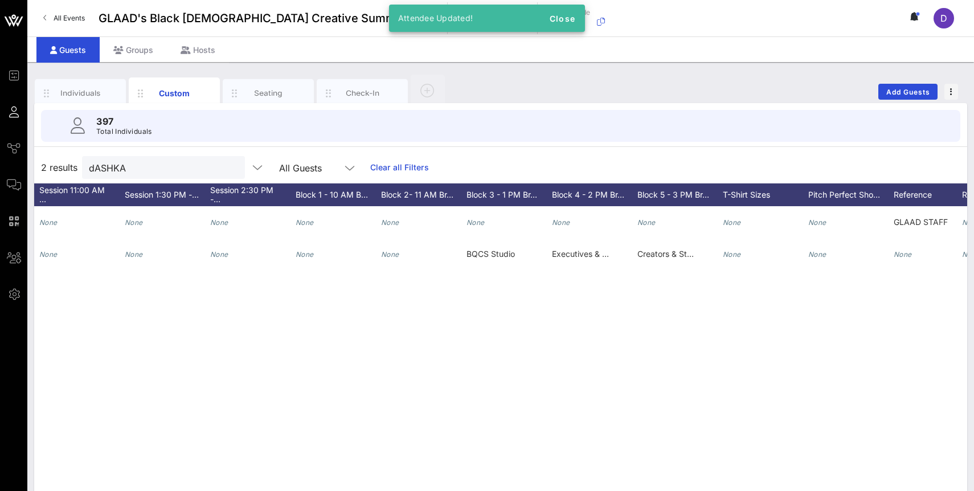
scroll to position [0, 1618]
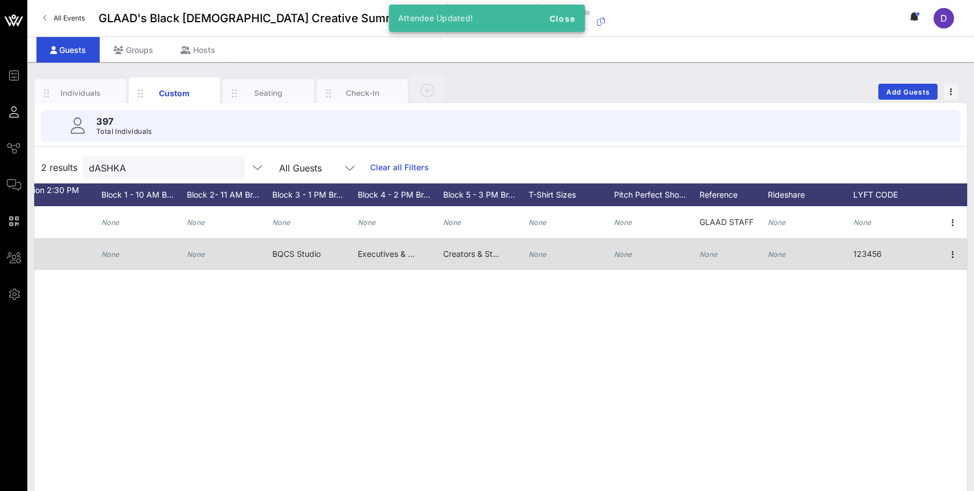
click at [318, 255] on span "BQCS Studio" at bounding box center [296, 254] width 48 height 10
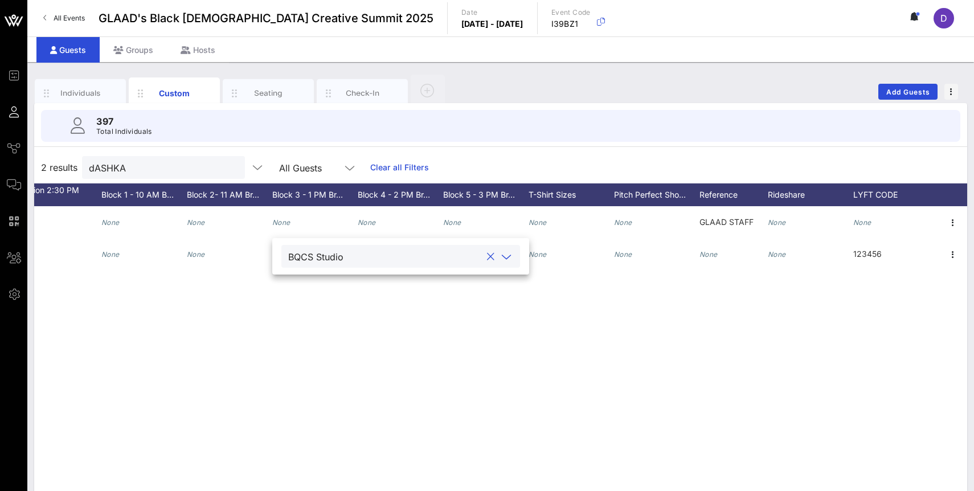
click at [487, 260] on button "clear icon" at bounding box center [490, 256] width 7 height 11
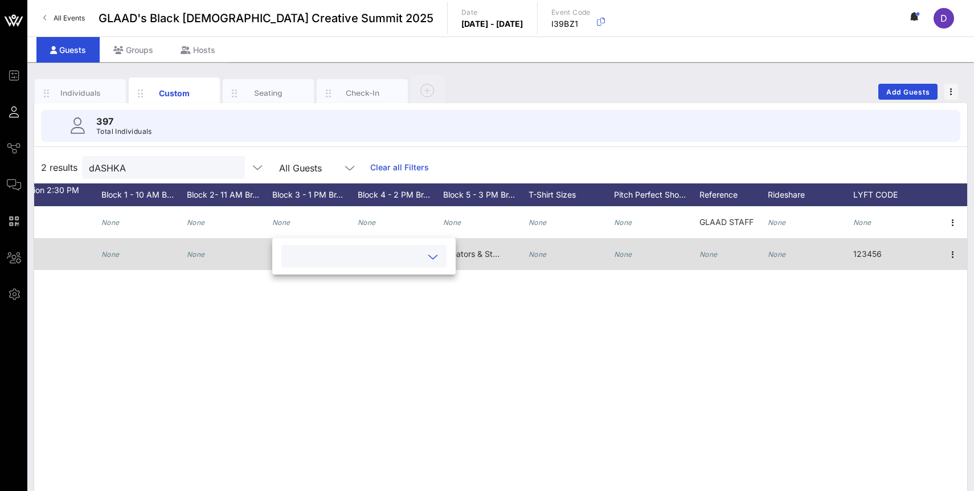
click at [476, 255] on span "Creators & Storytellers > The Balance: Navigating Mental Health and Entertainme…" at bounding box center [598, 254] width 310 height 10
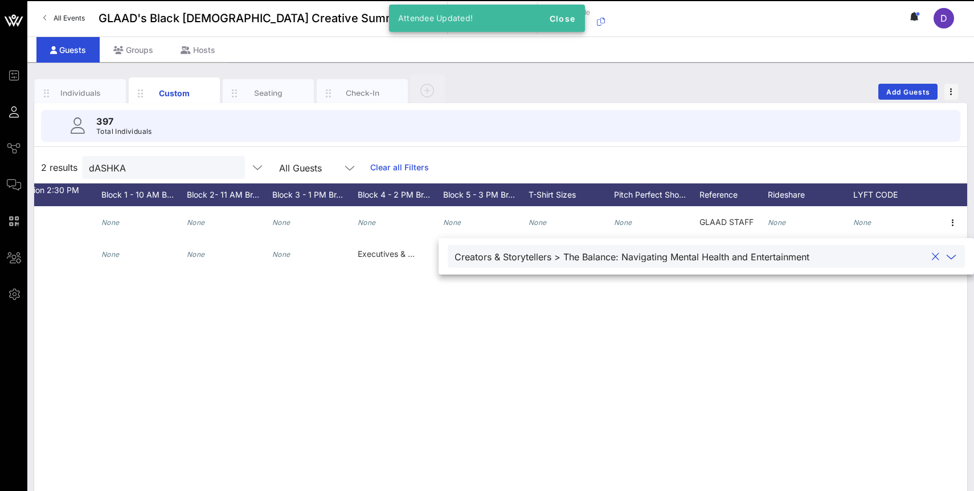
click at [932, 260] on button "clear icon" at bounding box center [935, 256] width 7 height 11
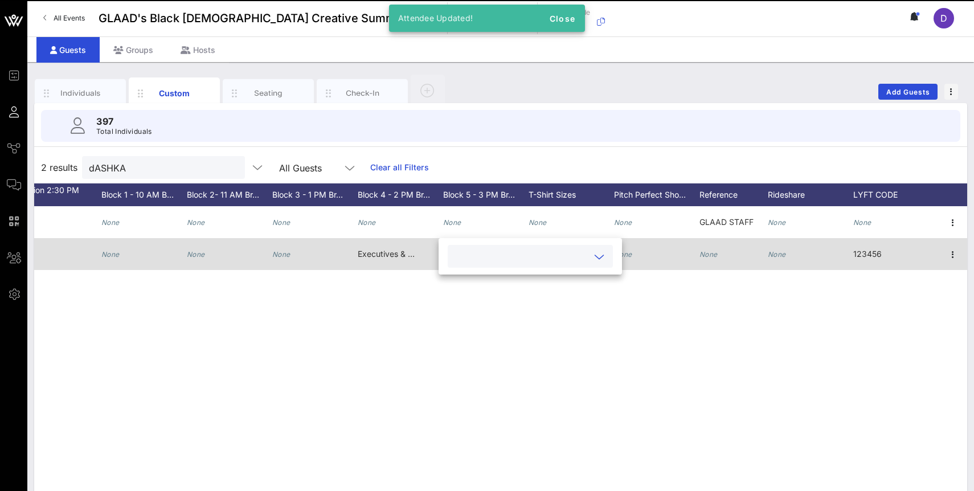
click at [399, 254] on span "Executives & Industry Leaders > The Art of the Ask: How to Approach, Impress & …" at bounding box center [571, 254] width 427 height 10
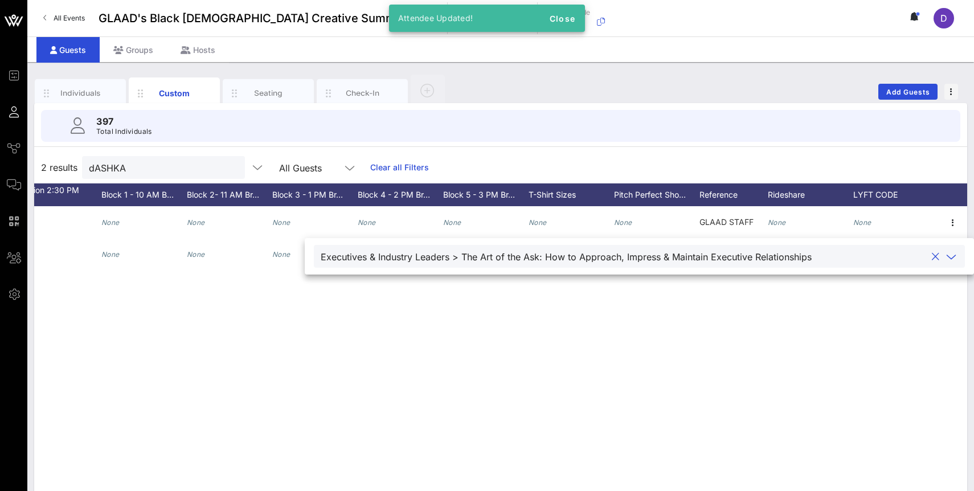
click at [932, 262] on button "clear icon" at bounding box center [935, 256] width 7 height 11
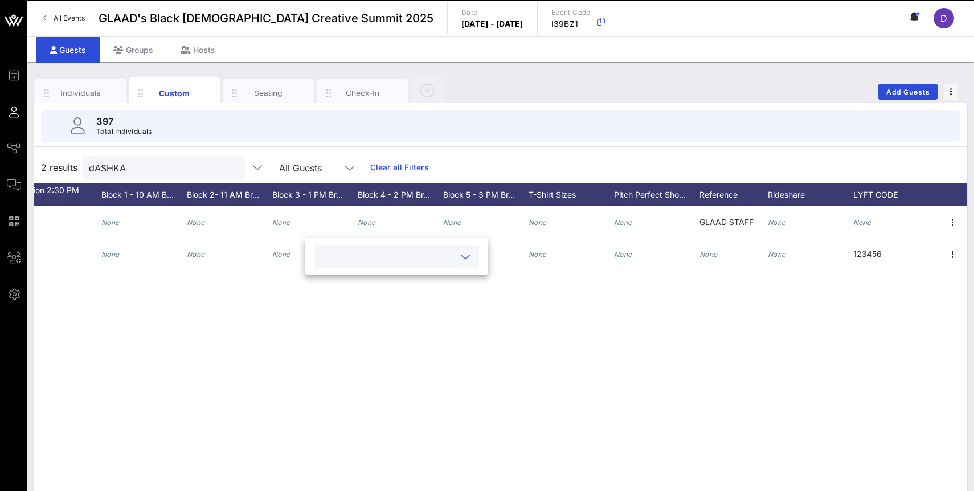
click at [852, 300] on div "D Dashka Gabriel None dgabriel@glaad.org None None None None None None None Non…" at bounding box center [500, 377] width 933 height 342
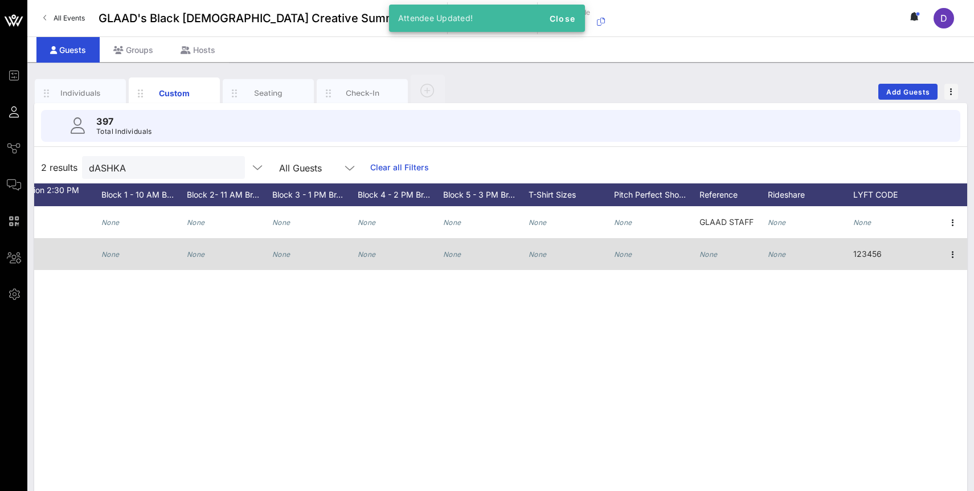
click at [875, 254] on span "123456" at bounding box center [868, 254] width 28 height 10
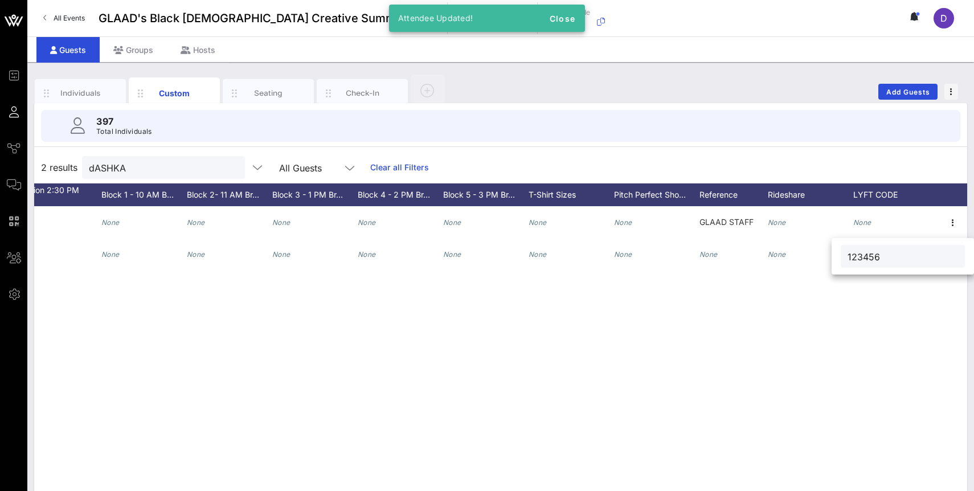
click at [852, 317] on div "D Dashka Gabriel None dgabriel@glaad.org None None None None None None None Non…" at bounding box center [500, 377] width 933 height 342
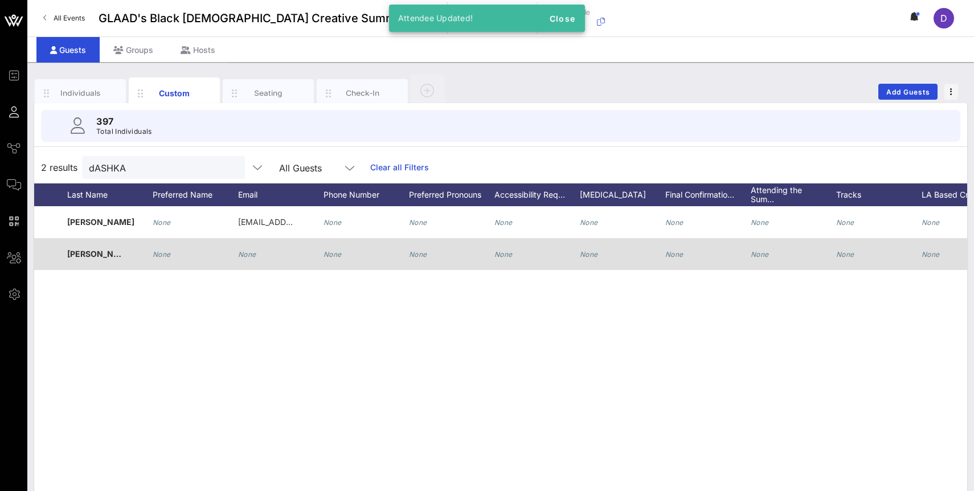
scroll to position [0, 42]
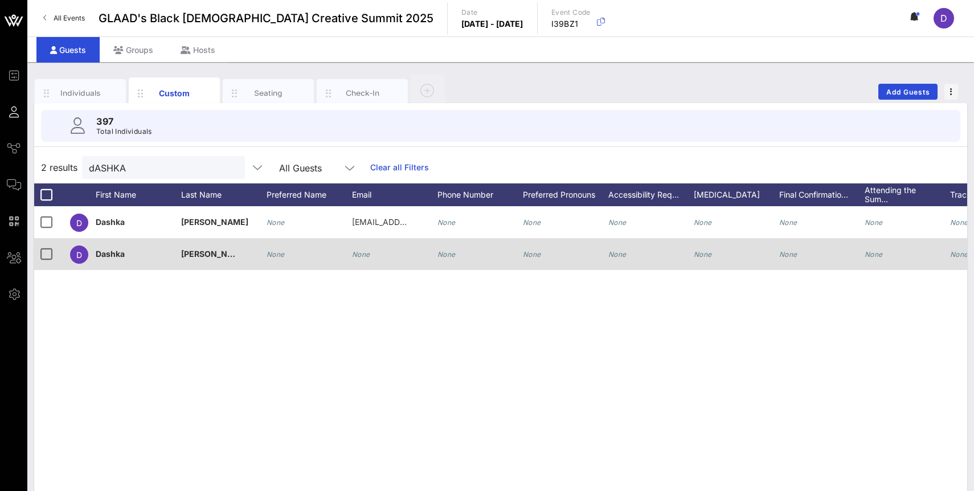
click at [112, 251] on span "Dashka" at bounding box center [110, 254] width 29 height 10
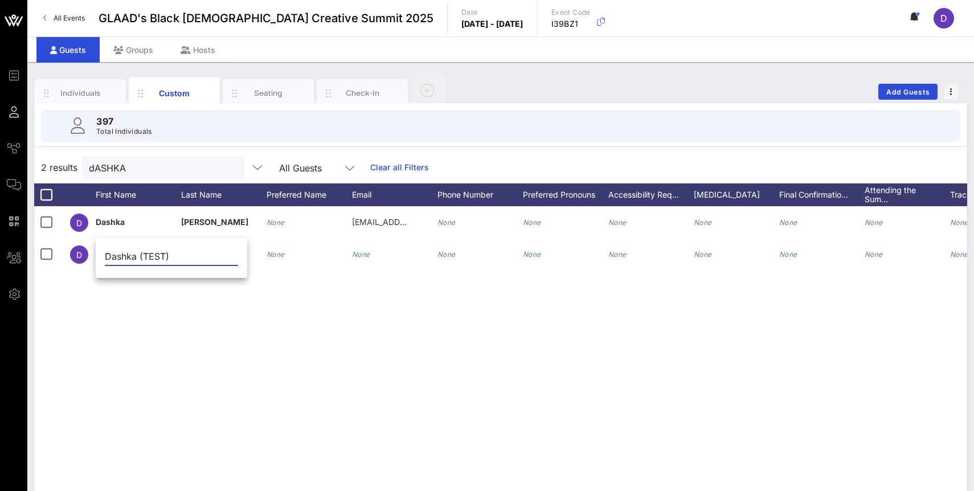
type input "Dashka (TEST)"
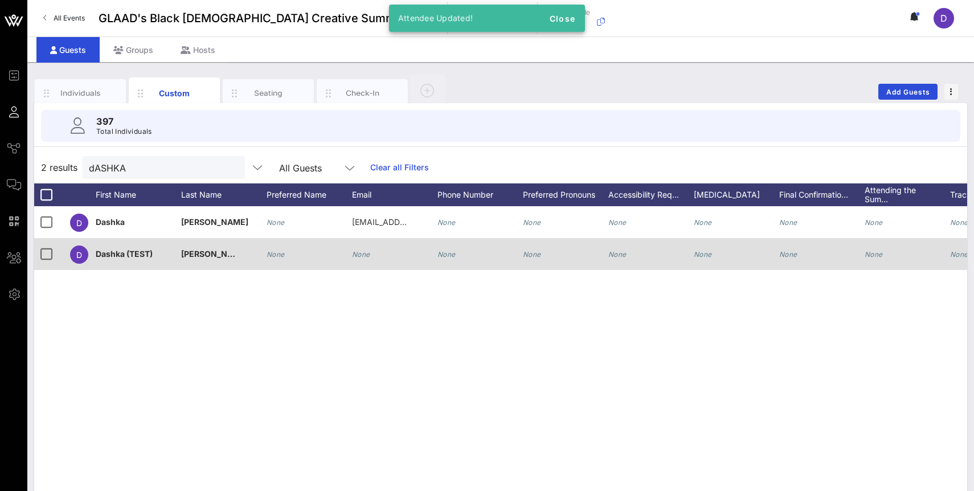
click at [205, 253] on span "Gabriel" at bounding box center [214, 254] width 67 height 10
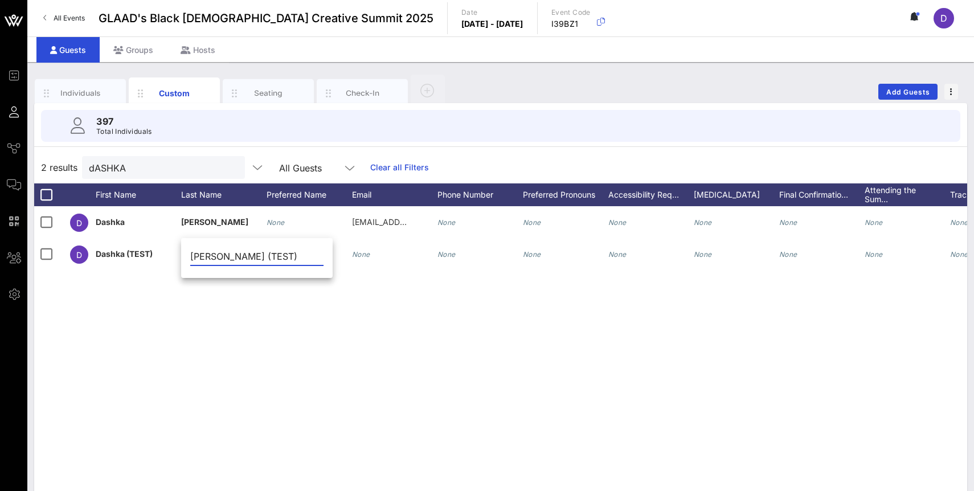
type input "Gabriel (TEST)"
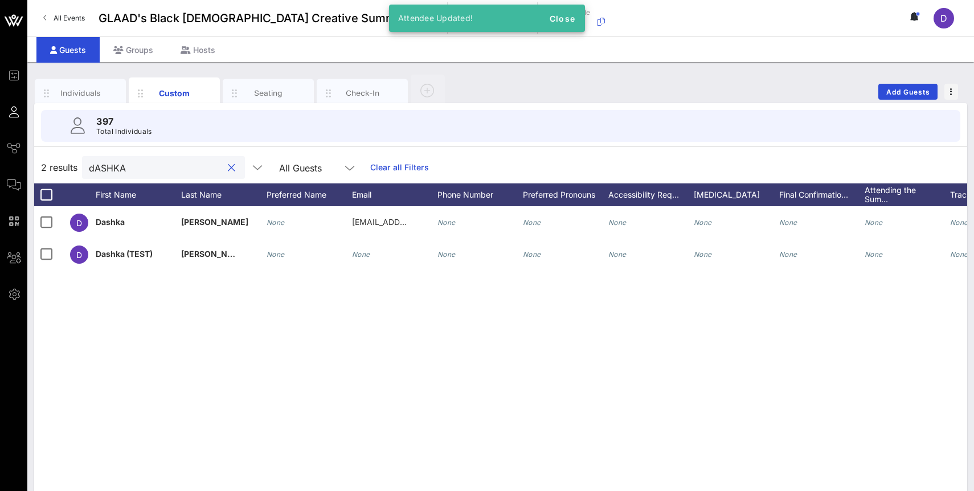
click at [123, 165] on input "dASHKA" at bounding box center [155, 167] width 133 height 15
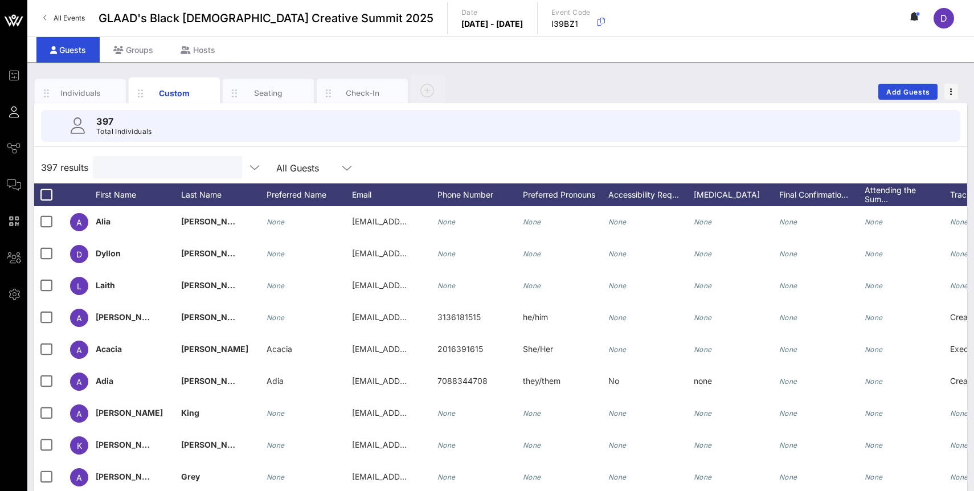
click at [161, 167] on input "text" at bounding box center [166, 167] width 133 height 15
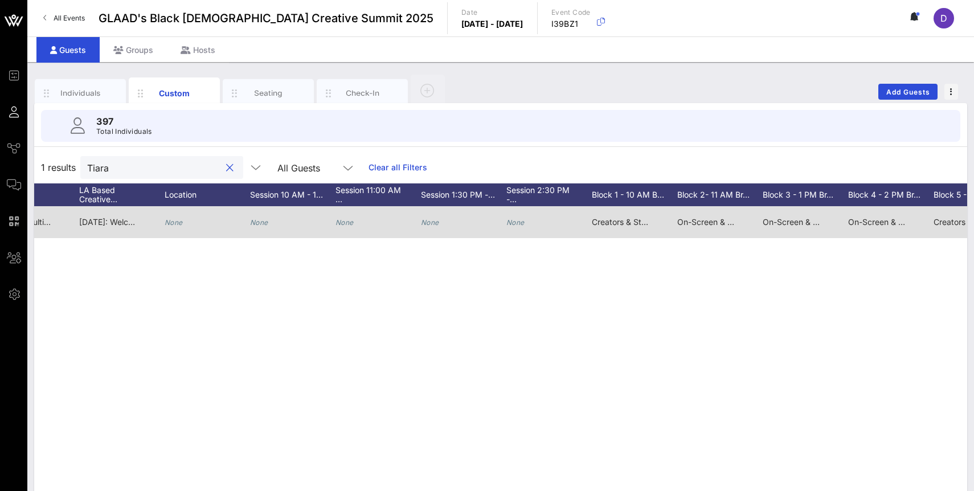
scroll to position [0, 1618]
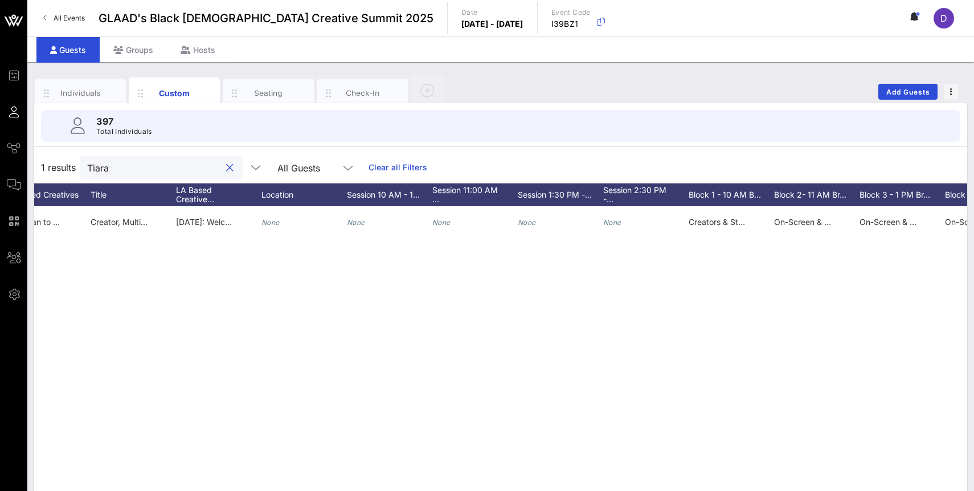
type input "Tiara"
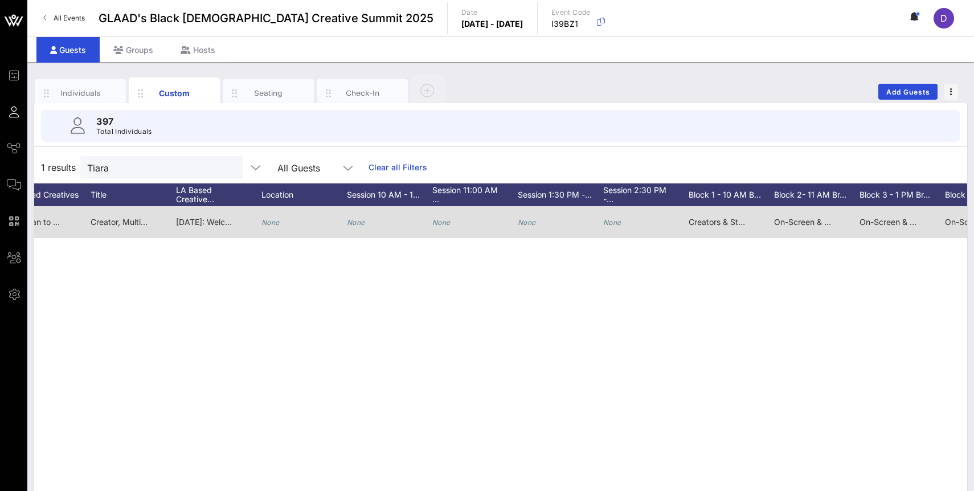
click at [352, 217] on div "None" at bounding box center [356, 222] width 18 height 32
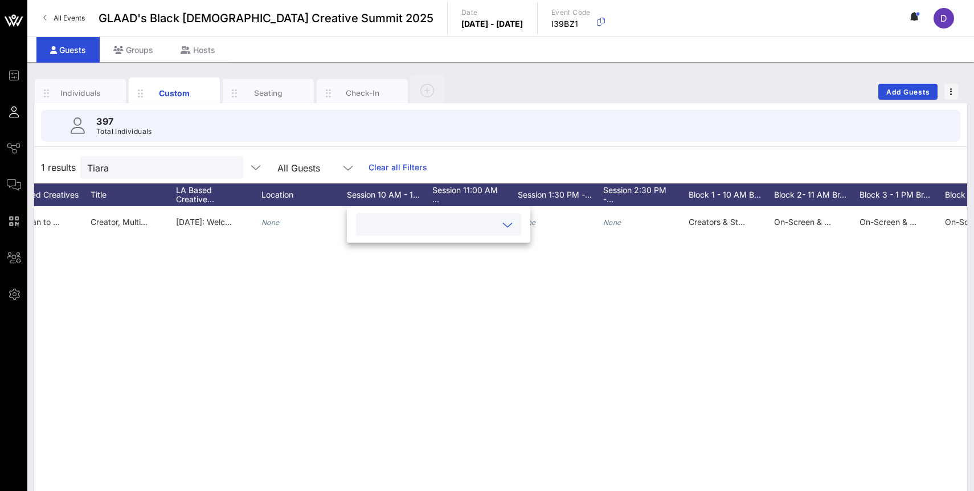
click at [393, 226] on input "text" at bounding box center [429, 224] width 133 height 15
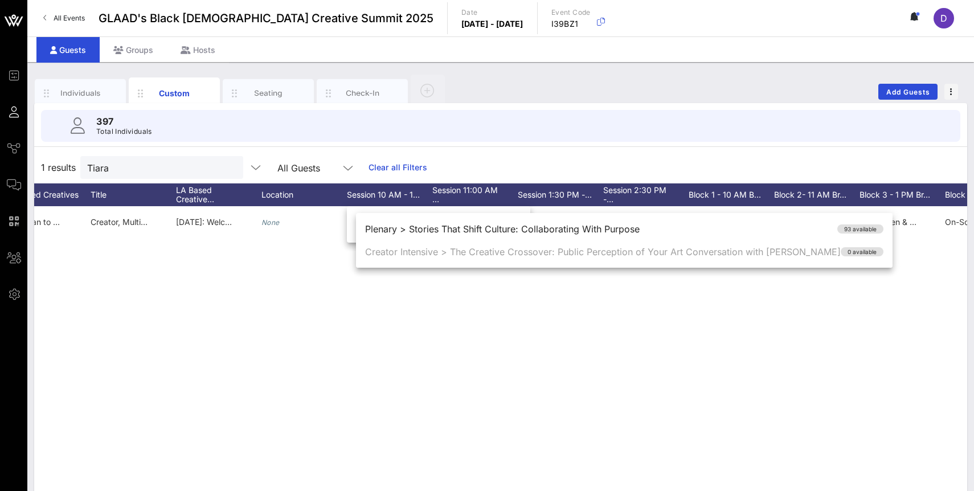
click at [419, 296] on div "T Tiara Kelly None bbentonn@gmail.com 2135980746 She/they None Nuts, soy, salmo…" at bounding box center [500, 377] width 933 height 342
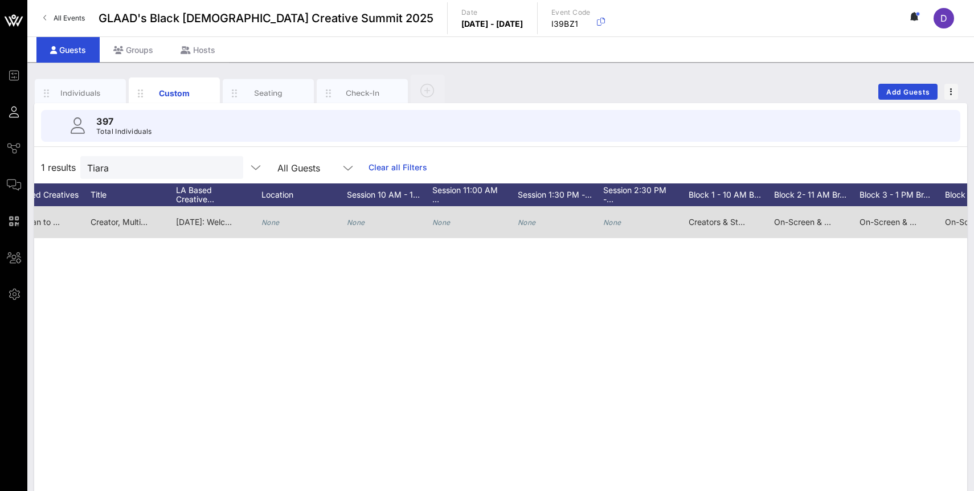
click at [448, 223] on icon "None" at bounding box center [442, 222] width 18 height 9
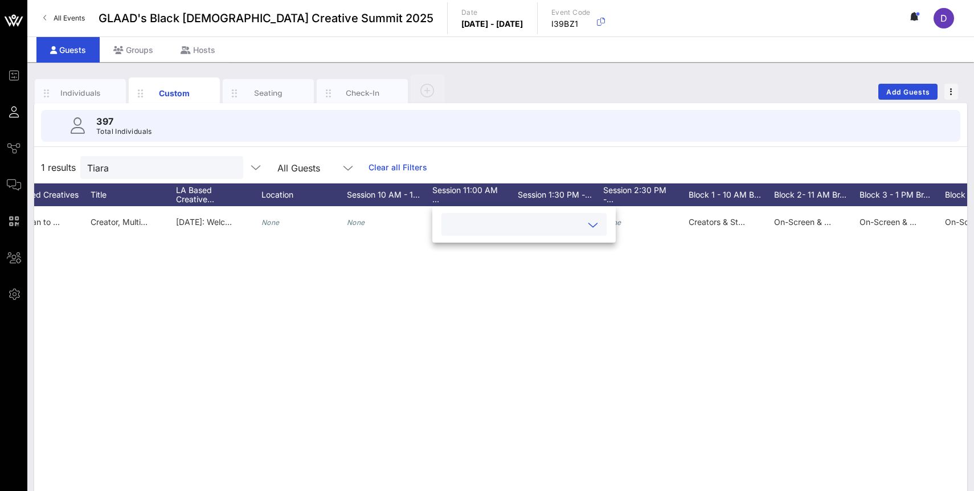
click at [524, 231] on input "text" at bounding box center [514, 224] width 133 height 15
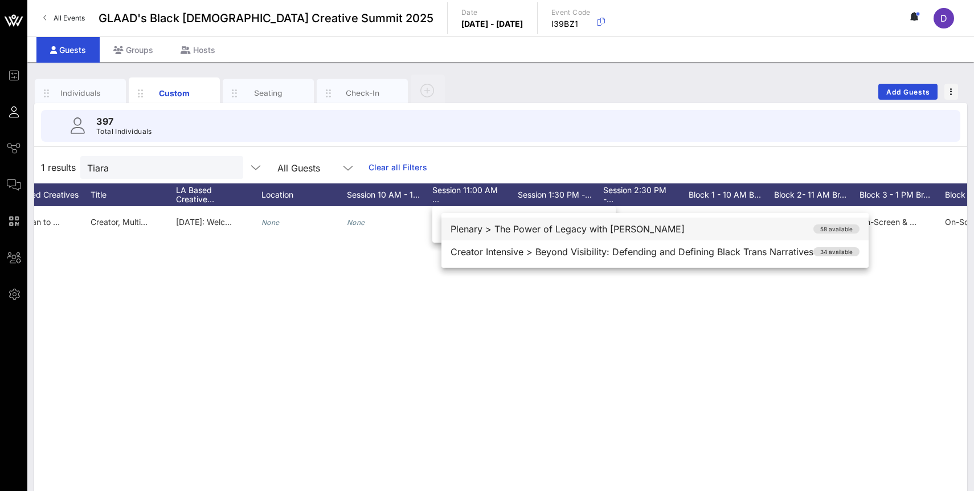
click at [524, 231] on div "Plenary > The Power of Legacy with Lena Waithe 58 available" at bounding box center [655, 229] width 427 height 23
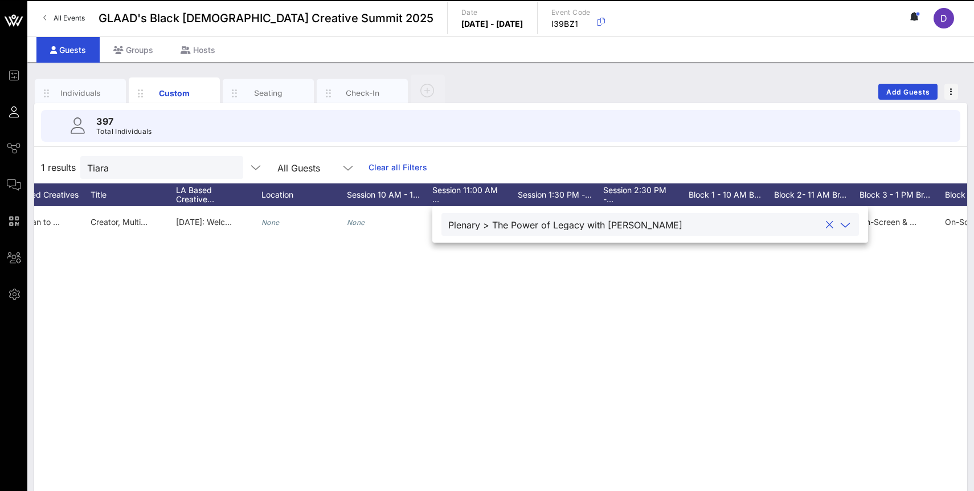
click at [540, 267] on div "T Tiara Kelly None bbentonn@gmail.com 2135980746 She/they None Nuts, soy, salmo…" at bounding box center [500, 377] width 933 height 342
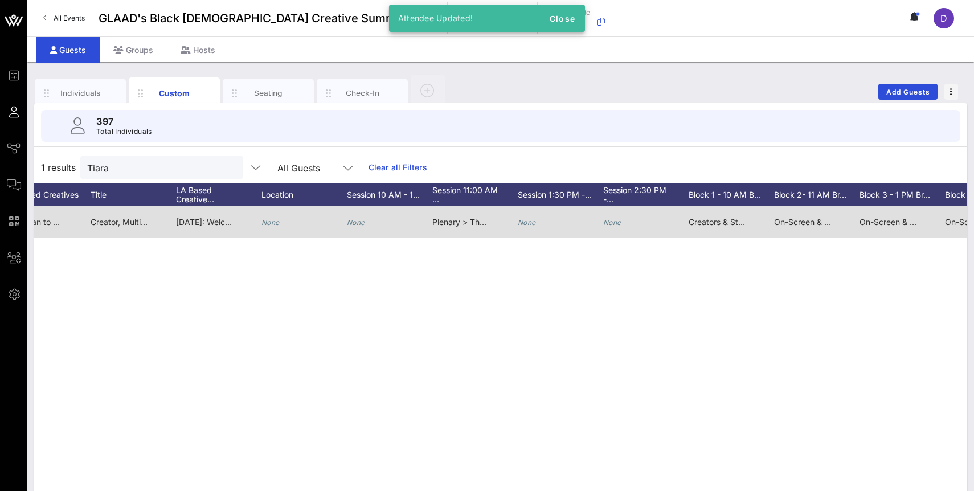
click at [532, 222] on icon "None" at bounding box center [527, 222] width 18 height 9
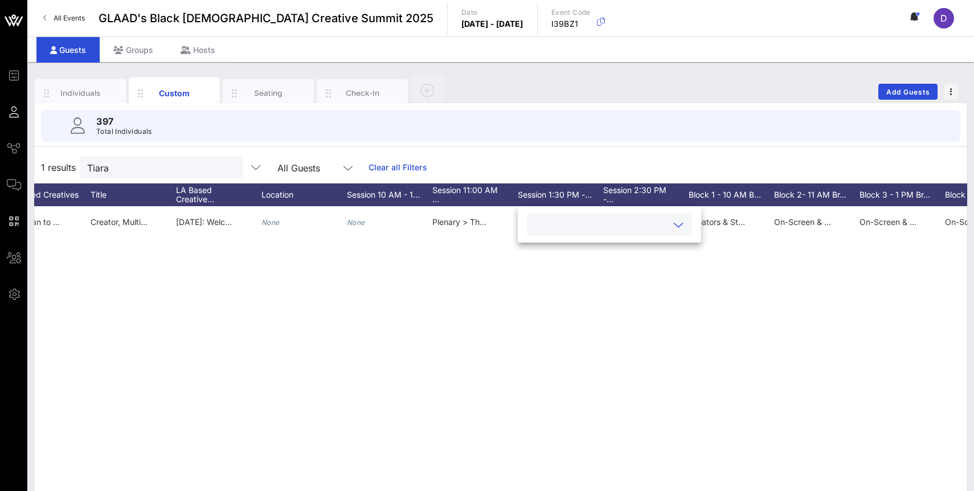
click at [674, 227] on icon at bounding box center [679, 225] width 10 height 14
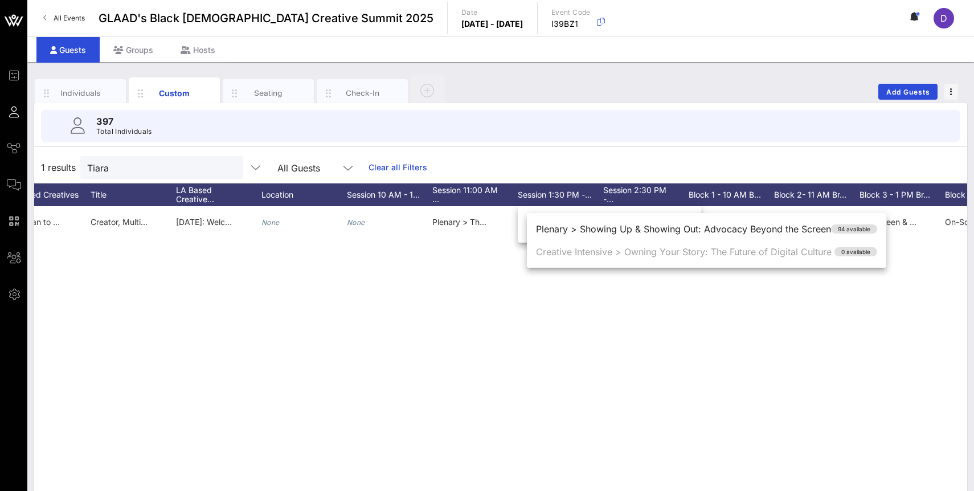
click at [647, 364] on div "T Tiara Kelly None bbentonn@gmail.com 2135980746 She/they None Nuts, soy, salmo…" at bounding box center [500, 377] width 933 height 342
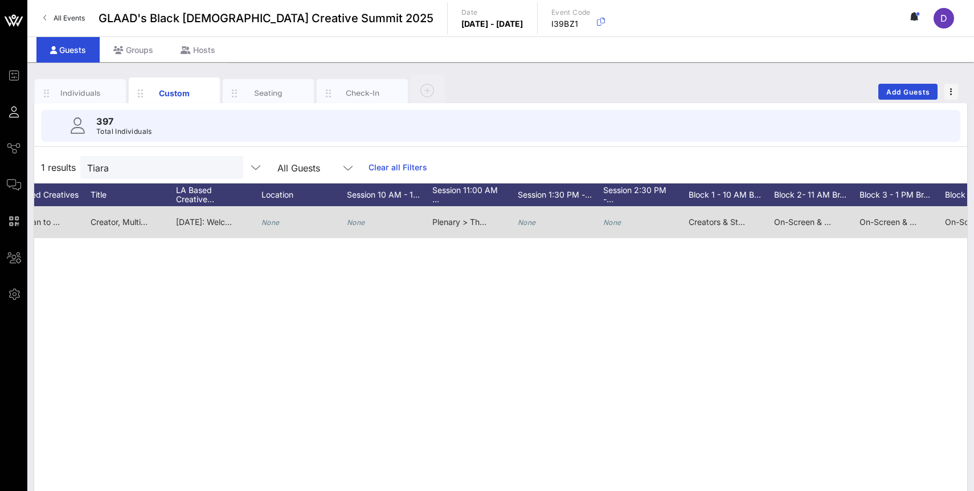
click at [601, 224] on div "None" at bounding box center [560, 228] width 85 height 45
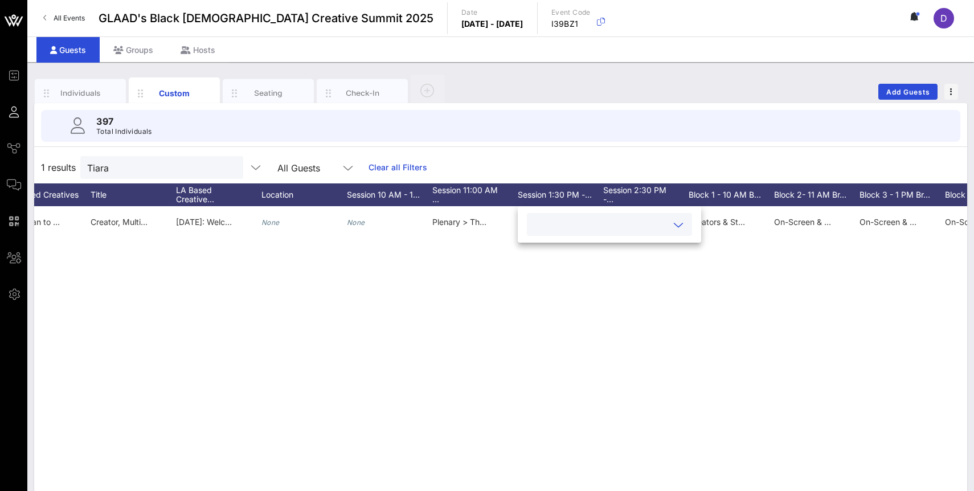
click at [603, 226] on input "text" at bounding box center [600, 224] width 133 height 15
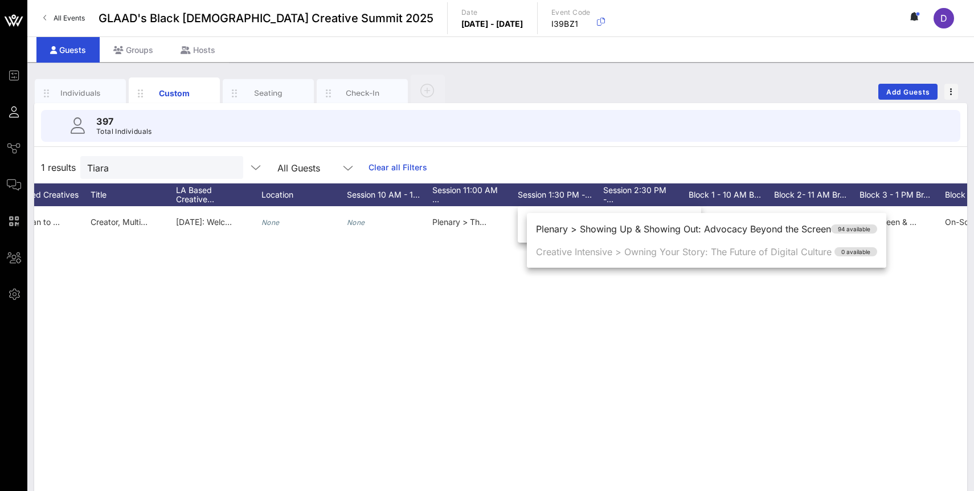
click at [599, 325] on div "T Tiara Kelly None bbentonn@gmail.com 2135980746 She/they None Nuts, soy, salmo…" at bounding box center [500, 377] width 933 height 342
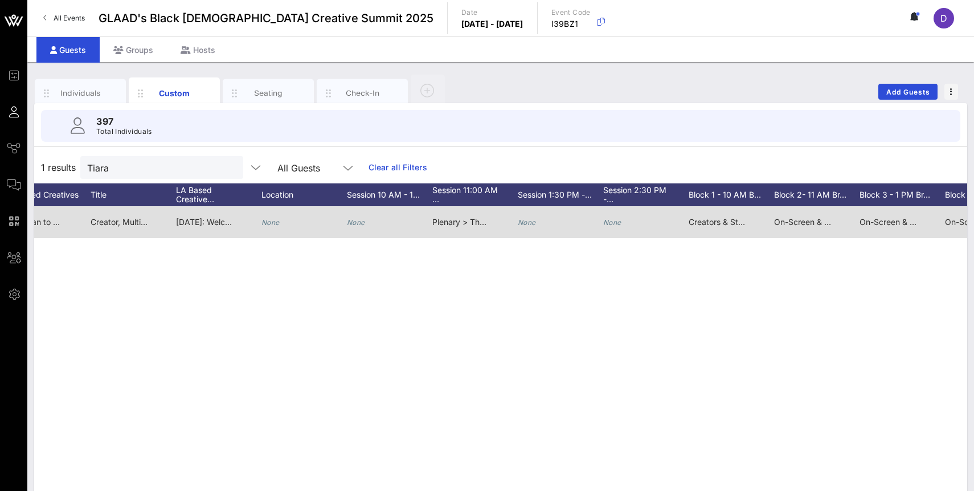
click at [533, 220] on icon "None" at bounding box center [527, 222] width 18 height 9
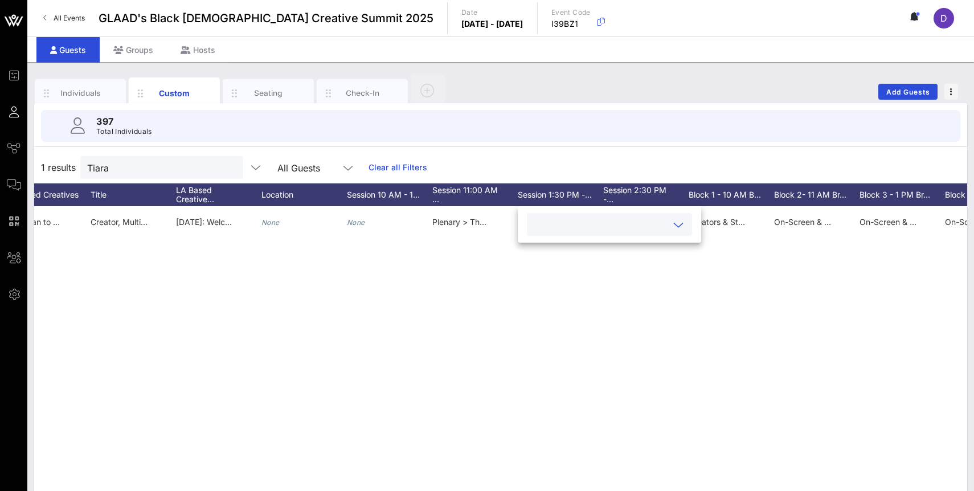
click at [540, 225] on input "text" at bounding box center [600, 224] width 133 height 15
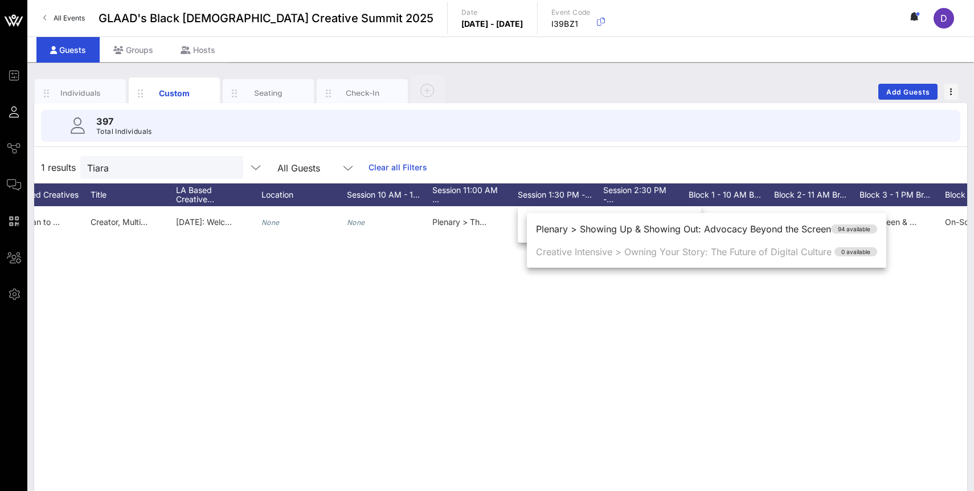
click at [514, 275] on div "T Tiara Kelly None bbentonn@gmail.com 2135980746 She/they None Nuts, soy, salmo…" at bounding box center [500, 377] width 933 height 342
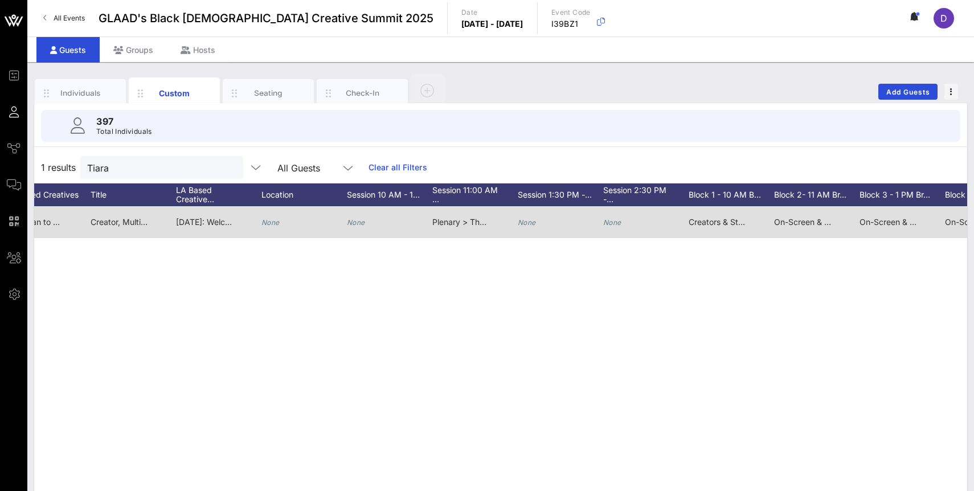
click at [608, 222] on icon "None" at bounding box center [612, 222] width 18 height 9
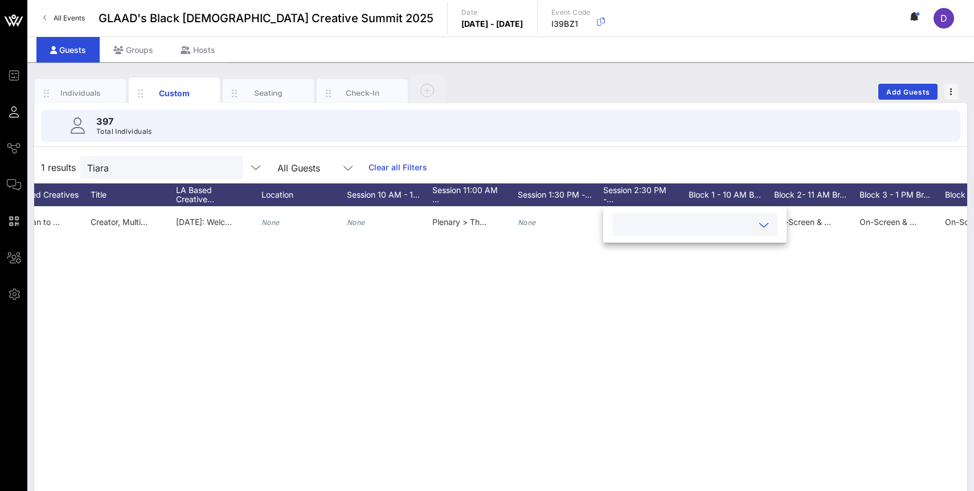
click at [627, 227] on input "text" at bounding box center [685, 224] width 133 height 15
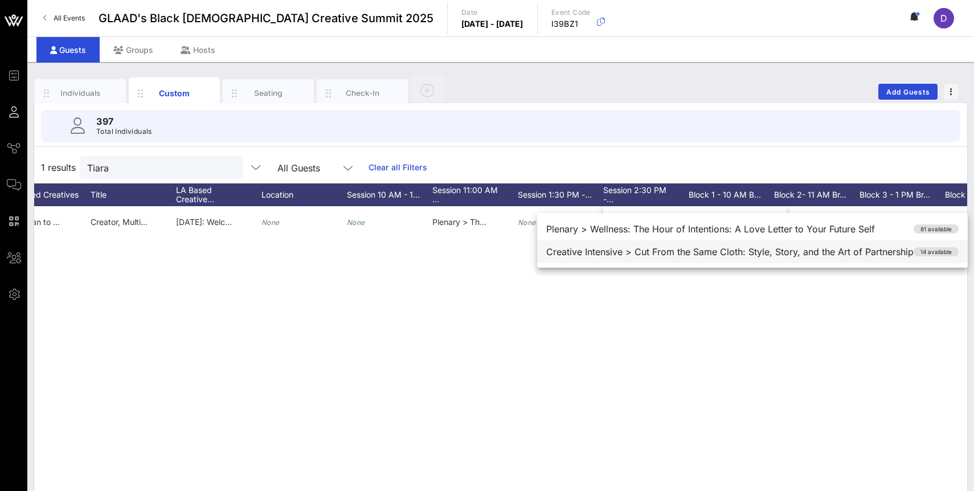
click at [629, 254] on div "Creative Intensive > Cut From the Same Cloth: Style, Story, and the Art of Part…" at bounding box center [752, 251] width 431 height 23
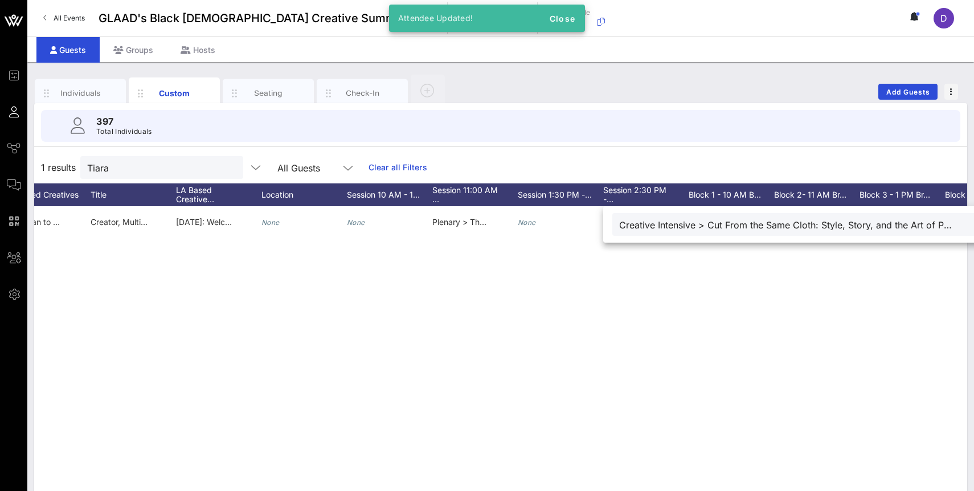
click at [633, 267] on div "T Tiara Kelly None bbentonn@gmail.com 2135980746 She/they None Nuts, soy, salmo…" at bounding box center [500, 377] width 933 height 342
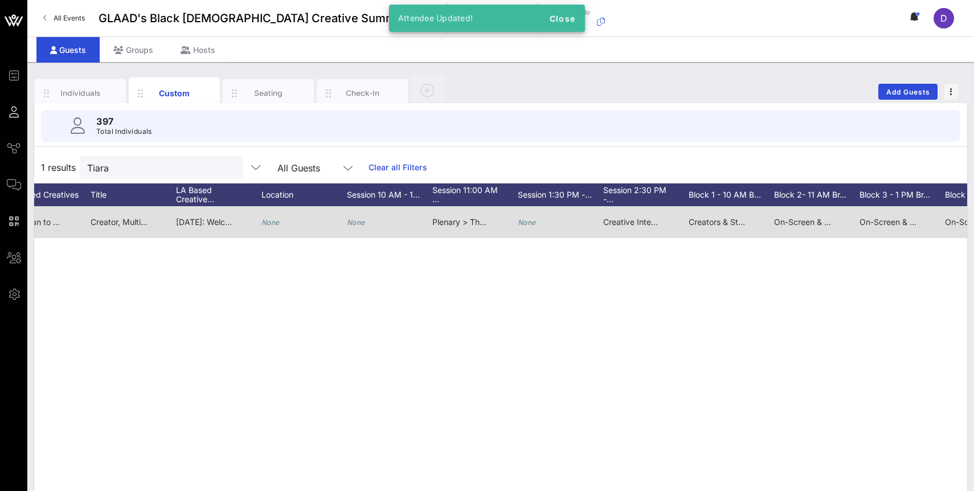
click at [537, 223] on div "None" at bounding box center [560, 228] width 85 height 45
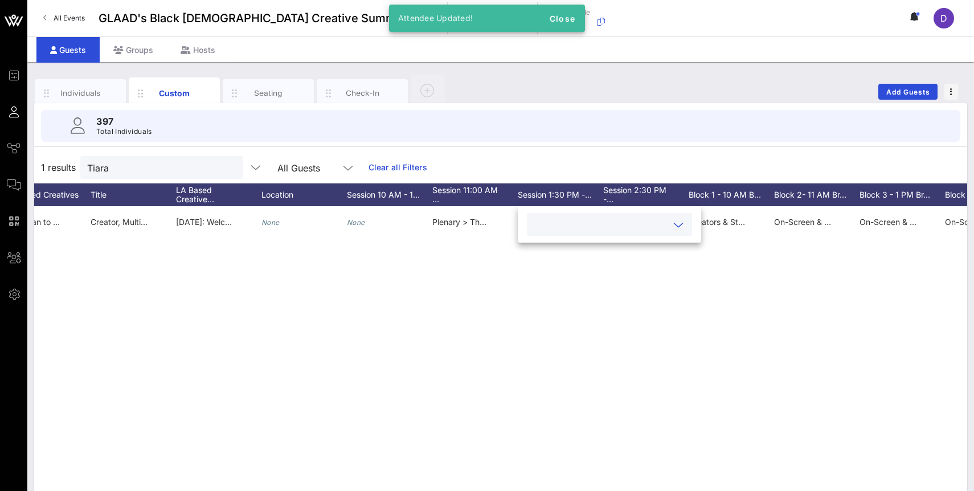
click at [551, 234] on div at bounding box center [610, 224] width 152 height 23
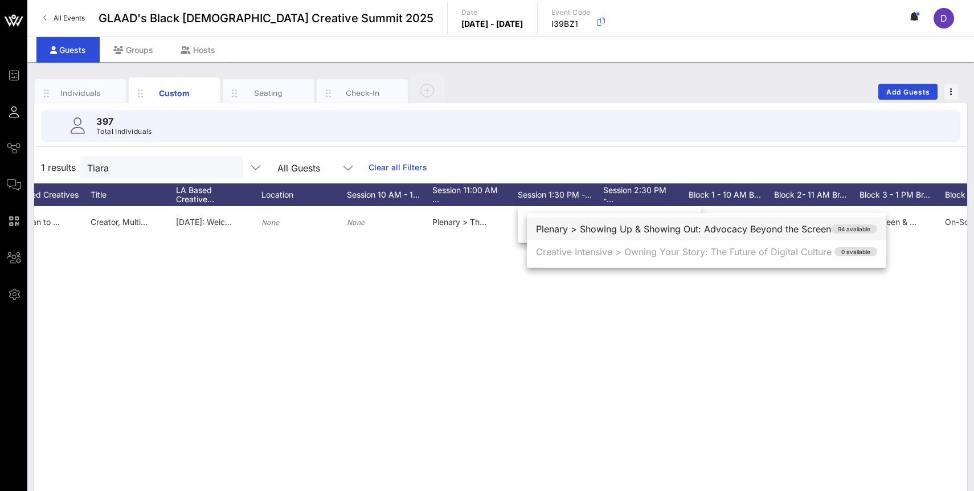
click at [560, 234] on div "Plenary > Showing Up & Showing Out: Advocacy Beyond the Screen 94 available" at bounding box center [707, 229] width 360 height 23
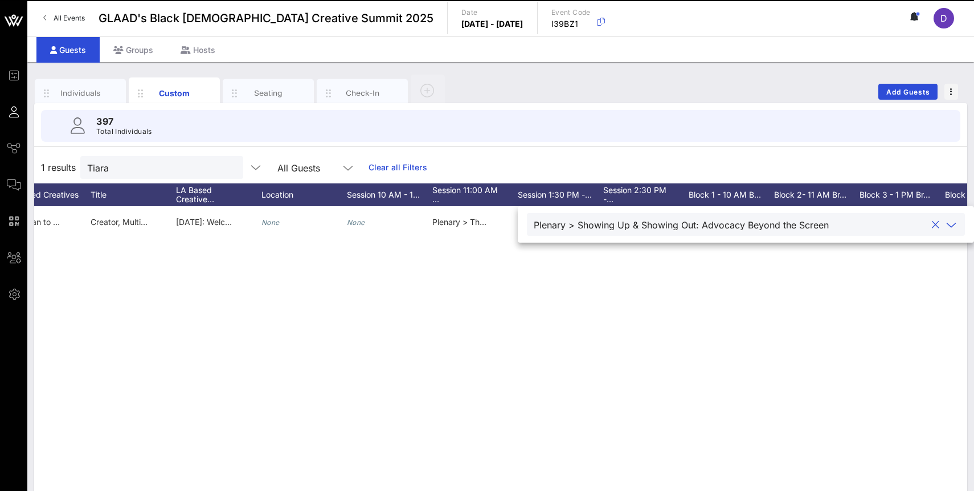
click at [560, 272] on div "T Tiara Kelly None bbentonn@gmail.com 2135980746 She/they None Nuts, soy, salmo…" at bounding box center [500, 377] width 933 height 342
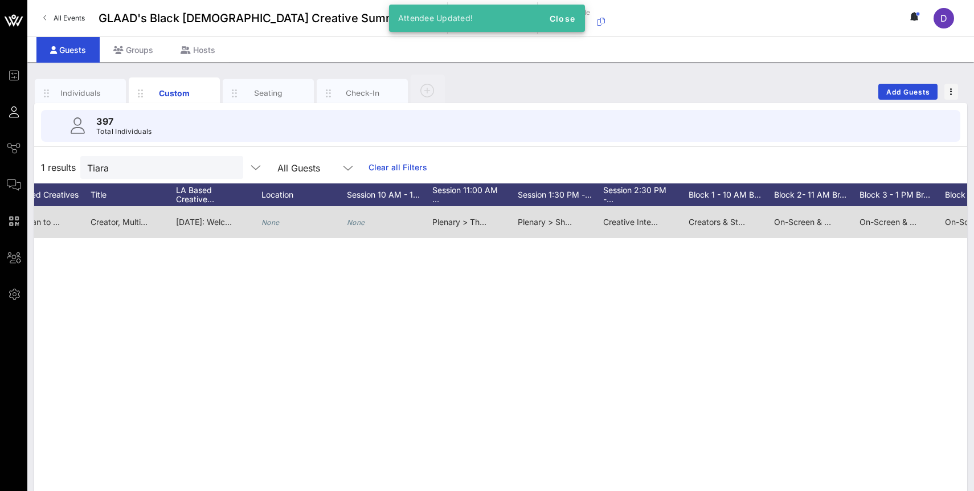
click at [360, 221] on icon "None" at bounding box center [356, 222] width 18 height 9
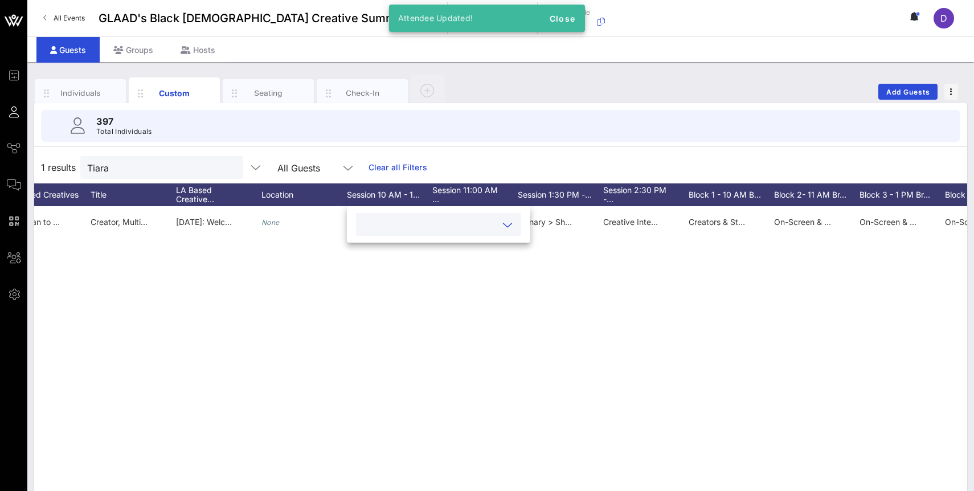
click at [387, 234] on div at bounding box center [439, 224] width 152 height 23
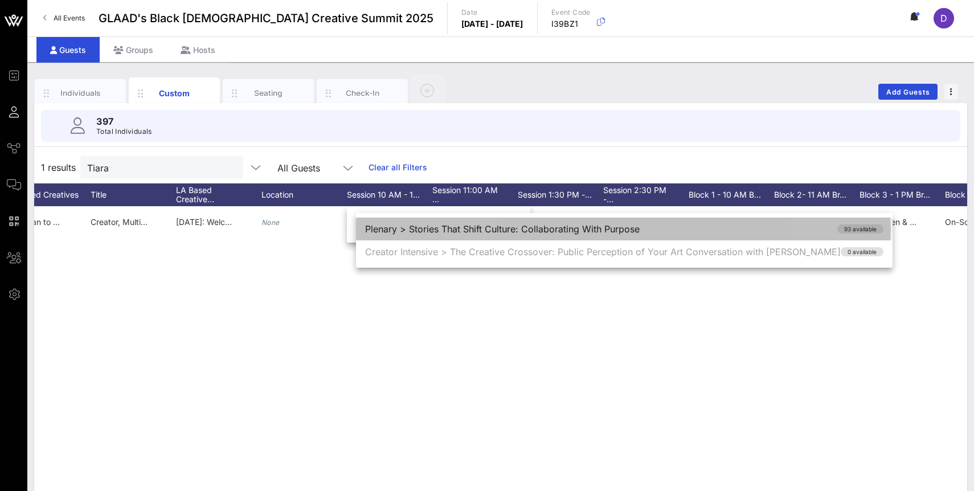
click at [420, 226] on div "Plenary > Stories That Shift Culture: Collaborating With Purpose 93 available" at bounding box center [624, 229] width 537 height 23
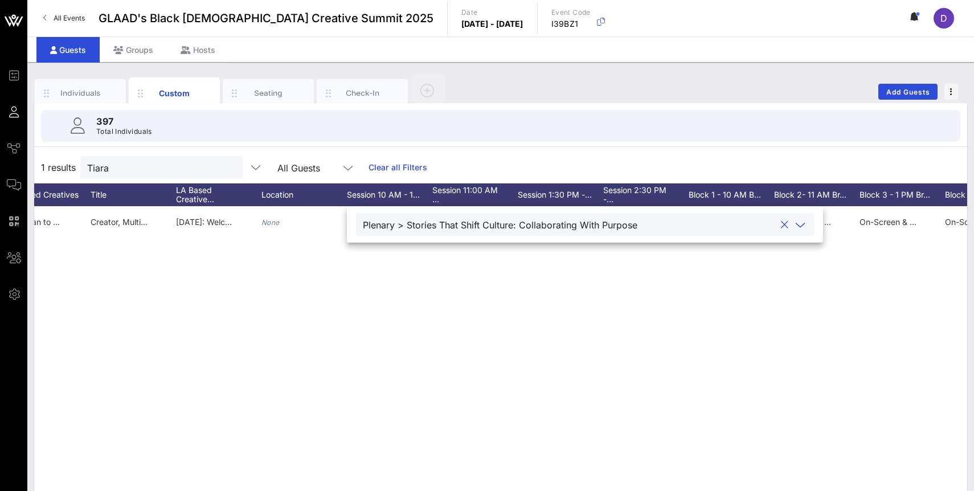
click at [413, 282] on div "T Tiara Kelly None bbentonn@gmail.com 2135980746 She/they None Nuts, soy, salmo…" at bounding box center [500, 377] width 933 height 342
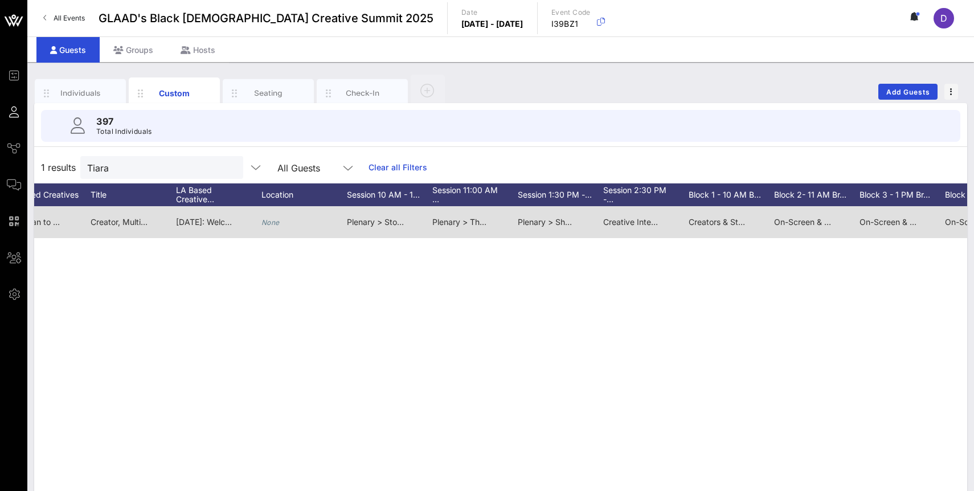
click at [399, 222] on span "Plenary > Stories That Shift Culture: Collaborating With Purpose" at bounding box center [466, 222] width 238 height 10
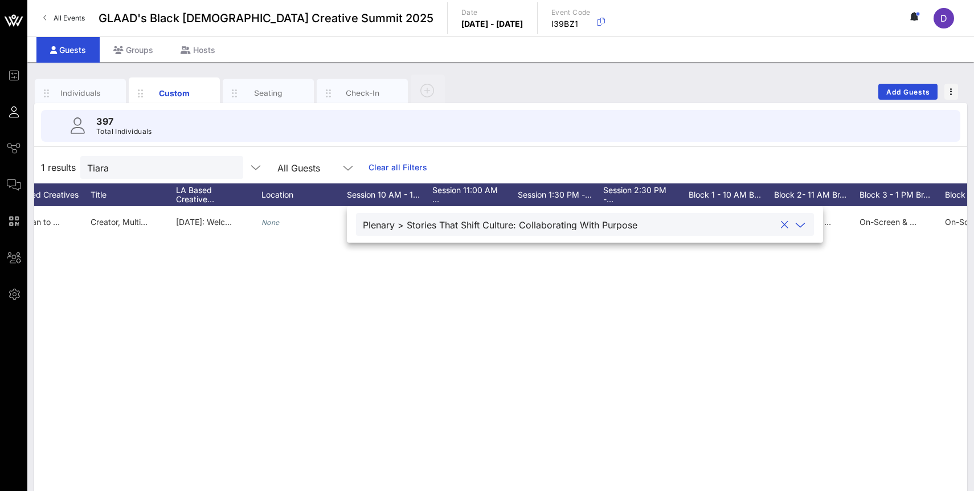
click at [437, 282] on div "T Tiara Kelly None bbentonn@gmail.com 2135980746 She/they None Nuts, soy, salmo…" at bounding box center [500, 377] width 933 height 342
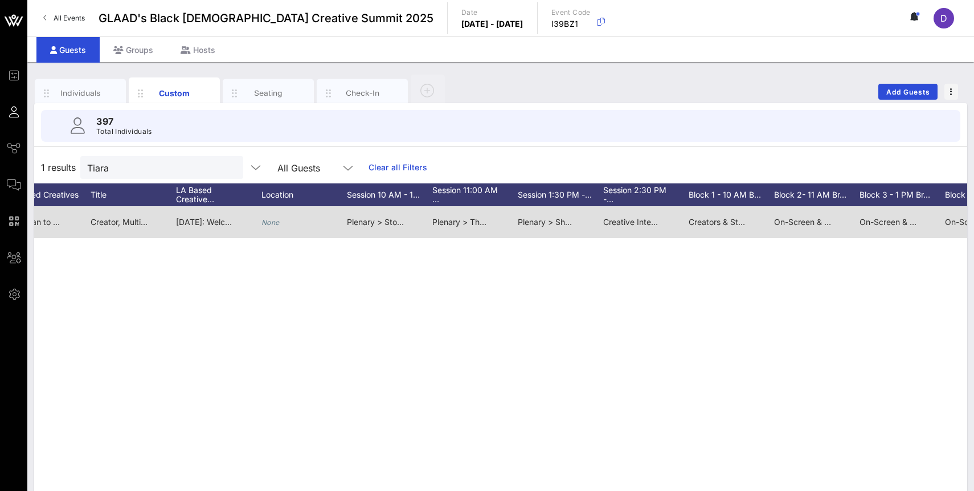
click at [533, 221] on span "Plenary > Showing Up & Showing Out: Advocacy Beyond the Screen" at bounding box center [646, 222] width 256 height 10
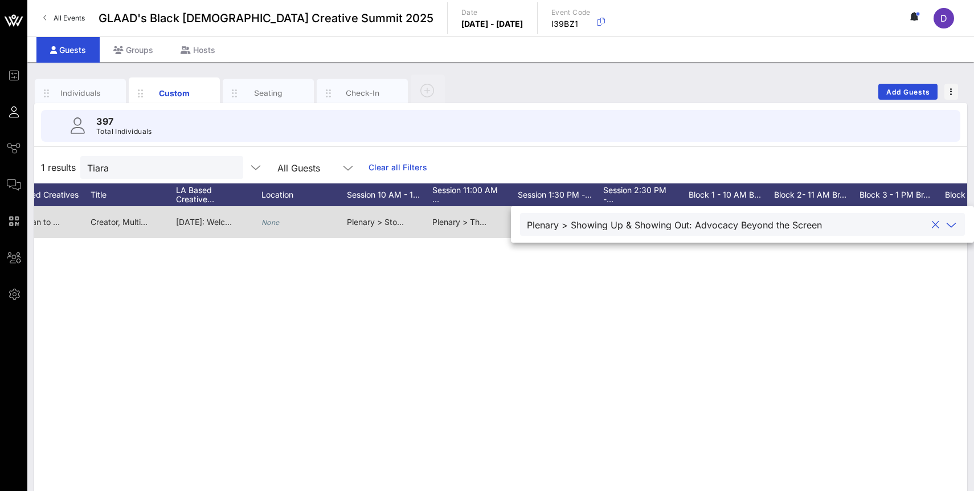
click at [455, 221] on span "Plenary > The Power of Legacy with [PERSON_NAME]" at bounding box center [534, 222] width 203 height 10
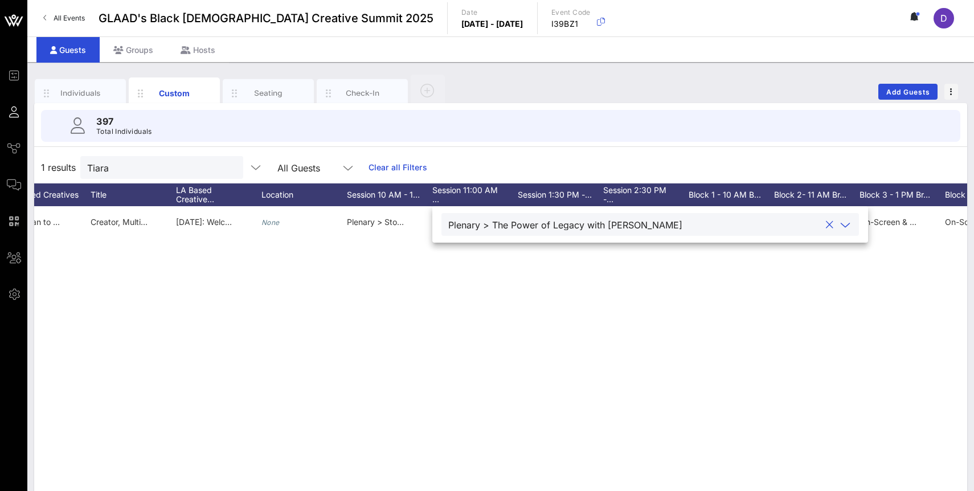
click at [531, 327] on div "T Tiara Kelly None bbentonn@gmail.com 2135980746 She/they None Nuts, soy, salmo…" at bounding box center [500, 377] width 933 height 342
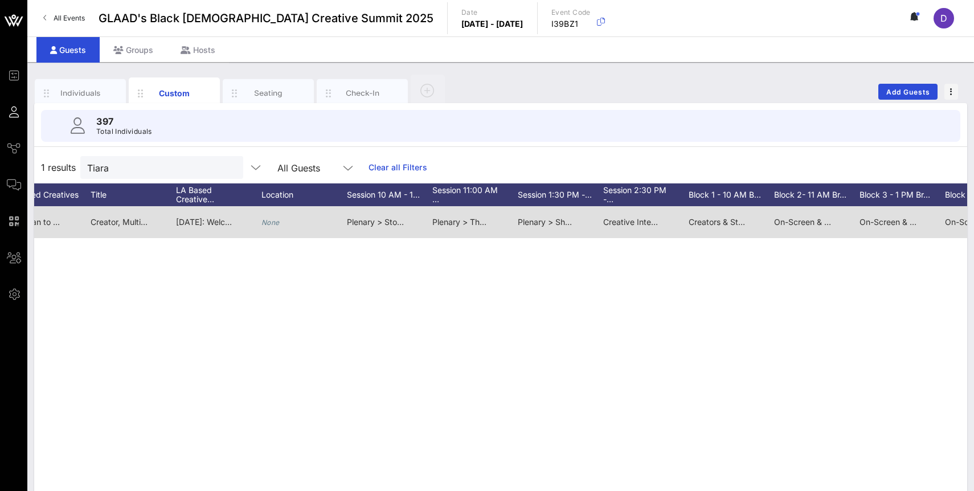
click at [537, 218] on span "Plenary > Showing Up & Showing Out: Advocacy Beyond the Screen" at bounding box center [646, 222] width 256 height 10
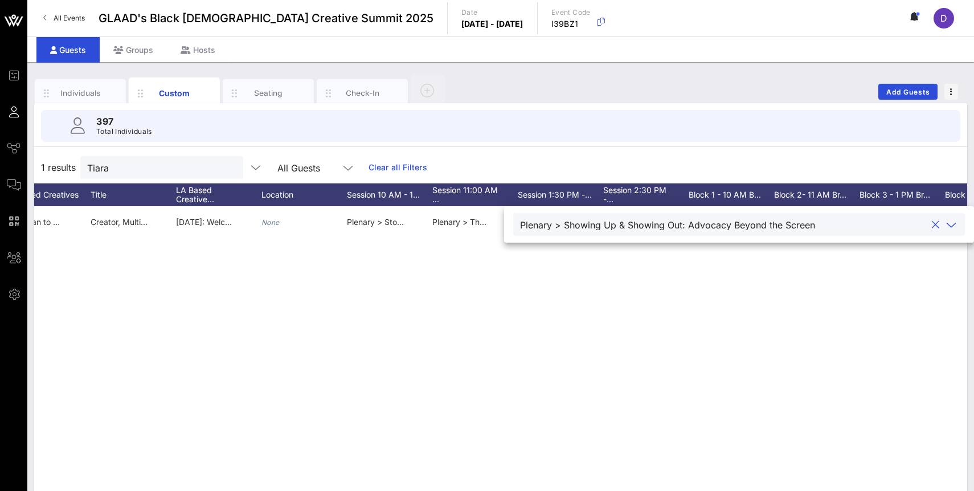
click at [543, 223] on div "Plenary > Showing Up & Showing Out: Advocacy Beyond the Screen" at bounding box center [667, 225] width 295 height 10
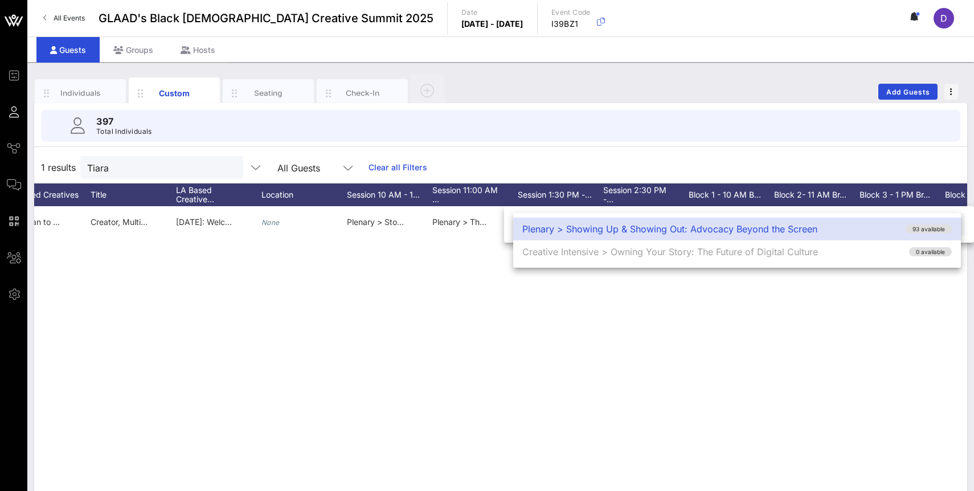
click at [565, 344] on div "T Tiara Kelly None bbentonn@gmail.com 2135980746 She/they None Nuts, soy, salmo…" at bounding box center [500, 377] width 933 height 342
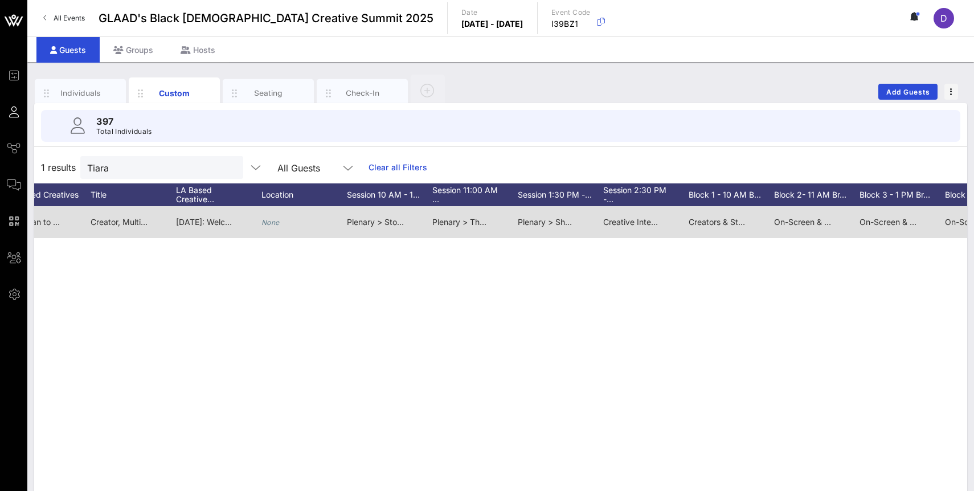
click at [626, 223] on span "Creative Intensive > Cut From the Same Cloth: Style, Story, and the Art of Part…" at bounding box center [762, 222] width 319 height 10
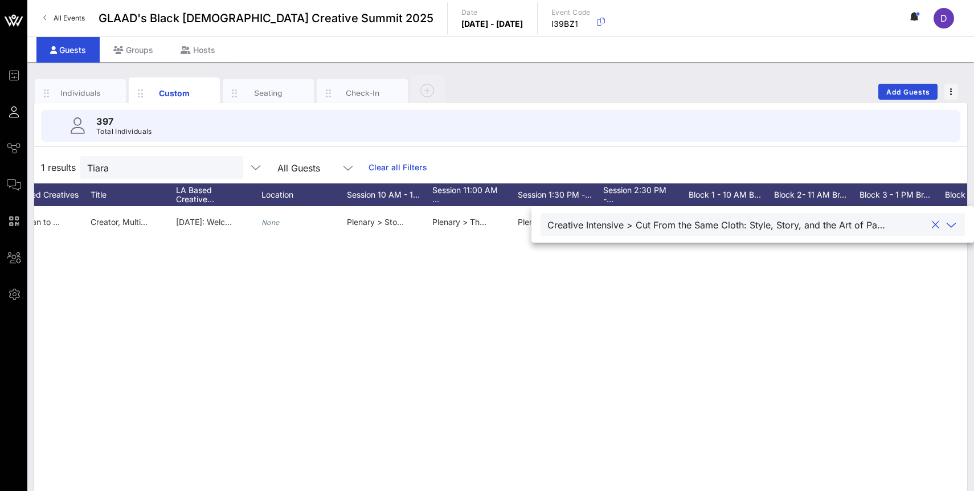
click at [643, 327] on div "T Tiara Kelly None bbentonn@gmail.com 2135980746 She/they None Nuts, soy, salmo…" at bounding box center [500, 377] width 933 height 342
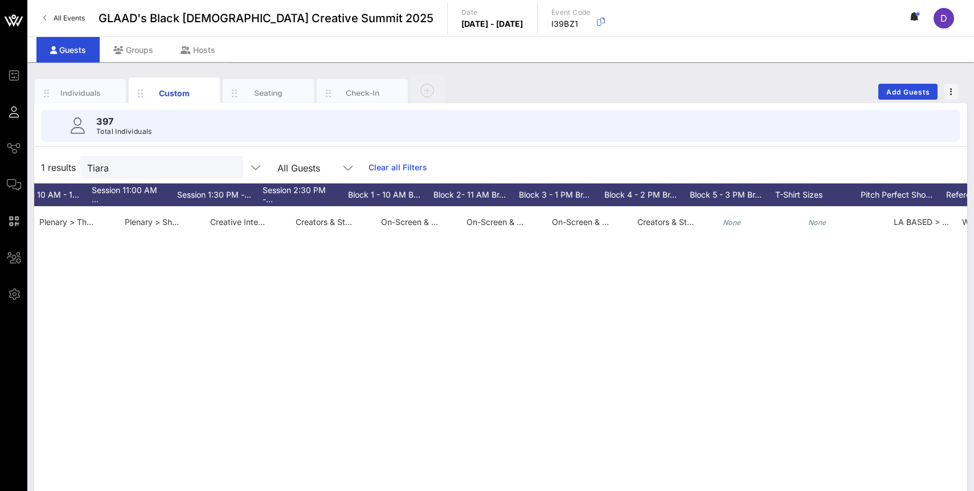
scroll to position [0, 1424]
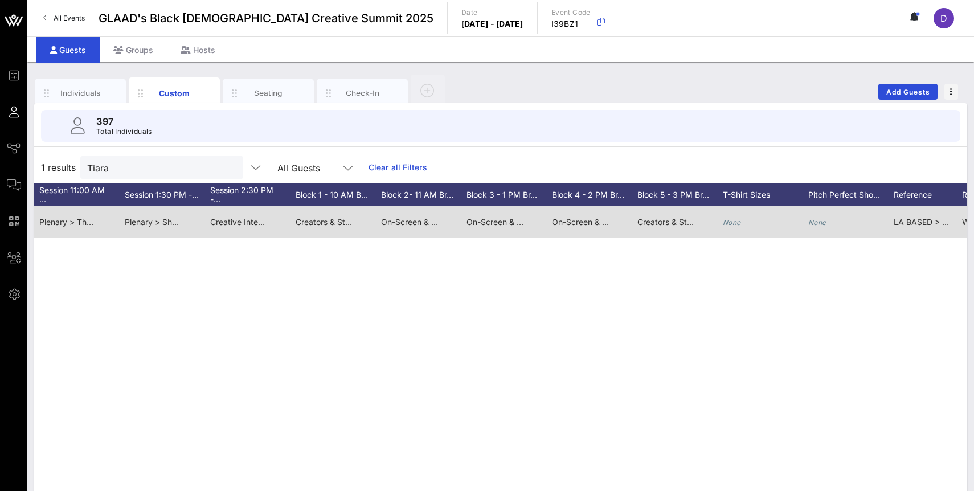
click at [580, 221] on span "On-Screen & Live Talent >Beyond the Algorithm: Authenticity vs. Virality in Dig…" at bounding box center [722, 222] width 340 height 10
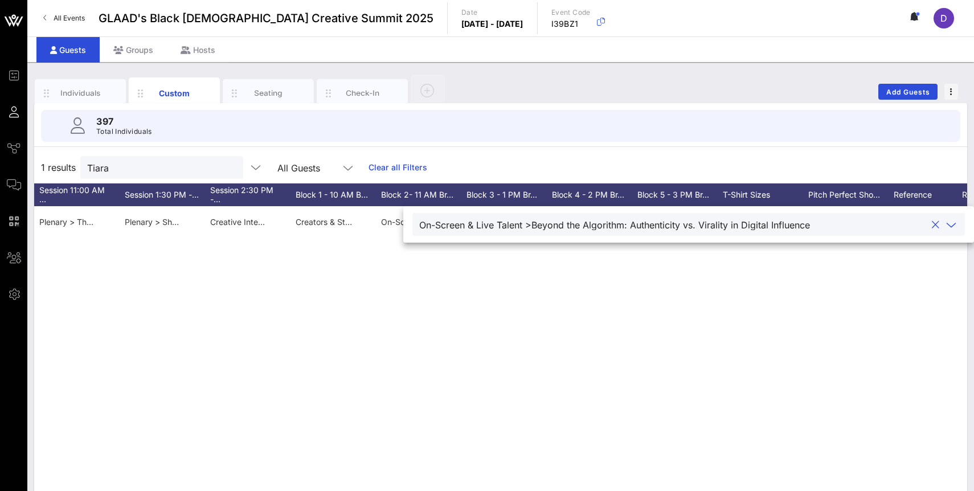
click at [585, 226] on div "On-Screen & Live Talent >Beyond the Algorithm: Authenticity vs. Virality in Dig…" at bounding box center [614, 225] width 391 height 10
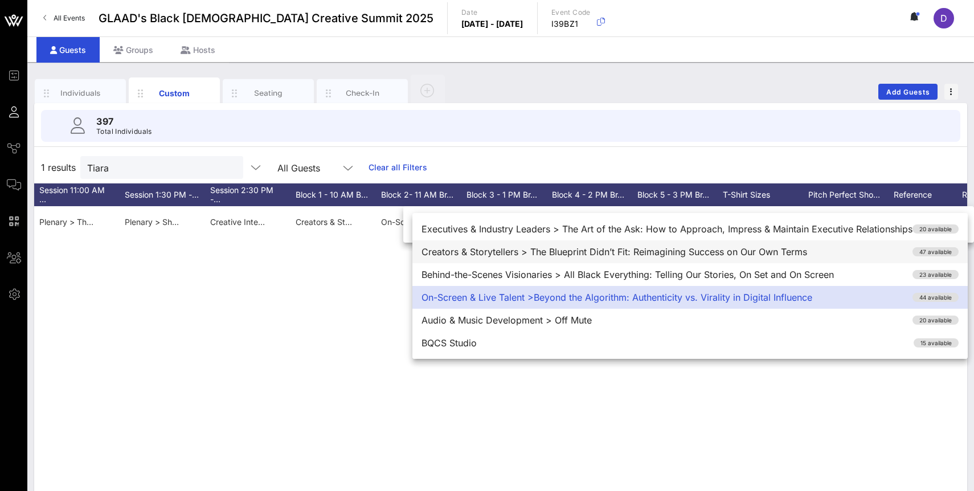
click at [591, 248] on div "Creators & Storytellers > The Blueprint Didn’t Fit: Reimagining Success on Our …" at bounding box center [691, 251] width 556 height 23
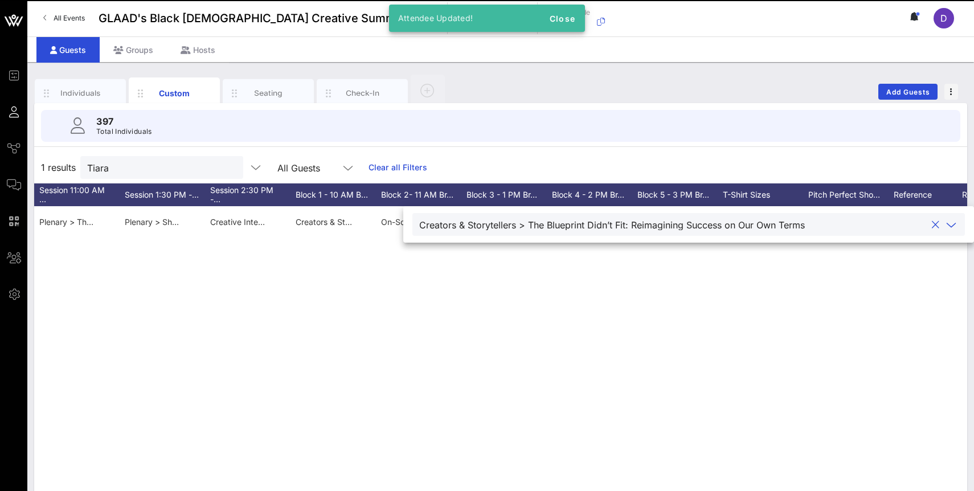
click at [599, 272] on div "T Tiara Kelly None bbentonn@gmail.com 2135980746 She/they None Nuts, soy, salmo…" at bounding box center [500, 377] width 933 height 342
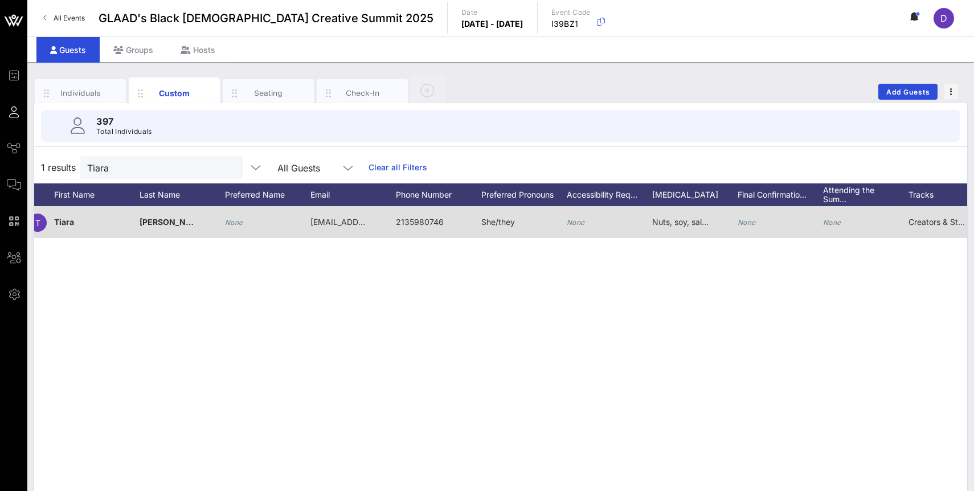
scroll to position [0, 0]
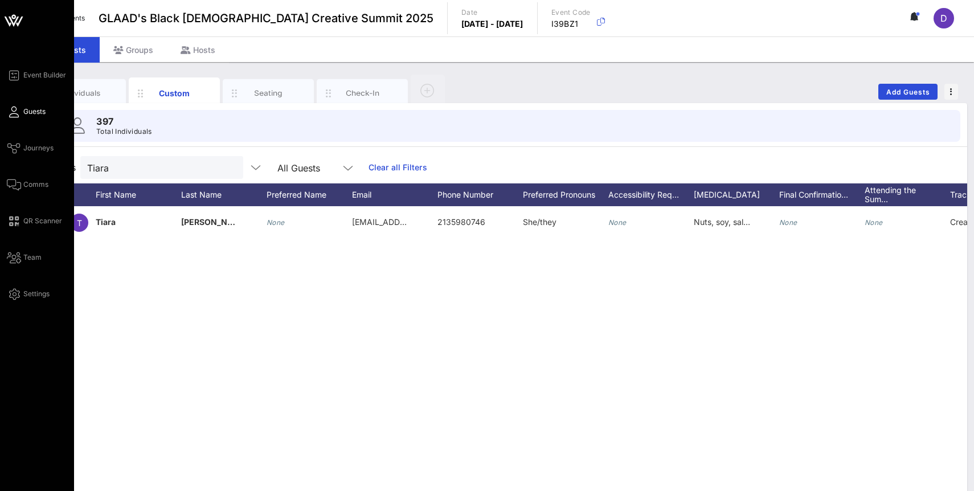
click at [24, 168] on div "Event Builder Guests Journeys Comms QR Scanner Team Settings" at bounding box center [40, 184] width 67 height 233
click at [24, 181] on span "Comms" at bounding box center [35, 185] width 25 height 10
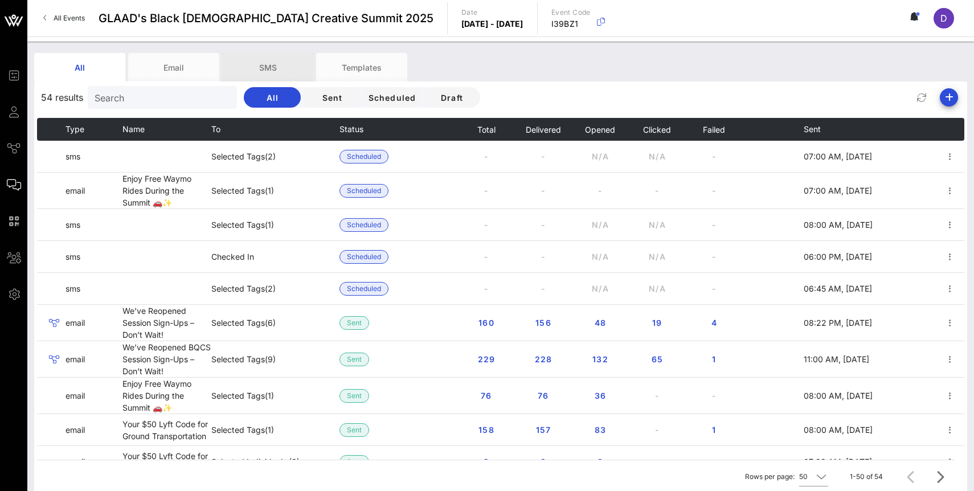
click at [282, 66] on div "SMS" at bounding box center [267, 67] width 91 height 28
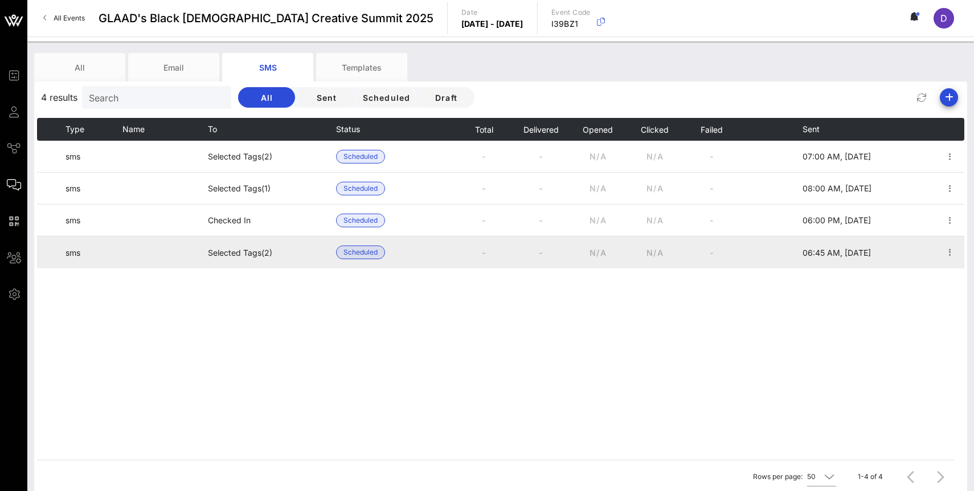
click at [959, 258] on td at bounding box center [950, 252] width 28 height 32
click at [954, 254] on icon "button" at bounding box center [951, 253] width 14 height 14
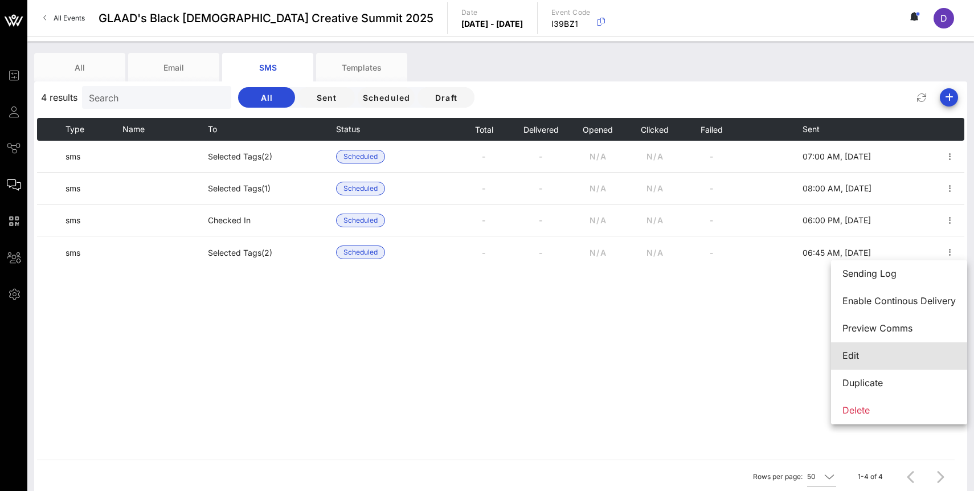
click at [892, 358] on div "Edit" at bounding box center [899, 355] width 113 height 11
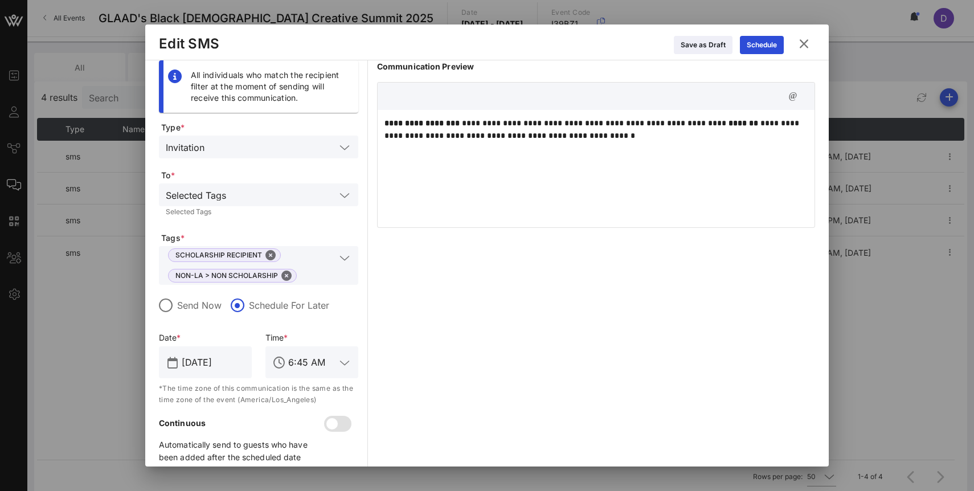
click at [811, 42] on icon at bounding box center [804, 44] width 15 height 14
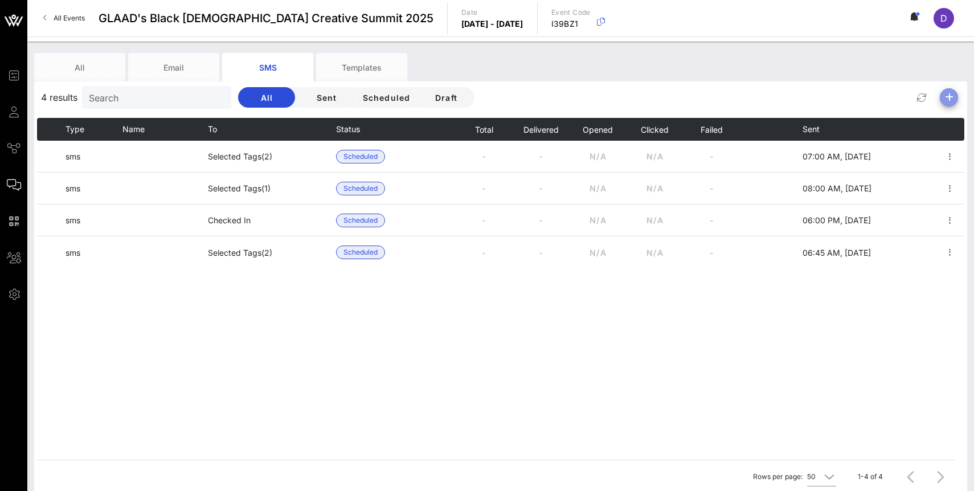
click at [949, 96] on icon "button" at bounding box center [950, 98] width 14 height 14
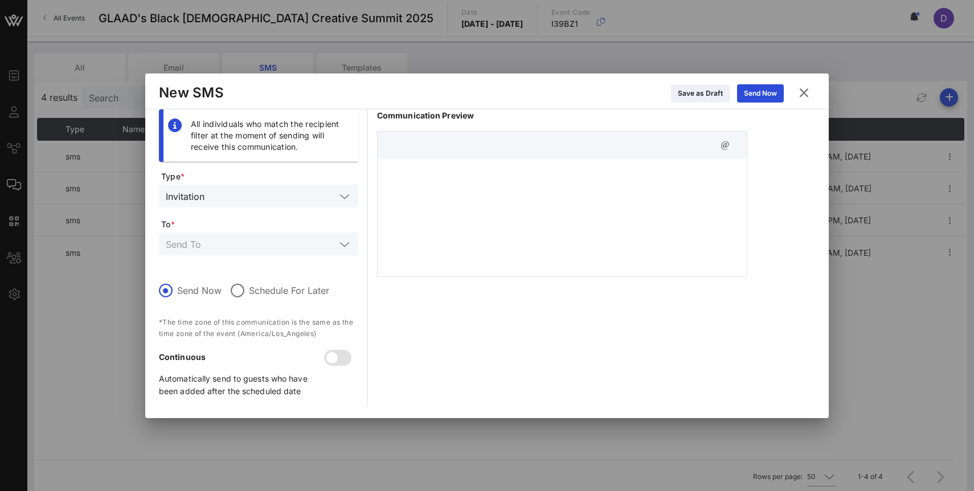
click at [685, 189] on div at bounding box center [562, 216] width 369 height 114
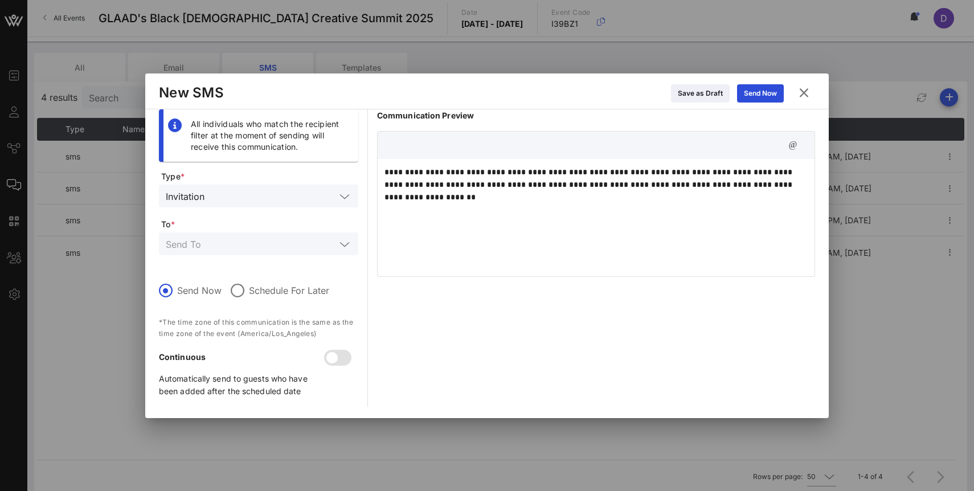
click at [437, 202] on p "**********" at bounding box center [596, 185] width 423 height 38
click at [447, 177] on p "**********" at bounding box center [596, 185] width 423 height 38
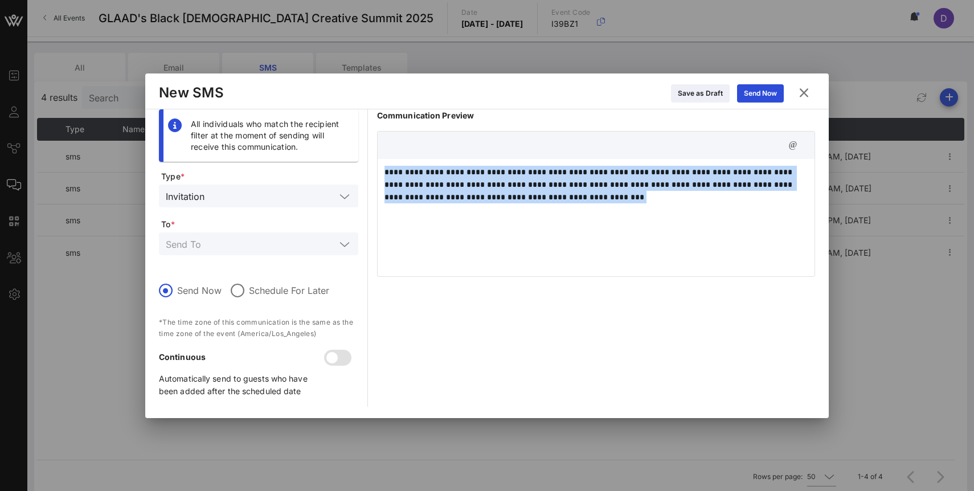
click at [447, 177] on p "**********" at bounding box center [596, 185] width 423 height 38
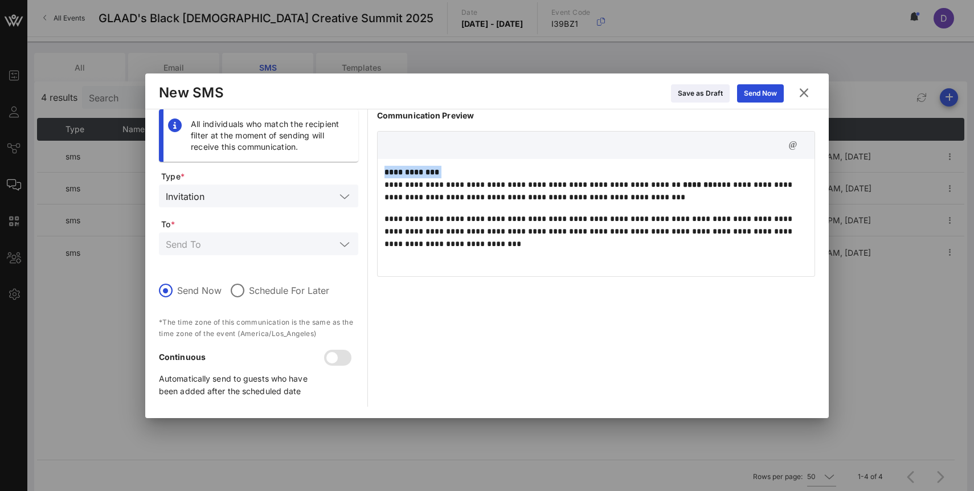
click at [385, 178] on p "**********" at bounding box center [596, 185] width 423 height 38
click at [385, 182] on p "**********" at bounding box center [596, 185] width 423 height 38
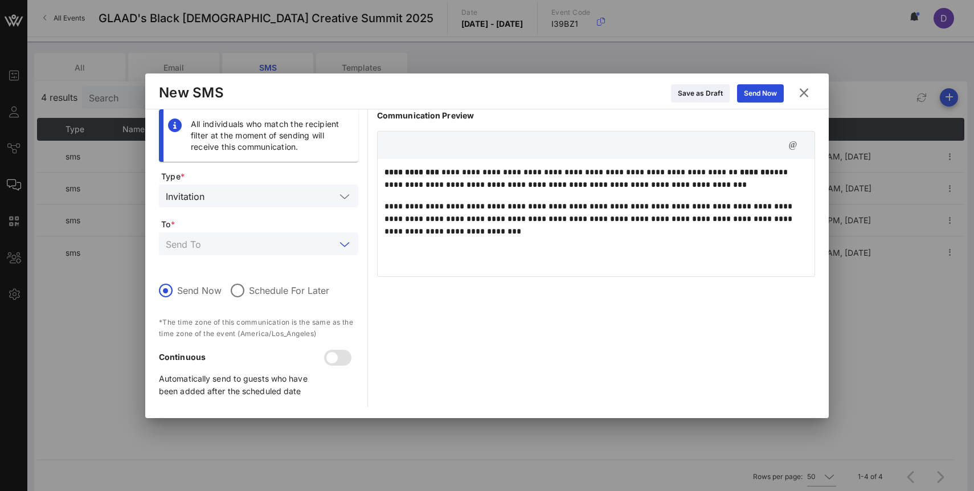
click at [331, 250] on input "text" at bounding box center [251, 243] width 170 height 15
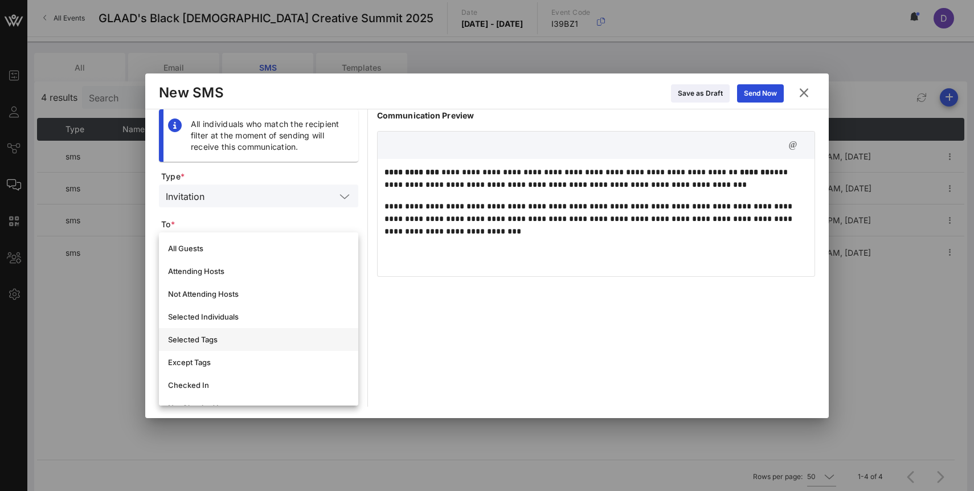
click at [272, 341] on div "Selected Tags" at bounding box center [258, 339] width 181 height 9
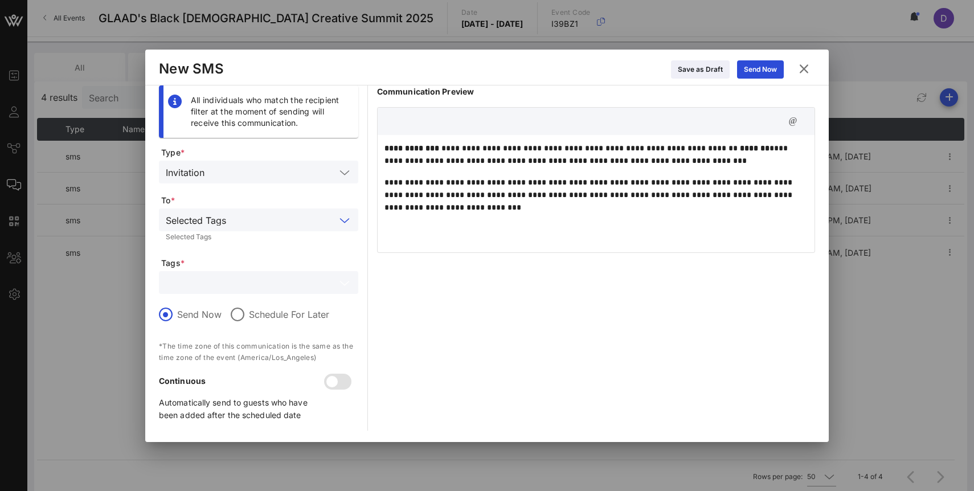
click at [279, 284] on input "text" at bounding box center [251, 282] width 170 height 15
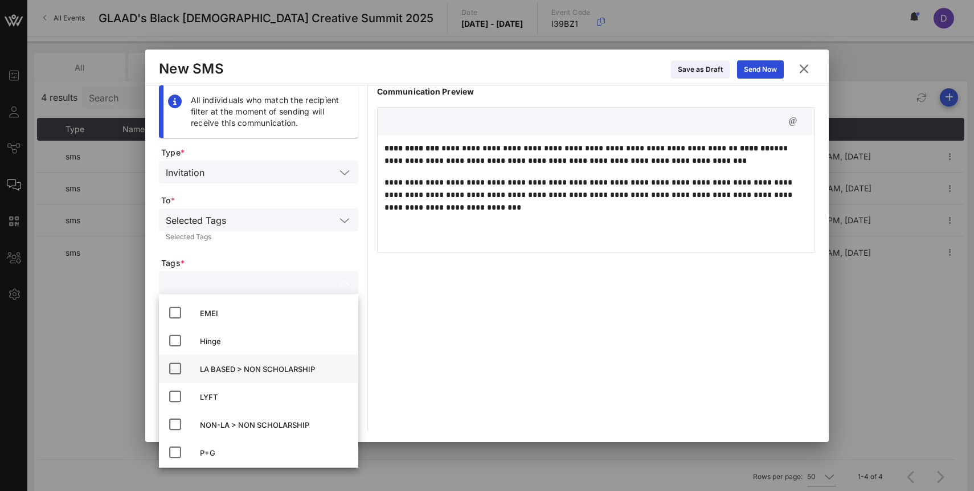
scroll to position [1, 0]
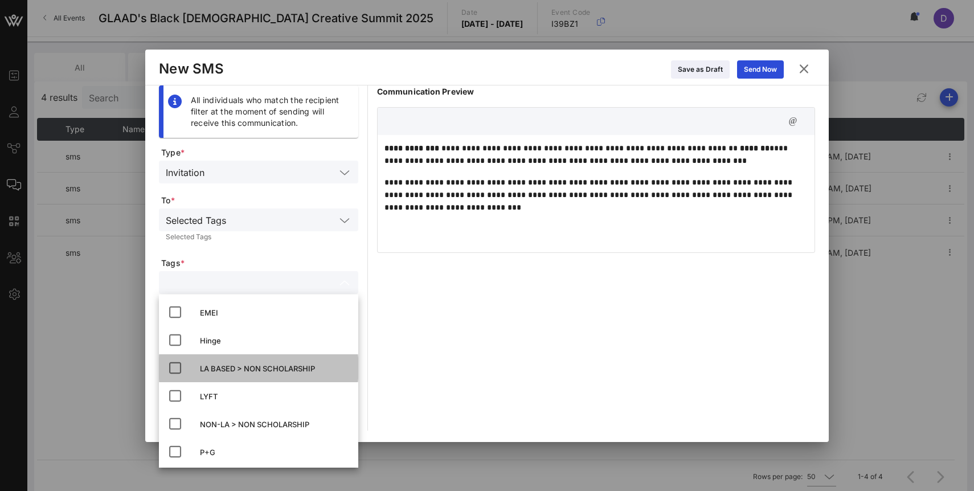
click at [272, 370] on div "LA BASED > NON SCHOLARSHIP" at bounding box center [274, 368] width 149 height 9
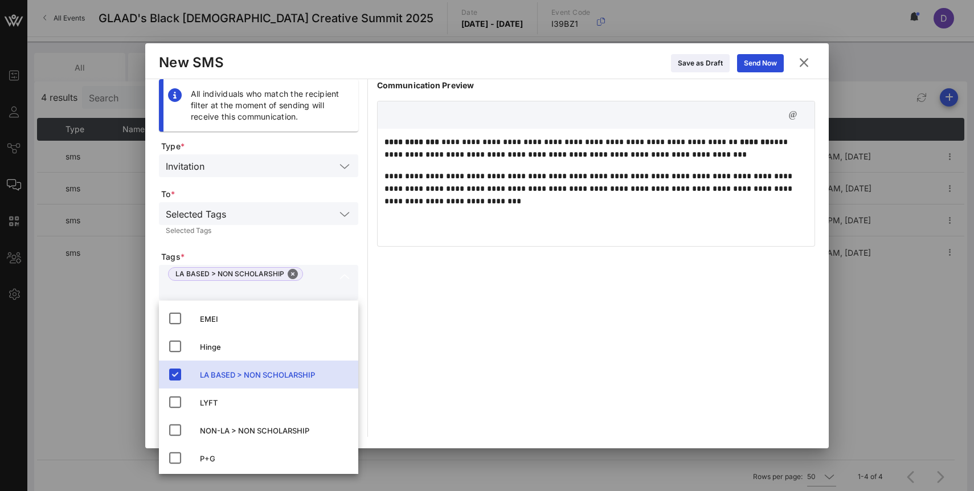
click at [285, 235] on div "Selected Tags Selected Tags" at bounding box center [258, 221] width 199 height 38
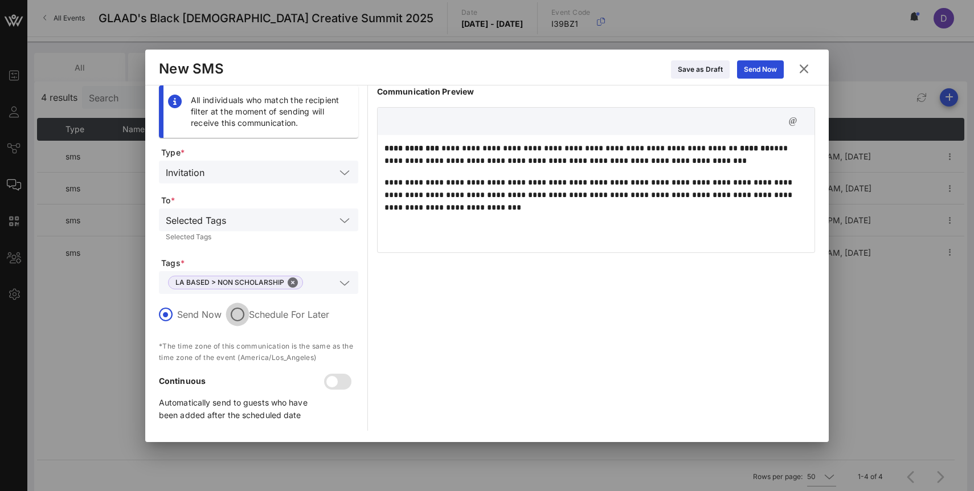
click at [238, 313] on div at bounding box center [237, 314] width 19 height 19
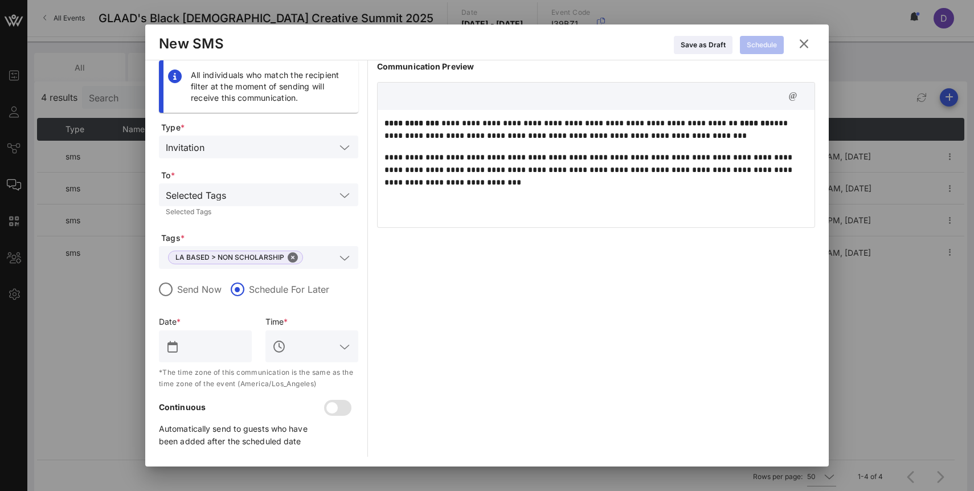
click at [193, 349] on input "text" at bounding box center [213, 346] width 63 height 18
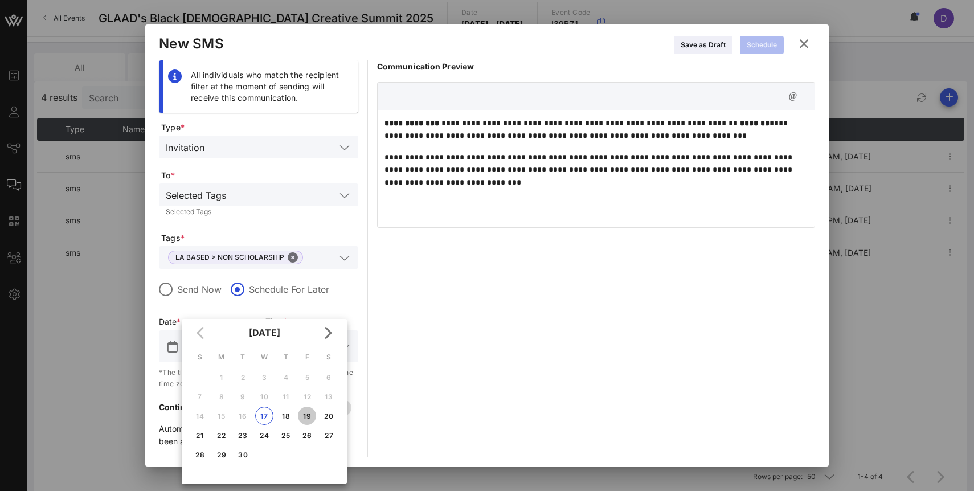
click at [304, 421] on button "19" at bounding box center [307, 416] width 18 height 18
type input "Sep 19, 2025"
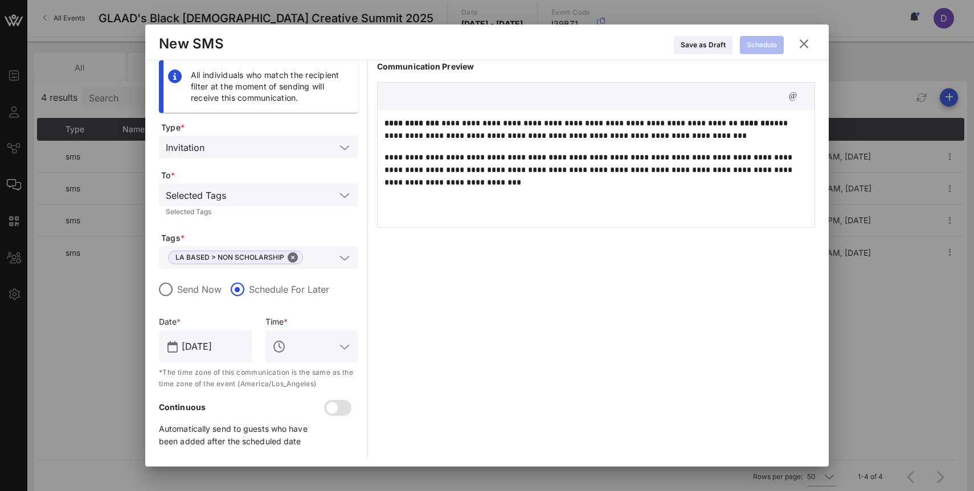
click at [310, 320] on div "Time *" at bounding box center [312, 322] width 107 height 13
click at [310, 348] on input "text" at bounding box center [311, 346] width 47 height 18
click at [308, 348] on input "7:00 AM" at bounding box center [311, 346] width 47 height 18
type input "7 AM"
click at [766, 46] on div "Schedule" at bounding box center [762, 44] width 30 height 11
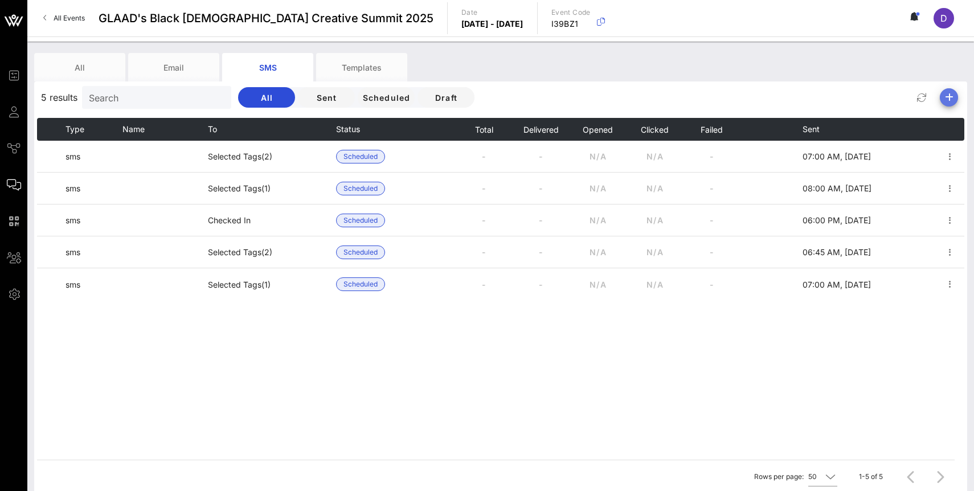
click at [952, 99] on icon "button" at bounding box center [950, 98] width 14 height 14
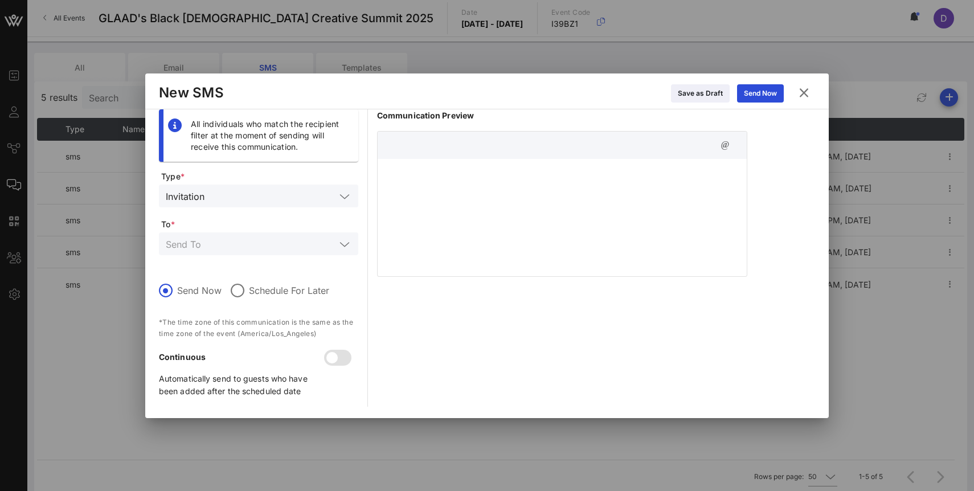
click at [522, 206] on div at bounding box center [562, 216] width 369 height 114
click at [677, 162] on div "**********" at bounding box center [562, 216] width 369 height 114
click at [671, 172] on p "**********" at bounding box center [563, 172] width 356 height 13
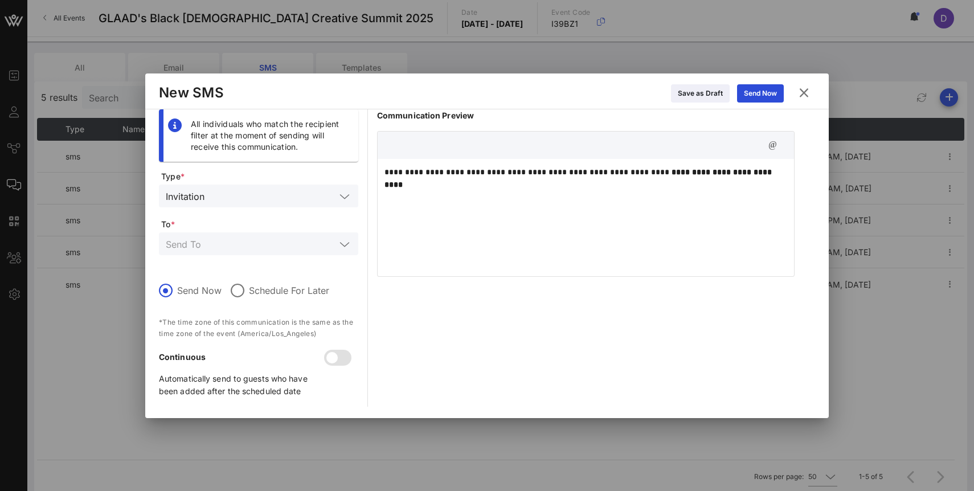
click at [657, 174] on strong "**********" at bounding box center [580, 178] width 390 height 21
click at [774, 172] on strong "**********" at bounding box center [580, 178] width 390 height 21
click at [611, 180] on strong "**********" at bounding box center [590, 178] width 410 height 21
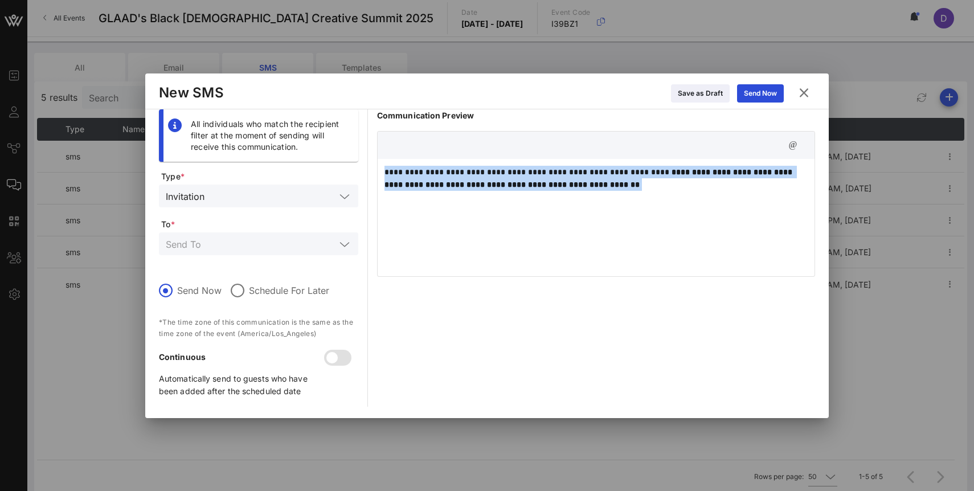
click at [611, 180] on strong "**********" at bounding box center [590, 178] width 410 height 21
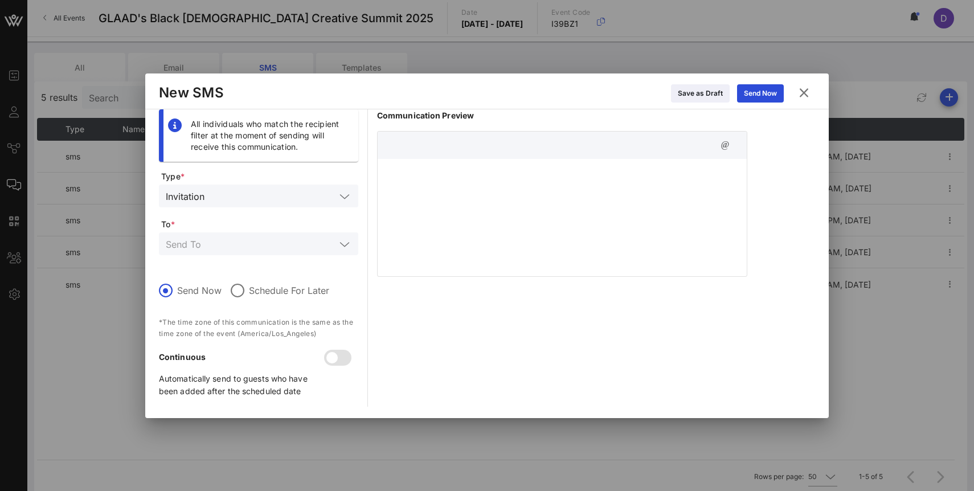
click at [472, 185] on div at bounding box center [562, 216] width 369 height 114
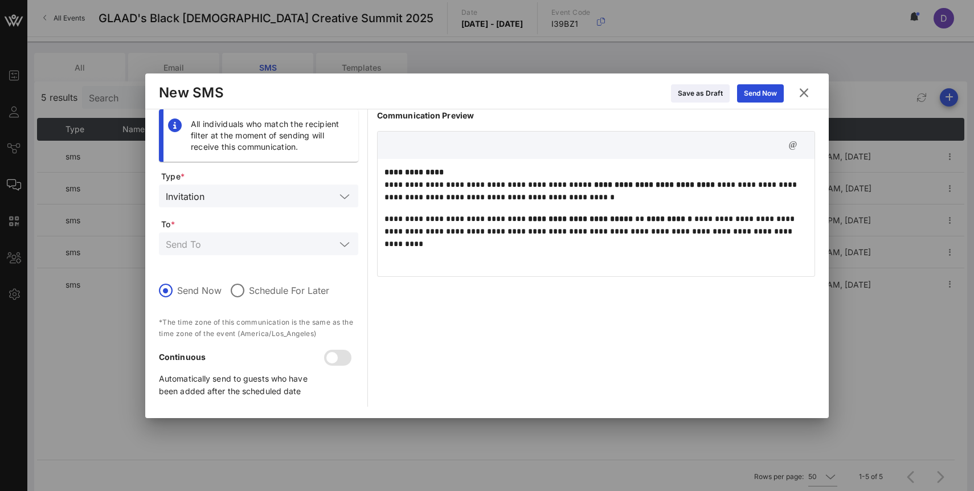
click at [385, 184] on p "**********" at bounding box center [596, 185] width 423 height 38
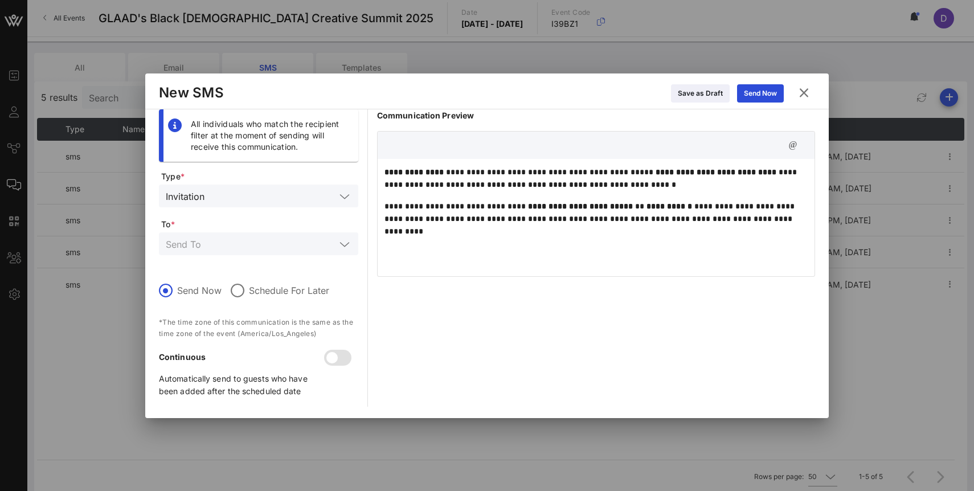
click at [549, 177] on p "**********" at bounding box center [596, 178] width 423 height 25
click at [557, 175] on p "**********" at bounding box center [596, 178] width 423 height 25
click at [545, 189] on p "**********" at bounding box center [596, 178] width 423 height 25
click at [462, 178] on p "**********" at bounding box center [596, 178] width 423 height 25
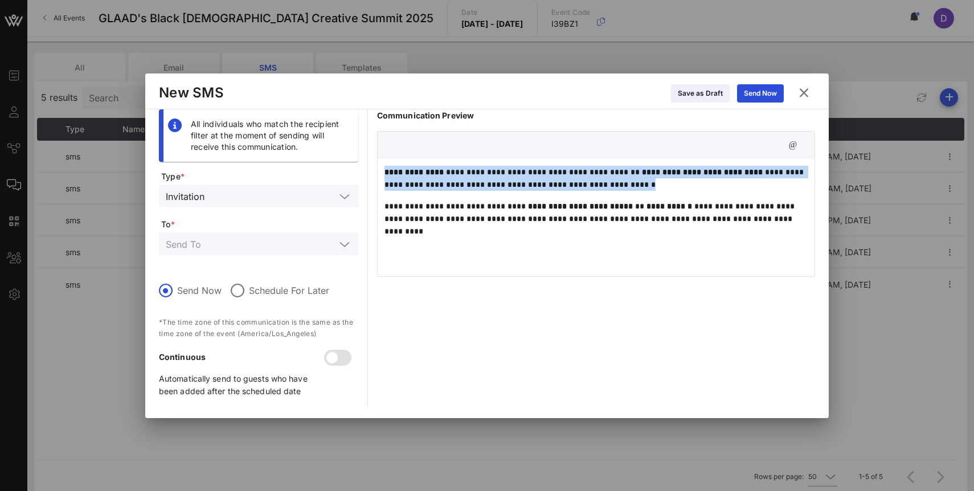
click at [462, 178] on p "**********" at bounding box center [596, 178] width 423 height 25
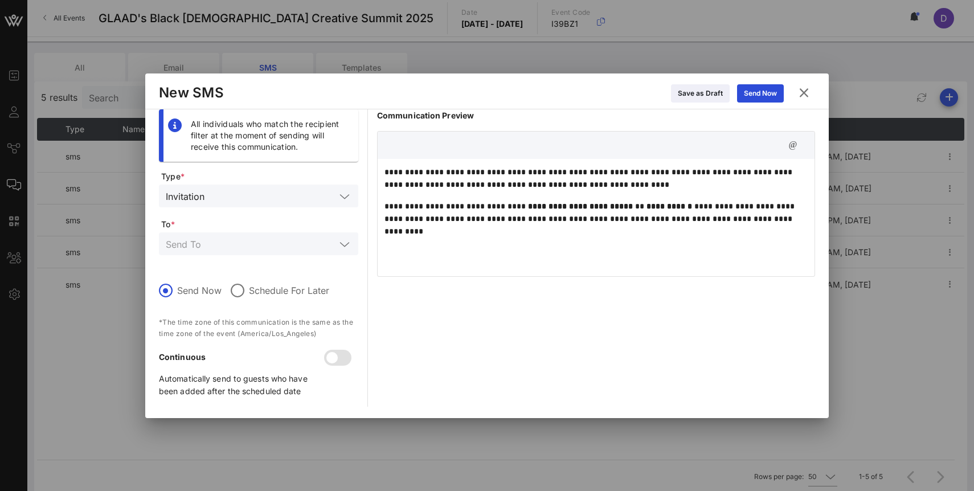
click at [528, 203] on strong "**********" at bounding box center [580, 206] width 105 height 8
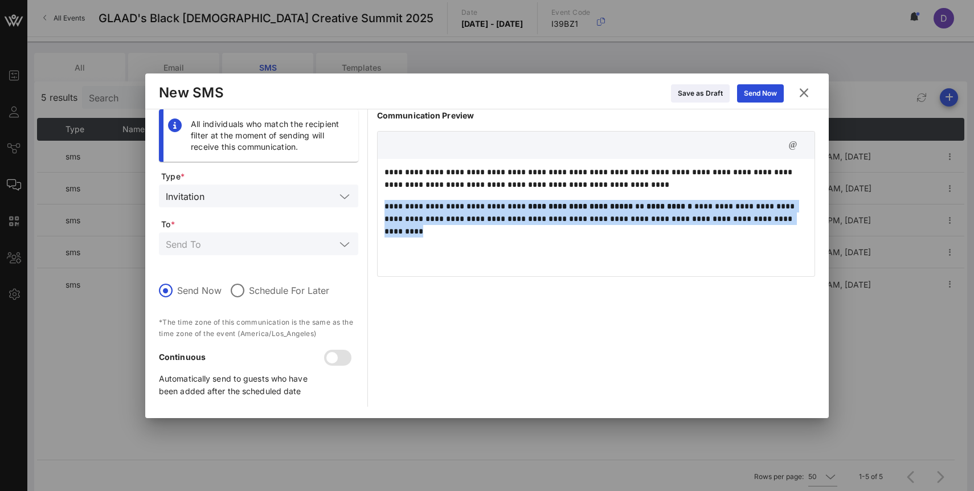
click at [528, 203] on strong "**********" at bounding box center [580, 206] width 105 height 8
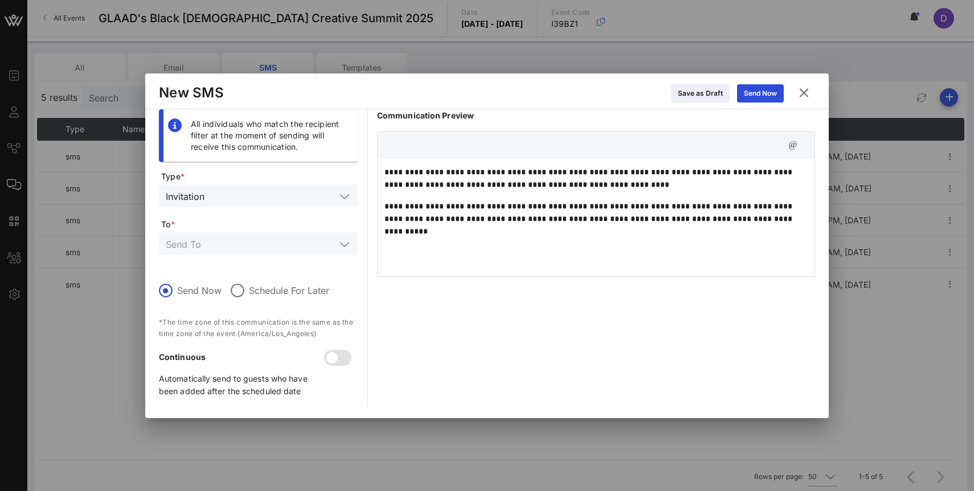
click at [544, 244] on div "**********" at bounding box center [596, 216] width 437 height 114
click at [599, 211] on p "**********" at bounding box center [596, 212] width 423 height 25
click at [293, 199] on input "text" at bounding box center [272, 196] width 127 height 15
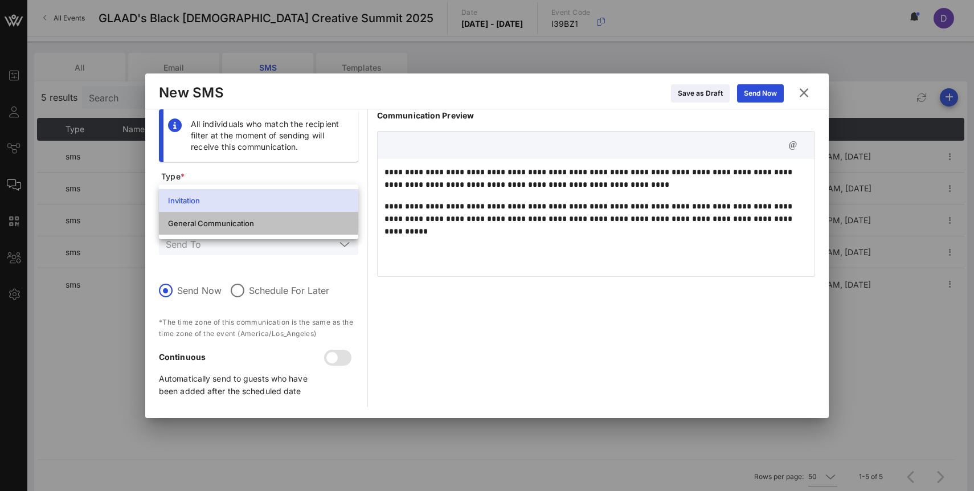
click at [288, 221] on div "General Communication" at bounding box center [258, 223] width 181 height 9
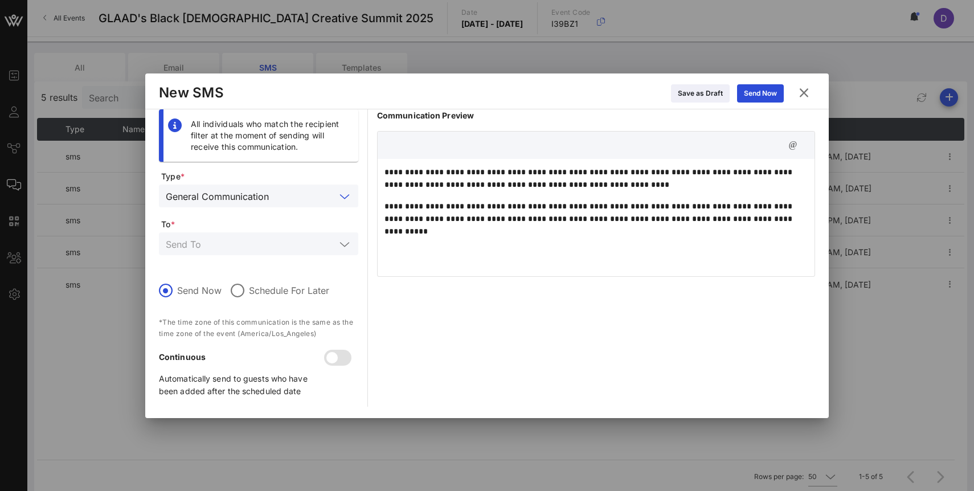
click at [288, 247] on input "text" at bounding box center [251, 243] width 170 height 15
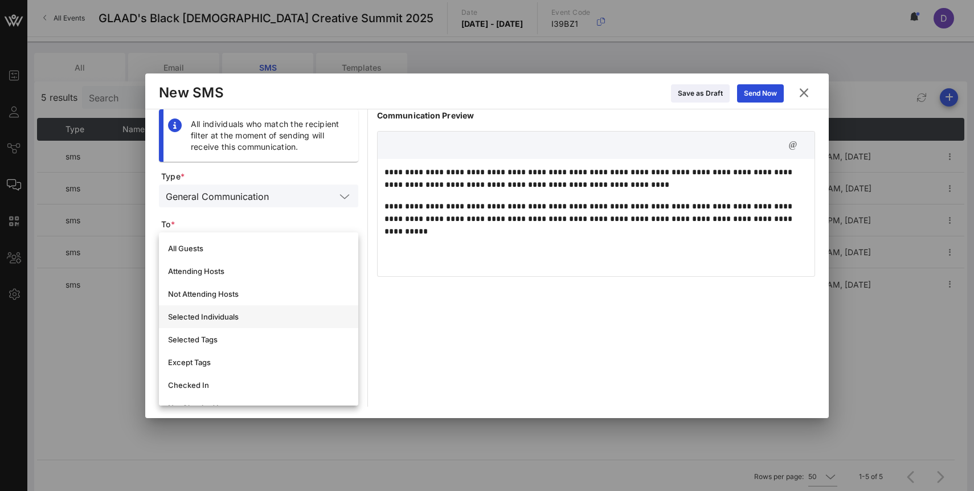
click at [267, 320] on div "Selected Individuals" at bounding box center [258, 316] width 181 height 9
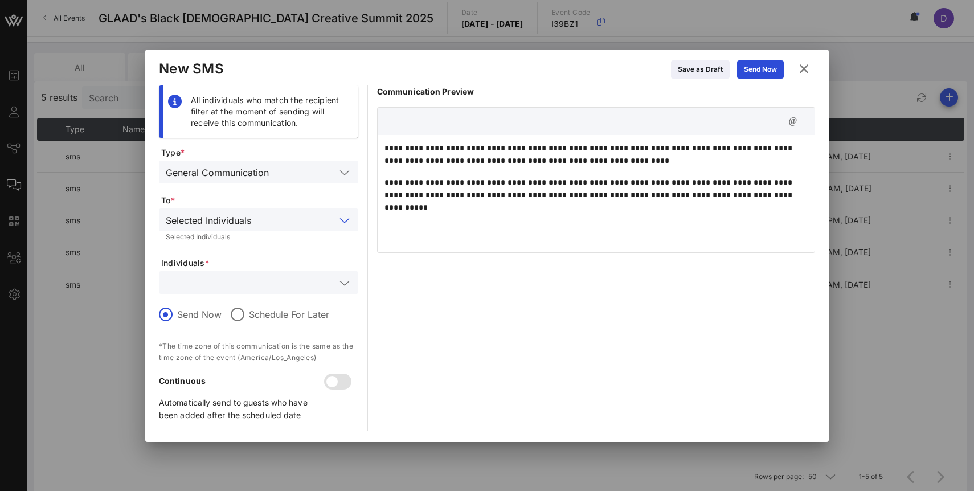
click at [246, 266] on span "Individuals *" at bounding box center [259, 263] width 197 height 11
click at [246, 279] on input "text" at bounding box center [251, 282] width 170 height 15
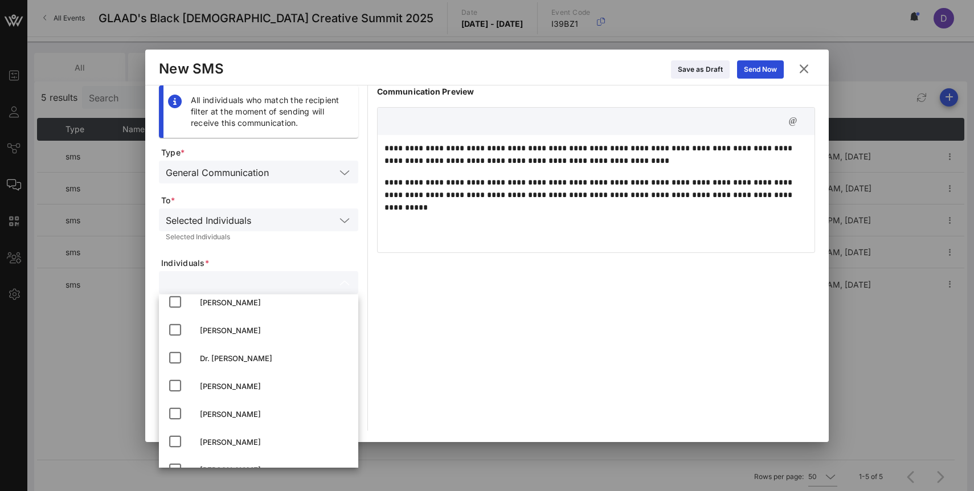
scroll to position [146, 0]
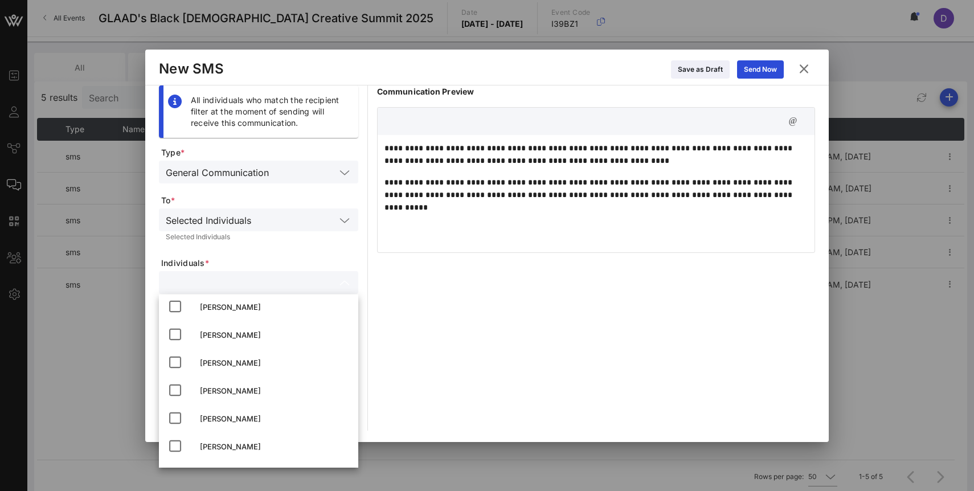
click at [259, 221] on input "text" at bounding box center [296, 220] width 80 height 15
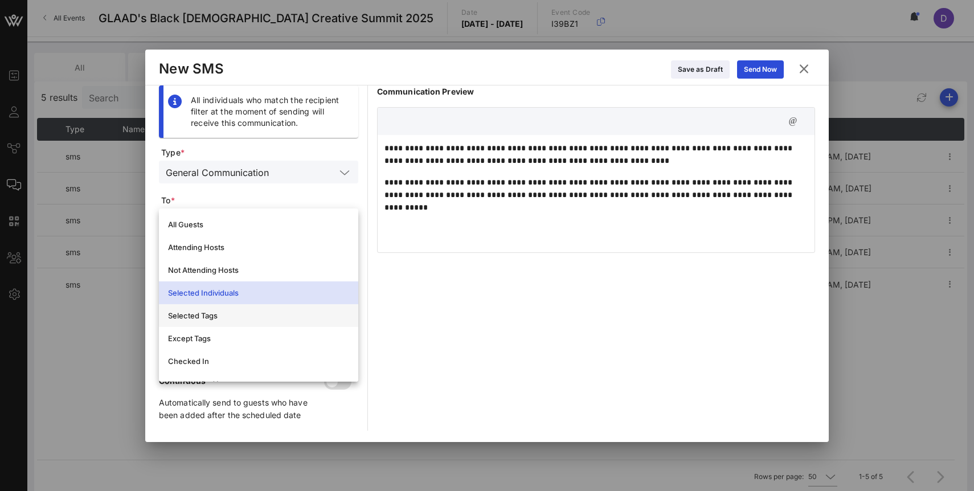
click at [243, 317] on div "Selected Tags" at bounding box center [258, 315] width 181 height 9
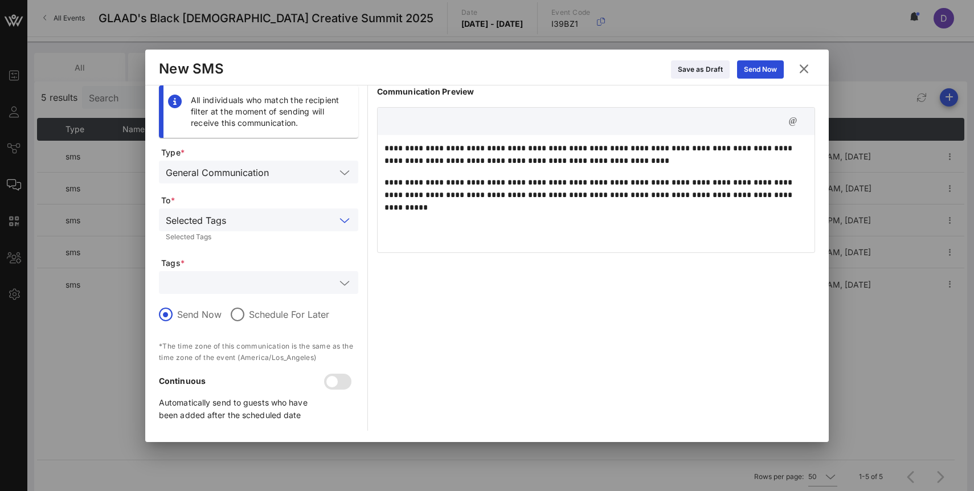
click at [248, 277] on input "text" at bounding box center [251, 282] width 170 height 15
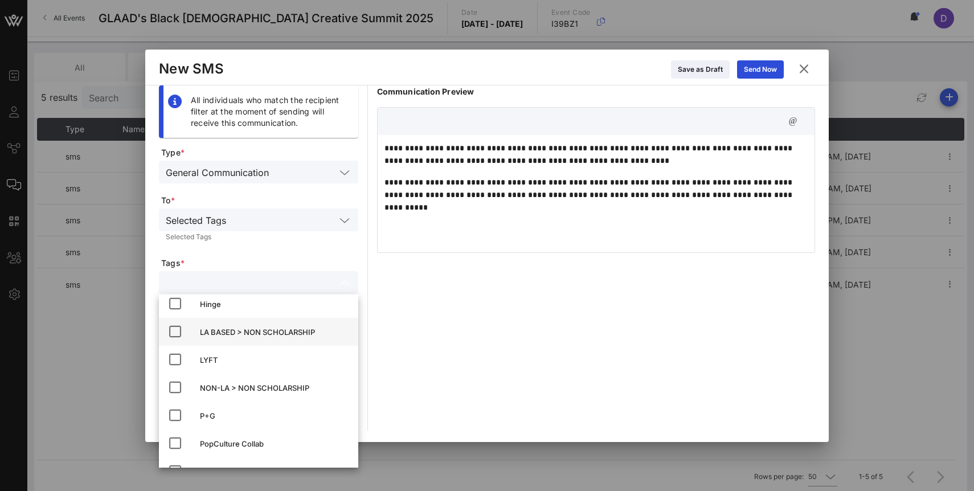
scroll to position [36, 0]
click at [234, 334] on div "LA BASED > NON SCHOLARSHIP" at bounding box center [274, 332] width 149 height 9
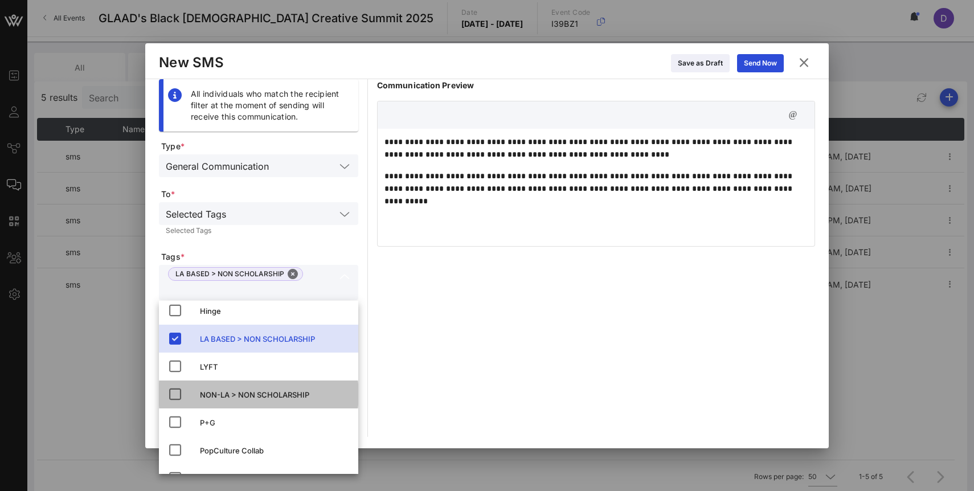
click at [231, 398] on div "NON-LA > NON SCHOLARSHIP" at bounding box center [274, 394] width 149 height 9
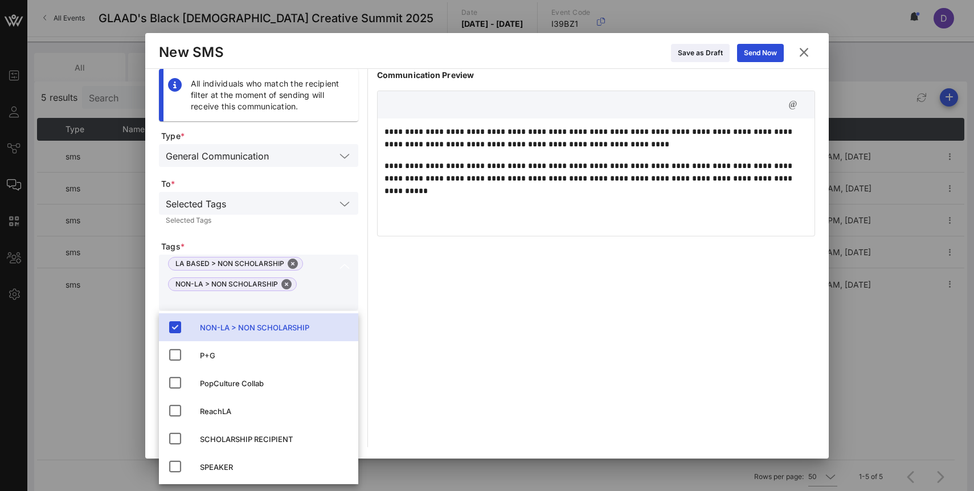
scroll to position [115, 0]
click at [233, 438] on div "SCHOLARSHIP RECIPIENT" at bounding box center [274, 438] width 149 height 9
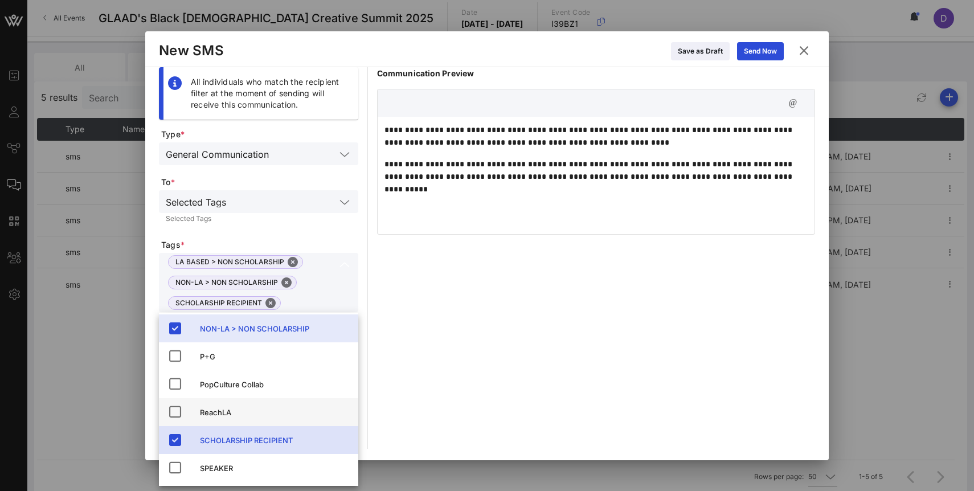
click at [231, 413] on div "ReachLA" at bounding box center [274, 412] width 149 height 9
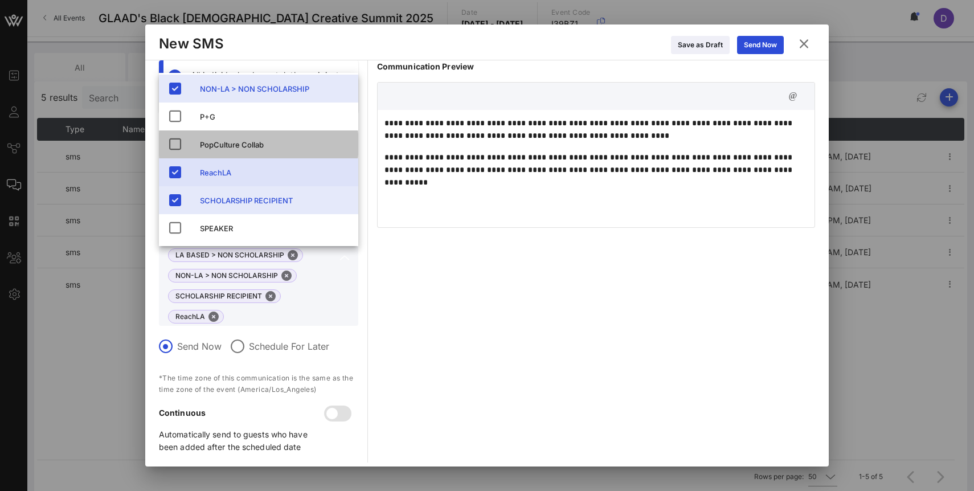
click at [243, 141] on div "PopCulture Collab" at bounding box center [274, 144] width 149 height 9
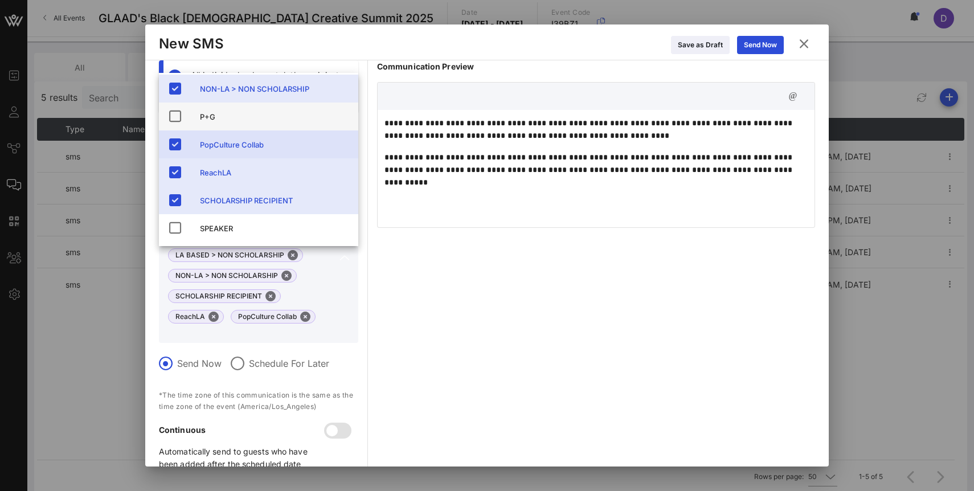
click at [239, 116] on div "P+G" at bounding box center [274, 116] width 149 height 9
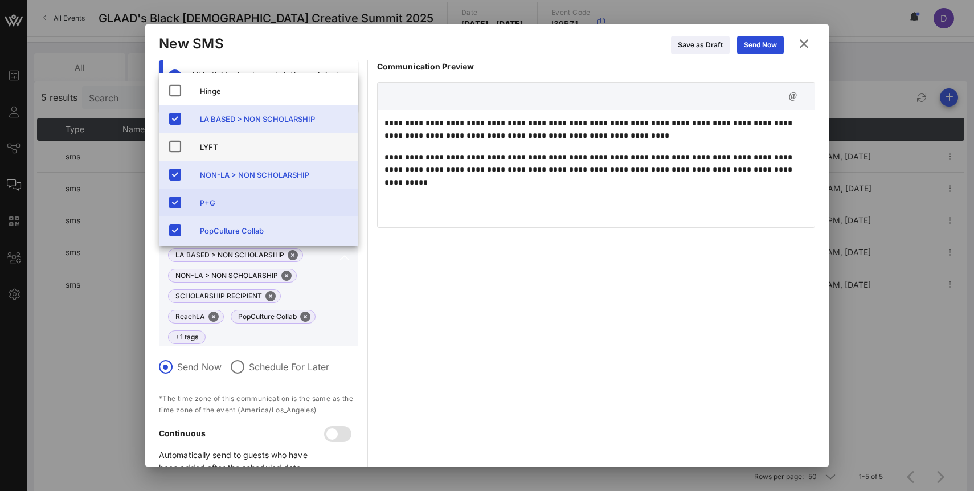
scroll to position [0, 0]
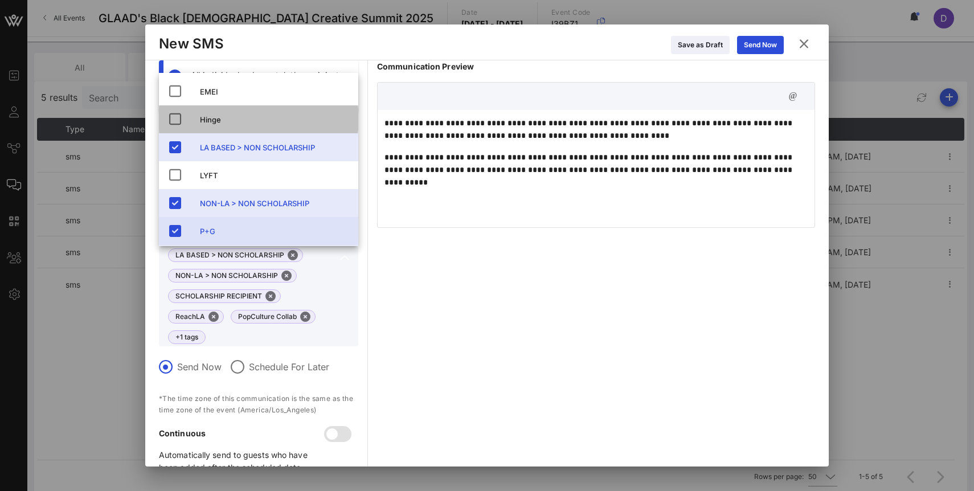
click at [238, 123] on div "Hinge" at bounding box center [274, 119] width 149 height 9
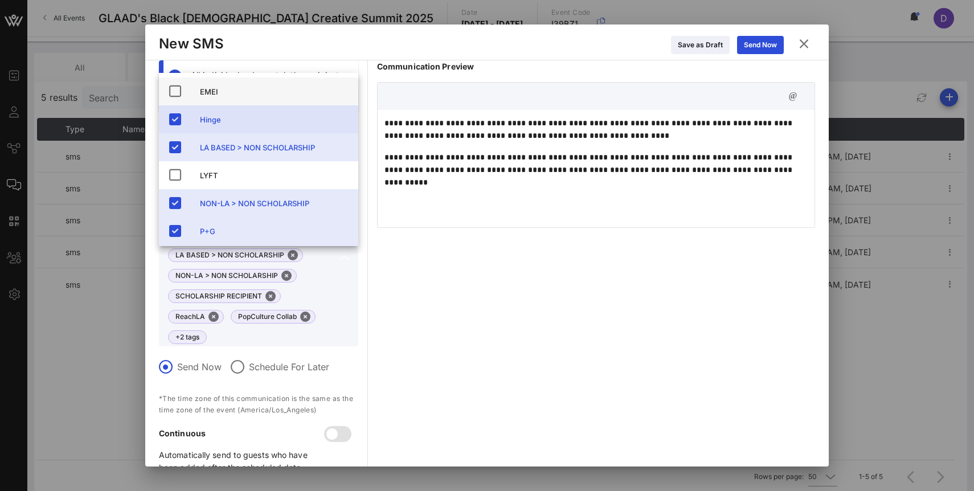
click at [236, 92] on div "EMEI" at bounding box center [274, 91] width 149 height 9
click at [397, 305] on div "**********" at bounding box center [596, 271] width 438 height 423
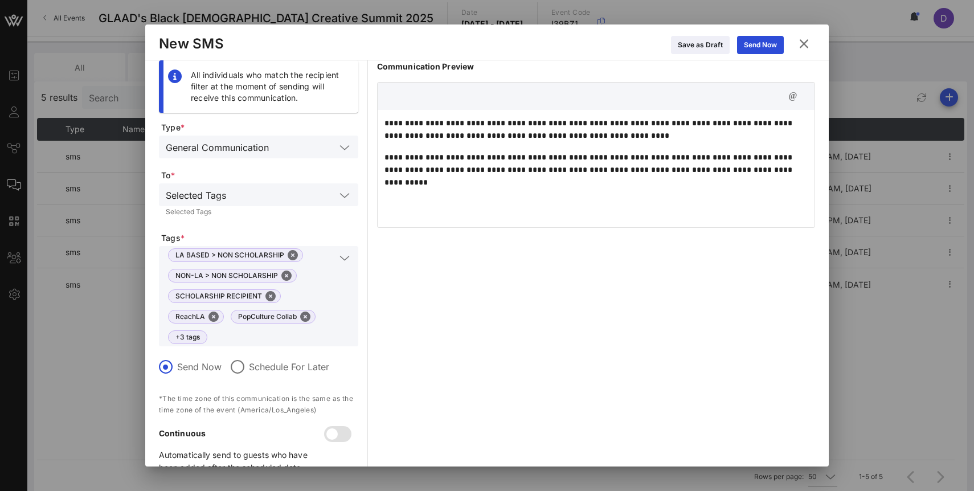
scroll to position [28, 0]
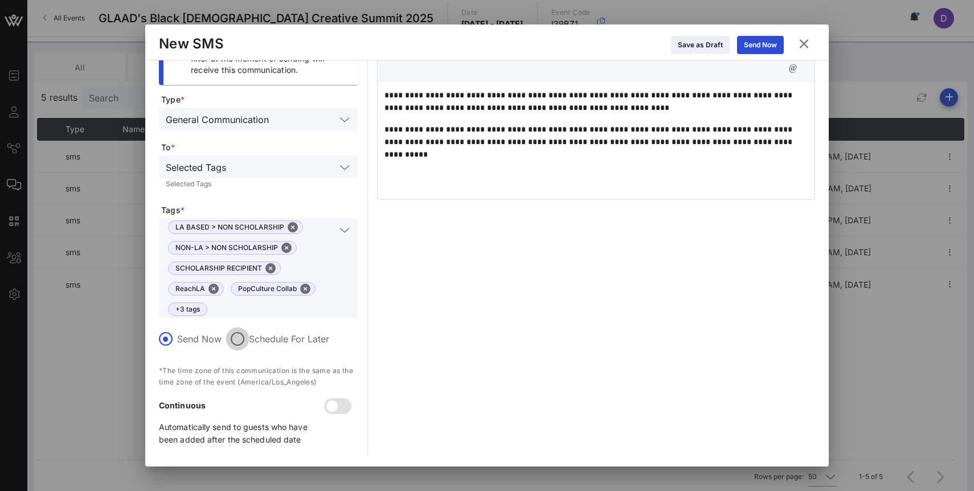
click at [231, 337] on div at bounding box center [237, 338] width 19 height 19
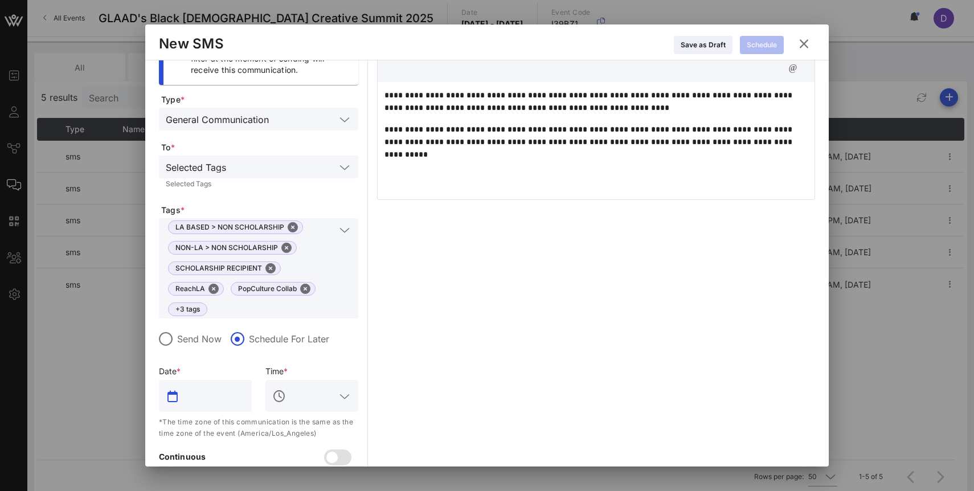
click at [212, 405] on input "text" at bounding box center [213, 396] width 63 height 18
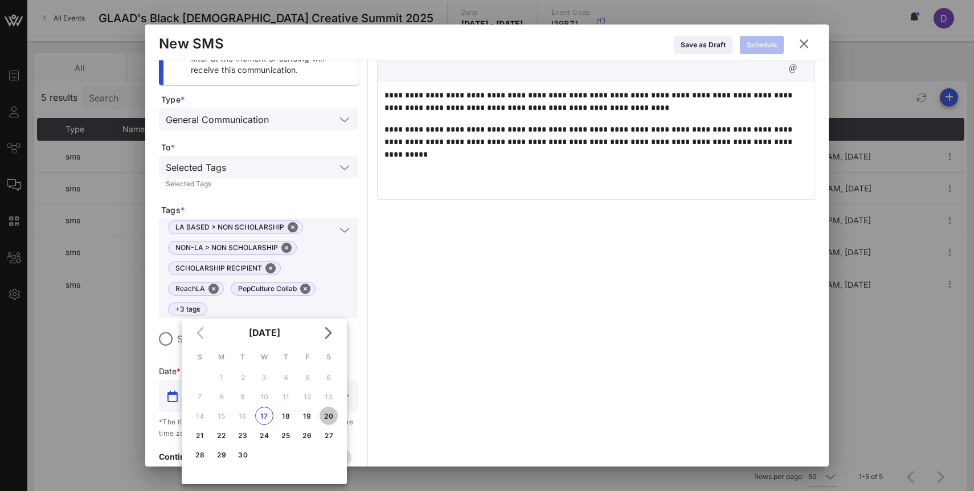
click at [334, 417] on div "20" at bounding box center [329, 416] width 18 height 9
type input "Sep 20, 2025"
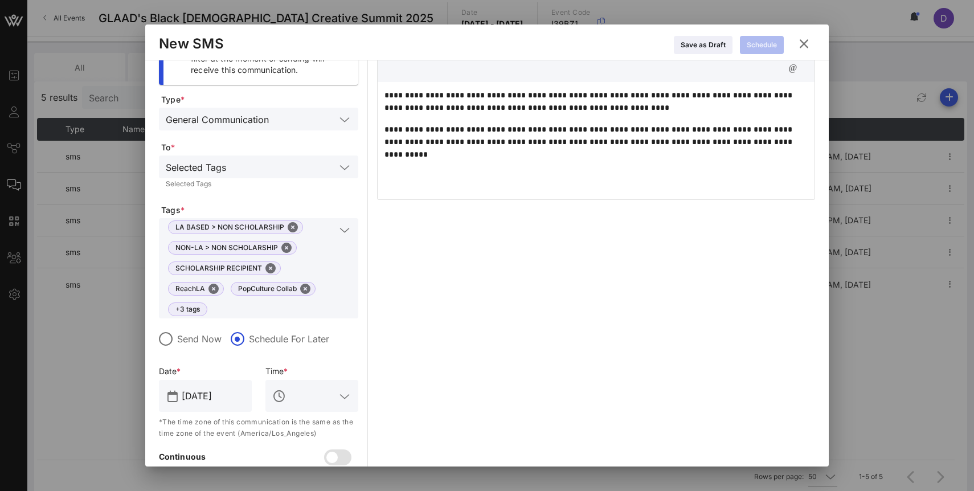
click at [321, 400] on input "text" at bounding box center [311, 396] width 47 height 18
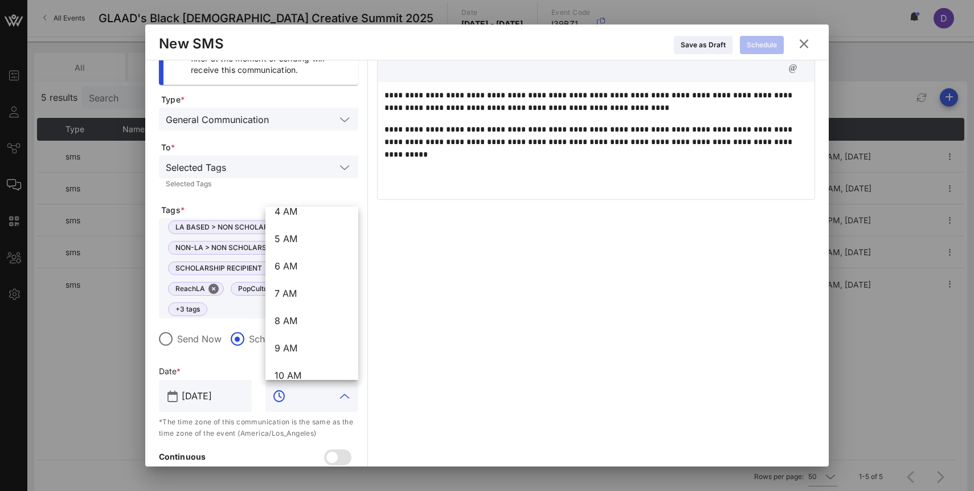
scroll to position [121, 0]
click at [316, 292] on div "7 AM" at bounding box center [312, 295] width 75 height 11
type input "7 AM"
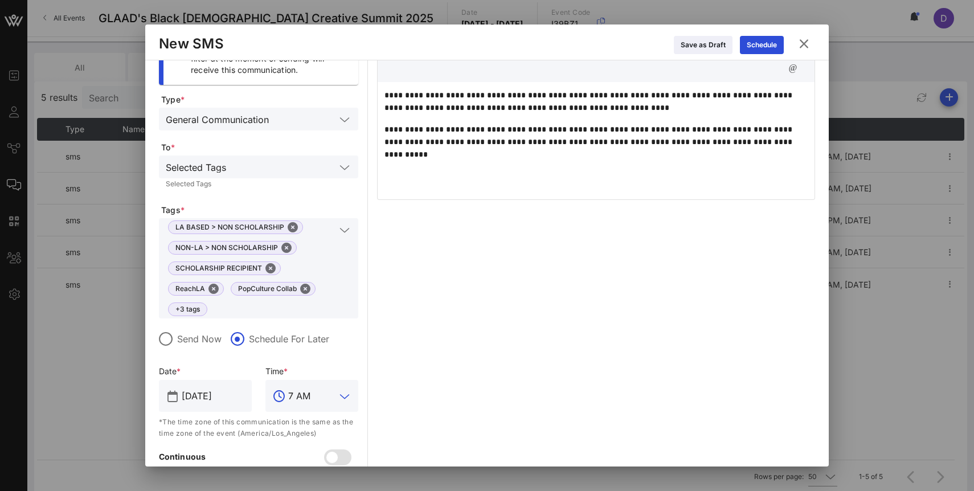
scroll to position [0, 0]
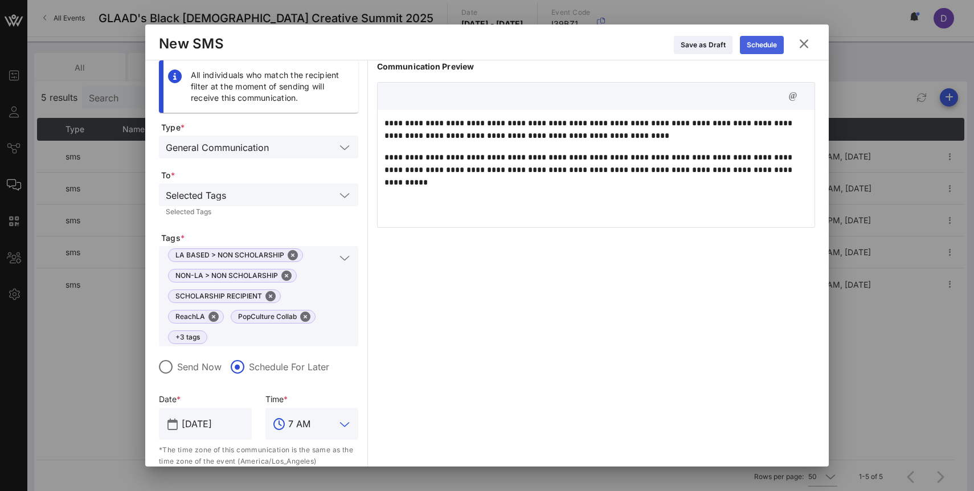
click at [768, 51] on button "Schedule" at bounding box center [762, 45] width 44 height 18
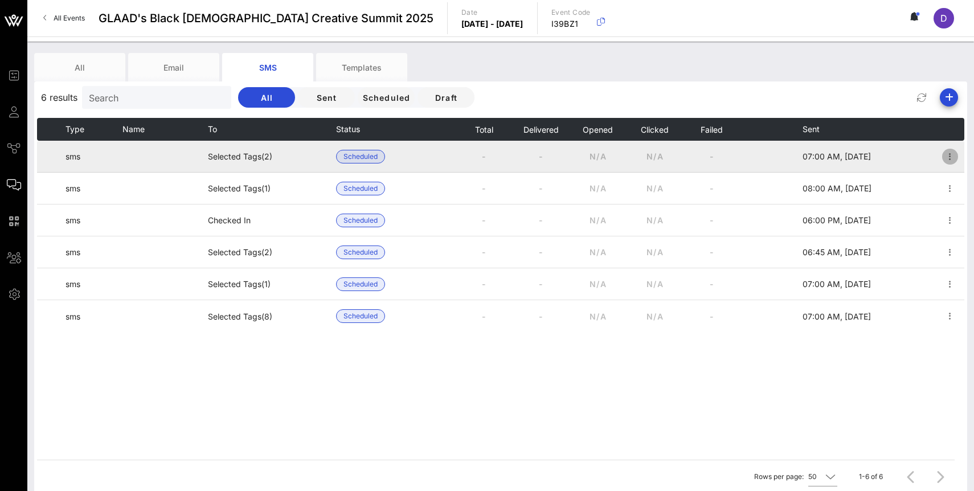
click at [951, 149] on button "button" at bounding box center [951, 157] width 16 height 16
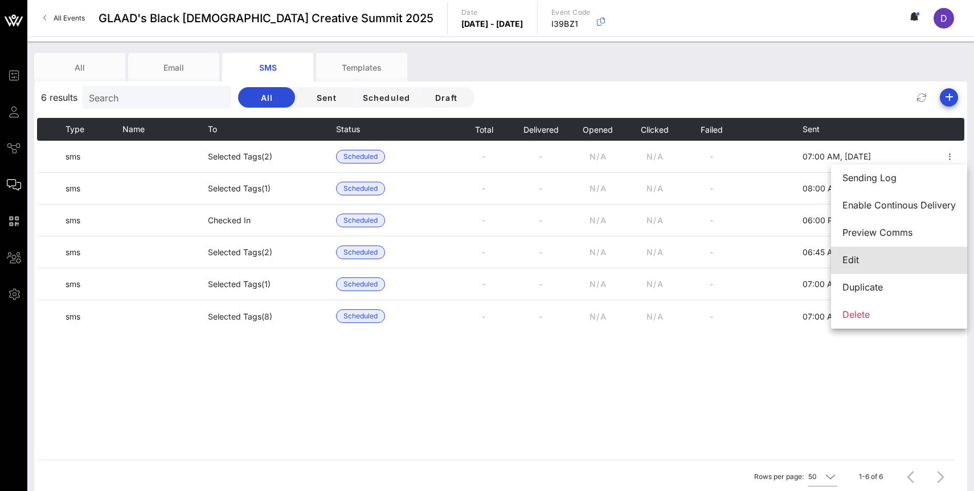
click at [919, 252] on div "Edit" at bounding box center [899, 260] width 113 height 25
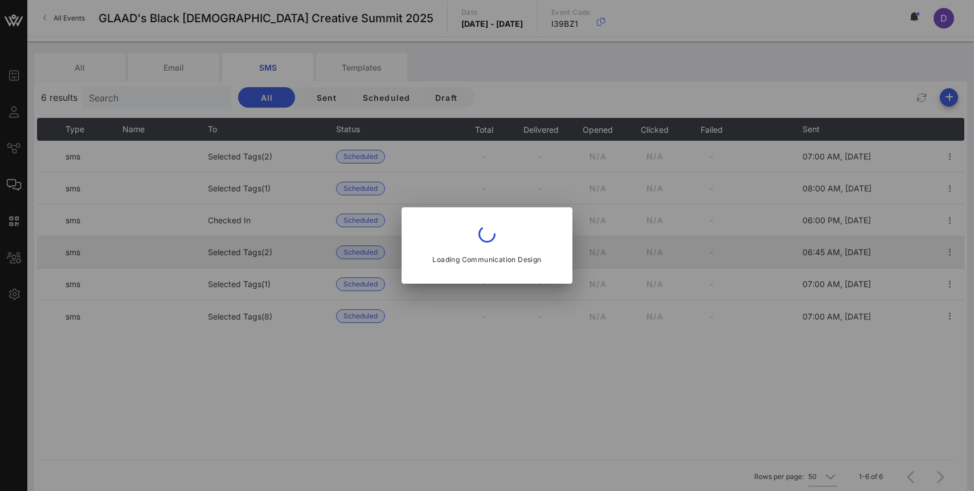
type input "[DATE]"
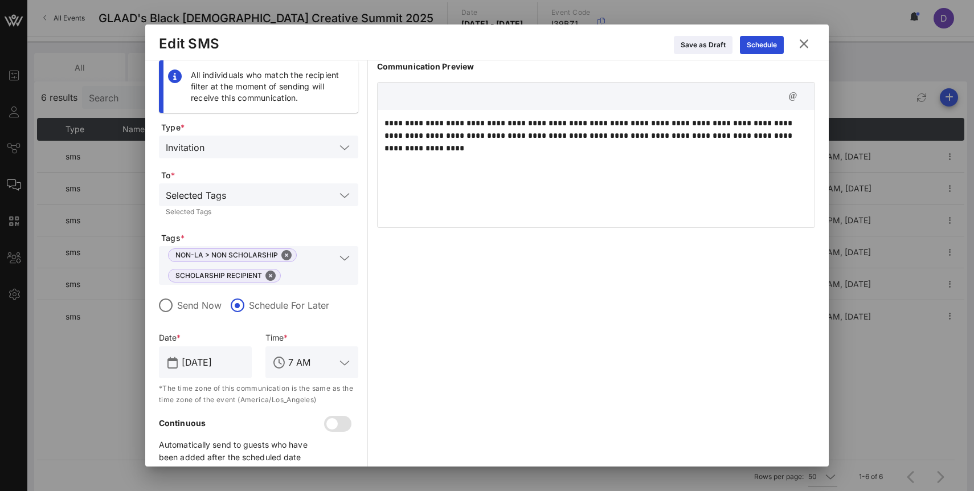
click at [467, 116] on div "**********" at bounding box center [596, 167] width 437 height 114
click at [464, 136] on p "**********" at bounding box center [596, 136] width 423 height 38
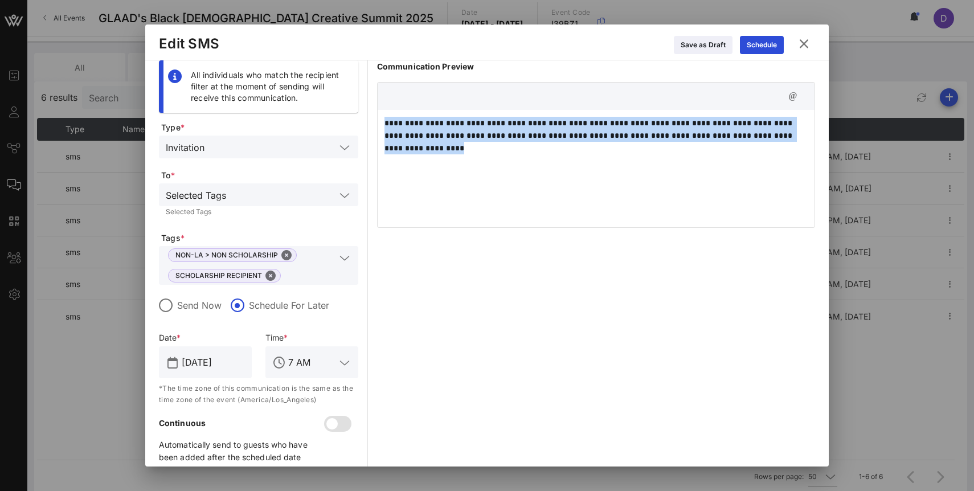
click at [464, 136] on p "**********" at bounding box center [596, 136] width 423 height 38
copy p "**********"
paste div
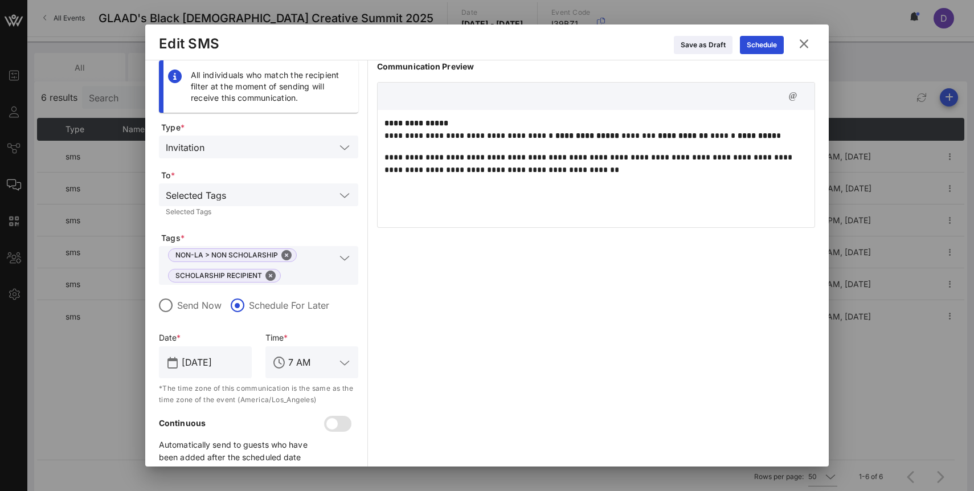
click at [467, 132] on p "**********" at bounding box center [596, 129] width 423 height 25
click at [386, 135] on p "**********" at bounding box center [596, 129] width 423 height 25
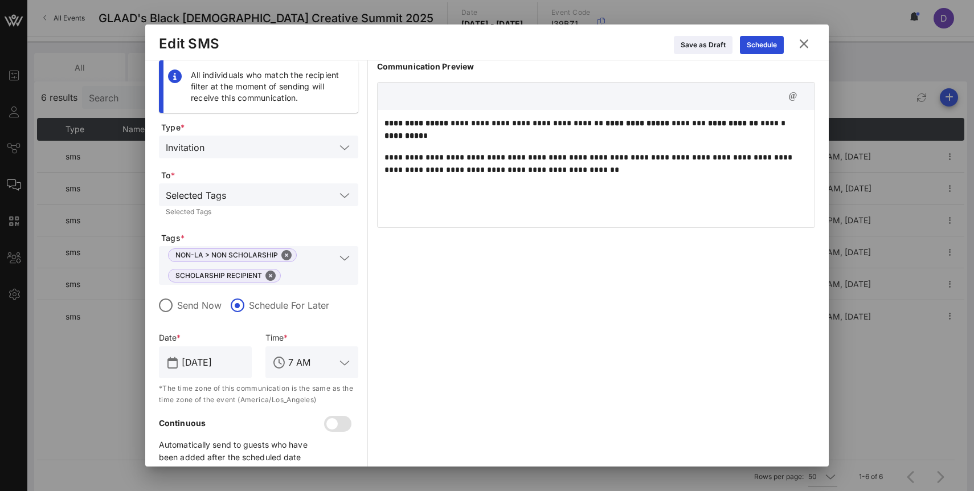
click at [386, 158] on p "**********" at bounding box center [596, 163] width 423 height 25
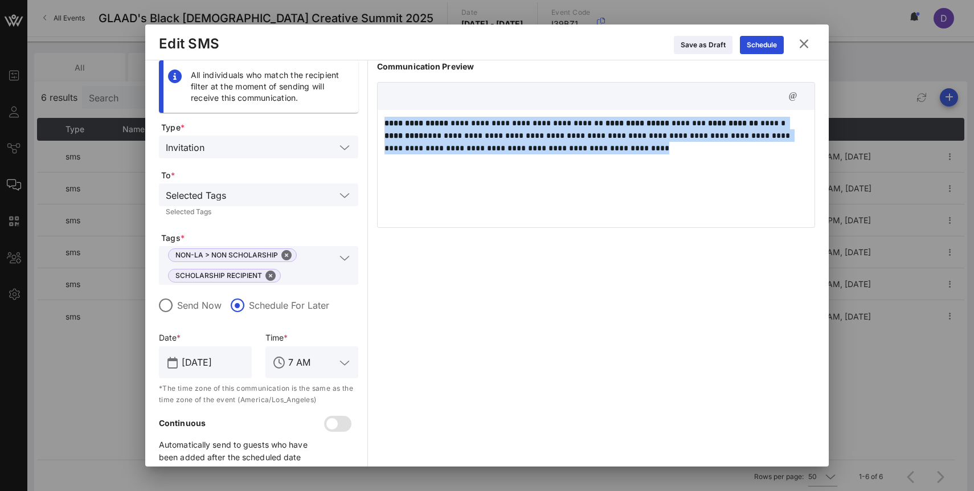
drag, startPoint x: 603, startPoint y: 149, endPoint x: 369, endPoint y: 120, distance: 236.0
click at [369, 120] on div "**********" at bounding box center [487, 266] width 656 height 413
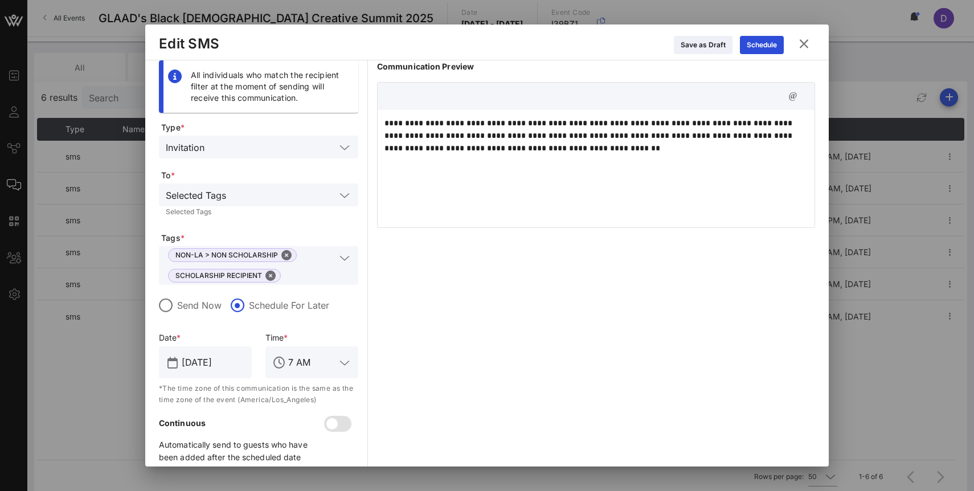
click at [462, 185] on div "**********" at bounding box center [596, 167] width 437 height 114
click at [342, 266] on div "NON-LA > NON SCHOLARSHIP SCHOLARSHIP RECIPIENT" at bounding box center [259, 265] width 186 height 39
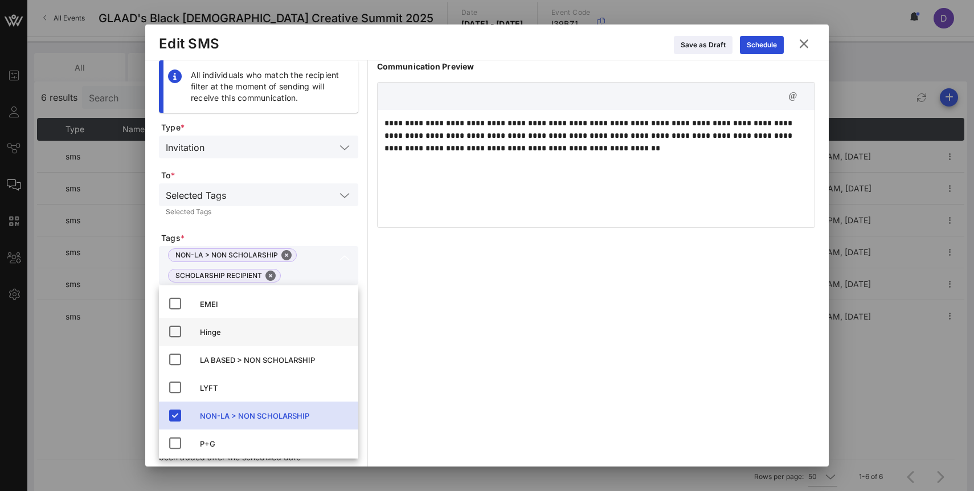
click at [214, 336] on div "Hinge" at bounding box center [274, 332] width 149 height 9
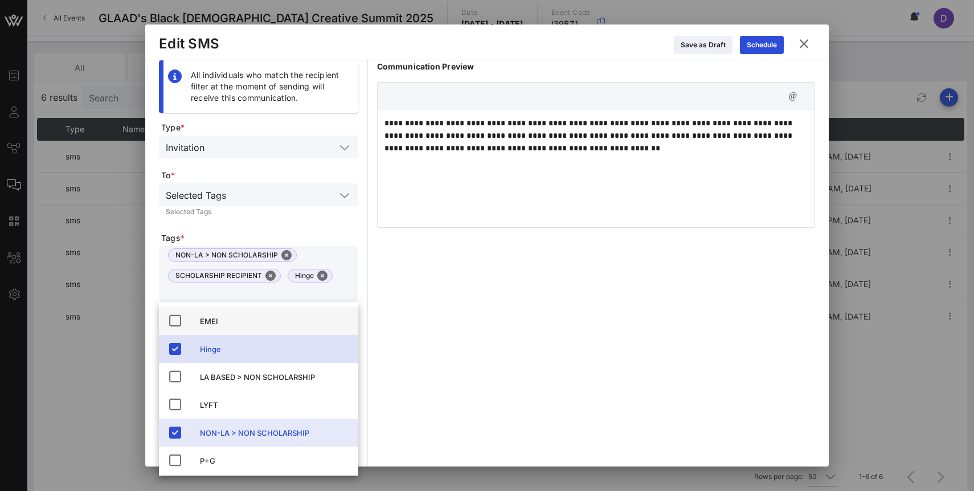
click at [215, 320] on div "EMEI" at bounding box center [274, 321] width 149 height 9
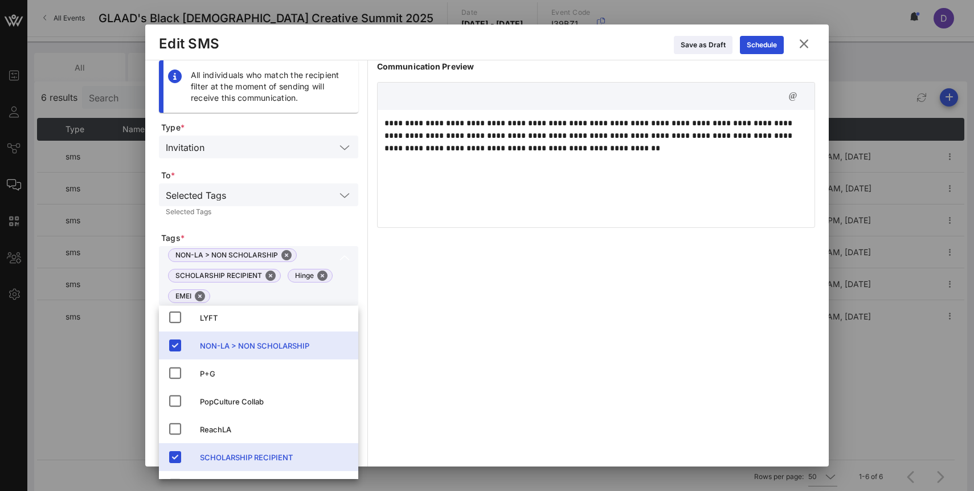
scroll to position [101, 0]
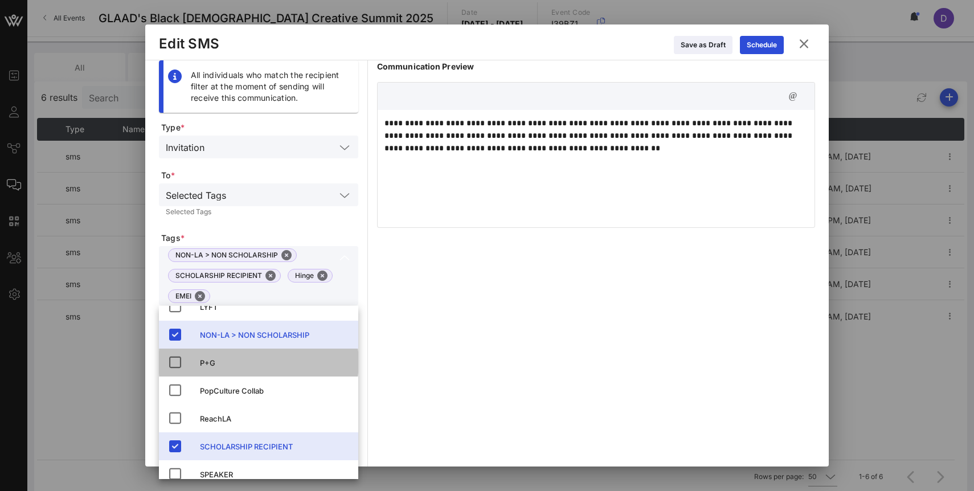
click at [222, 359] on div "P+G" at bounding box center [274, 362] width 149 height 9
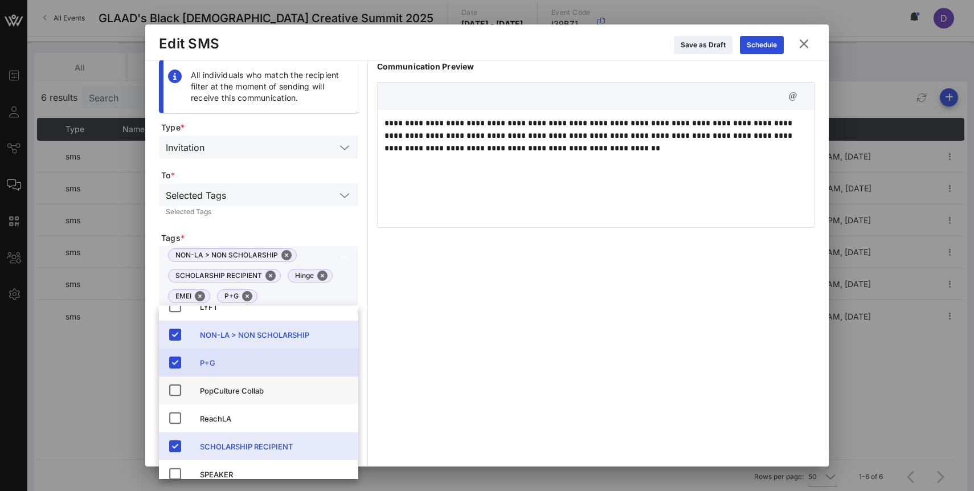
click at [223, 386] on div "PopCulture Collab" at bounding box center [274, 390] width 149 height 9
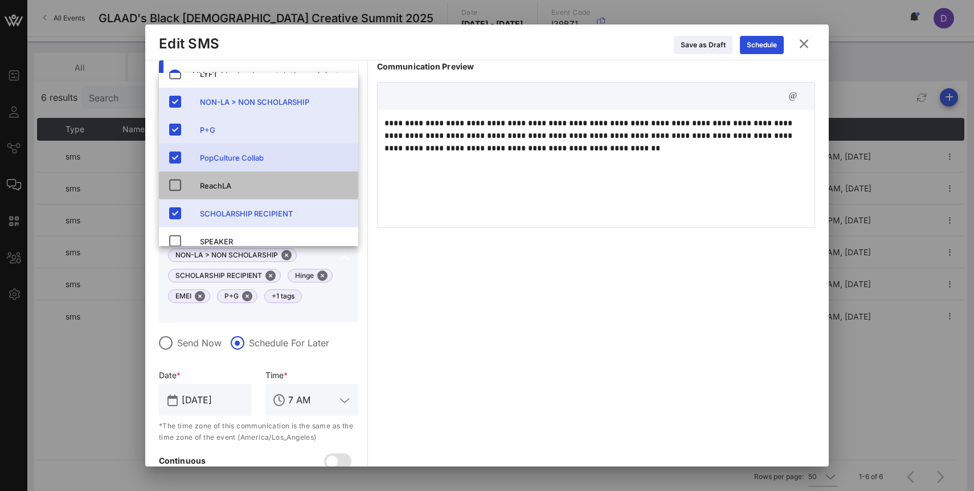
click at [237, 177] on div "ReachLA" at bounding box center [274, 186] width 149 height 18
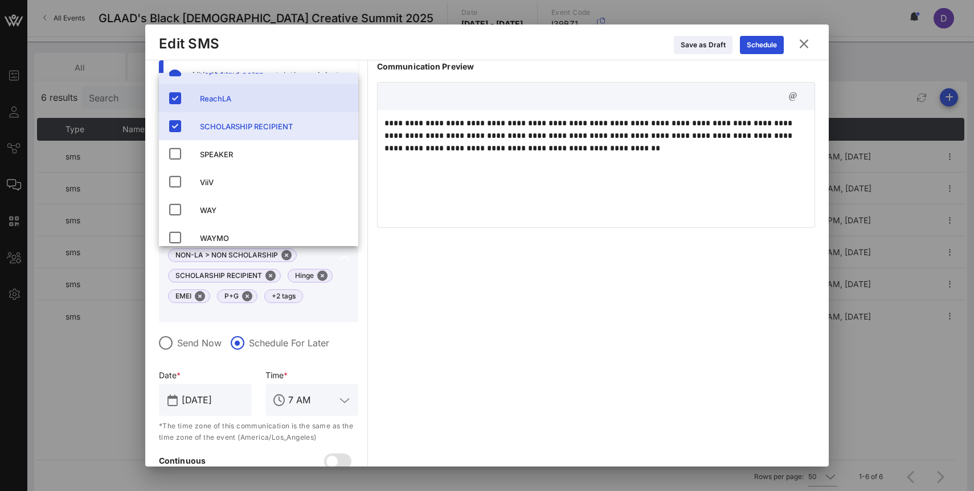
scroll to position [227, 0]
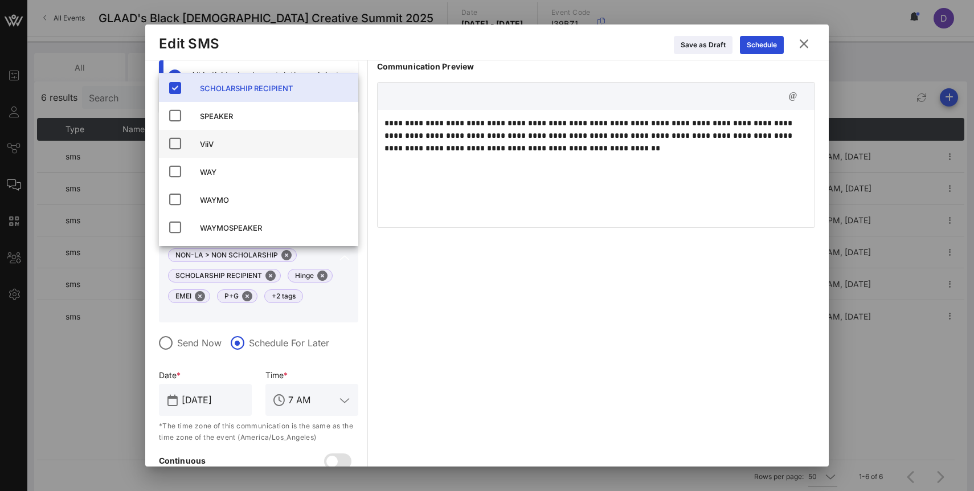
click at [230, 144] on div "ViiV" at bounding box center [274, 144] width 149 height 9
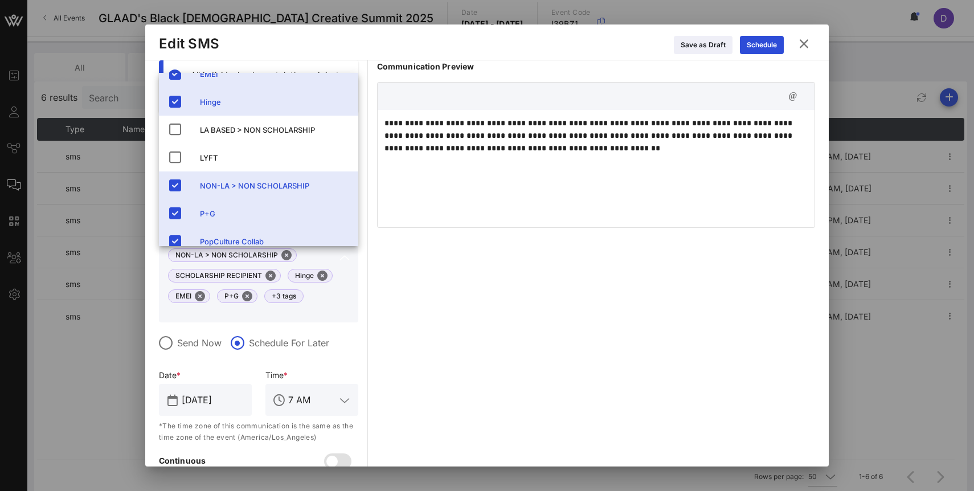
scroll to position [0, 0]
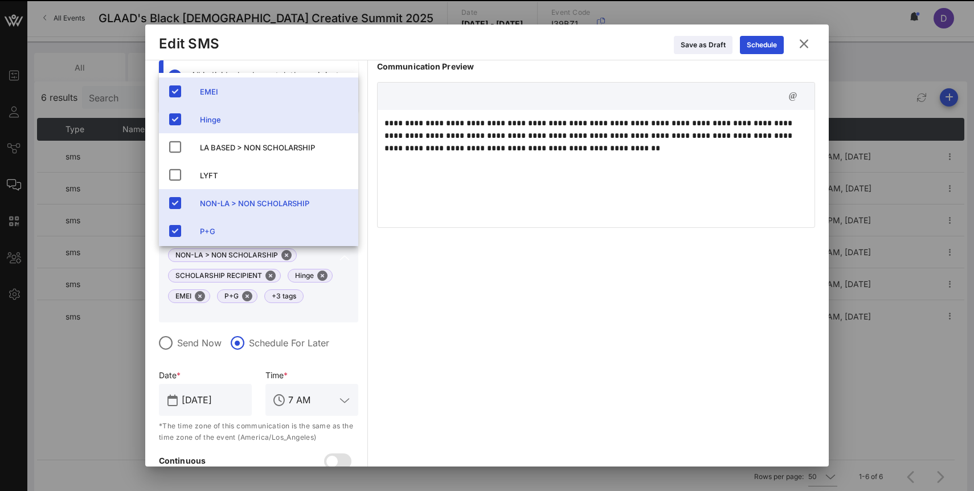
click at [411, 307] on div "**********" at bounding box center [596, 285] width 438 height 450
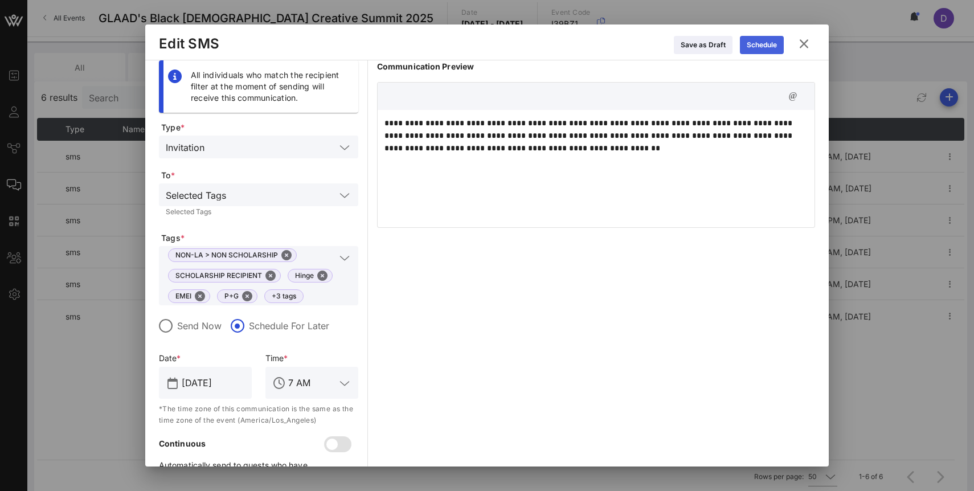
click at [755, 47] on div "Schedule" at bounding box center [762, 44] width 30 height 11
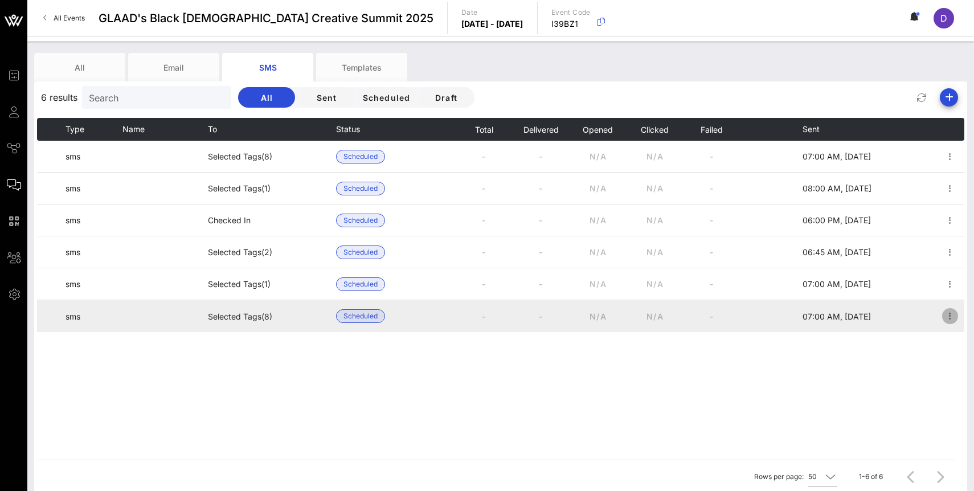
click at [948, 320] on icon "button" at bounding box center [951, 316] width 14 height 14
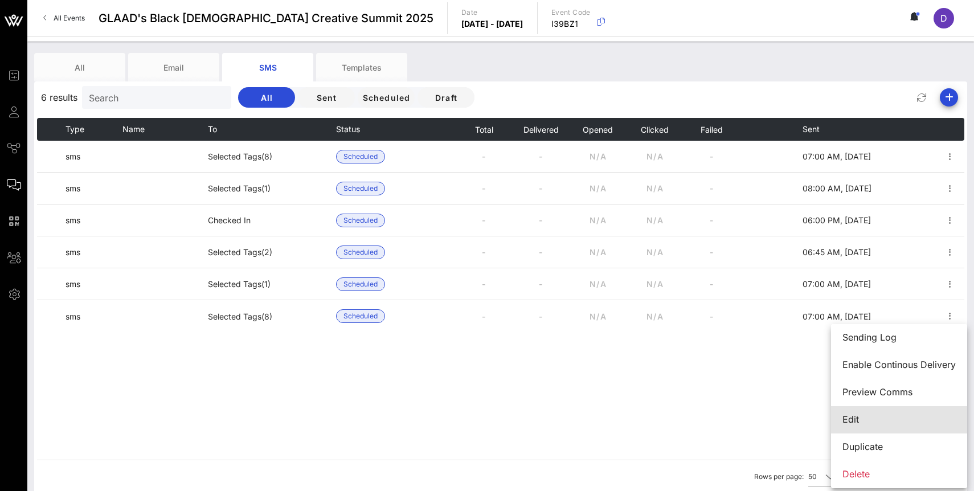
click at [886, 426] on div "Edit" at bounding box center [899, 419] width 113 height 25
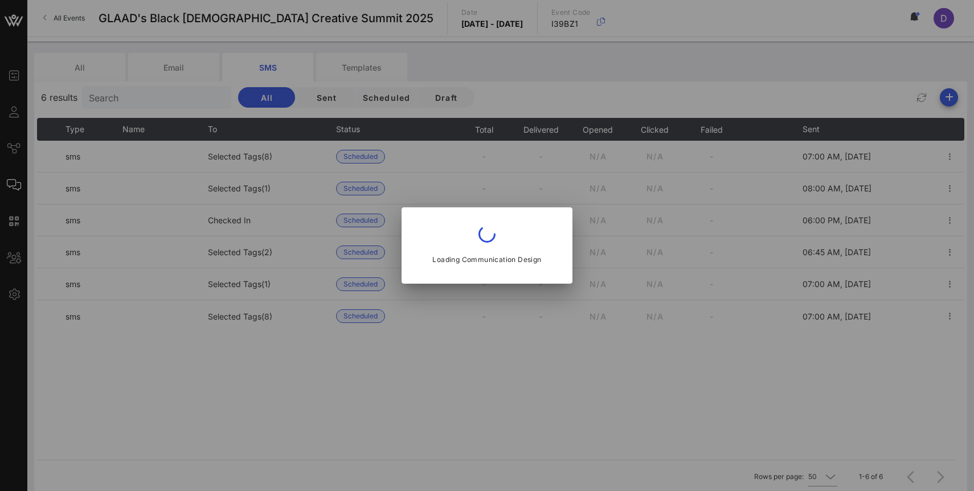
type input "Sep 20, 2025"
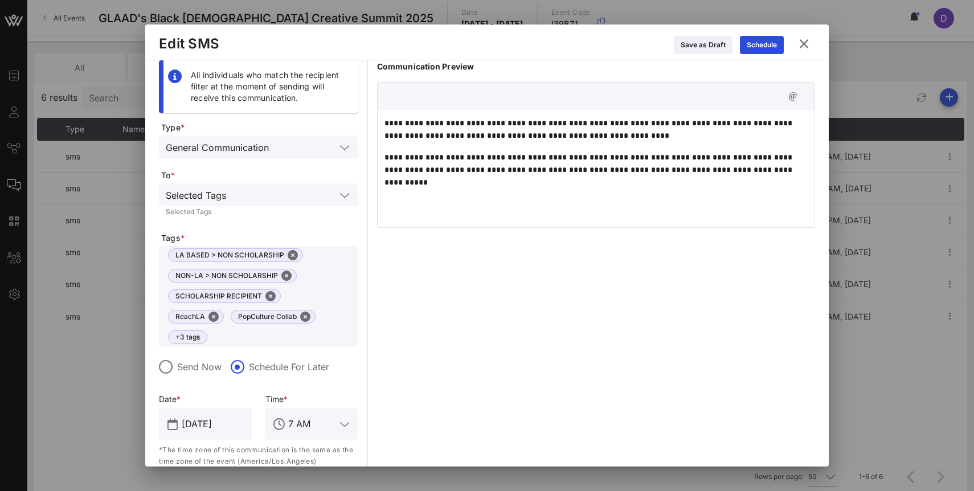
click at [244, 341] on input "text" at bounding box center [274, 337] width 124 height 15
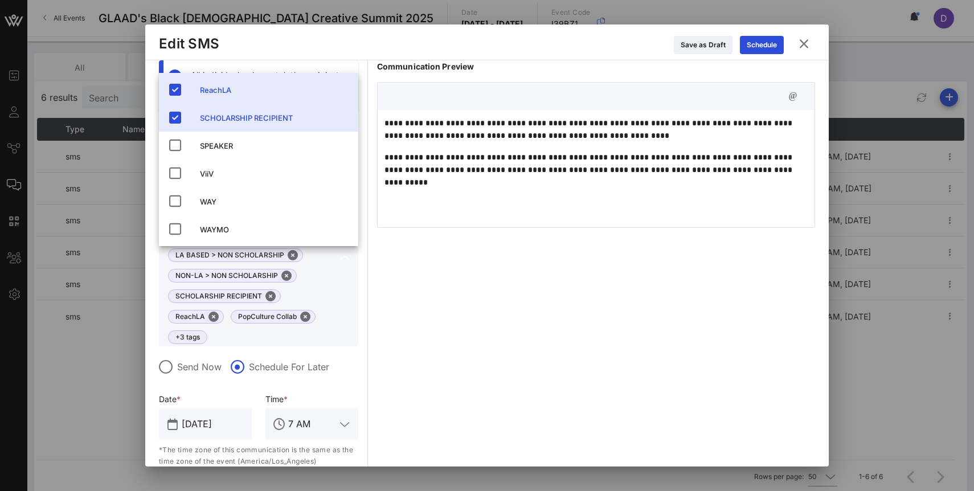
scroll to position [204, 0]
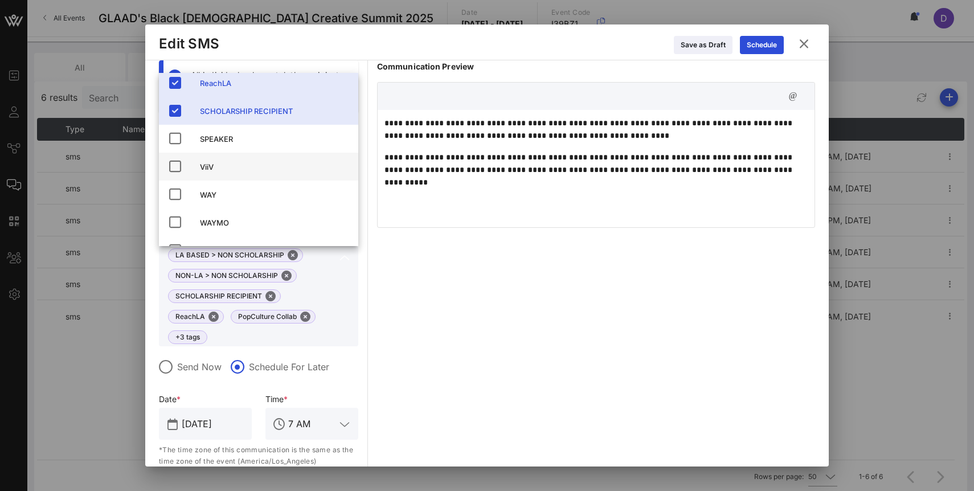
click at [270, 172] on div "ViiV" at bounding box center [274, 167] width 149 height 18
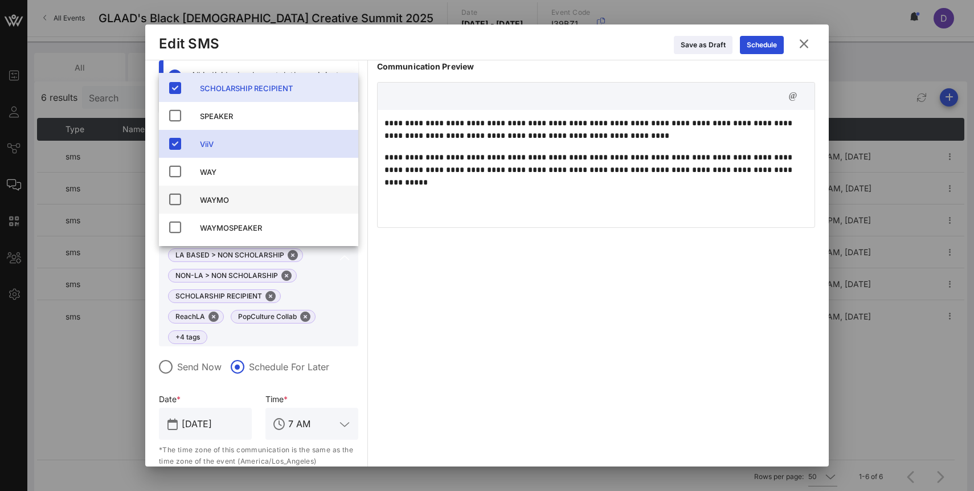
scroll to position [0, 0]
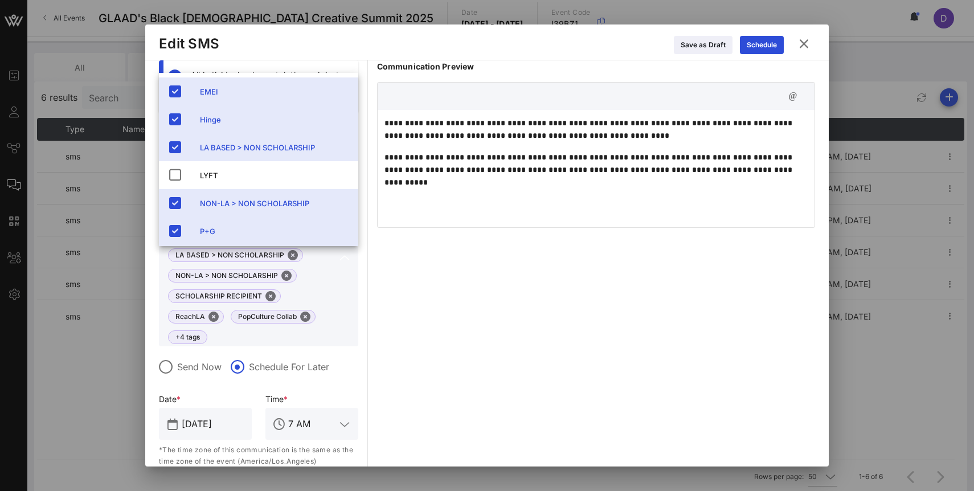
click at [402, 315] on div "**********" at bounding box center [596, 297] width 438 height 474
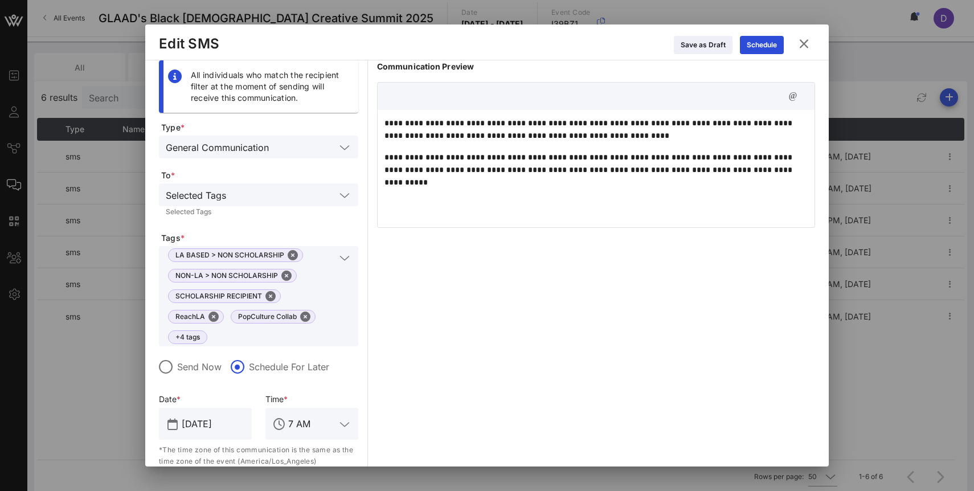
click at [765, 58] on div "Edit SMS Save as Draft Schedule" at bounding box center [487, 43] width 684 height 36
click at [764, 45] on icon at bounding box center [762, 45] width 8 height 7
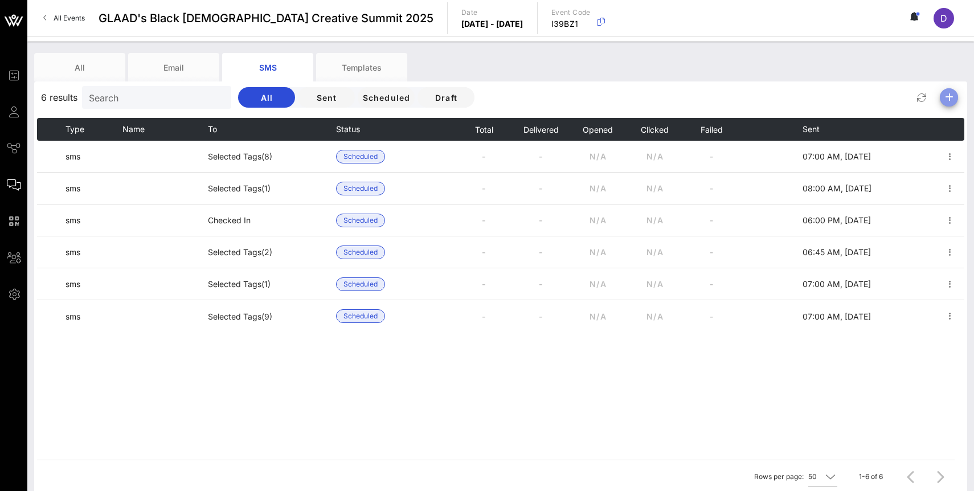
click at [951, 99] on icon "button" at bounding box center [950, 98] width 14 height 14
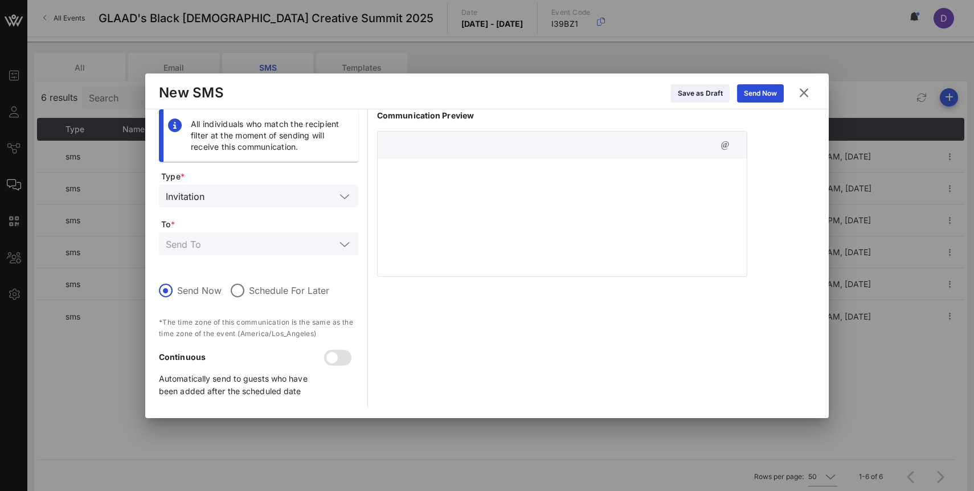
click at [622, 206] on div at bounding box center [562, 216] width 369 height 114
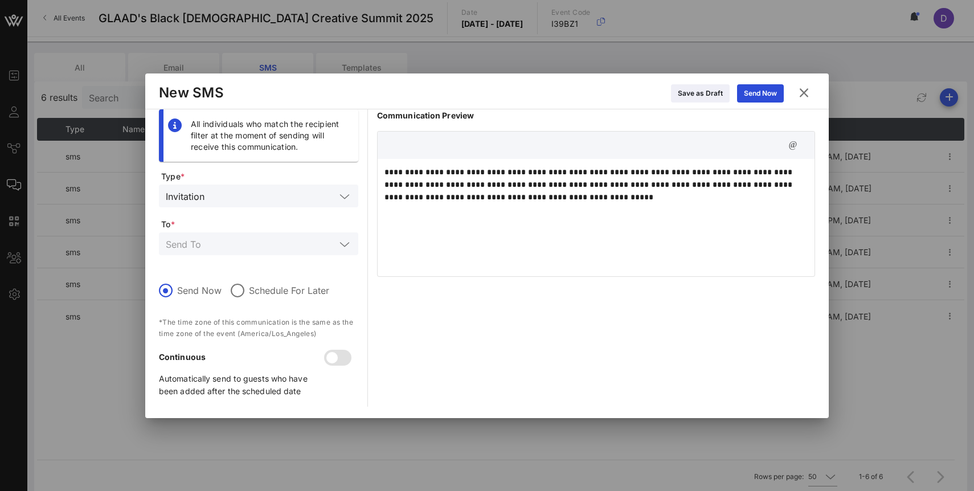
click at [720, 176] on p "**********" at bounding box center [596, 185] width 423 height 38
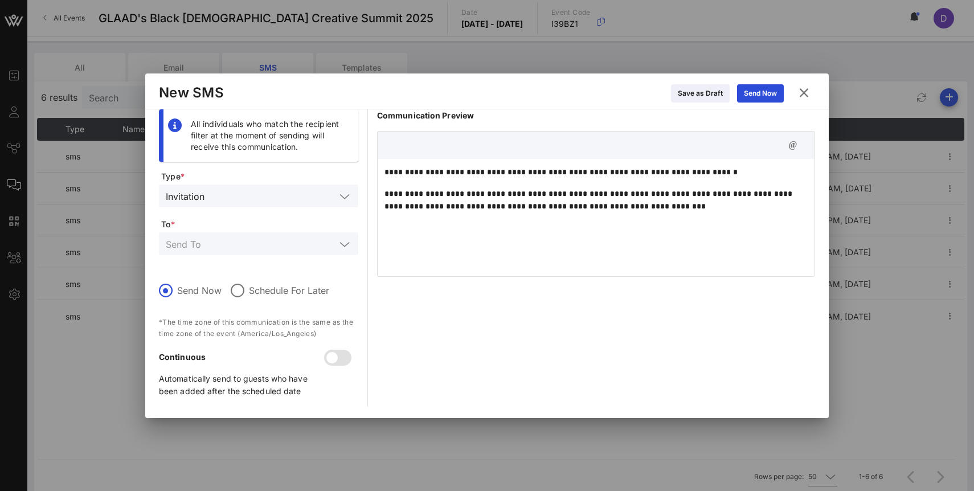
click at [447, 191] on p "**********" at bounding box center [596, 199] width 423 height 25
click at [429, 234] on div "**********" at bounding box center [596, 216] width 437 height 114
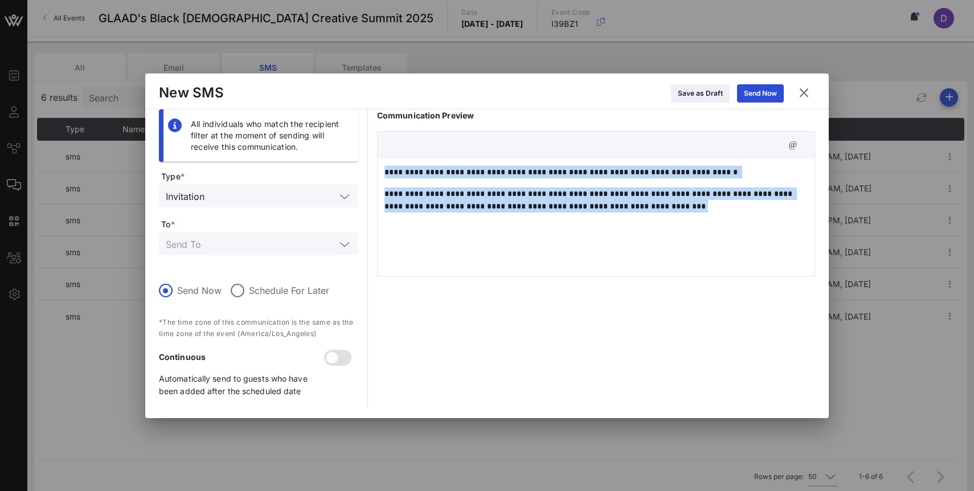
drag, startPoint x: 703, startPoint y: 218, endPoint x: 377, endPoint y: 174, distance: 328.3
click at [377, 174] on div "**********" at bounding box center [596, 204] width 438 height 146
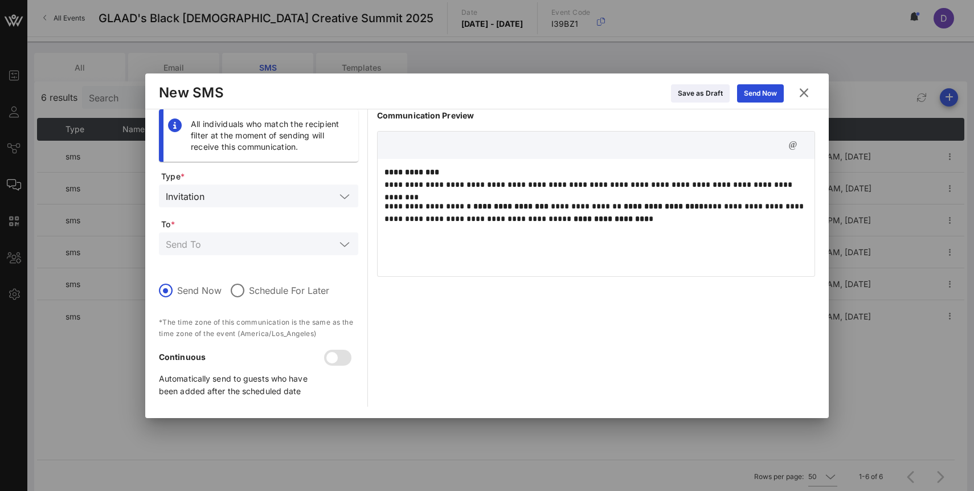
click at [385, 182] on p "**********" at bounding box center [596, 178] width 423 height 25
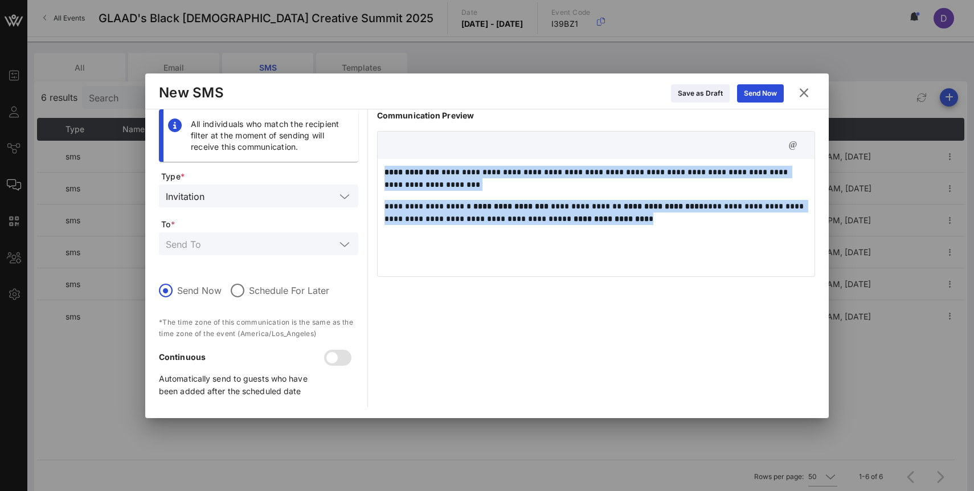
drag, startPoint x: 652, startPoint y: 216, endPoint x: 367, endPoint y: 170, distance: 289.2
click at [367, 170] on div "**********" at bounding box center [487, 257] width 656 height 297
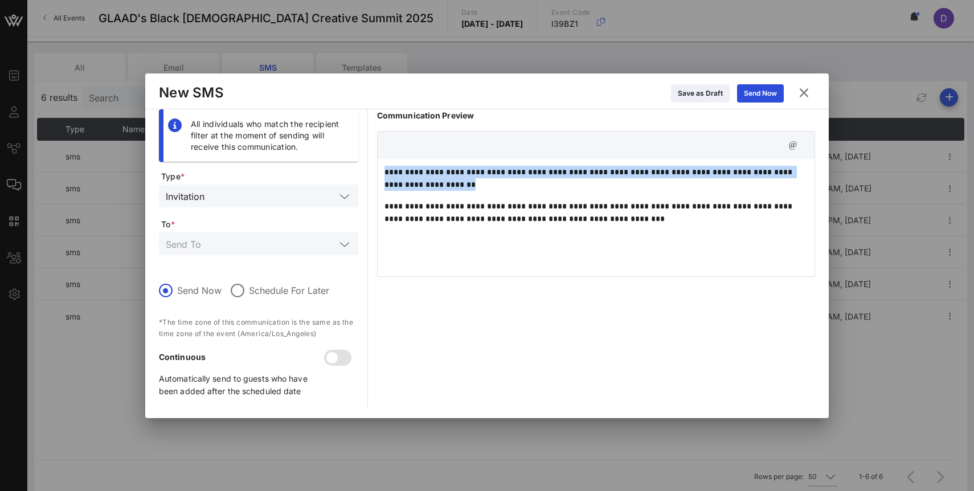
click at [411, 206] on p "**********" at bounding box center [596, 212] width 423 height 25
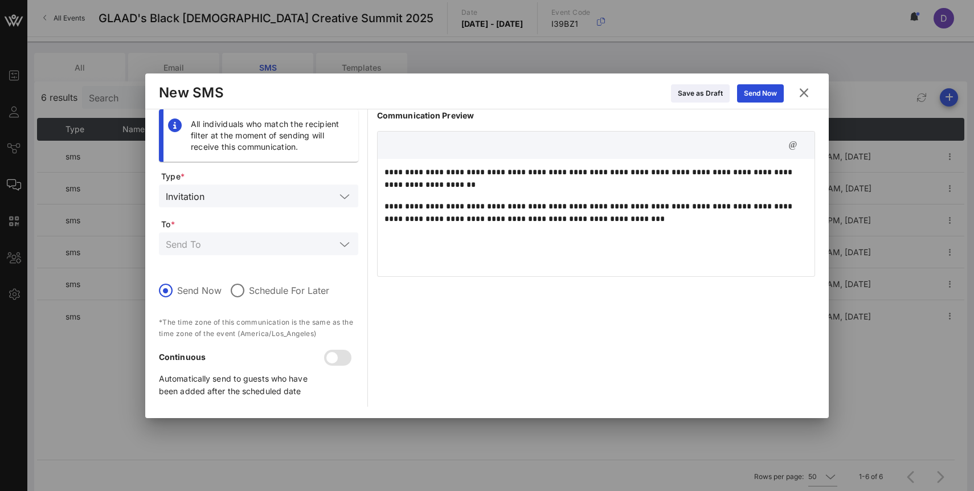
click at [384, 206] on div "**********" at bounding box center [596, 216] width 437 height 114
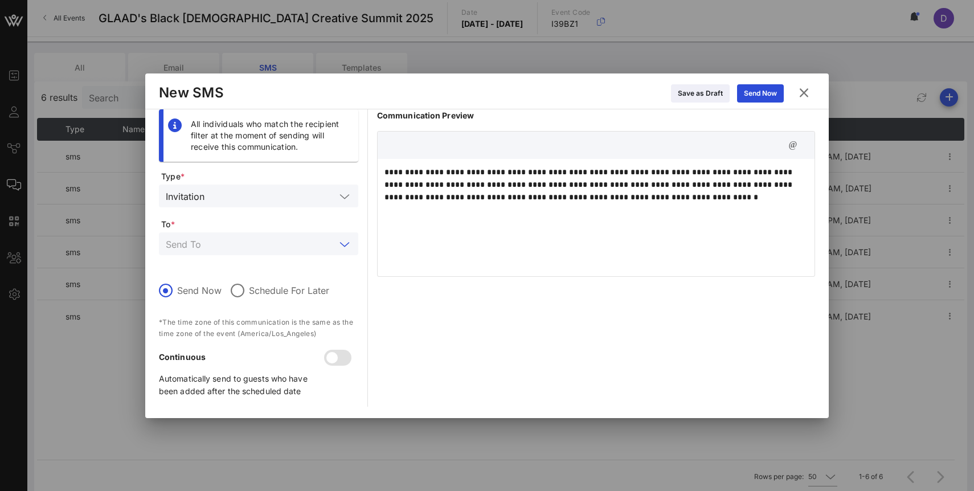
click at [284, 245] on input "text" at bounding box center [251, 243] width 170 height 15
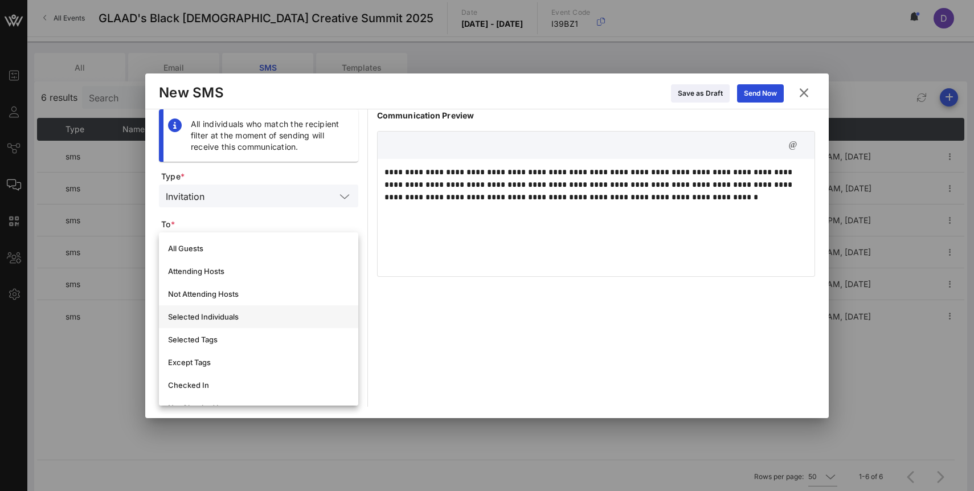
scroll to position [21, 0]
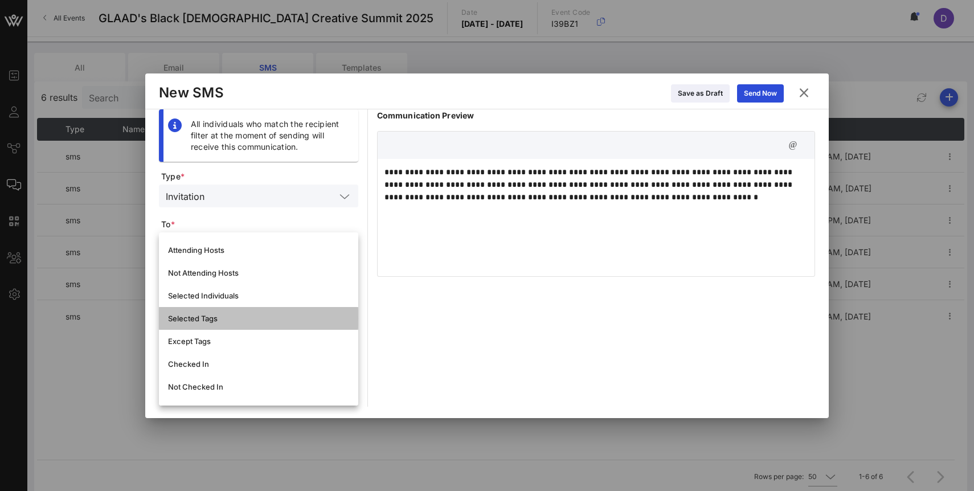
click at [280, 316] on div "Selected Tags" at bounding box center [258, 318] width 181 height 9
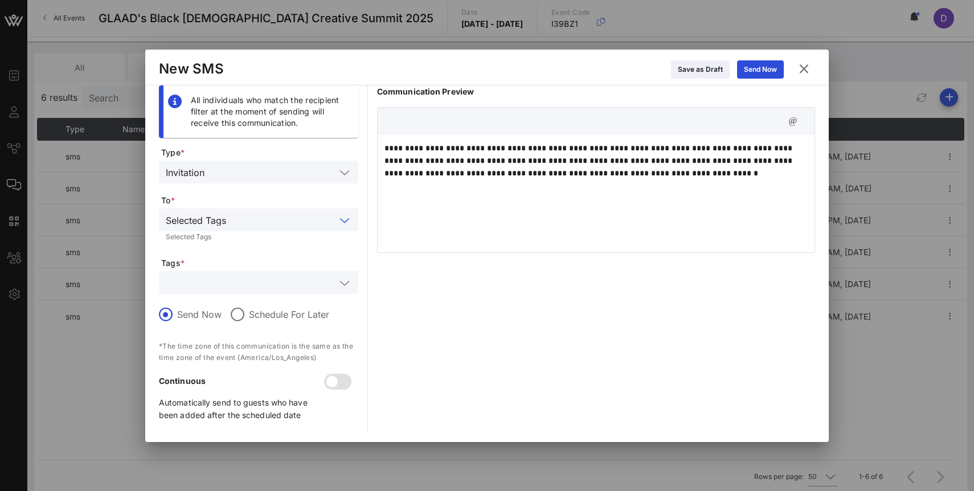
click at [287, 285] on input "text" at bounding box center [251, 282] width 170 height 15
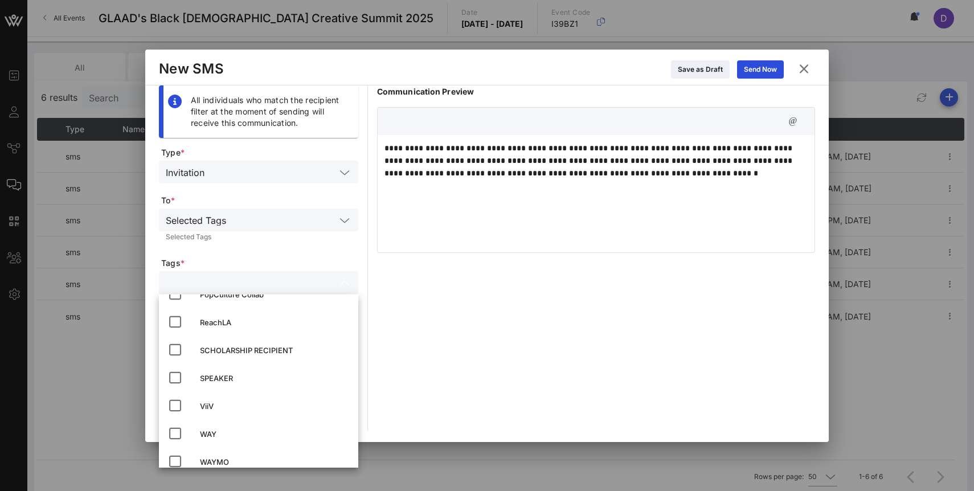
scroll to position [205, 0]
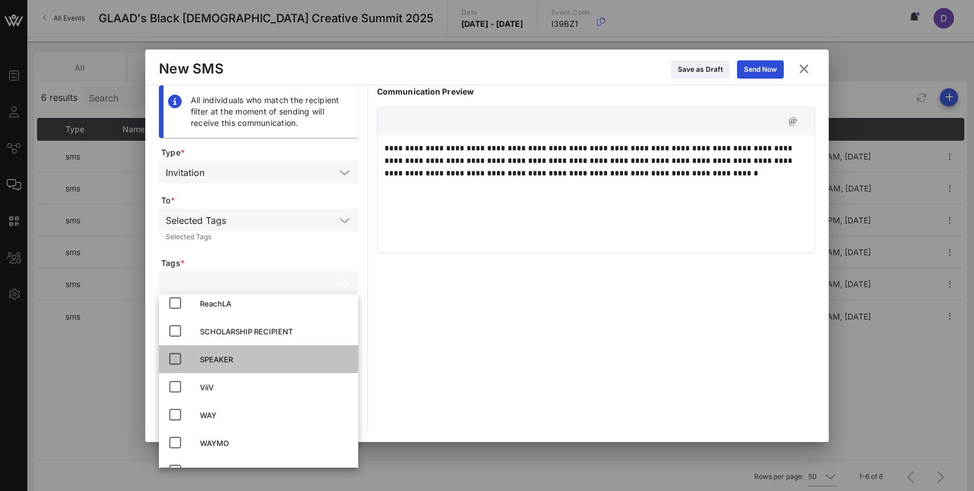
click at [272, 352] on div "SPEAKER" at bounding box center [274, 359] width 149 height 18
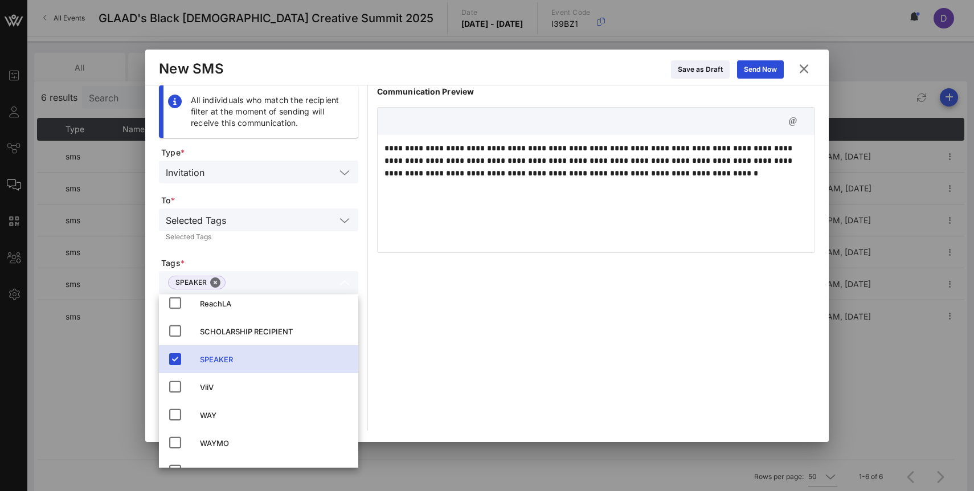
click at [294, 246] on form "Type * Invitation To * Selected Tags Selected Tags Tags * SPEAKER Send Now Sche…" at bounding box center [258, 289] width 199 height 284
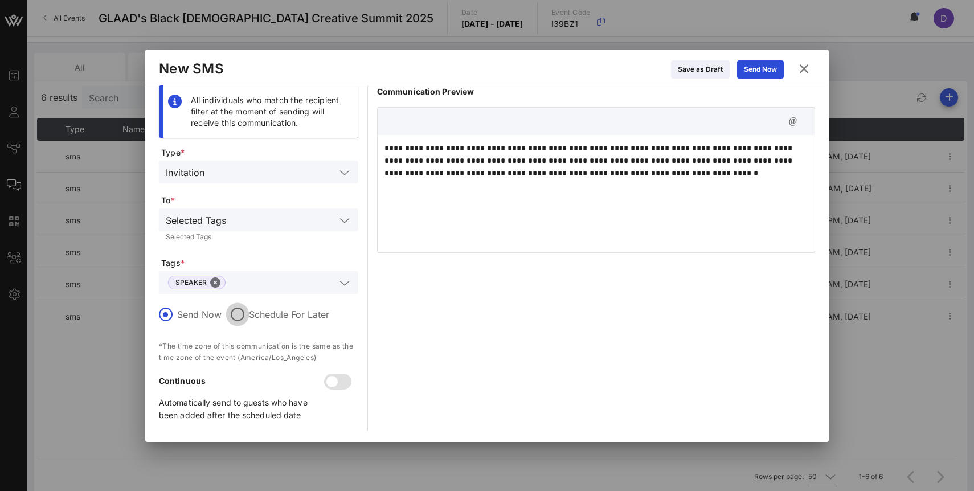
click at [242, 318] on div at bounding box center [237, 314] width 19 height 19
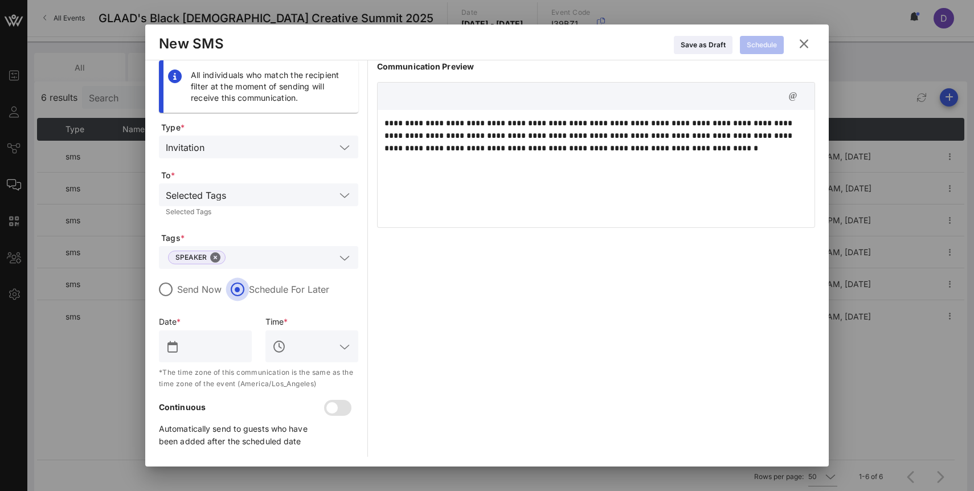
scroll to position [2, 0]
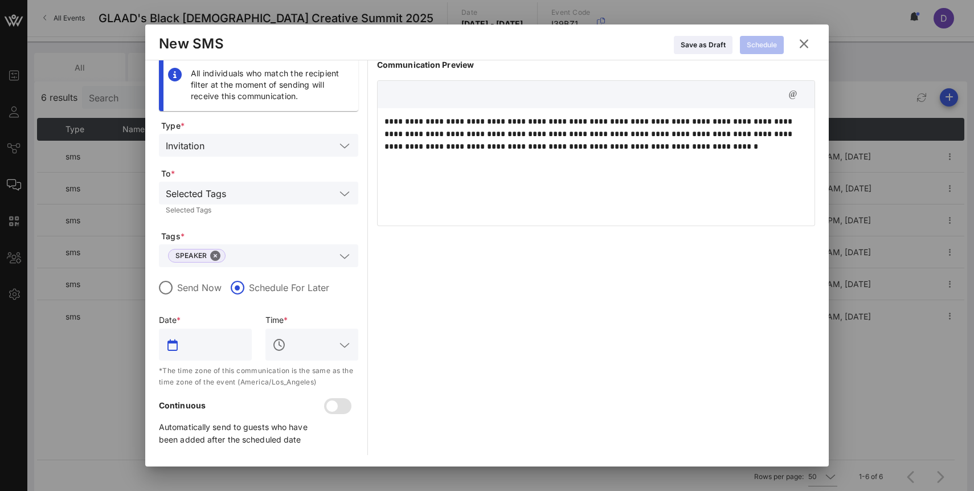
click at [220, 349] on input "text" at bounding box center [213, 345] width 63 height 18
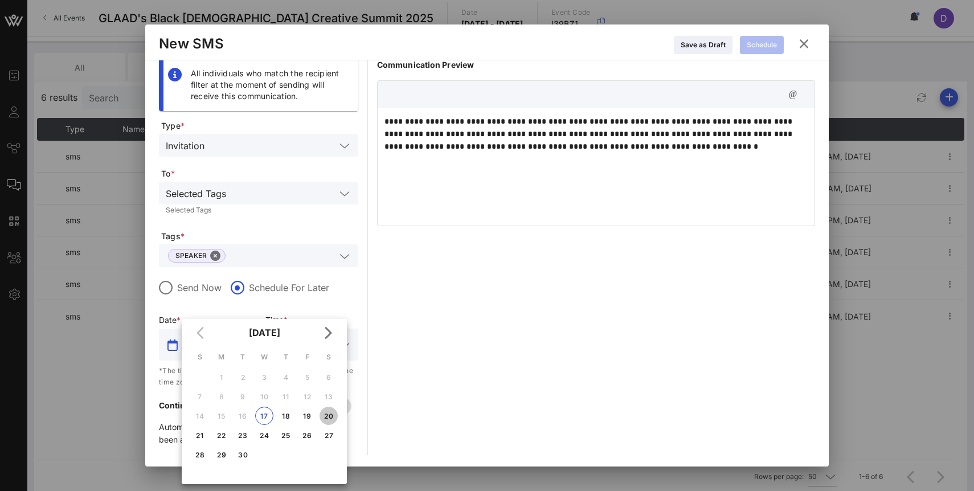
click at [329, 417] on div "20" at bounding box center [329, 416] width 18 height 9
type input "Sep 20, 2025"
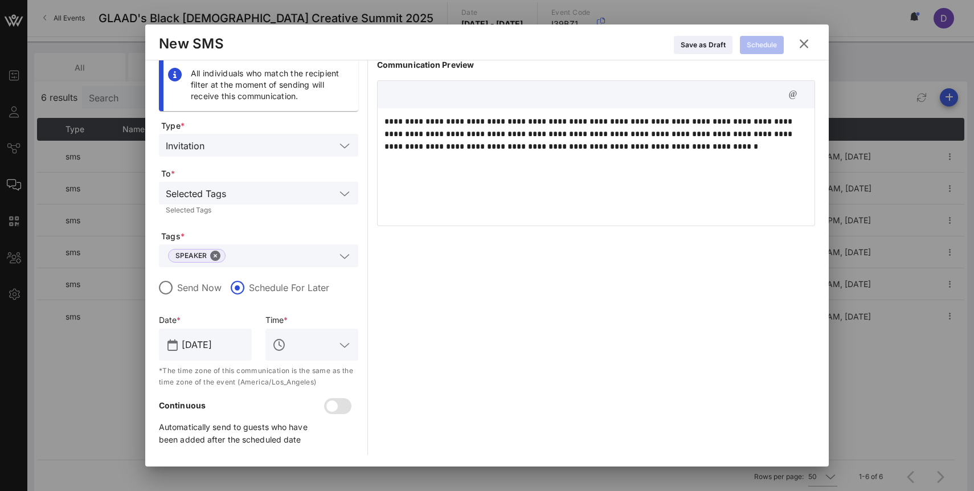
click at [315, 350] on input "text" at bounding box center [311, 345] width 47 height 18
click at [311, 379] on div "8 AM" at bounding box center [312, 379] width 75 height 11
type input "8 AM"
click at [472, 333] on div "**********" at bounding box center [596, 257] width 438 height 397
click at [770, 44] on div "Schedule" at bounding box center [762, 44] width 30 height 11
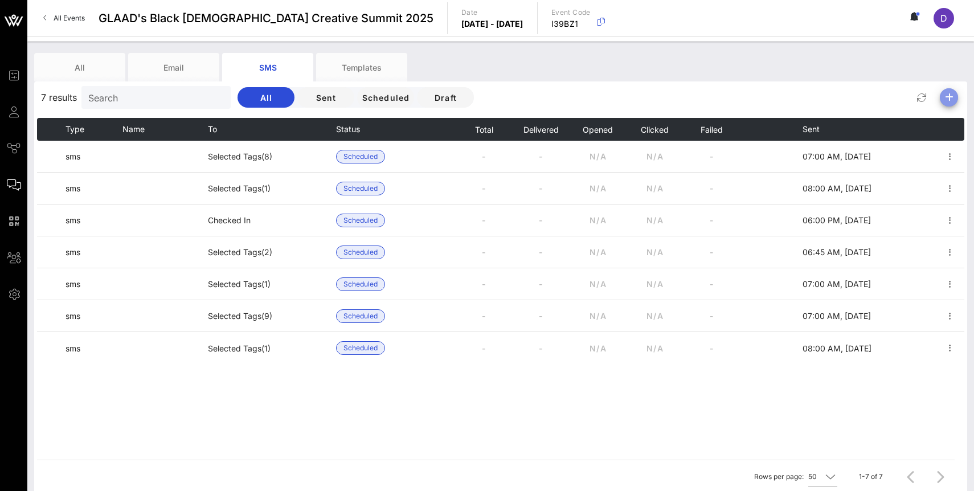
click at [951, 95] on icon "button" at bounding box center [950, 98] width 14 height 14
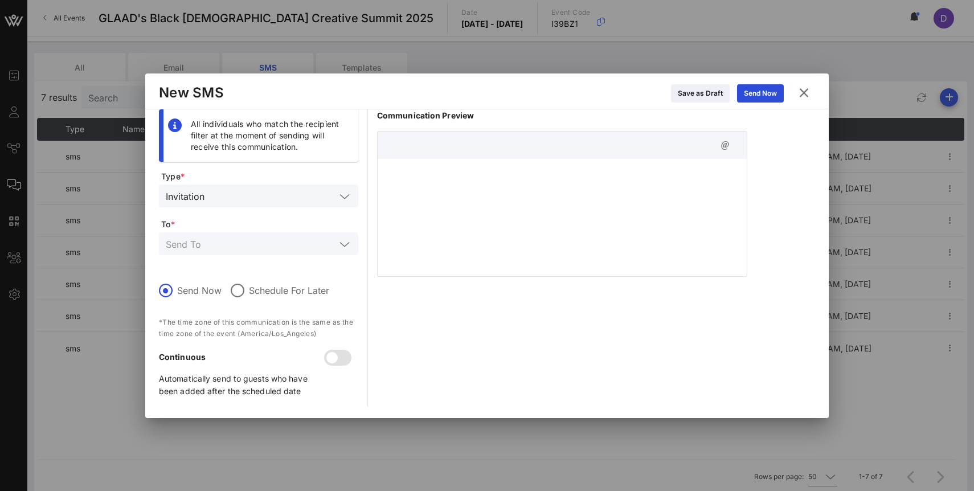
click at [806, 94] on icon at bounding box center [804, 92] width 16 height 14
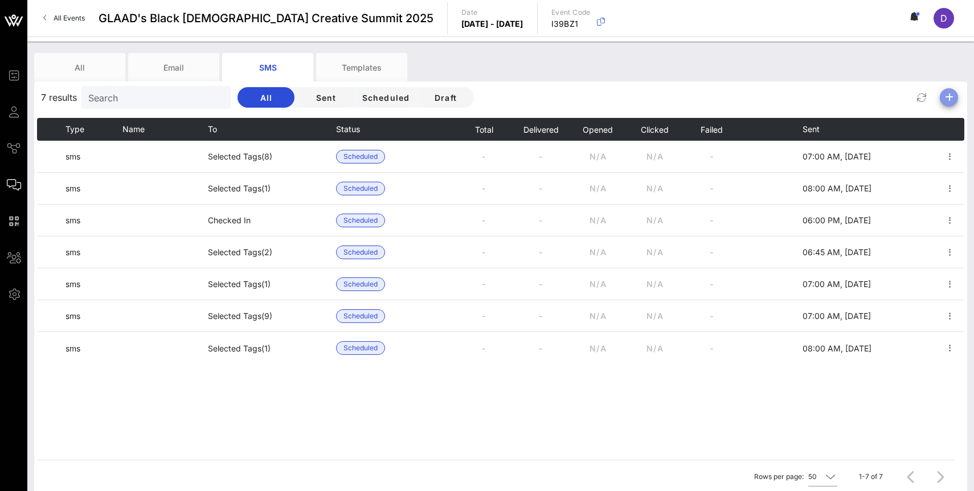
click at [952, 92] on icon "button" at bounding box center [950, 98] width 14 height 14
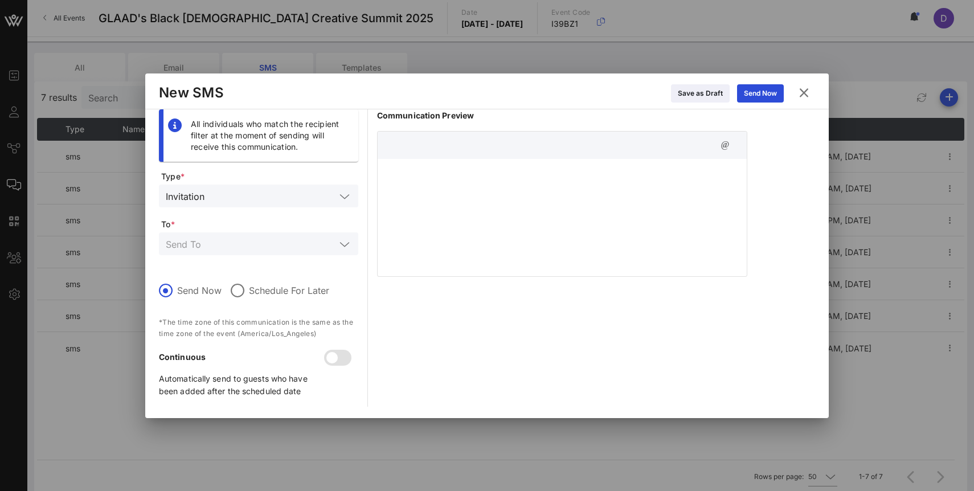
click at [459, 224] on div at bounding box center [562, 216] width 369 height 114
click at [692, 187] on div "**********" at bounding box center [562, 216] width 369 height 114
click at [709, 176] on p "**********" at bounding box center [563, 172] width 356 height 13
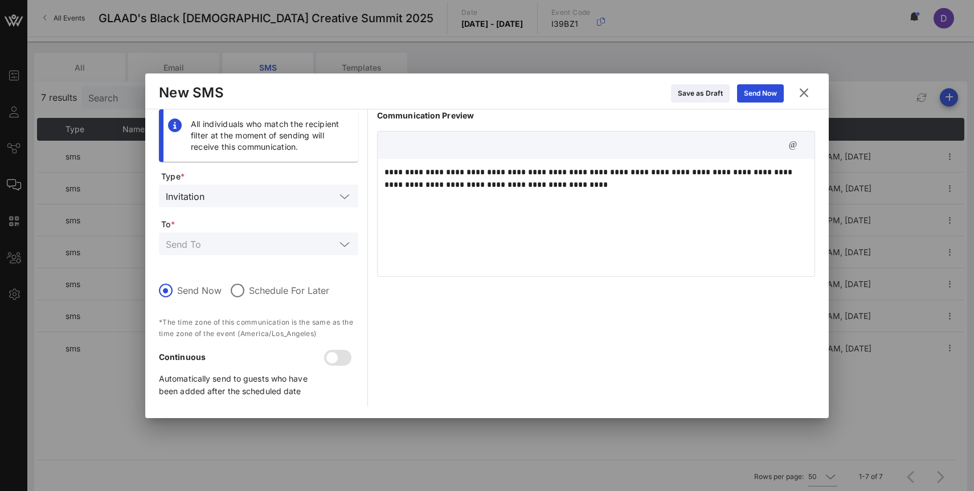
click at [603, 185] on p "**********" at bounding box center [596, 178] width 423 height 25
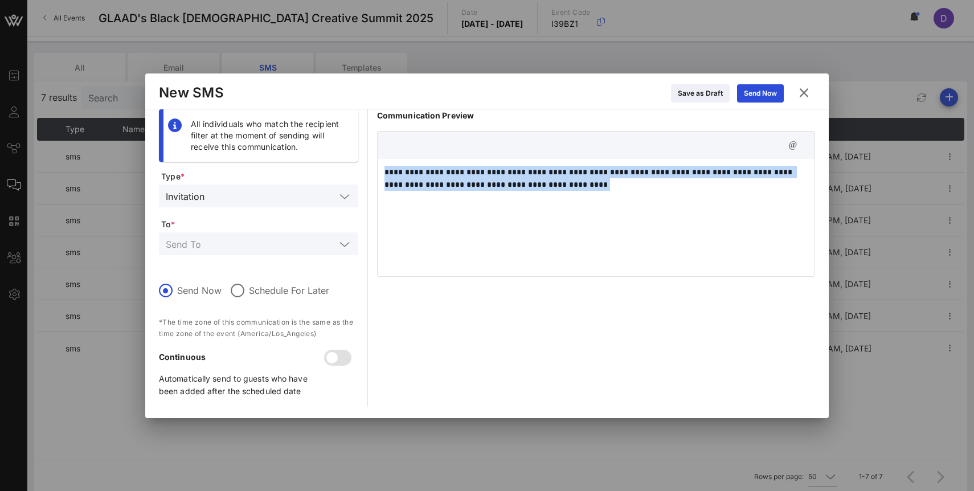
click at [603, 185] on p "**********" at bounding box center [596, 178] width 423 height 25
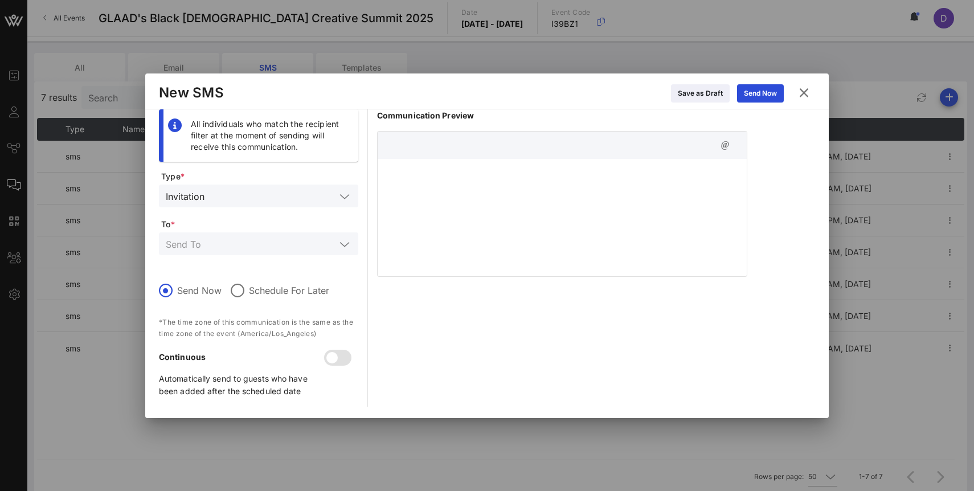
click at [479, 200] on div at bounding box center [562, 216] width 369 height 114
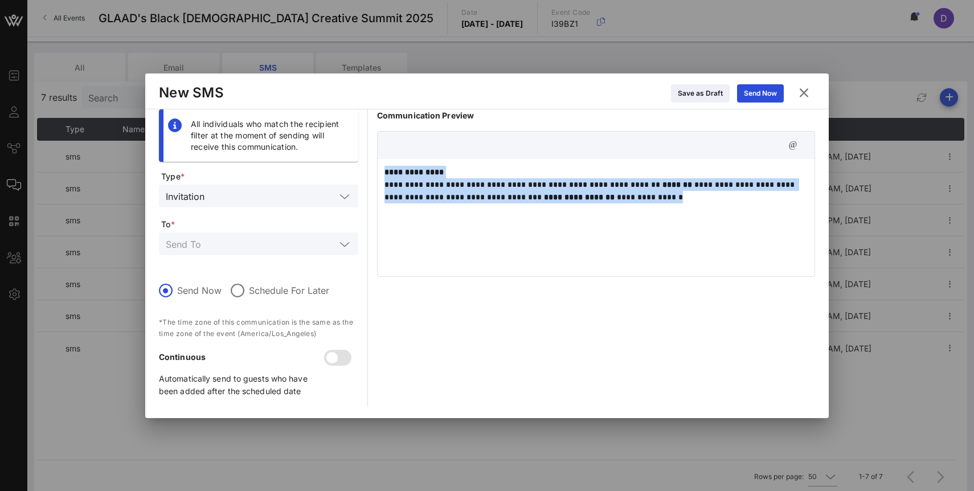
drag, startPoint x: 658, startPoint y: 194, endPoint x: 377, endPoint y: 187, distance: 281.0
click at [378, 187] on div "**********" at bounding box center [596, 216] width 437 height 114
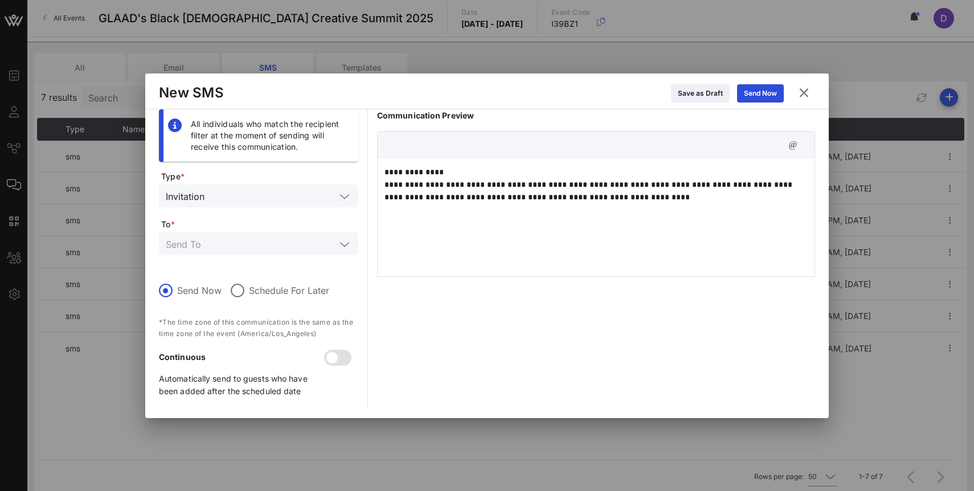
click at [398, 206] on div "**********" at bounding box center [596, 216] width 437 height 114
click at [384, 183] on div "**********" at bounding box center [596, 216] width 437 height 114
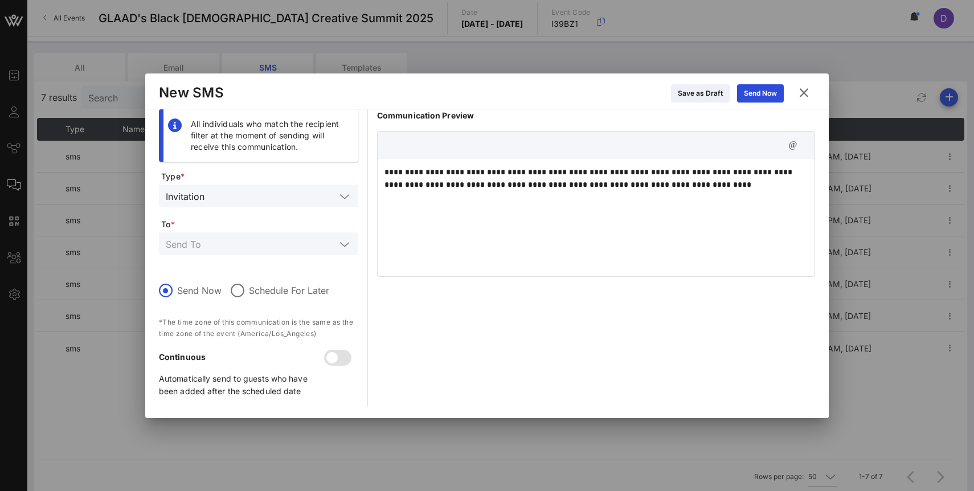
click at [594, 168] on p "**********" at bounding box center [596, 178] width 423 height 25
click at [592, 172] on p "**********" at bounding box center [596, 178] width 423 height 25
click at [627, 188] on p "**********" at bounding box center [596, 178] width 423 height 25
drag, startPoint x: 704, startPoint y: 183, endPoint x: 651, endPoint y: 185, distance: 53.6
click at [651, 185] on p "**********" at bounding box center [596, 178] width 423 height 25
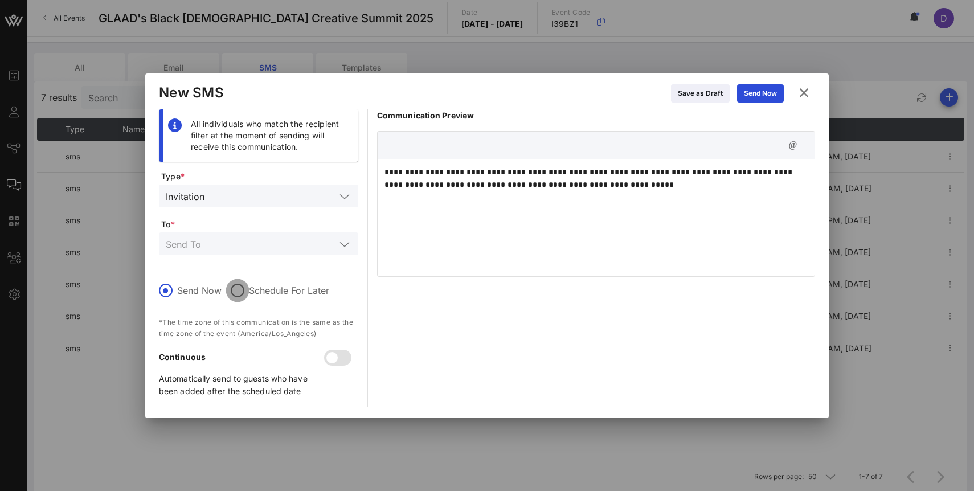
click at [228, 287] on div at bounding box center [237, 290] width 19 height 19
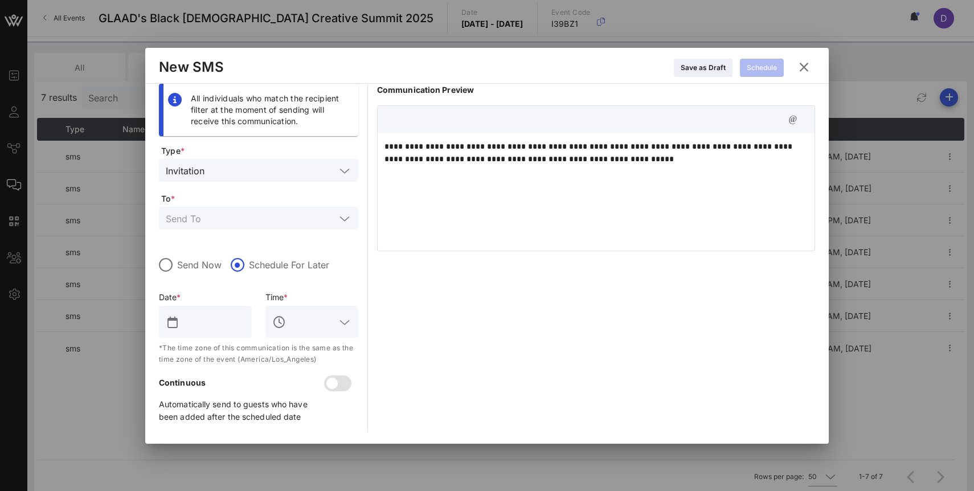
click at [243, 221] on input "text" at bounding box center [251, 218] width 170 height 15
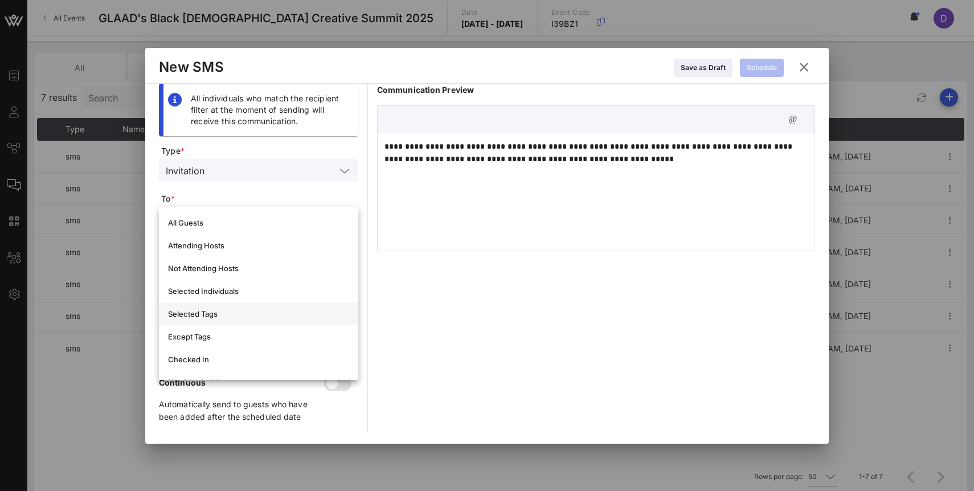
click at [232, 311] on div "Selected Tags" at bounding box center [258, 313] width 181 height 9
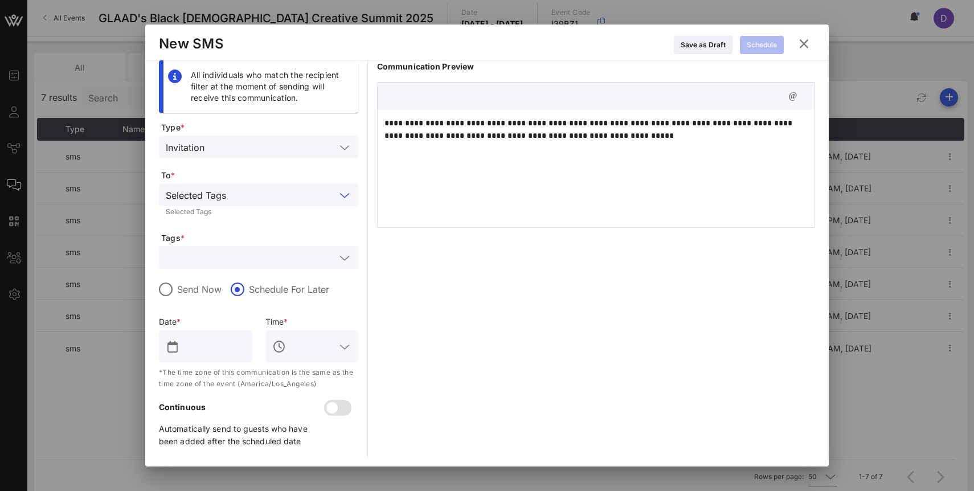
click at [240, 254] on input "text" at bounding box center [251, 257] width 170 height 15
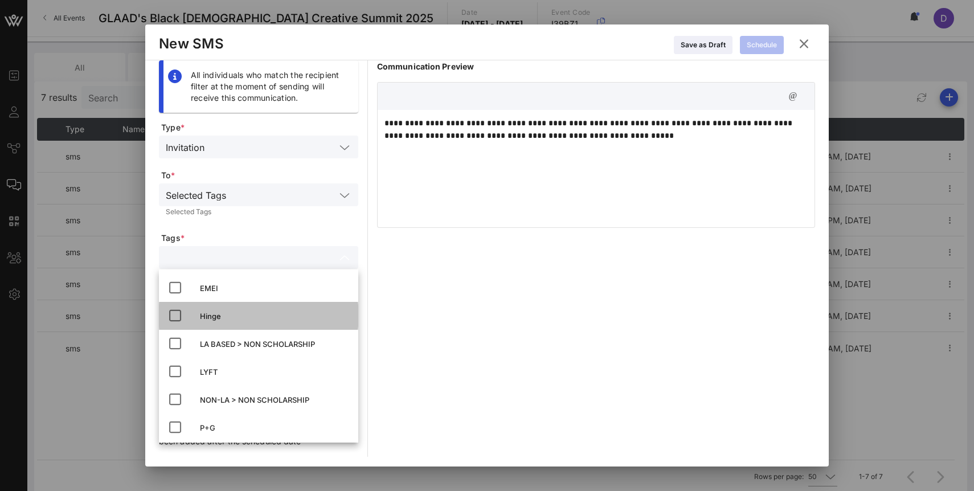
click at [217, 317] on div "Hinge" at bounding box center [274, 316] width 149 height 9
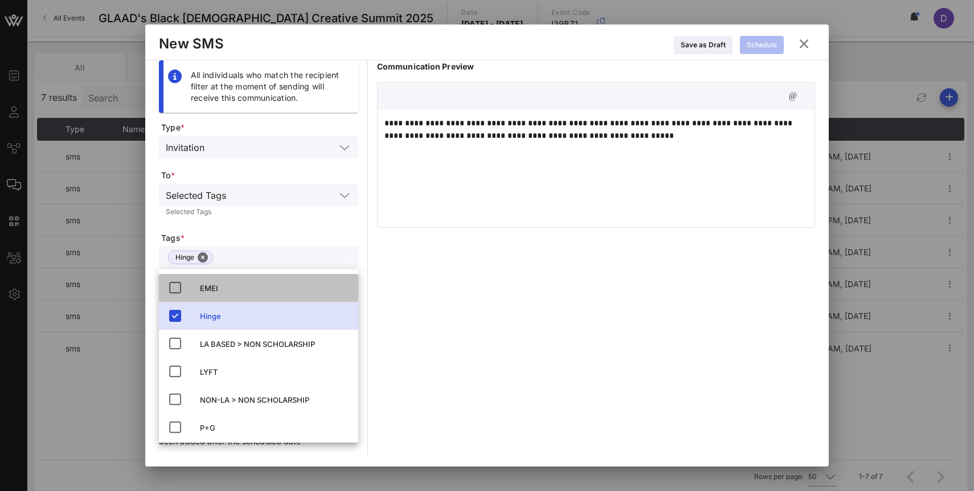
click at [212, 289] on div "EMEI" at bounding box center [274, 288] width 149 height 9
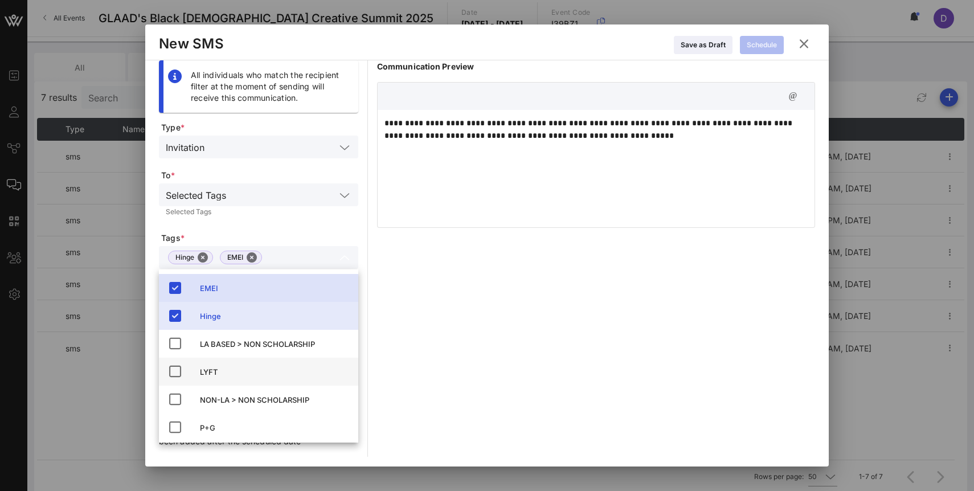
scroll to position [11, 0]
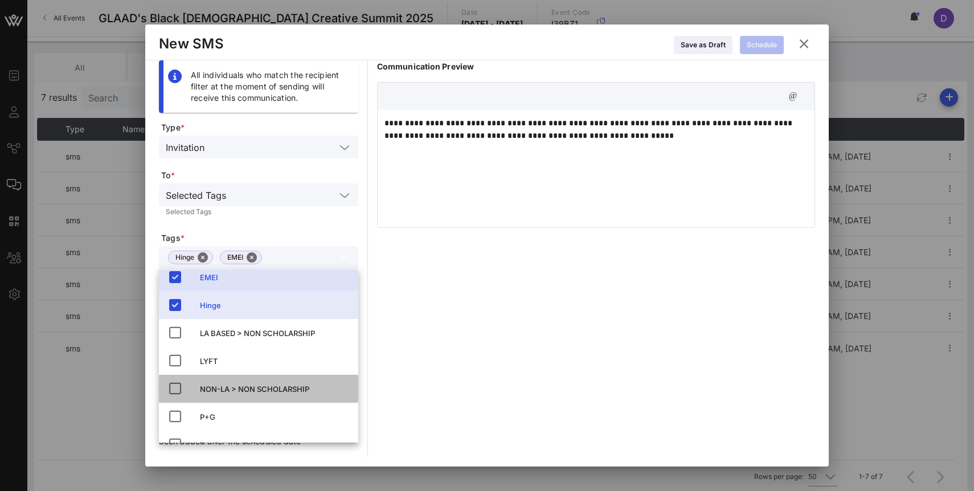
click at [208, 386] on div "NON-LA > NON SCHOLARSHIP" at bounding box center [274, 389] width 149 height 9
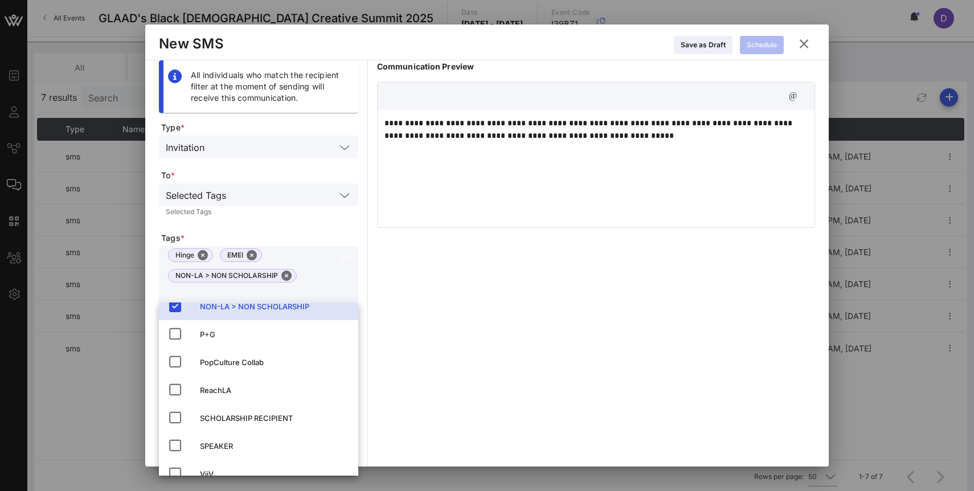
scroll to position [129, 0]
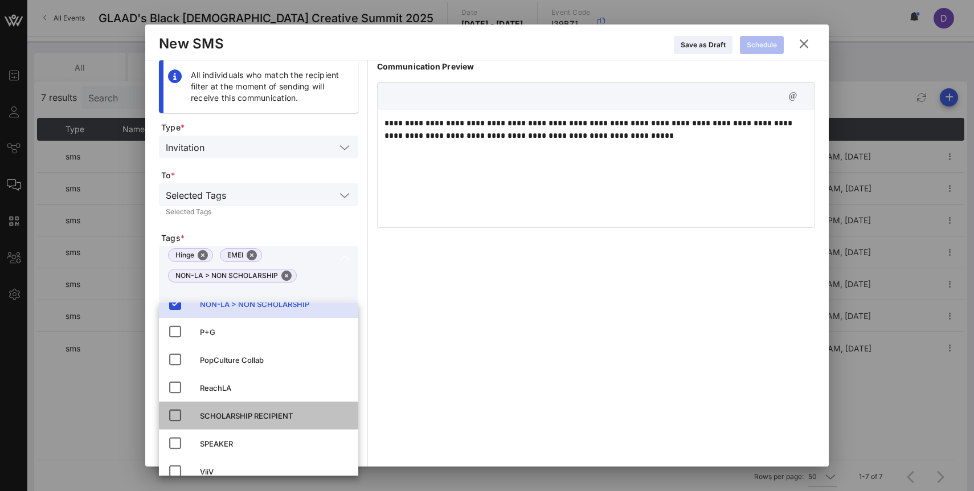
click at [209, 418] on div "SCHOLARSHIP RECIPIENT" at bounding box center [274, 415] width 149 height 9
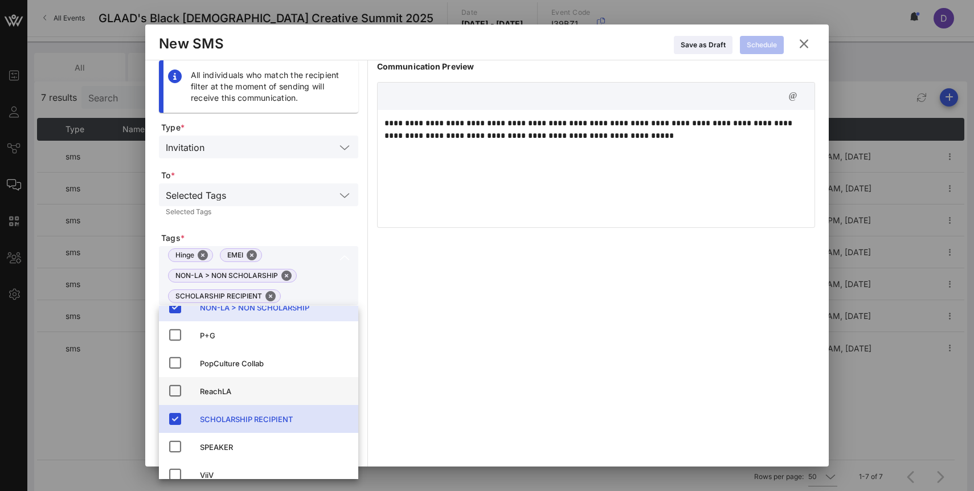
click at [211, 388] on div "ReachLA" at bounding box center [274, 391] width 149 height 9
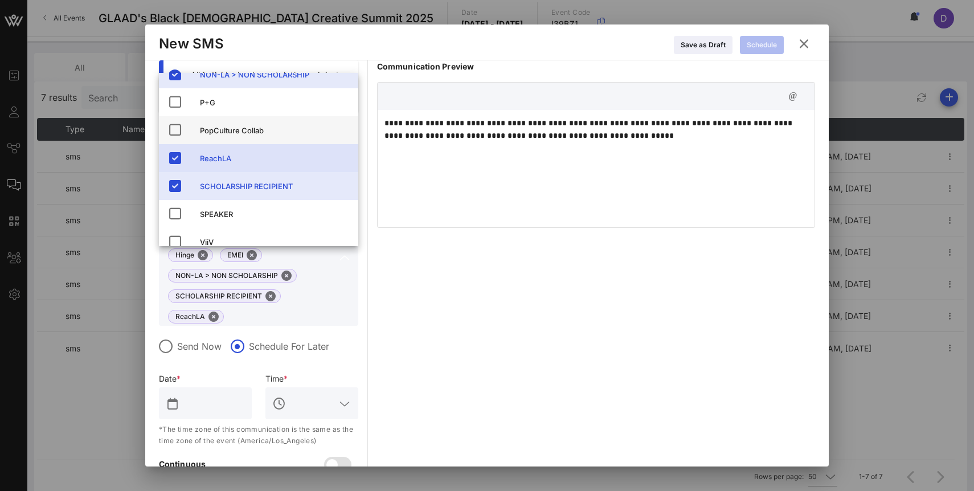
click at [260, 134] on div "PopCulture Collab" at bounding box center [274, 130] width 149 height 9
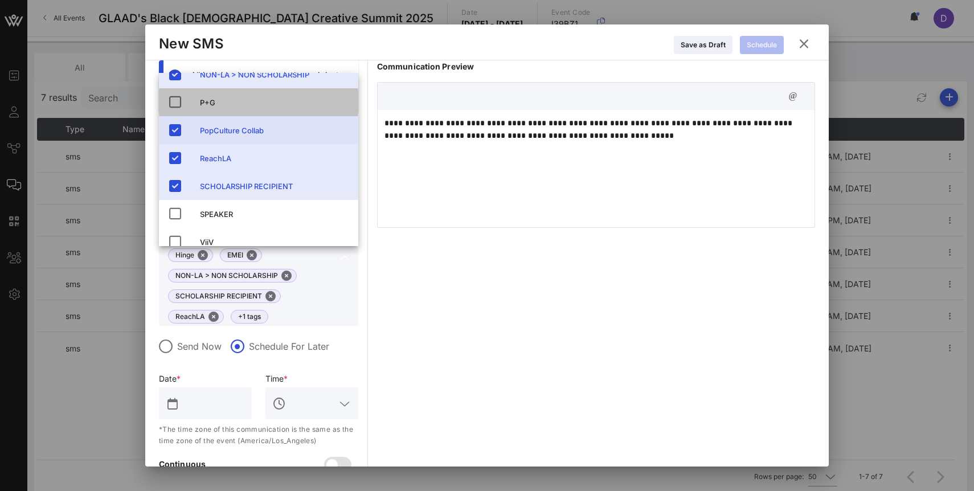
click at [245, 103] on div "P+G" at bounding box center [274, 102] width 149 height 9
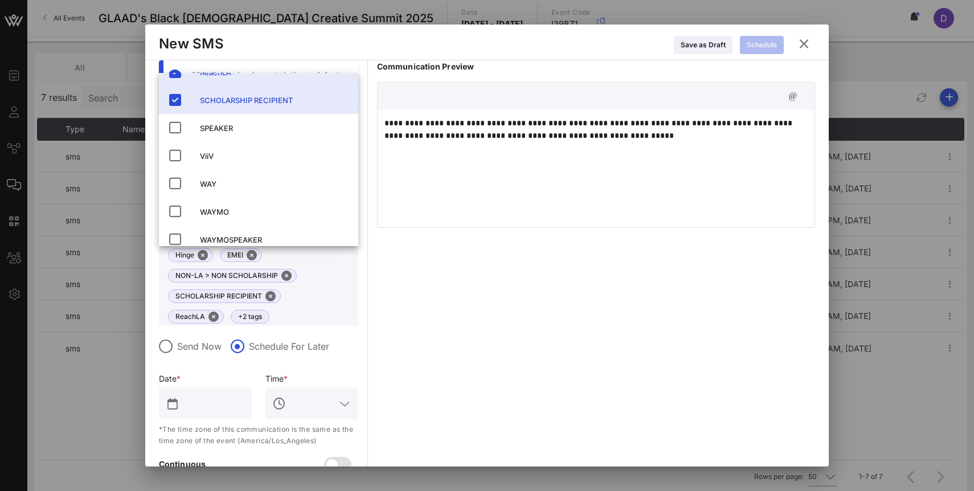
scroll to position [227, 0]
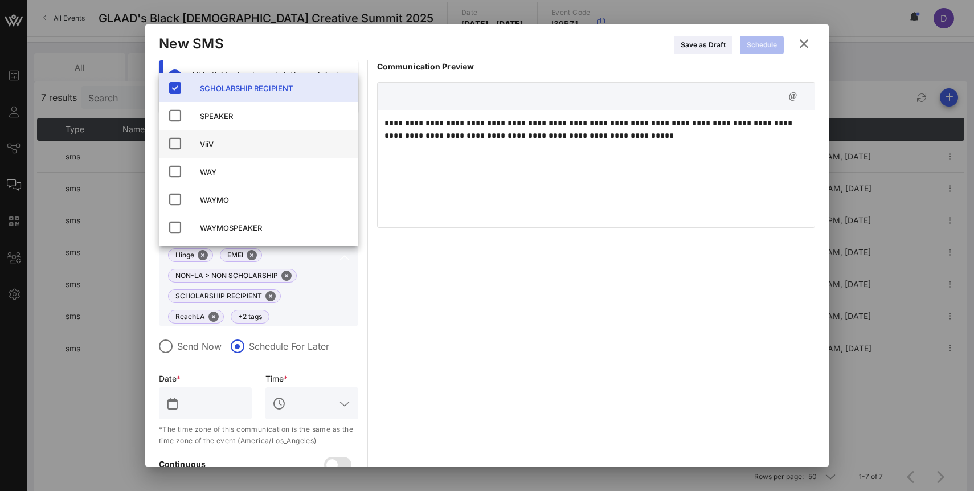
click at [242, 137] on div "ViiV" at bounding box center [274, 144] width 149 height 18
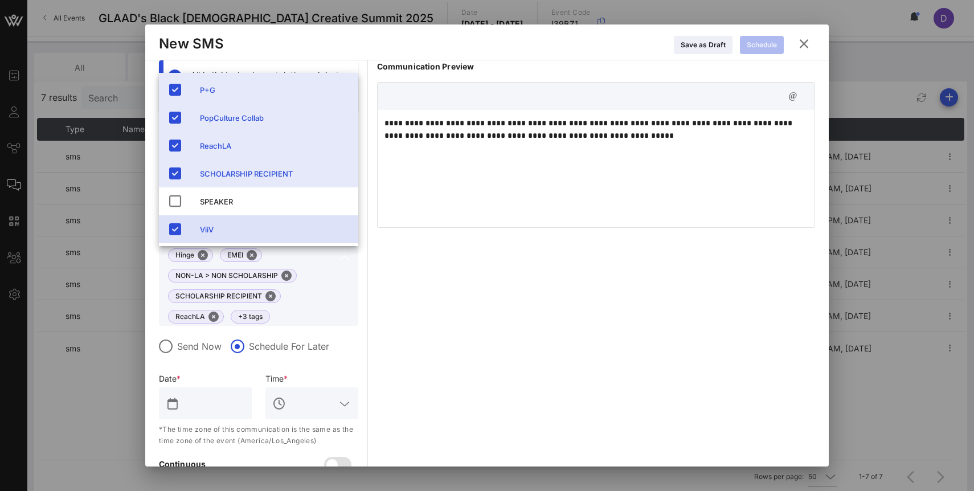
scroll to position [0, 0]
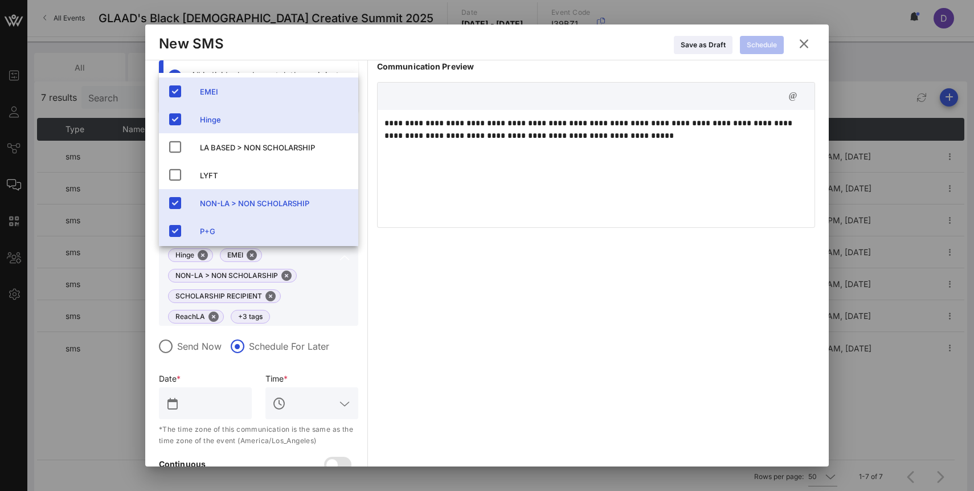
click at [414, 300] on div "**********" at bounding box center [596, 287] width 438 height 454
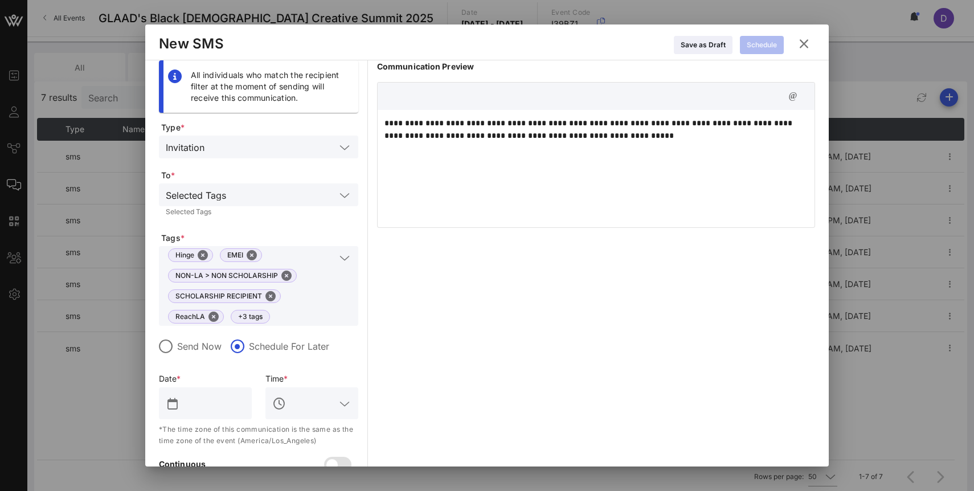
scroll to position [59, 0]
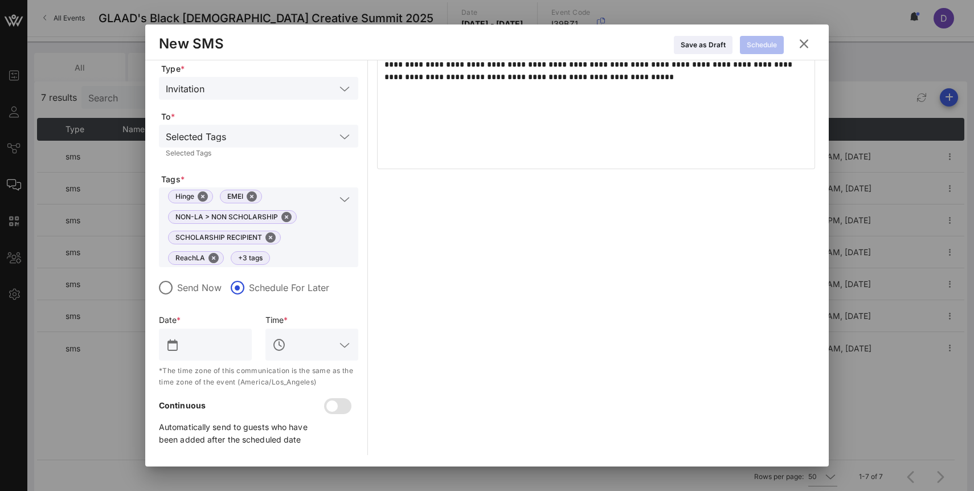
click at [209, 344] on input "text" at bounding box center [213, 345] width 63 height 18
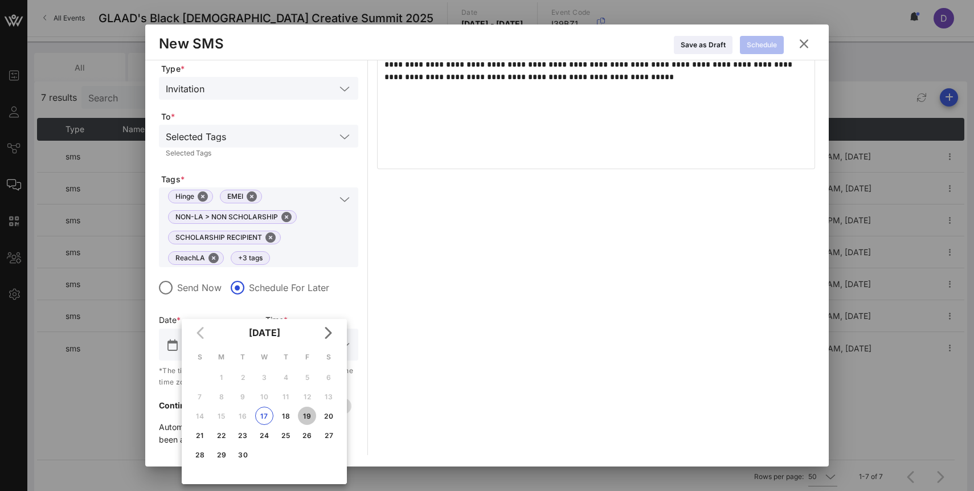
click at [308, 418] on div "19" at bounding box center [307, 416] width 18 height 9
type input "Sep 19, 2025"
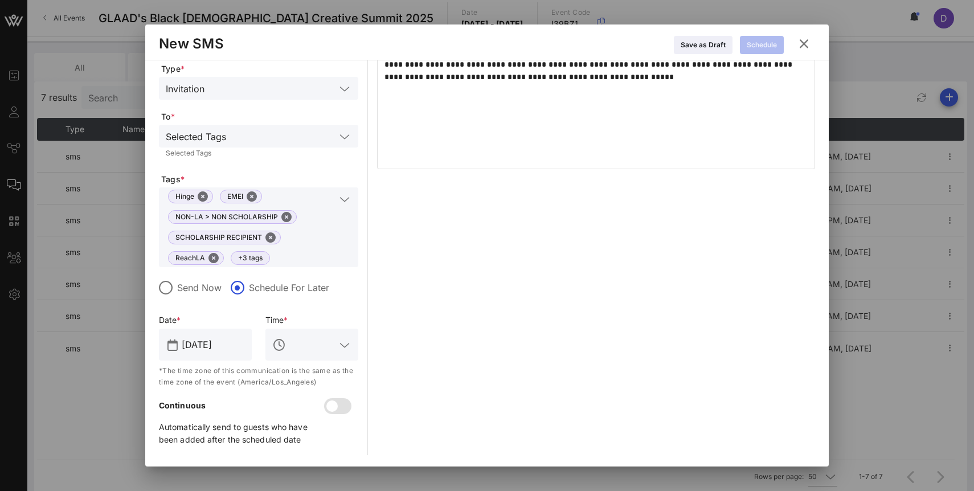
click at [311, 346] on input "text" at bounding box center [311, 345] width 47 height 18
click at [314, 381] on div "5:45 PM" at bounding box center [312, 379] width 75 height 11
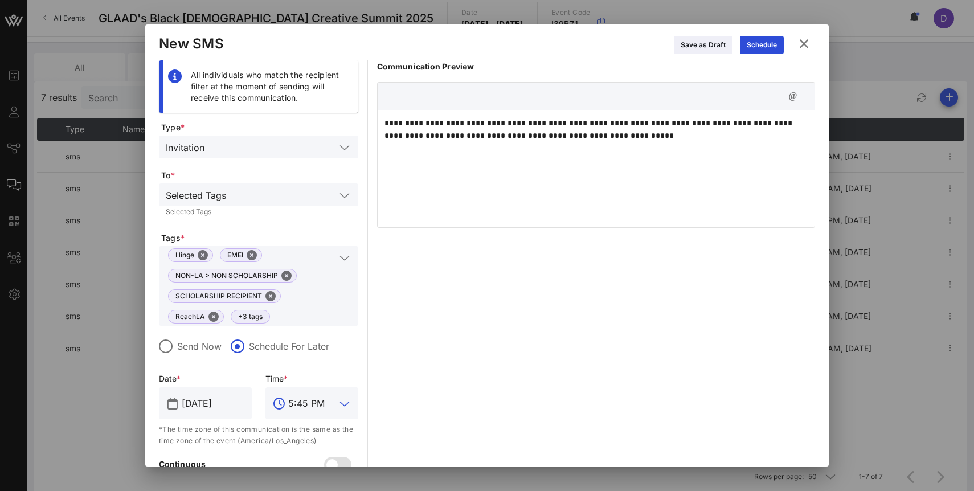
type input "5:45 PM"
click at [343, 142] on icon at bounding box center [345, 148] width 10 height 14
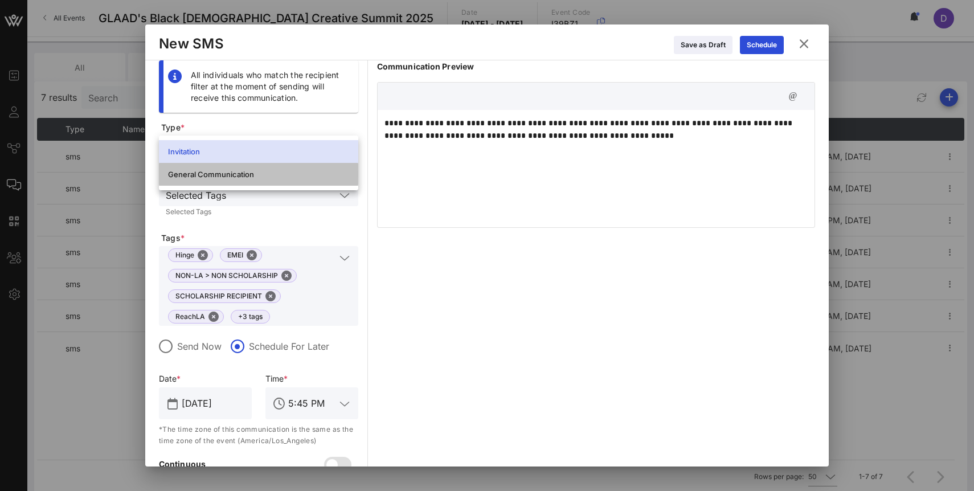
click at [328, 173] on div "General Communication" at bounding box center [258, 174] width 181 height 9
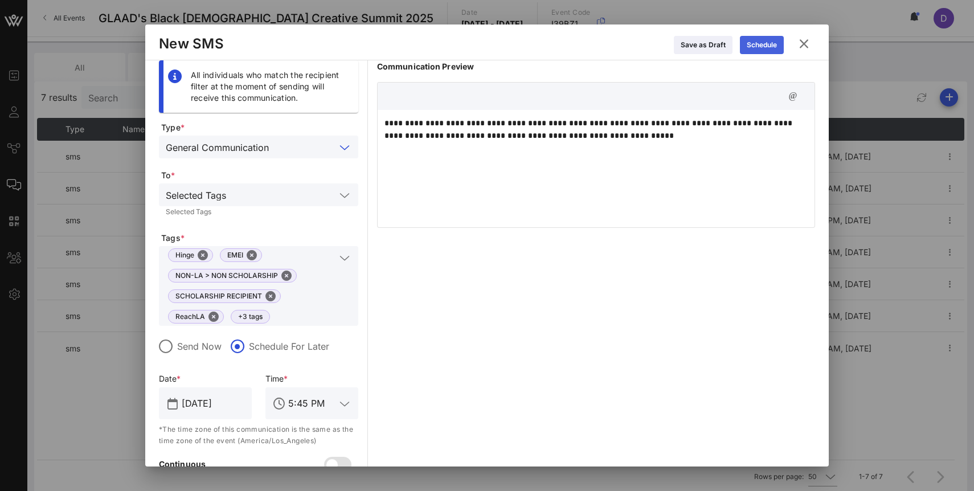
click at [768, 43] on div "Schedule" at bounding box center [762, 44] width 30 height 11
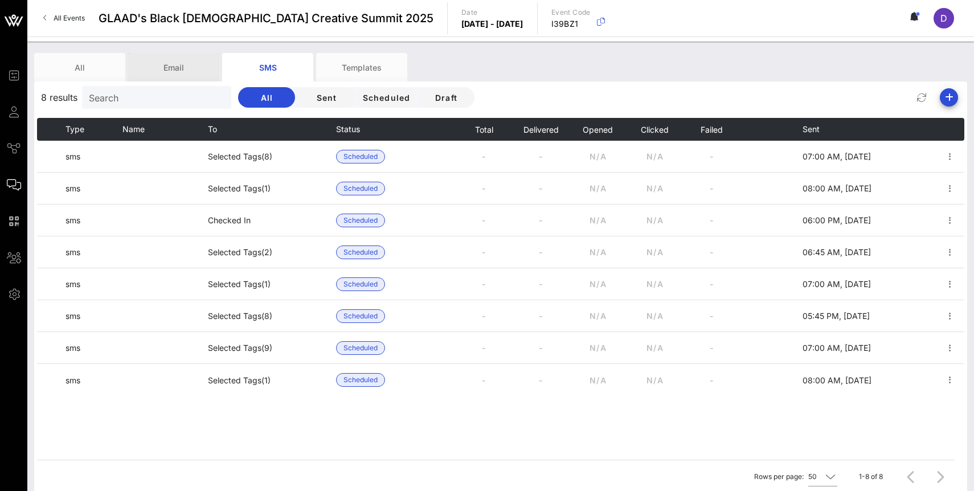
click at [168, 72] on div "Email" at bounding box center [173, 67] width 91 height 28
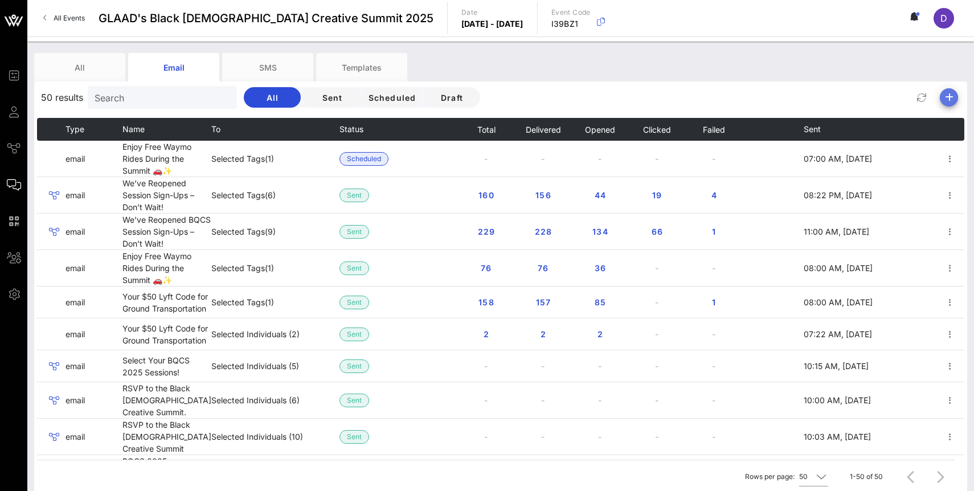
click at [949, 104] on icon "button" at bounding box center [950, 98] width 14 height 14
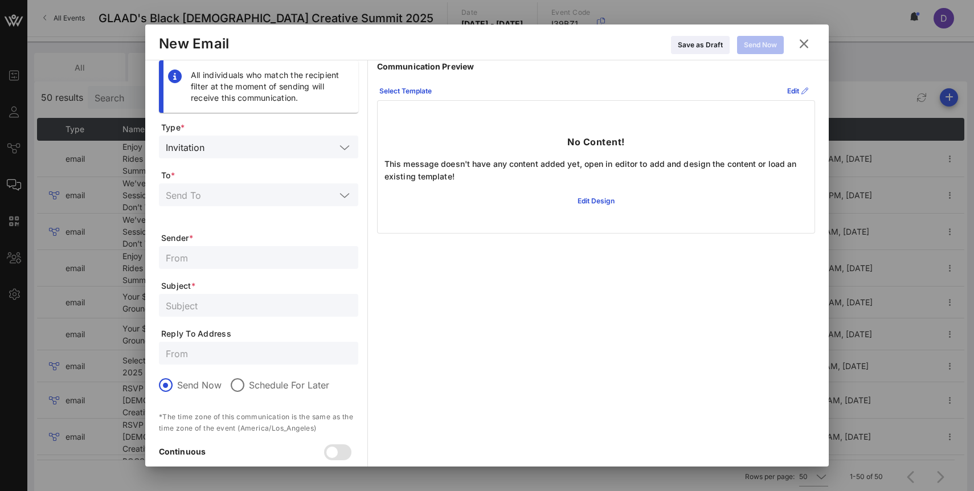
click at [306, 154] on div "Invitation" at bounding box center [259, 147] width 186 height 23
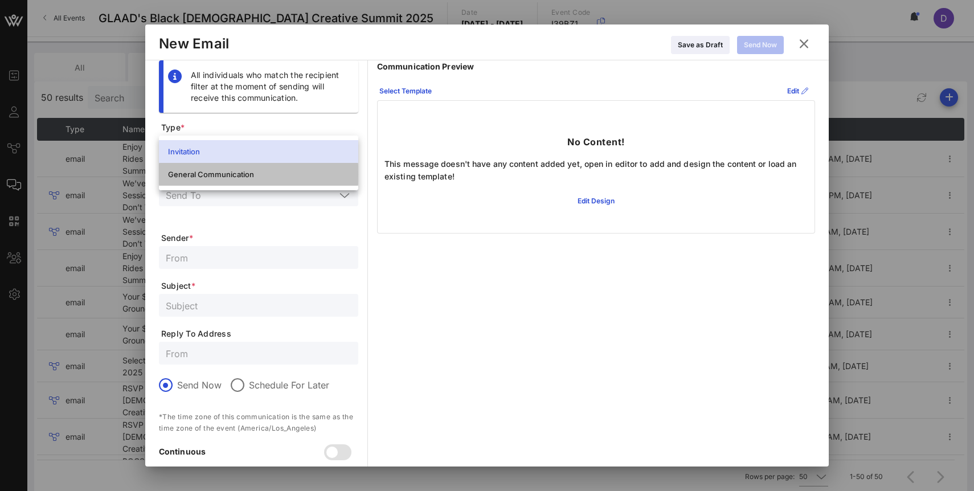
click at [303, 177] on div "General Communication" at bounding box center [258, 174] width 181 height 9
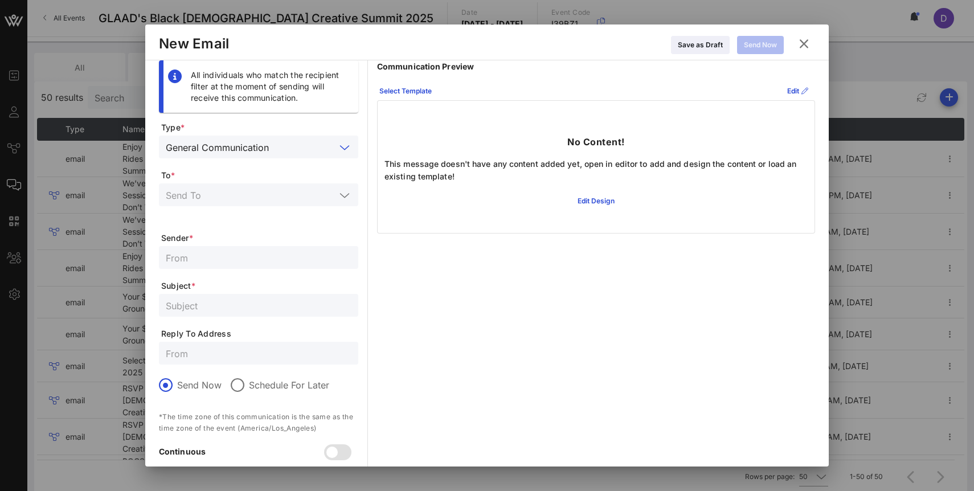
click at [302, 194] on input "text" at bounding box center [251, 194] width 170 height 15
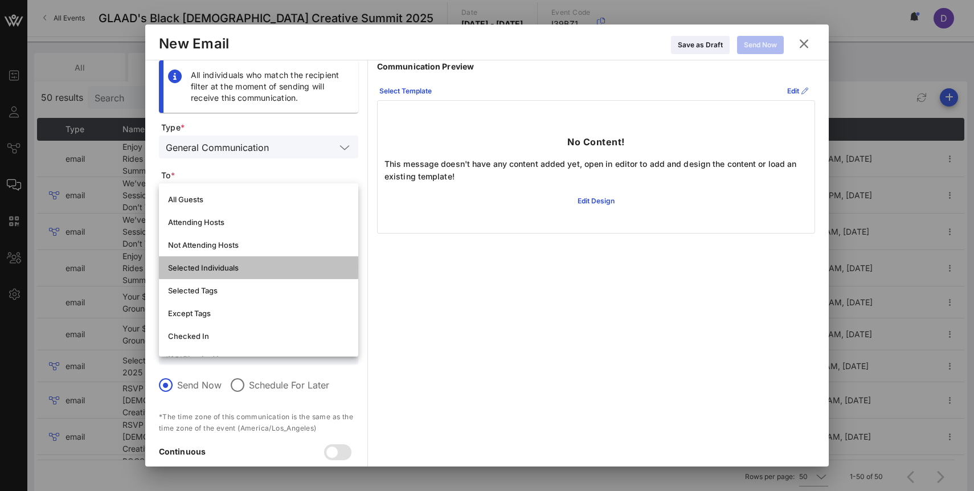
click at [295, 264] on div "Selected Individuals" at bounding box center [258, 267] width 181 height 9
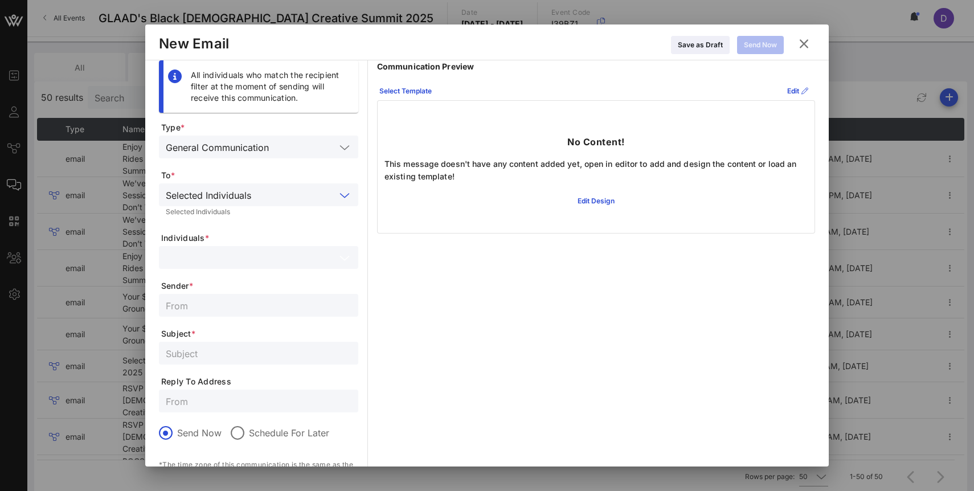
click at [295, 259] on input "text" at bounding box center [251, 257] width 170 height 15
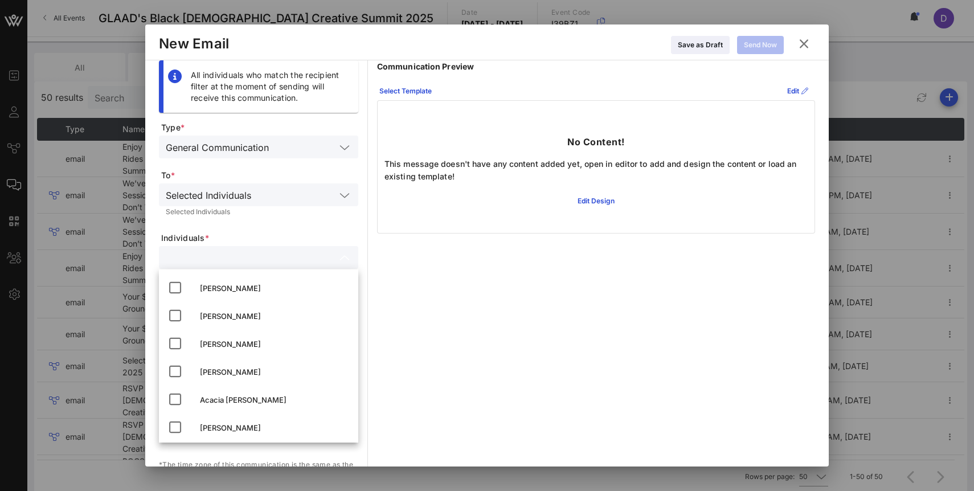
click at [314, 196] on input "text" at bounding box center [296, 194] width 80 height 15
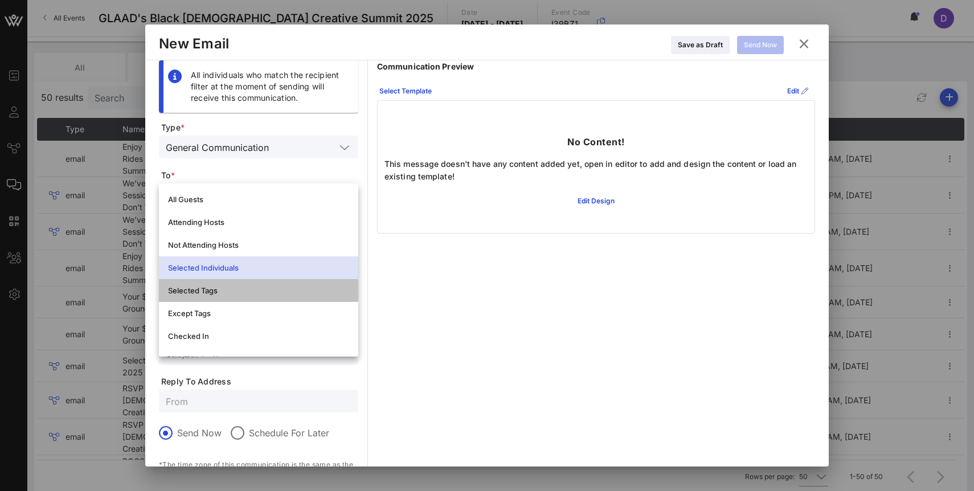
click at [274, 288] on div "Selected Tags" at bounding box center [258, 290] width 181 height 9
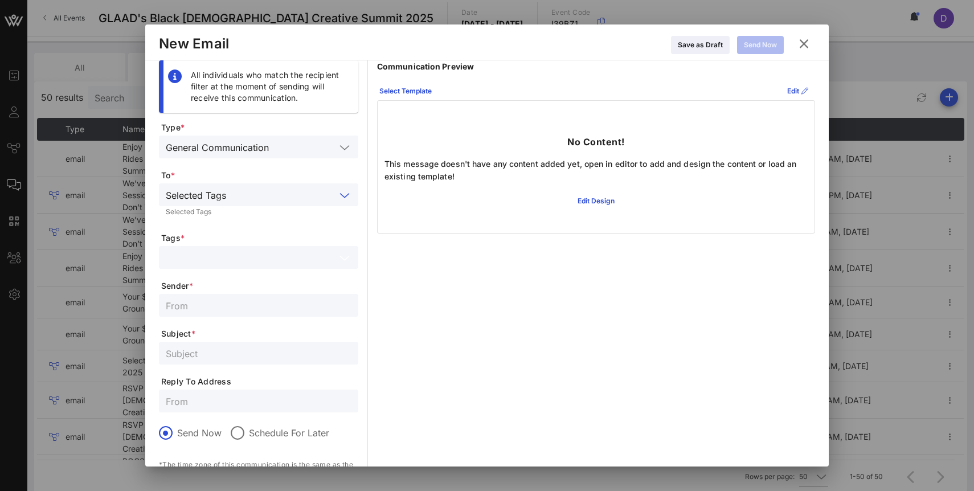
click at [286, 264] on input "text" at bounding box center [251, 257] width 170 height 15
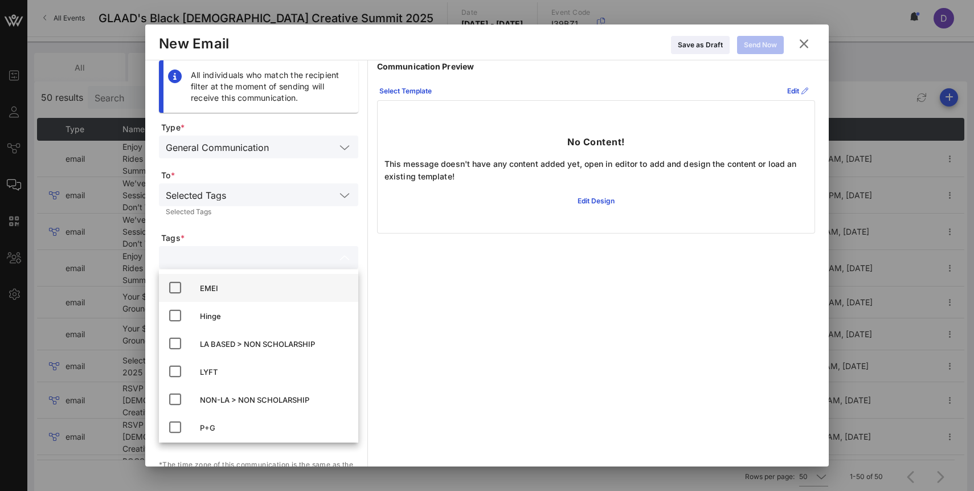
click at [264, 294] on div "EMEI" at bounding box center [274, 288] width 149 height 18
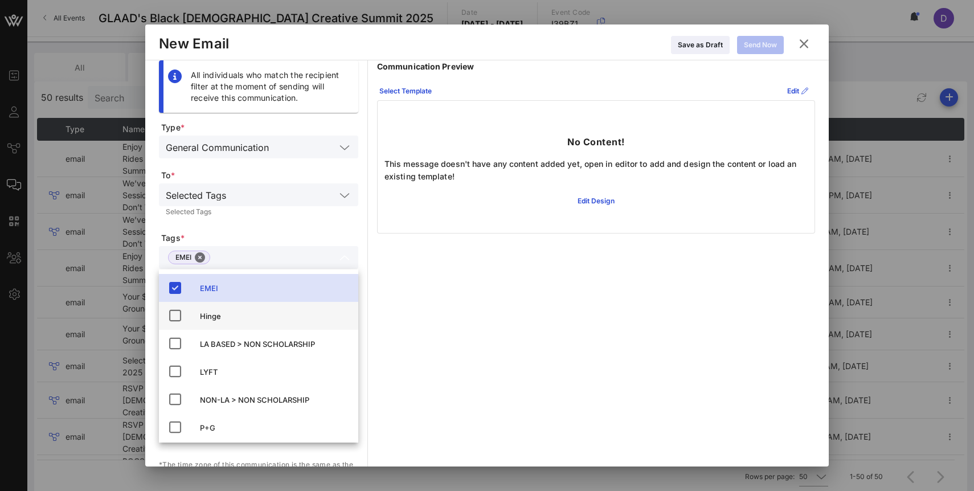
click at [255, 319] on div "Hinge" at bounding box center [274, 316] width 149 height 9
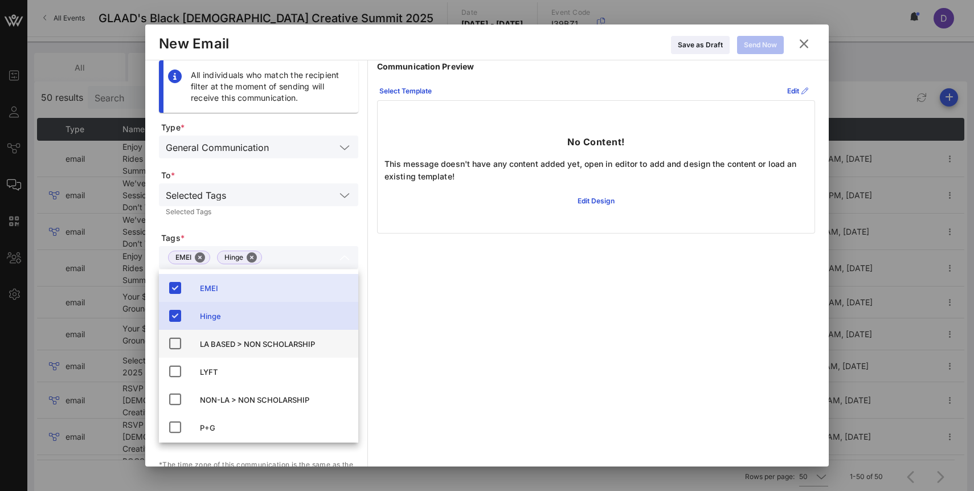
click at [255, 340] on div "LA BASED > NON SCHOLARSHIP" at bounding box center [274, 344] width 149 height 9
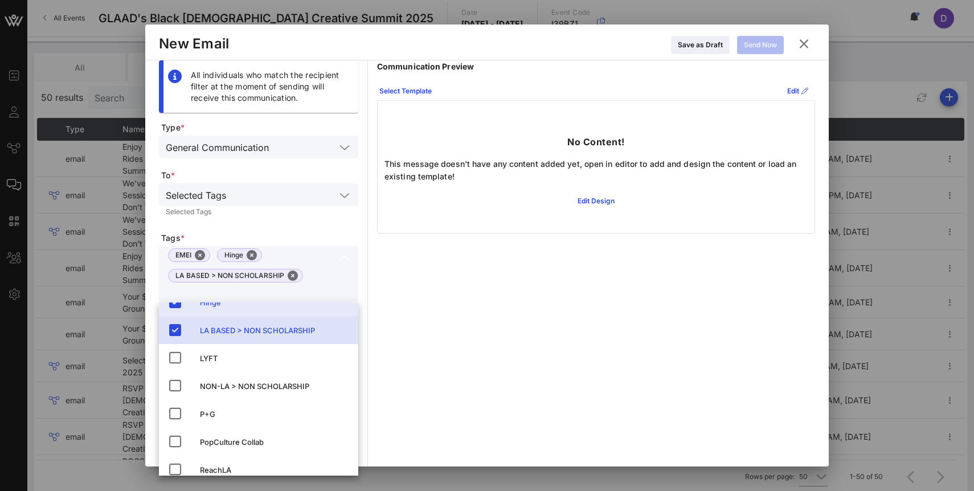
scroll to position [52, 0]
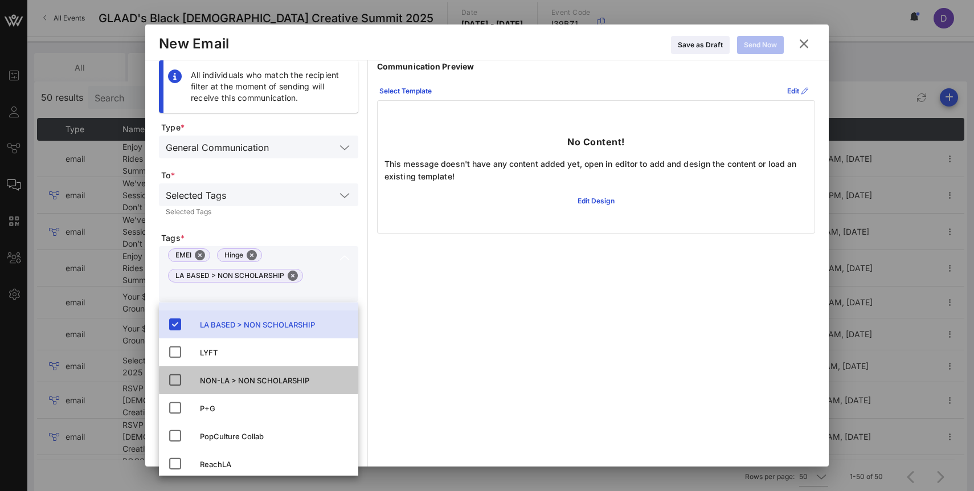
click at [251, 375] on div "NON-LA > NON SCHOLARSHIP" at bounding box center [274, 381] width 149 height 18
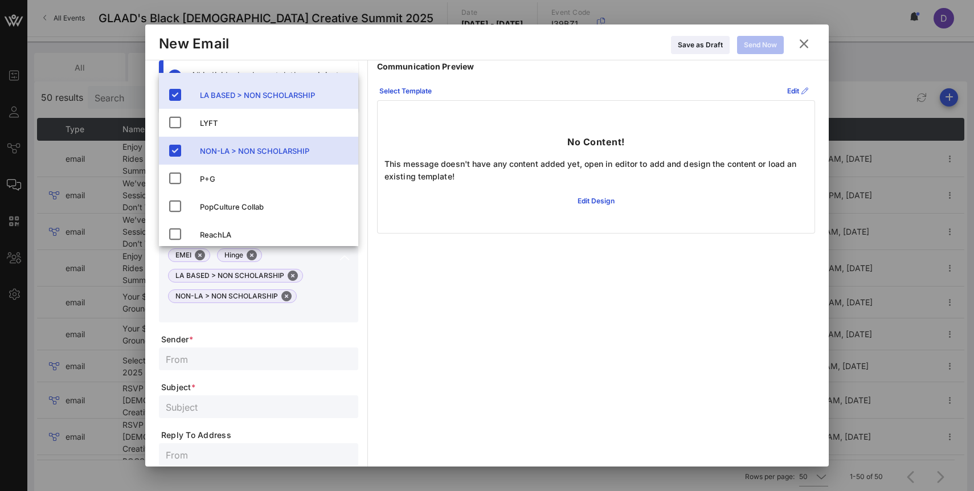
scroll to position [17, 0]
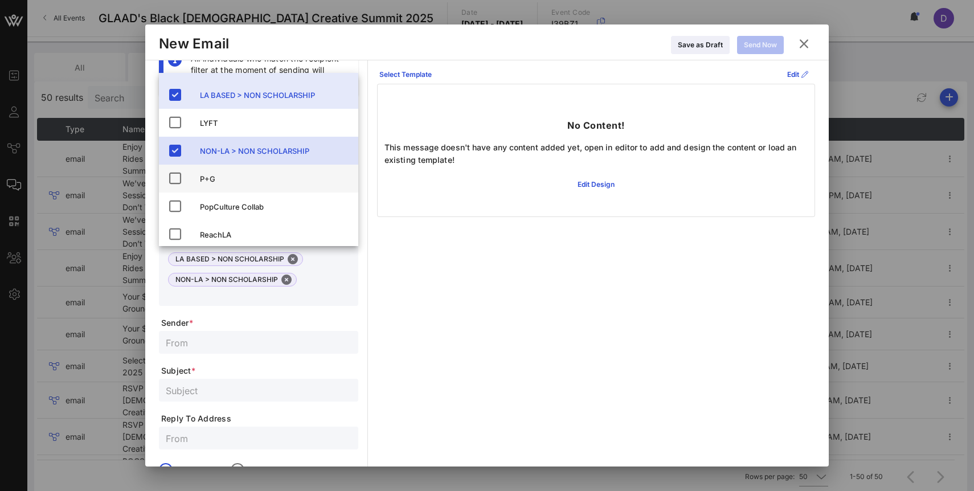
click at [238, 174] on div "P+G" at bounding box center [274, 178] width 149 height 9
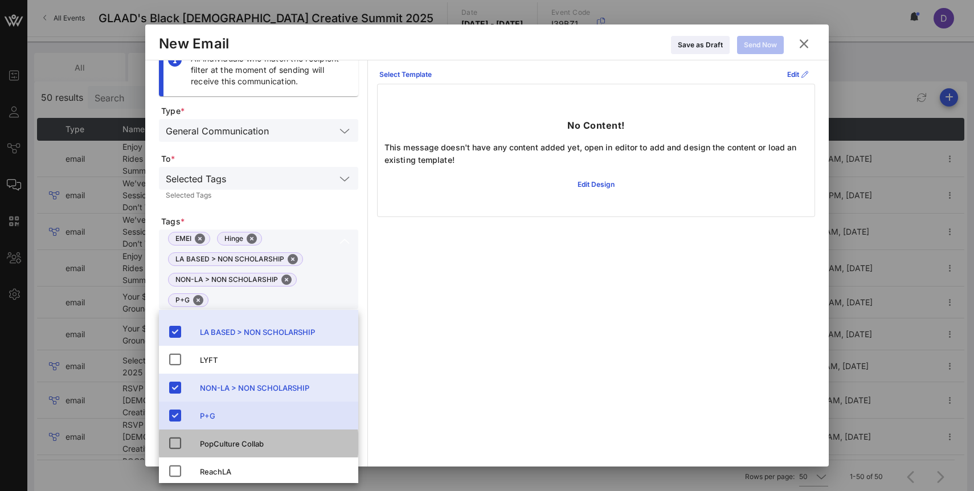
click at [237, 439] on div "PopCulture Collab" at bounding box center [274, 443] width 149 height 9
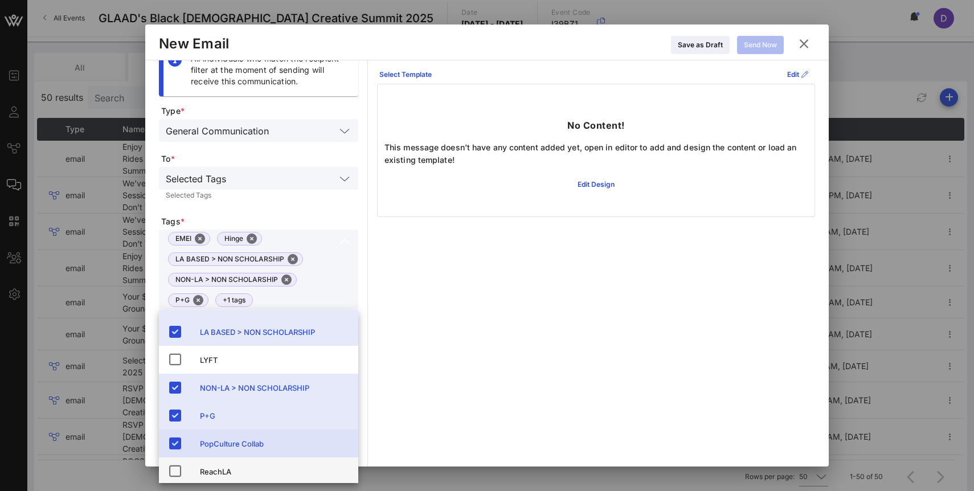
click at [237, 465] on div "ReachLA" at bounding box center [274, 472] width 149 height 18
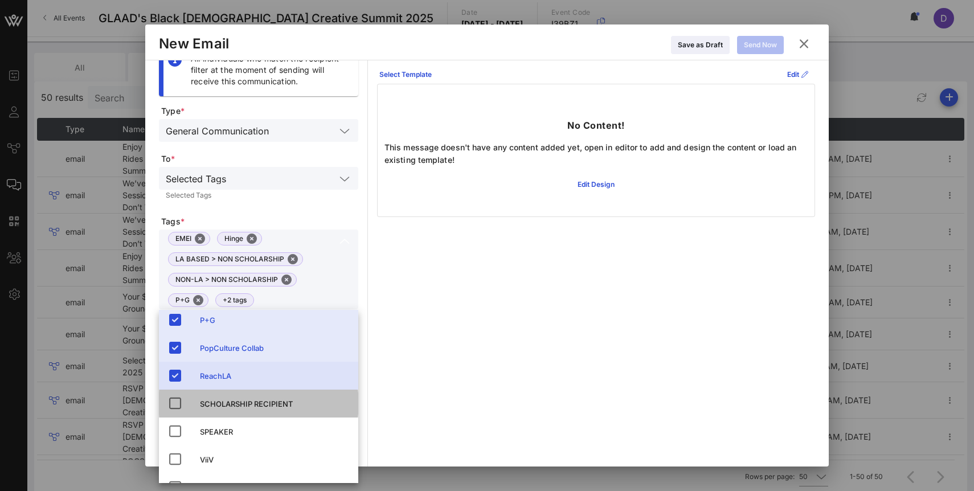
click at [243, 401] on div "SCHOLARSHIP RECIPIENT" at bounding box center [274, 403] width 149 height 9
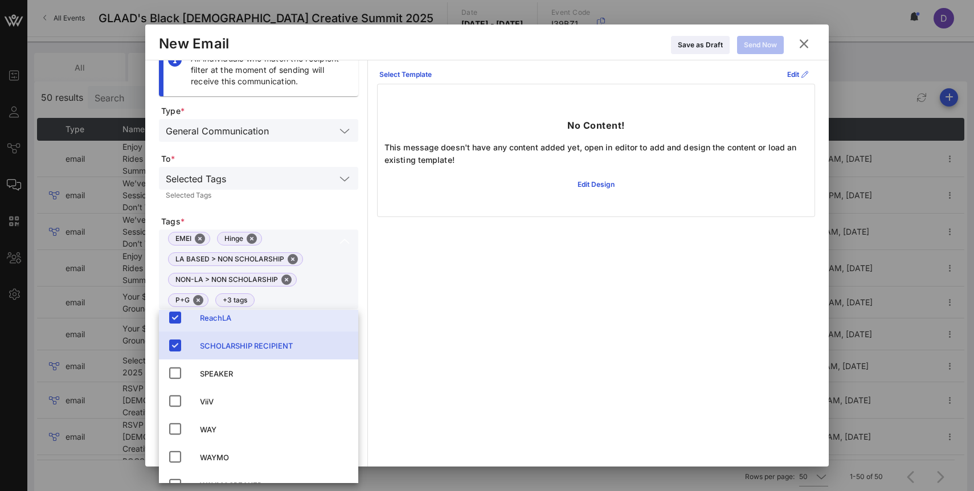
click at [243, 401] on div "ViiV" at bounding box center [274, 401] width 149 height 9
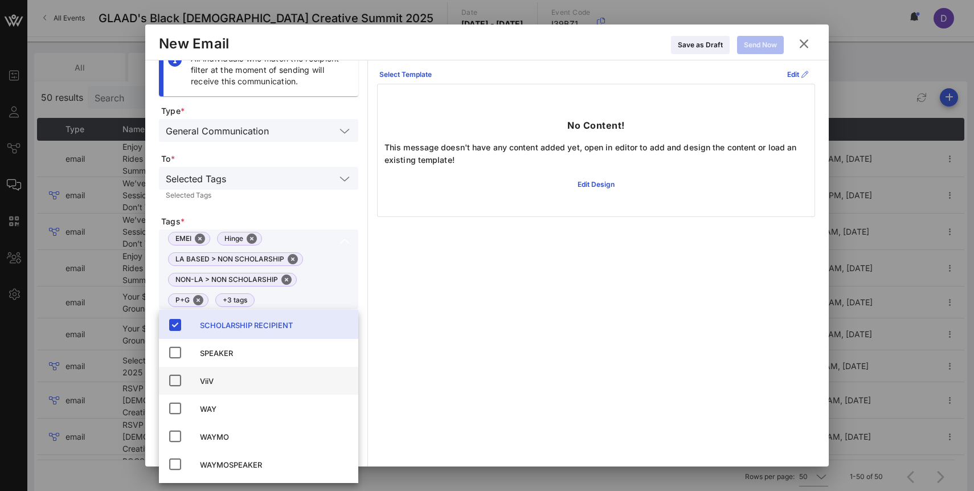
click at [236, 385] on div "ViiV" at bounding box center [274, 381] width 149 height 9
click at [297, 191] on div "Selected Tags Selected Tags" at bounding box center [258, 186] width 199 height 38
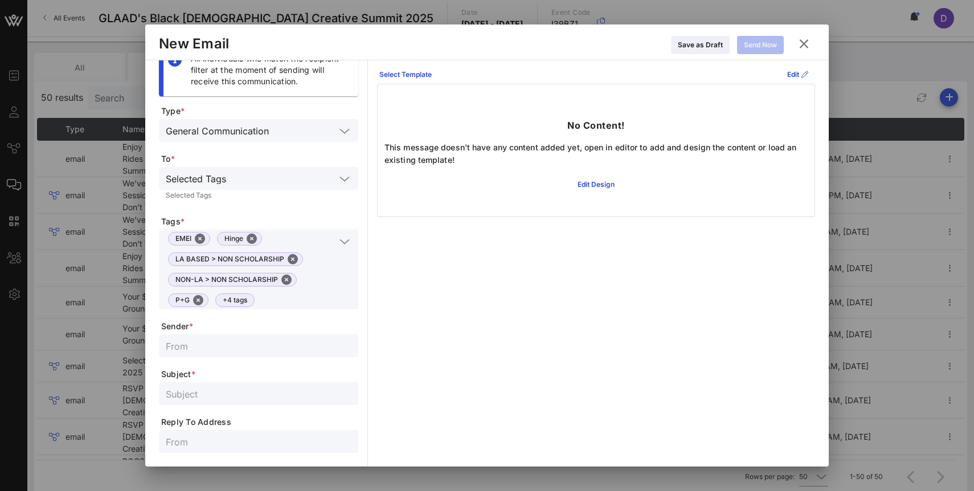
click at [236, 344] on input "text" at bounding box center [259, 345] width 186 height 15
type input "communities@glaad.org"
click at [188, 398] on input "Your Friday + Saturday" at bounding box center [259, 393] width 186 height 15
click at [315, 391] on input "Your BQCS Friday + Saturday" at bounding box center [259, 393] width 186 height 15
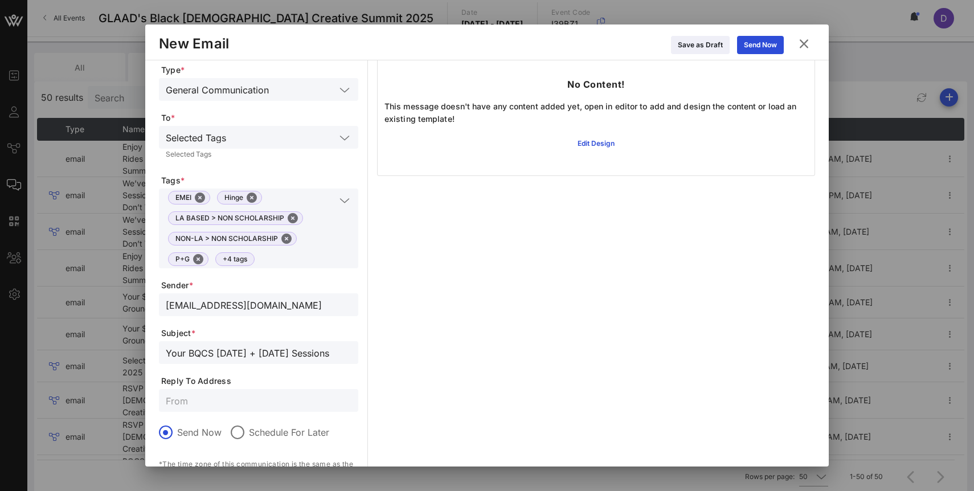
scroll to position [98, 0]
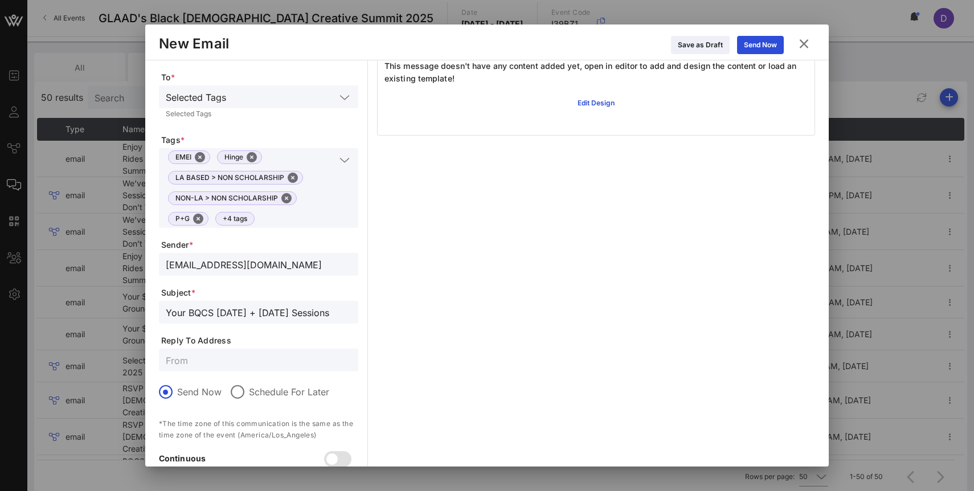
type input "Your BQCS Friday + Saturday Sessions"
click at [284, 360] on input "text" at bounding box center [259, 360] width 186 height 15
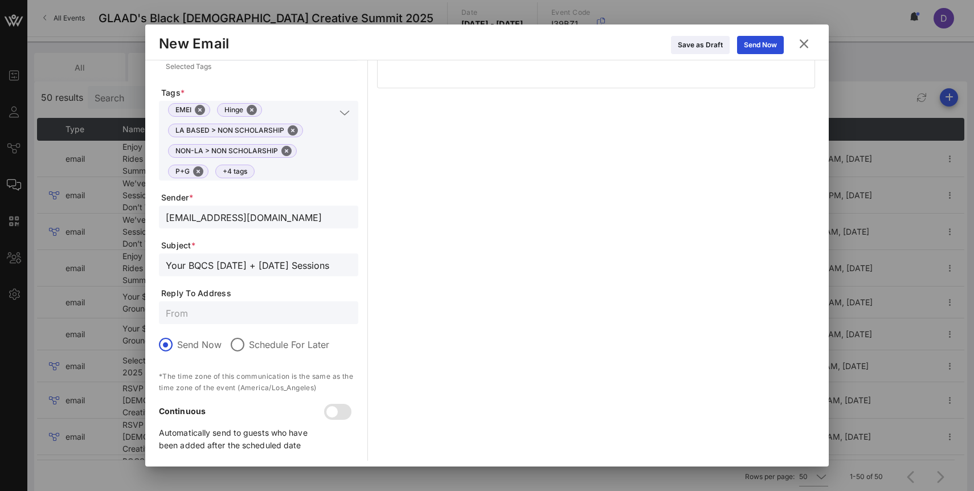
scroll to position [151, 0]
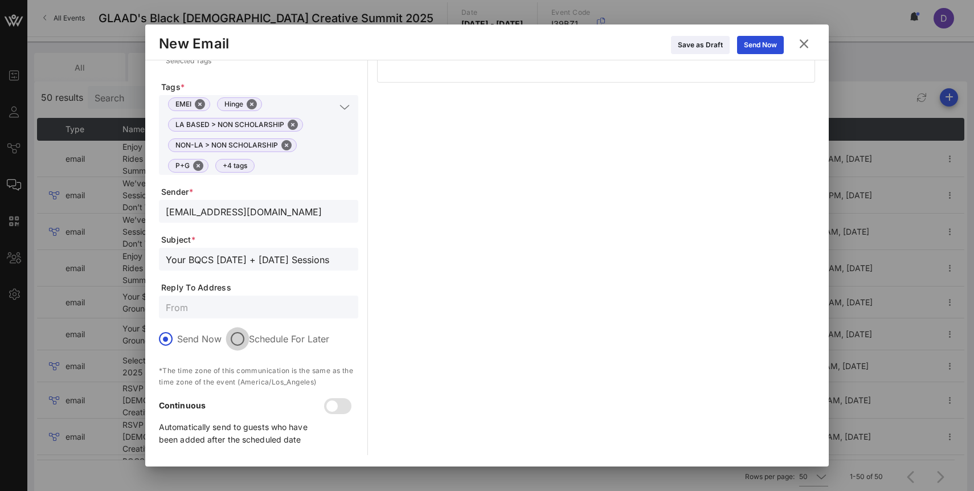
click at [236, 340] on div at bounding box center [237, 338] width 19 height 19
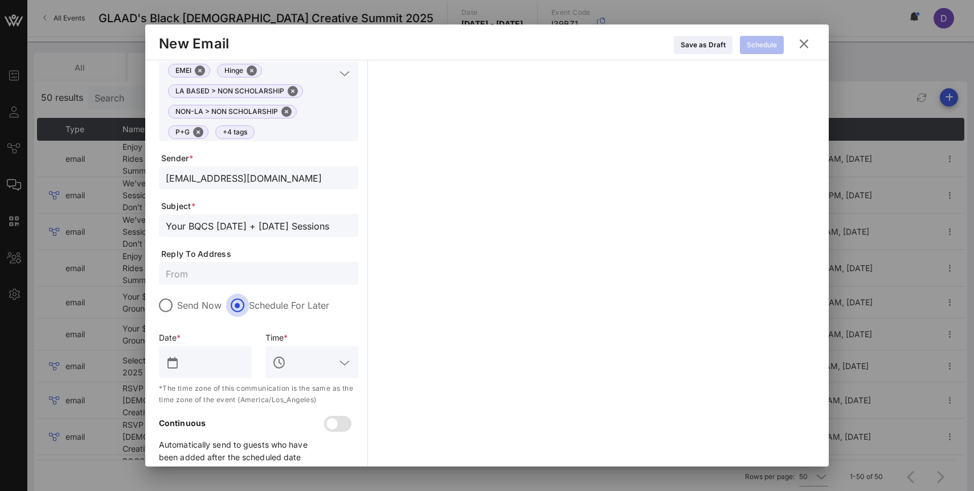
scroll to position [202, 0]
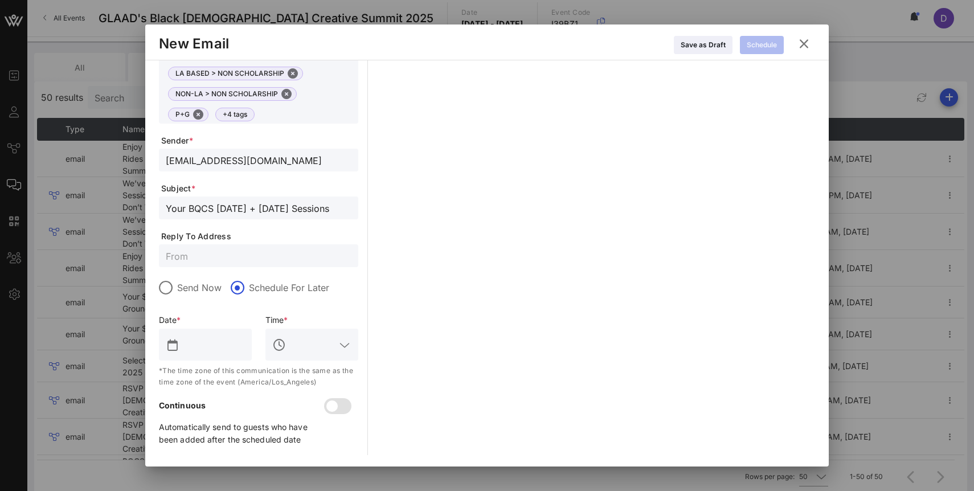
click at [202, 343] on input "text" at bounding box center [213, 345] width 63 height 18
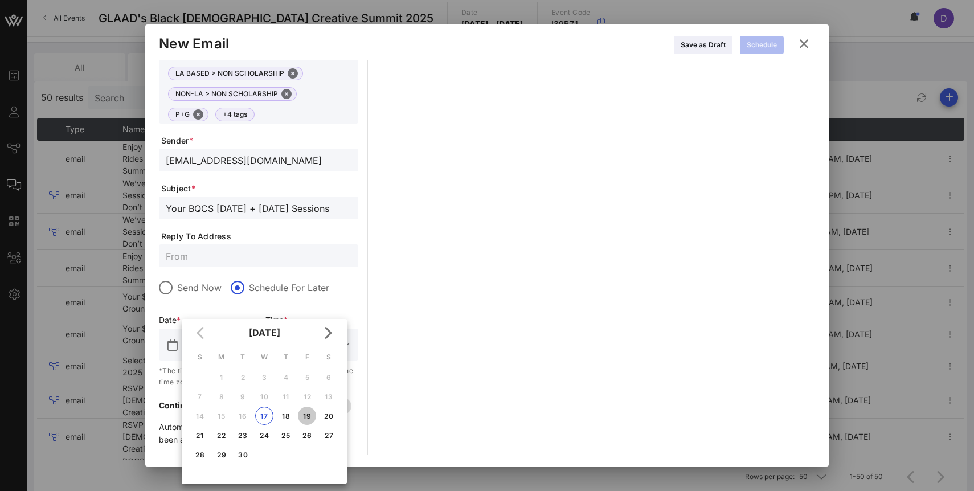
click at [310, 417] on div "19" at bounding box center [307, 416] width 18 height 9
type input "Sep 19, 2025"
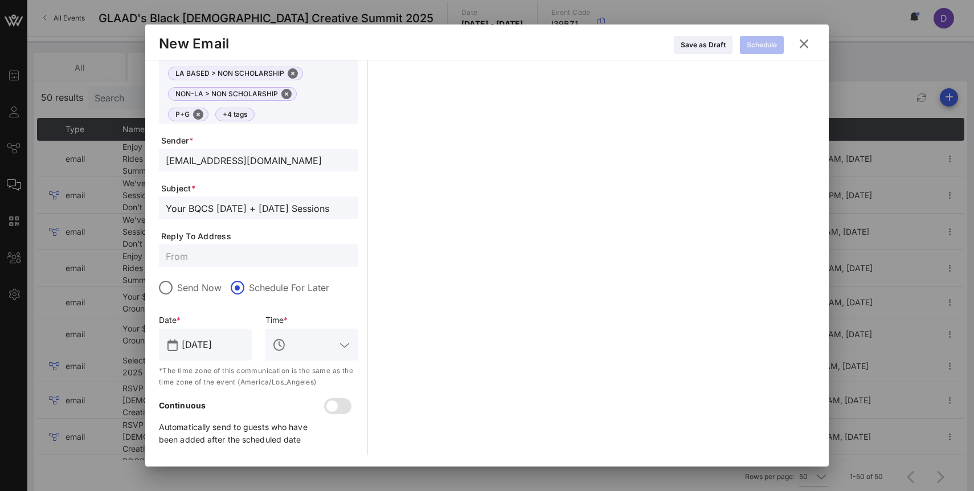
click at [313, 351] on input "text" at bounding box center [311, 345] width 47 height 18
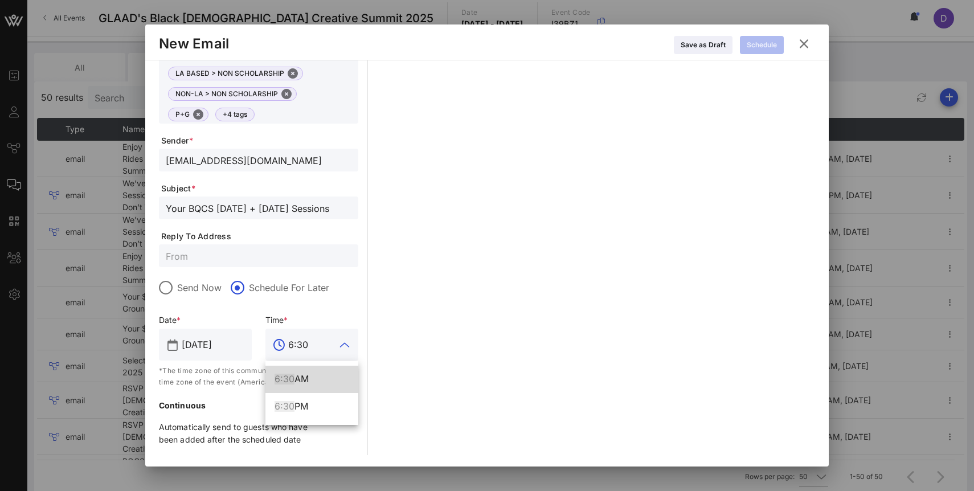
click at [313, 381] on div "6:30 AM" at bounding box center [312, 379] width 75 height 11
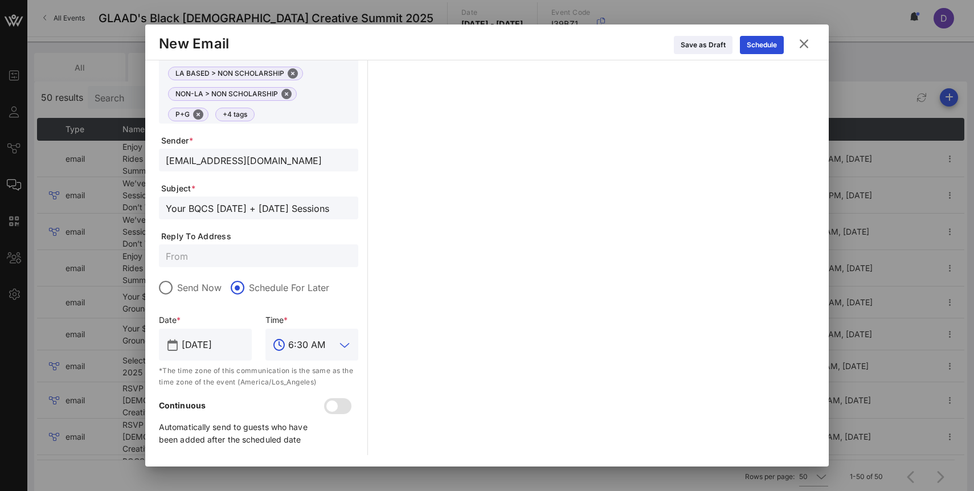
scroll to position [0, 0]
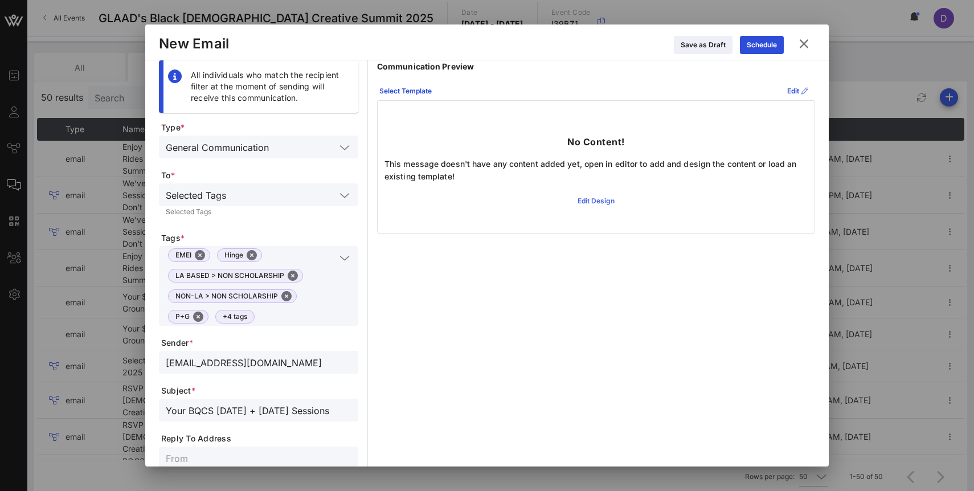
type input "6:30 AM"
click at [603, 203] on div "Edit Design" at bounding box center [596, 200] width 37 height 11
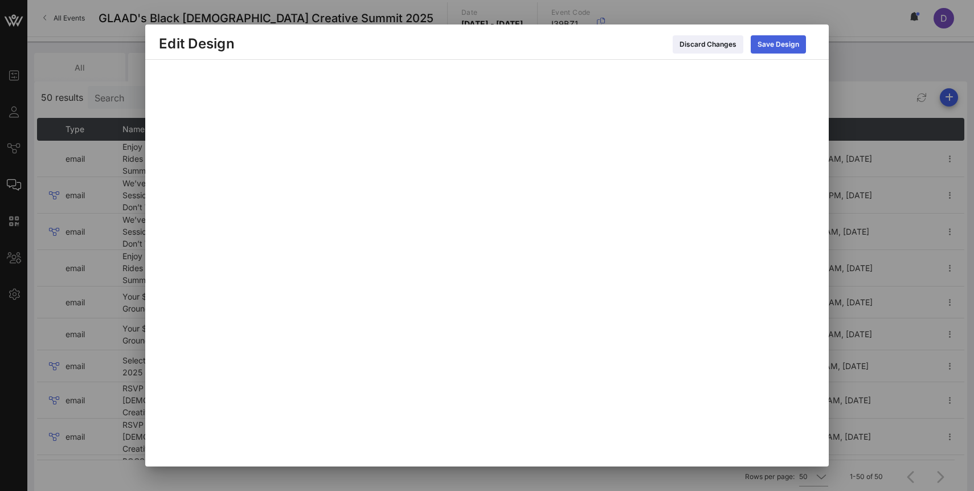
click at [785, 40] on div "Save Design" at bounding box center [779, 44] width 42 height 11
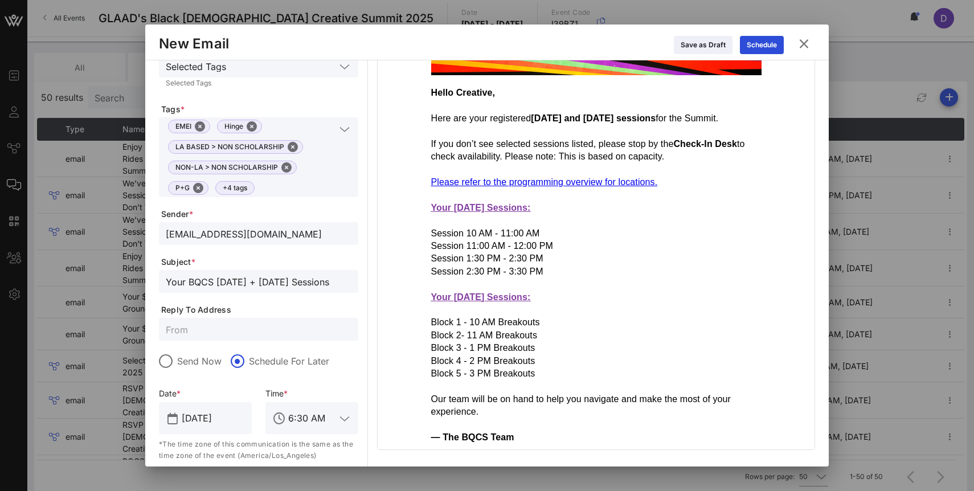
scroll to position [137, 0]
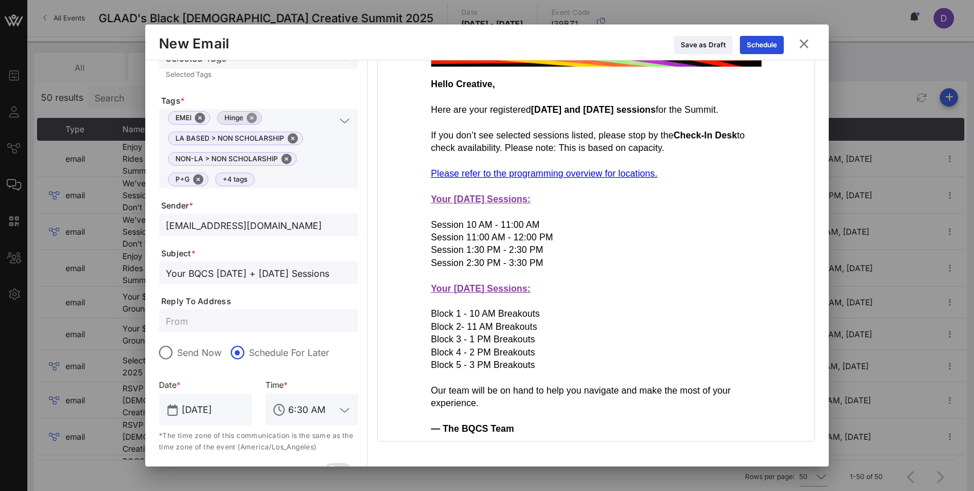
click at [253, 119] on button "Close" at bounding box center [252, 118] width 10 height 10
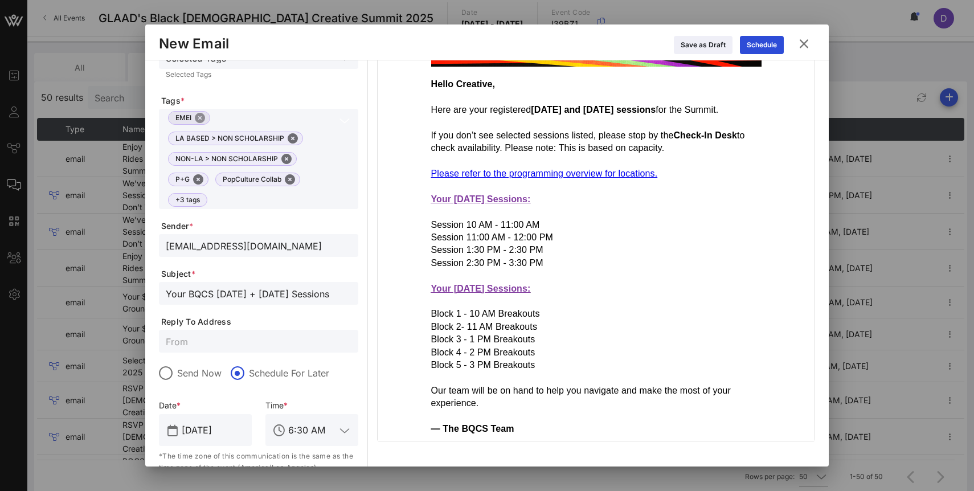
click at [204, 118] on button "Close" at bounding box center [200, 118] width 10 height 10
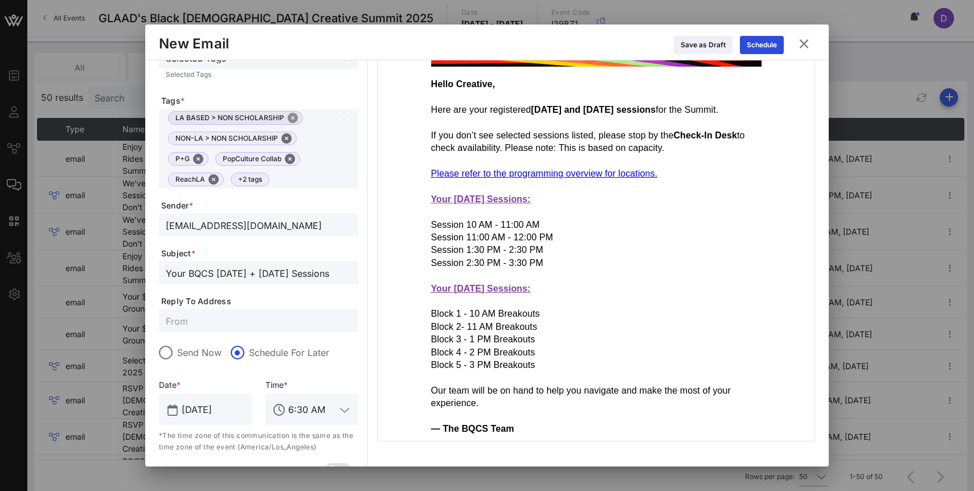
click at [289, 116] on button "Close" at bounding box center [293, 118] width 10 height 10
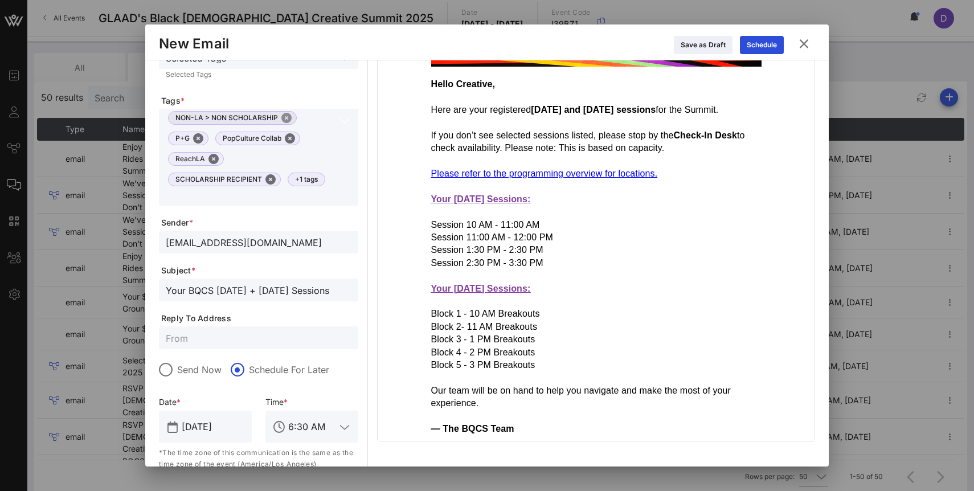
click at [290, 121] on button "Close" at bounding box center [287, 118] width 10 height 10
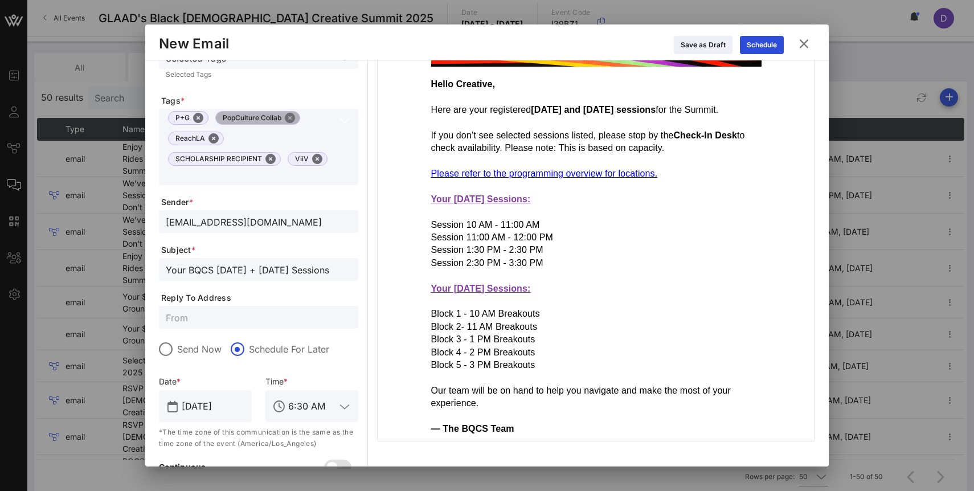
click at [290, 121] on button "Close" at bounding box center [290, 118] width 10 height 10
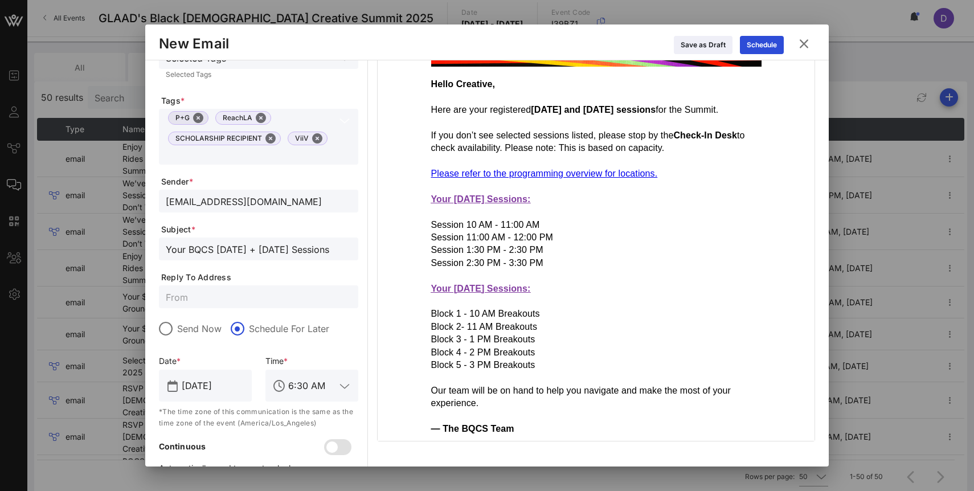
click at [204, 120] on span "P+G" at bounding box center [188, 118] width 40 height 14
click at [259, 115] on button "Close" at bounding box center [261, 118] width 10 height 10
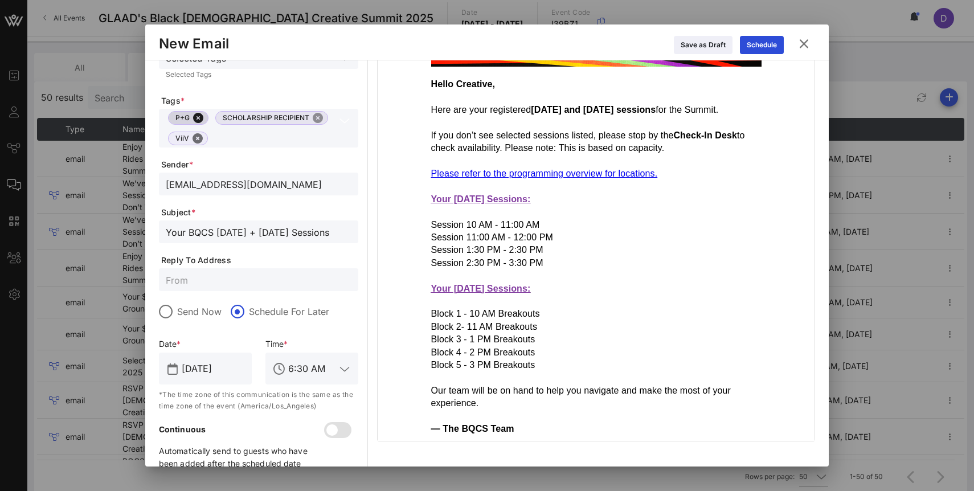
click at [319, 115] on button "Close" at bounding box center [318, 118] width 10 height 10
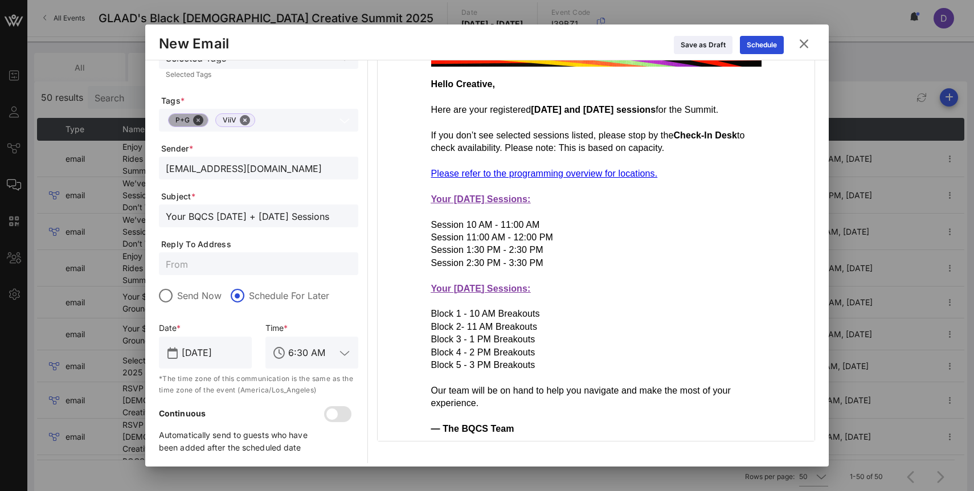
click at [202, 116] on button "Close" at bounding box center [198, 120] width 10 height 10
click at [199, 121] on button "Close" at bounding box center [198, 120] width 10 height 10
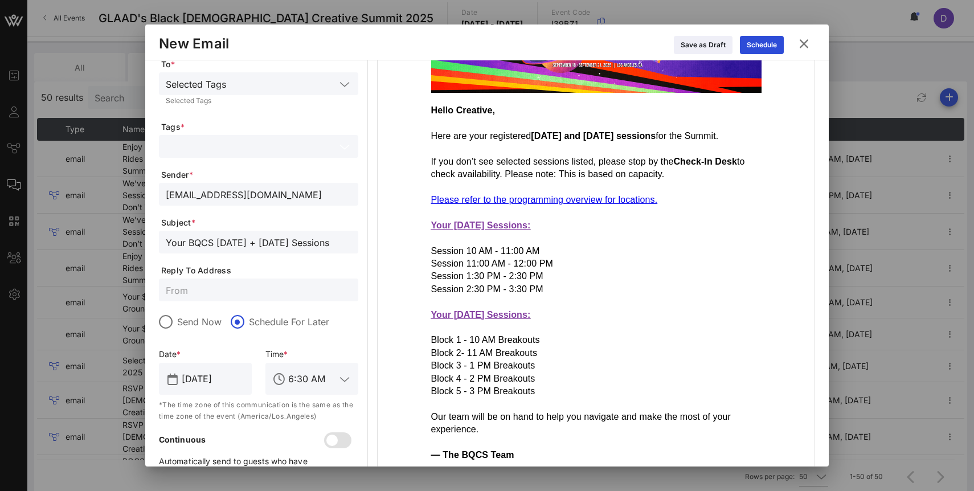
scroll to position [107, 0]
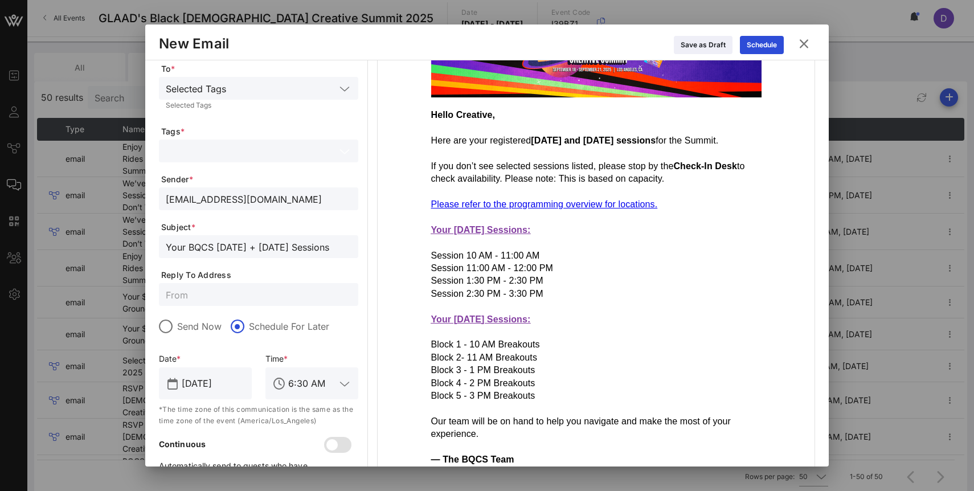
click at [249, 250] on input "Your BQCS Friday + Saturday Sessions" at bounding box center [259, 246] width 186 height 15
click at [251, 249] on input "Your BQCS Friday + Saturday Sessions" at bounding box center [259, 246] width 186 height 15
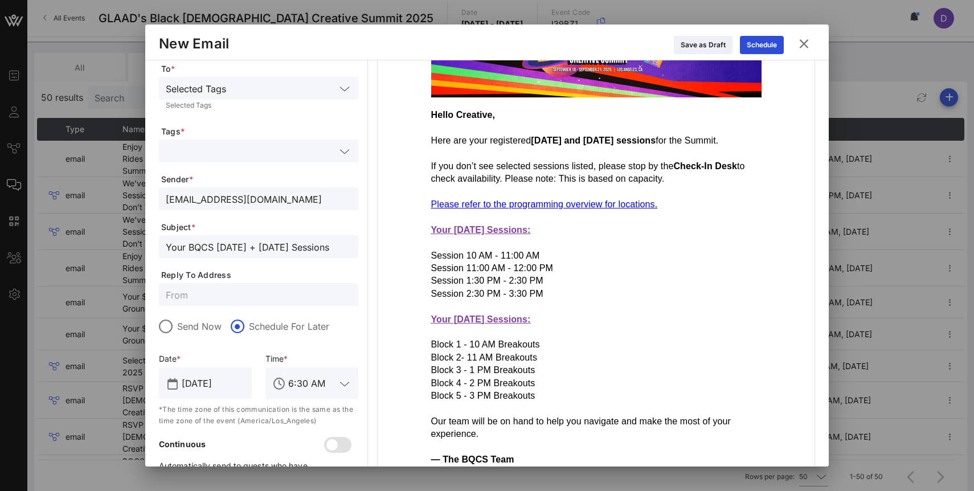
click at [251, 249] on input "Your BQCS Friday + Saturday Sessions" at bounding box center [259, 246] width 186 height 15
paste input "My BQCS 2025 Session Schedule"
type input "My BQCS 2025 Session Schedule"
click at [285, 269] on form "Type * General Communication To * Selected Tags Selected Tags Tags * Sender * c…" at bounding box center [258, 254] width 199 height 479
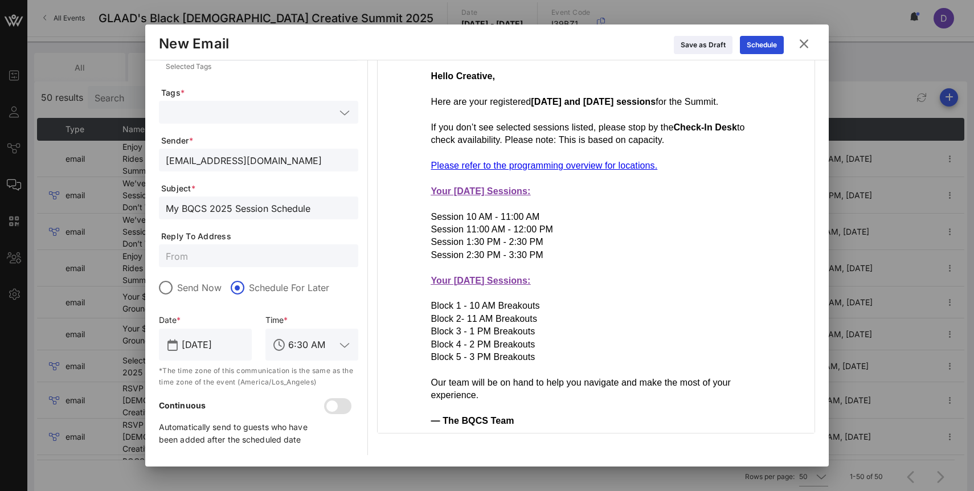
click at [177, 287] on label "Send Now" at bounding box center [199, 287] width 44 height 11
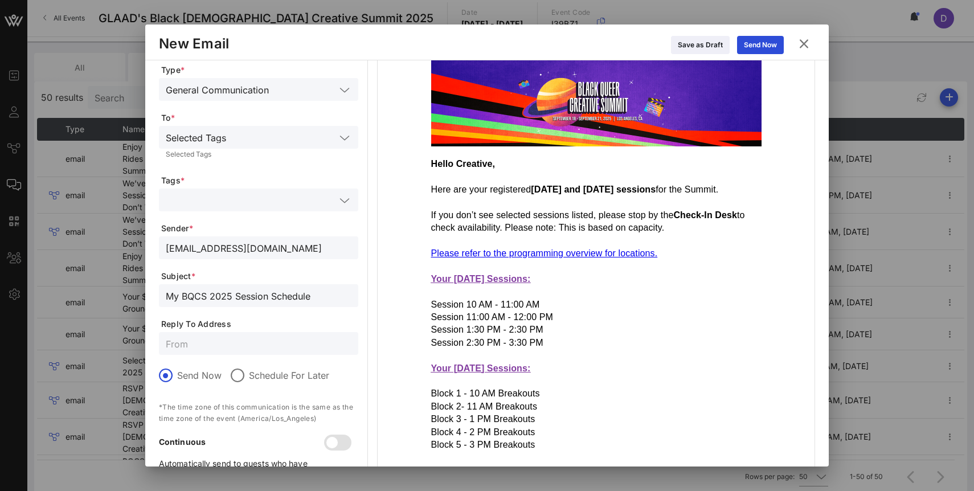
scroll to position [0, 0]
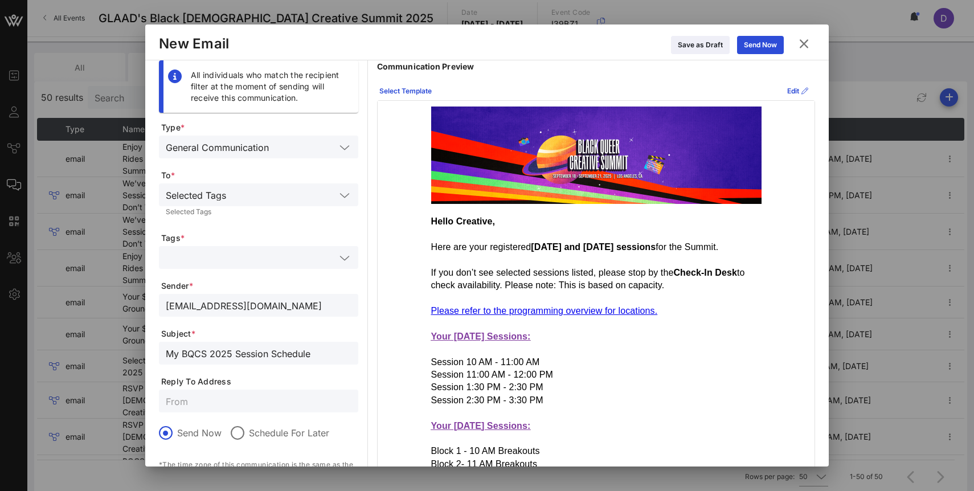
click at [228, 192] on div "Selected Tags" at bounding box center [251, 194] width 170 height 15
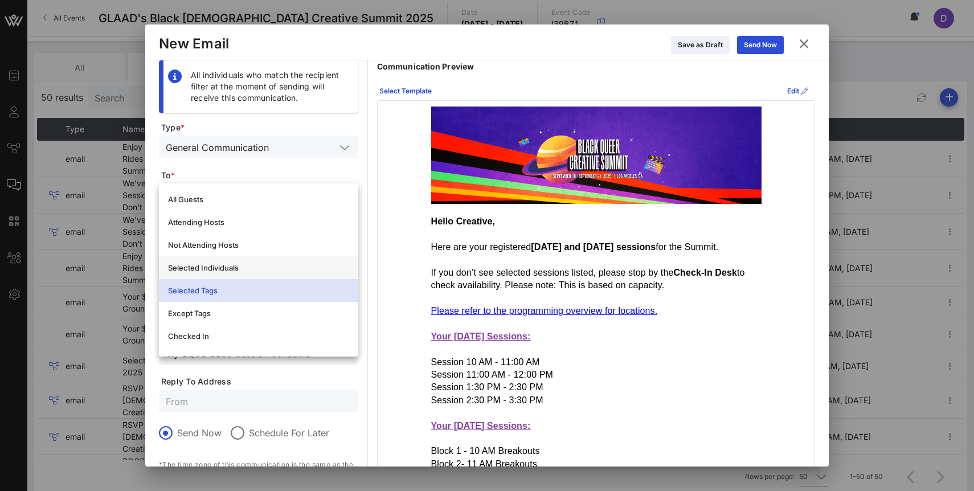
click at [238, 269] on div "Selected Individuals" at bounding box center [258, 267] width 181 height 9
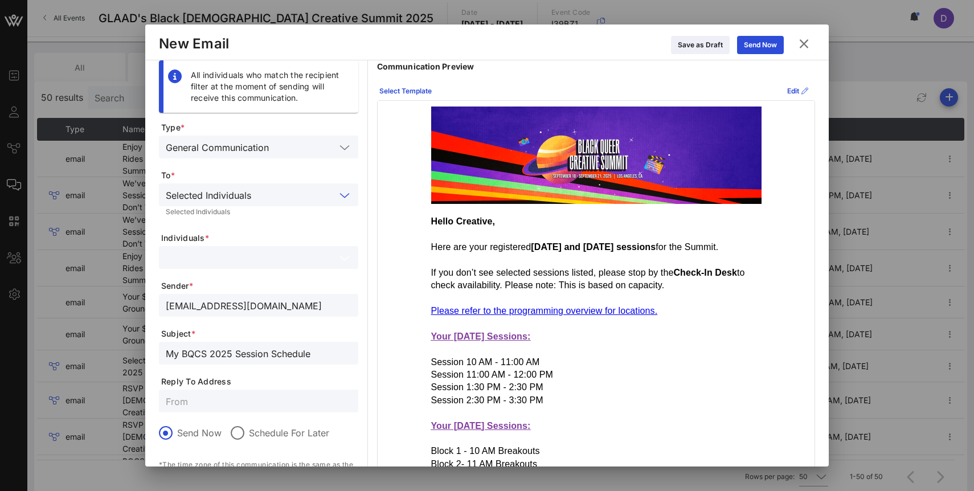
click at [235, 262] on input "text" at bounding box center [251, 257] width 170 height 15
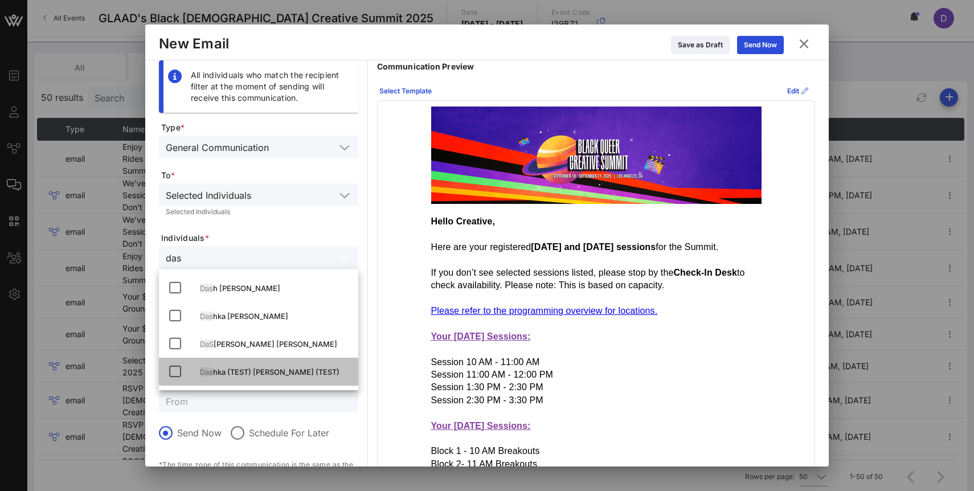
click at [259, 369] on div "Das hka (TEST) Gabriel (TEST)" at bounding box center [274, 372] width 149 height 9
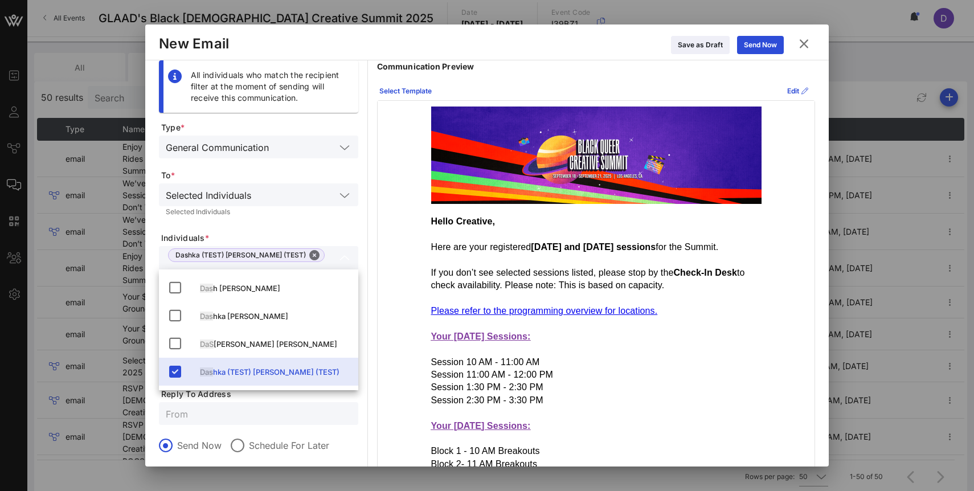
type input "das"
click at [296, 211] on div "Selected Individuals" at bounding box center [259, 212] width 186 height 7
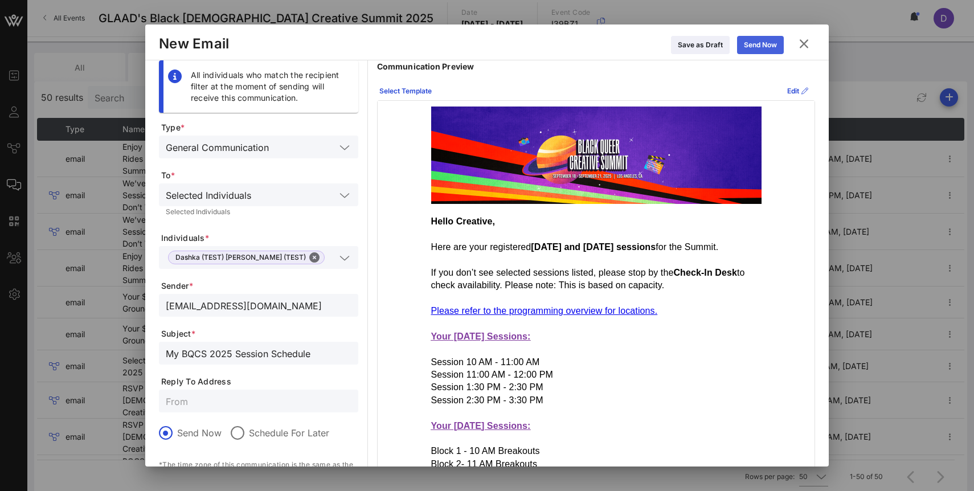
click at [751, 44] on div "Send Now" at bounding box center [760, 44] width 33 height 11
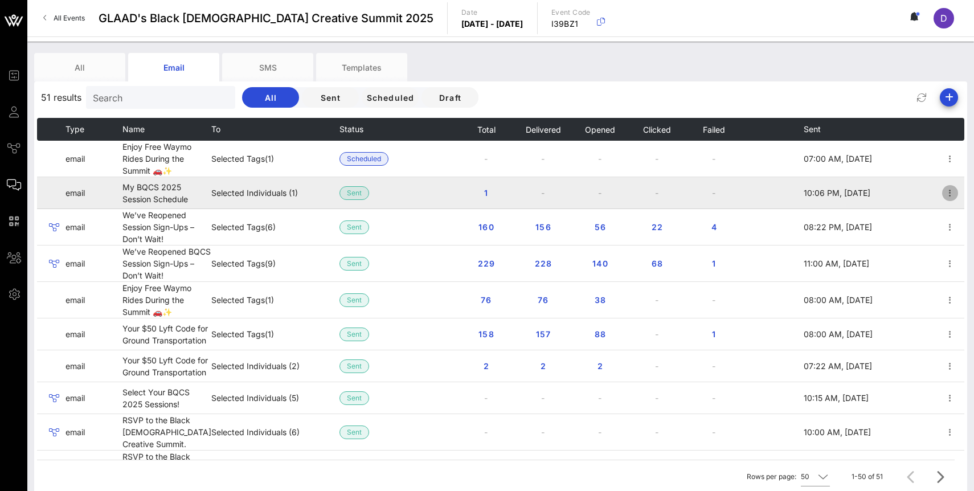
click at [951, 193] on icon "button" at bounding box center [951, 193] width 14 height 14
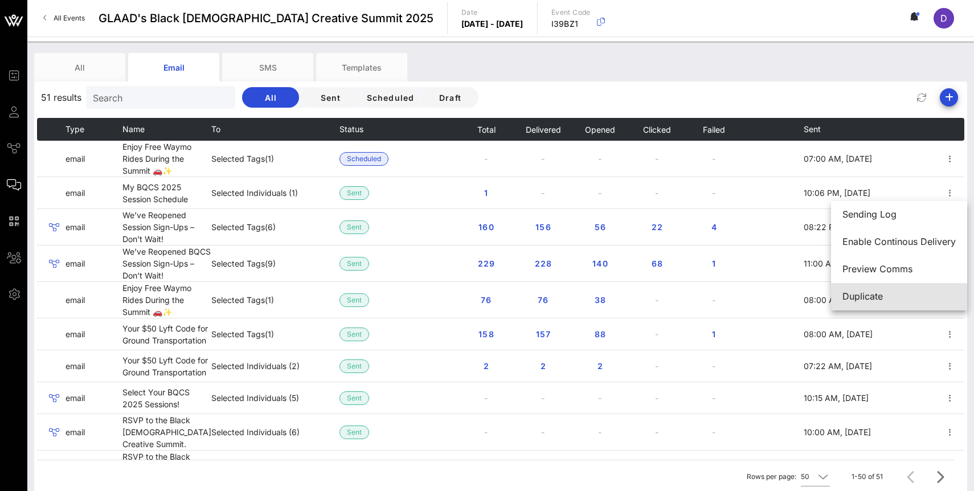
click at [887, 297] on div "Duplicate" at bounding box center [899, 296] width 113 height 11
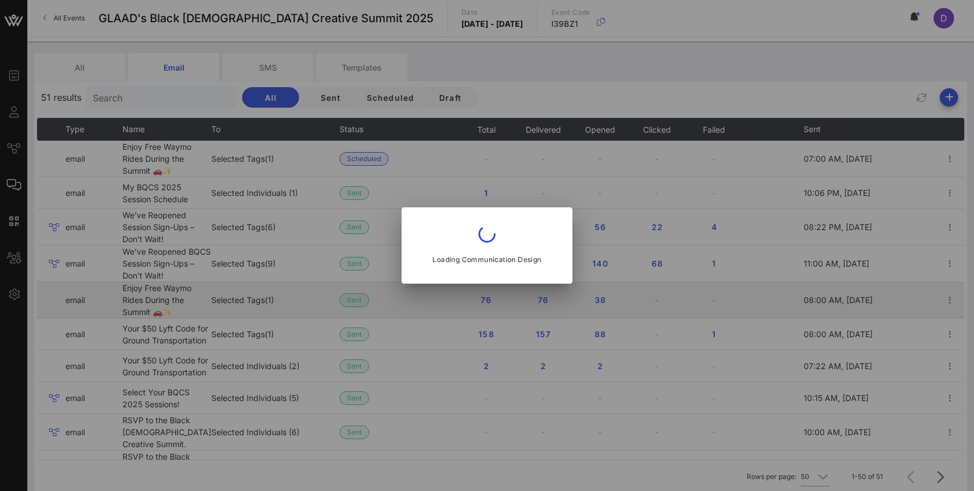
type input "communities@glaad.org"
type input "My BQCS 2025 Session Schedule"
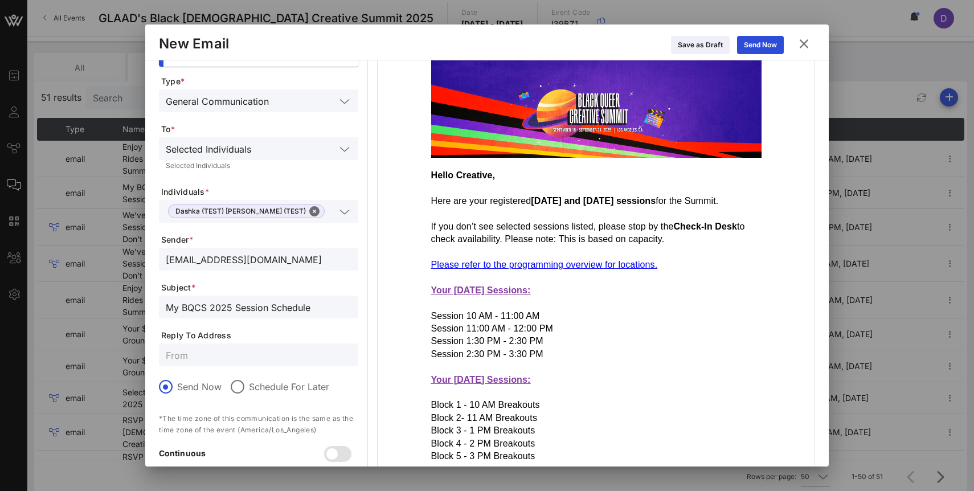
click at [442, 317] on p "Session 10 AM - 11:00 AM" at bounding box center [596, 316] width 331 height 13
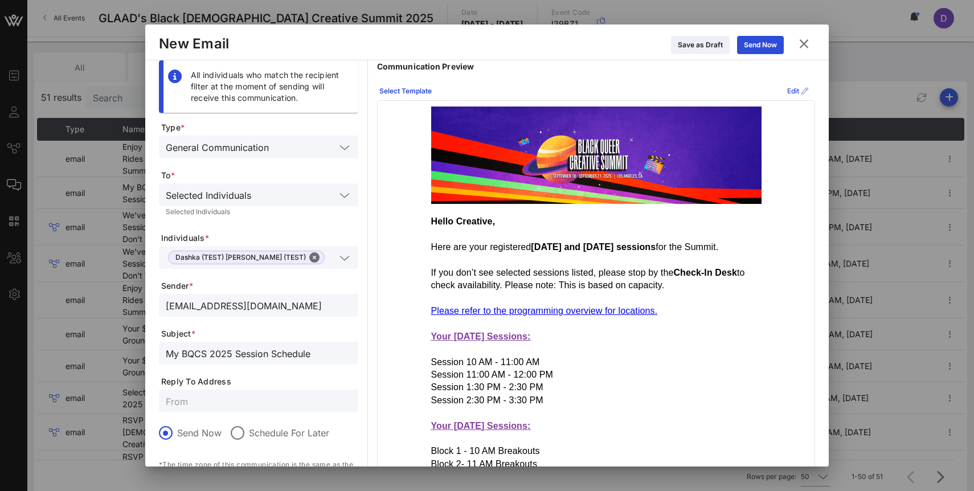
click at [792, 91] on div "Edit" at bounding box center [798, 90] width 21 height 11
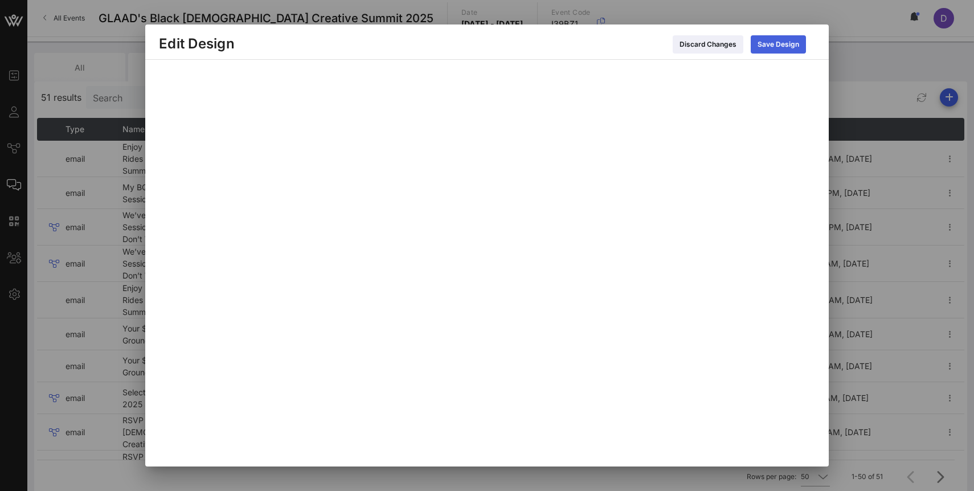
click at [782, 51] on button "Save Design" at bounding box center [778, 44] width 55 height 18
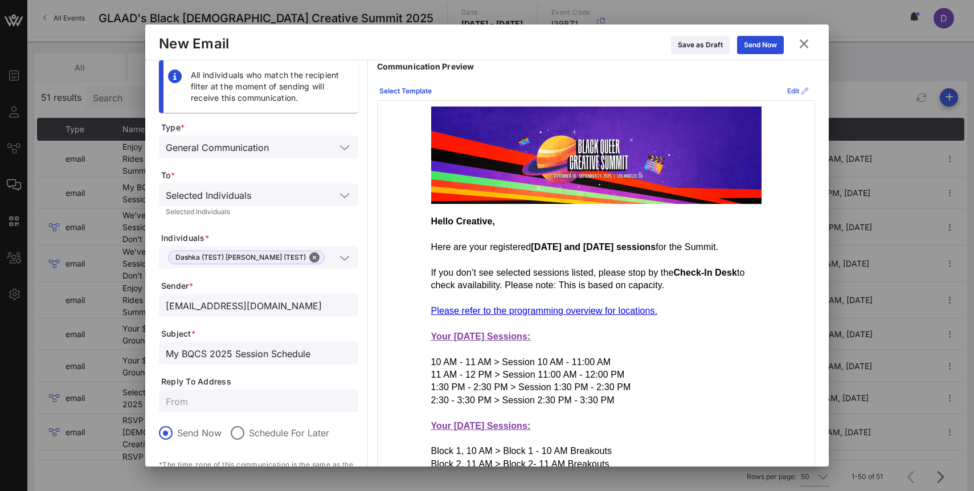
click at [795, 91] on icon at bounding box center [798, 90] width 9 height 7
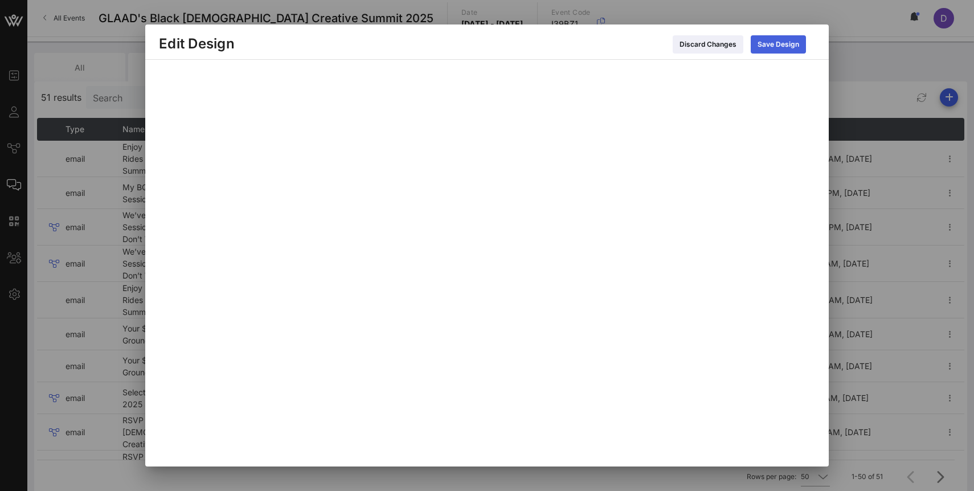
click at [781, 41] on icon at bounding box center [778, 44] width 9 height 7
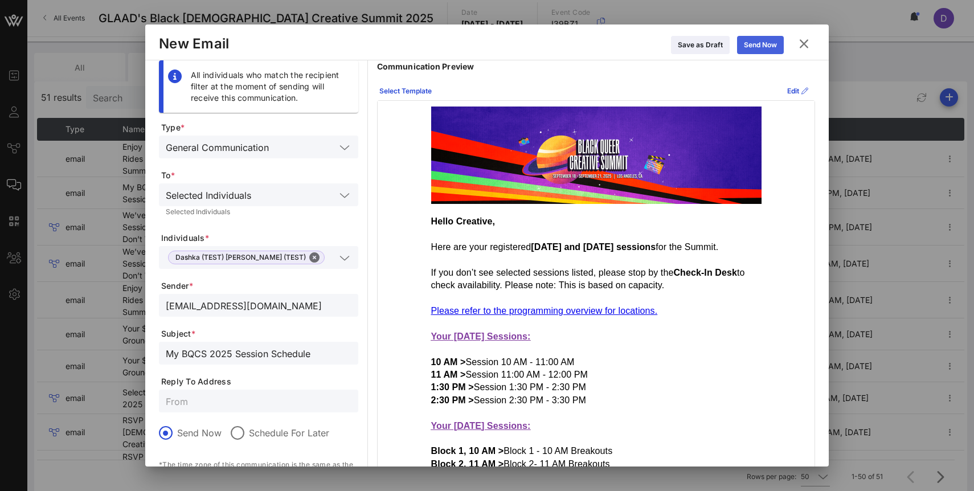
click at [749, 38] on button "Send Now" at bounding box center [760, 45] width 47 height 18
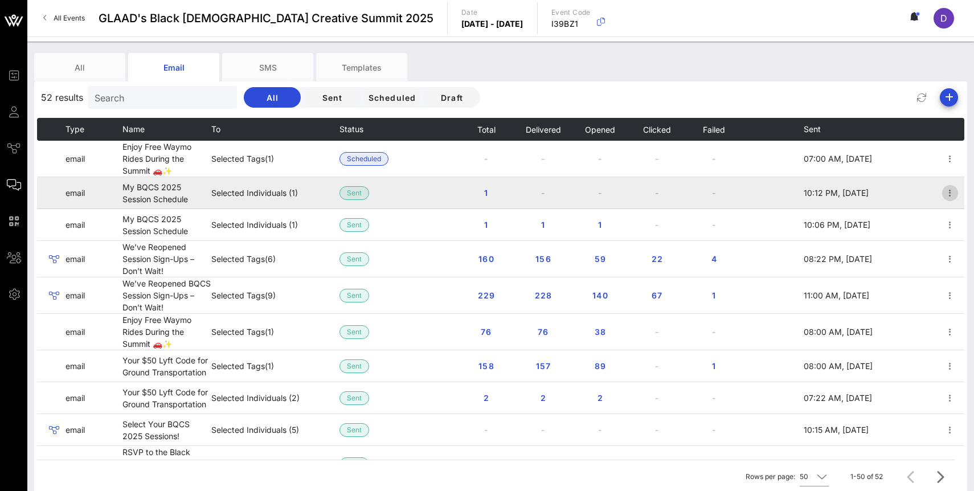
click at [955, 191] on icon "button" at bounding box center [951, 193] width 14 height 14
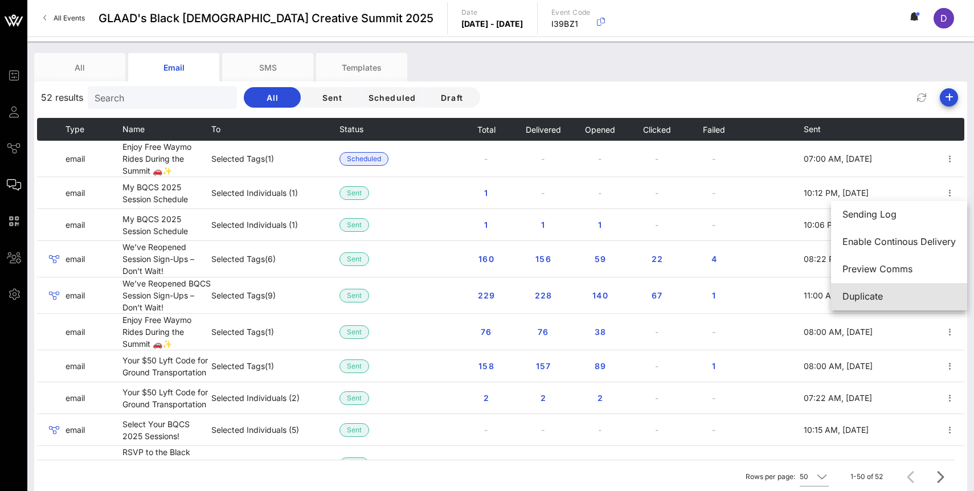
click at [891, 294] on div "Duplicate" at bounding box center [899, 296] width 113 height 11
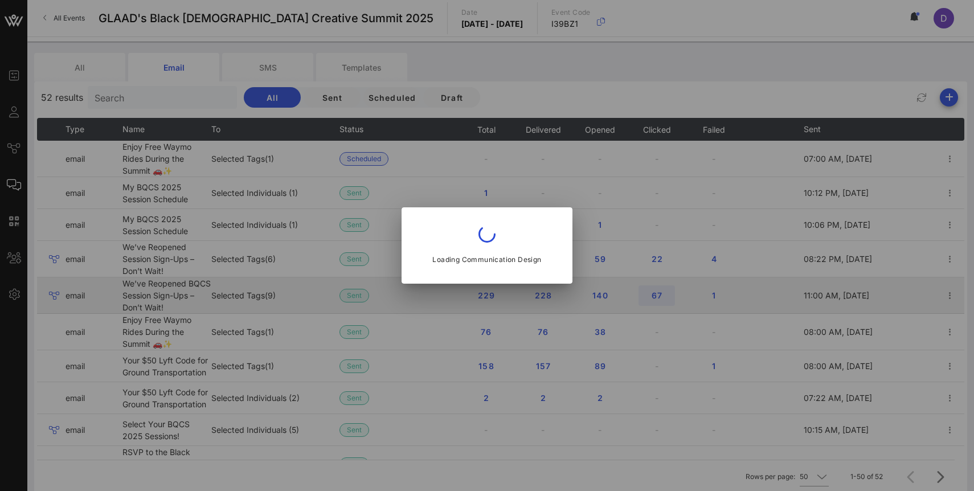
type input "communities@glaad.org"
type input "My BQCS 2025 Session Schedule"
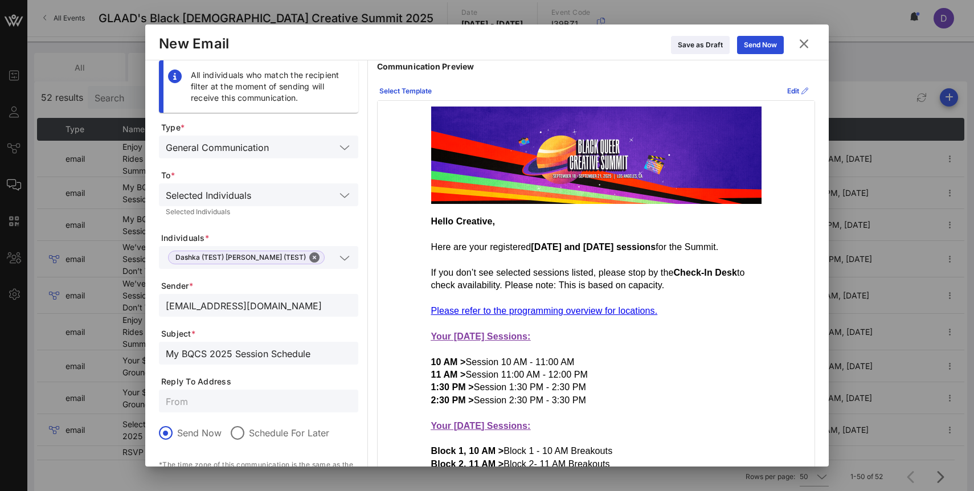
click at [464, 222] on strong "Hello Creative," at bounding box center [463, 222] width 64 height 10
click at [789, 87] on div "Edit" at bounding box center [798, 90] width 21 height 11
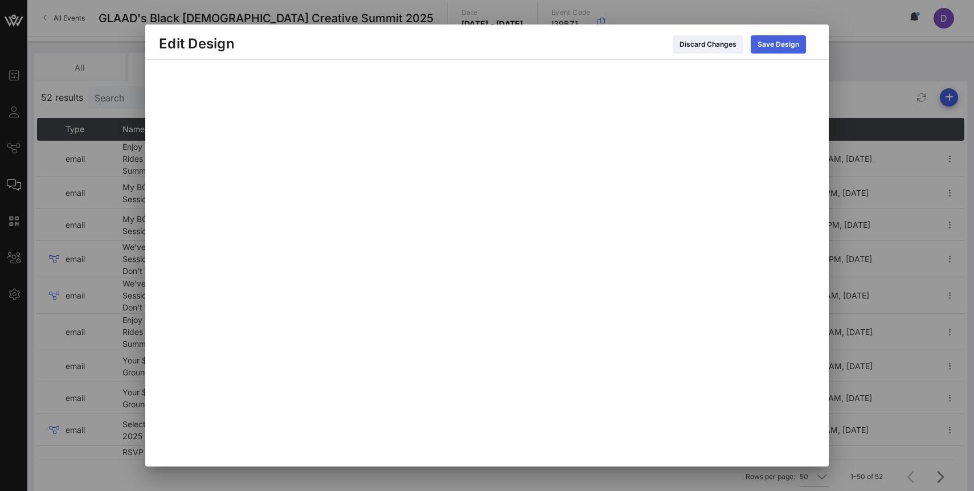
click at [778, 48] on div "Save Design" at bounding box center [779, 44] width 42 height 11
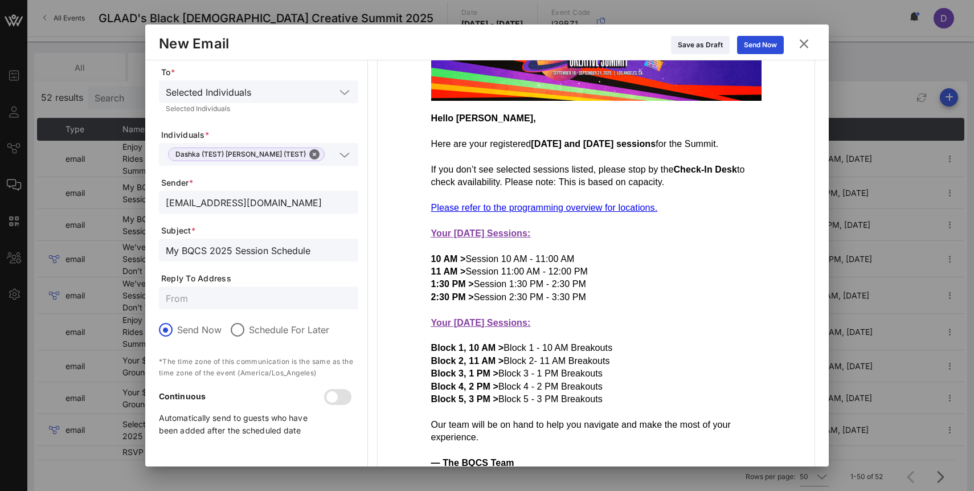
scroll to position [103, 0]
click at [762, 41] on div "Send Now" at bounding box center [760, 44] width 33 height 11
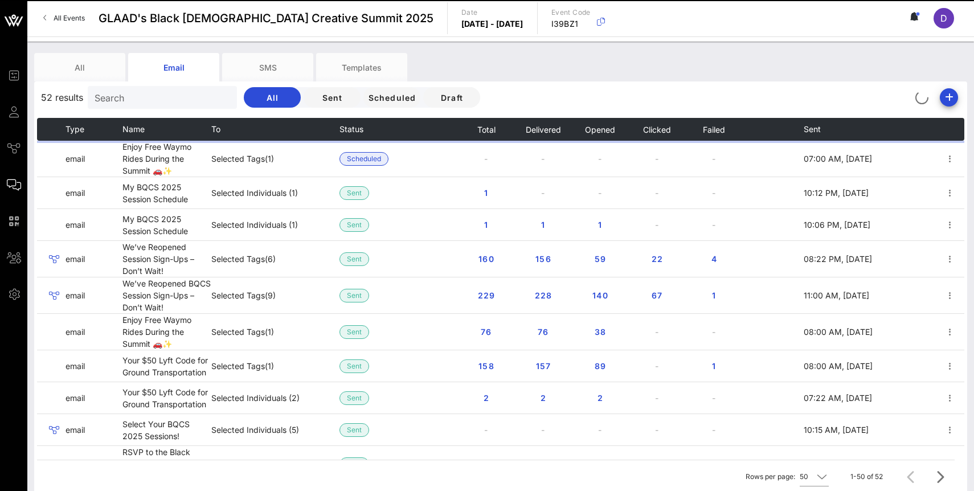
scroll to position [46, 0]
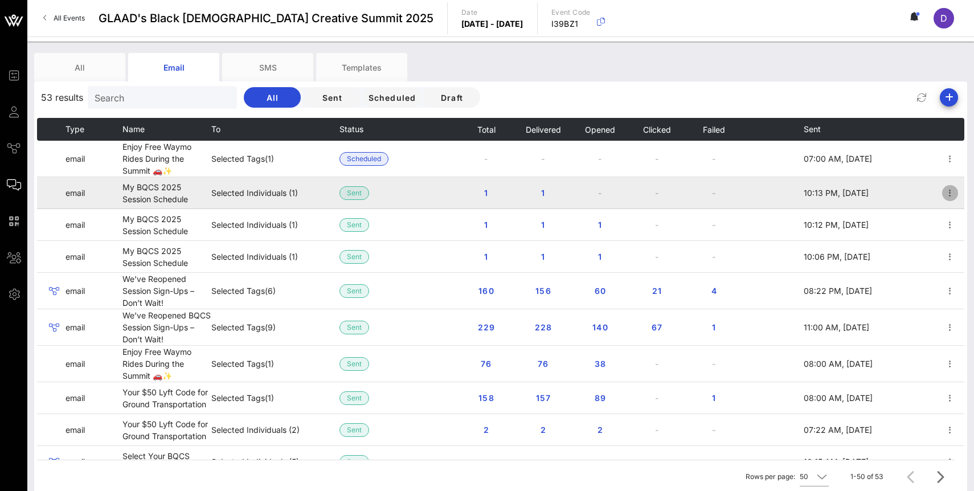
click at [948, 195] on icon "button" at bounding box center [951, 193] width 14 height 14
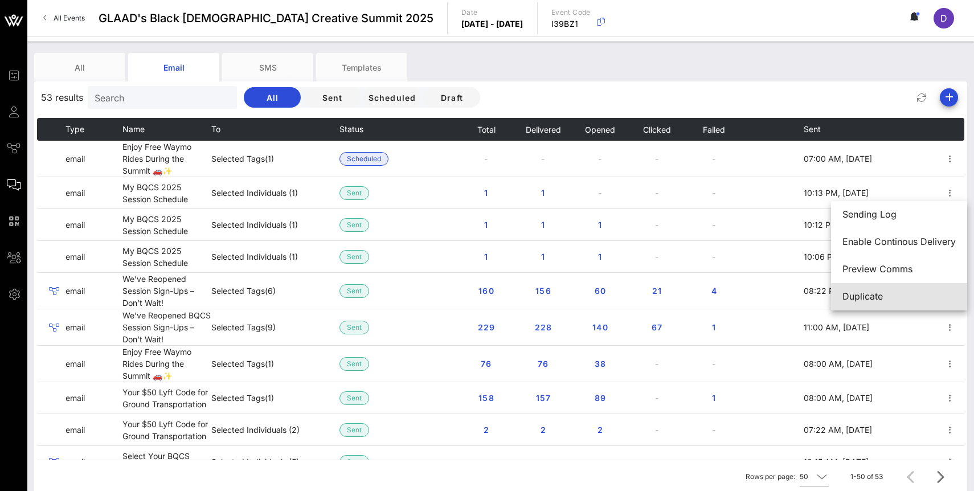
click at [888, 295] on div "Duplicate" at bounding box center [899, 296] width 113 height 11
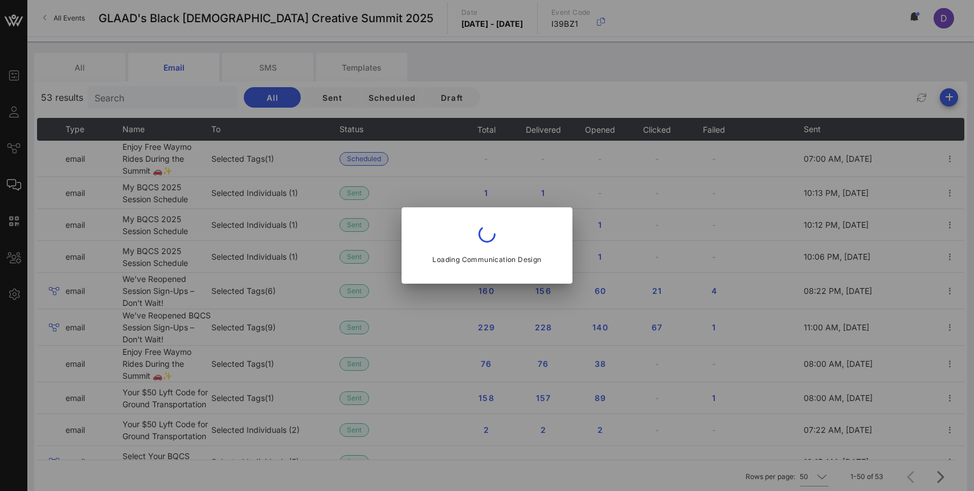
type input "communities@glaad.org"
type input "My BQCS 2025 Session Schedule"
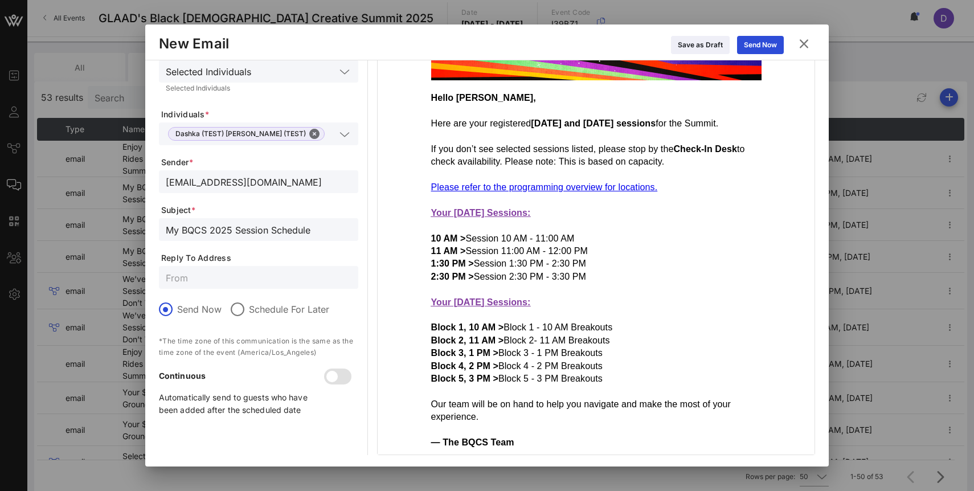
scroll to position [0, 0]
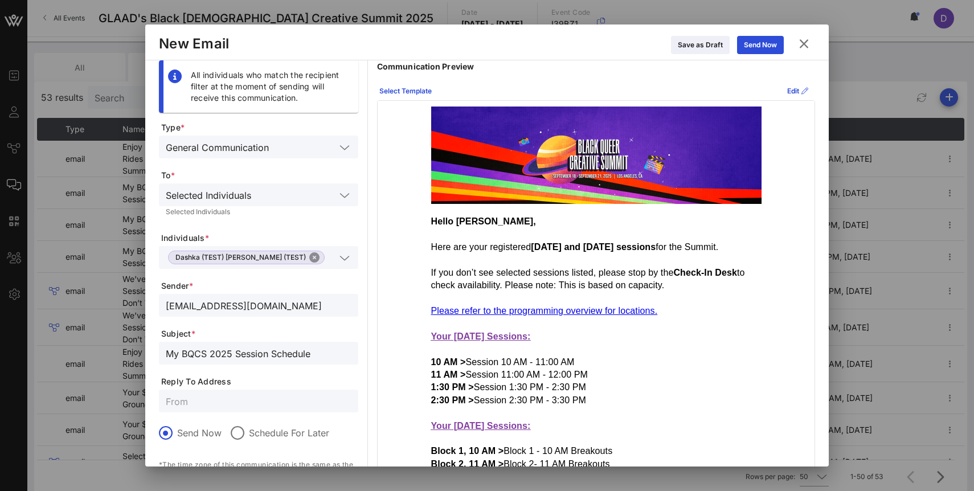
click at [309, 258] on button "Close" at bounding box center [314, 257] width 10 height 10
click at [337, 257] on div at bounding box center [344, 258] width 16 height 14
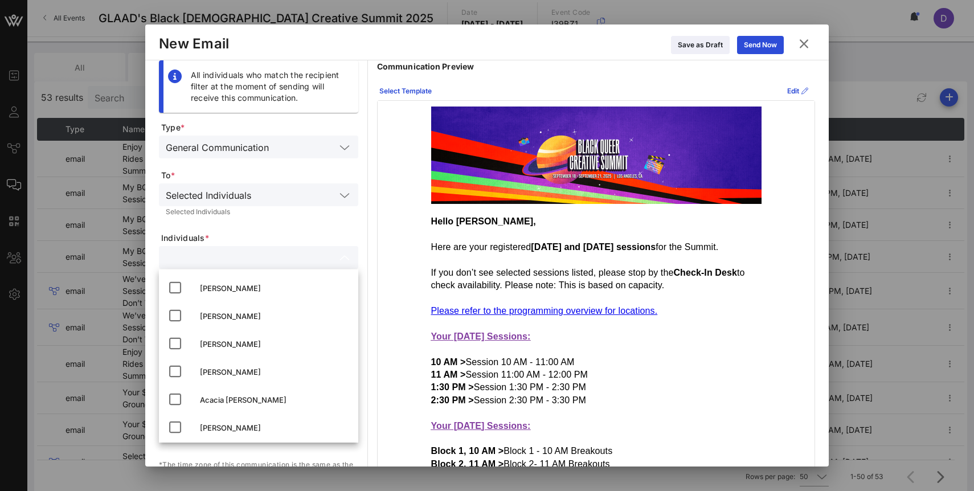
click at [303, 195] on input "text" at bounding box center [296, 194] width 80 height 15
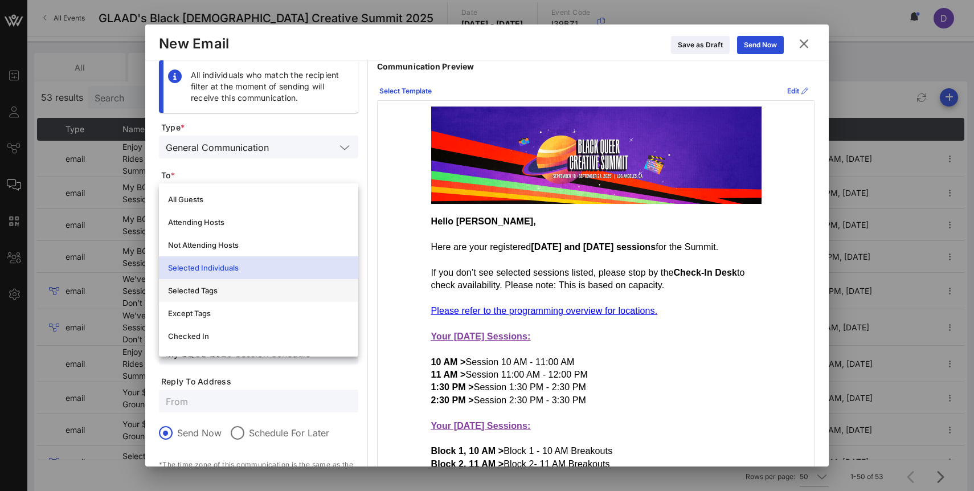
click at [256, 284] on div "Selected Tags" at bounding box center [258, 291] width 181 height 18
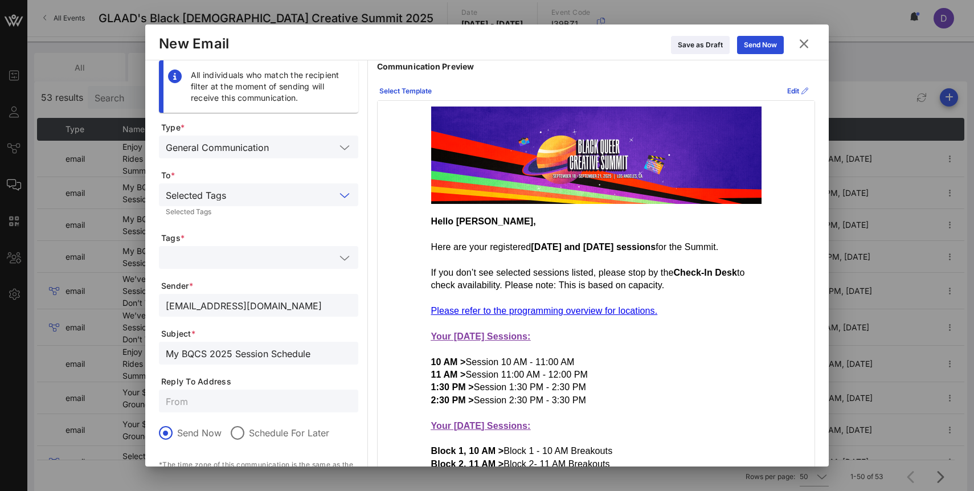
click at [259, 262] on input "text" at bounding box center [251, 257] width 170 height 15
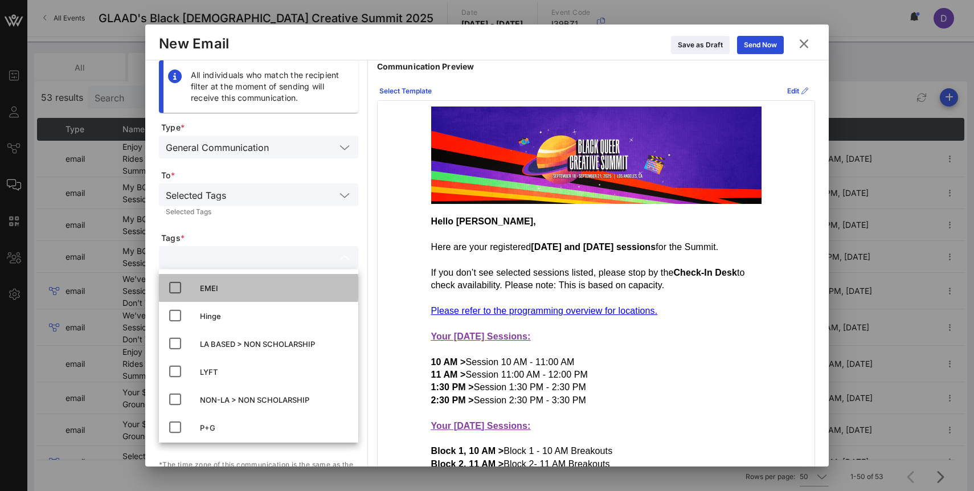
click at [224, 284] on div "EMEI" at bounding box center [274, 288] width 149 height 9
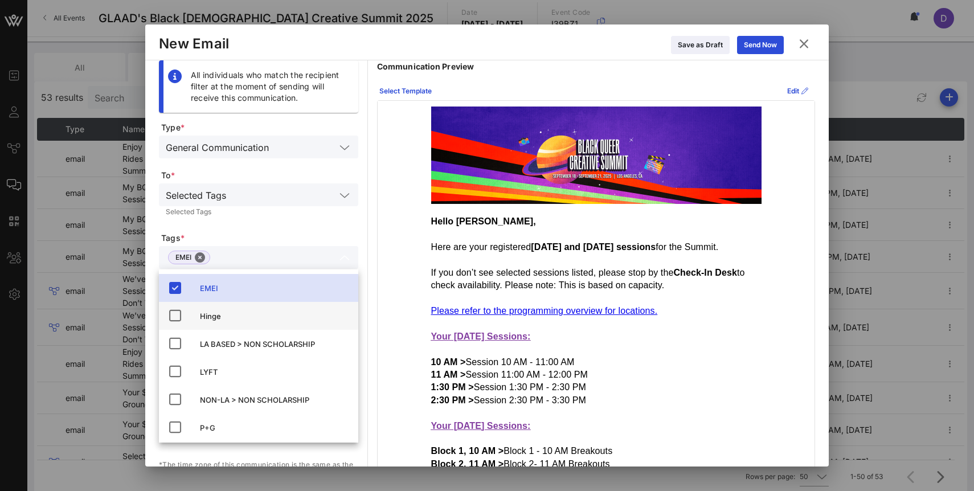
click at [217, 311] on div "Hinge" at bounding box center [274, 316] width 149 height 18
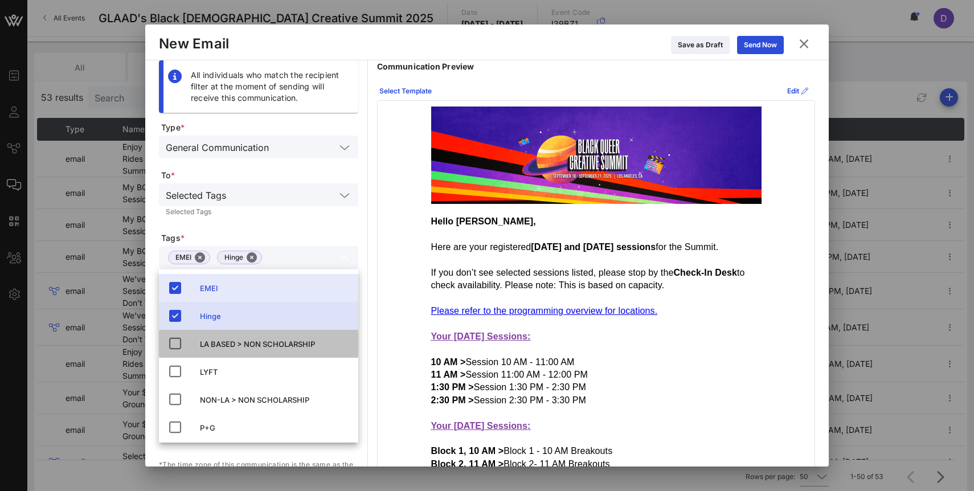
click at [221, 340] on div "LA BASED > NON SCHOLARSHIP" at bounding box center [274, 344] width 149 height 9
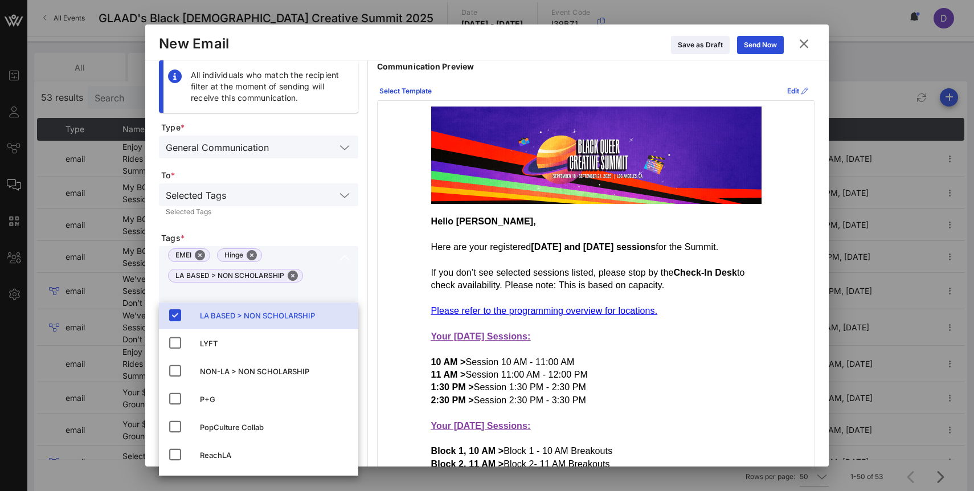
scroll to position [62, 0]
click at [219, 376] on div "NON-LA > NON SCHOLARSHIP" at bounding box center [274, 371] width 149 height 18
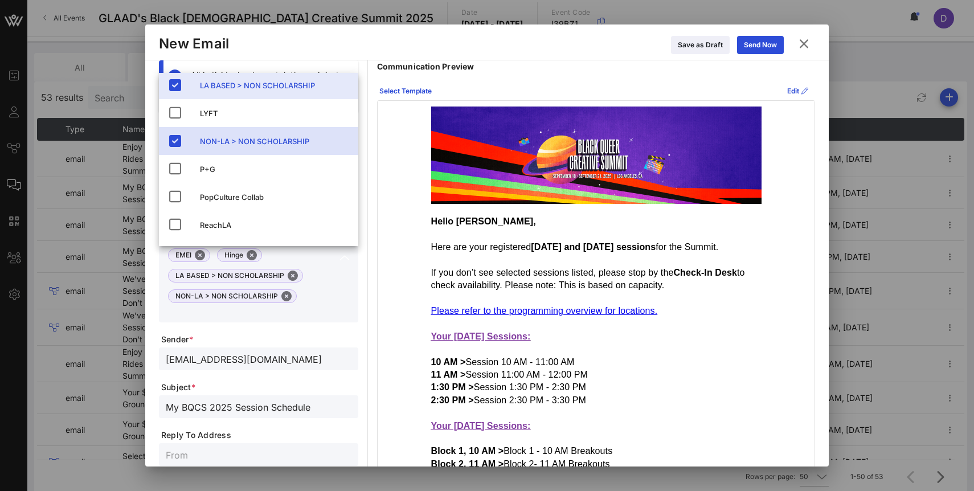
scroll to position [12, 0]
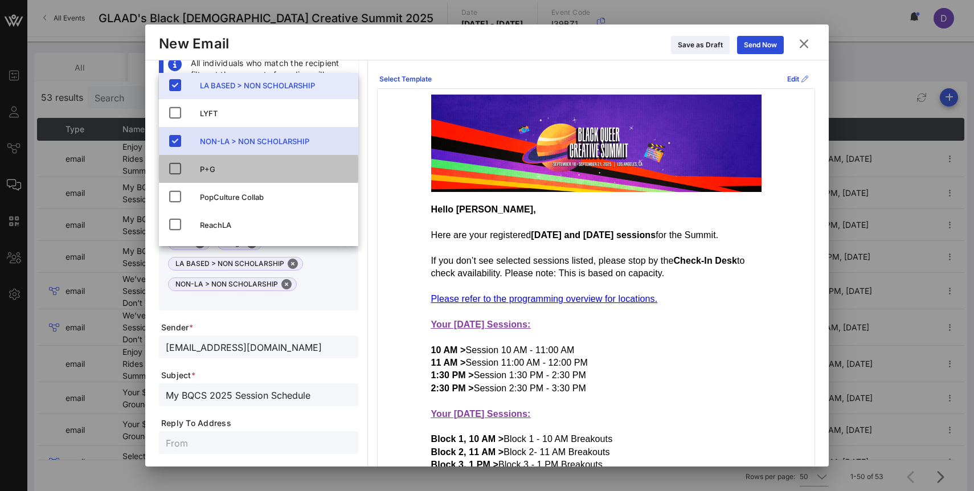
click at [214, 165] on div "P+G" at bounding box center [274, 169] width 149 height 9
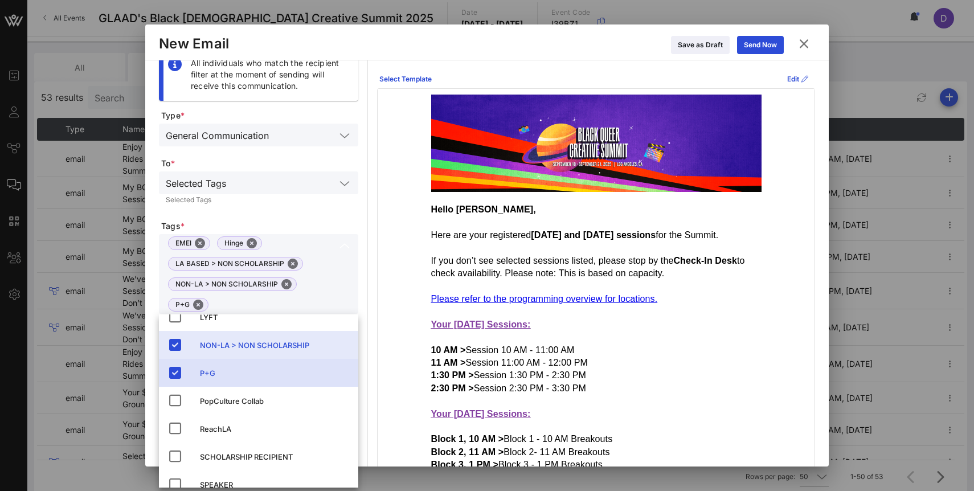
scroll to position [100, 0]
click at [218, 398] on div "PopCulture Collab" at bounding box center [274, 400] width 149 height 9
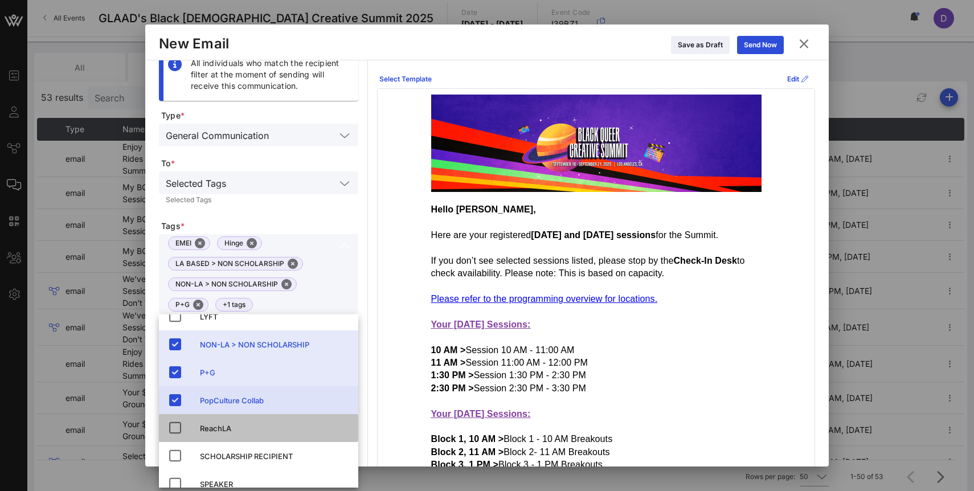
click at [218, 433] on div "ReachLA" at bounding box center [274, 428] width 149 height 9
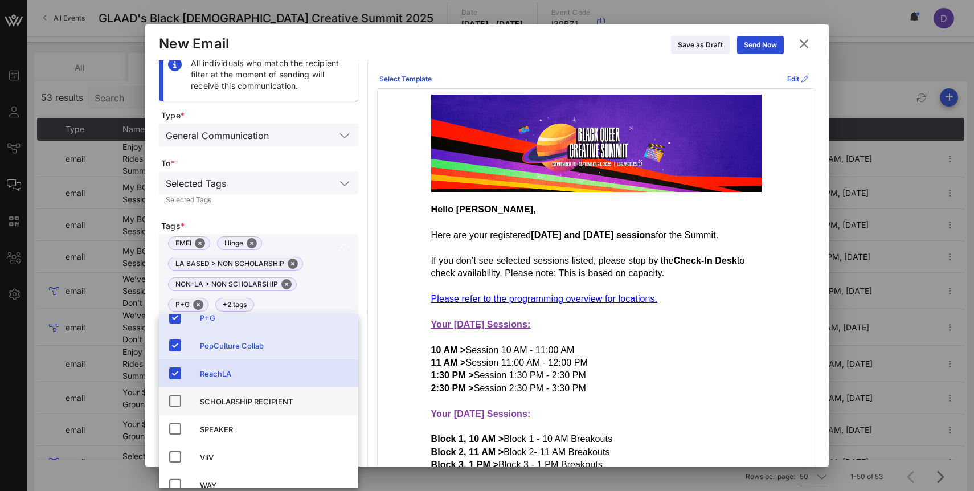
click at [223, 399] on div "SCHOLARSHIP RECIPIENT" at bounding box center [274, 401] width 149 height 9
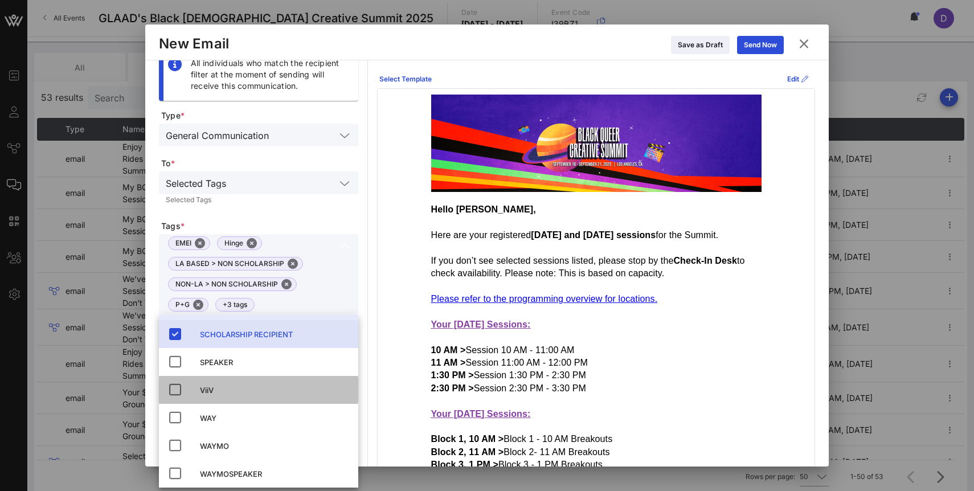
click at [221, 392] on div "ViiV" at bounding box center [274, 390] width 149 height 9
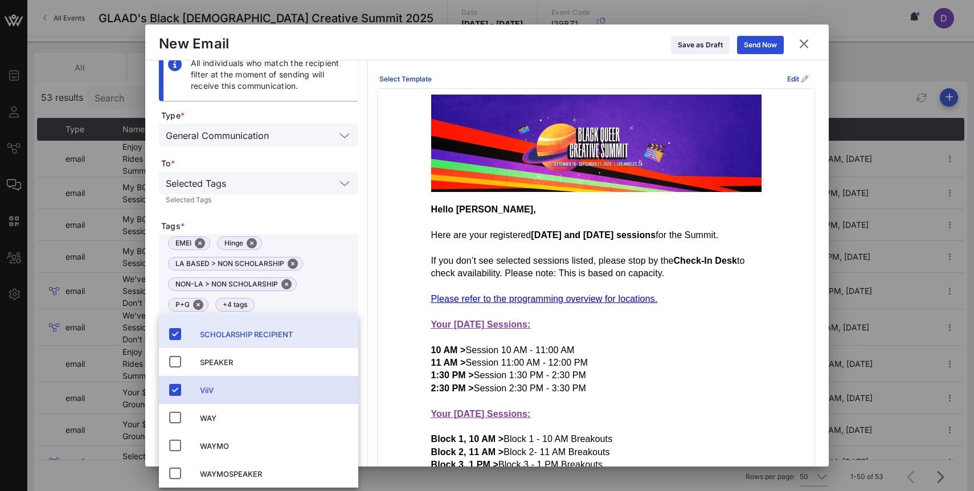
scroll to position [227, 0]
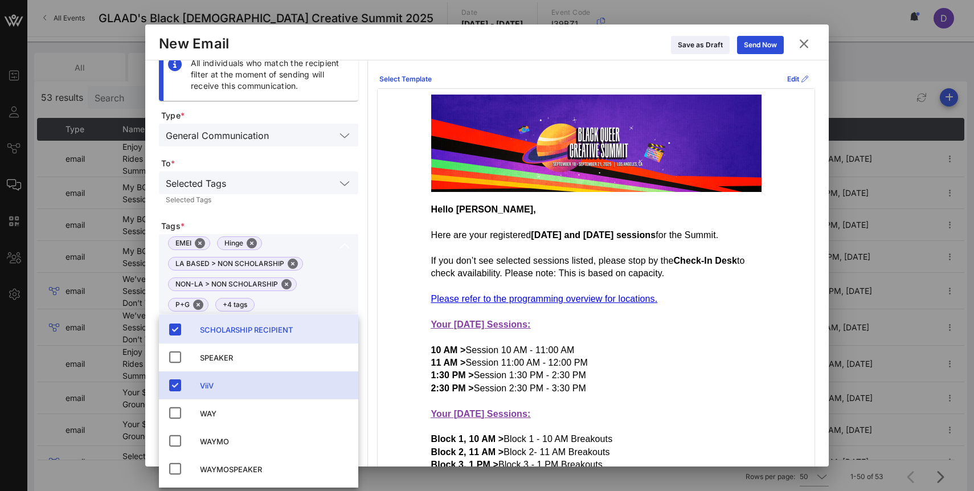
click at [323, 200] on div "Selected Tags" at bounding box center [259, 200] width 186 height 7
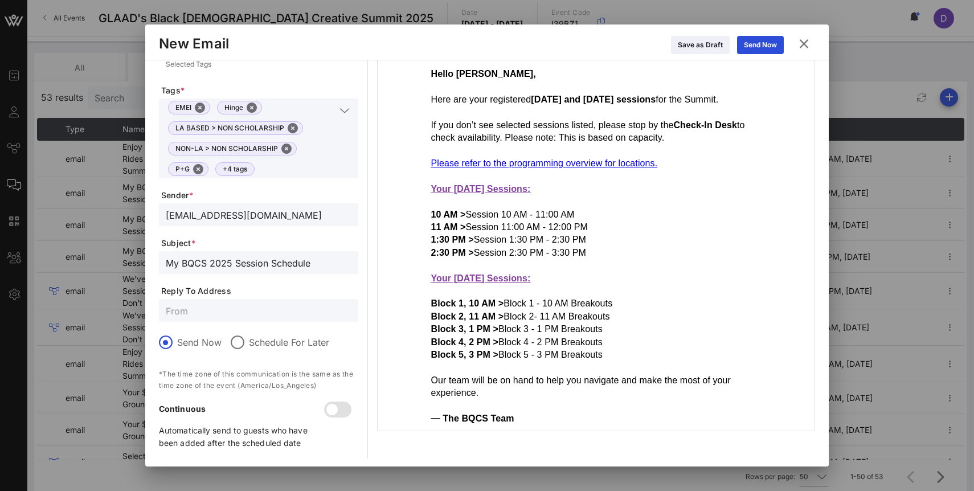
scroll to position [151, 0]
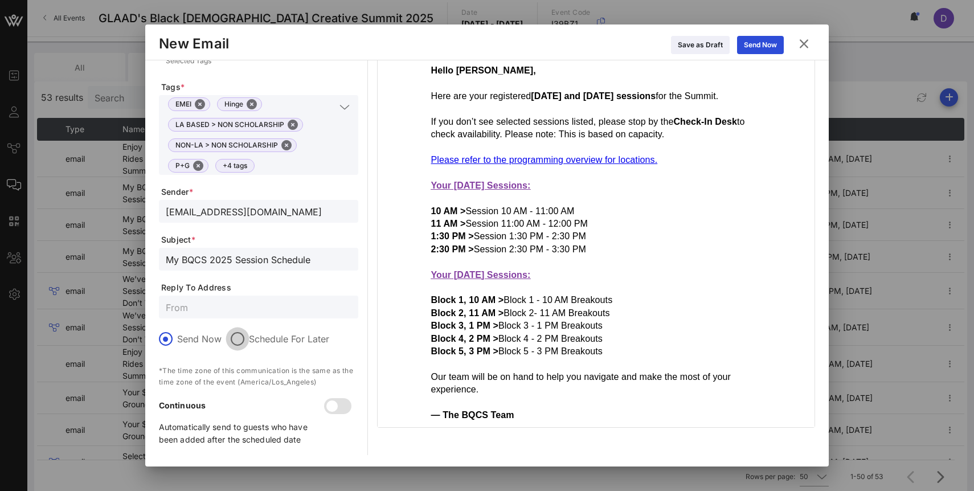
click at [236, 336] on div at bounding box center [237, 338] width 19 height 19
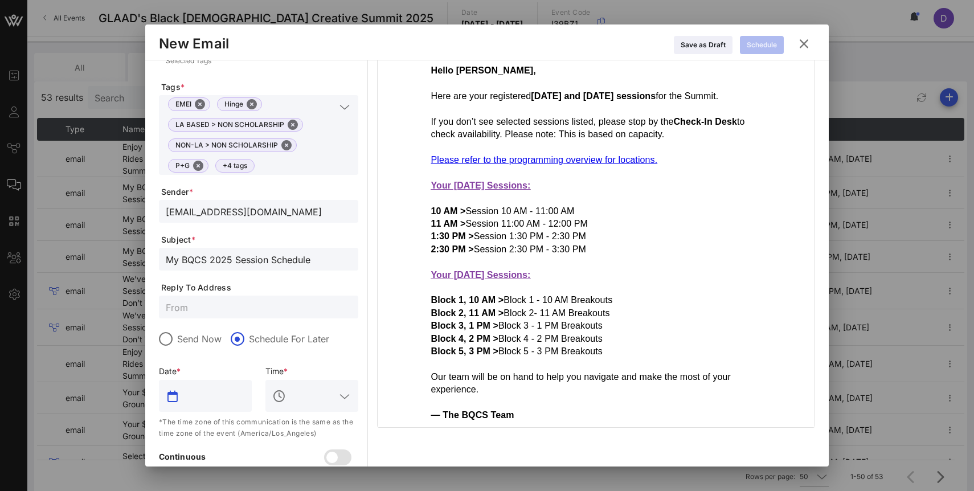
click at [214, 399] on input "text" at bounding box center [213, 396] width 63 height 18
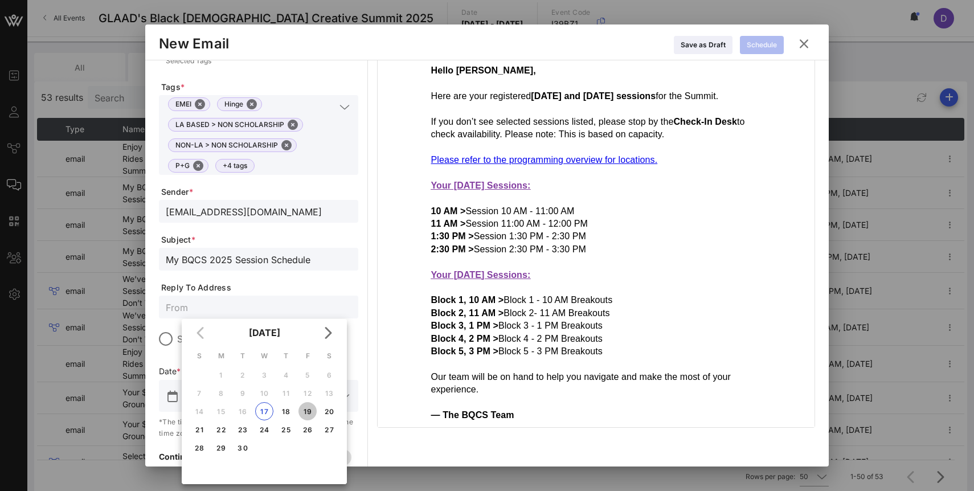
click at [307, 411] on div "19" at bounding box center [308, 411] width 18 height 9
type input "Sep 19, 2025"
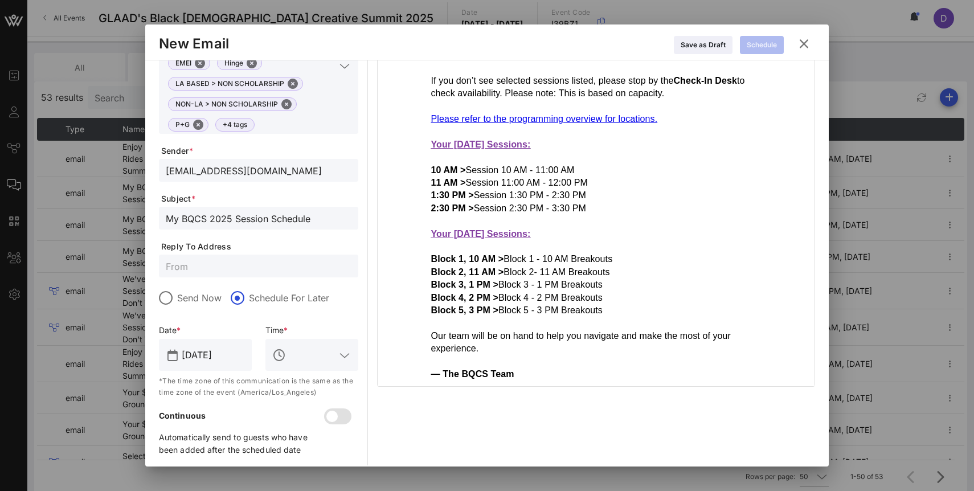
scroll to position [202, 0]
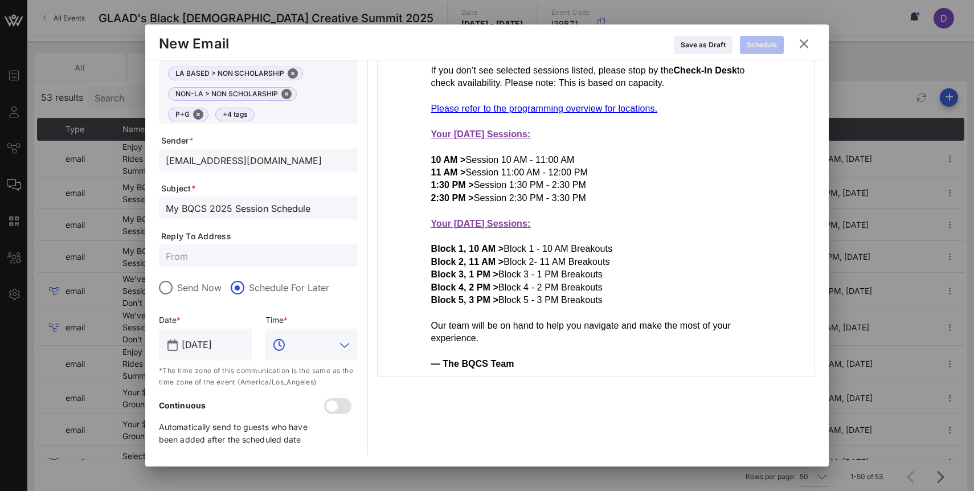
click at [322, 342] on input "text" at bounding box center [311, 345] width 47 height 18
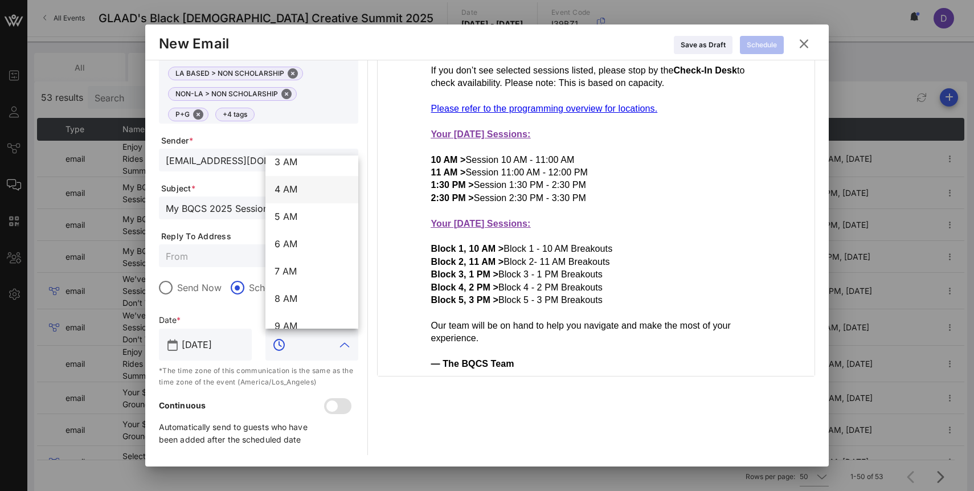
scroll to position [97, 0]
click at [293, 242] on div "6 AM" at bounding box center [312, 240] width 75 height 11
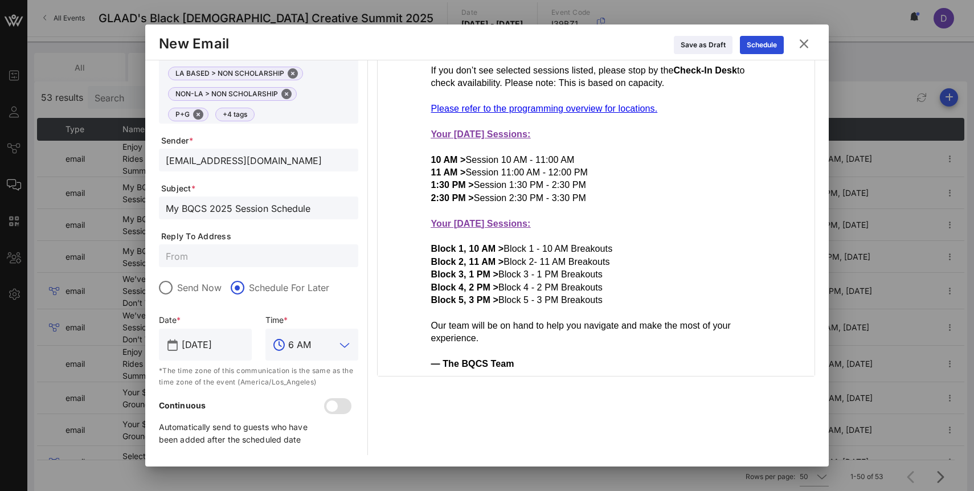
click at [294, 345] on input "6 AM" at bounding box center [311, 345] width 47 height 18
click at [324, 372] on div "6:30 AM" at bounding box center [312, 379] width 75 height 25
type input "6:30 AM"
click at [337, 317] on div "Time *" at bounding box center [312, 320] width 107 height 13
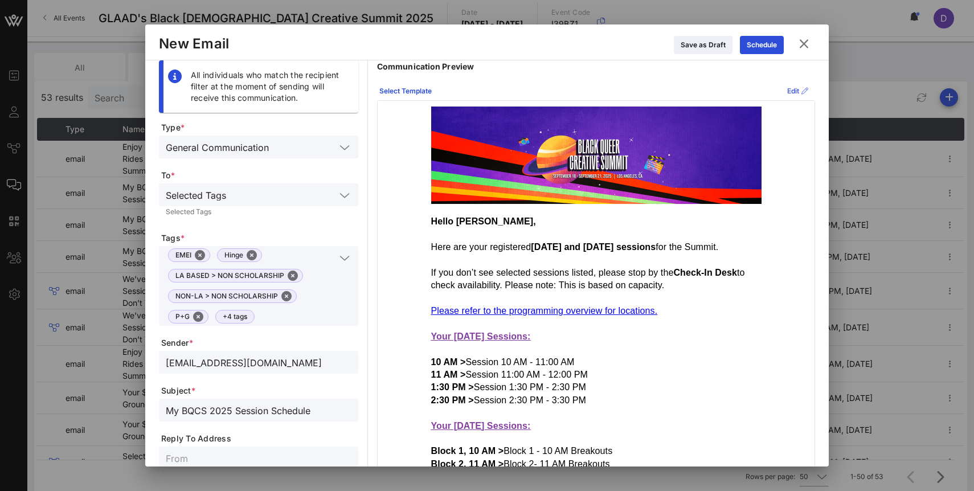
click at [792, 88] on div "Edit" at bounding box center [798, 90] width 21 height 11
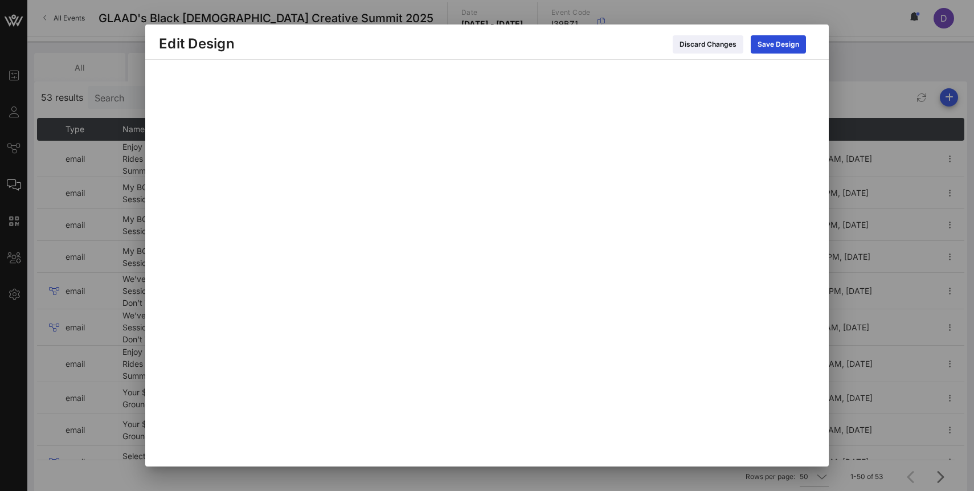
scroll to position [3, 0]
click at [784, 48] on div "Save Design" at bounding box center [779, 44] width 42 height 11
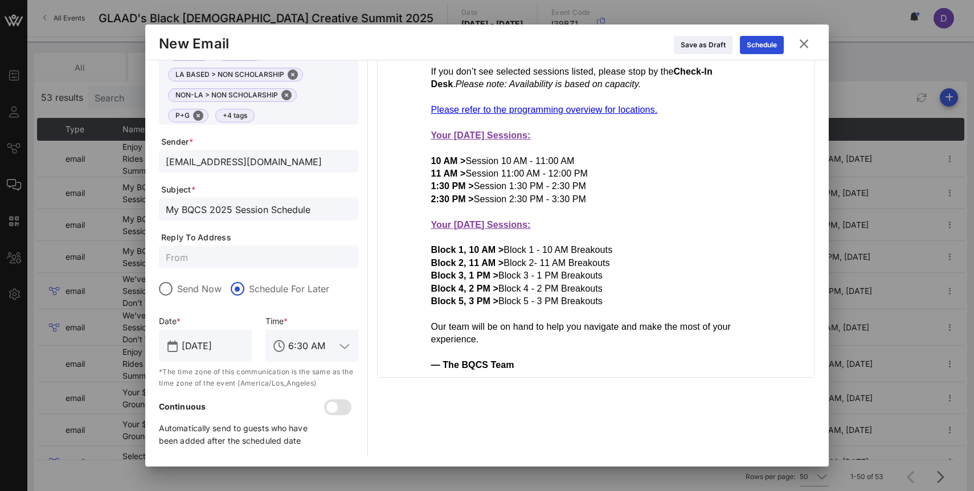
scroll to position [202, 0]
click at [760, 45] on icon at bounding box center [762, 44] width 9 height 7
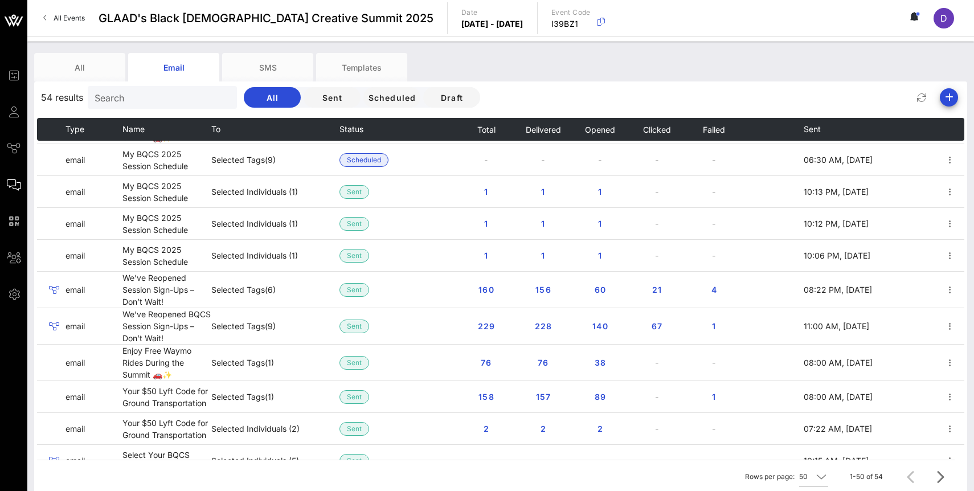
scroll to position [0, 0]
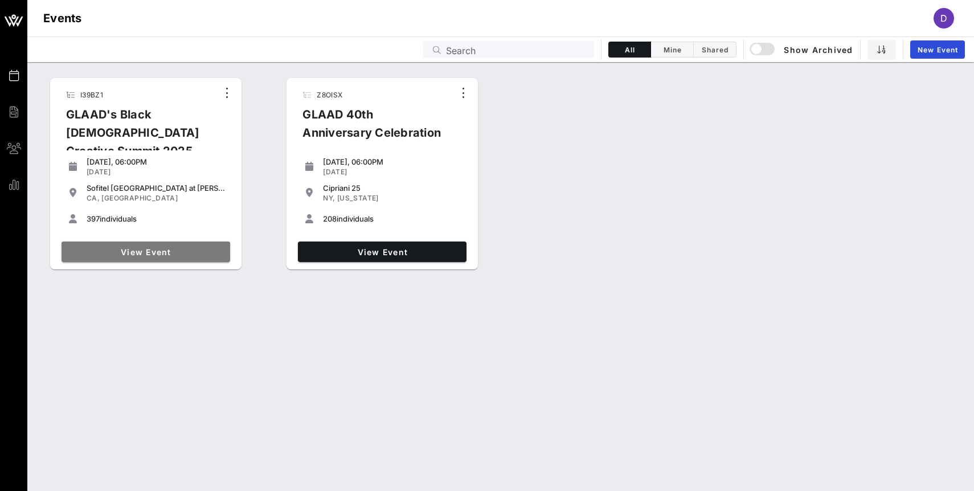
click at [117, 251] on span "View Event" at bounding box center [146, 252] width 160 height 10
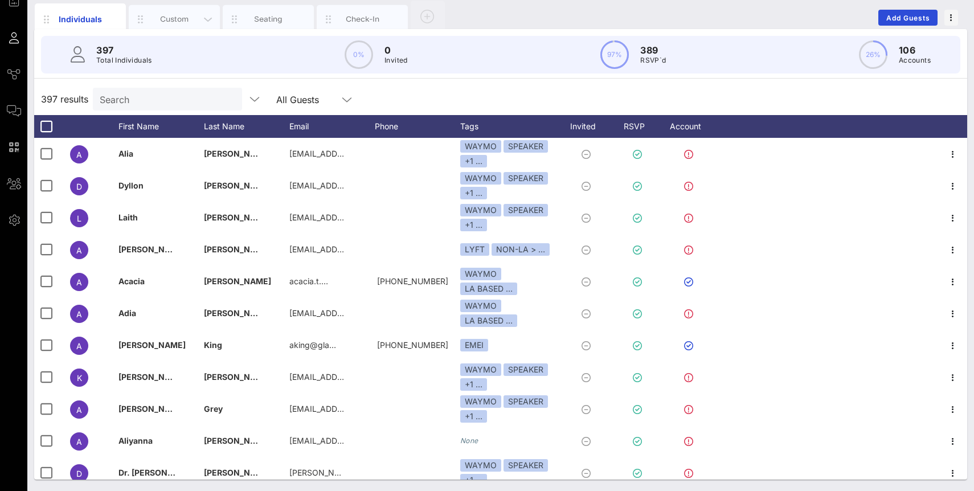
click at [197, 22] on div "Custom" at bounding box center [174, 19] width 51 height 11
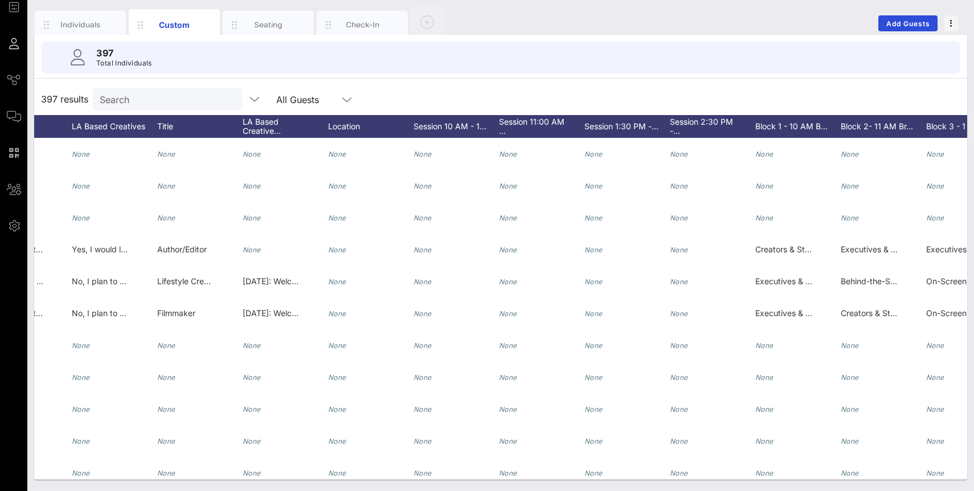
scroll to position [0, 970]
click at [455, 128] on div "Session 10 AM - 1…" at bounding box center [450, 126] width 85 height 23
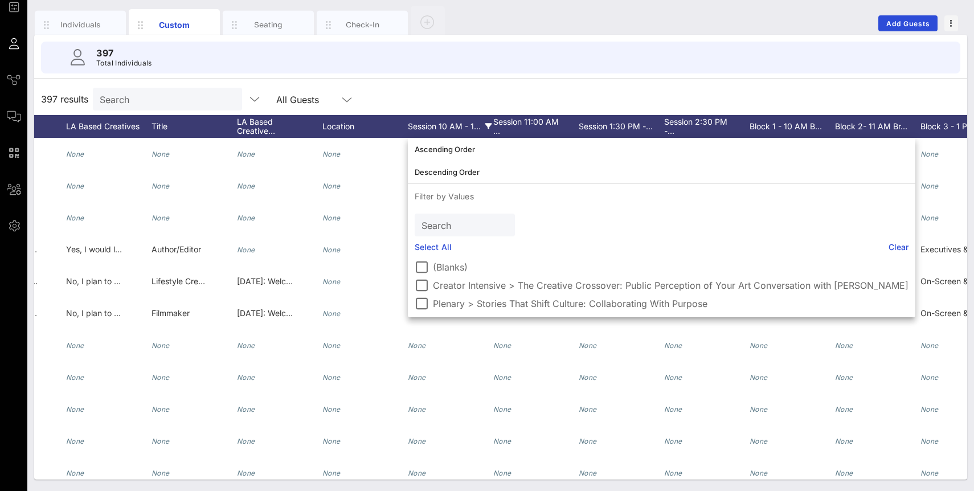
click at [455, 126] on div "Session 10 AM - 1…" at bounding box center [450, 126] width 85 height 23
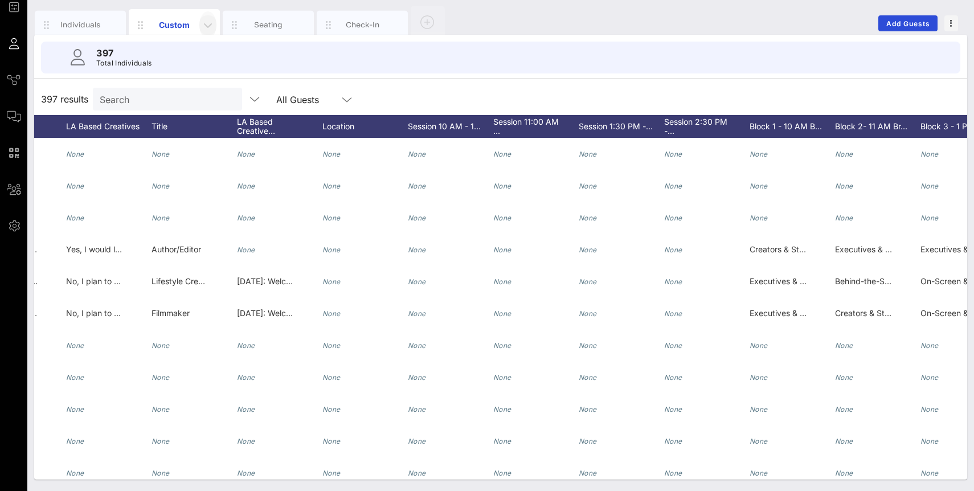
click at [207, 25] on icon "button" at bounding box center [208, 25] width 14 height 14
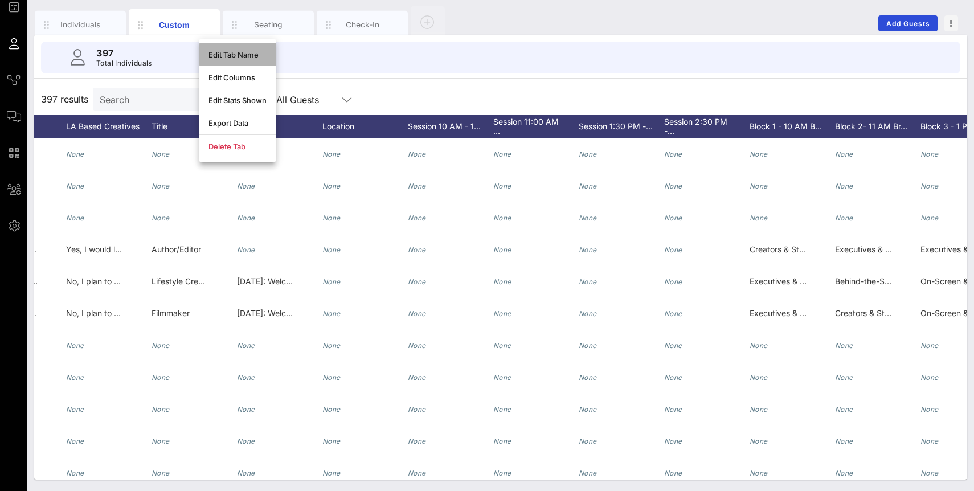
click at [248, 61] on div "Edit Tab Name" at bounding box center [237, 54] width 76 height 23
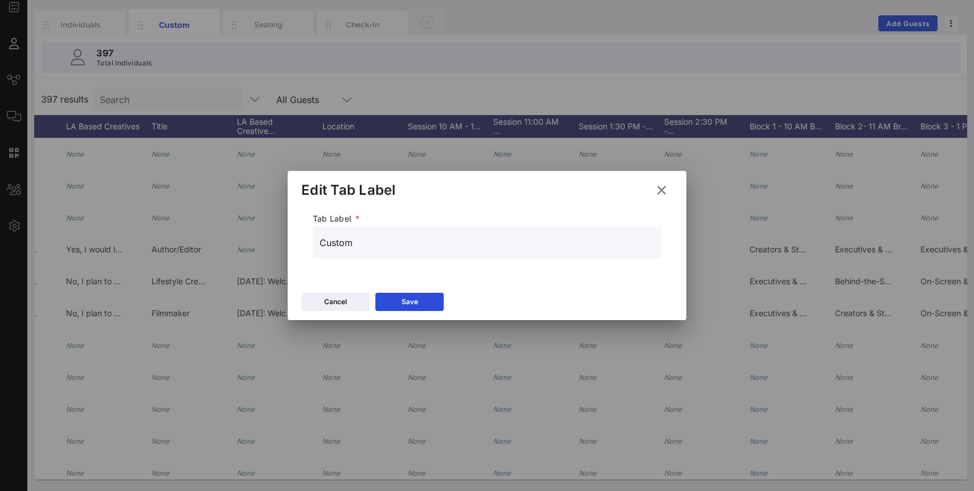
click at [662, 191] on icon at bounding box center [661, 190] width 15 height 14
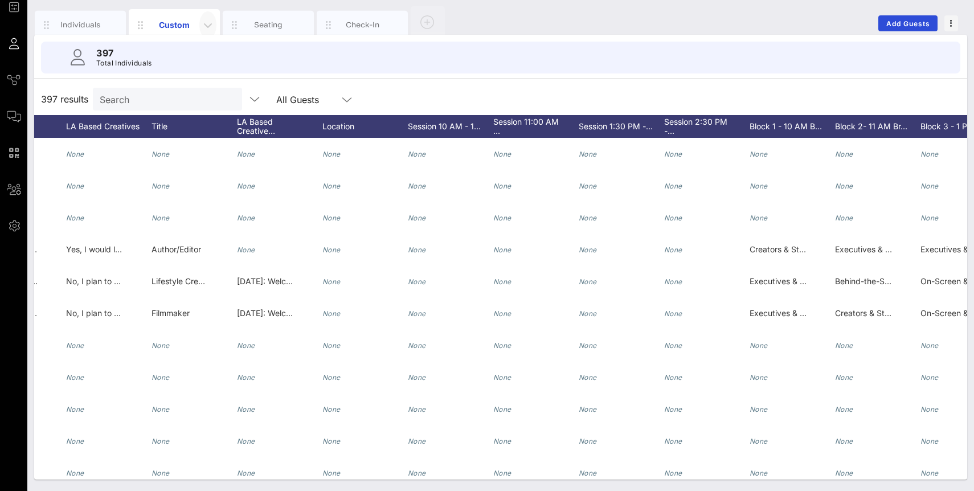
click at [207, 22] on icon "button" at bounding box center [208, 25] width 14 height 14
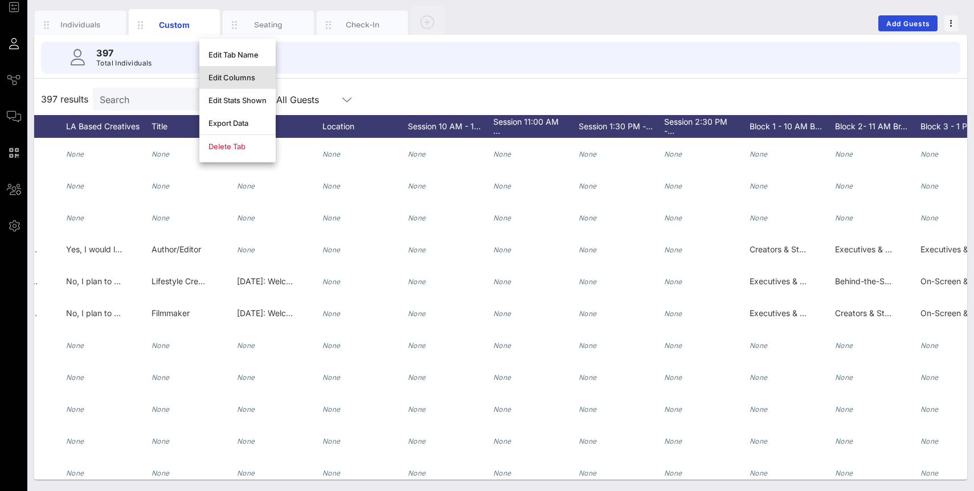
click at [248, 81] on div "Edit Columns" at bounding box center [238, 77] width 58 height 9
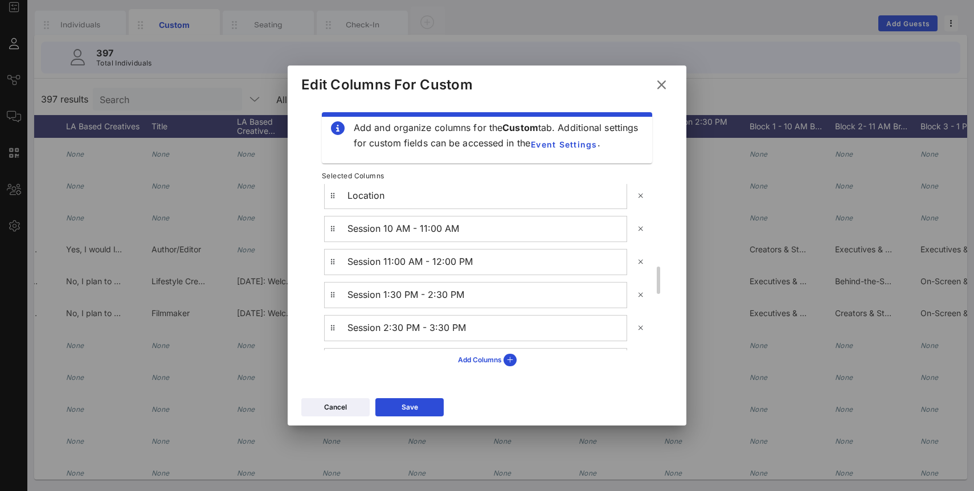
scroll to position [493, 0]
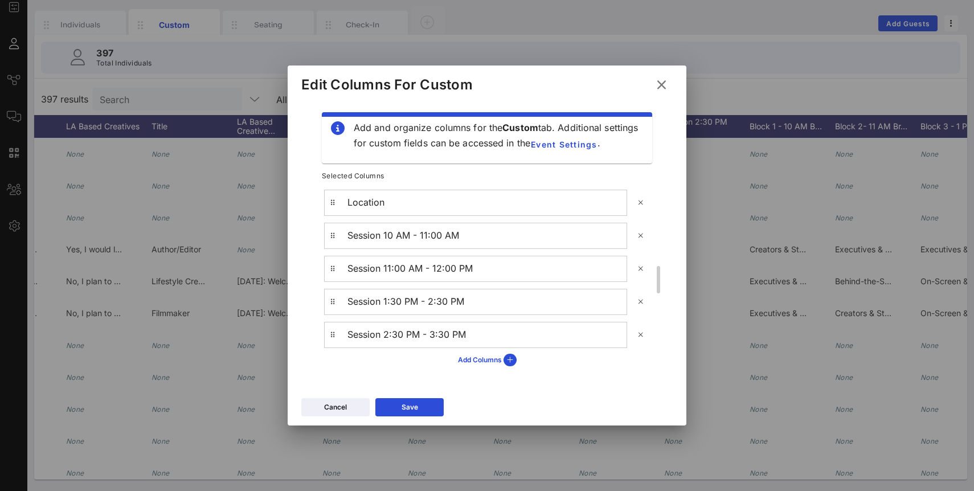
click at [495, 239] on div "Session 10 AM - 11:00 AM" at bounding box center [487, 235] width 279 height 11
click at [554, 141] on span "Event Settings" at bounding box center [564, 145] width 67 height 10
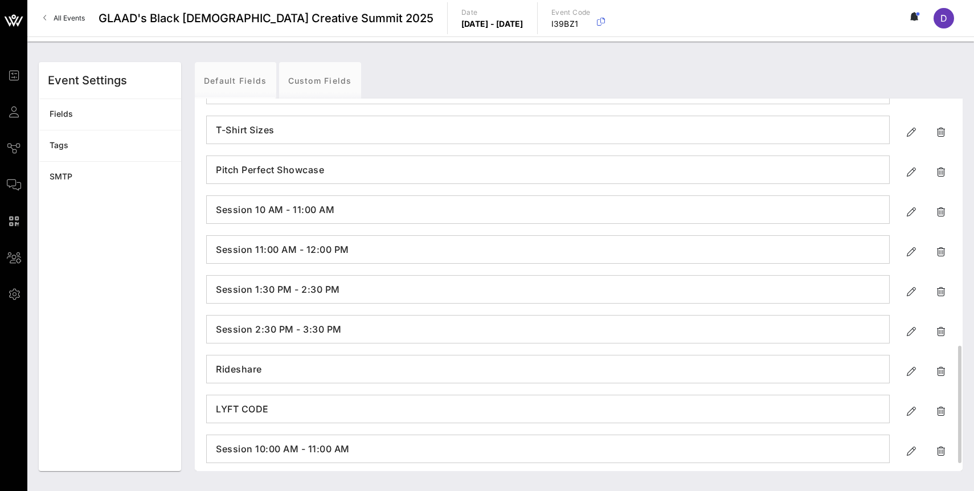
scroll to position [753, 0]
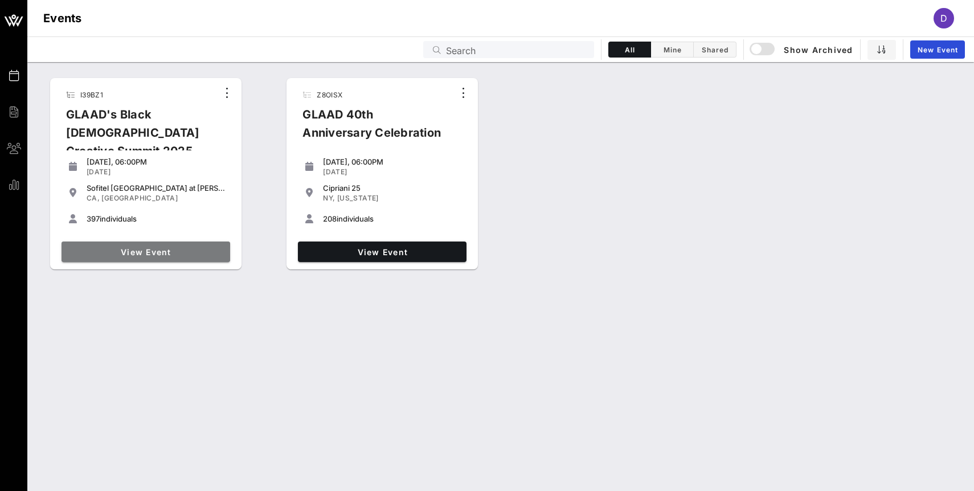
click at [198, 260] on link "View Event" at bounding box center [146, 252] width 169 height 21
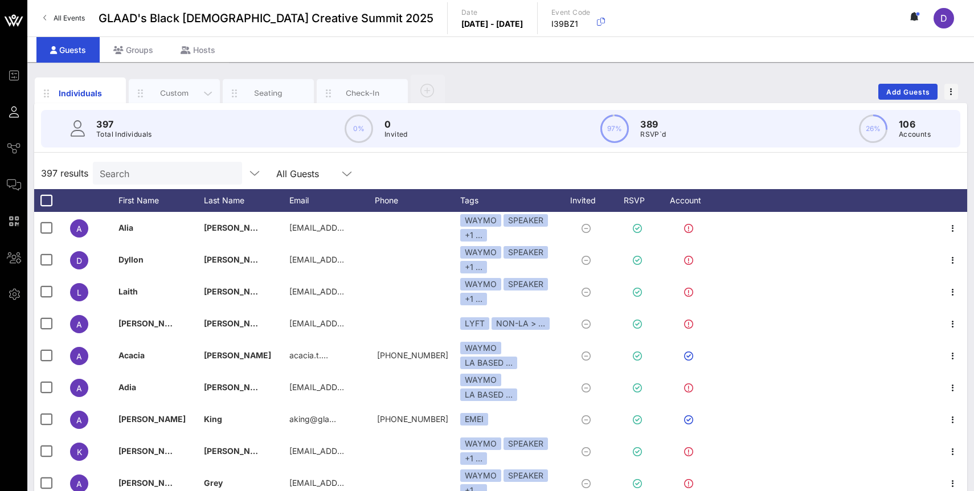
click at [174, 85] on div "Custom" at bounding box center [174, 93] width 91 height 28
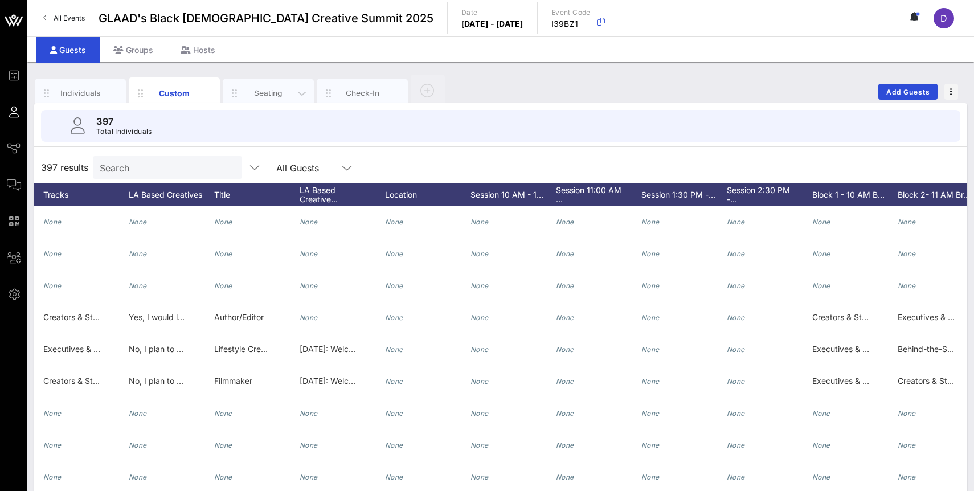
click at [279, 97] on div "Seating" at bounding box center [268, 93] width 51 height 11
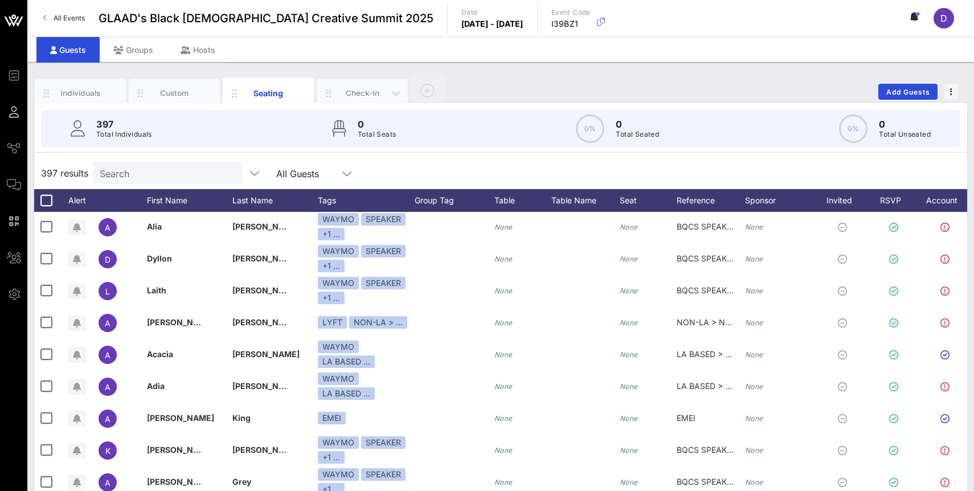
click at [338, 93] on div "Check-In" at bounding box center [362, 93] width 51 height 11
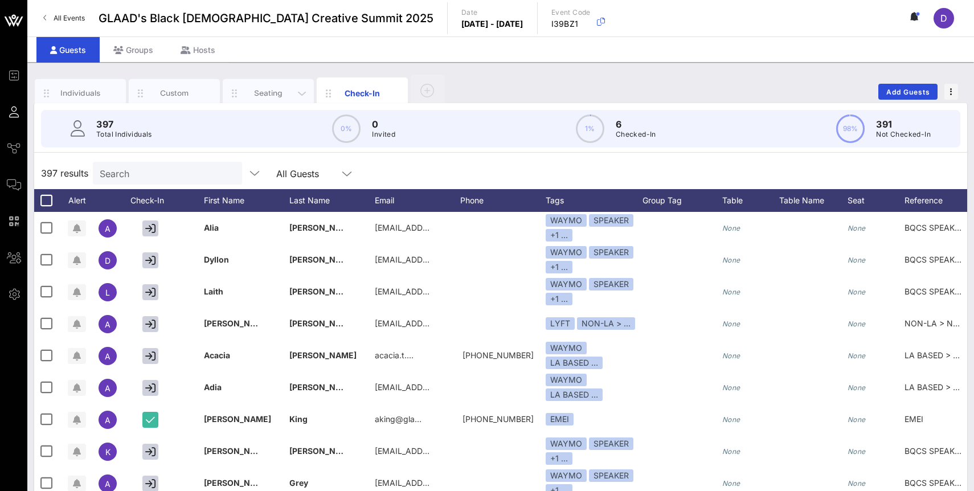
click at [259, 84] on div "Seating" at bounding box center [268, 93] width 91 height 28
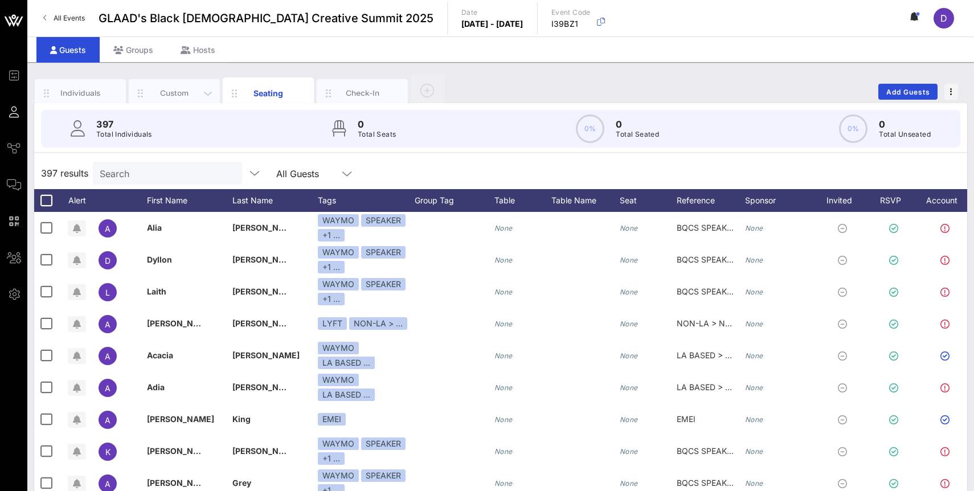
click at [198, 85] on div "Custom" at bounding box center [174, 93] width 91 height 28
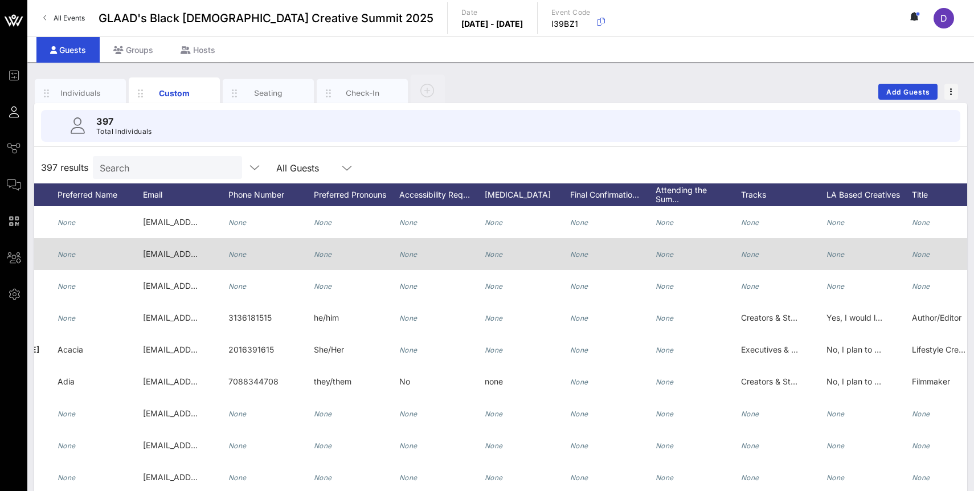
scroll to position [0, 364]
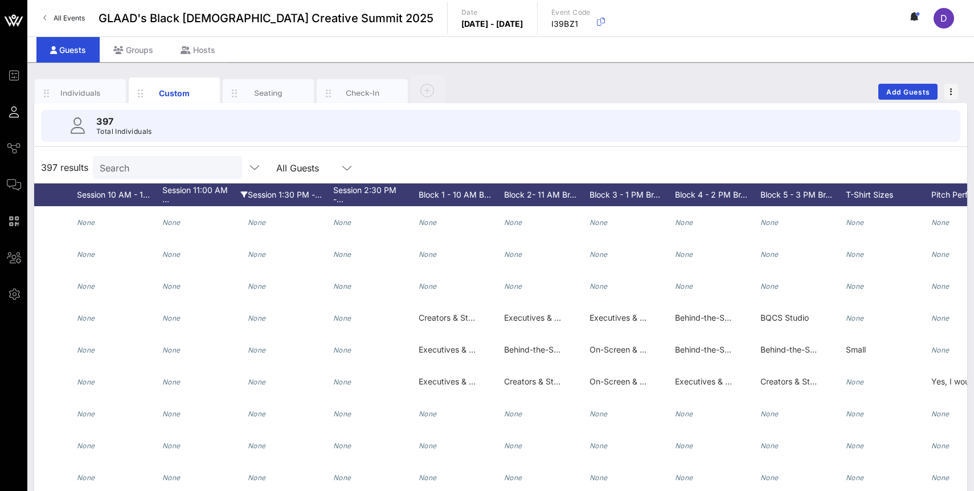
click at [202, 198] on div "Session 11:00 AM …" at bounding box center [204, 194] width 85 height 23
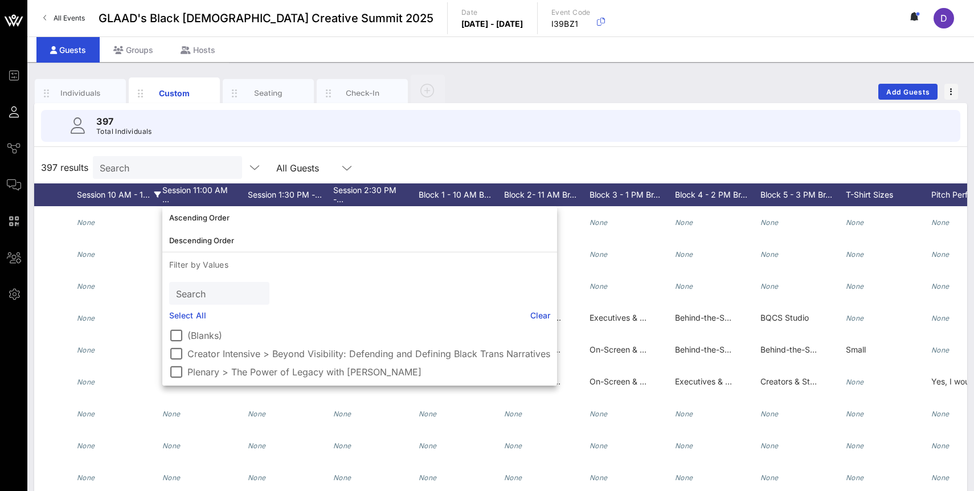
click at [160, 204] on div "Session 10 AM - 1…" at bounding box center [119, 194] width 85 height 23
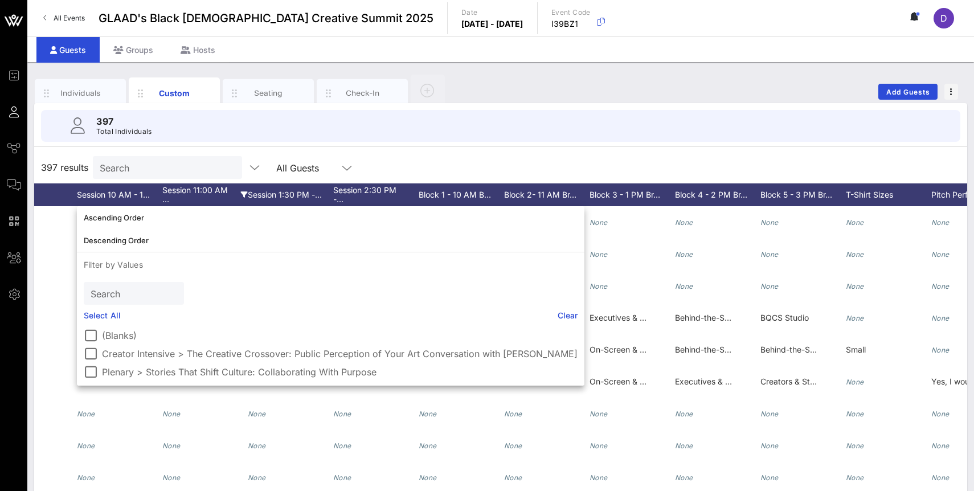
click at [165, 201] on div "Session 11:00 AM …" at bounding box center [204, 194] width 85 height 23
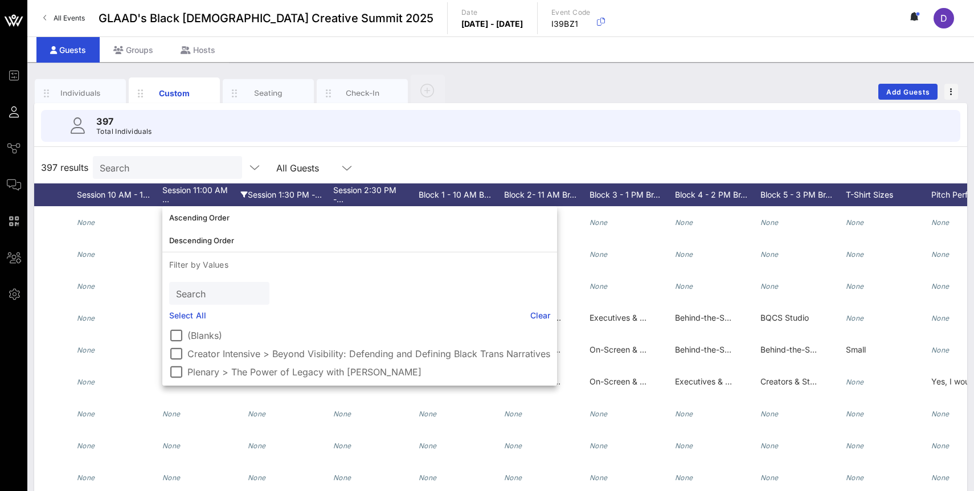
click at [165, 201] on div "Session 11:00 AM …" at bounding box center [204, 194] width 85 height 23
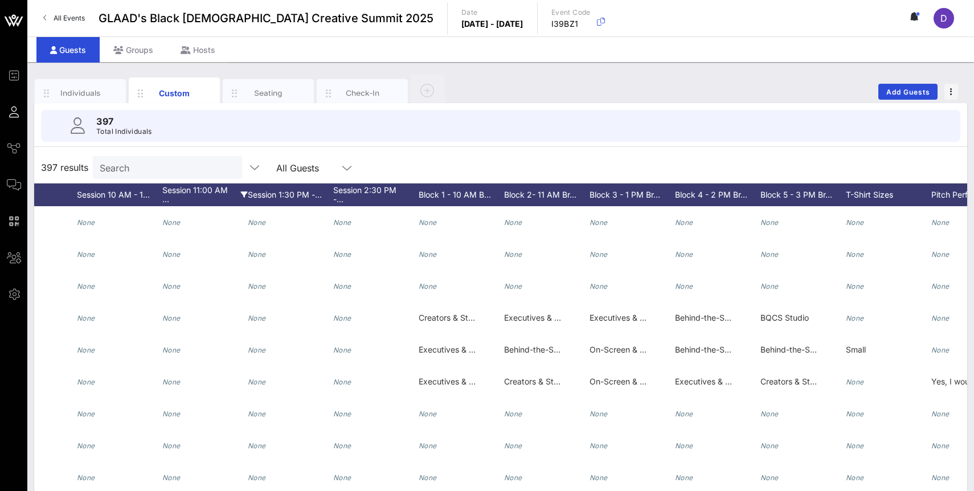
click at [216, 192] on div "Session 11:00 AM …" at bounding box center [204, 194] width 85 height 23
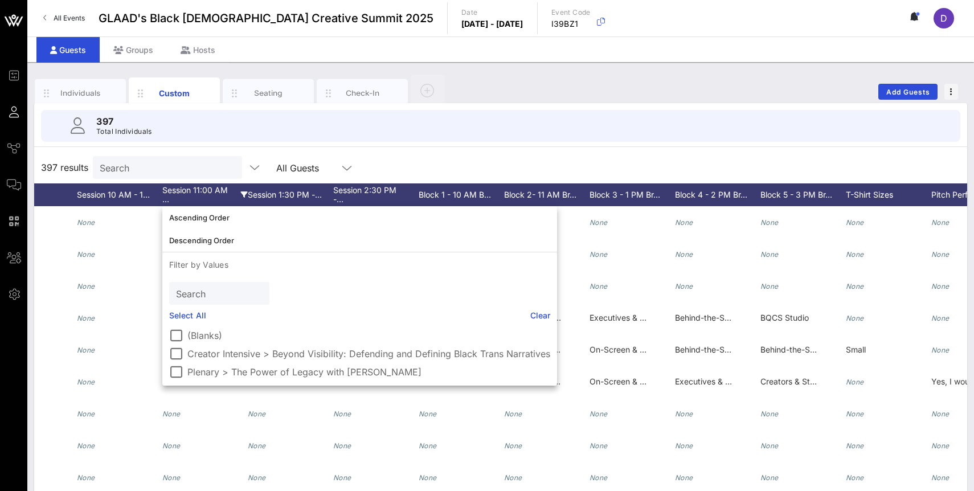
click at [216, 192] on div "Session 11:00 AM …" at bounding box center [204, 194] width 85 height 23
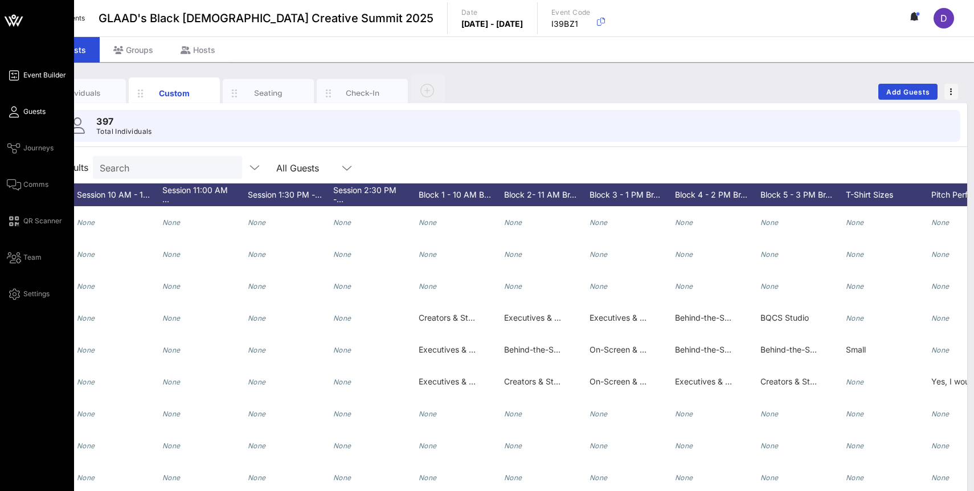
click at [21, 77] on link "Event Builder" at bounding box center [36, 75] width 59 height 14
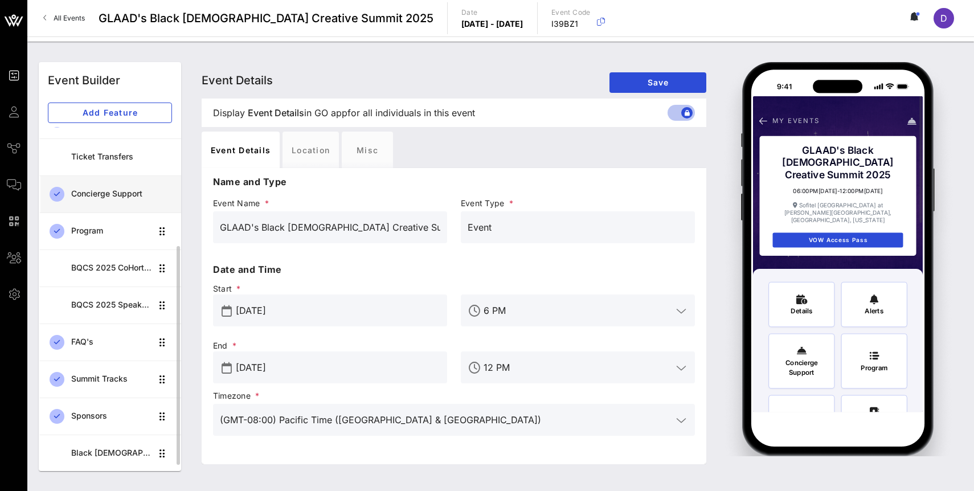
scroll to position [163, 0]
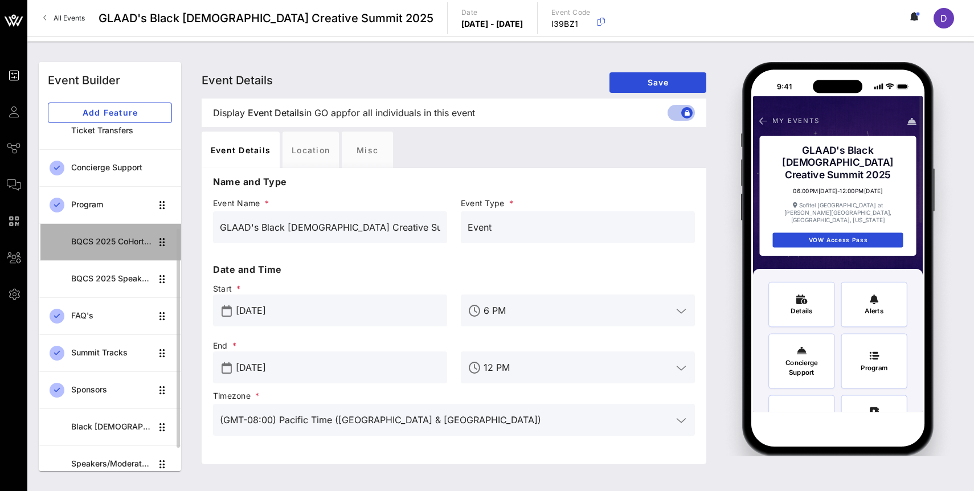
click at [116, 248] on div "BQCS 2025 CoHort Guestbook" at bounding box center [111, 241] width 80 height 23
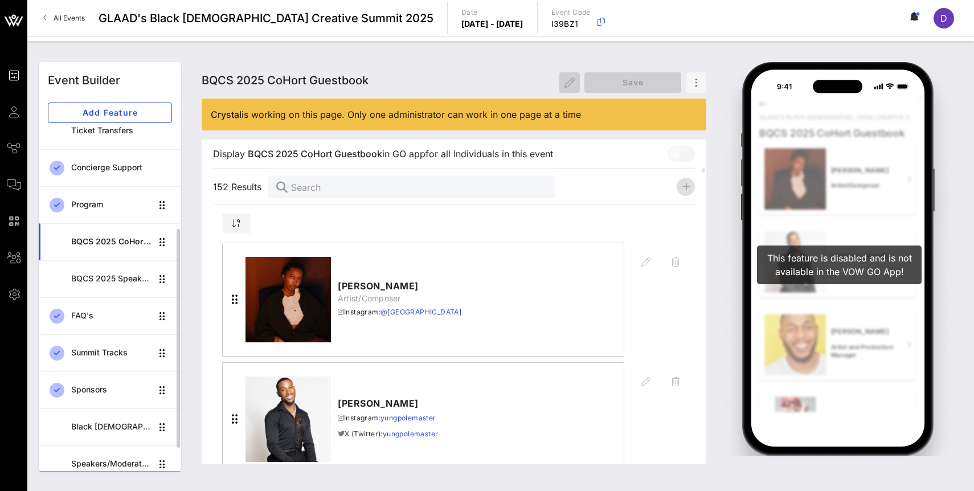
click at [99, 237] on div "BQCS 2025 CoHort Guestbook" at bounding box center [111, 242] width 80 height 10
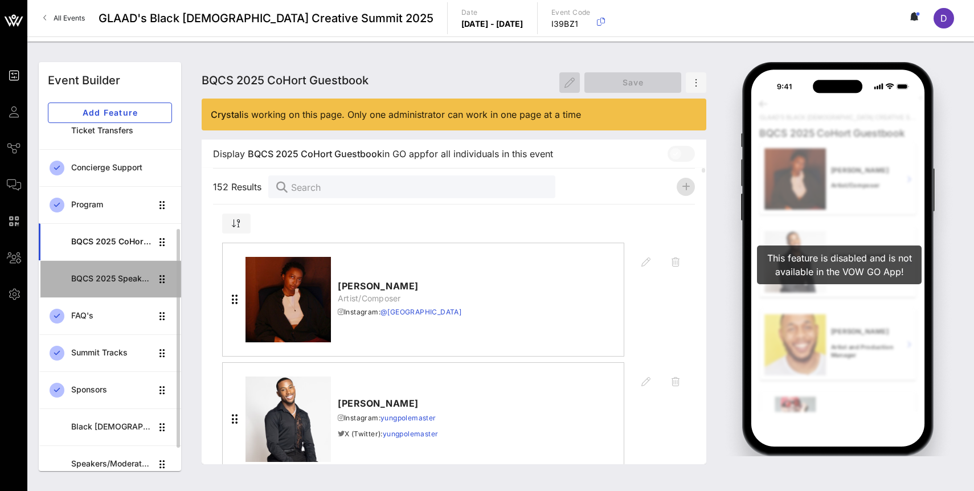
click at [104, 275] on div "BQCS 2025 Speaker Lineup" at bounding box center [111, 279] width 80 height 10
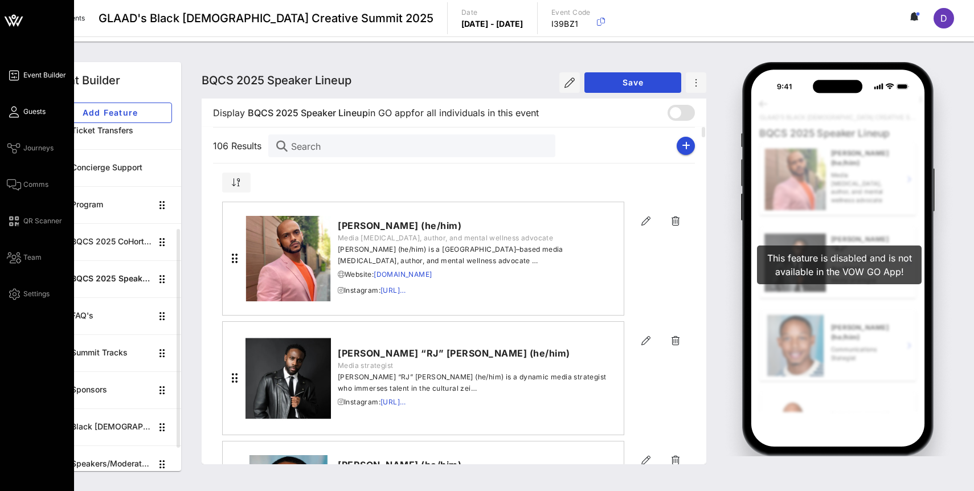
click at [15, 111] on icon at bounding box center [14, 112] width 14 height 2
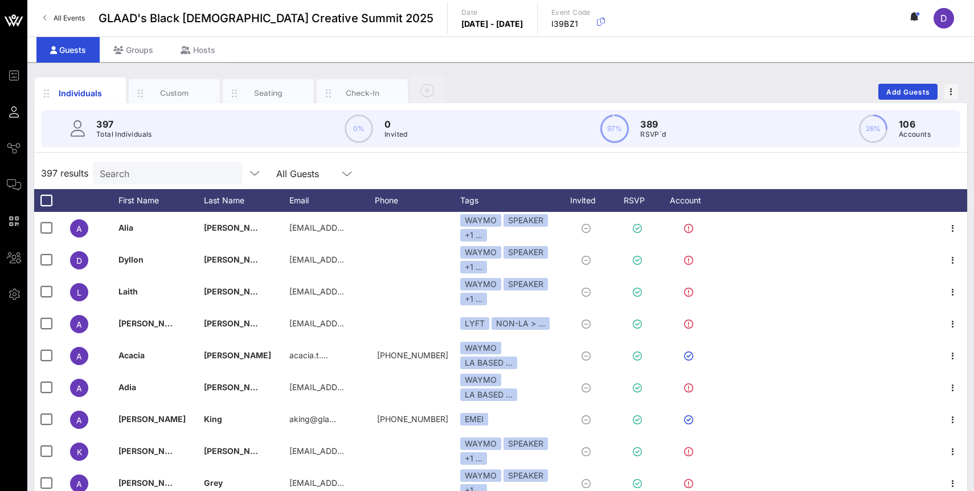
click at [166, 166] on input "Search" at bounding box center [166, 173] width 133 height 15
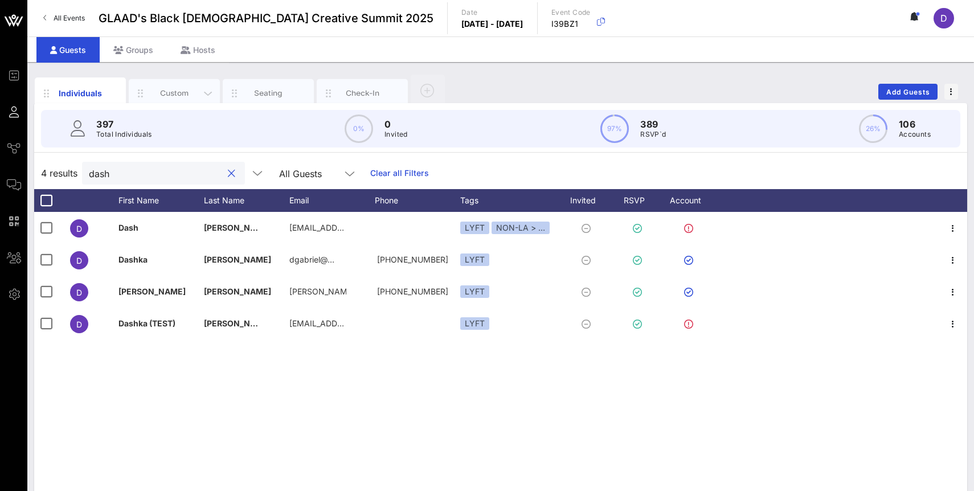
type input "dash"
click at [177, 93] on div "Custom" at bounding box center [174, 93] width 51 height 11
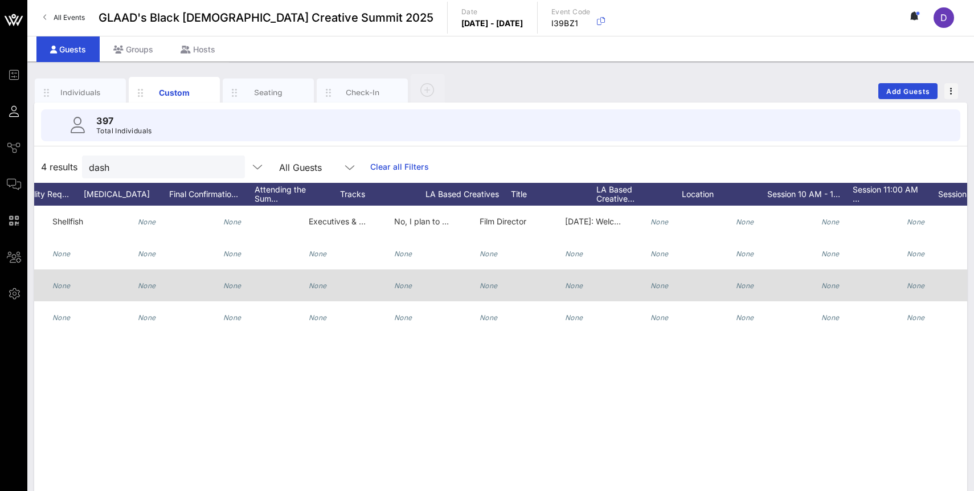
scroll to position [0, 642]
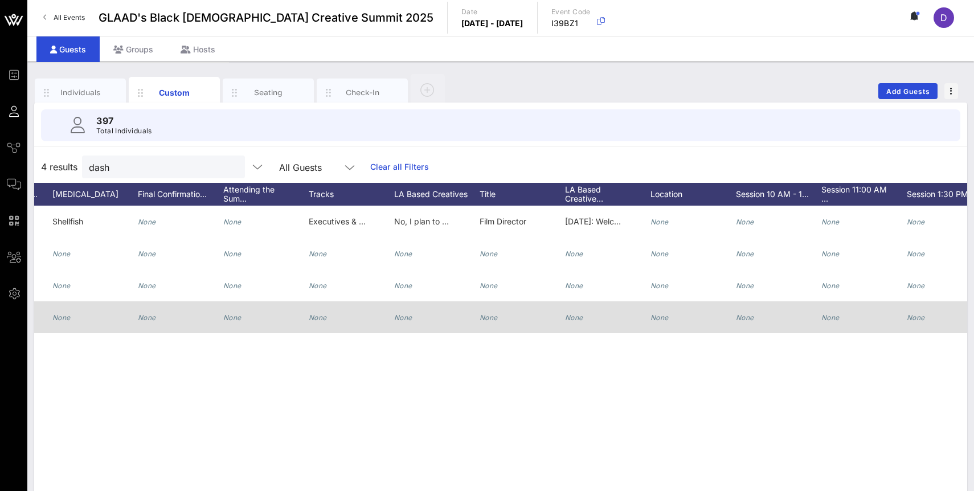
click at [746, 321] on icon "None" at bounding box center [745, 317] width 18 height 9
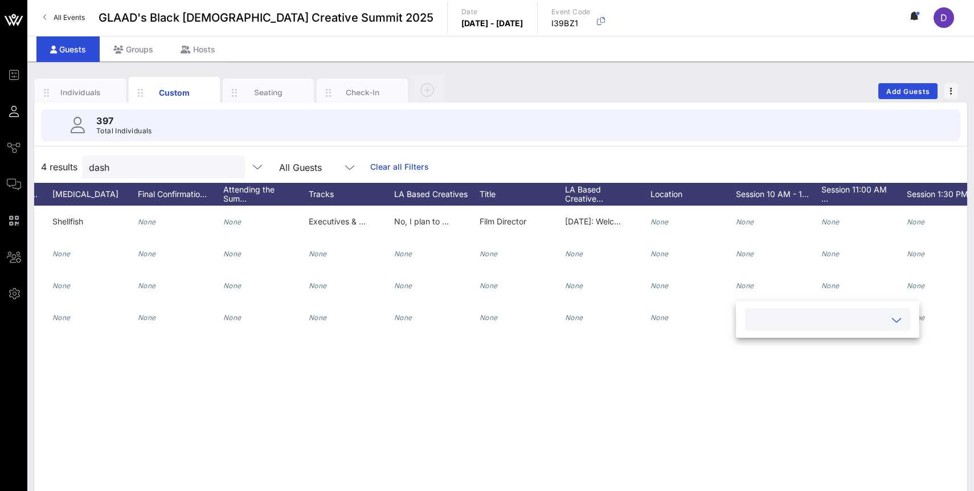
click at [767, 319] on input "text" at bounding box center [818, 319] width 133 height 15
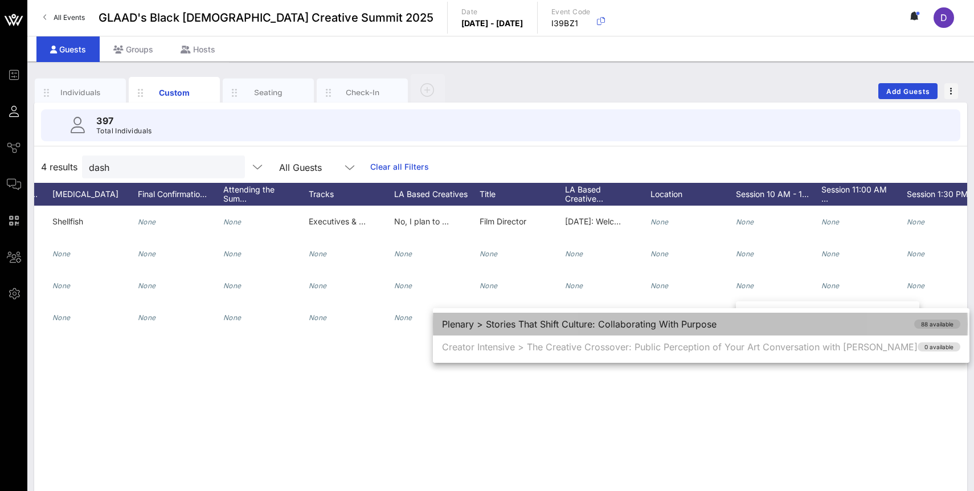
click at [587, 327] on div "Plenary > Stories That Shift Culture: Collaborating With Purpose 88 available" at bounding box center [701, 324] width 537 height 23
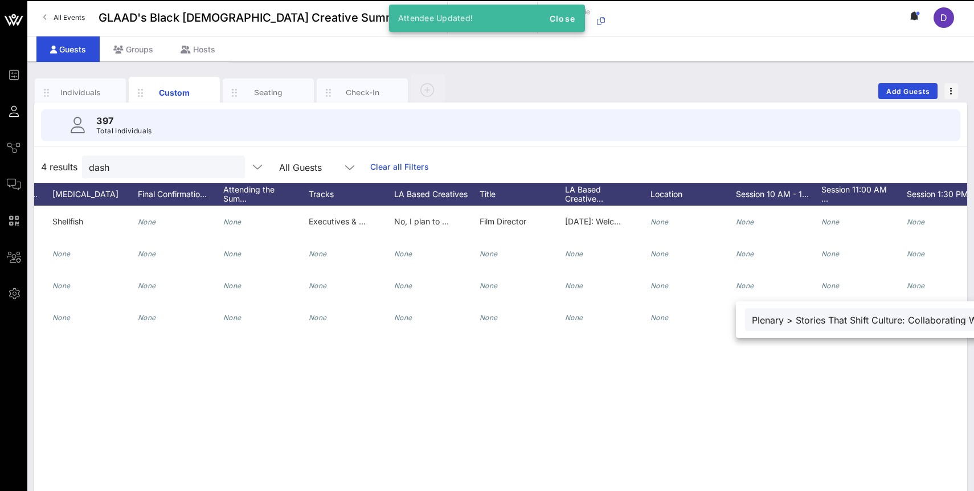
click at [716, 365] on div "D [PERSON_NAME] Dash [PERSON_NAME] [EMAIL_ADDRESS][DOMAIN_NAME] 7862039413 He, …" at bounding box center [500, 377] width 933 height 342
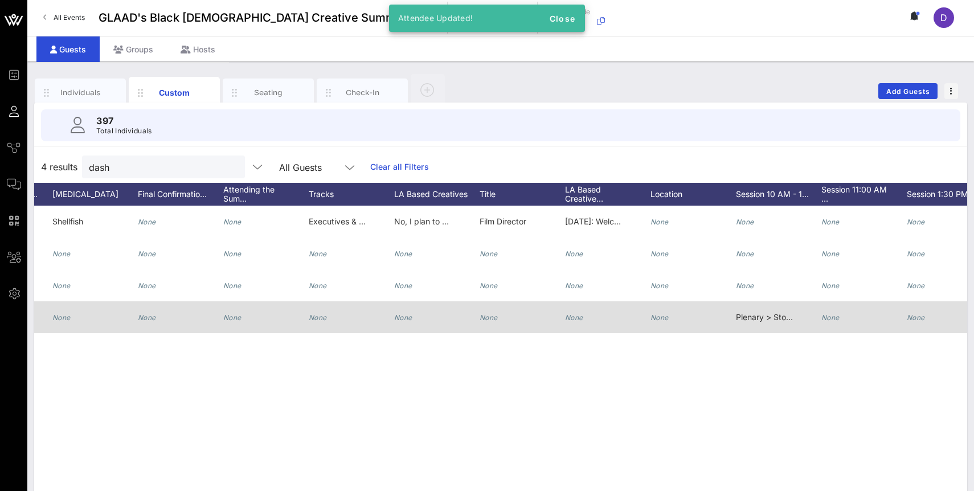
click at [833, 320] on icon "None" at bounding box center [831, 317] width 18 height 9
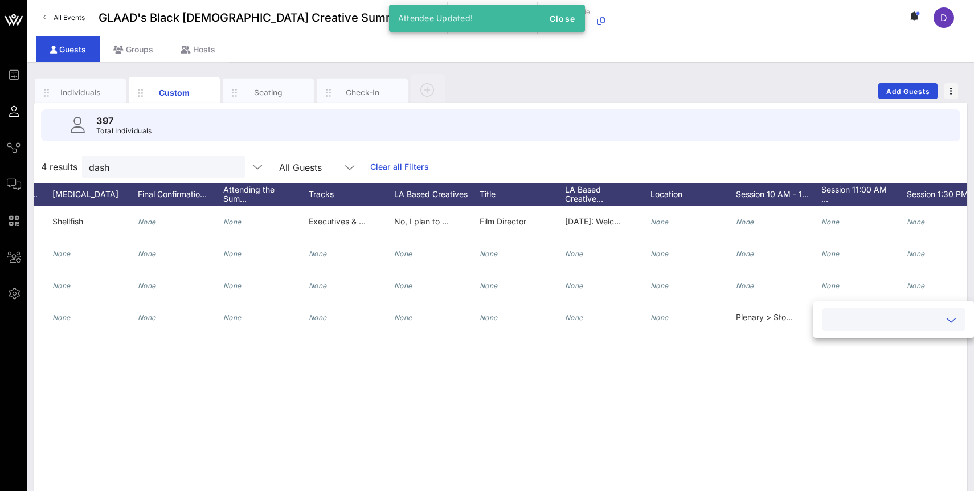
click at [841, 331] on div at bounding box center [894, 319] width 129 height 23
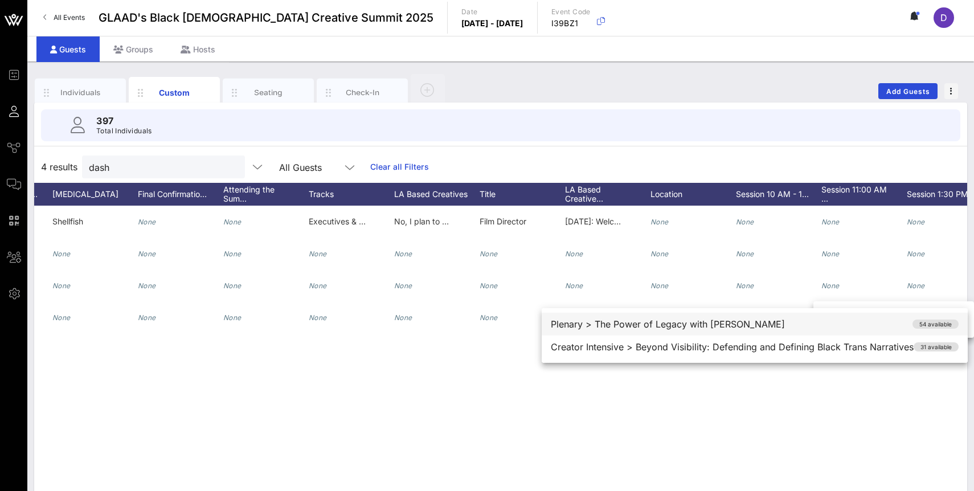
click at [835, 328] on div "Plenary > The Power of Legacy with [PERSON_NAME] 54 available" at bounding box center [755, 324] width 426 height 23
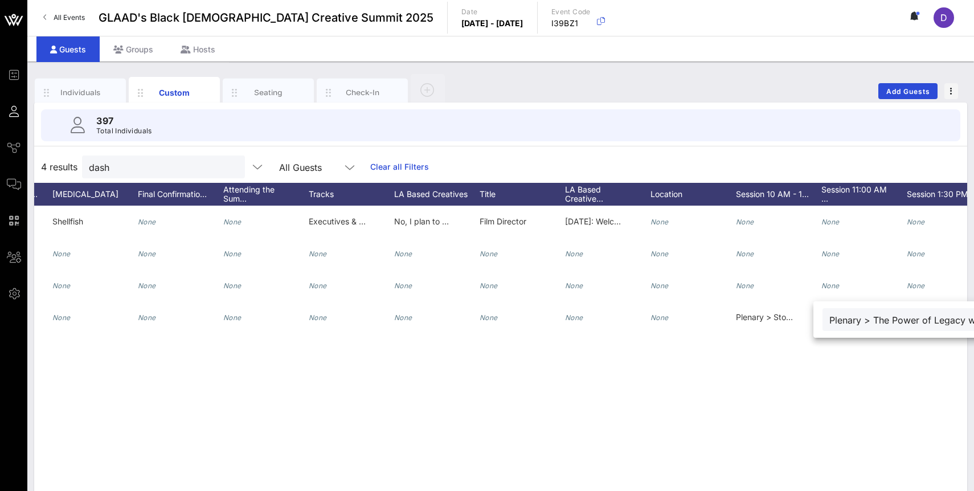
click at [826, 358] on div "D [PERSON_NAME] Dash [PERSON_NAME] [EMAIL_ADDRESS][DOMAIN_NAME] 7862039413 He, …" at bounding box center [500, 377] width 933 height 342
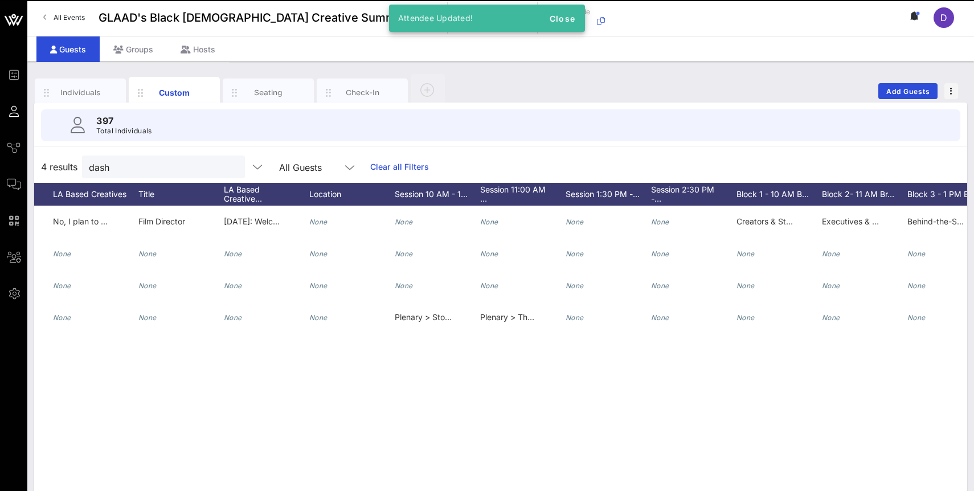
scroll to position [0, 996]
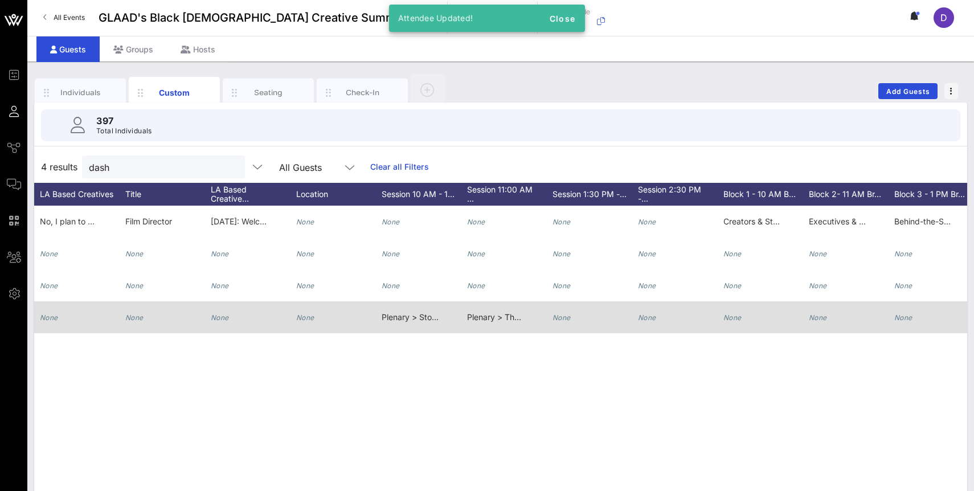
click at [562, 320] on icon "None" at bounding box center [562, 317] width 18 height 9
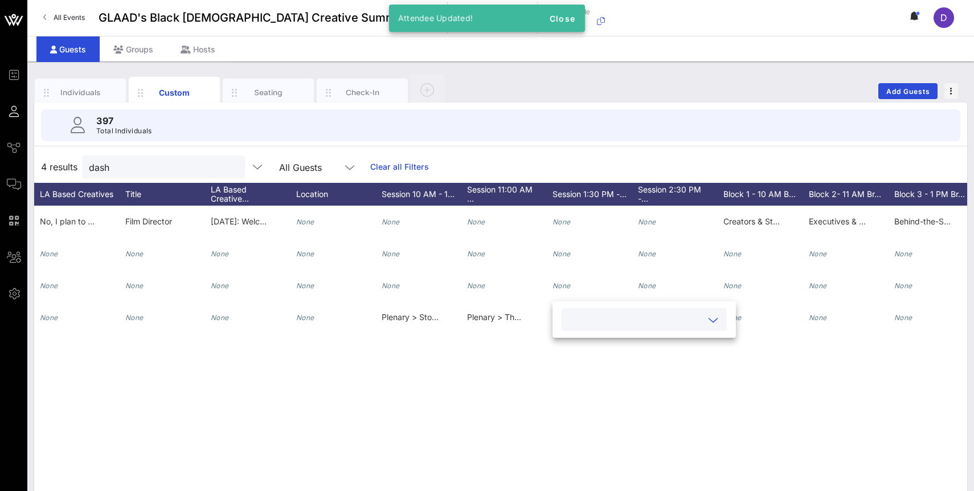
click at [570, 329] on div at bounding box center [645, 319] width 152 height 23
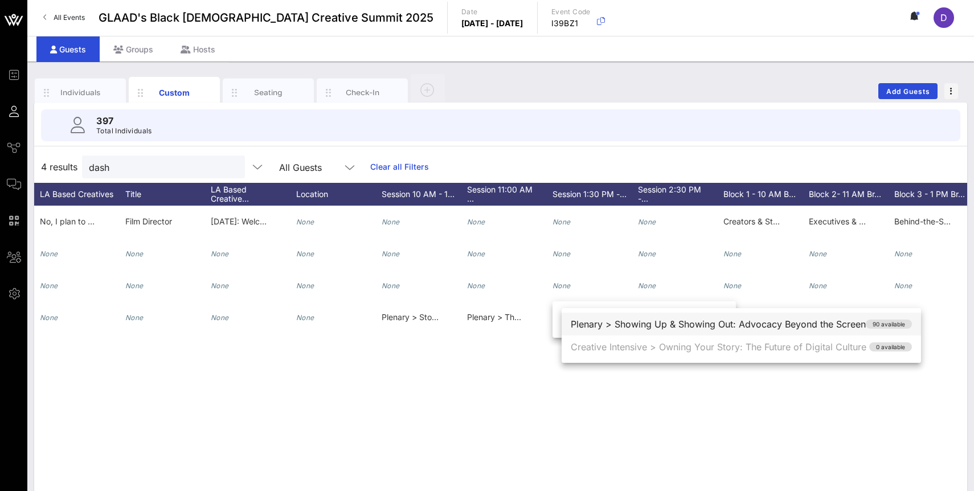
click at [580, 331] on div "Plenary > Showing Up & Showing Out: Advocacy Beyond the Screen 90 available" at bounding box center [742, 324] width 360 height 23
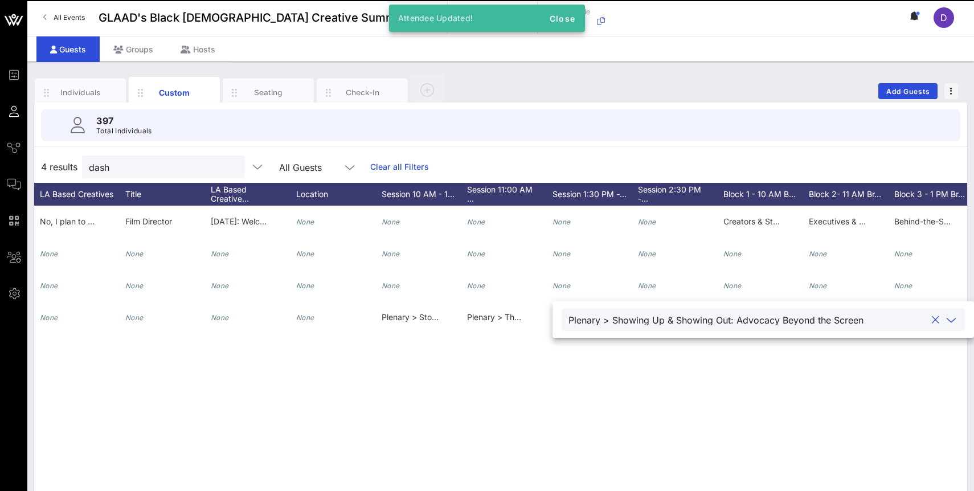
click at [615, 359] on div "D [PERSON_NAME] Dash [PERSON_NAME] [EMAIL_ADDRESS][DOMAIN_NAME] 7862039413 He, …" at bounding box center [500, 377] width 933 height 342
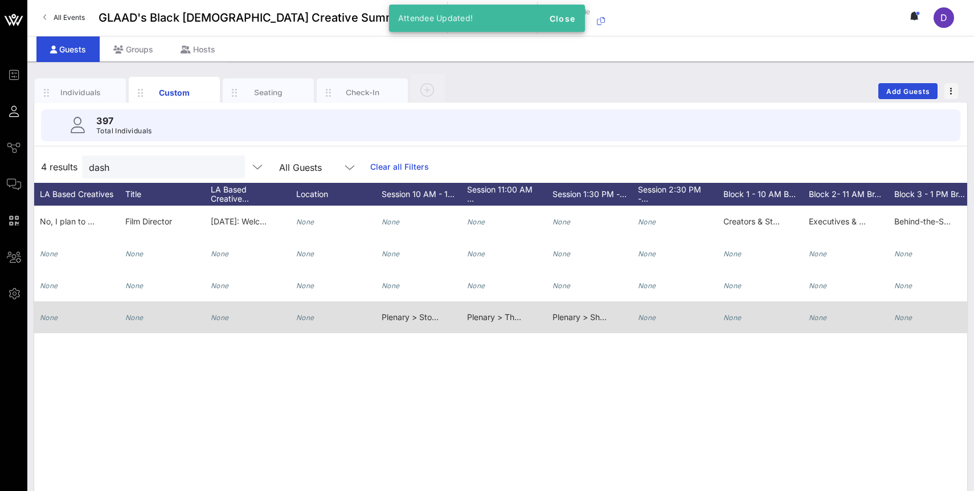
click at [645, 317] on icon "None" at bounding box center [647, 317] width 18 height 9
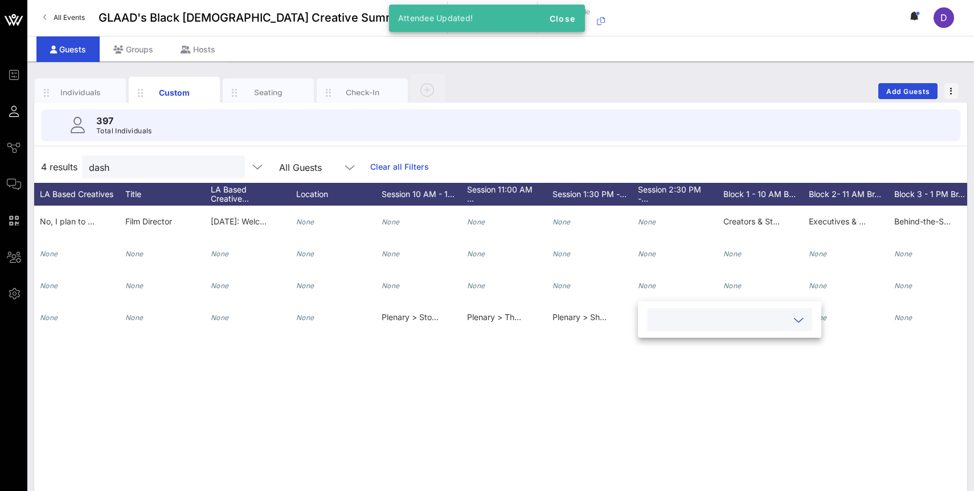
click at [660, 323] on input "text" at bounding box center [720, 319] width 133 height 15
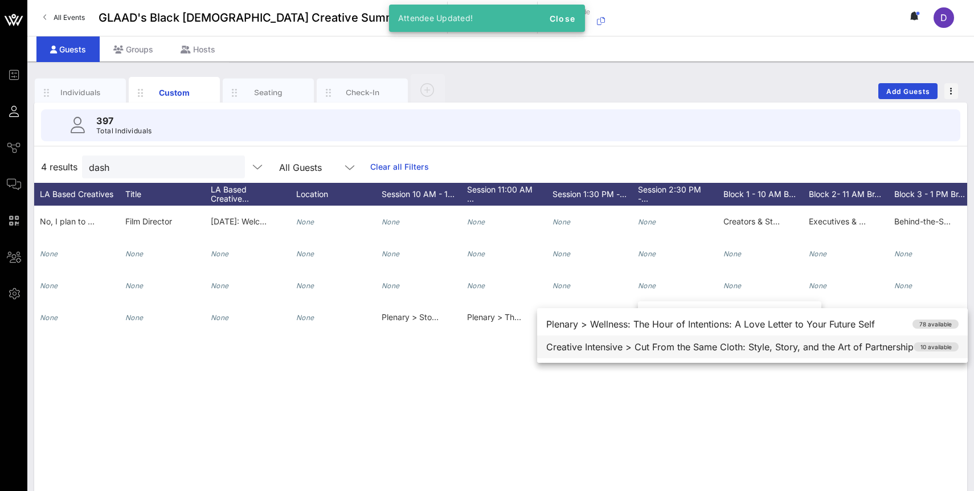
click at [666, 344] on div "Creative Intensive > Cut From the Same Cloth: Style, Story, and the Art of Part…" at bounding box center [752, 347] width 431 height 23
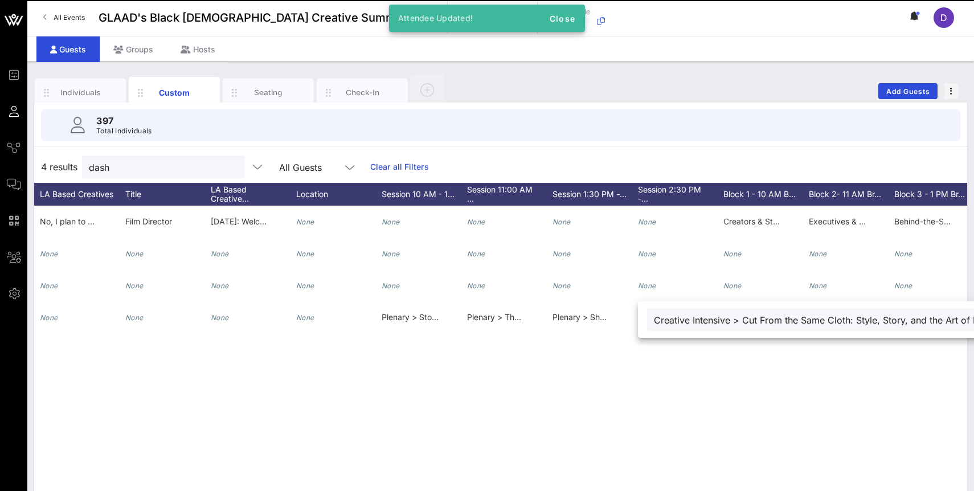
click at [671, 358] on div "D [PERSON_NAME] Dash [PERSON_NAME] [EMAIL_ADDRESS][DOMAIN_NAME] 7862039413 He, …" at bounding box center [500, 377] width 933 height 342
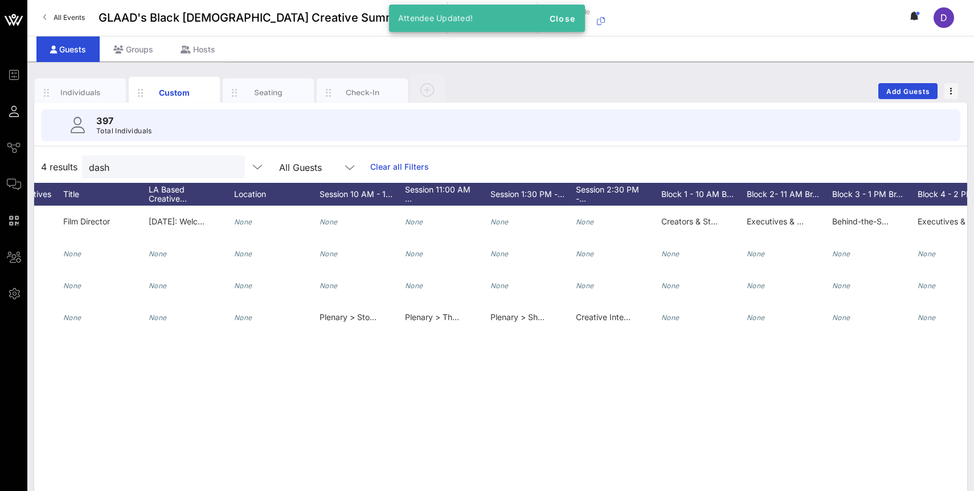
scroll to position [0, 1210]
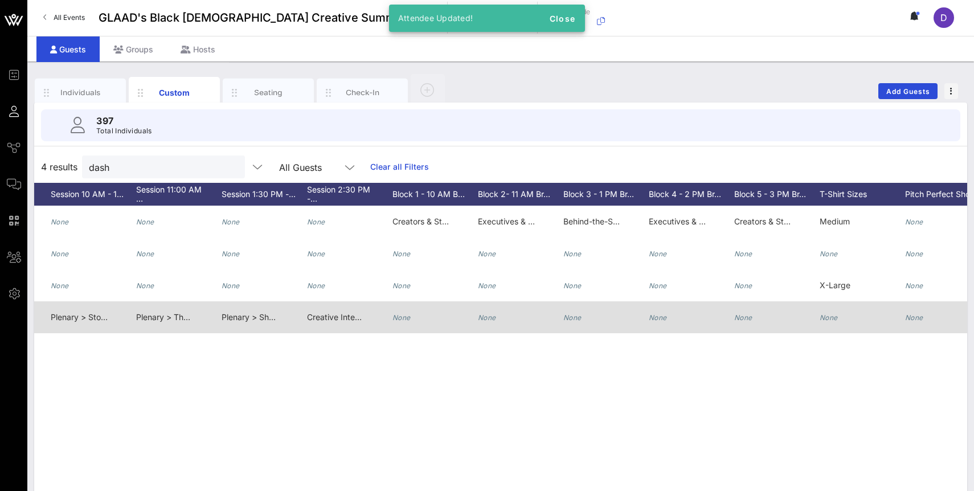
click at [401, 320] on icon "None" at bounding box center [402, 317] width 18 height 9
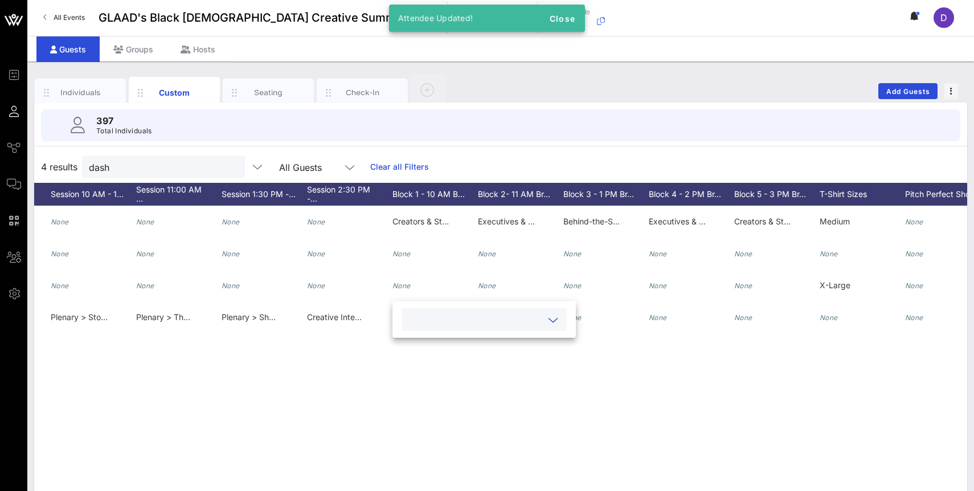
click at [413, 325] on input "text" at bounding box center [475, 319] width 133 height 15
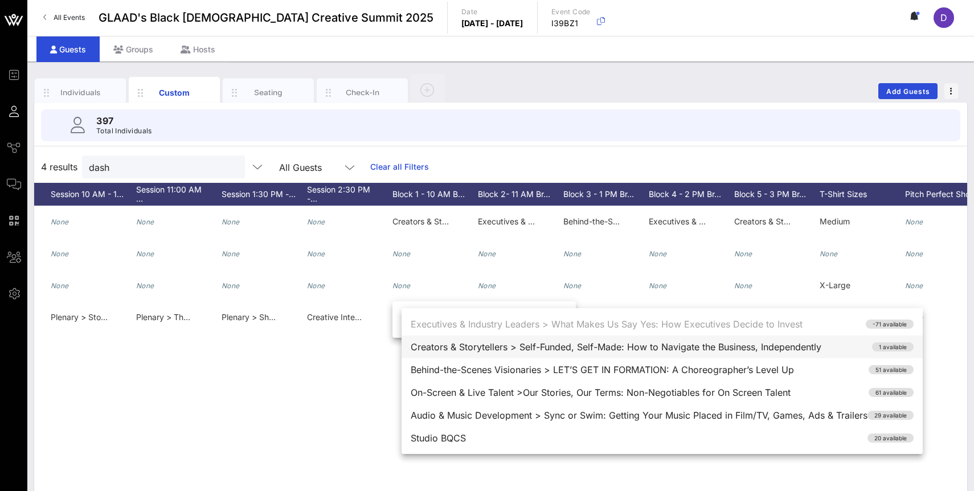
click at [435, 352] on div "Creators & Storytellers > Self-Funded, Self-Made: How to Navigate the Business,…" at bounding box center [662, 347] width 521 height 23
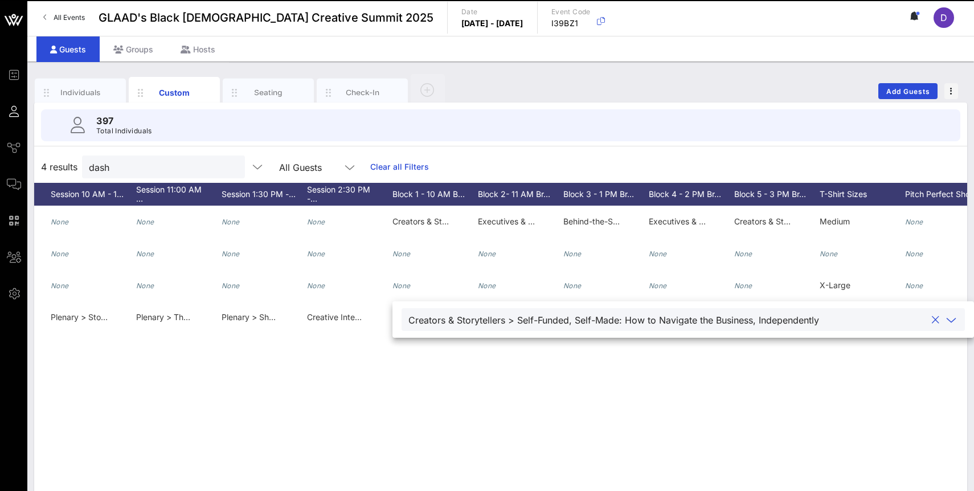
click at [448, 370] on div "D [PERSON_NAME] Dash [PERSON_NAME] [EMAIL_ADDRESS][DOMAIN_NAME] 7862039413 He, …" at bounding box center [500, 377] width 933 height 342
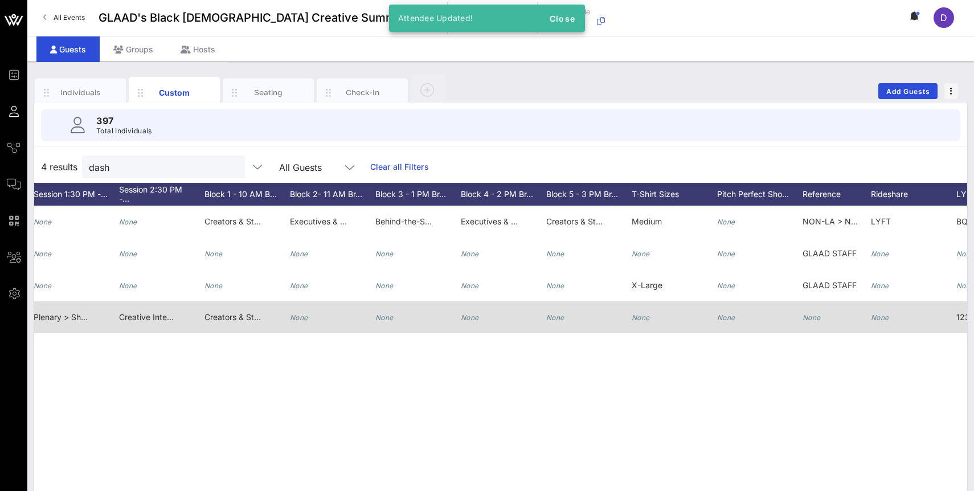
click at [310, 315] on div "None" at bounding box center [332, 323] width 85 height 45
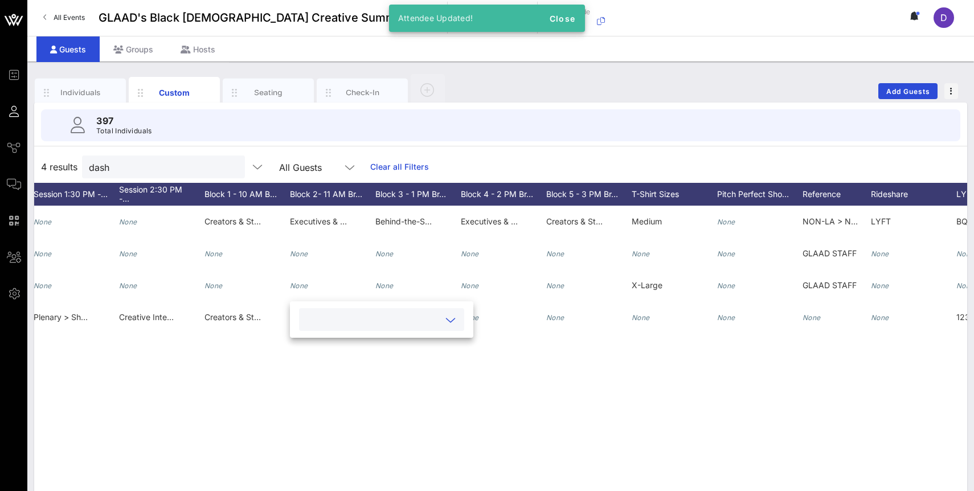
click at [323, 321] on input "text" at bounding box center [372, 319] width 133 height 15
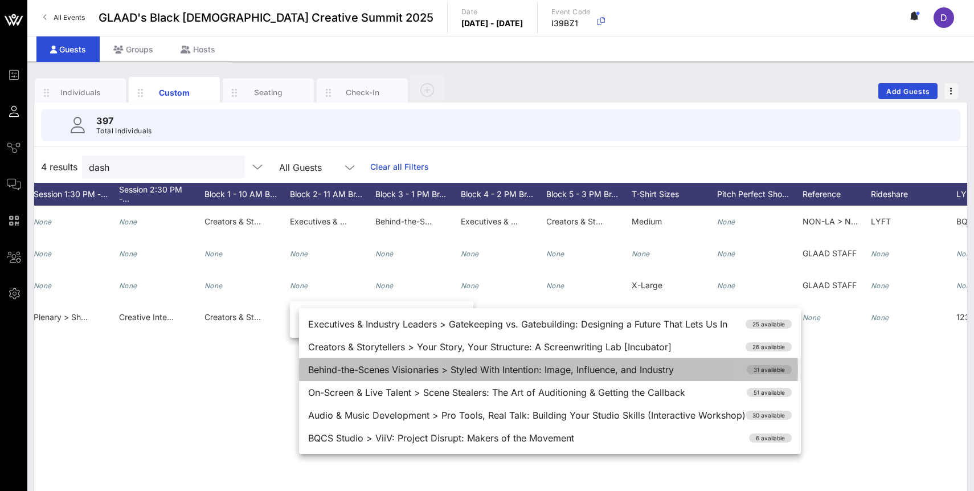
click at [369, 366] on div "Behind-the-Scenes Visionaries > Styled With Intention: Image, Influence, and In…" at bounding box center [550, 369] width 502 height 23
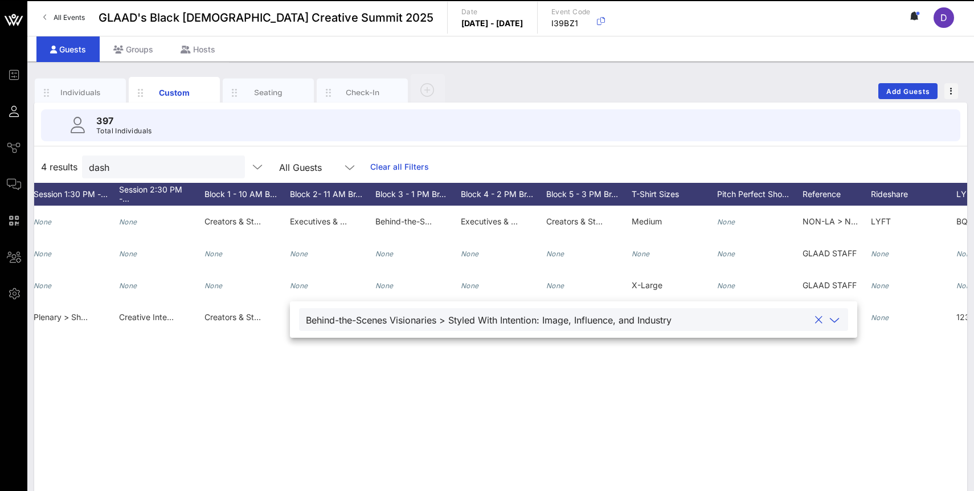
click at [376, 375] on div "D [PERSON_NAME] Dash [PERSON_NAME] [EMAIL_ADDRESS][DOMAIN_NAME] 7862039413 He, …" at bounding box center [500, 377] width 933 height 342
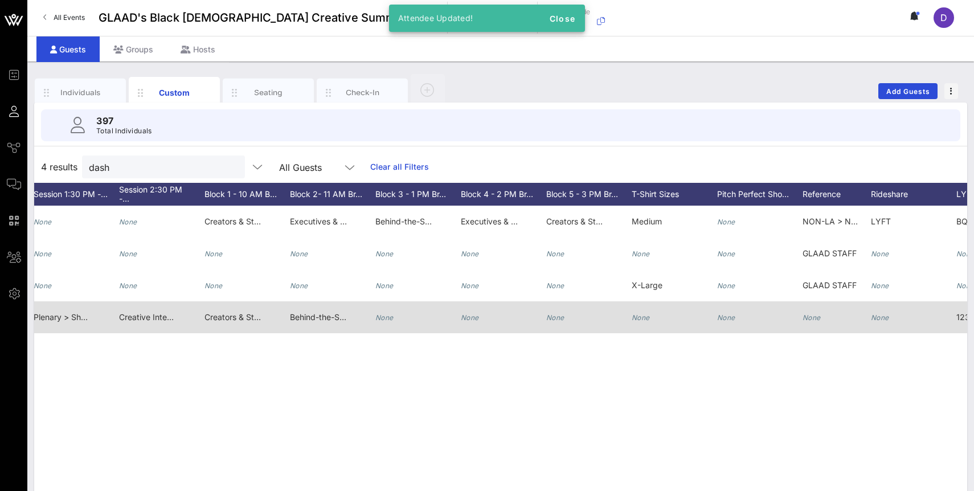
click at [382, 323] on div "None" at bounding box center [385, 317] width 18 height 32
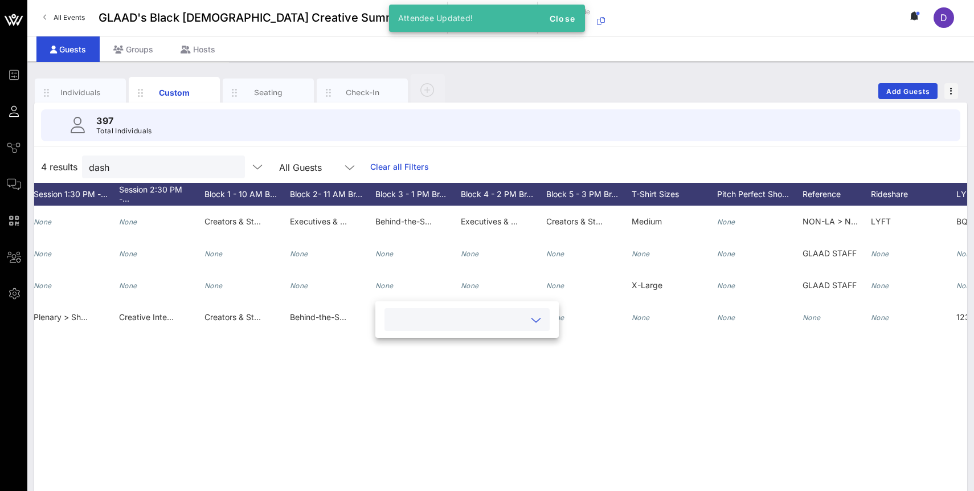
click at [401, 323] on input "text" at bounding box center [457, 319] width 133 height 15
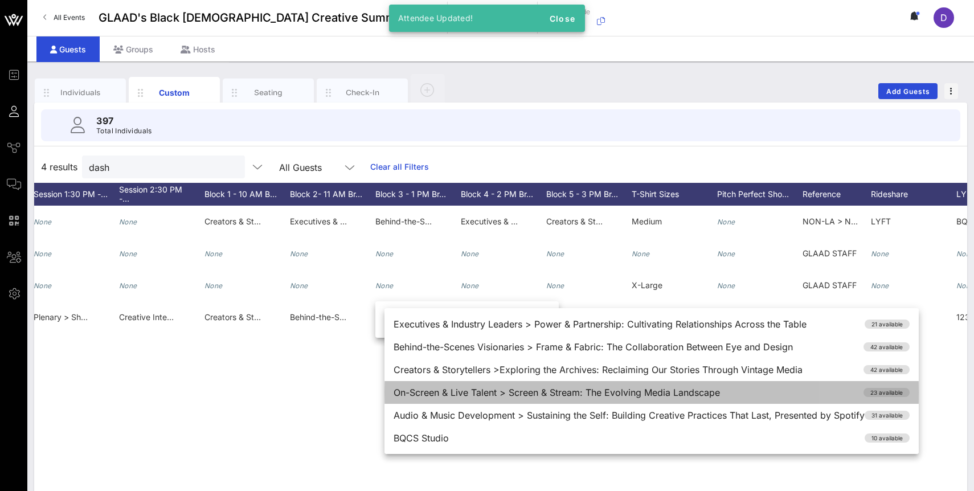
click at [425, 387] on div "On-Screen & Live Talent > Screen & Stream: The Evolving Media Landscape 23 avai…" at bounding box center [652, 392] width 535 height 23
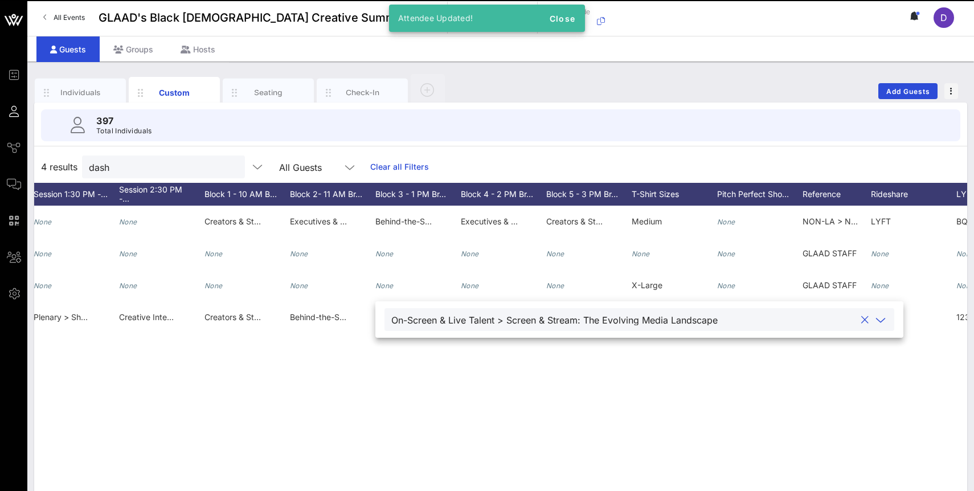
click at [428, 390] on div "D [PERSON_NAME] Dash [PERSON_NAME] [EMAIL_ADDRESS][DOMAIN_NAME] 7862039413 He, …" at bounding box center [500, 377] width 933 height 342
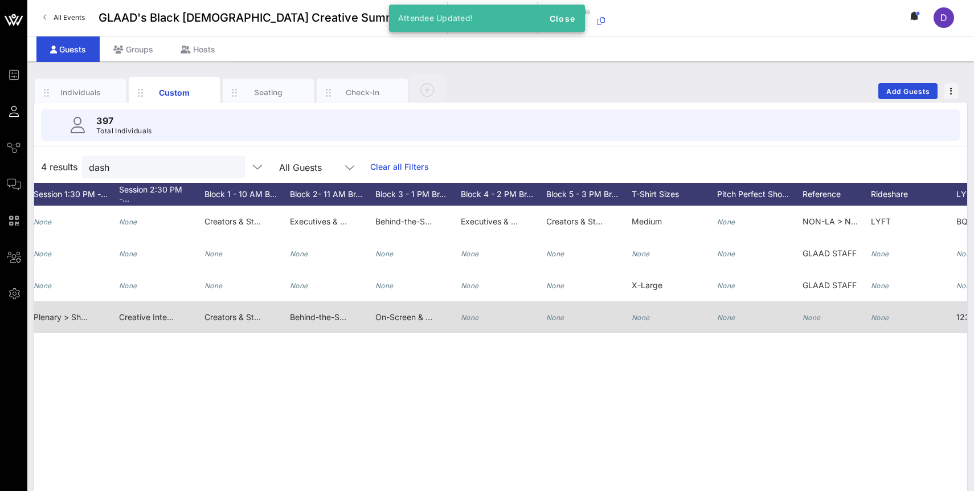
click at [472, 319] on icon "None" at bounding box center [470, 317] width 18 height 9
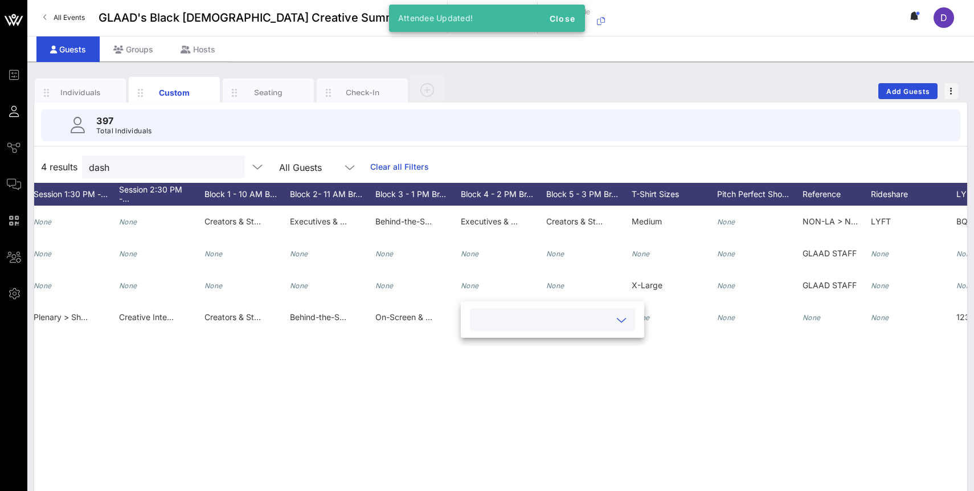
click at [500, 323] on input "text" at bounding box center [543, 319] width 133 height 15
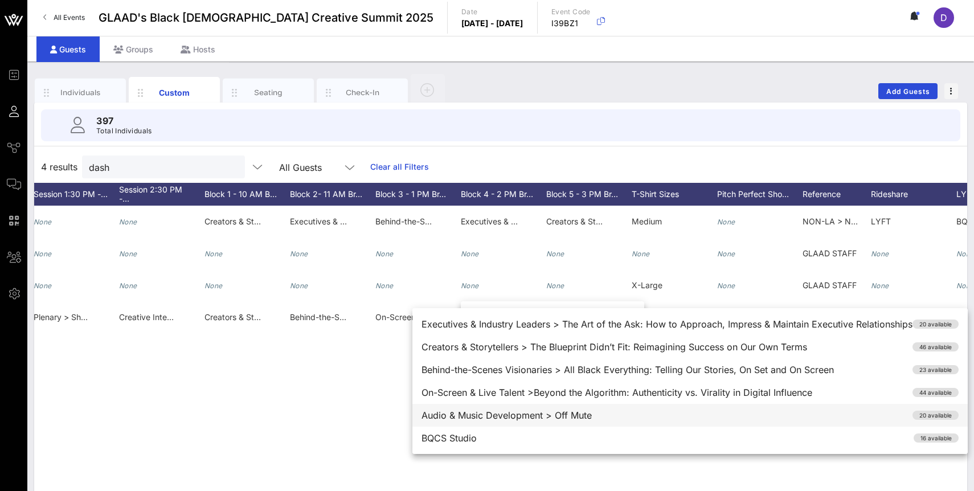
click at [520, 413] on div "Audio & Music Development > Off Mute 20 available" at bounding box center [691, 415] width 556 height 23
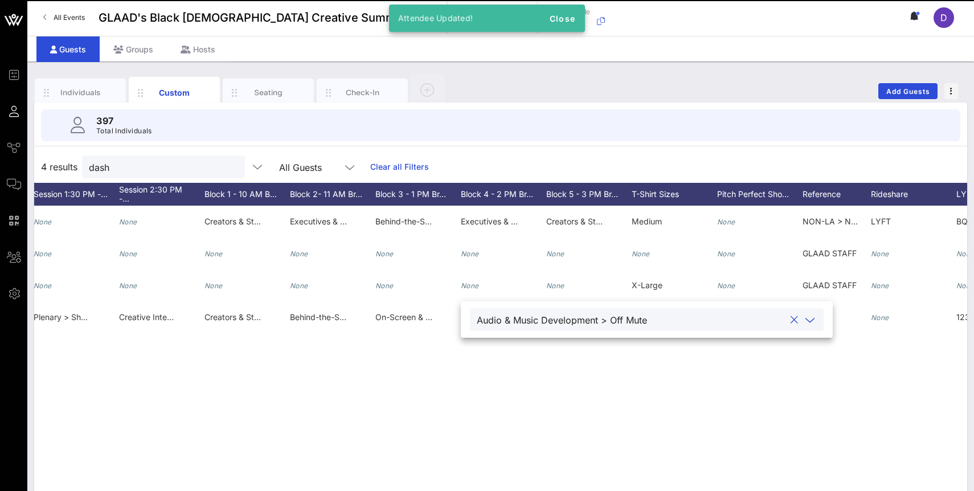
click at [545, 369] on div "D [PERSON_NAME] Dash [PERSON_NAME] [EMAIL_ADDRESS][DOMAIN_NAME] 7862039413 He, …" at bounding box center [500, 377] width 933 height 342
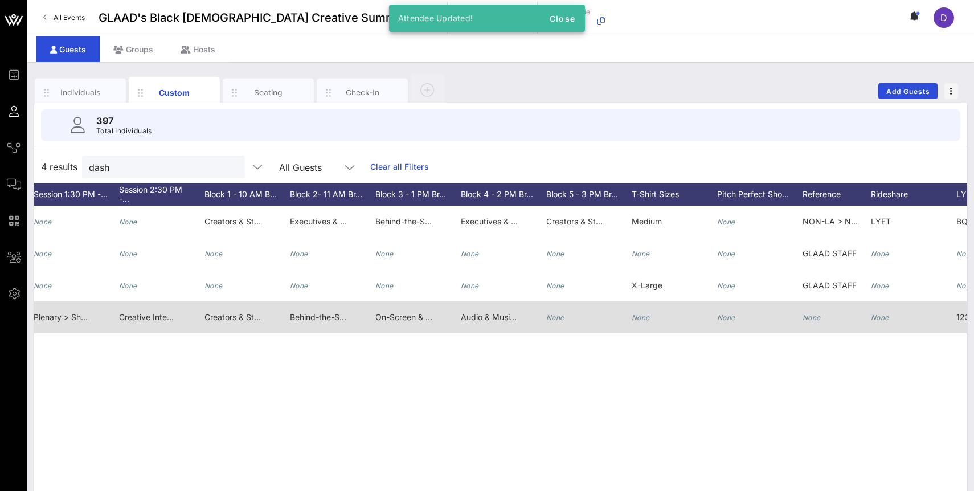
click at [552, 318] on icon "None" at bounding box center [555, 317] width 18 height 9
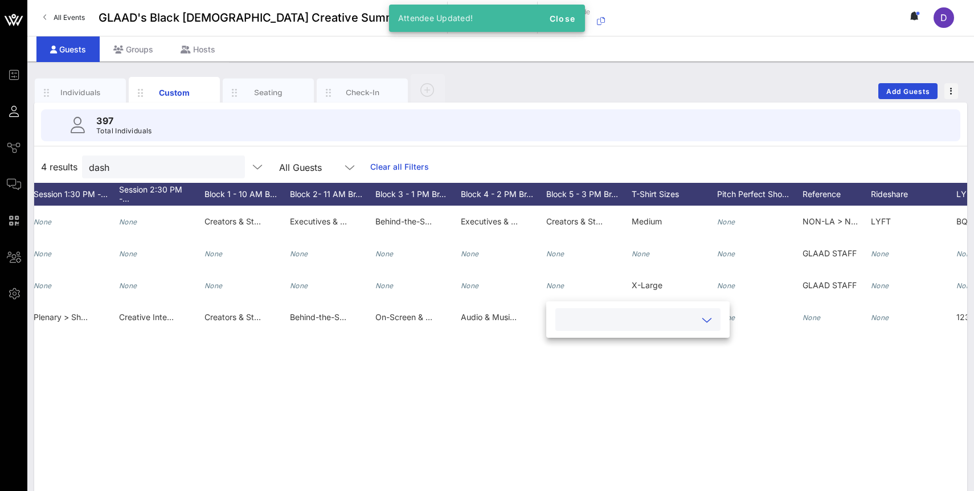
click at [562, 323] on input "text" at bounding box center [628, 319] width 133 height 15
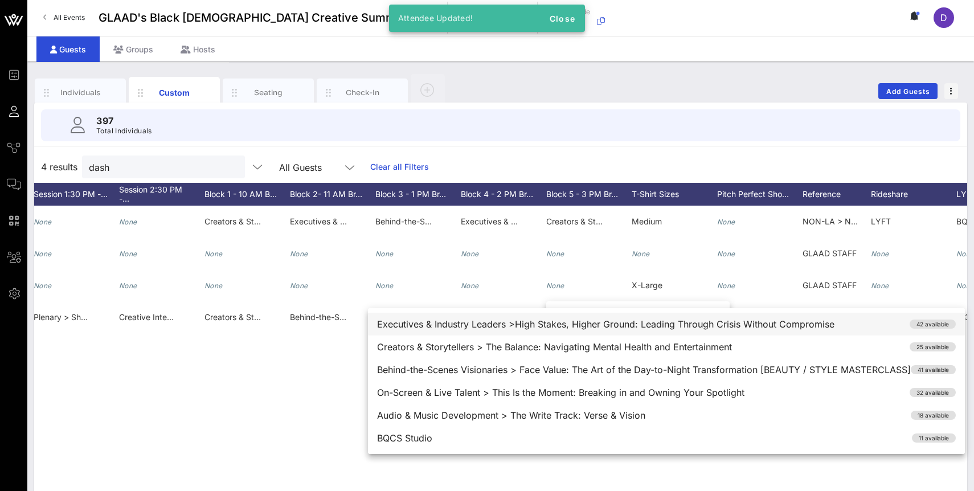
click at [574, 325] on div "Executives & Industry Leaders >High Stakes, Higher Ground: Leading Through Cris…" at bounding box center [666, 324] width 597 height 23
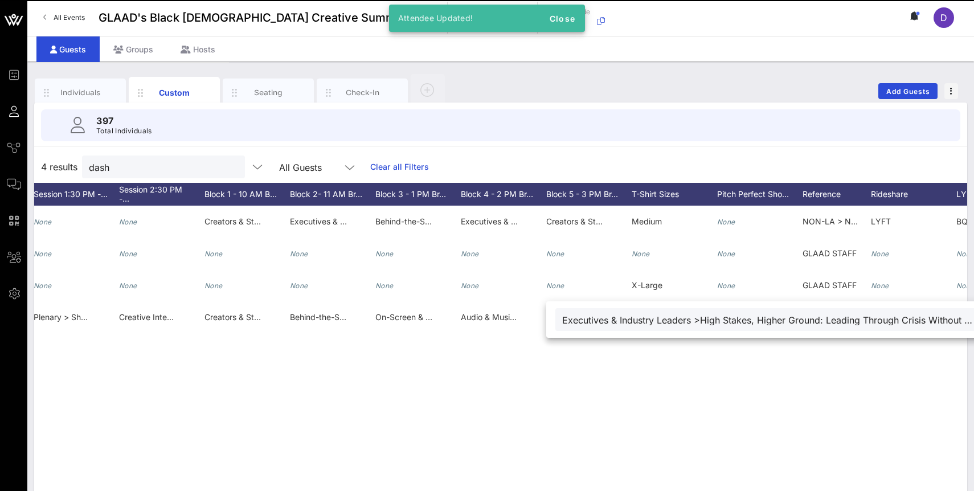
click at [592, 376] on div "D [PERSON_NAME] Dash [PERSON_NAME] [EMAIL_ADDRESS][DOMAIN_NAME] 7862039413 He, …" at bounding box center [500, 377] width 933 height 342
